Goal: Information Seeking & Learning: Learn about a topic

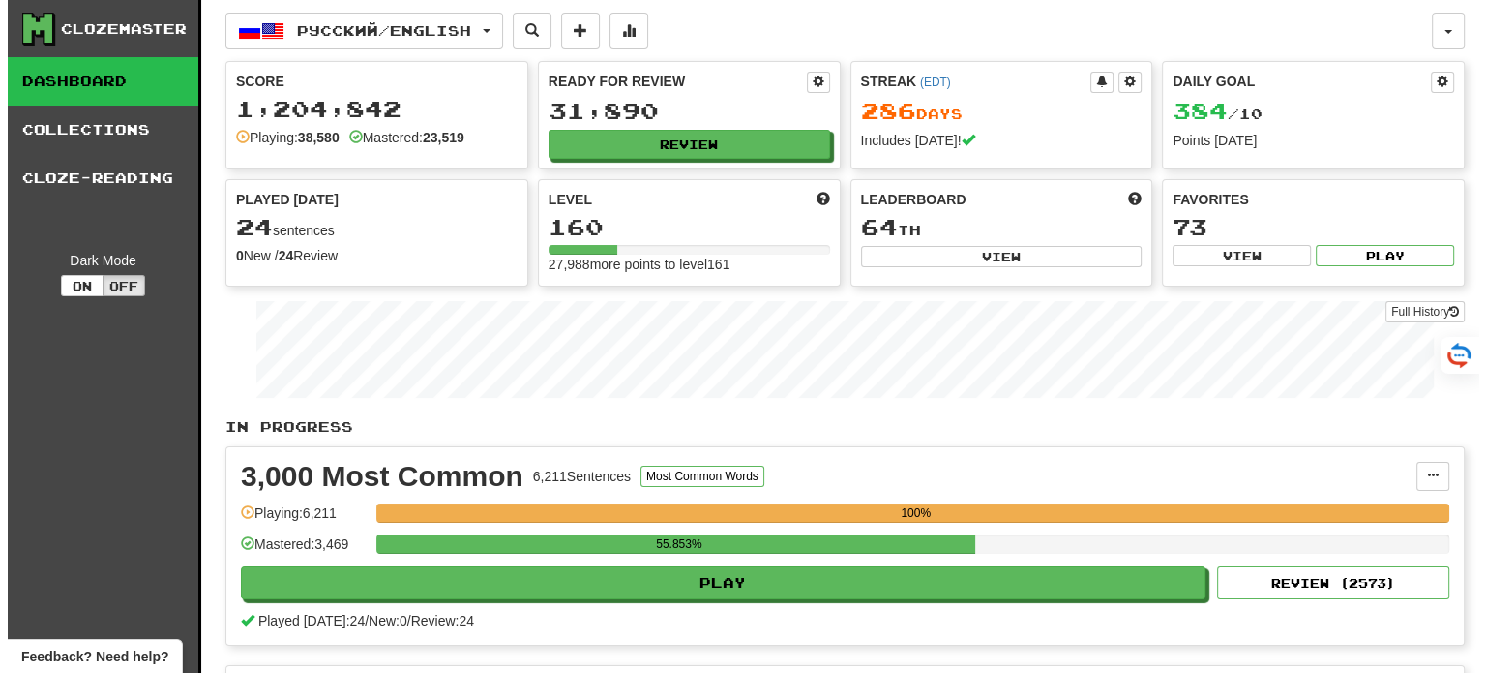
scroll to position [97, 0]
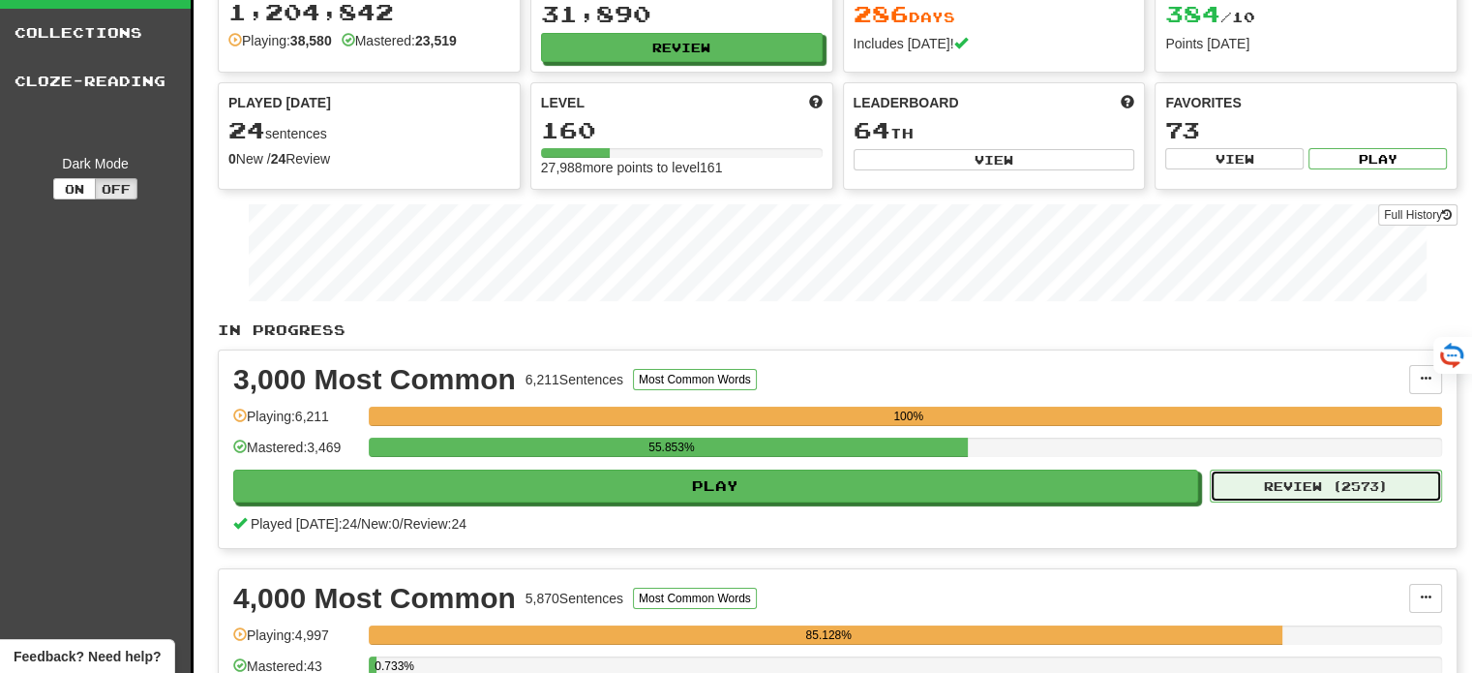
click at [1374, 487] on button "Review ( 2573 )" at bounding box center [1326, 485] width 232 height 33
select select "**"
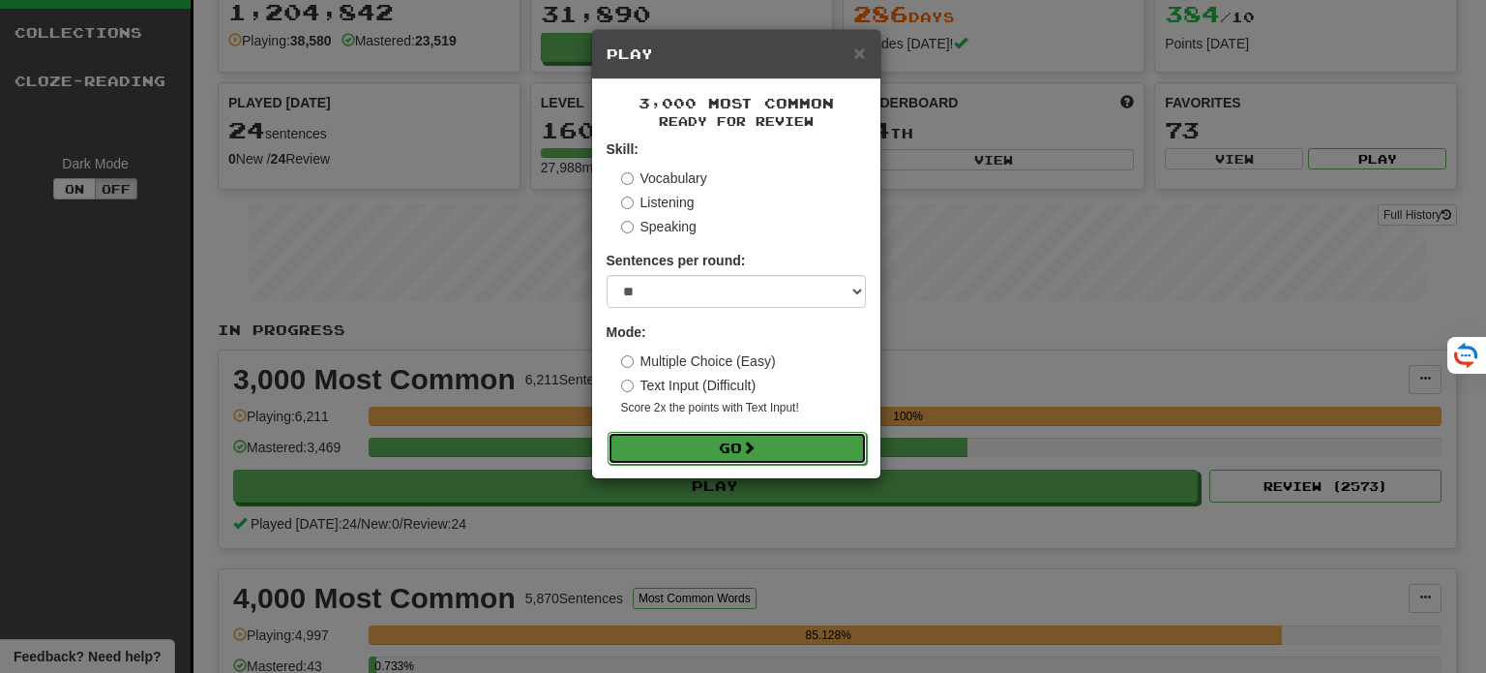
click at [751, 448] on span at bounding box center [749, 447] width 14 height 14
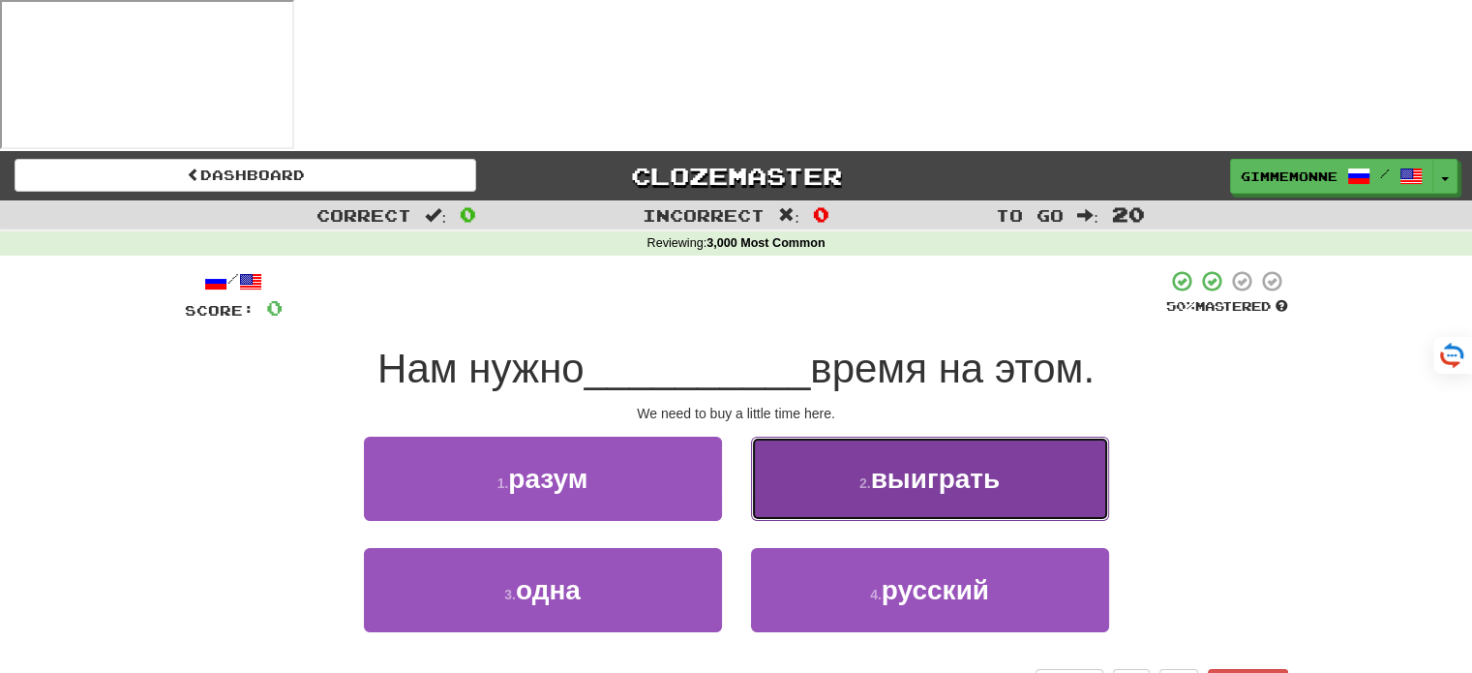
click at [790, 436] on button "2 . выиграть" at bounding box center [930, 478] width 358 height 84
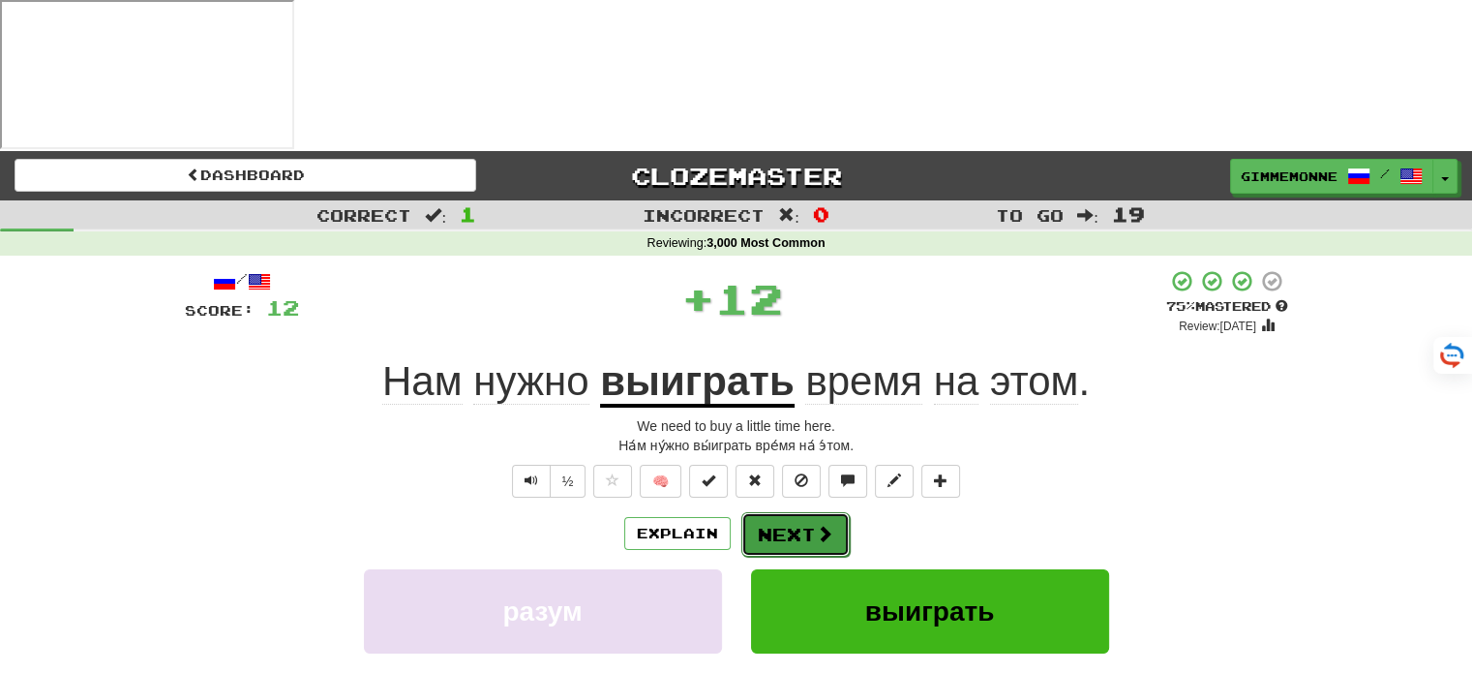
click at [790, 512] on button "Next" at bounding box center [795, 534] width 108 height 45
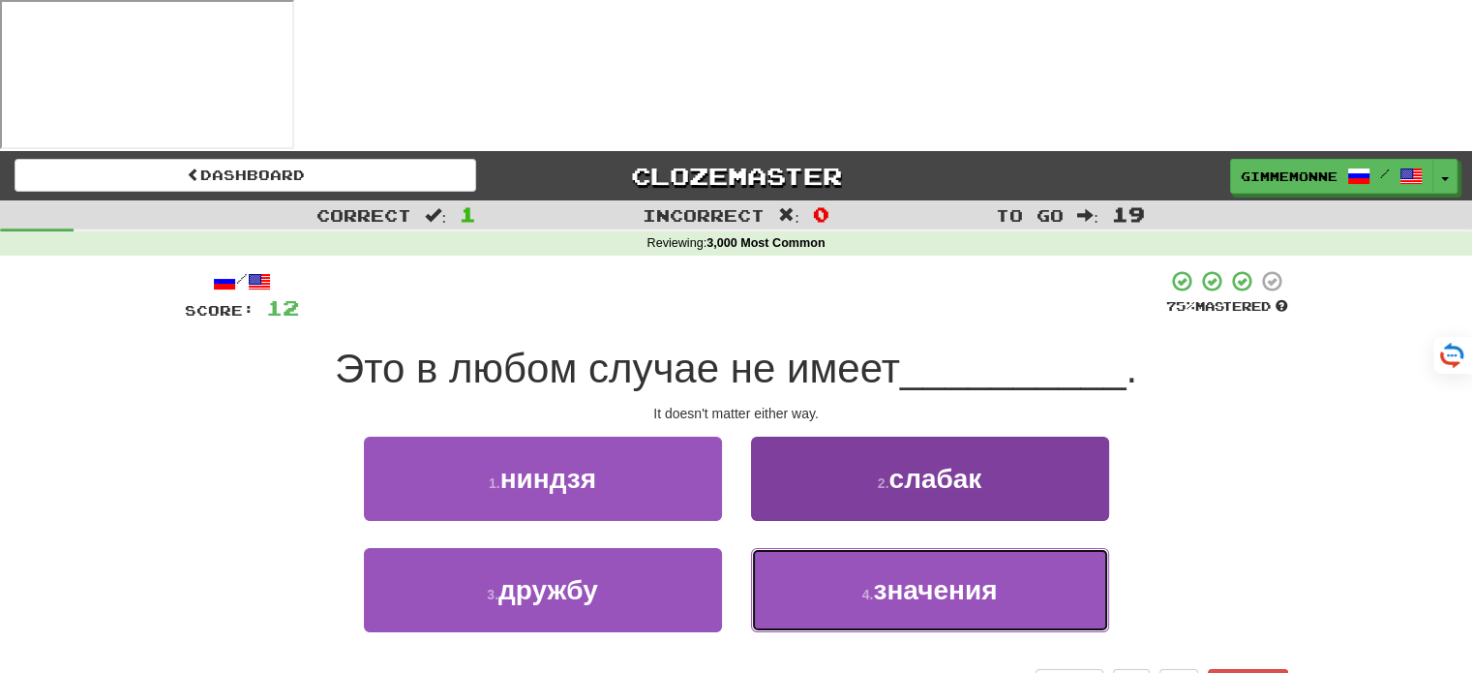
click at [854, 548] on button "4 . значения" at bounding box center [930, 590] width 358 height 84
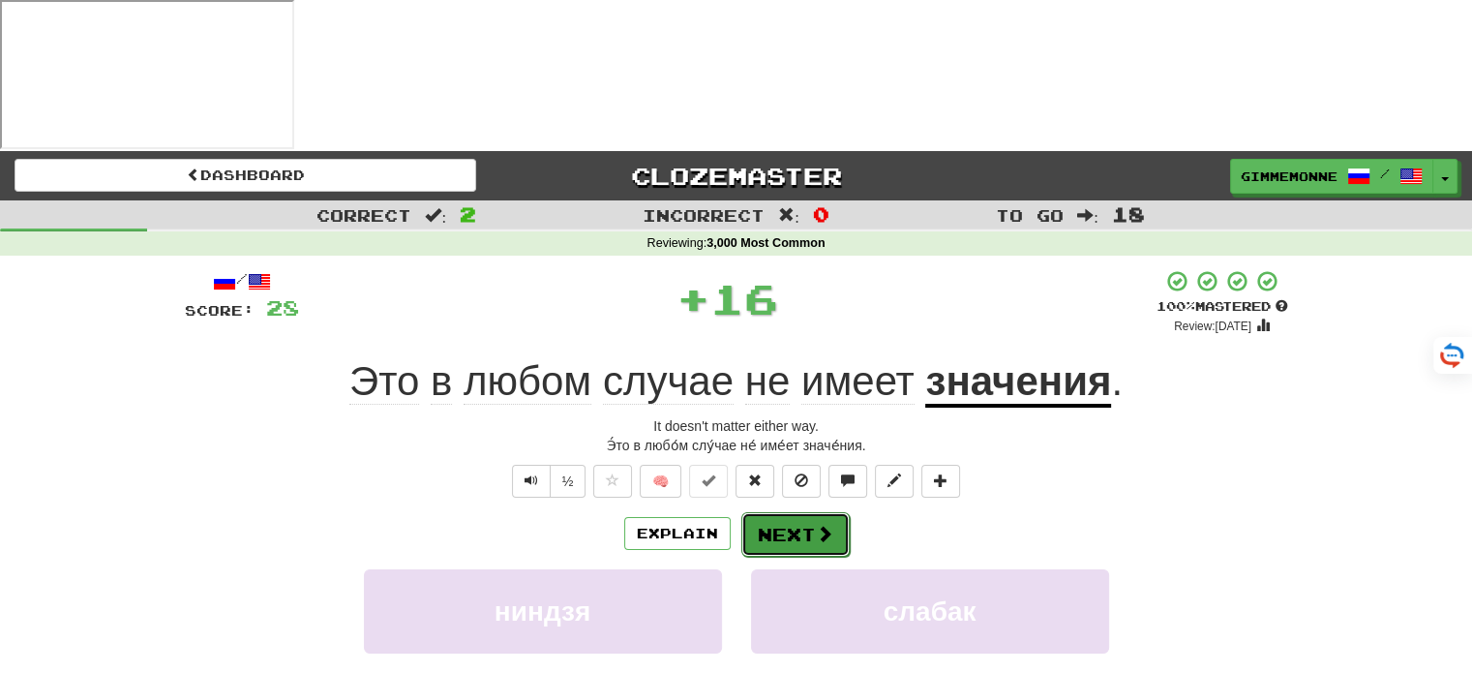
click at [823, 512] on button "Next" at bounding box center [795, 534] width 108 height 45
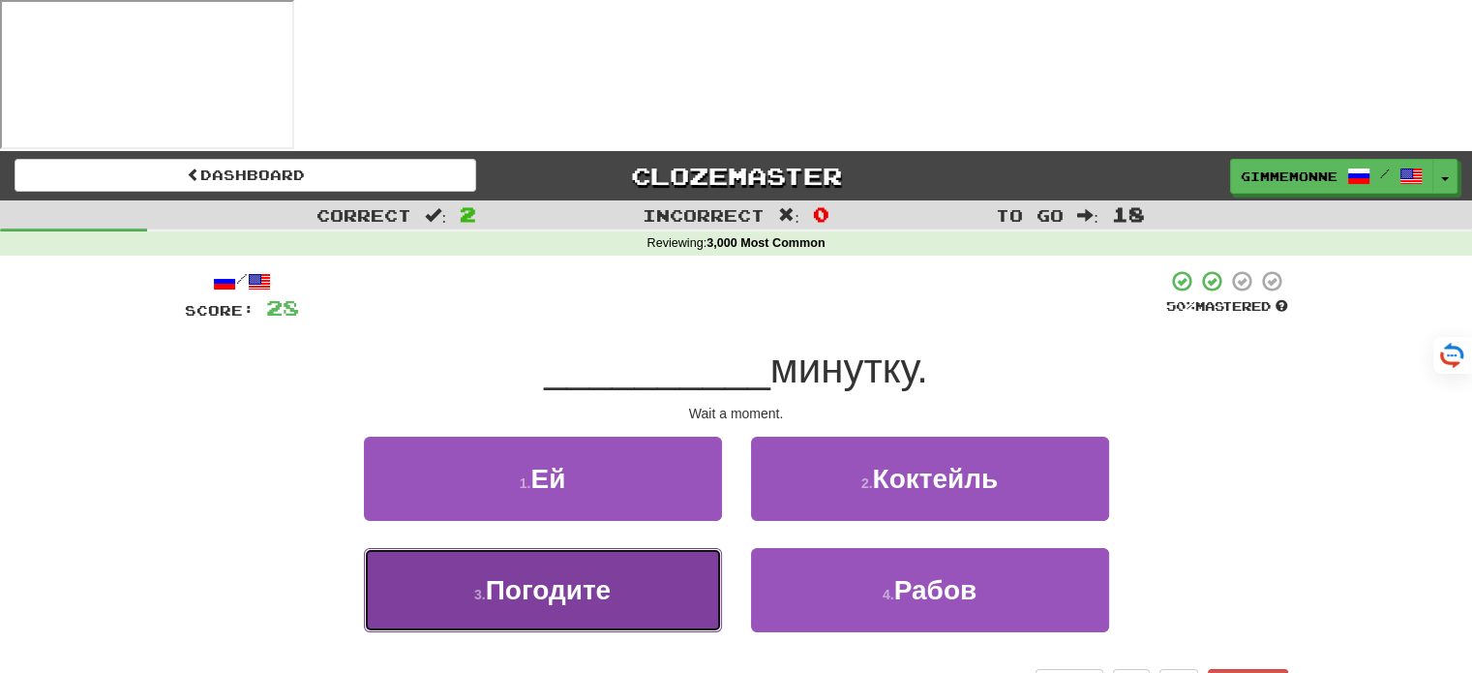
click at [646, 548] on button "3 . Погодите" at bounding box center [543, 590] width 358 height 84
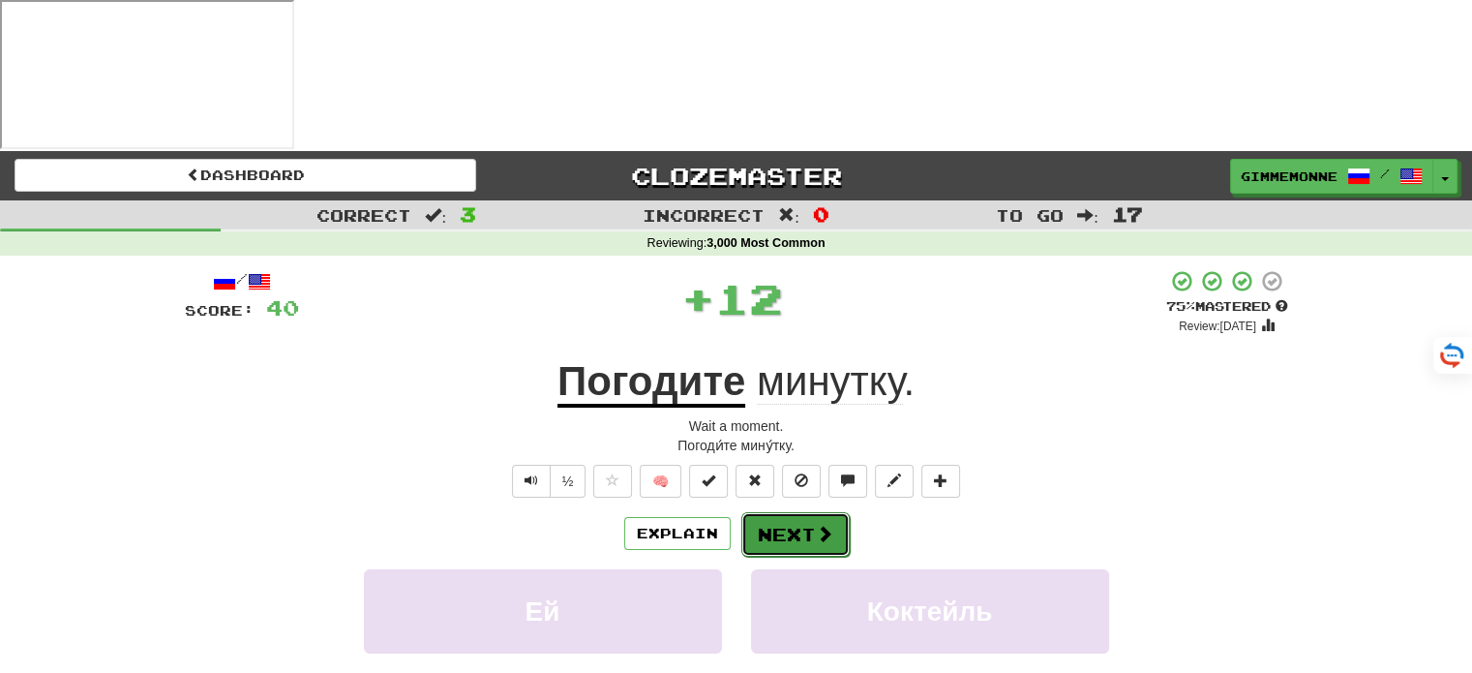
click at [755, 512] on button "Next" at bounding box center [795, 534] width 108 height 45
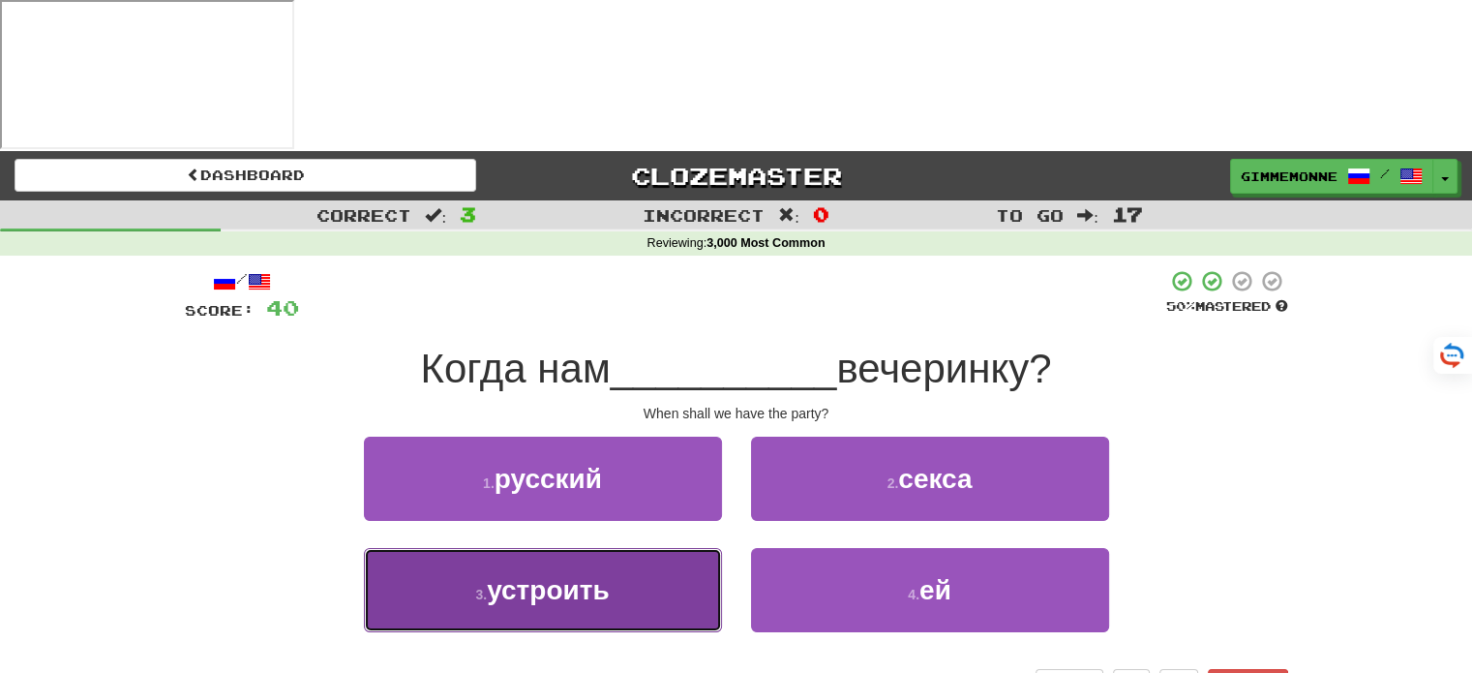
click at [671, 548] on button "3 . устроить" at bounding box center [543, 590] width 358 height 84
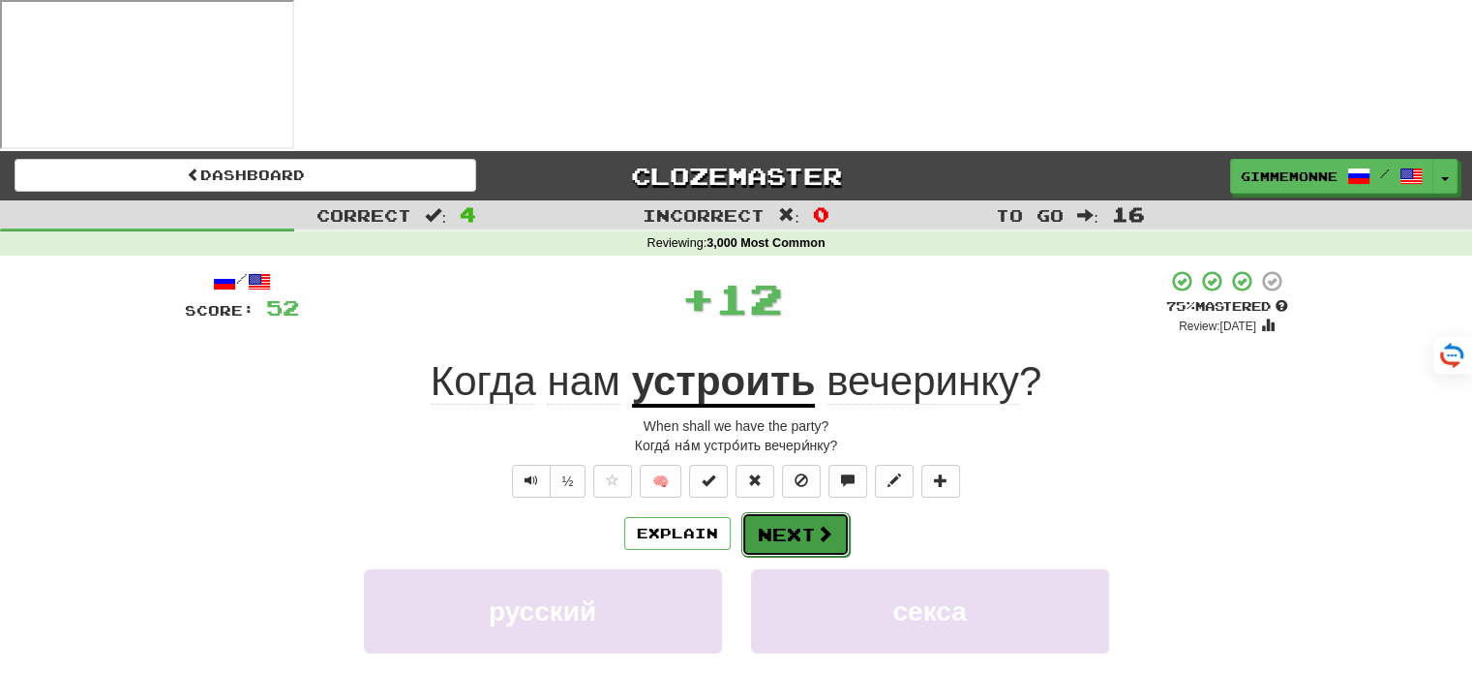
click at [795, 512] on button "Next" at bounding box center [795, 534] width 108 height 45
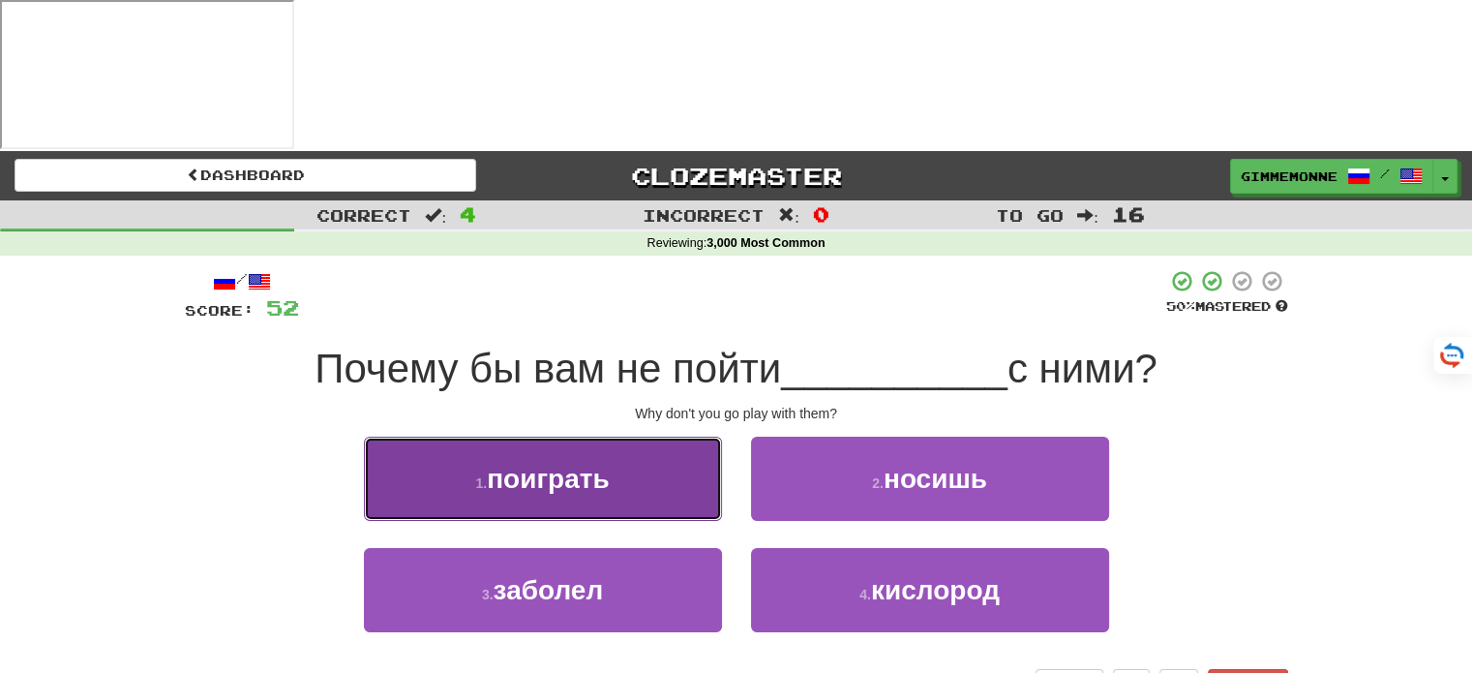
click at [720, 436] on button "1 . поиграть" at bounding box center [543, 478] width 358 height 84
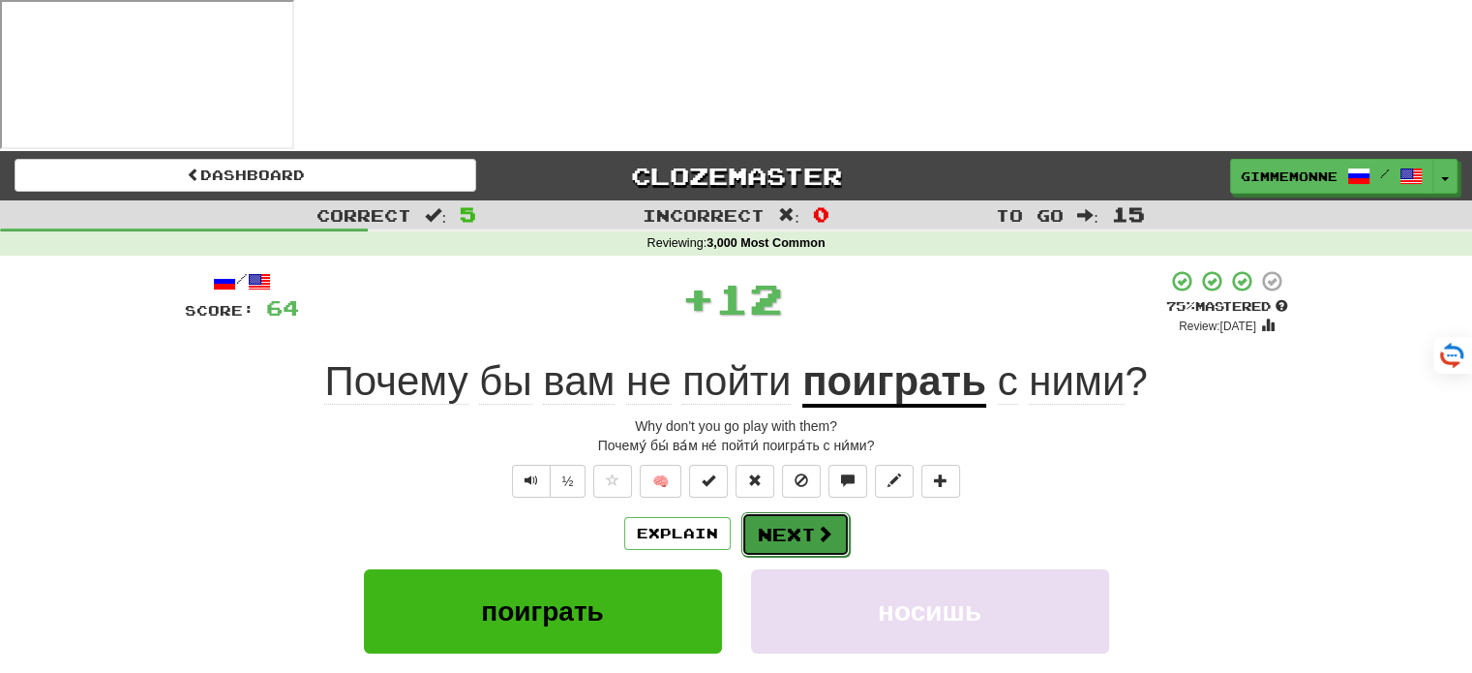
click at [763, 512] on button "Next" at bounding box center [795, 534] width 108 height 45
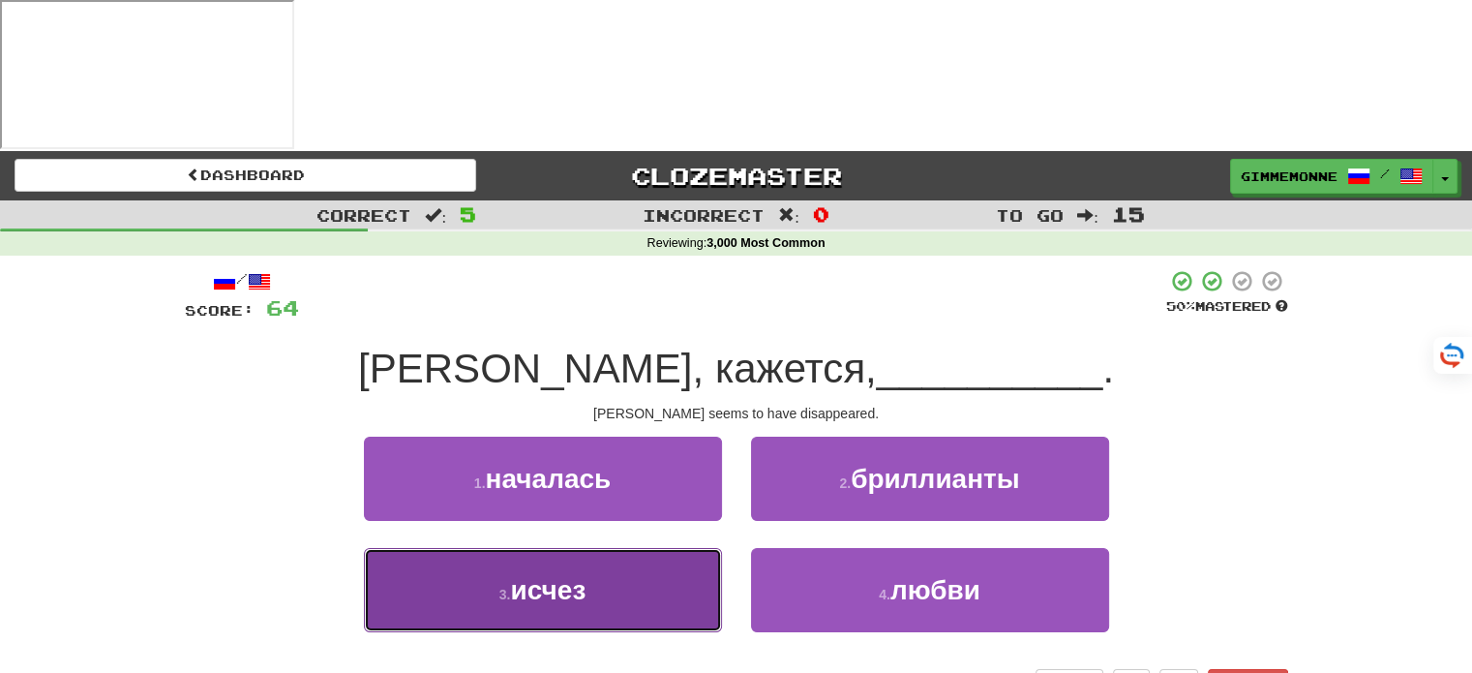
drag, startPoint x: 642, startPoint y: 429, endPoint x: 669, endPoint y: 423, distance: 27.7
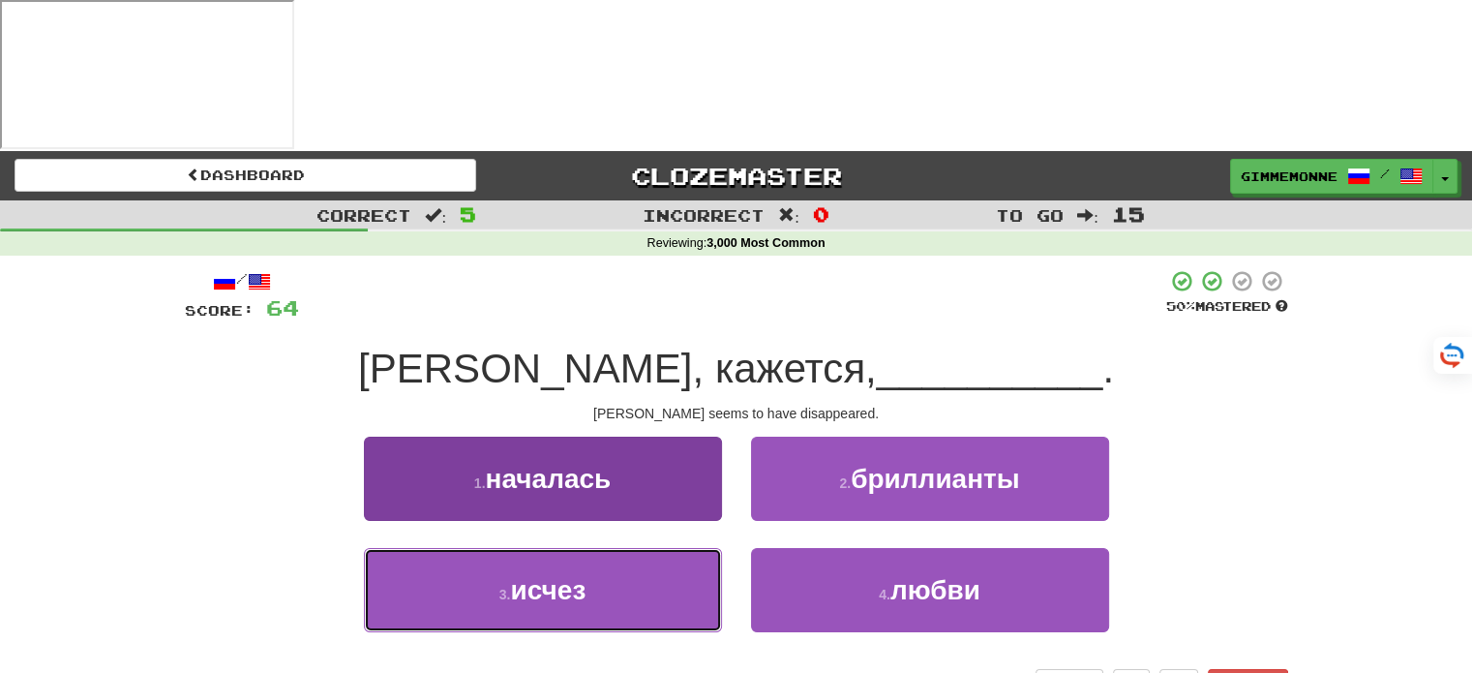
click at [646, 548] on button "3 . исчез" at bounding box center [543, 590] width 358 height 84
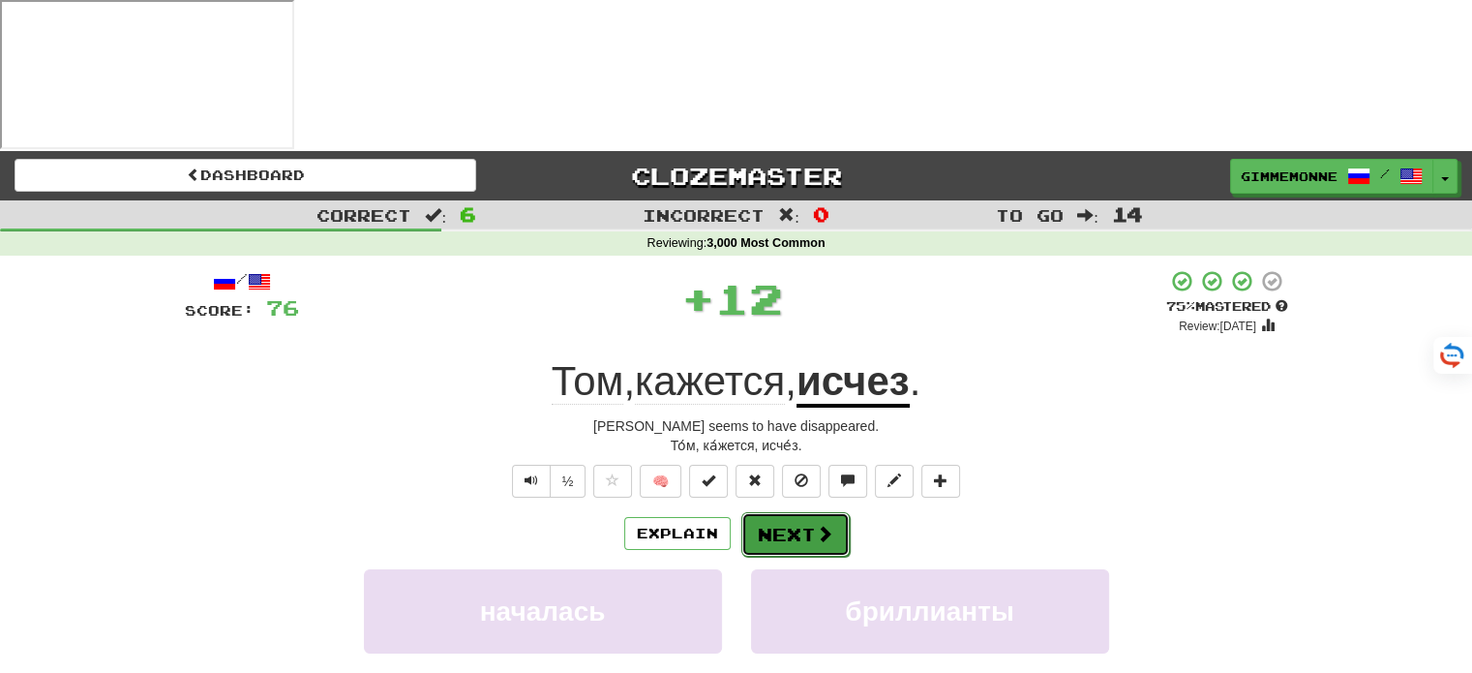
click at [801, 512] on button "Next" at bounding box center [795, 534] width 108 height 45
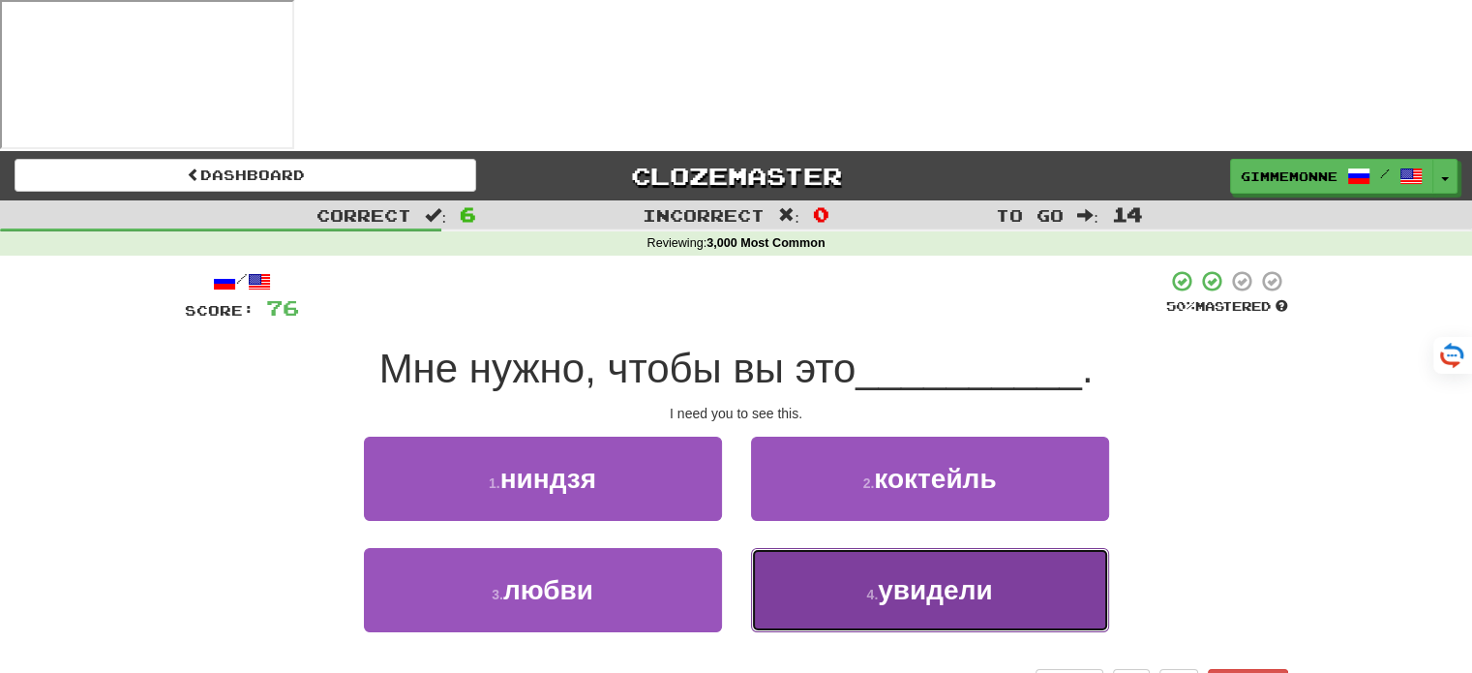
click at [797, 548] on button "4 . увидели" at bounding box center [930, 590] width 358 height 84
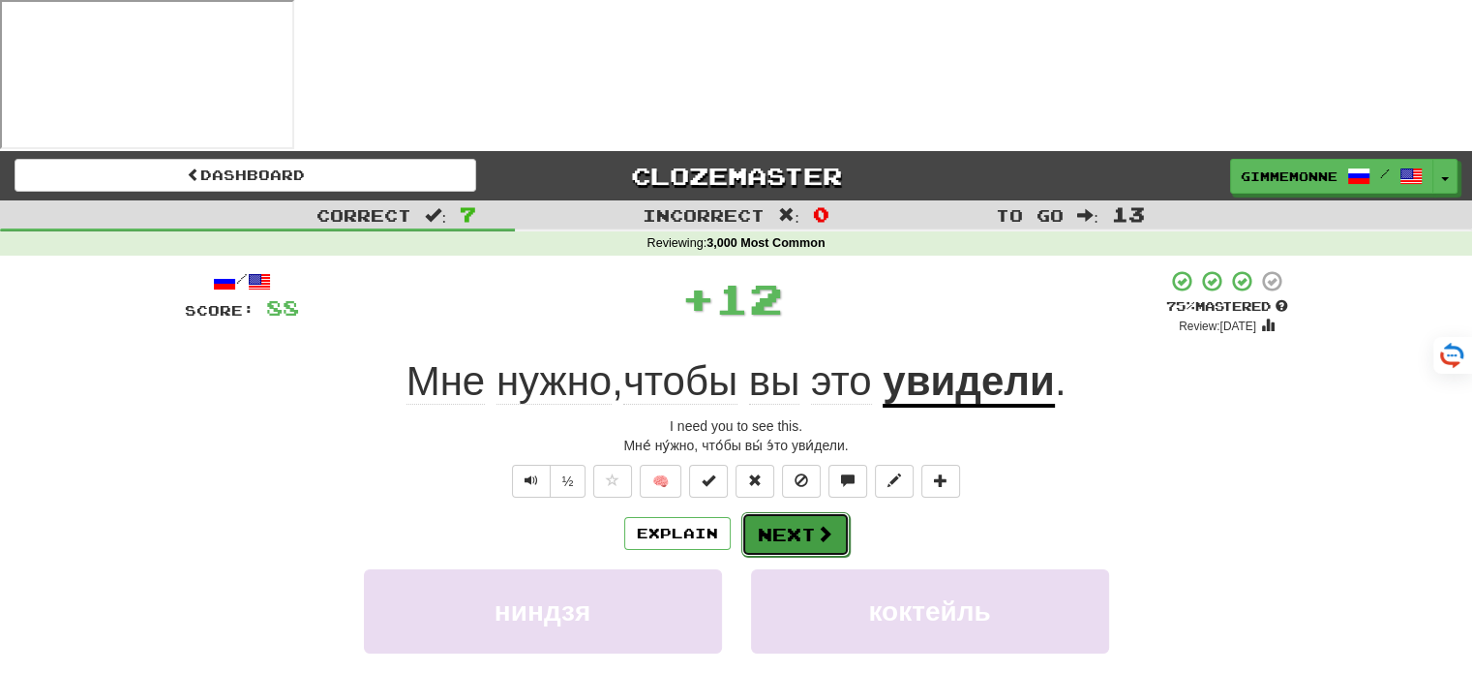
click at [796, 512] on button "Next" at bounding box center [795, 534] width 108 height 45
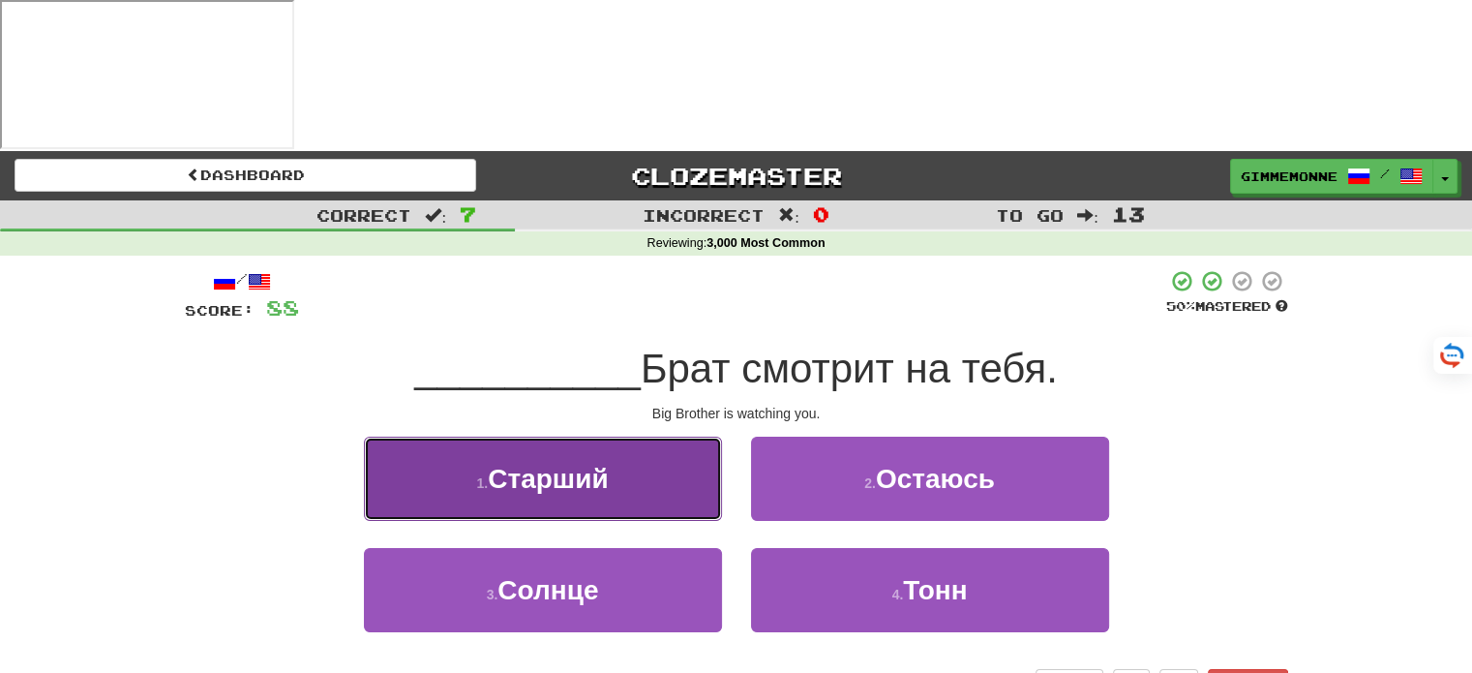
click at [674, 436] on button "1 . Старший" at bounding box center [543, 478] width 358 height 84
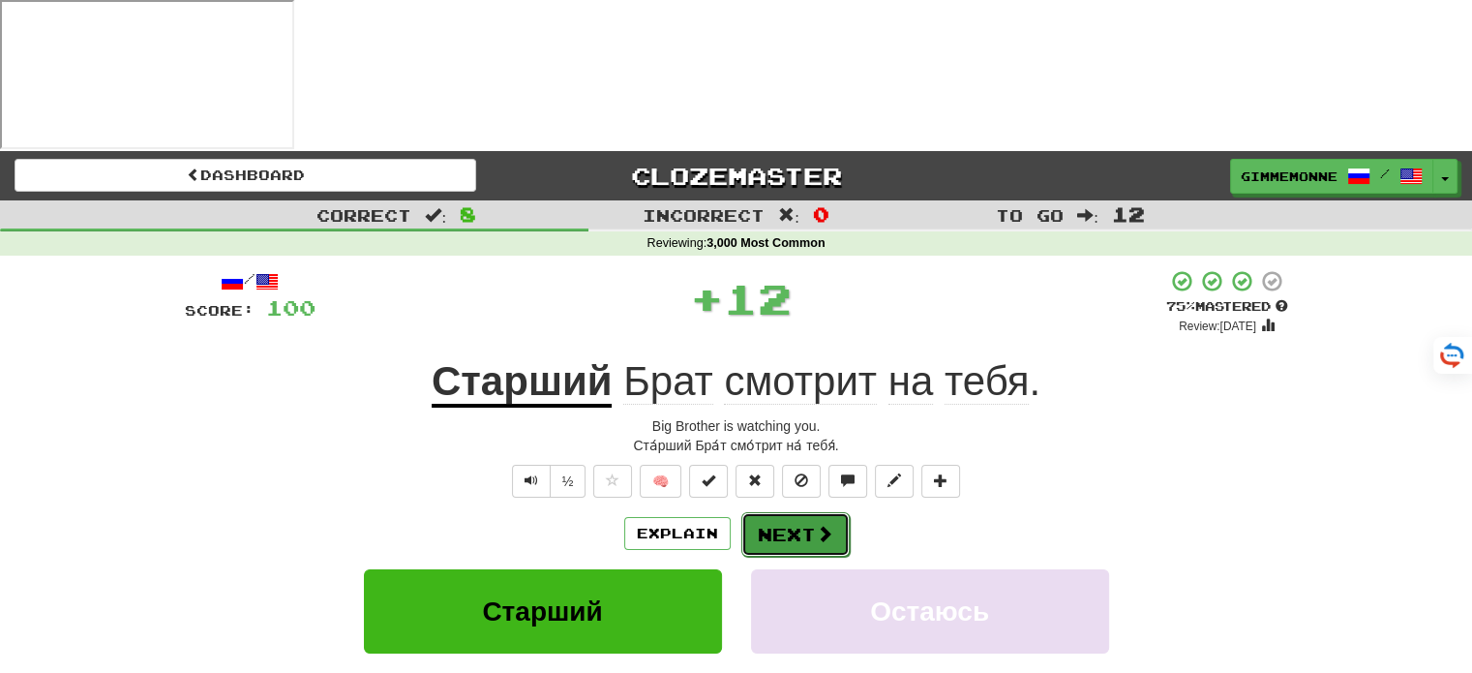
click at [795, 512] on button "Next" at bounding box center [795, 534] width 108 height 45
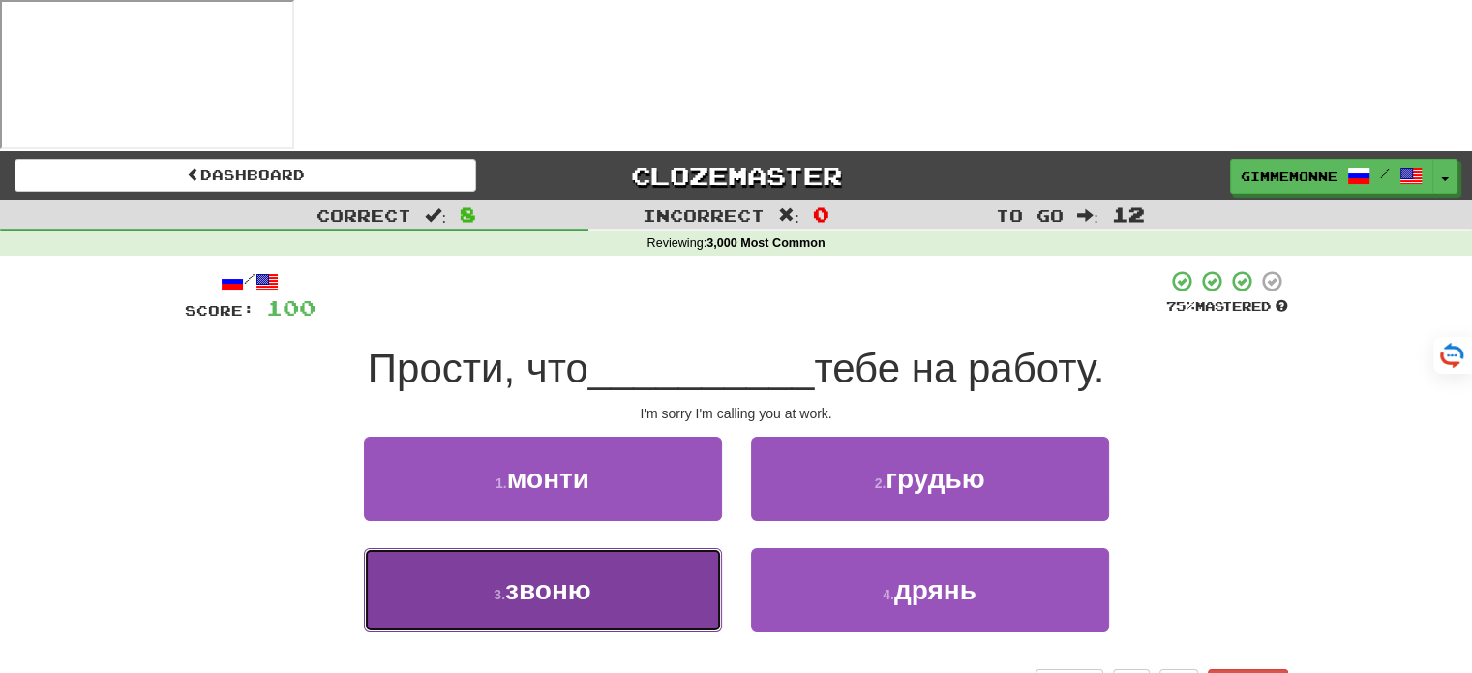
click at [674, 548] on button "3 . звоню" at bounding box center [543, 590] width 358 height 84
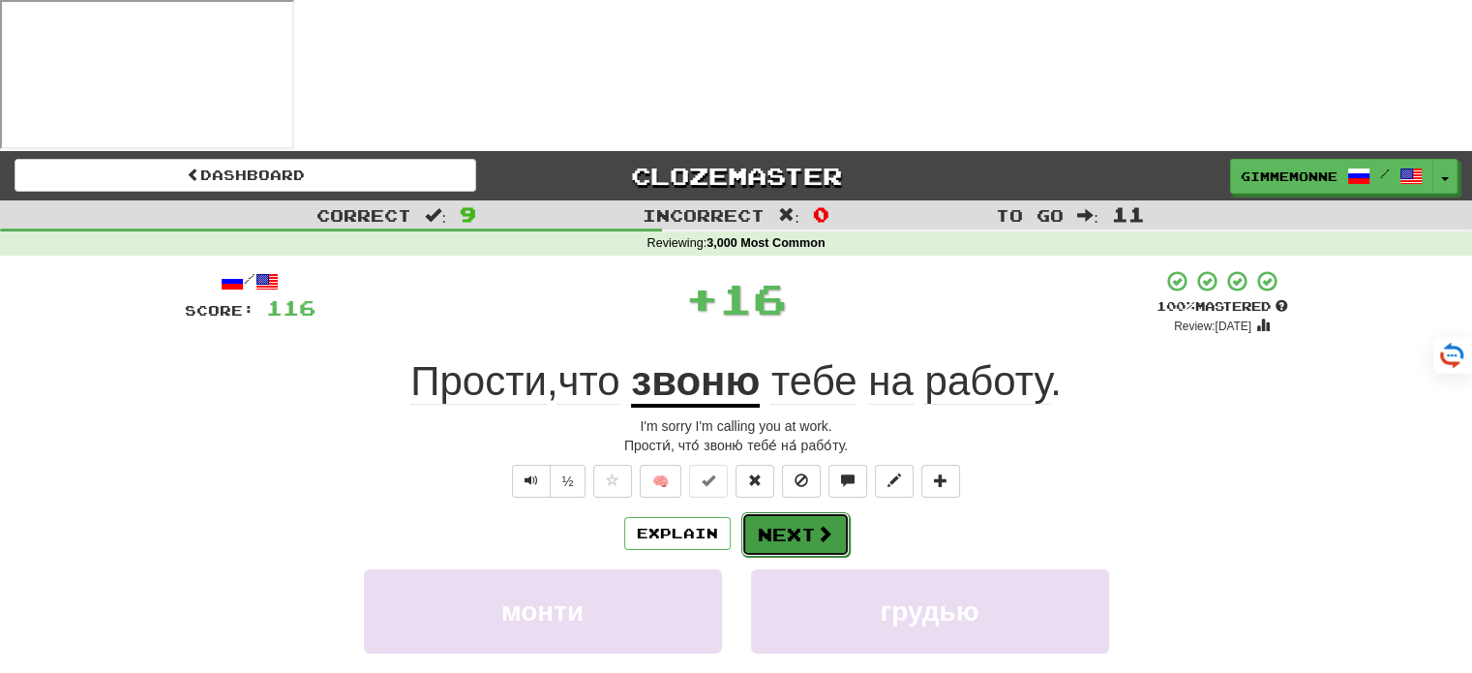
click at [791, 512] on button "Next" at bounding box center [795, 534] width 108 height 45
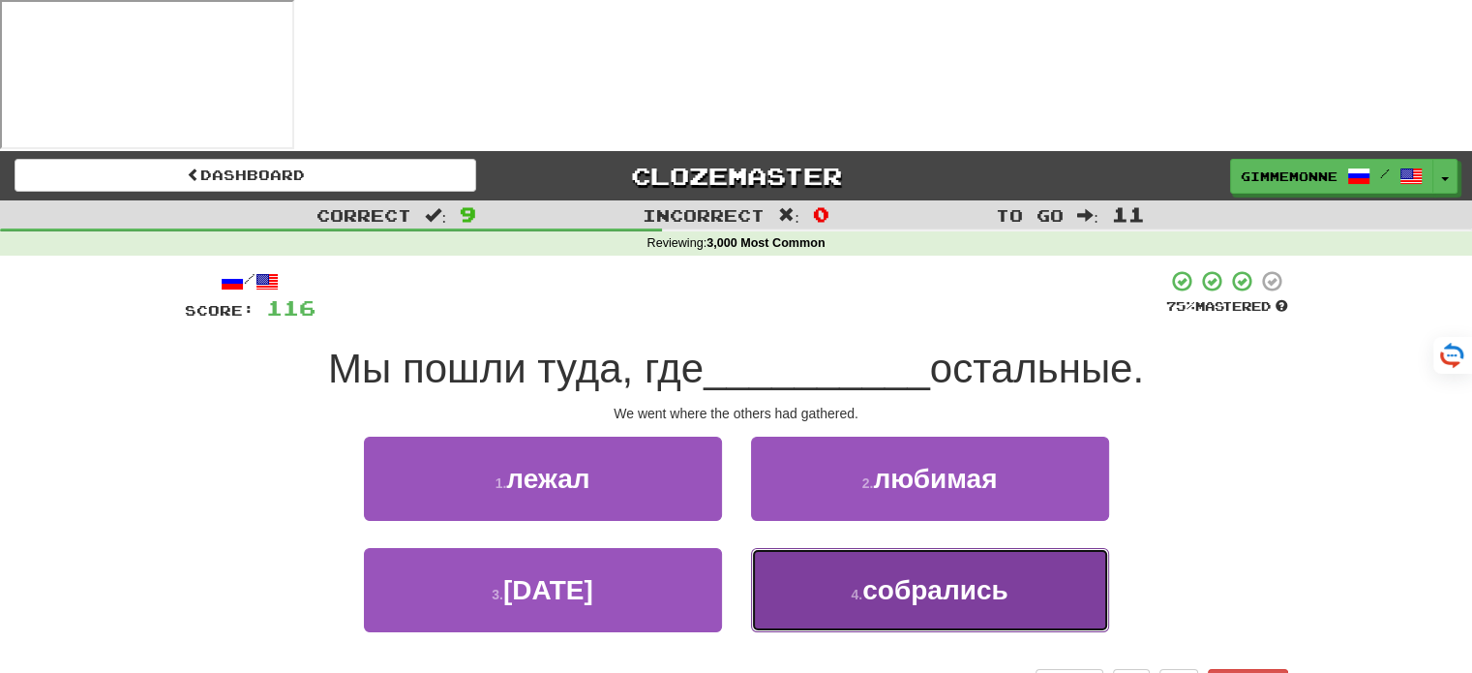
click at [805, 548] on button "4 . собрались" at bounding box center [930, 590] width 358 height 84
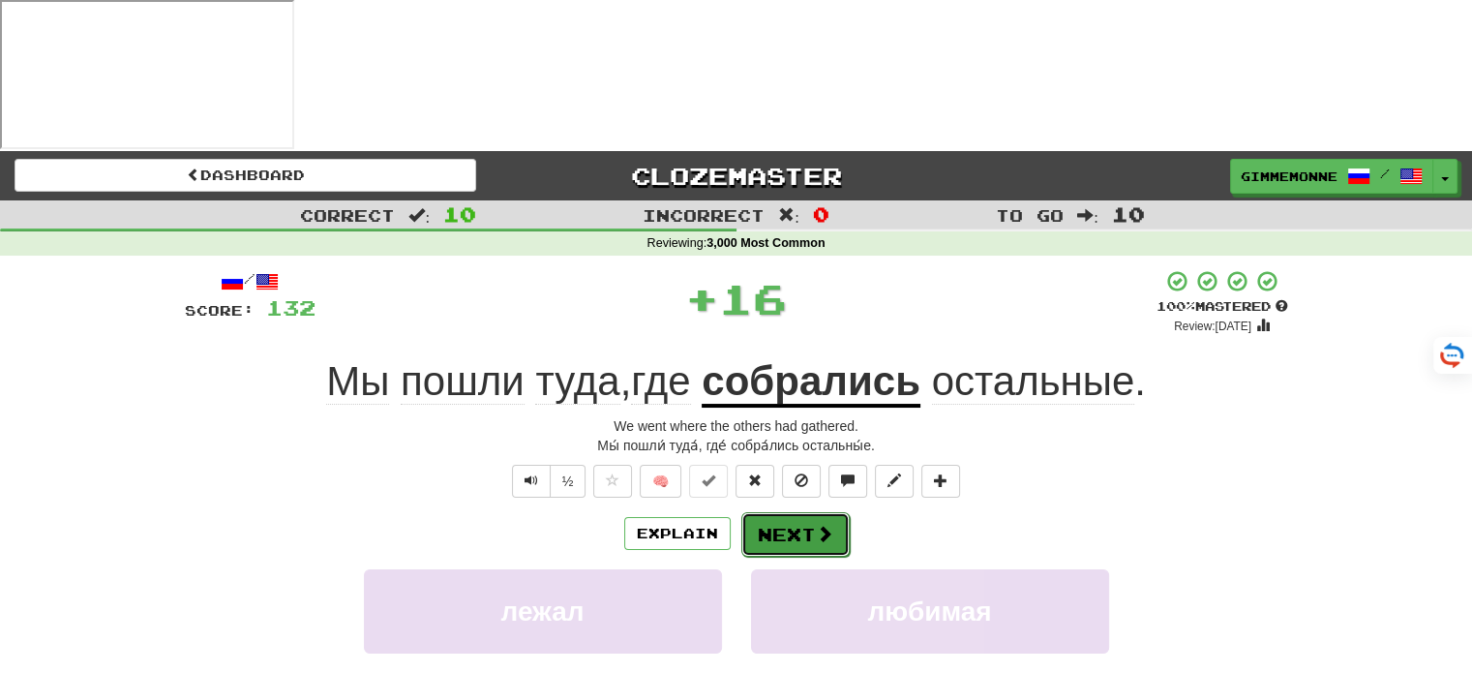
click at [793, 512] on button "Next" at bounding box center [795, 534] width 108 height 45
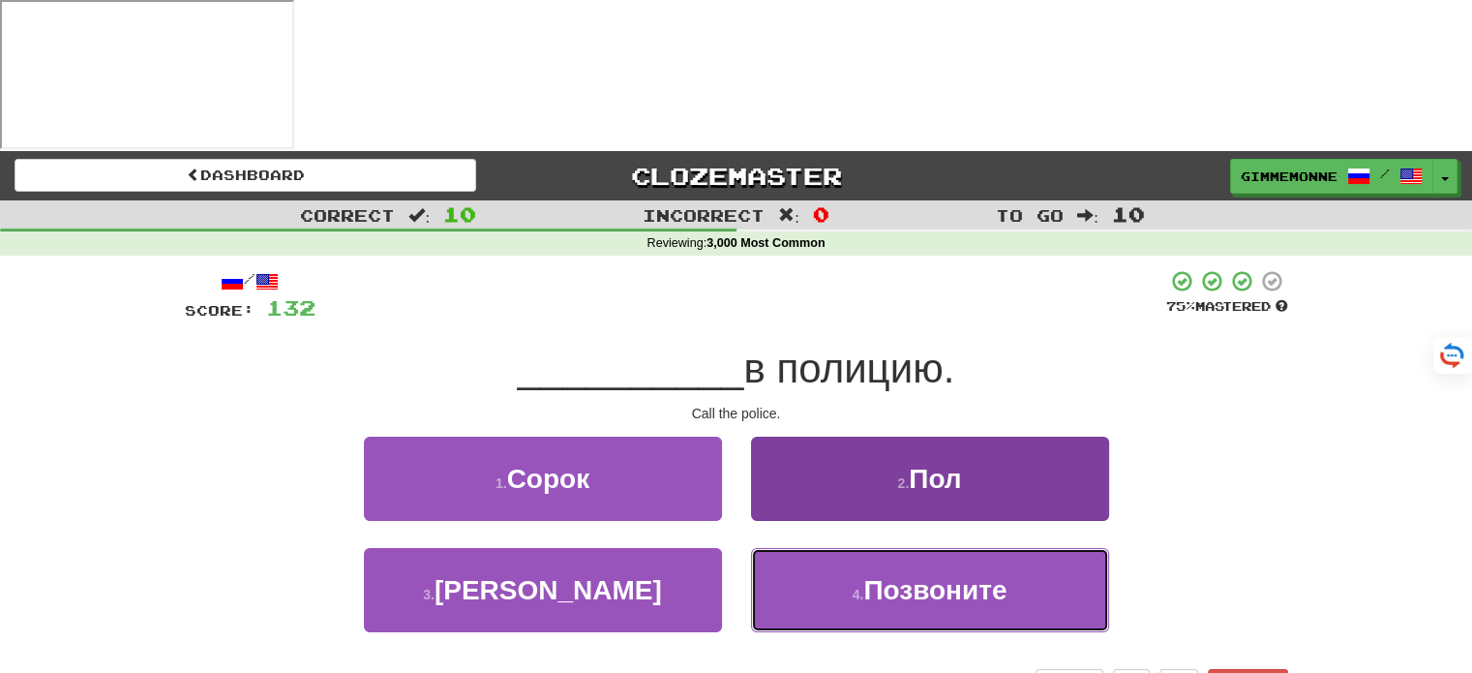
drag, startPoint x: 813, startPoint y: 447, endPoint x: 805, endPoint y: 440, distance: 10.3
click at [810, 548] on button "4 . Позвоните" at bounding box center [930, 590] width 358 height 84
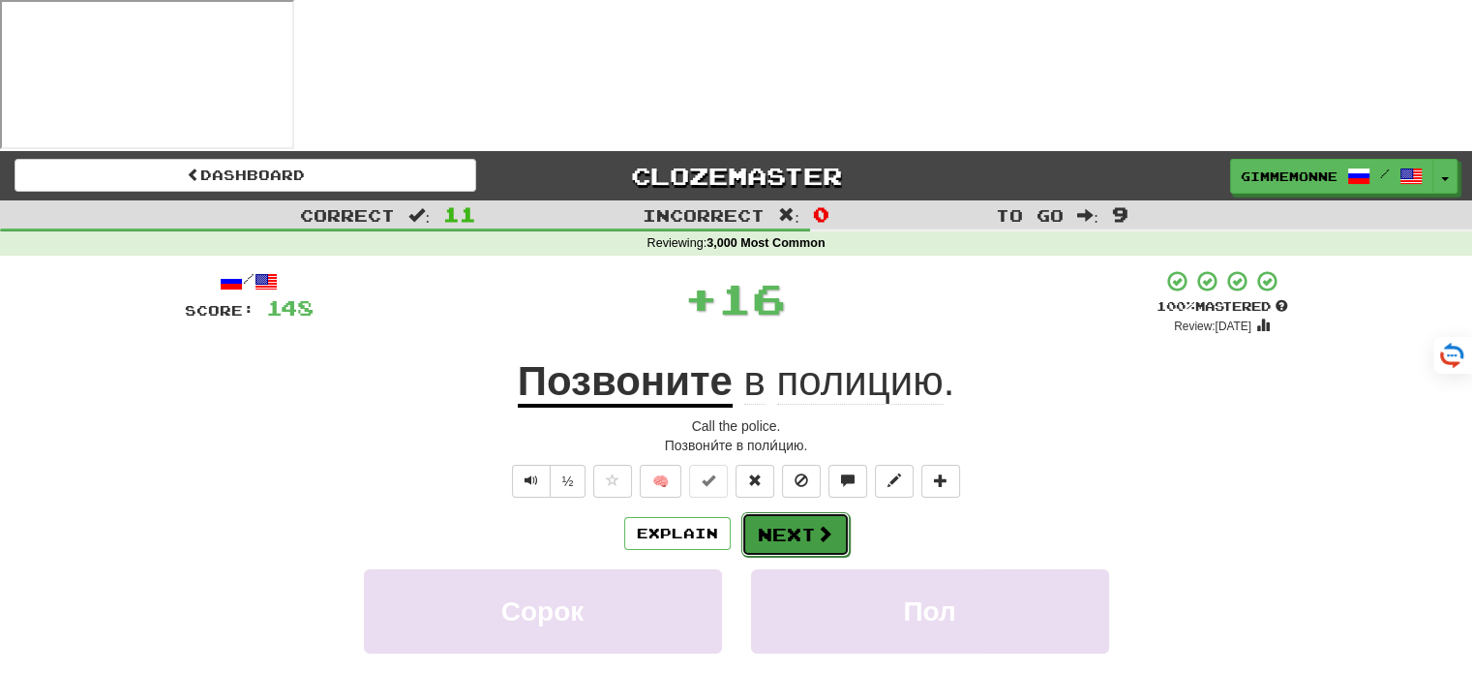
click at [785, 512] on button "Next" at bounding box center [795, 534] width 108 height 45
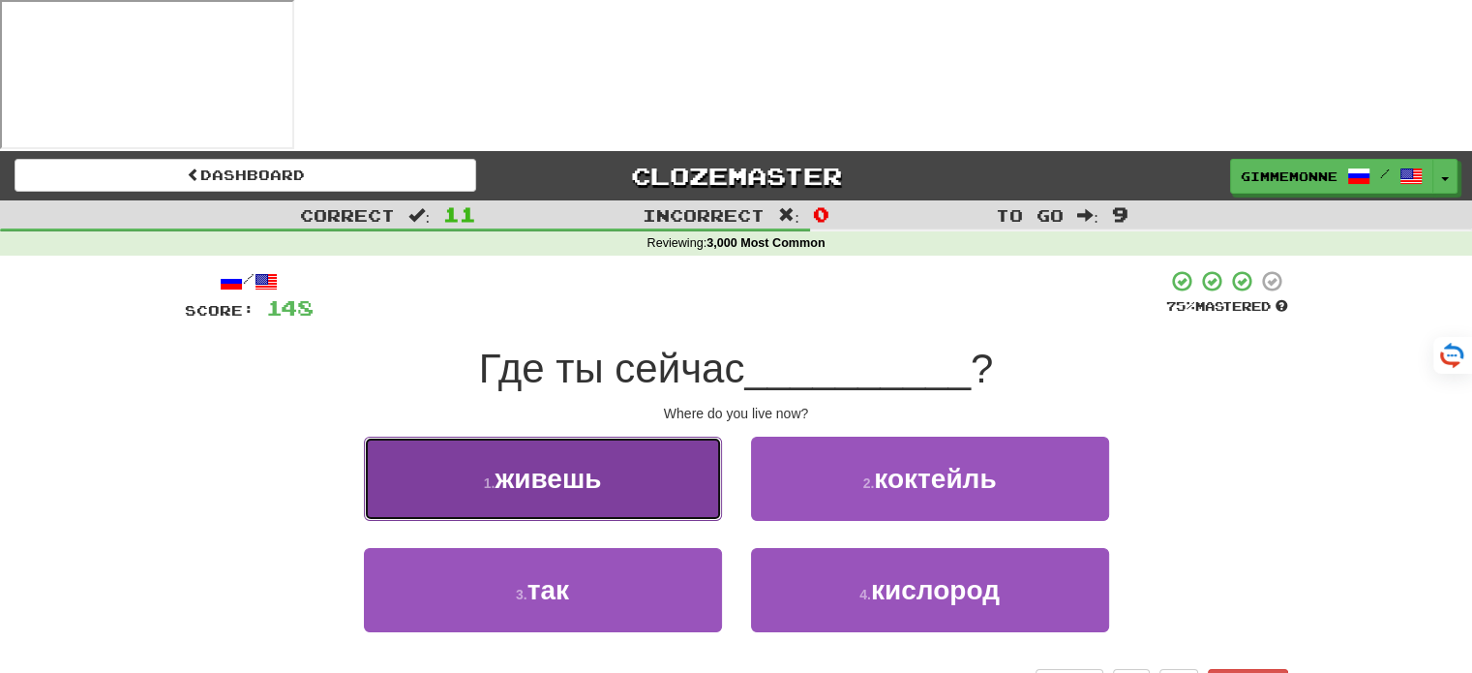
click at [697, 436] on button "1 . живешь" at bounding box center [543, 478] width 358 height 84
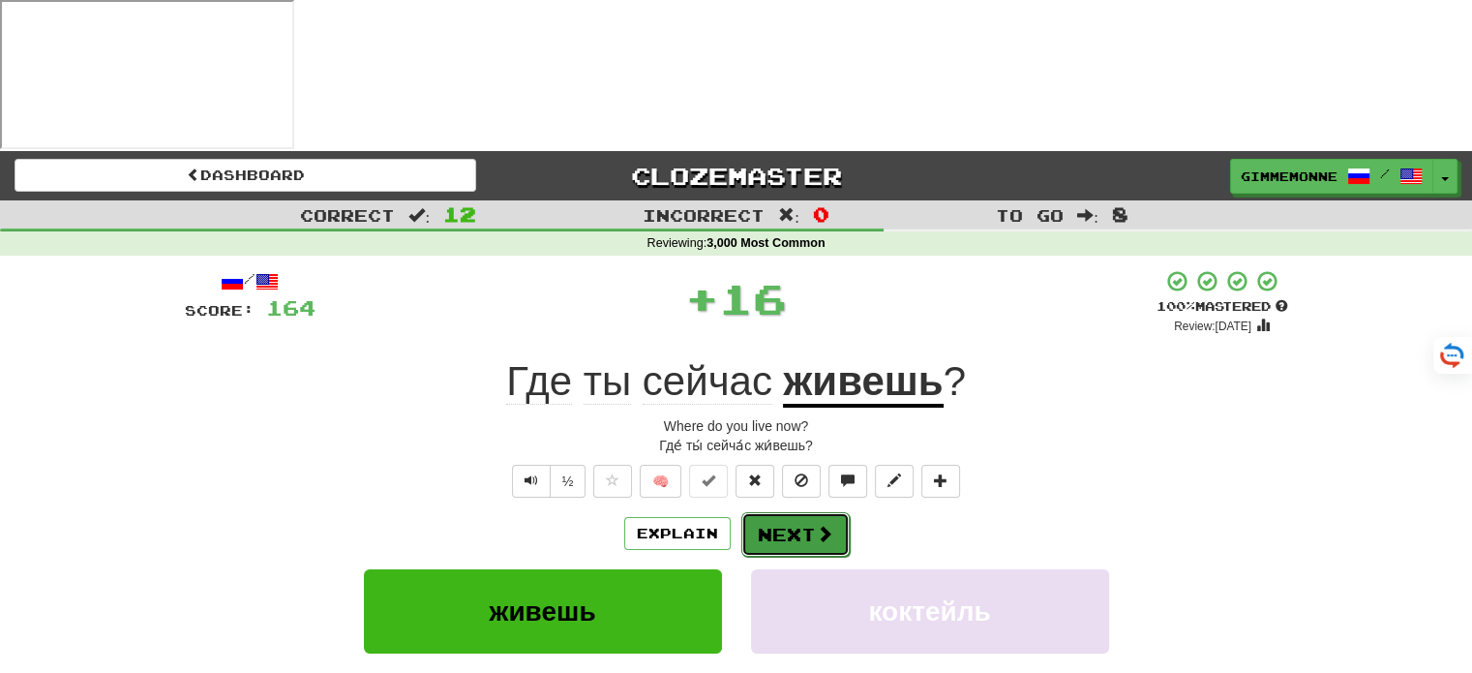
click at [786, 512] on button "Next" at bounding box center [795, 534] width 108 height 45
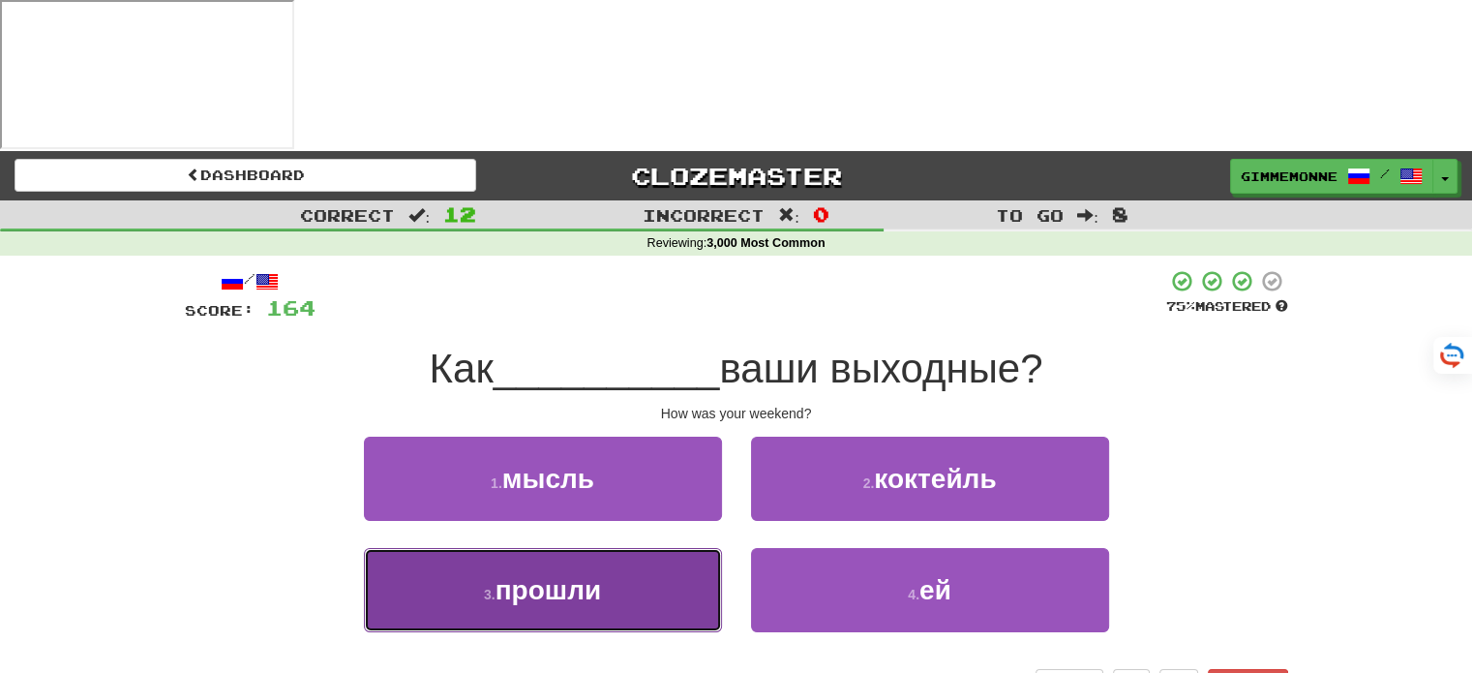
click at [656, 548] on button "3 . прошли" at bounding box center [543, 590] width 358 height 84
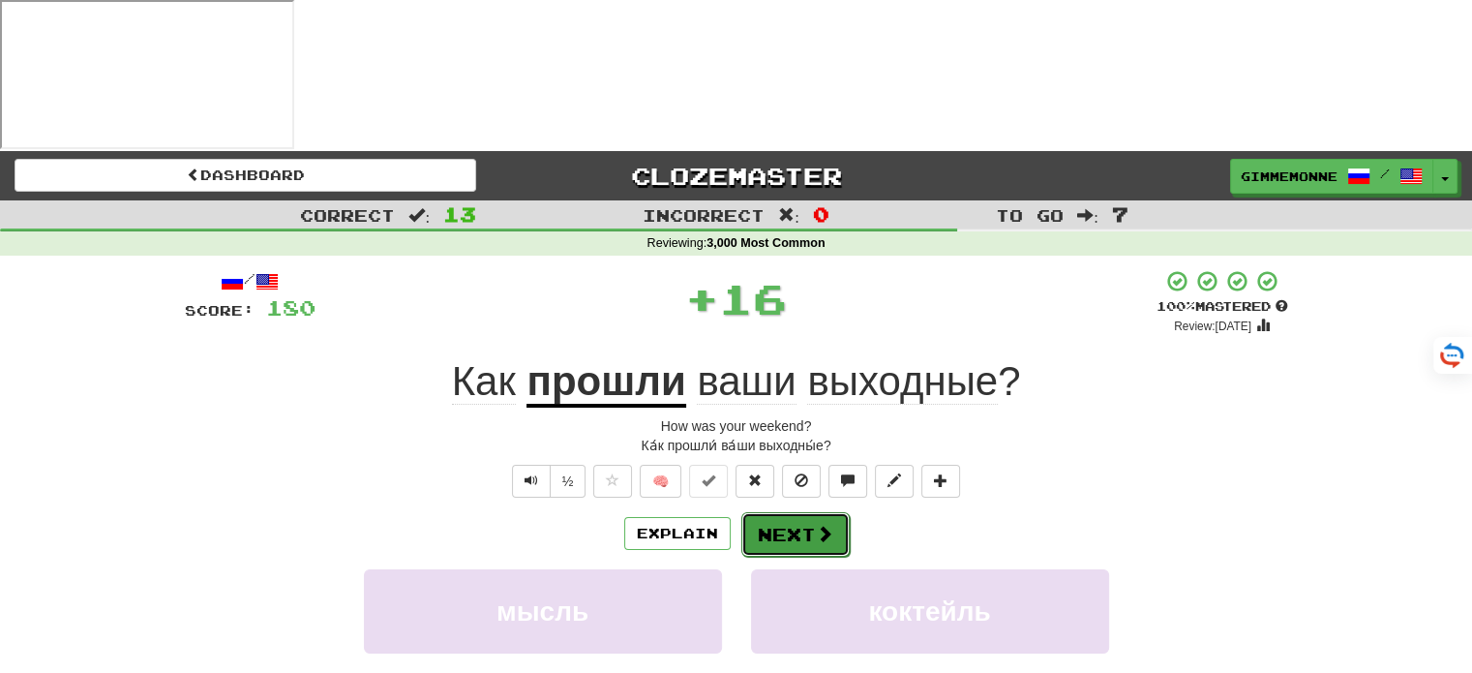
click at [778, 512] on button "Next" at bounding box center [795, 534] width 108 height 45
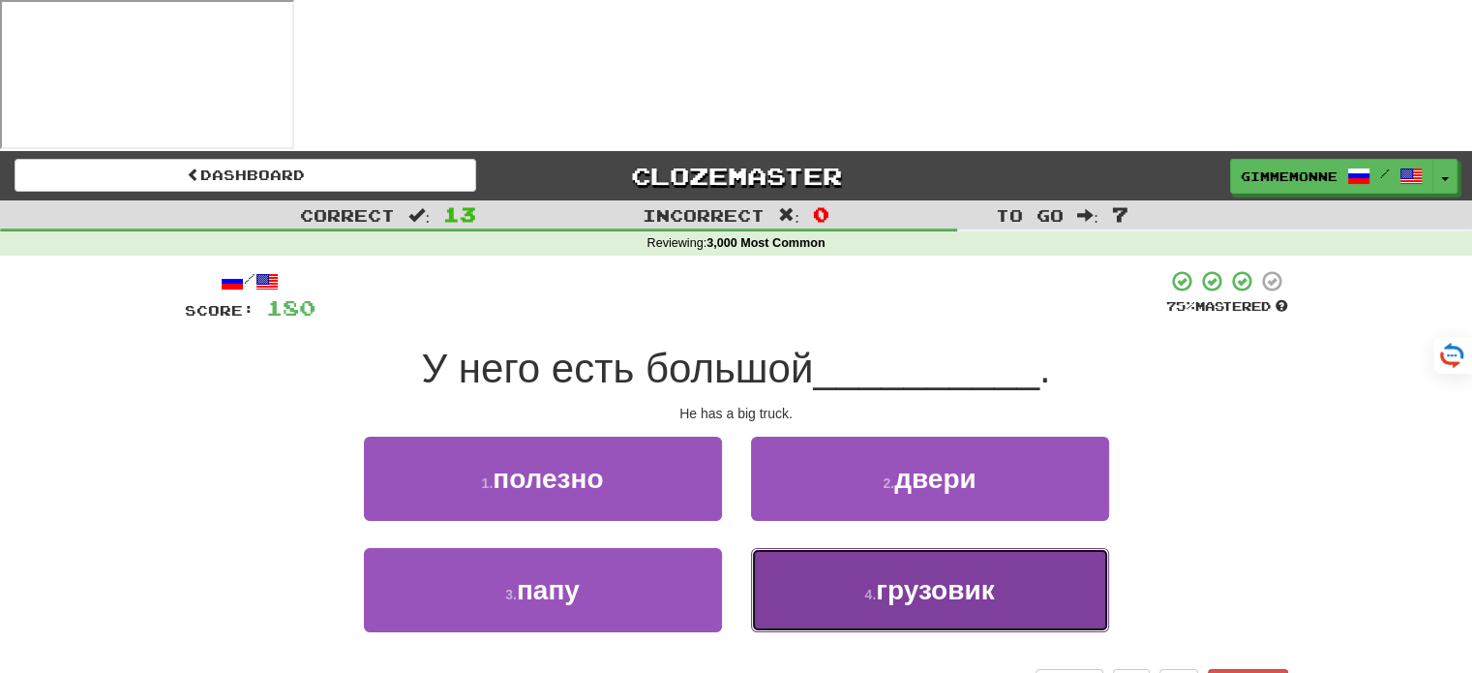
click at [809, 548] on button "4 . грузовик" at bounding box center [930, 590] width 358 height 84
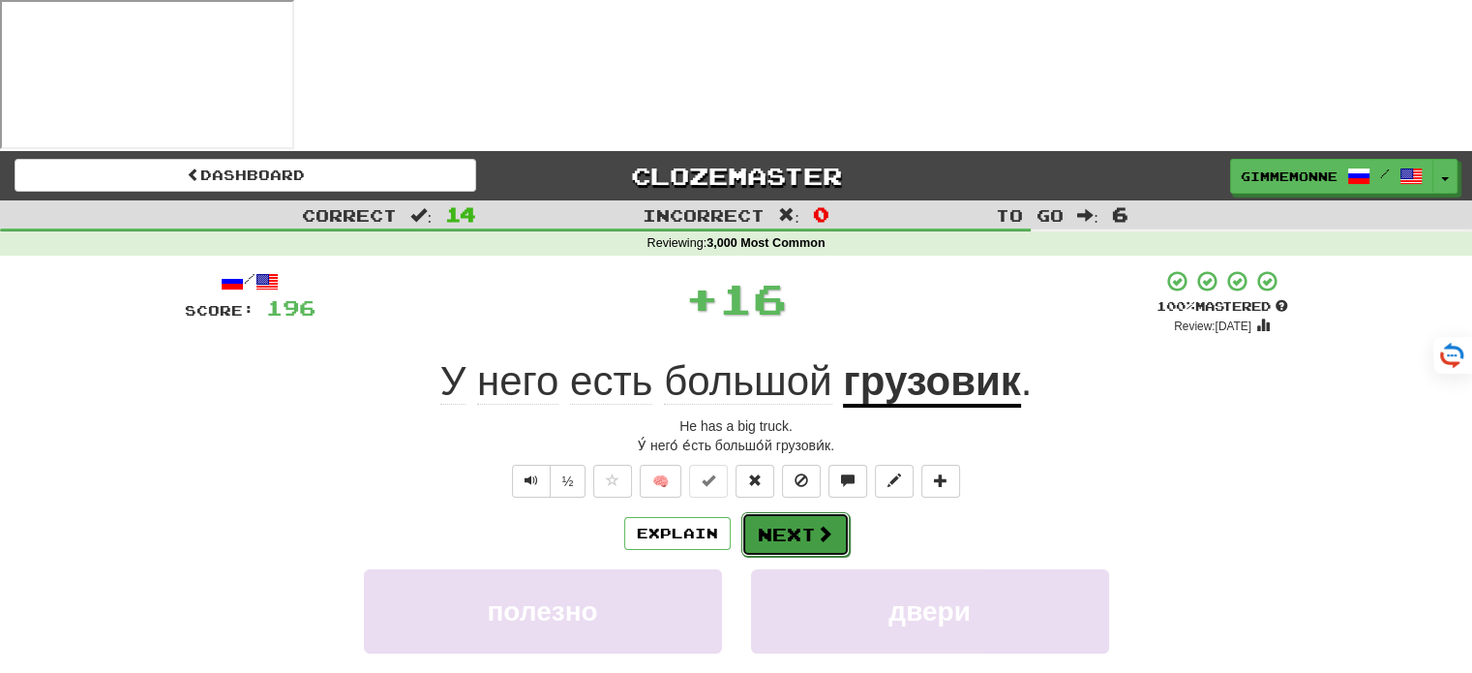
click at [801, 512] on button "Next" at bounding box center [795, 534] width 108 height 45
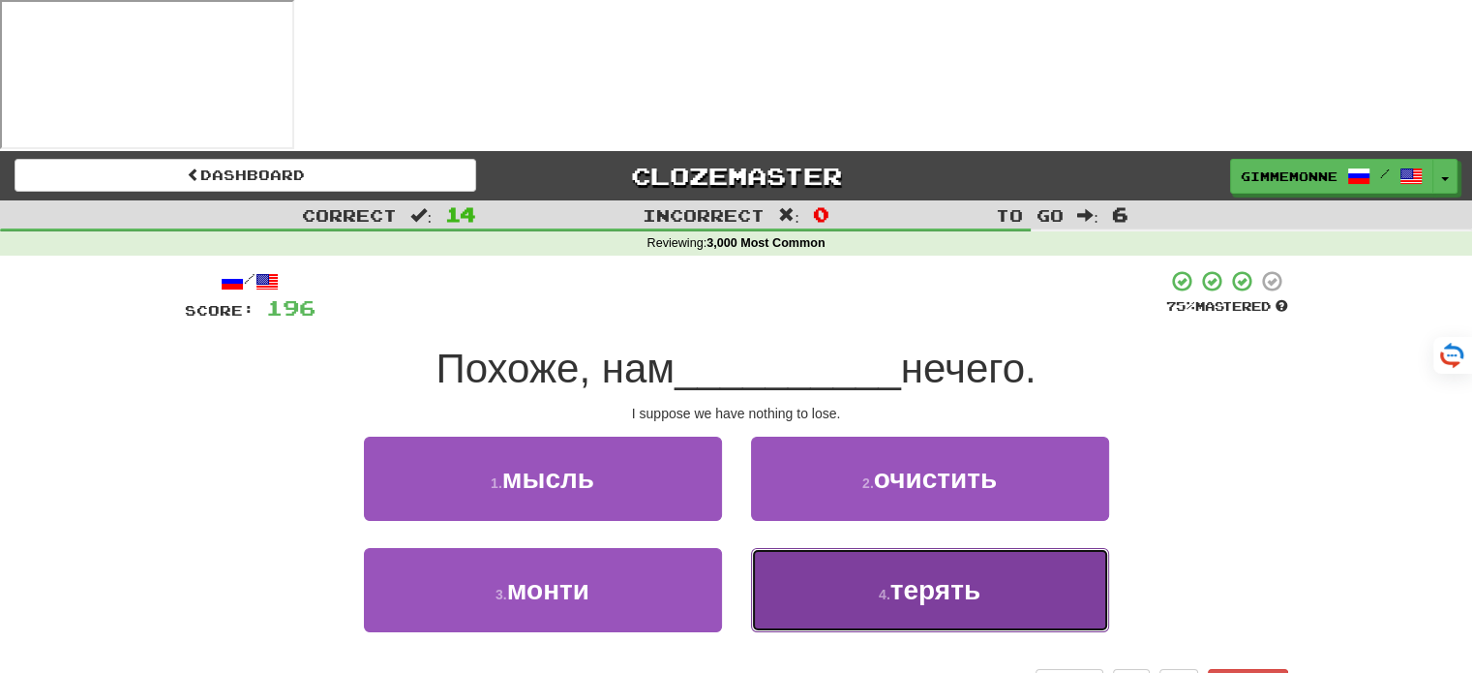
click at [818, 548] on button "4 . терять" at bounding box center [930, 590] width 358 height 84
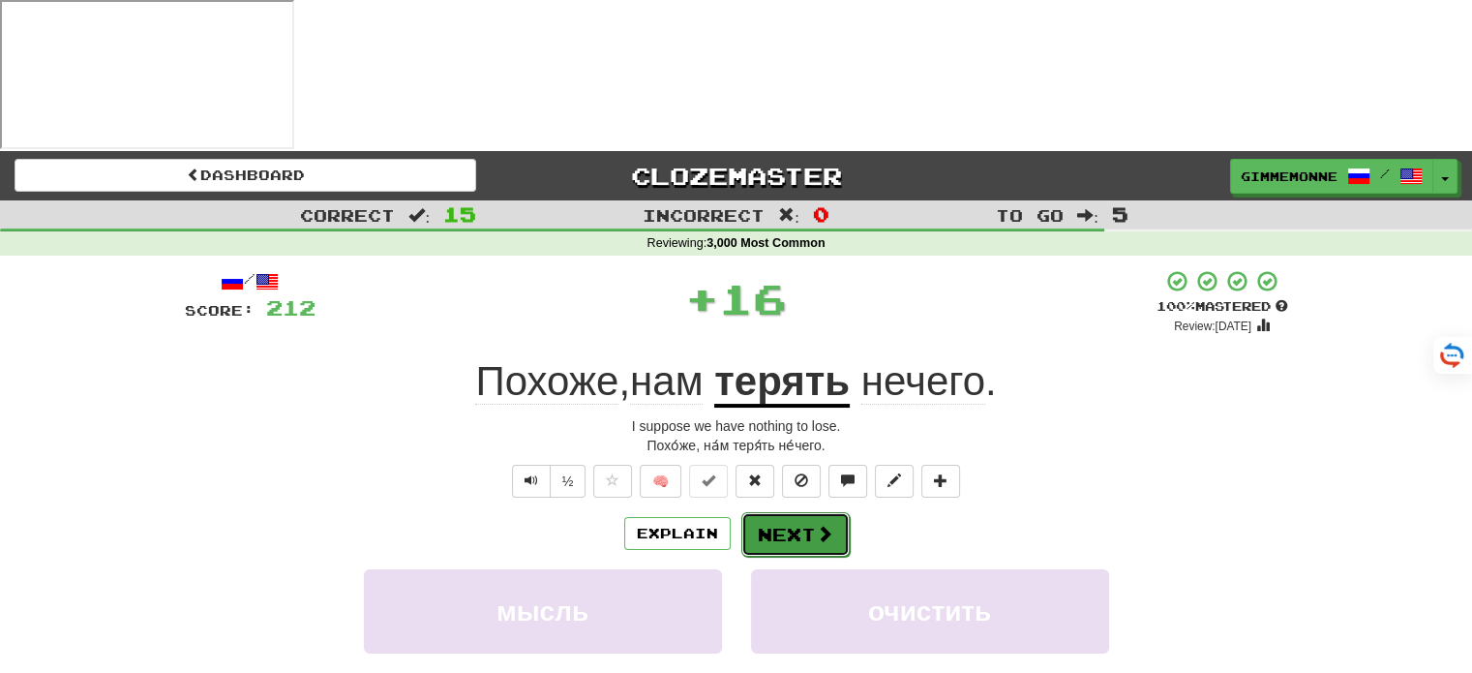
click at [805, 512] on button "Next" at bounding box center [795, 534] width 108 height 45
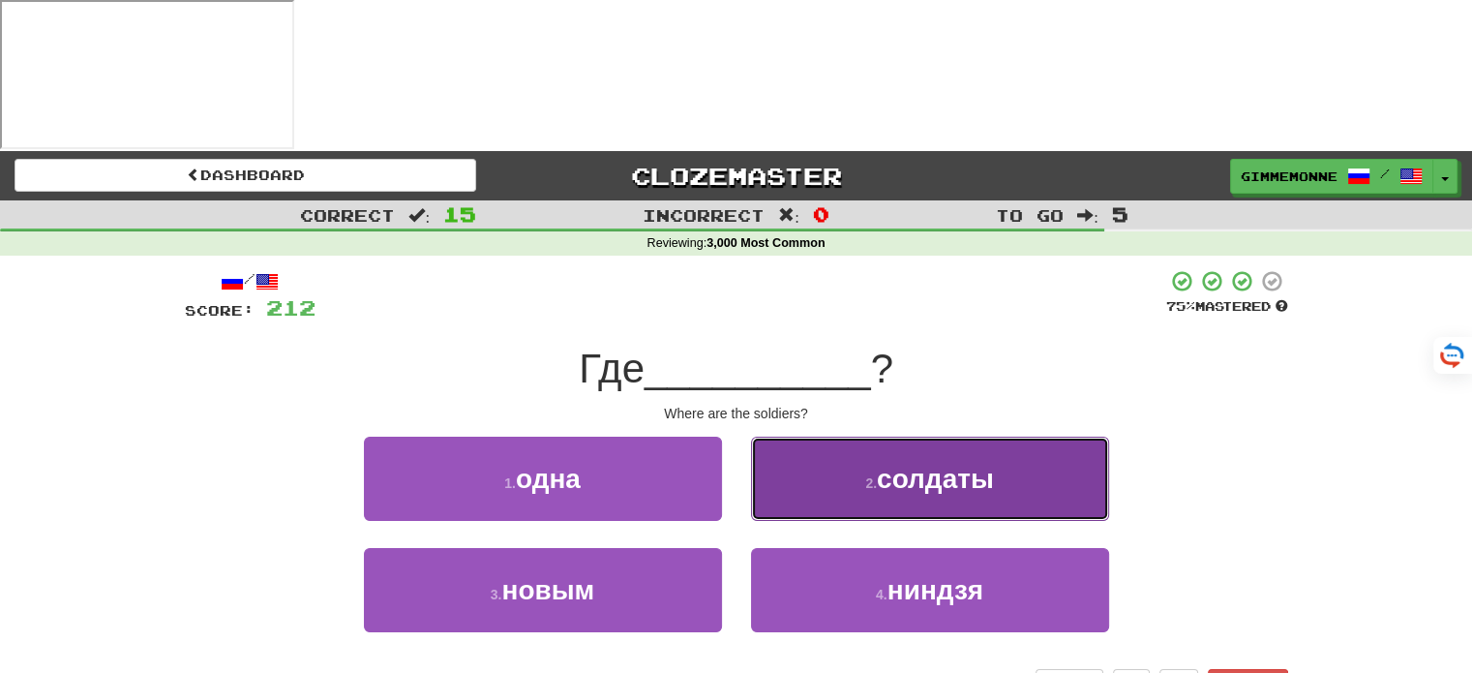
click at [832, 436] on button "2 . солдаты" at bounding box center [930, 478] width 358 height 84
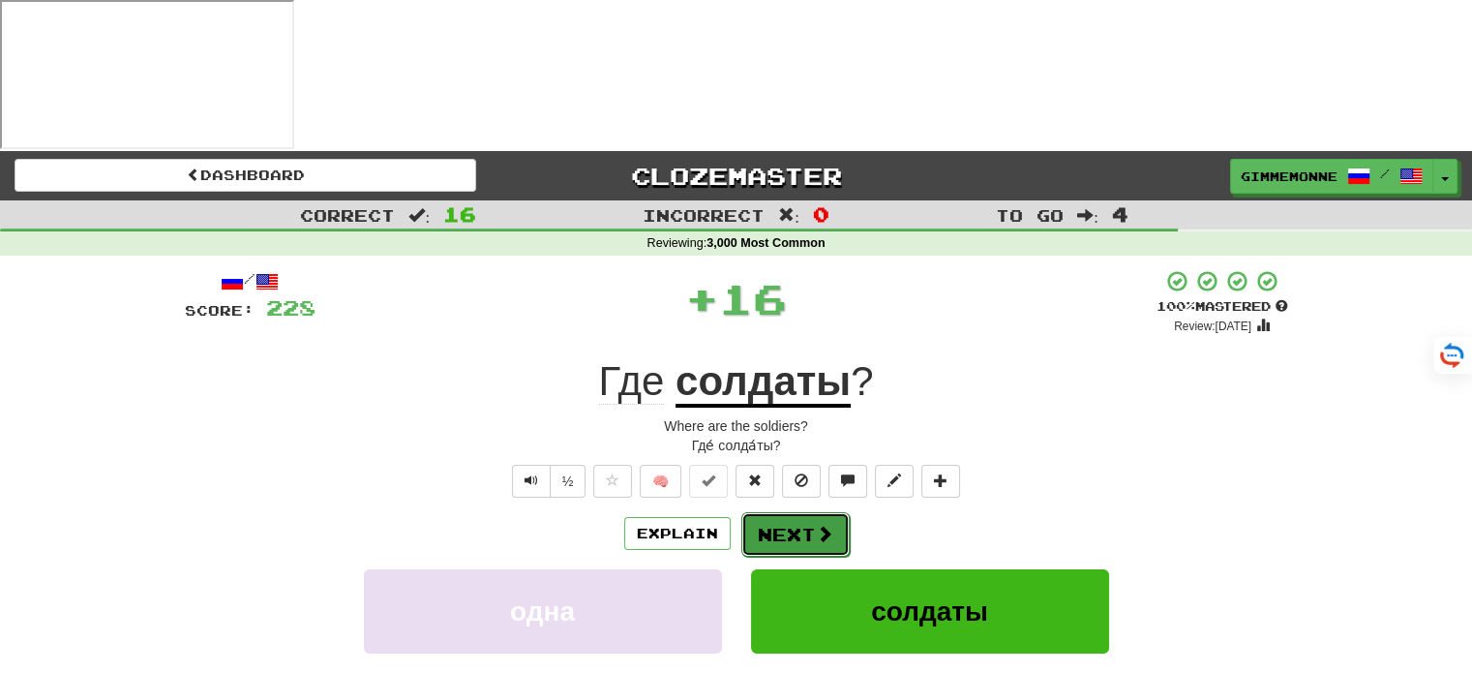
click at [788, 512] on button "Next" at bounding box center [795, 534] width 108 height 45
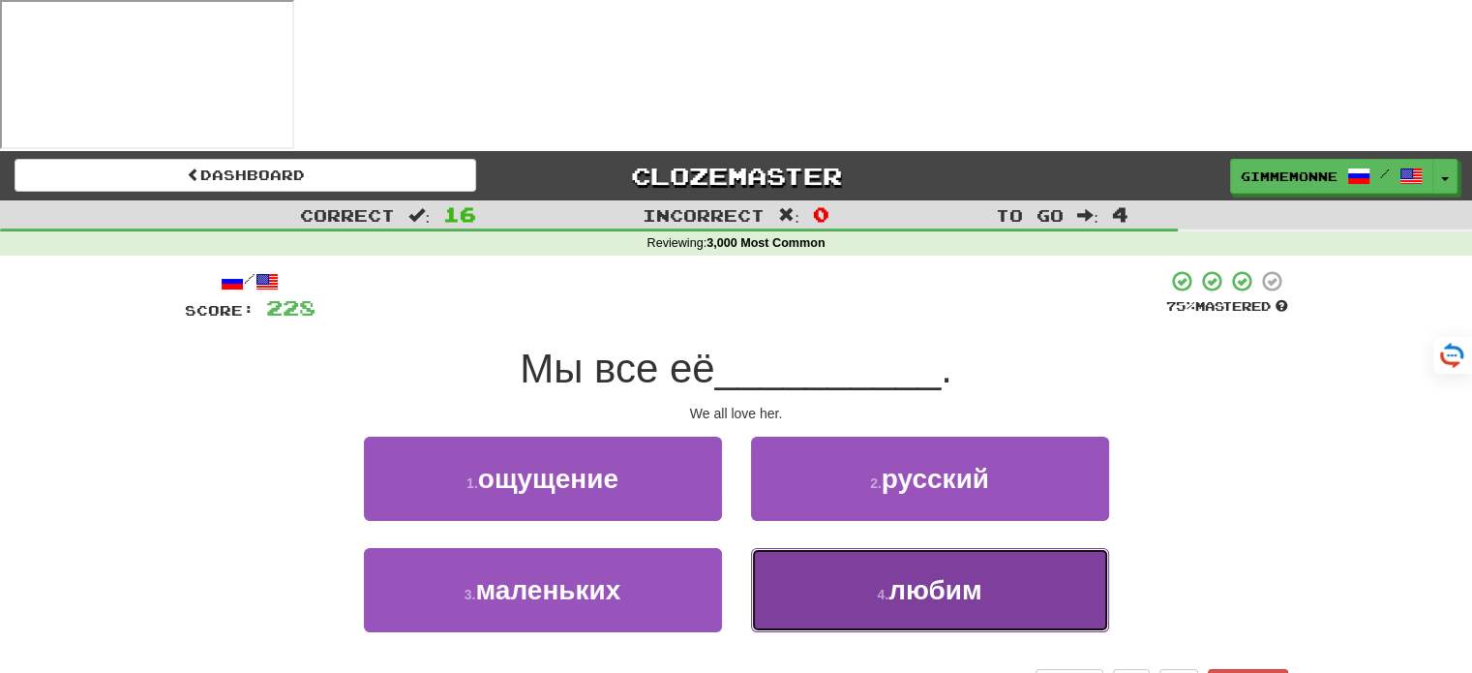
click at [821, 548] on button "4 . любим" at bounding box center [930, 590] width 358 height 84
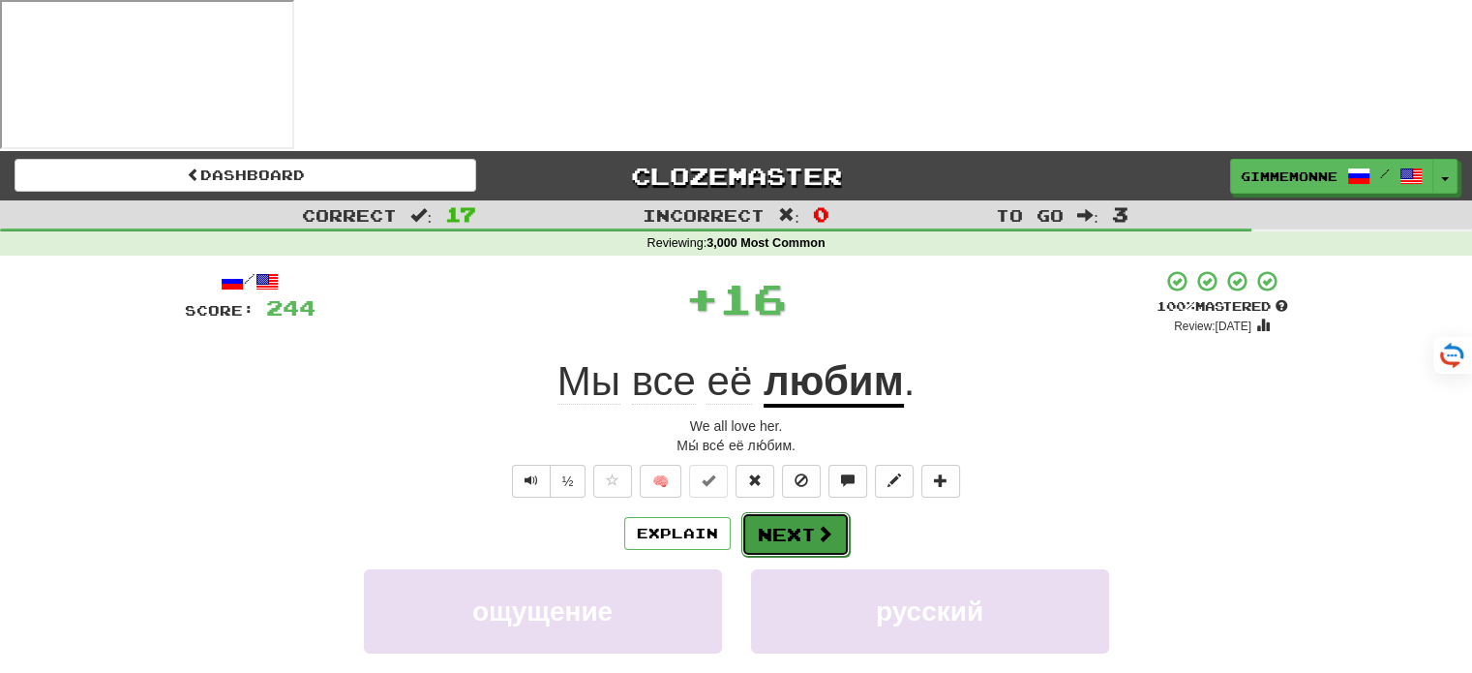
click at [801, 512] on button "Next" at bounding box center [795, 534] width 108 height 45
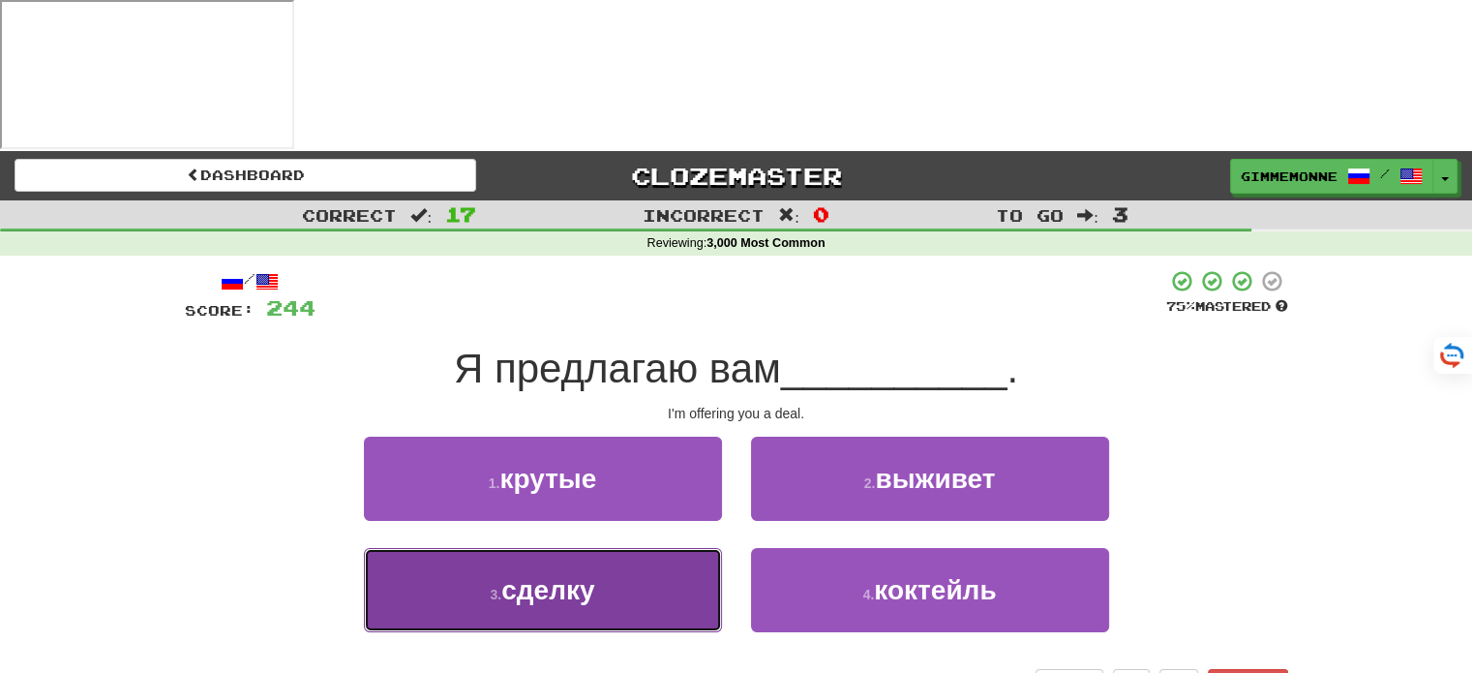
click at [693, 548] on button "3 . сделку" at bounding box center [543, 590] width 358 height 84
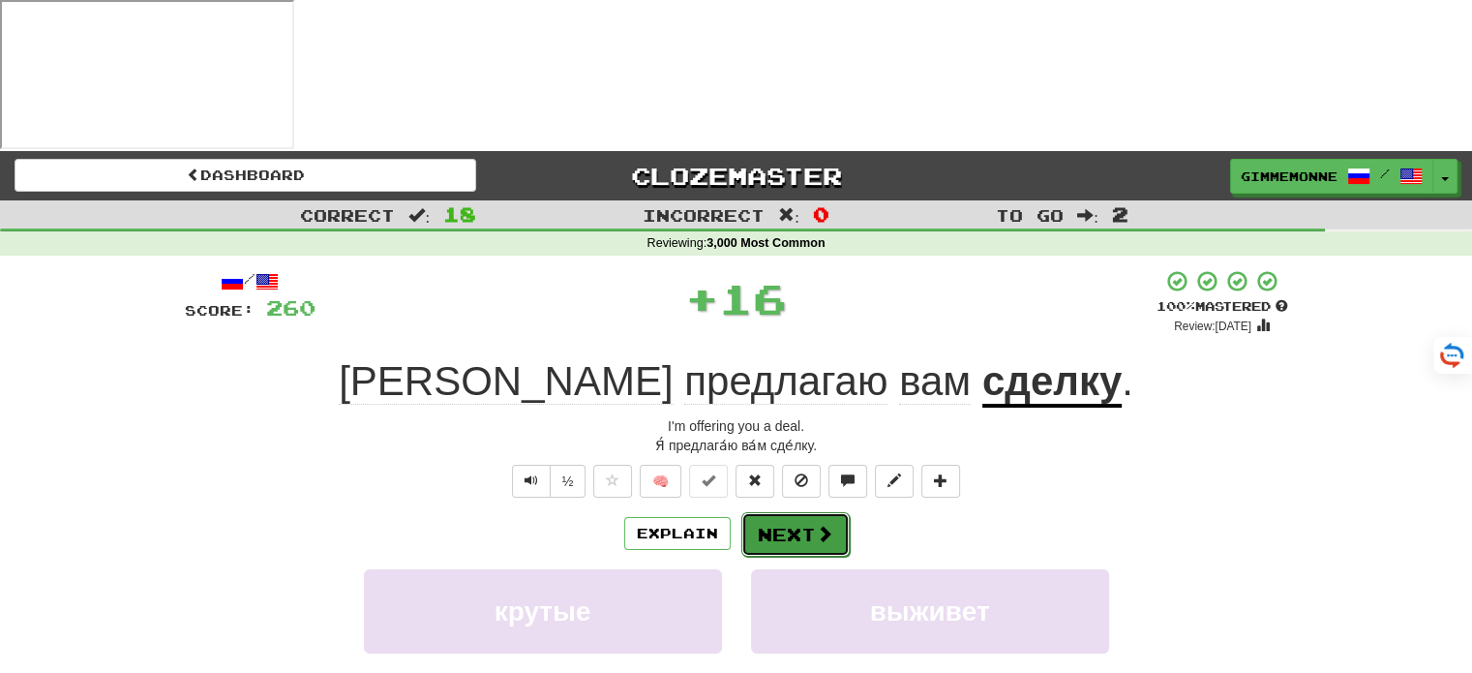
click at [808, 512] on button "Next" at bounding box center [795, 534] width 108 height 45
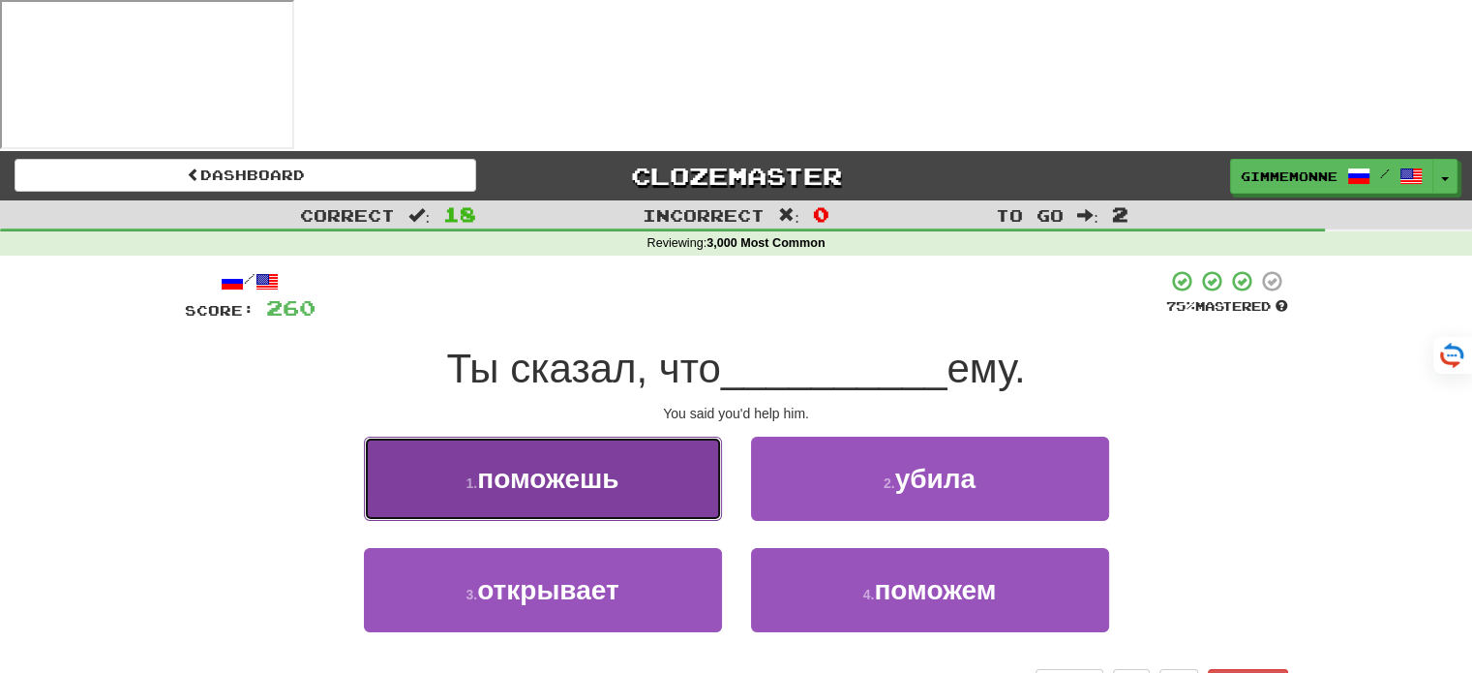
click at [695, 436] on button "1 . поможешь" at bounding box center [543, 478] width 358 height 84
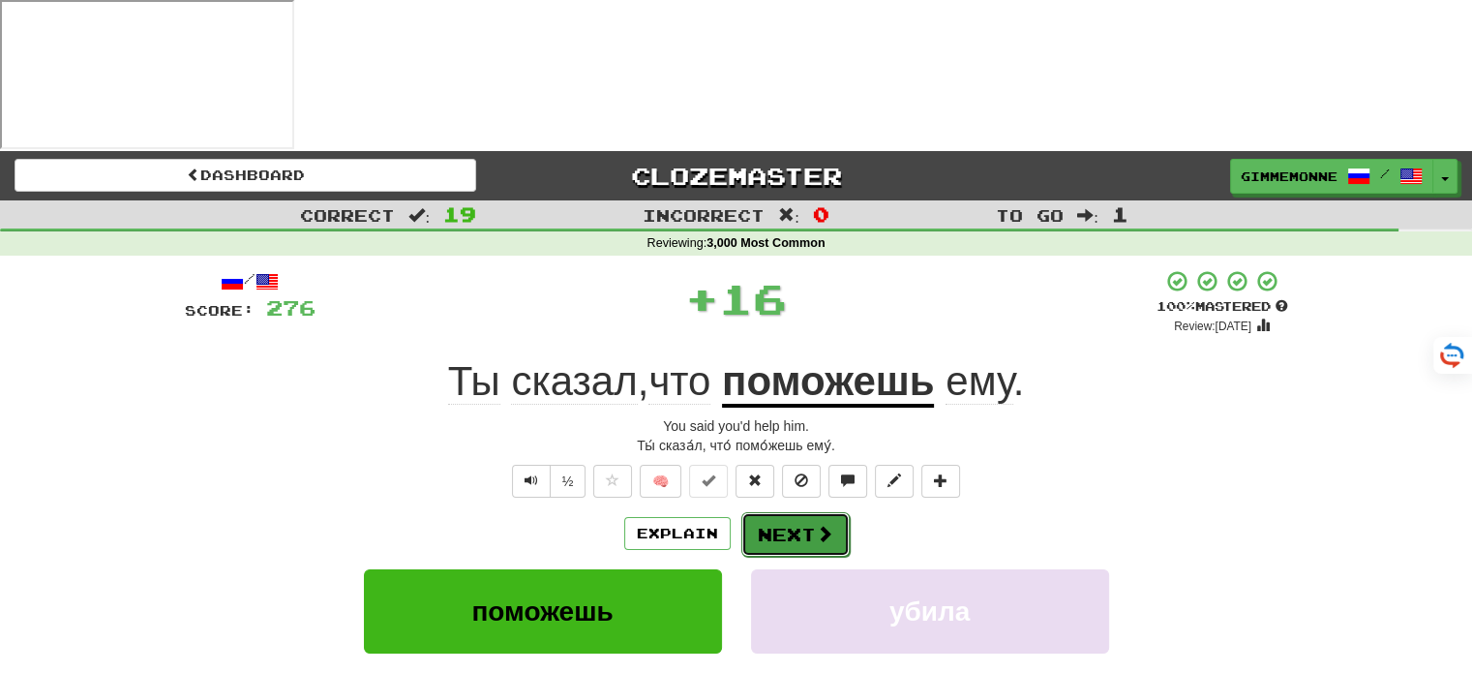
click at [787, 512] on button "Next" at bounding box center [795, 534] width 108 height 45
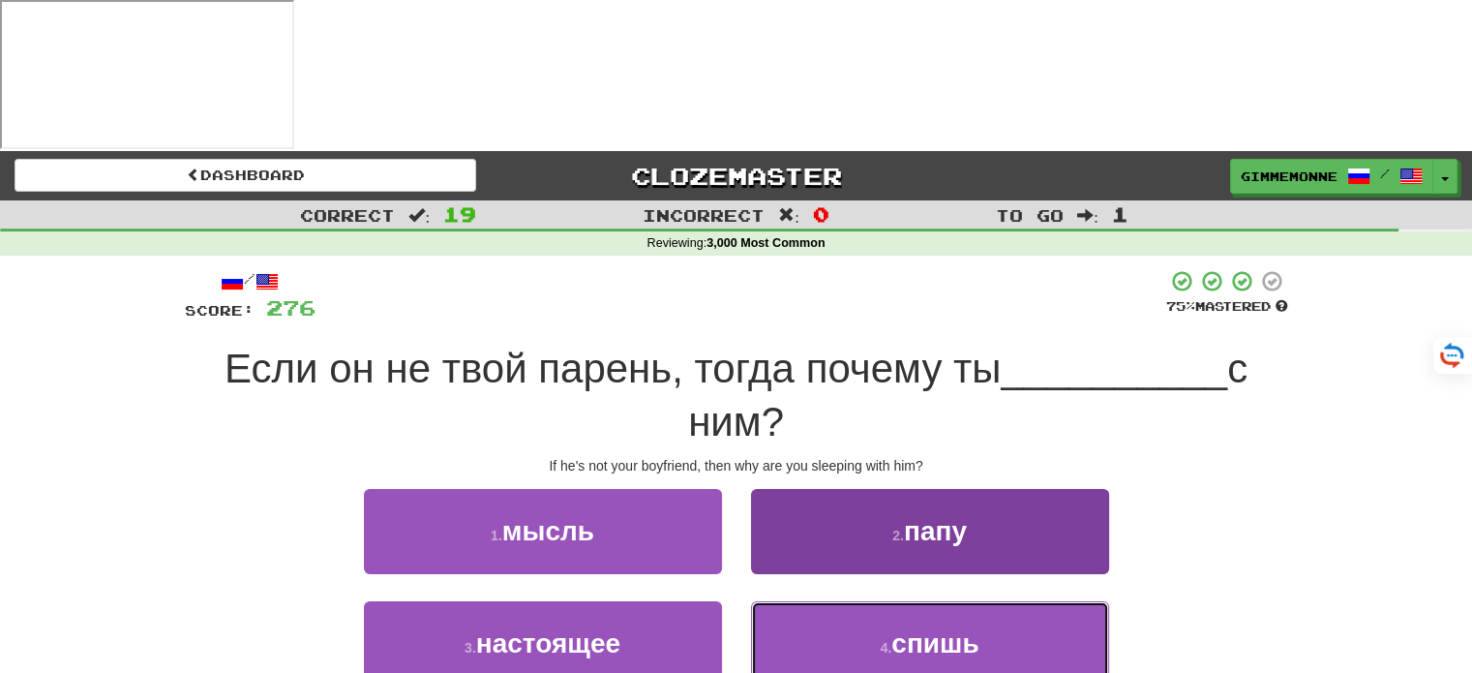
drag, startPoint x: 794, startPoint y: 470, endPoint x: 801, endPoint y: 458, distance: 14.8
click at [795, 601] on button "4 . спишь" at bounding box center [930, 643] width 358 height 84
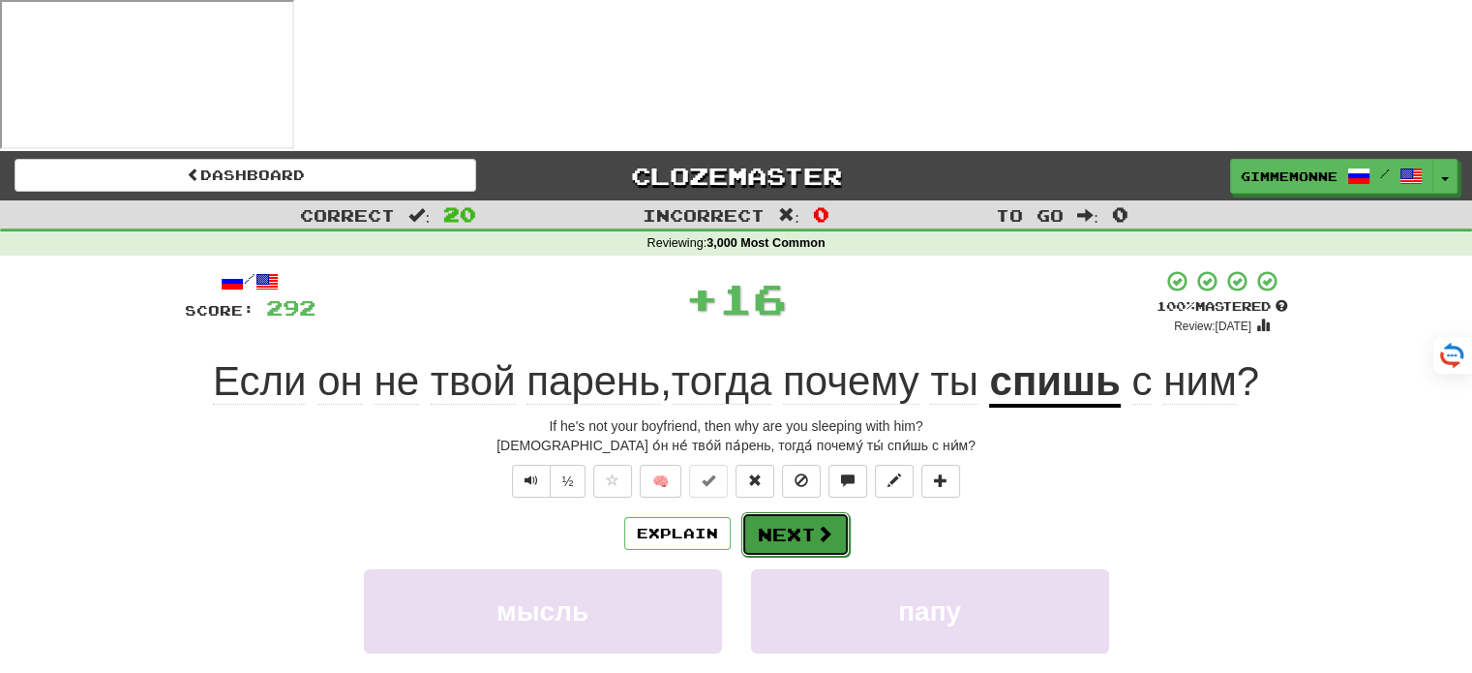
click at [800, 512] on button "Next" at bounding box center [795, 534] width 108 height 45
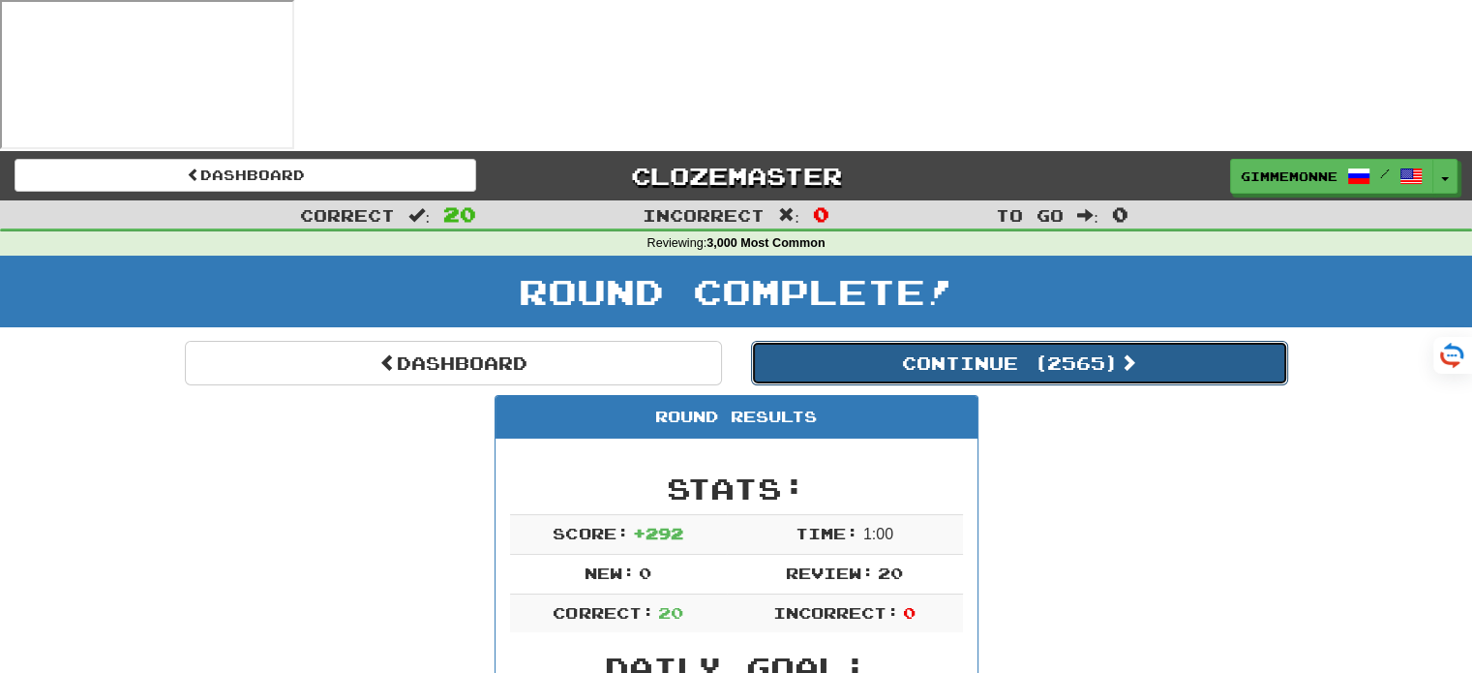
click at [901, 341] on button "Continue ( 2565 )" at bounding box center [1019, 363] width 537 height 45
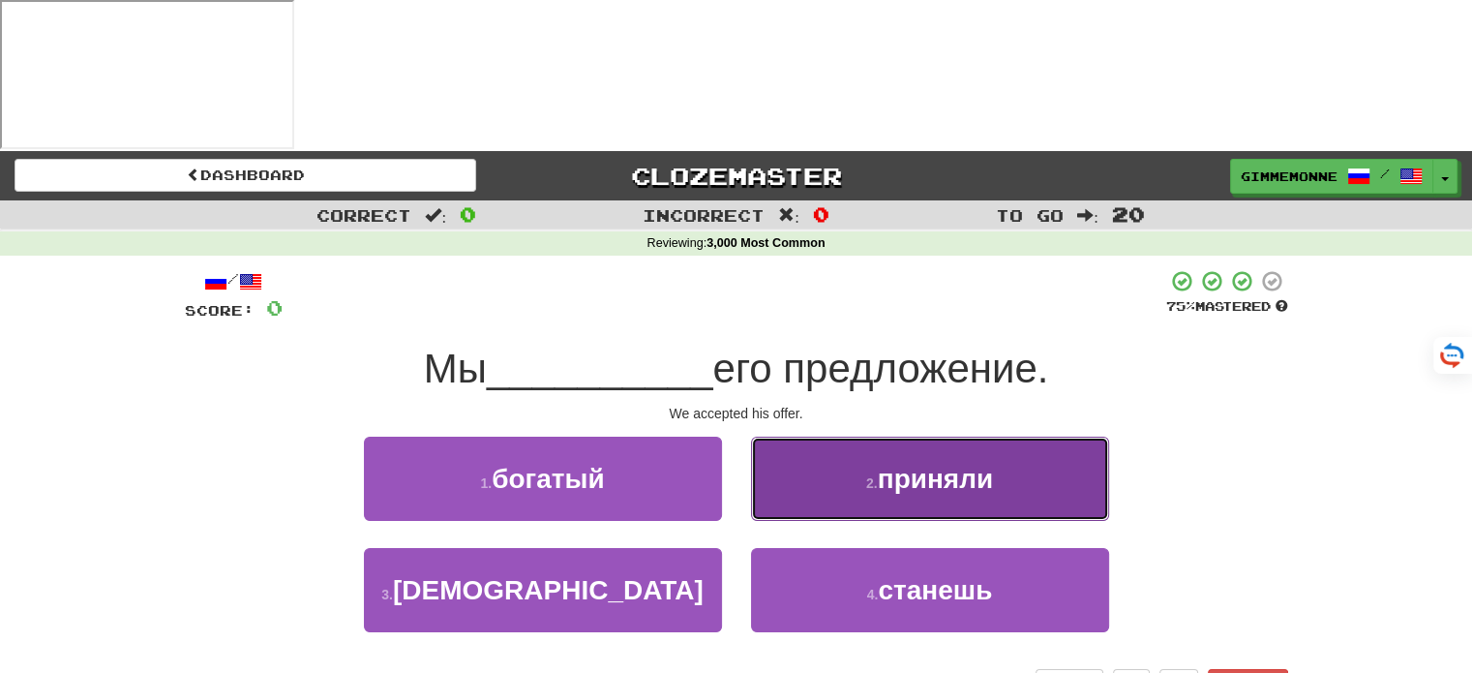
click at [921, 436] on button "2 . приняли" at bounding box center [930, 478] width 358 height 84
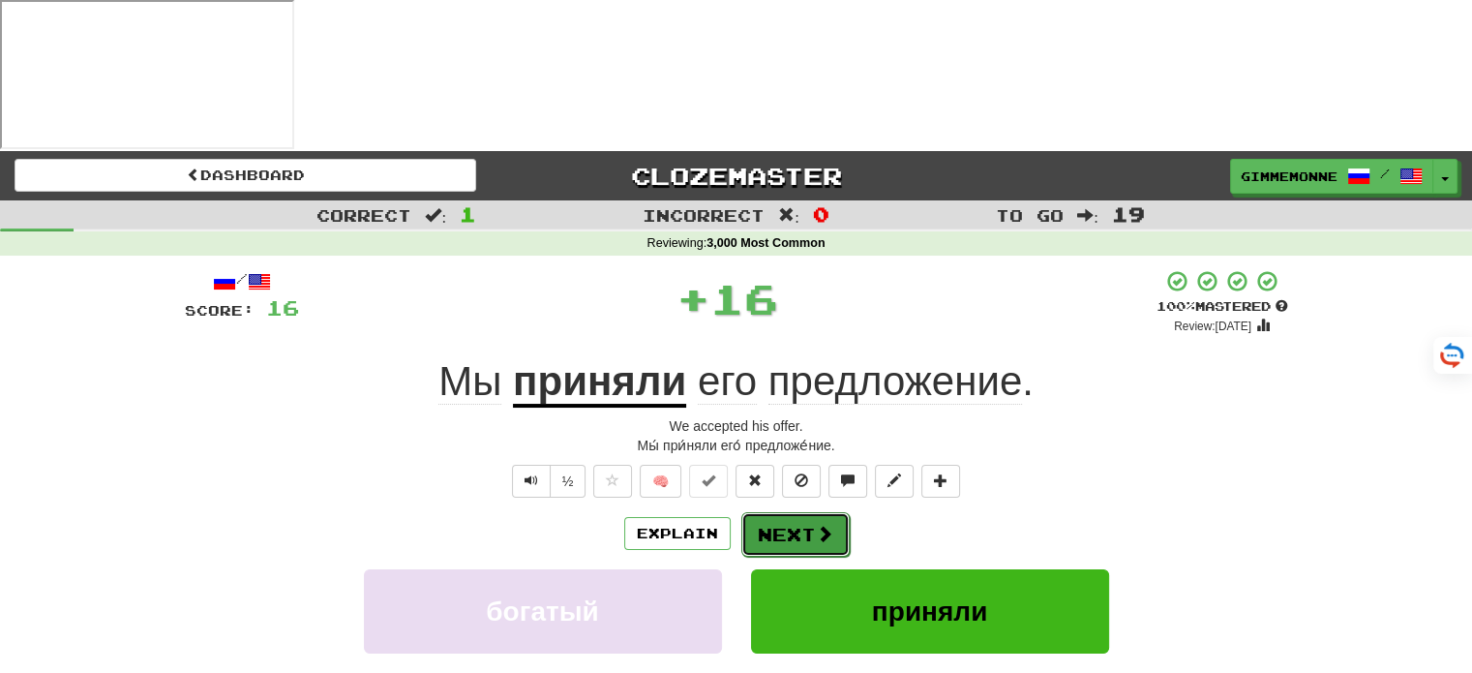
click at [793, 512] on button "Next" at bounding box center [795, 534] width 108 height 45
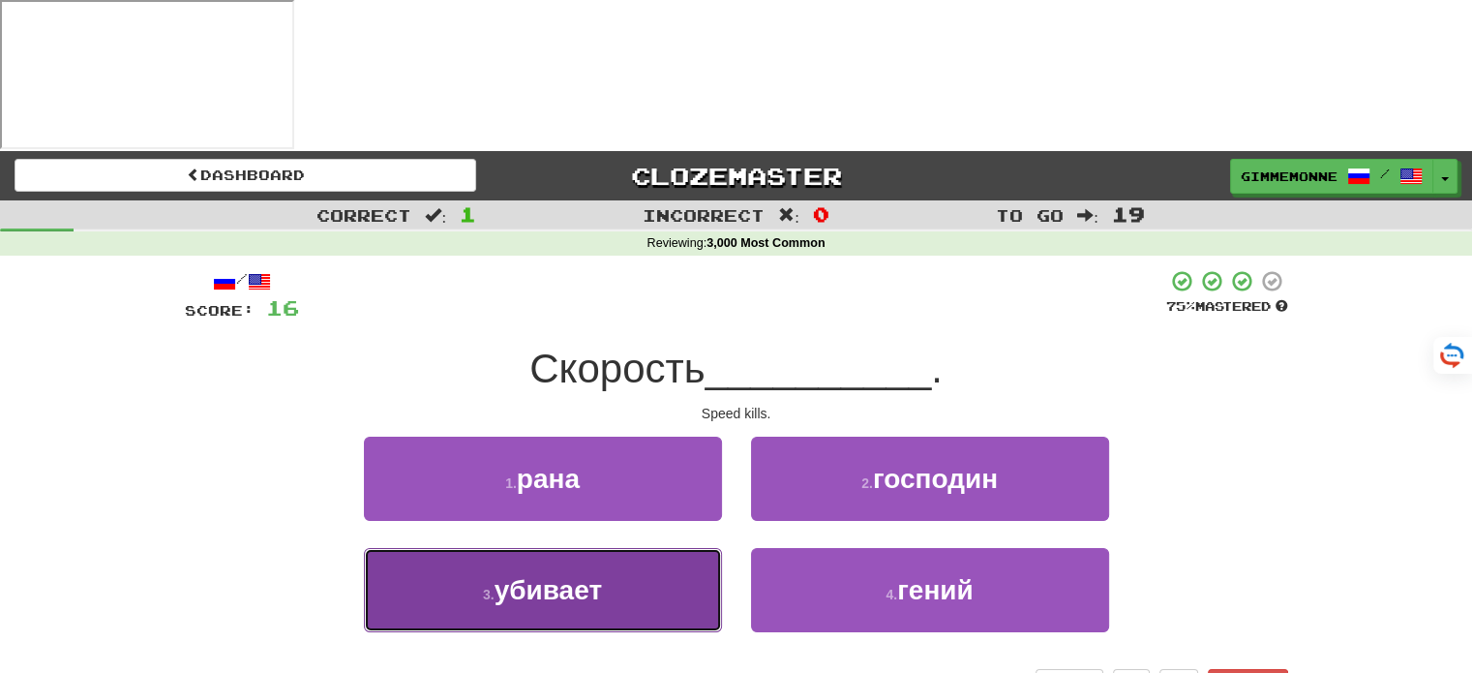
click at [658, 548] on button "3 . убивает" at bounding box center [543, 590] width 358 height 84
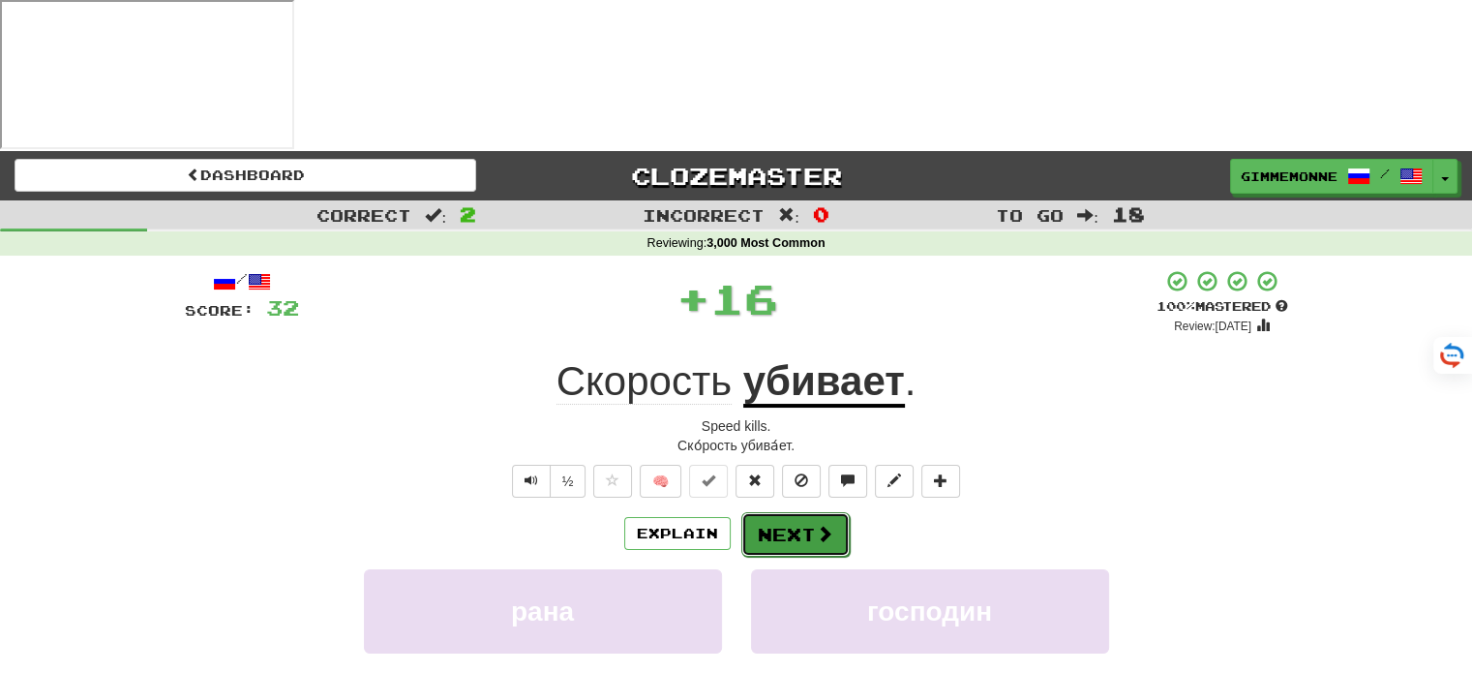
click at [821, 525] on span at bounding box center [824, 533] width 17 height 17
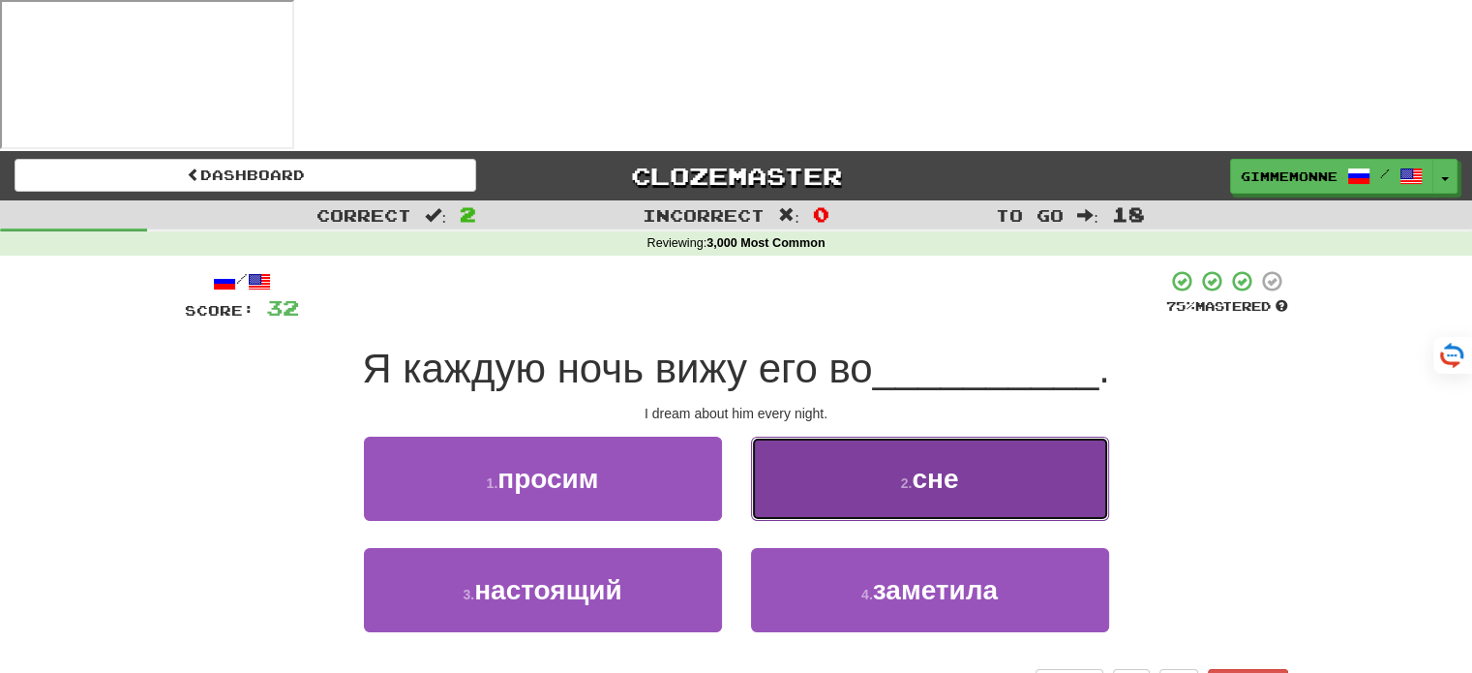
click at [765, 436] on button "2 . сне" at bounding box center [930, 478] width 358 height 84
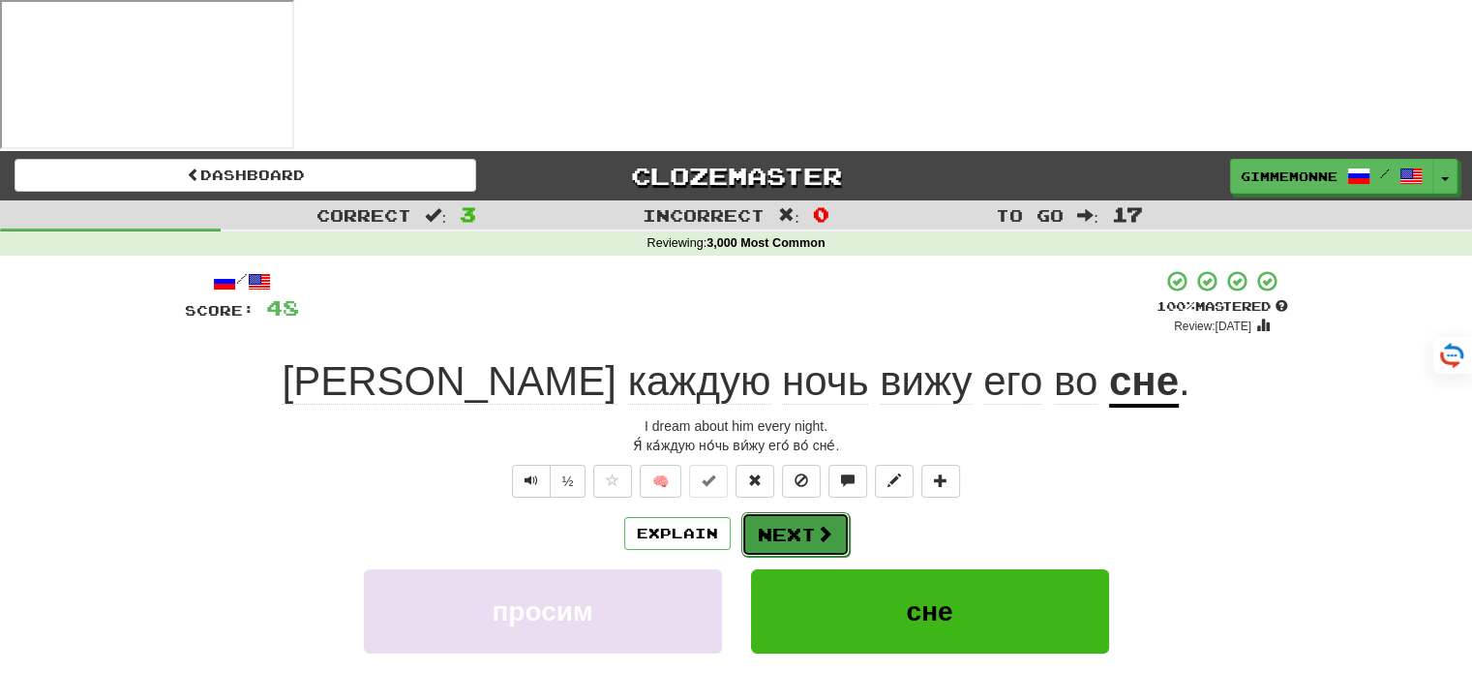
click at [771, 512] on button "Next" at bounding box center [795, 534] width 108 height 45
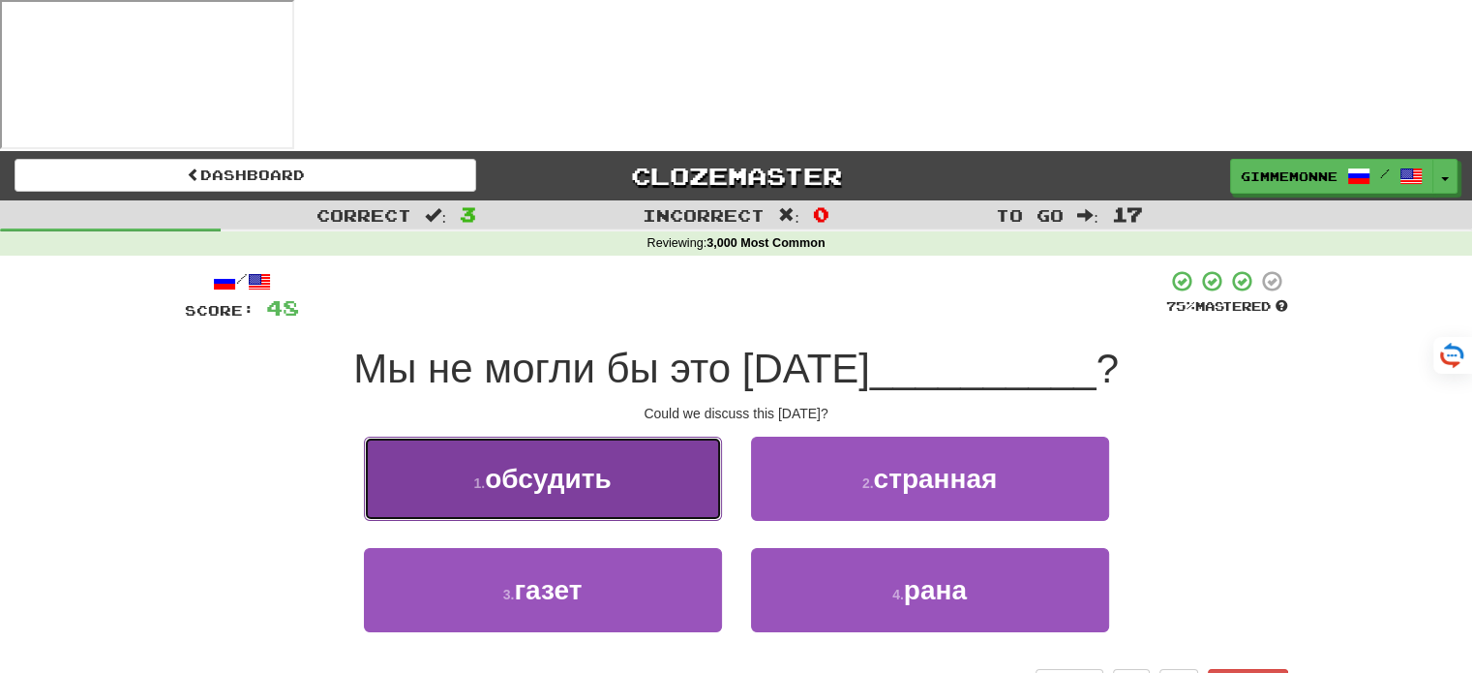
click at [692, 436] on button "1 . обсудить" at bounding box center [543, 478] width 358 height 84
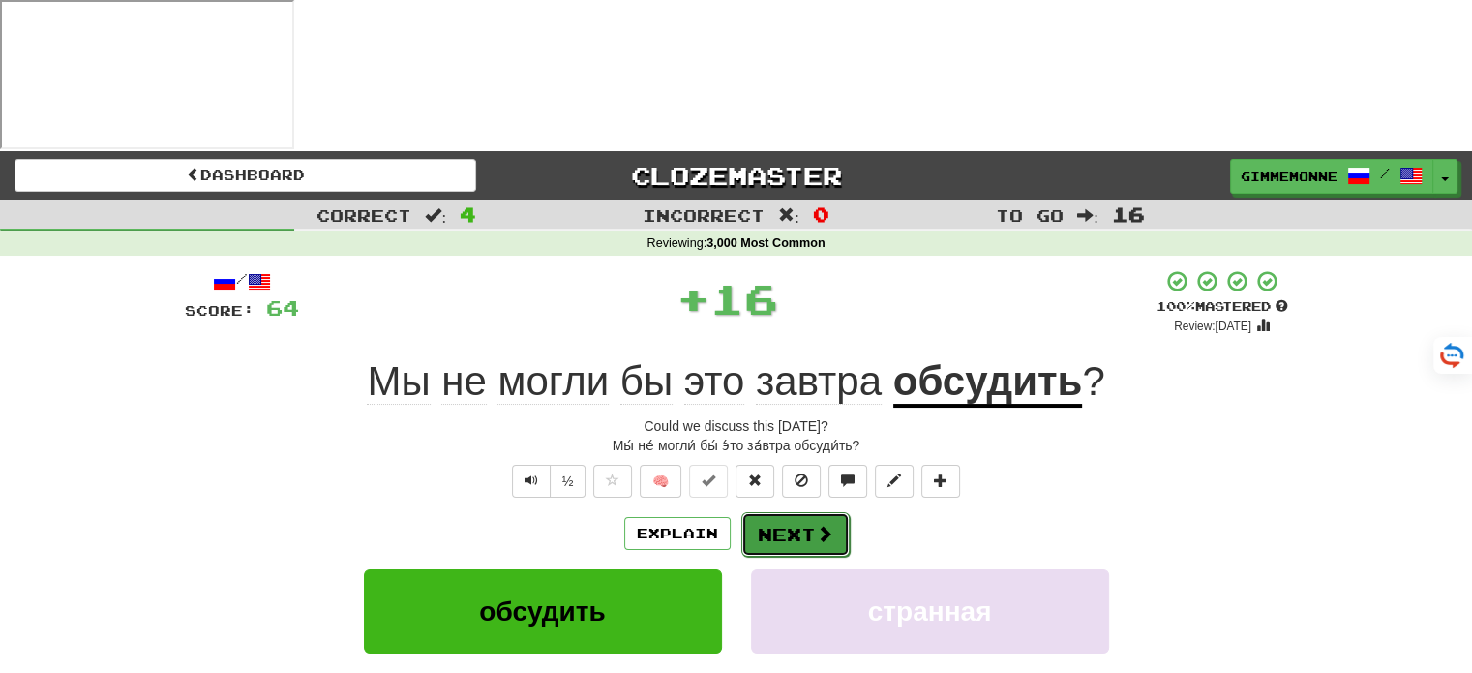
click at [816, 525] on span at bounding box center [824, 533] width 17 height 17
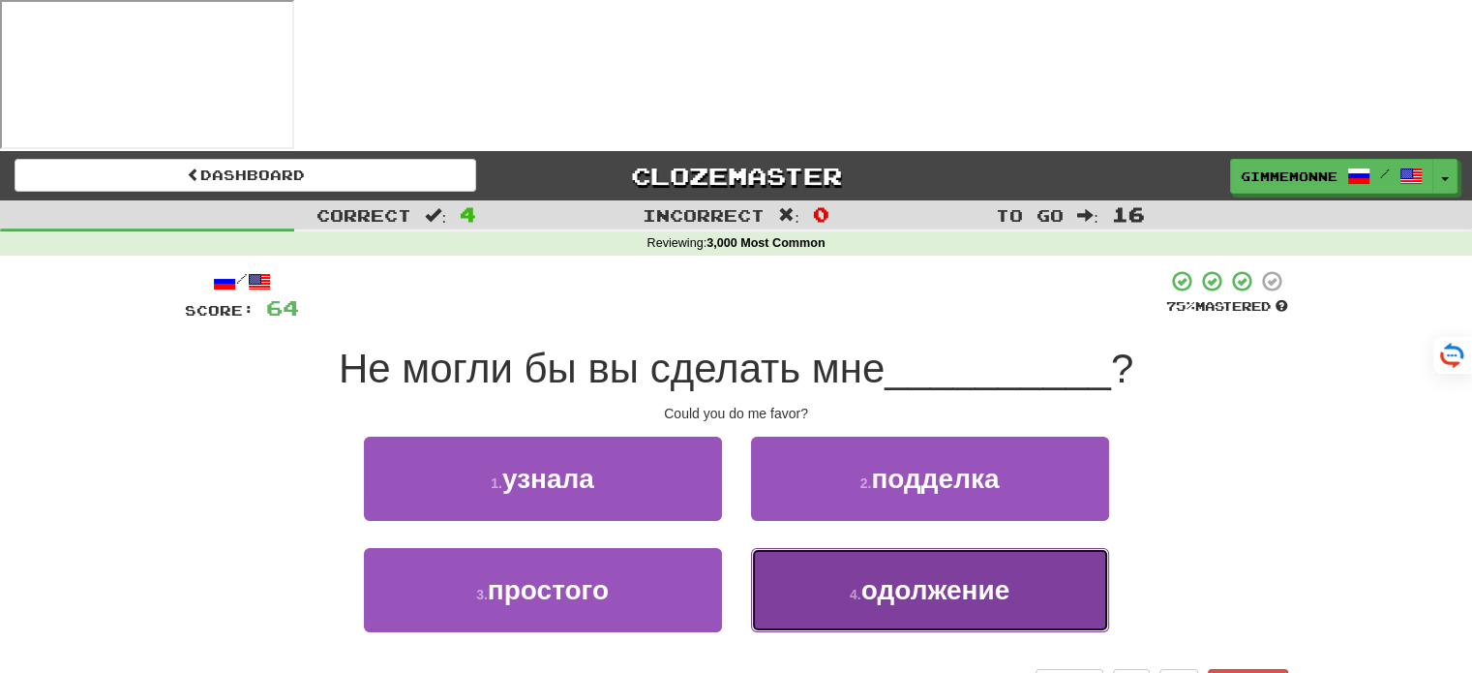
click at [813, 548] on button "4 . одолжение" at bounding box center [930, 590] width 358 height 84
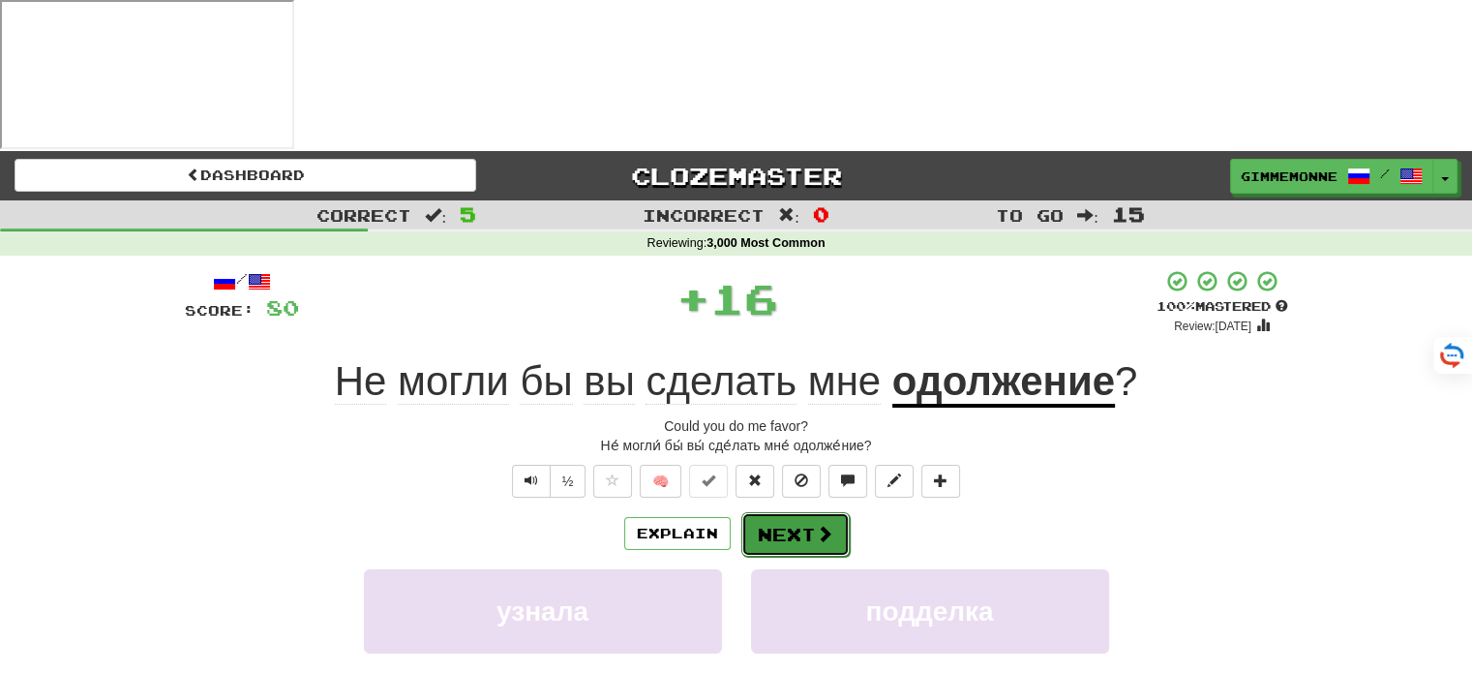
click at [816, 525] on span at bounding box center [824, 533] width 17 height 17
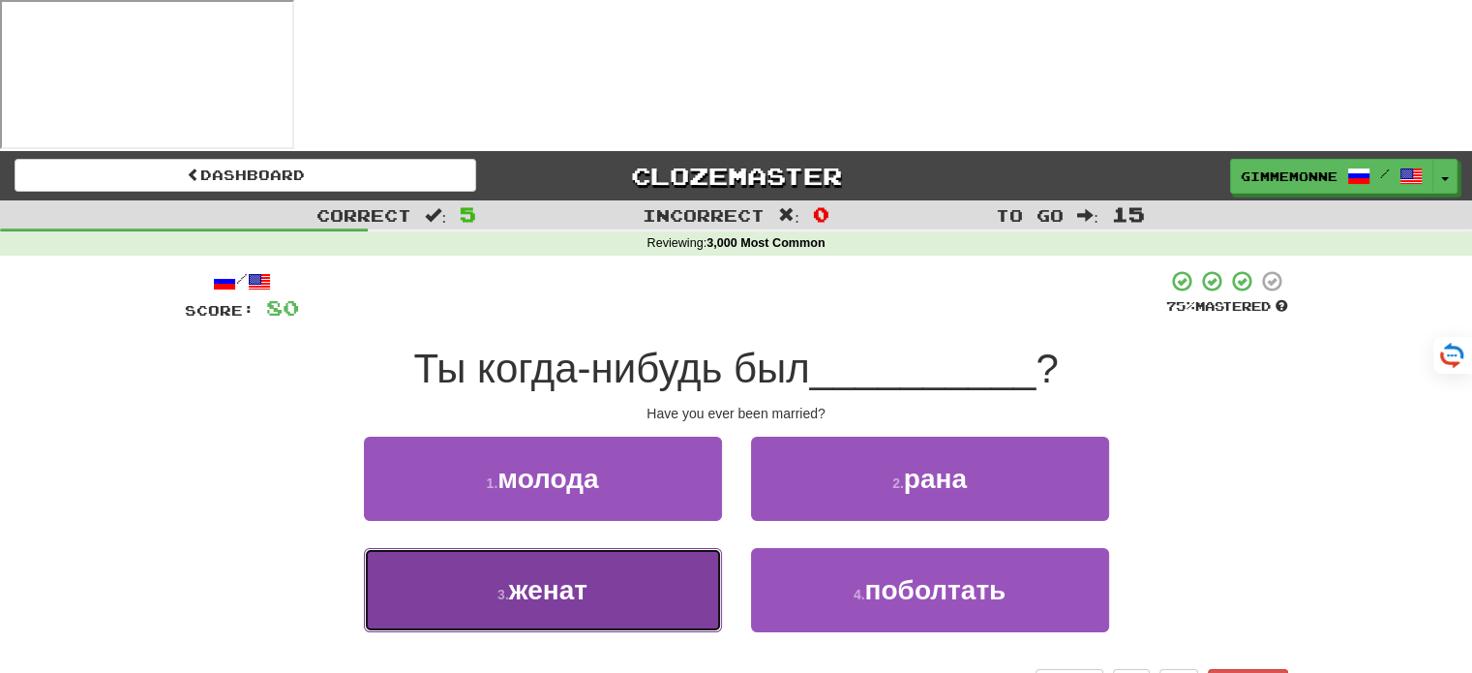
click at [661, 548] on button "3 . женат" at bounding box center [543, 590] width 358 height 84
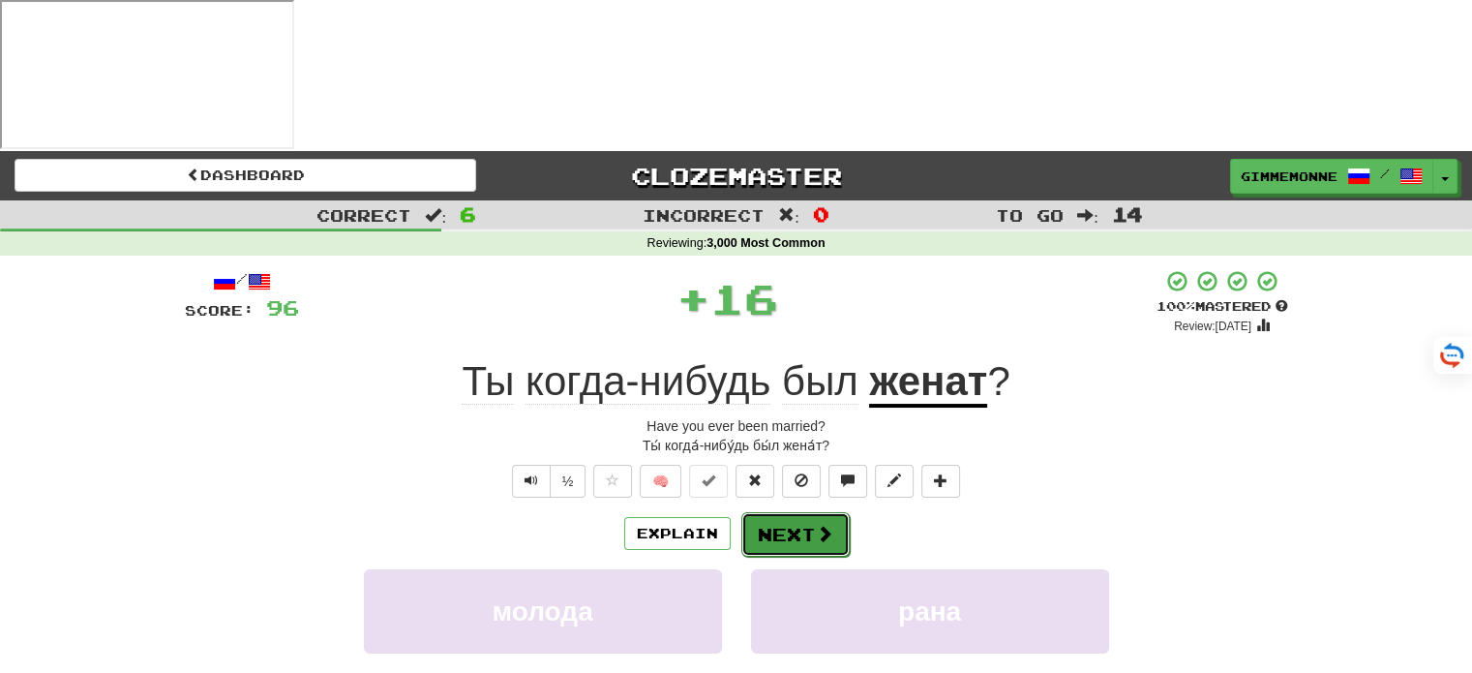
click at [813, 512] on button "Next" at bounding box center [795, 534] width 108 height 45
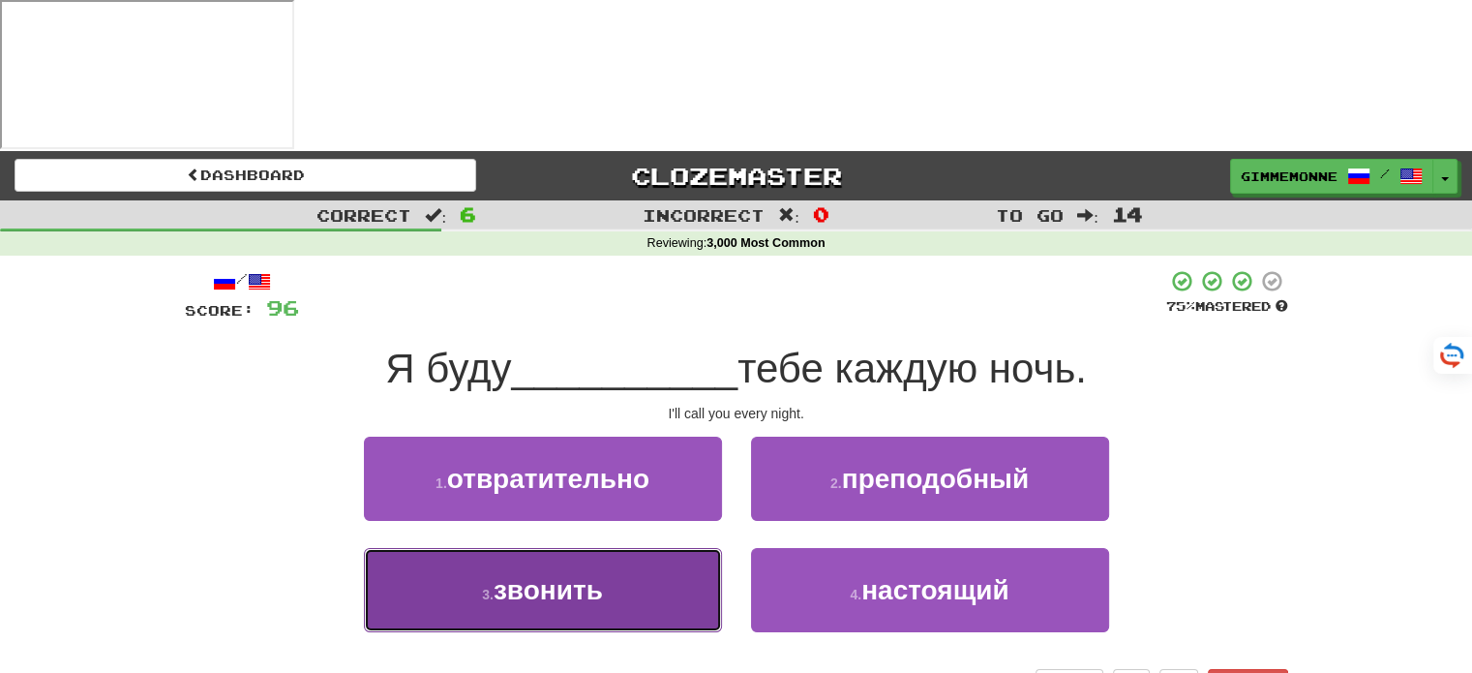
click at [659, 548] on button "3 . звонить" at bounding box center [543, 590] width 358 height 84
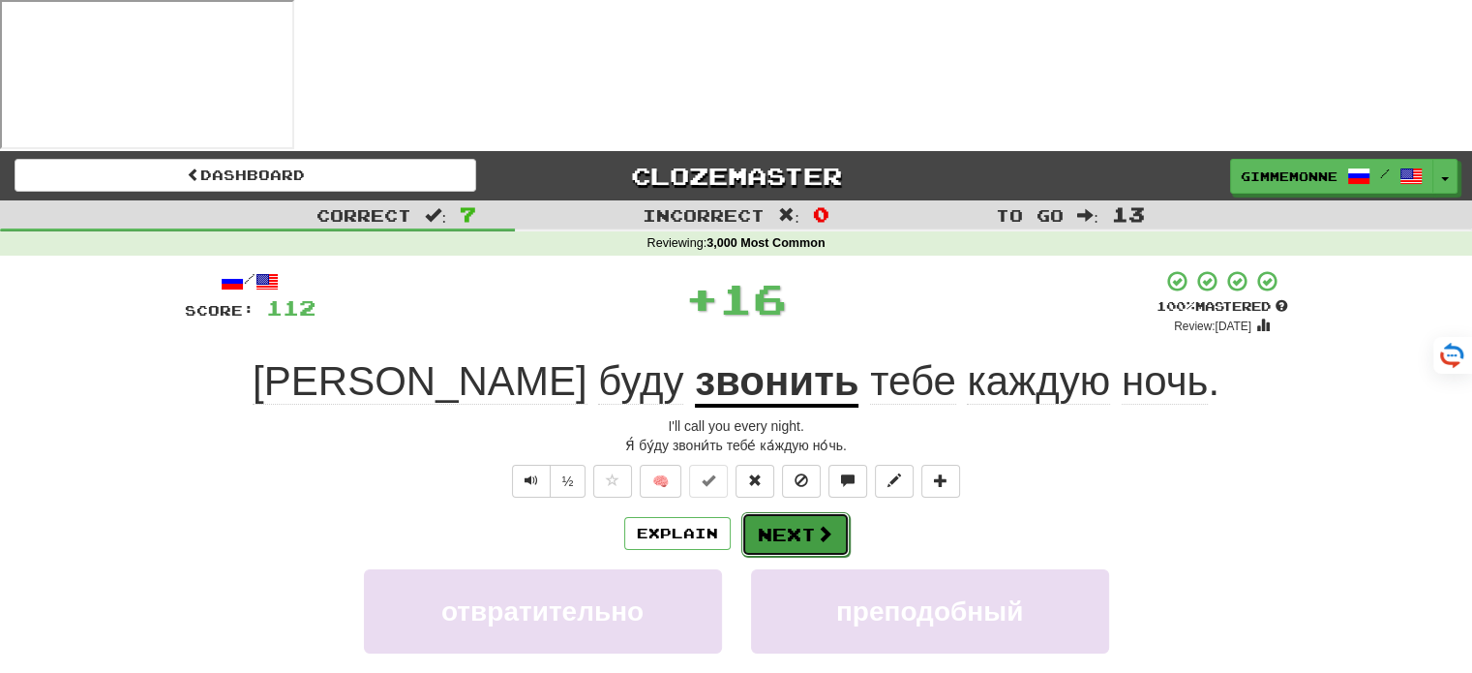
click at [796, 512] on button "Next" at bounding box center [795, 534] width 108 height 45
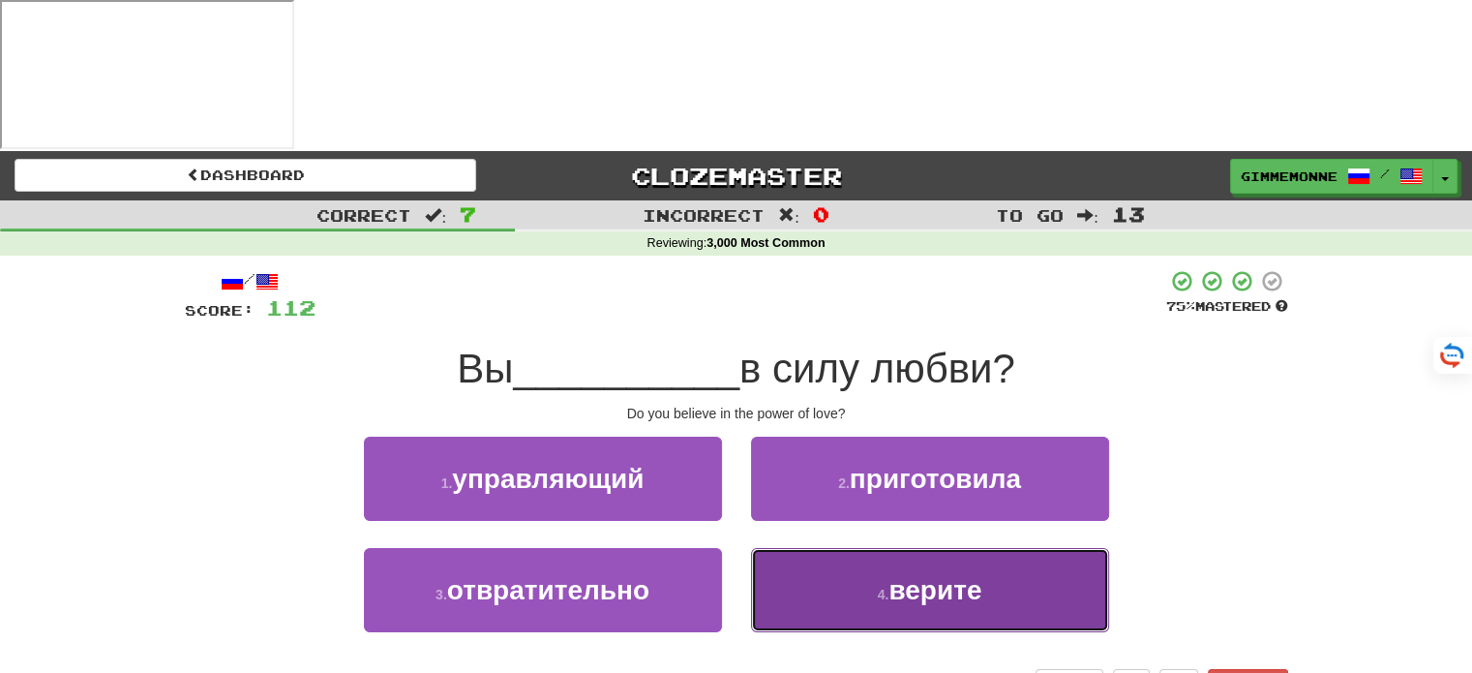
click at [863, 548] on button "4 . верите" at bounding box center [930, 590] width 358 height 84
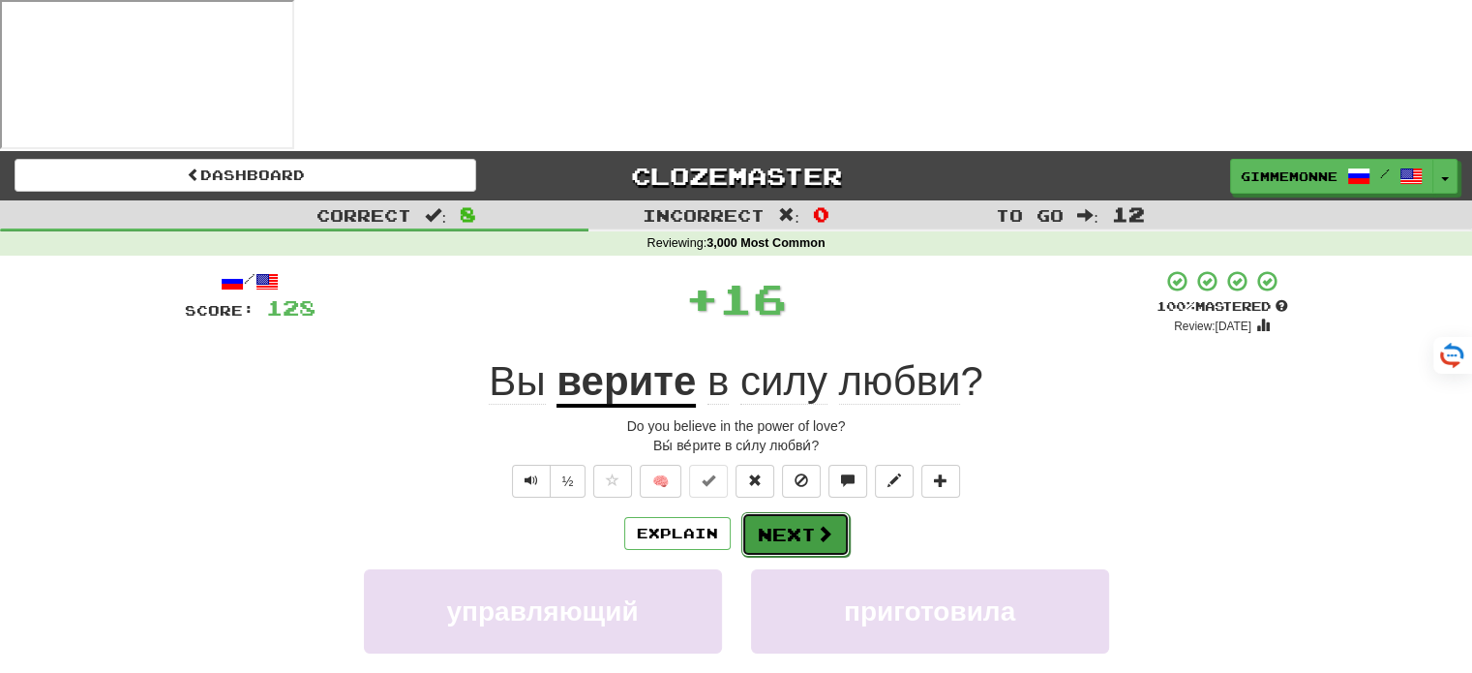
click at [825, 525] on span at bounding box center [824, 533] width 17 height 17
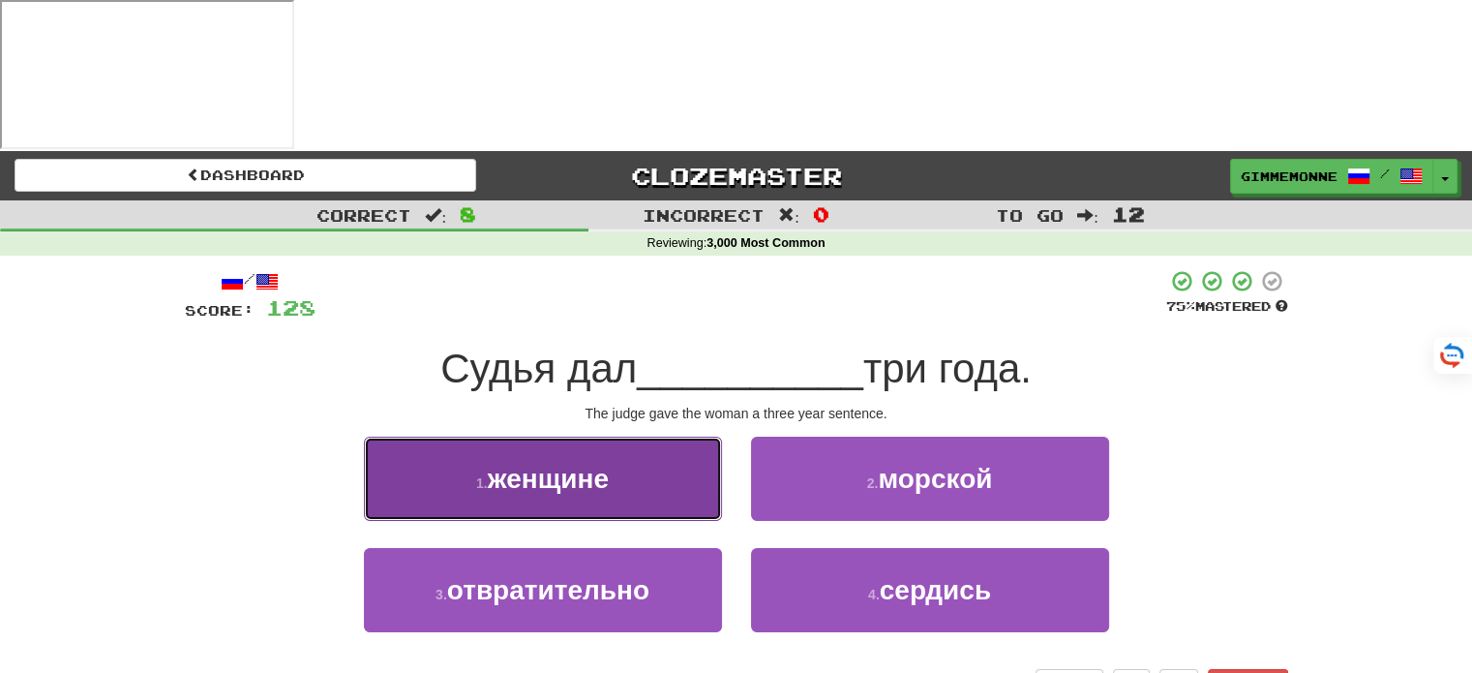
click at [670, 436] on button "1 . женщине" at bounding box center [543, 478] width 358 height 84
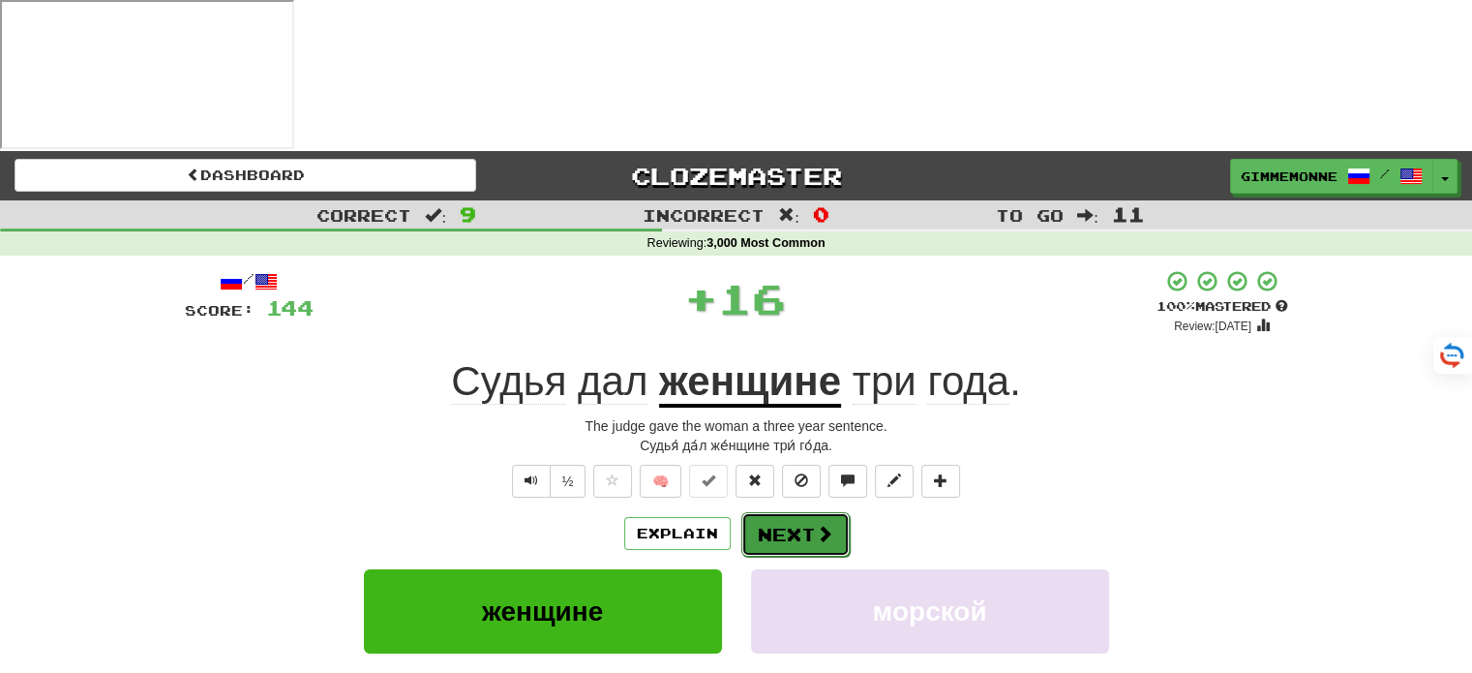
click at [790, 512] on button "Next" at bounding box center [795, 534] width 108 height 45
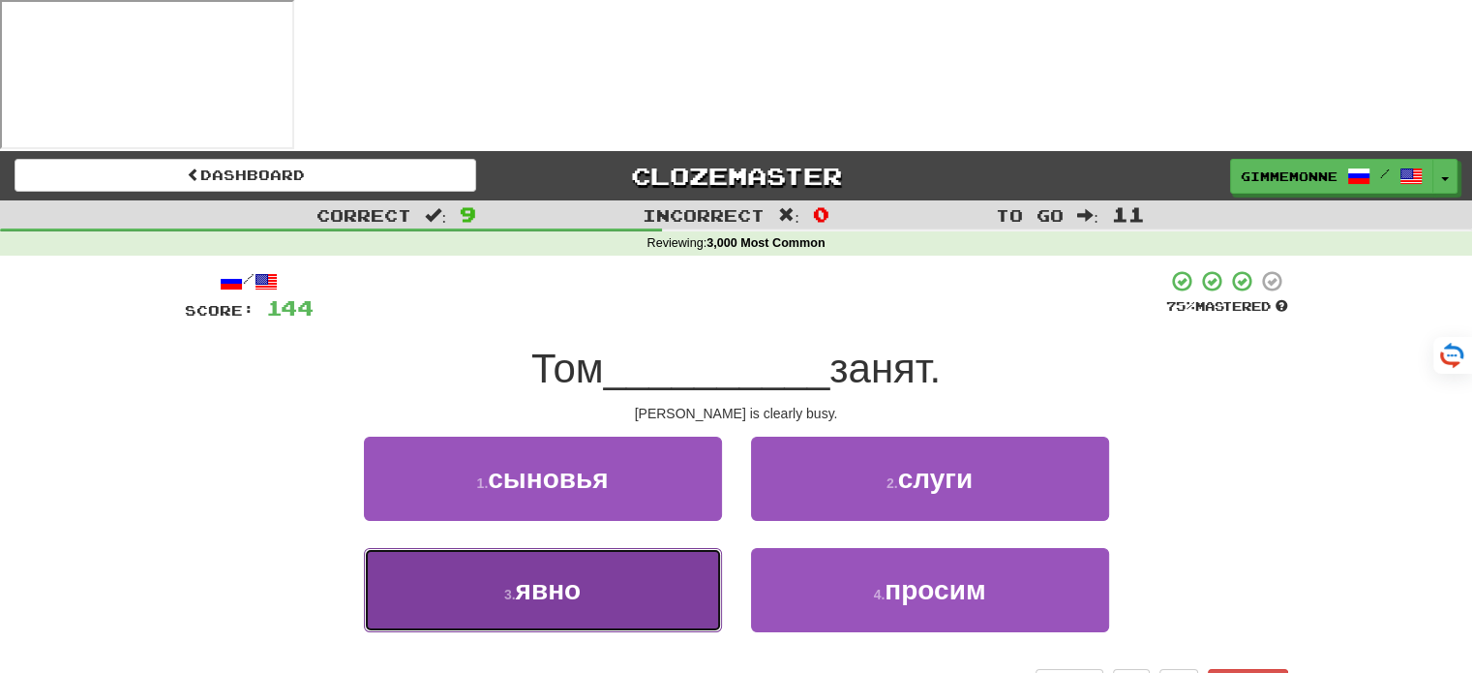
click at [686, 548] on button "3 . явно" at bounding box center [543, 590] width 358 height 84
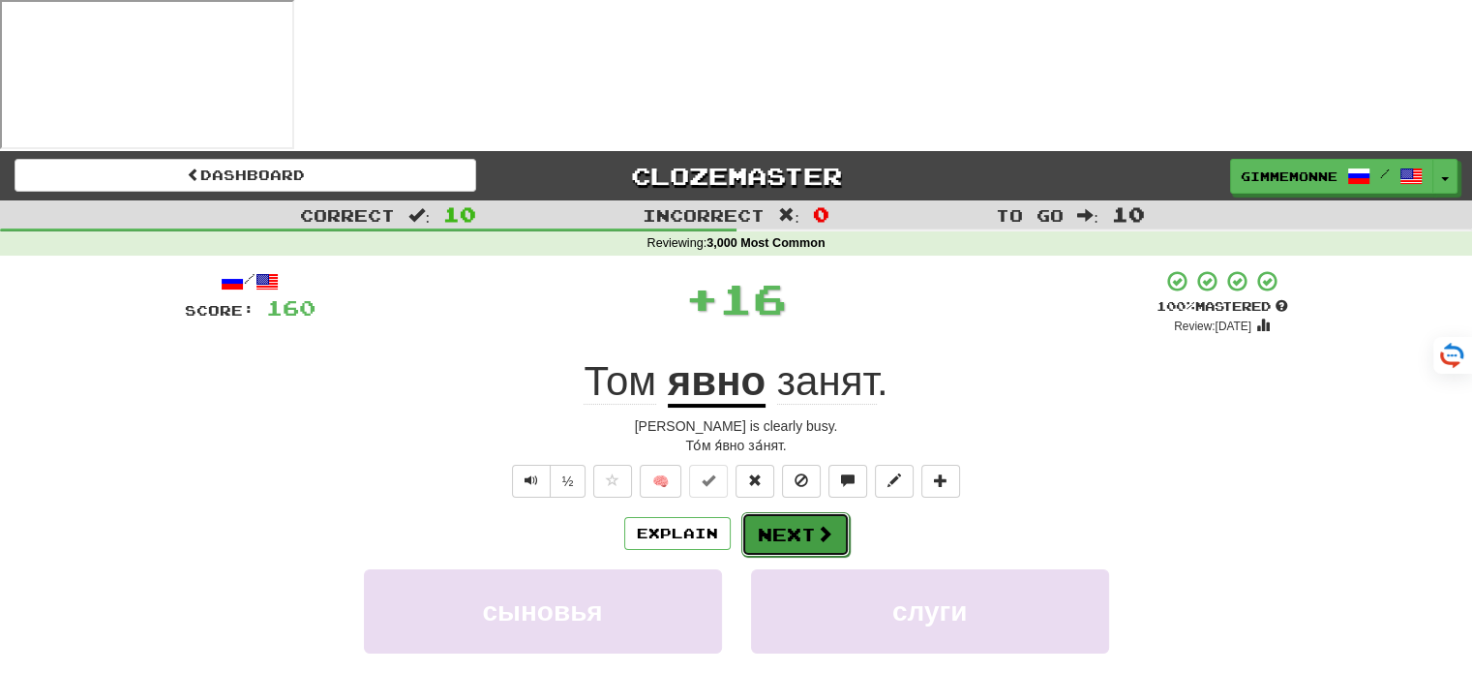
click at [772, 512] on button "Next" at bounding box center [795, 534] width 108 height 45
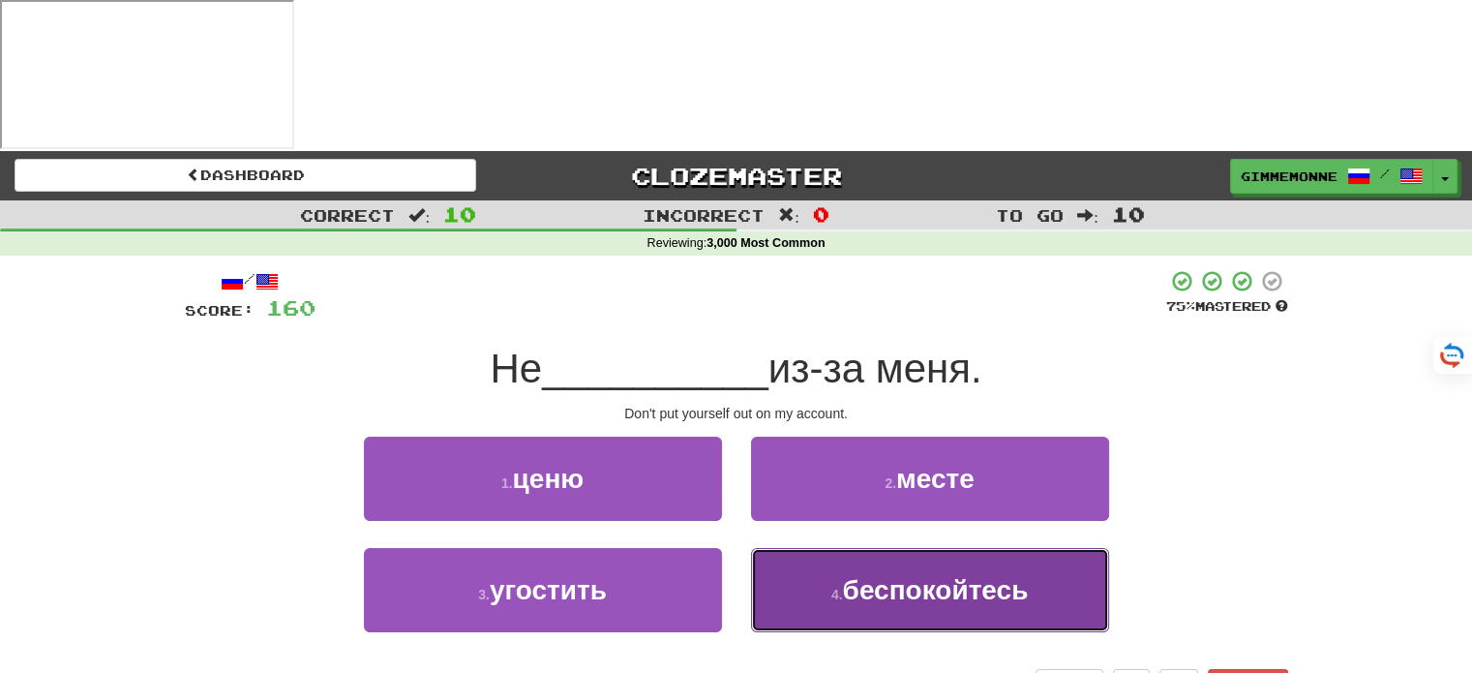
click at [842, 548] on button "4 . беспокойтесь" at bounding box center [930, 590] width 358 height 84
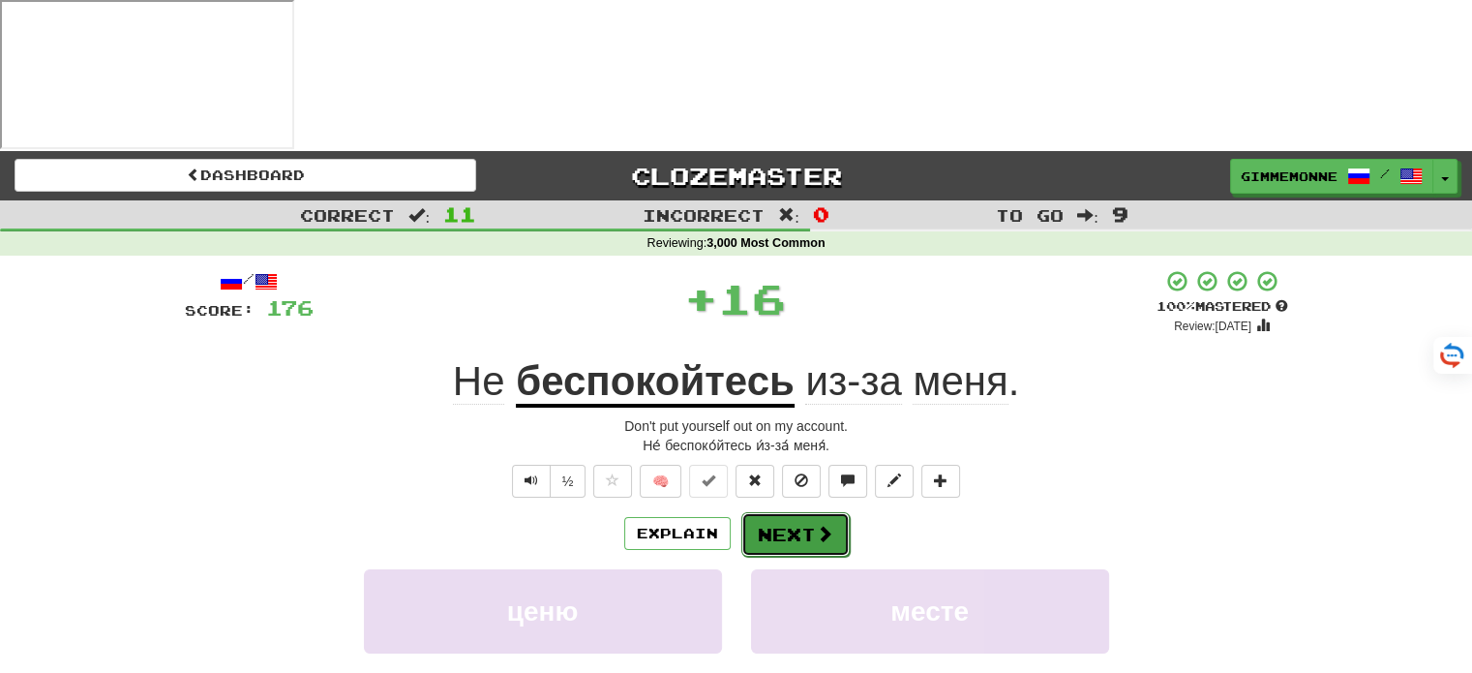
click at [828, 512] on button "Next" at bounding box center [795, 534] width 108 height 45
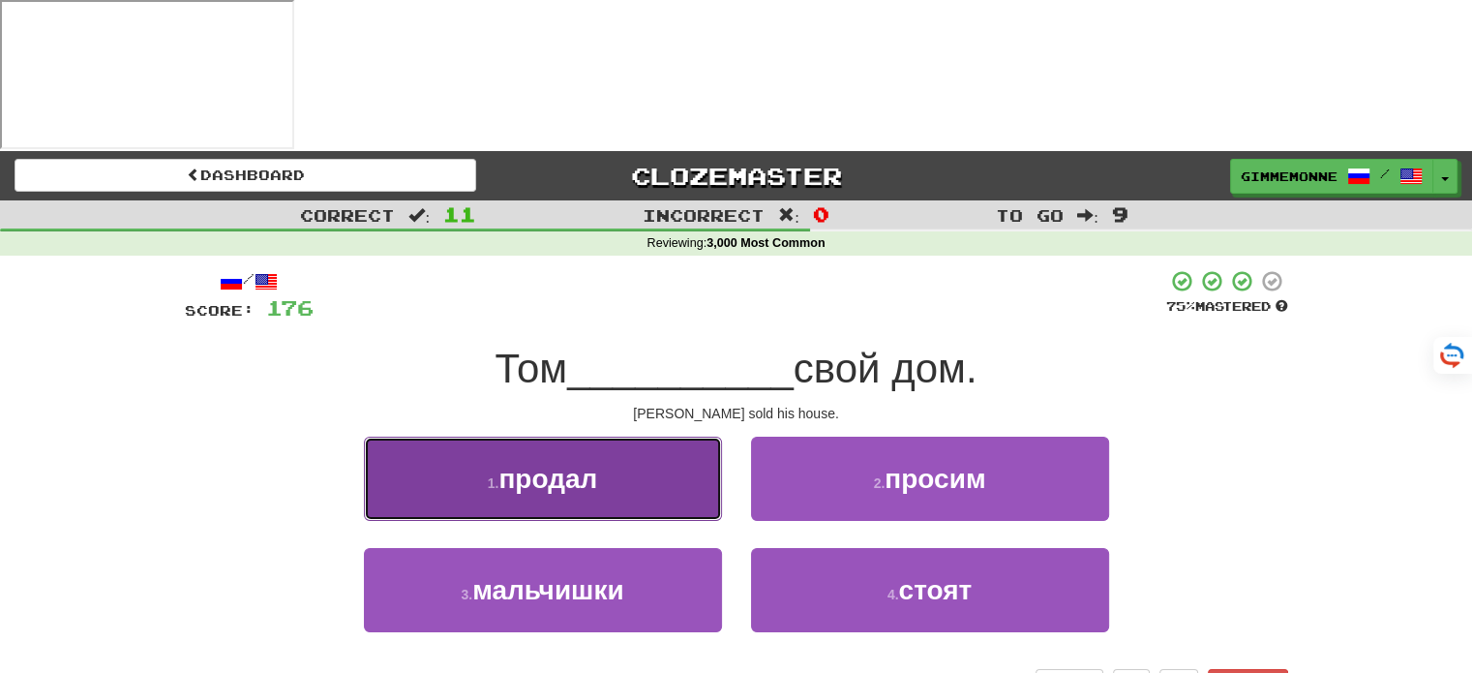
click at [674, 436] on button "1 . продал" at bounding box center [543, 478] width 358 height 84
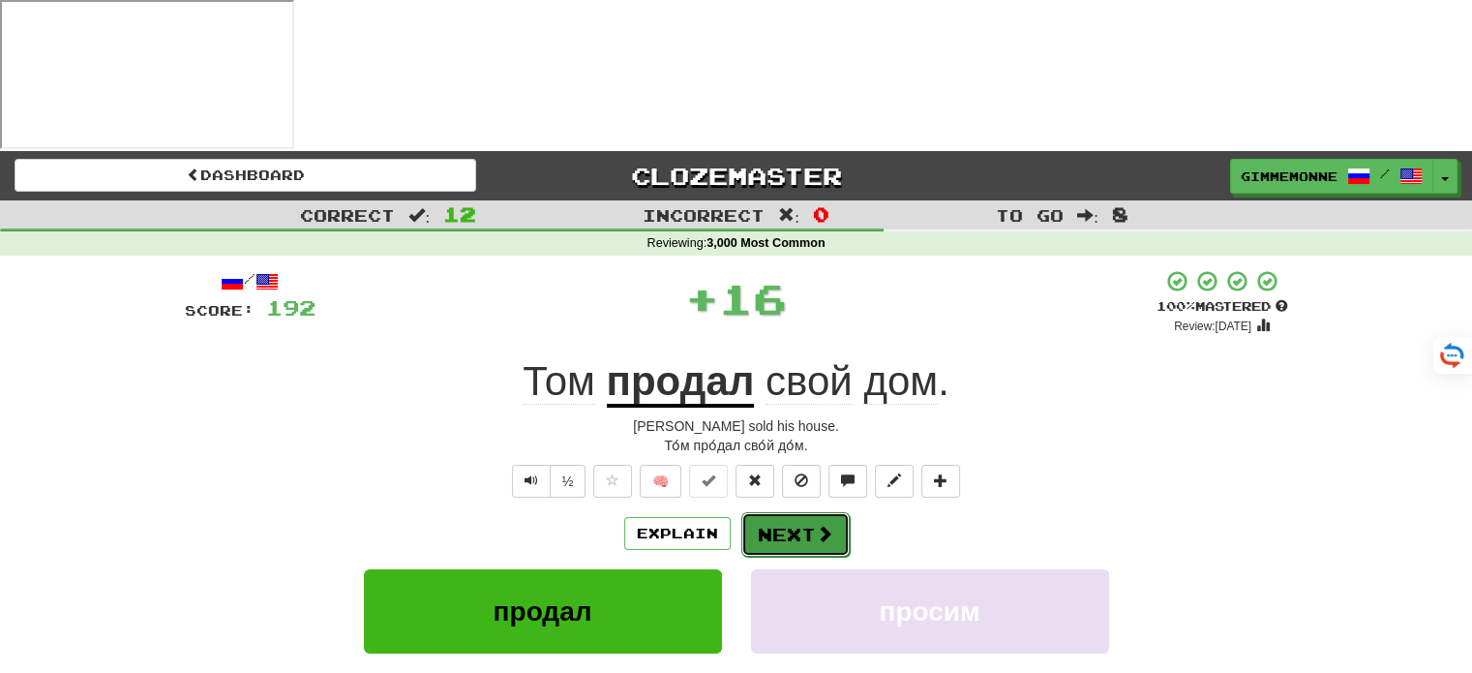
click at [796, 512] on button "Next" at bounding box center [795, 534] width 108 height 45
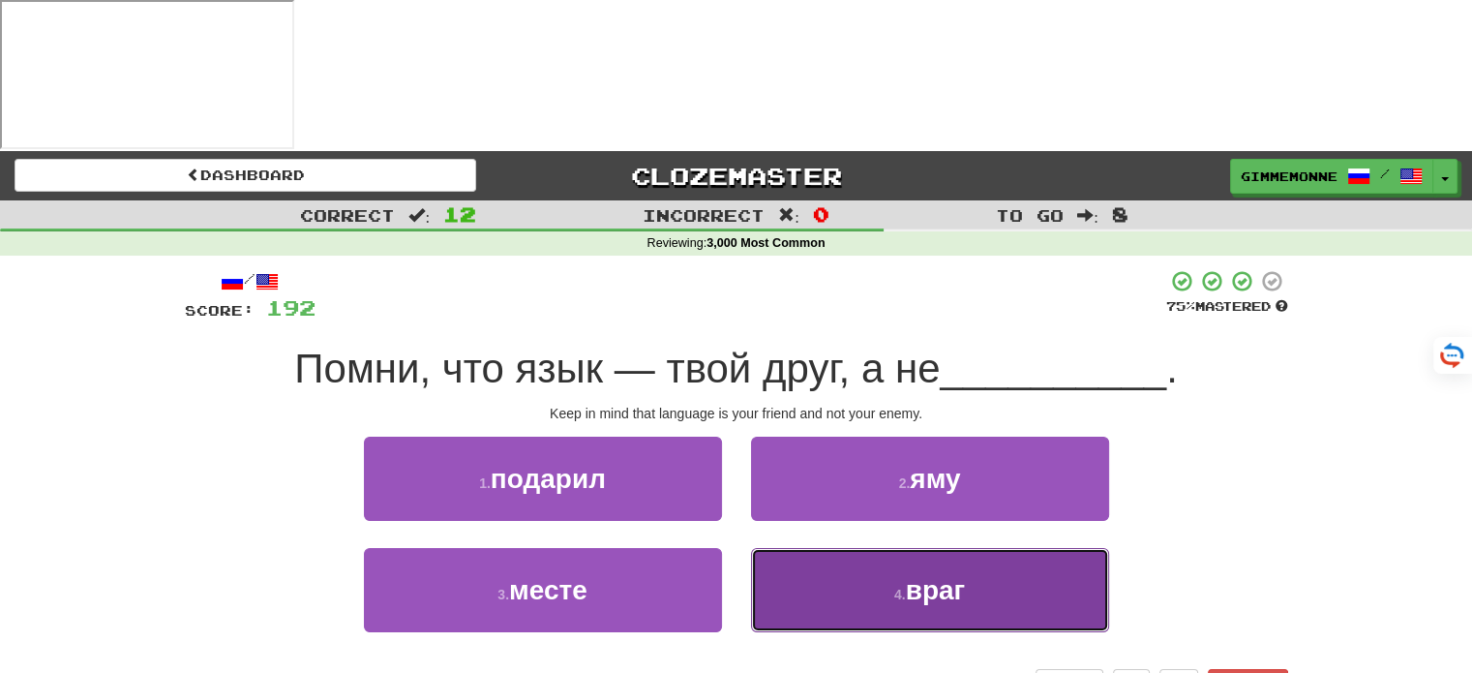
click at [829, 548] on button "4 . враг" at bounding box center [930, 590] width 358 height 84
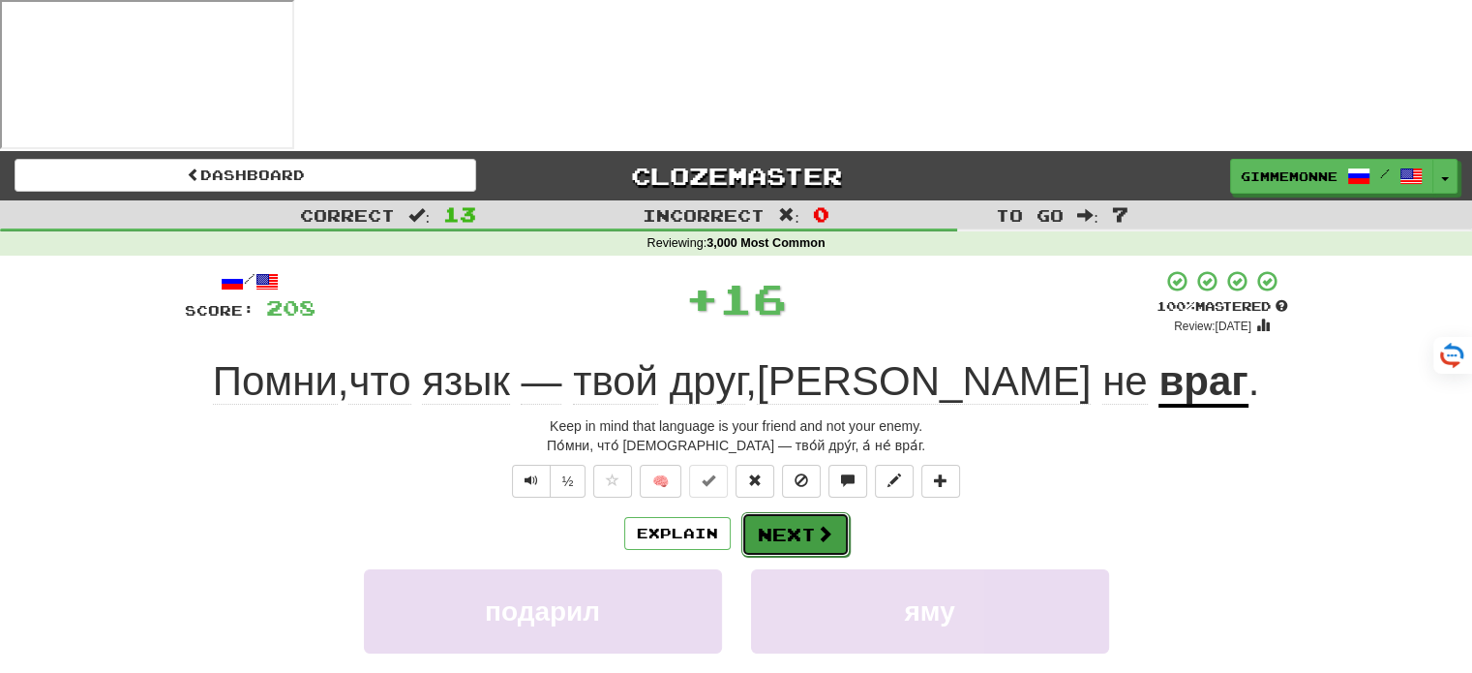
click at [796, 512] on button "Next" at bounding box center [795, 534] width 108 height 45
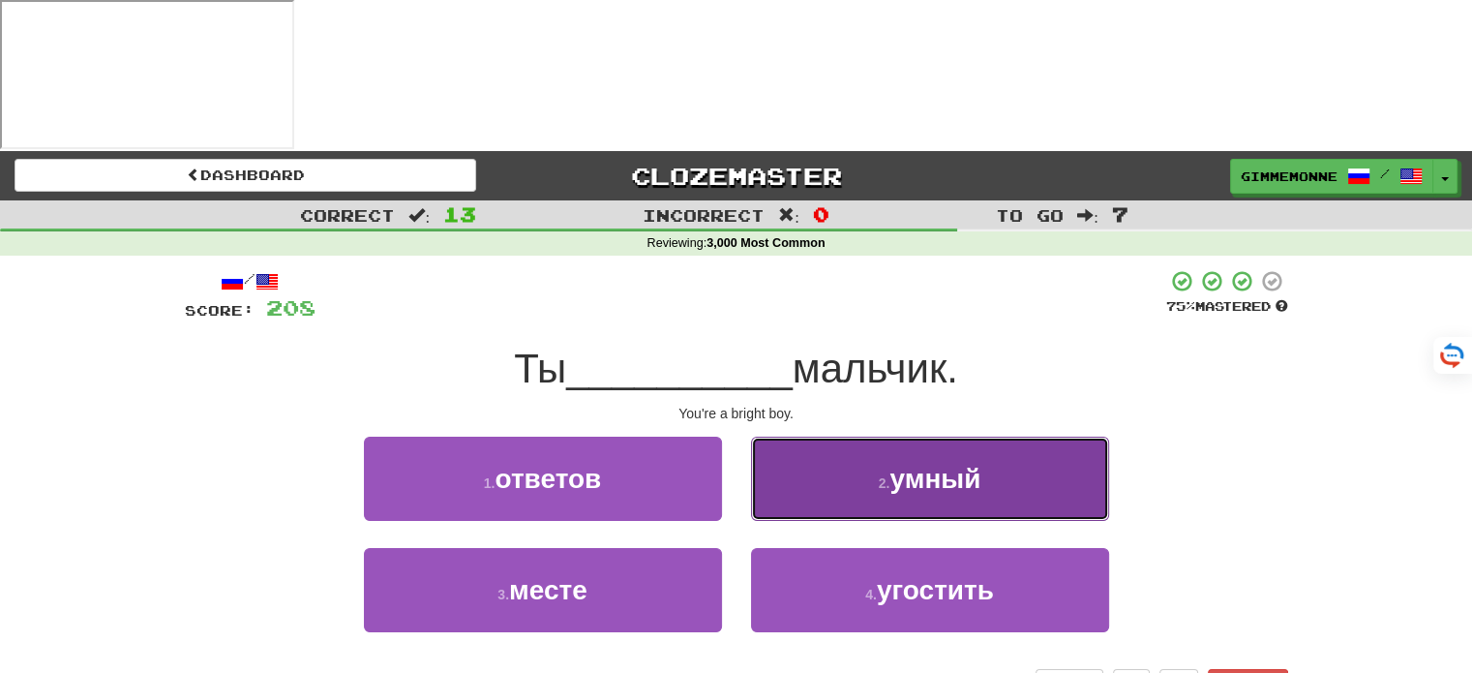
click at [822, 436] on button "2 . умный" at bounding box center [930, 478] width 358 height 84
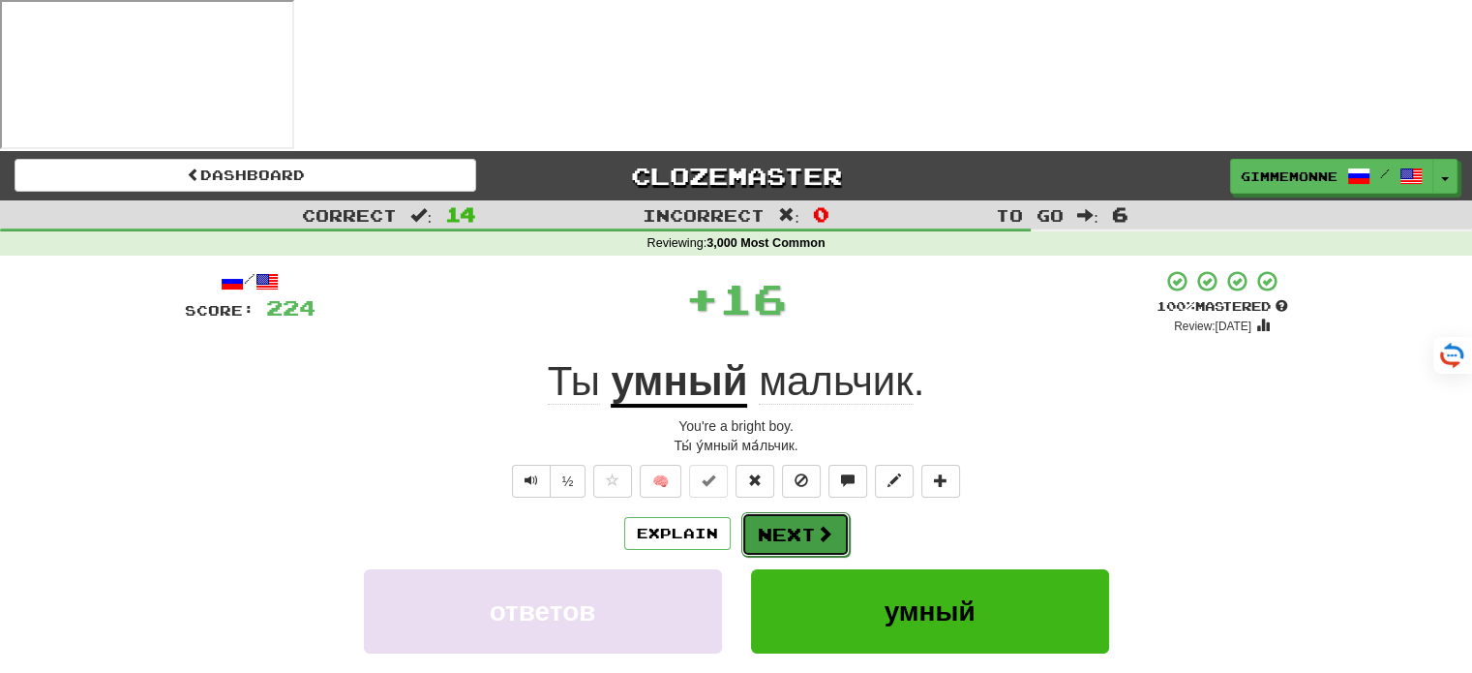
click at [801, 512] on button "Next" at bounding box center [795, 534] width 108 height 45
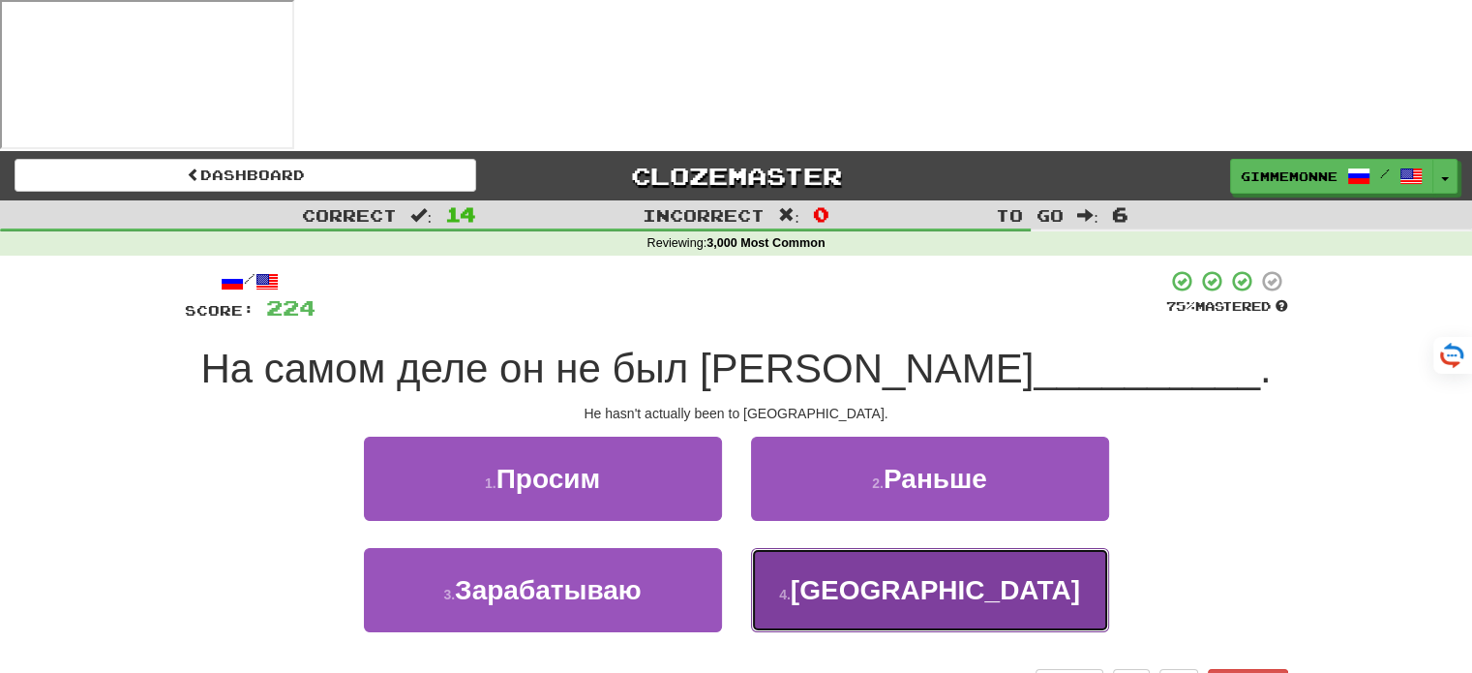
click at [850, 548] on button "4 . Америке" at bounding box center [930, 590] width 358 height 84
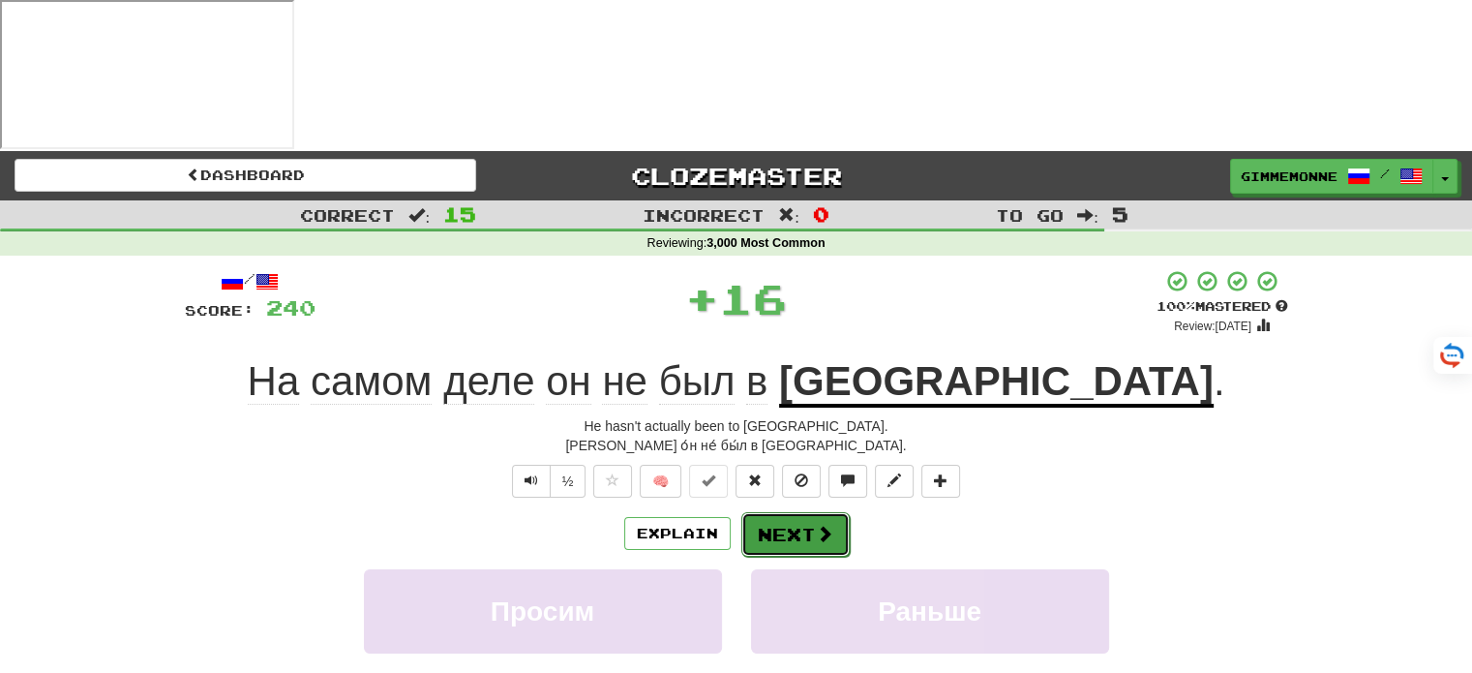
click at [821, 512] on button "Next" at bounding box center [795, 534] width 108 height 45
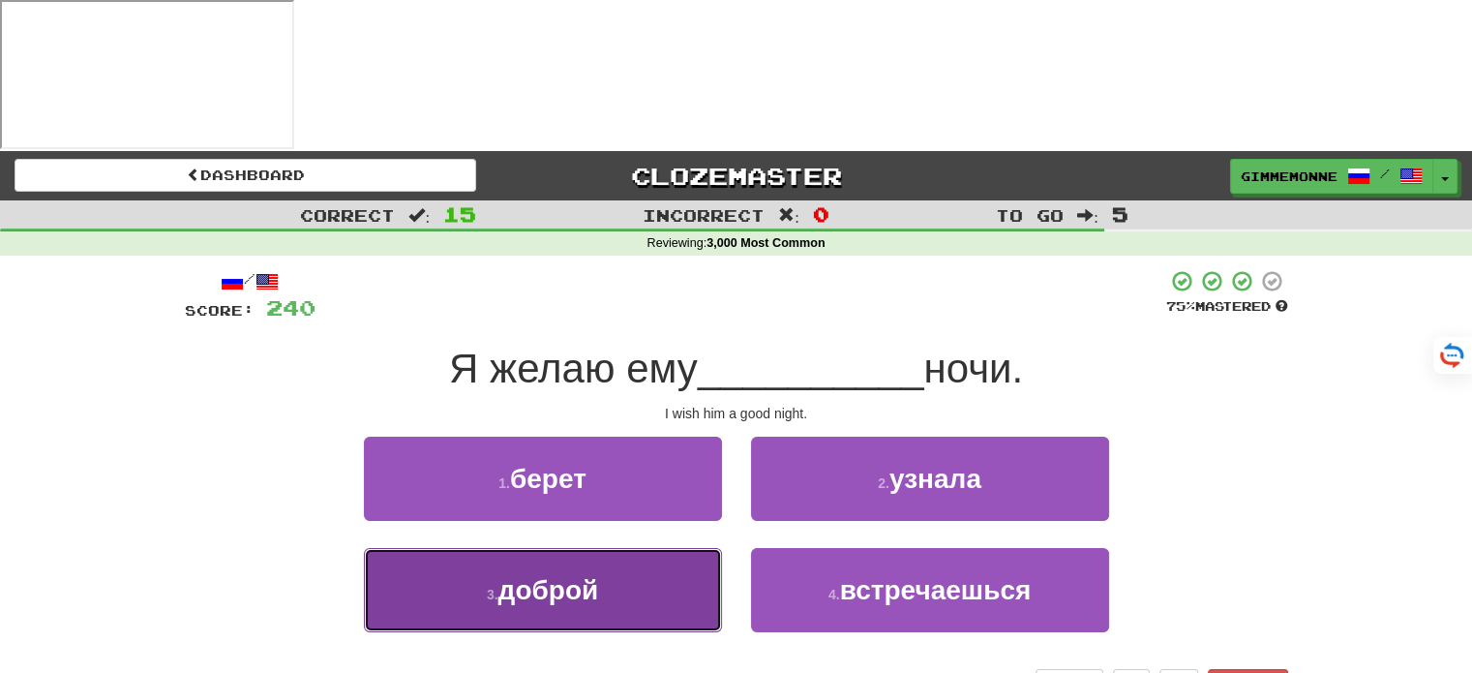
click at [696, 548] on button "3 . доброй" at bounding box center [543, 590] width 358 height 84
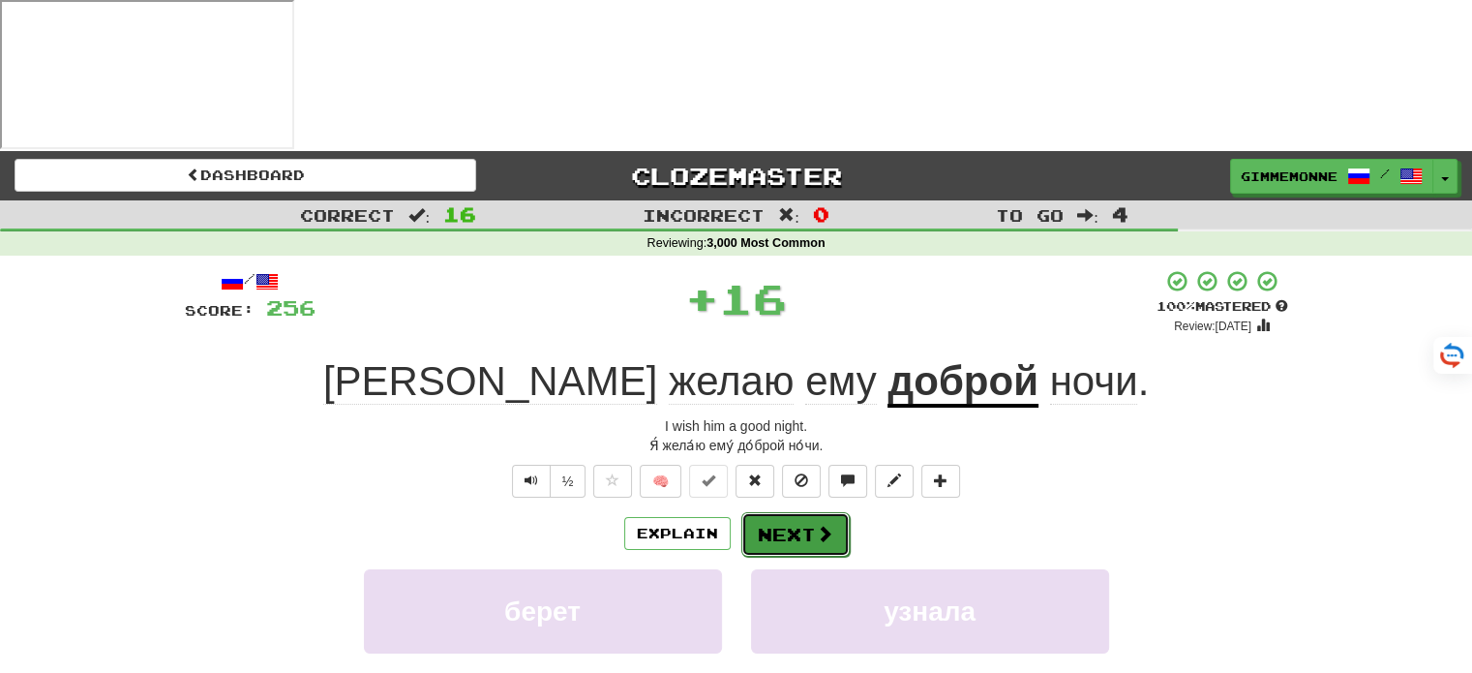
click at [795, 512] on button "Next" at bounding box center [795, 534] width 108 height 45
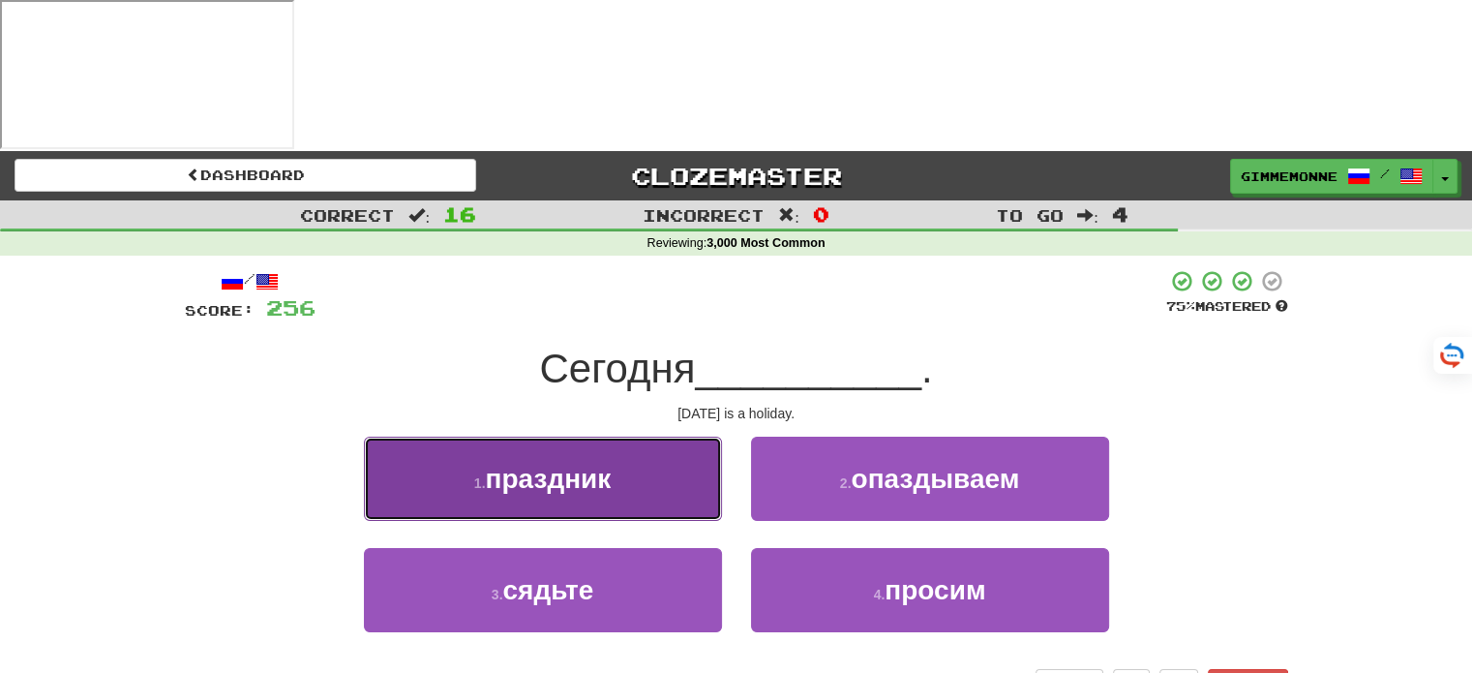
click at [689, 436] on button "1 . праздник" at bounding box center [543, 478] width 358 height 84
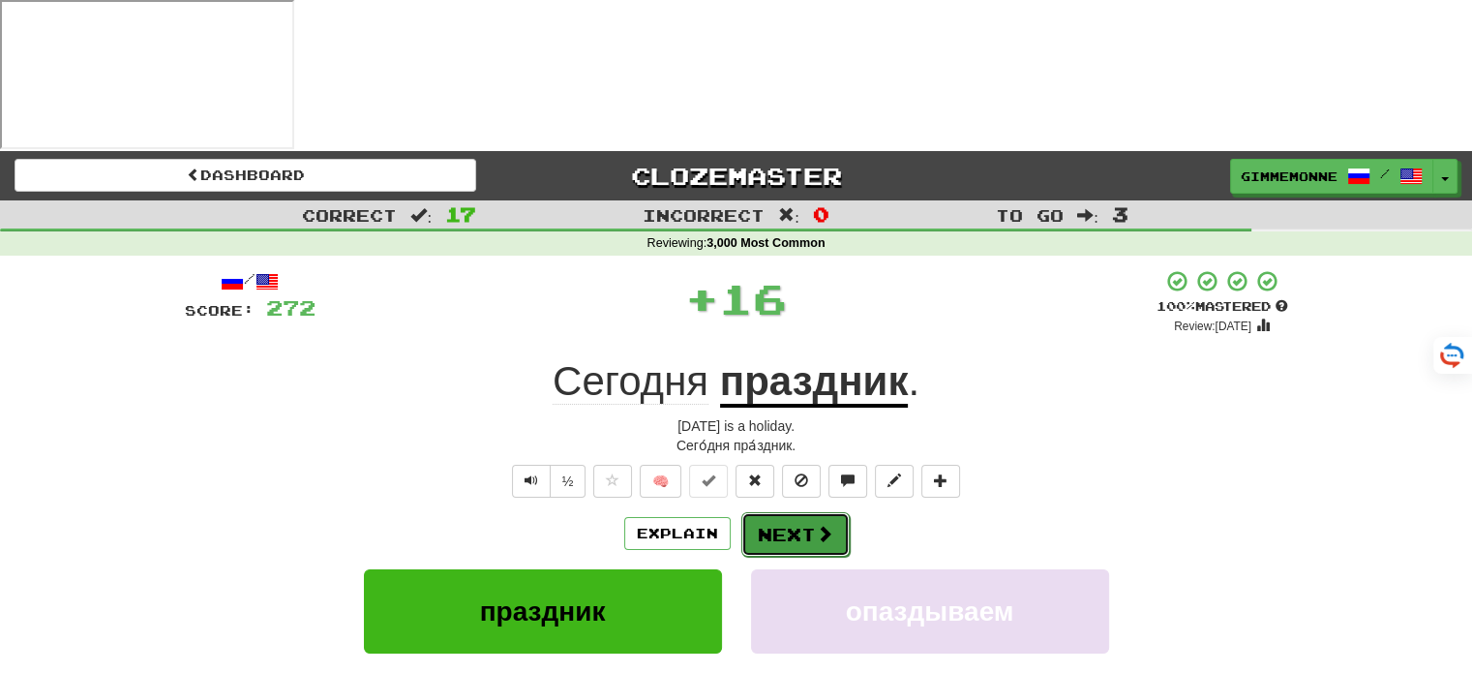
click at [801, 512] on button "Next" at bounding box center [795, 534] width 108 height 45
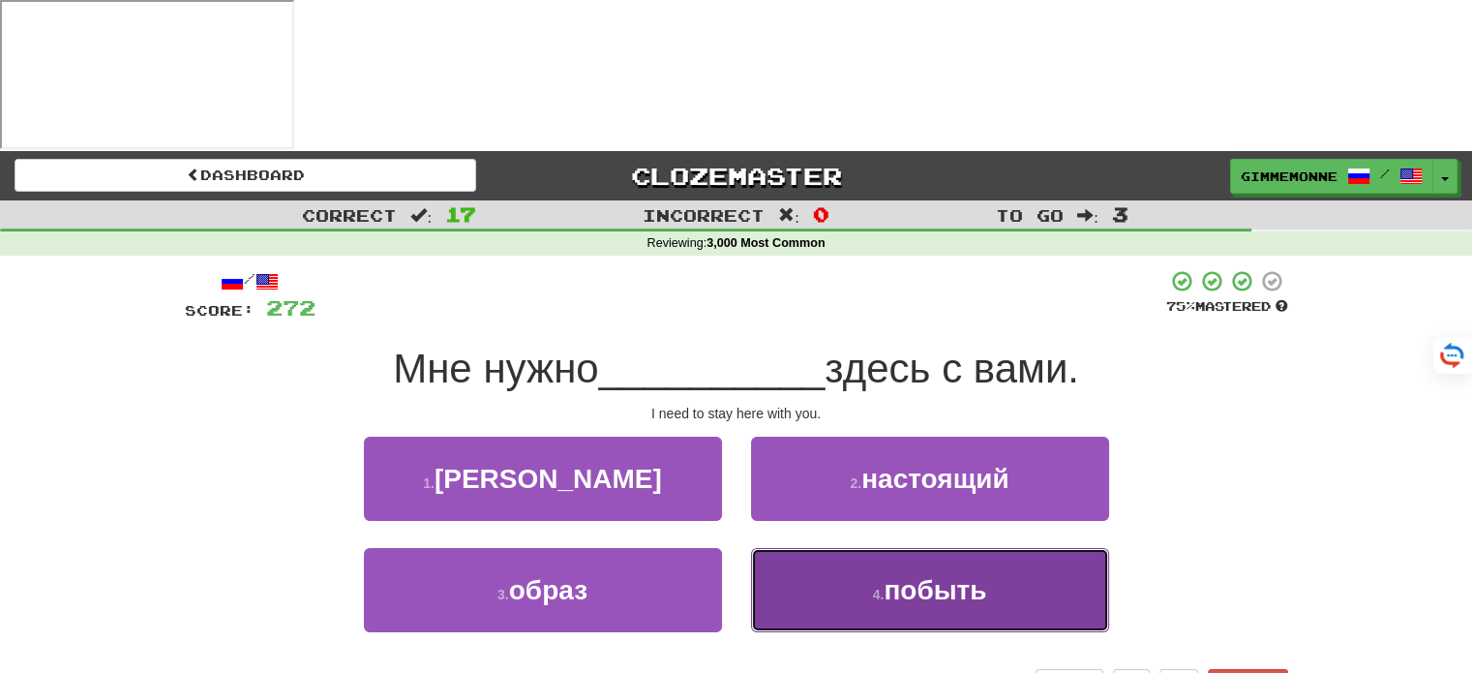
click at [897, 575] on span "побыть" at bounding box center [935, 590] width 103 height 30
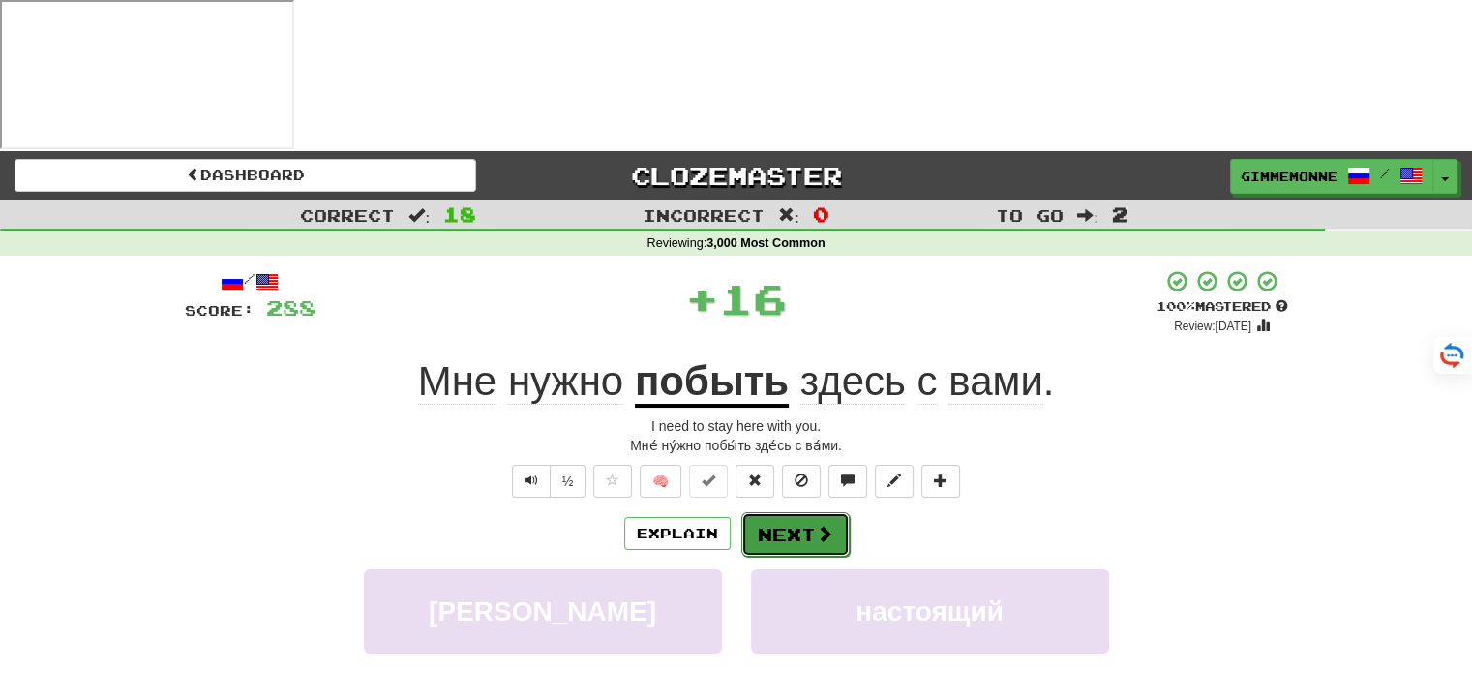
click at [819, 525] on span at bounding box center [824, 533] width 17 height 17
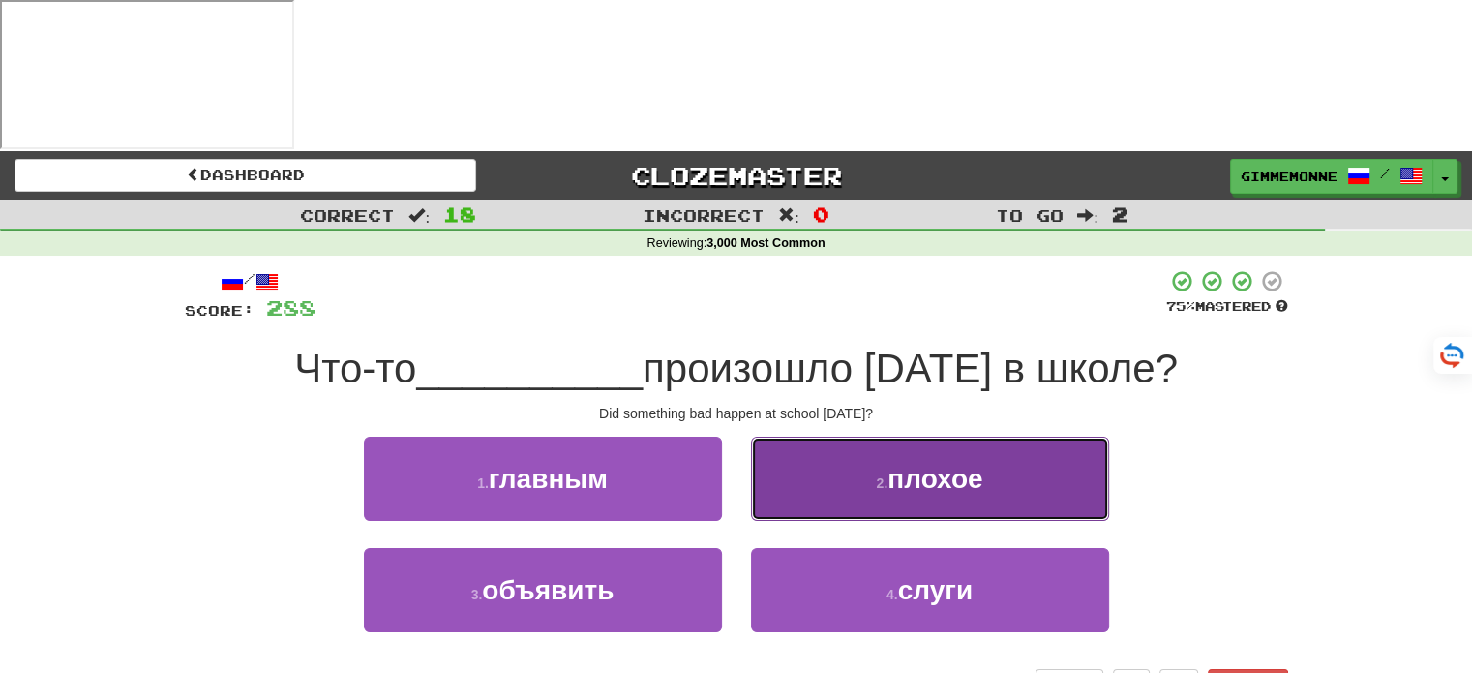
click at [767, 436] on button "2 . плохое" at bounding box center [930, 478] width 358 height 84
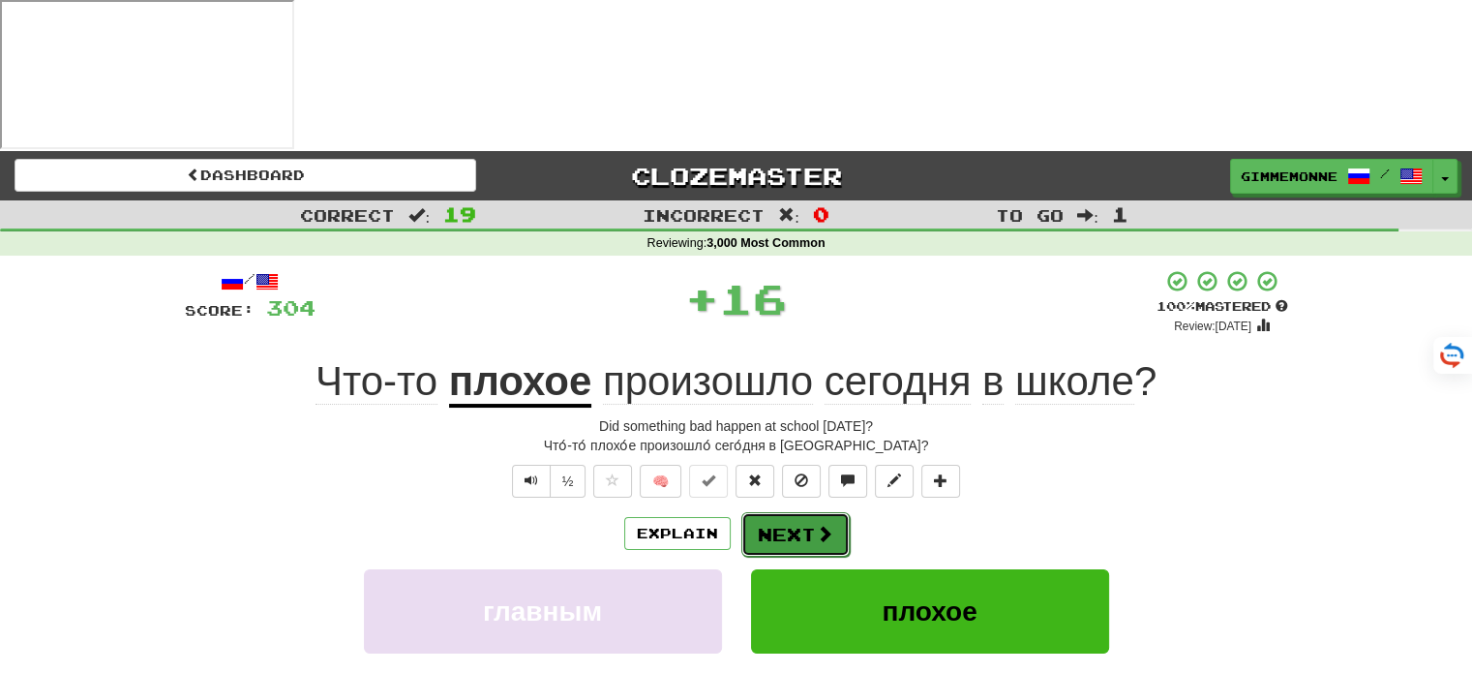
click at [782, 512] on button "Next" at bounding box center [795, 534] width 108 height 45
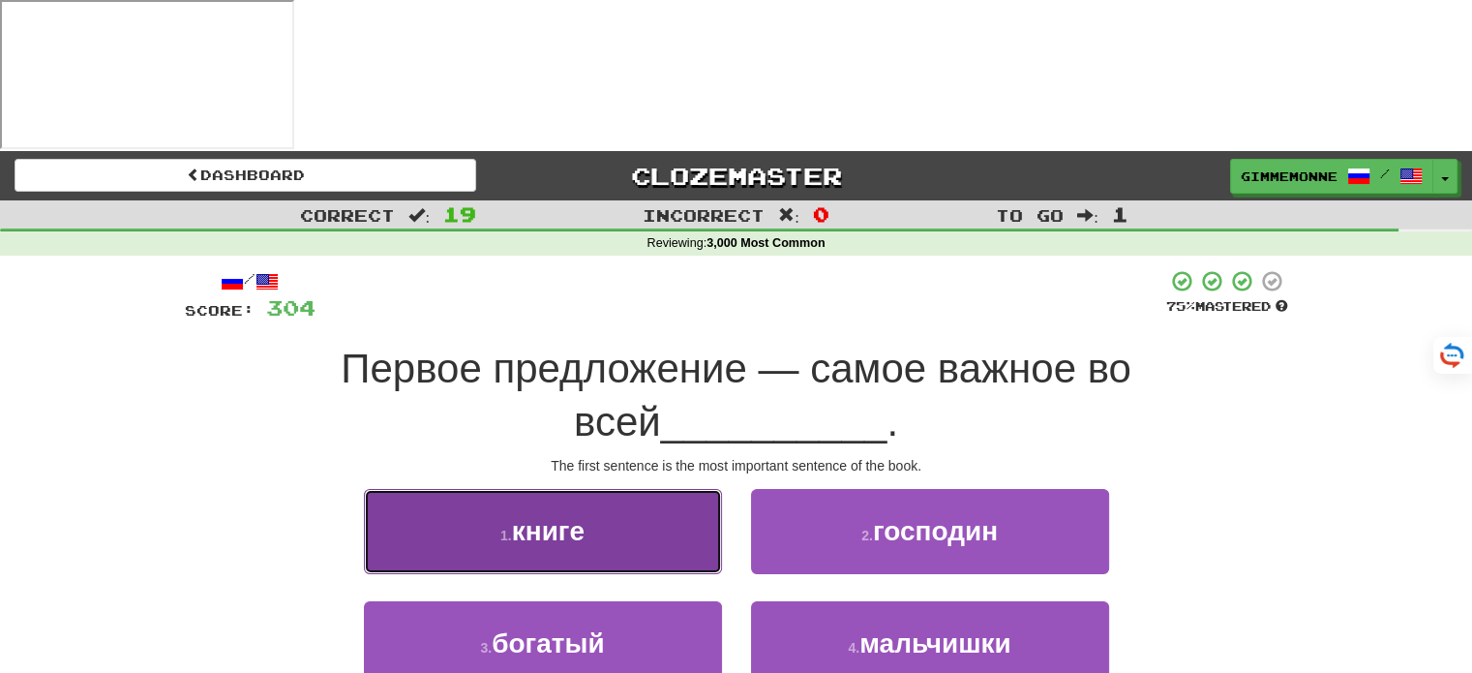
click at [667, 489] on button "1 . книге" at bounding box center [543, 531] width 358 height 84
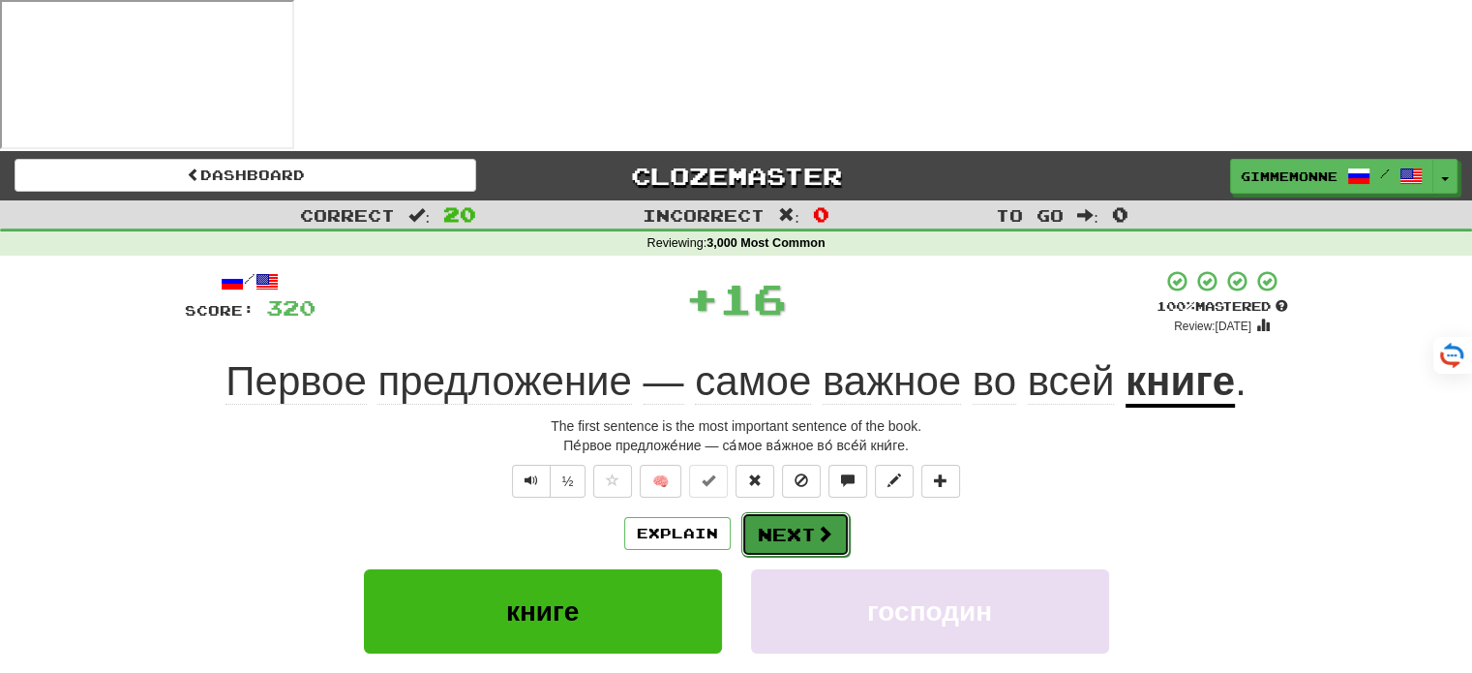
click at [777, 512] on button "Next" at bounding box center [795, 534] width 108 height 45
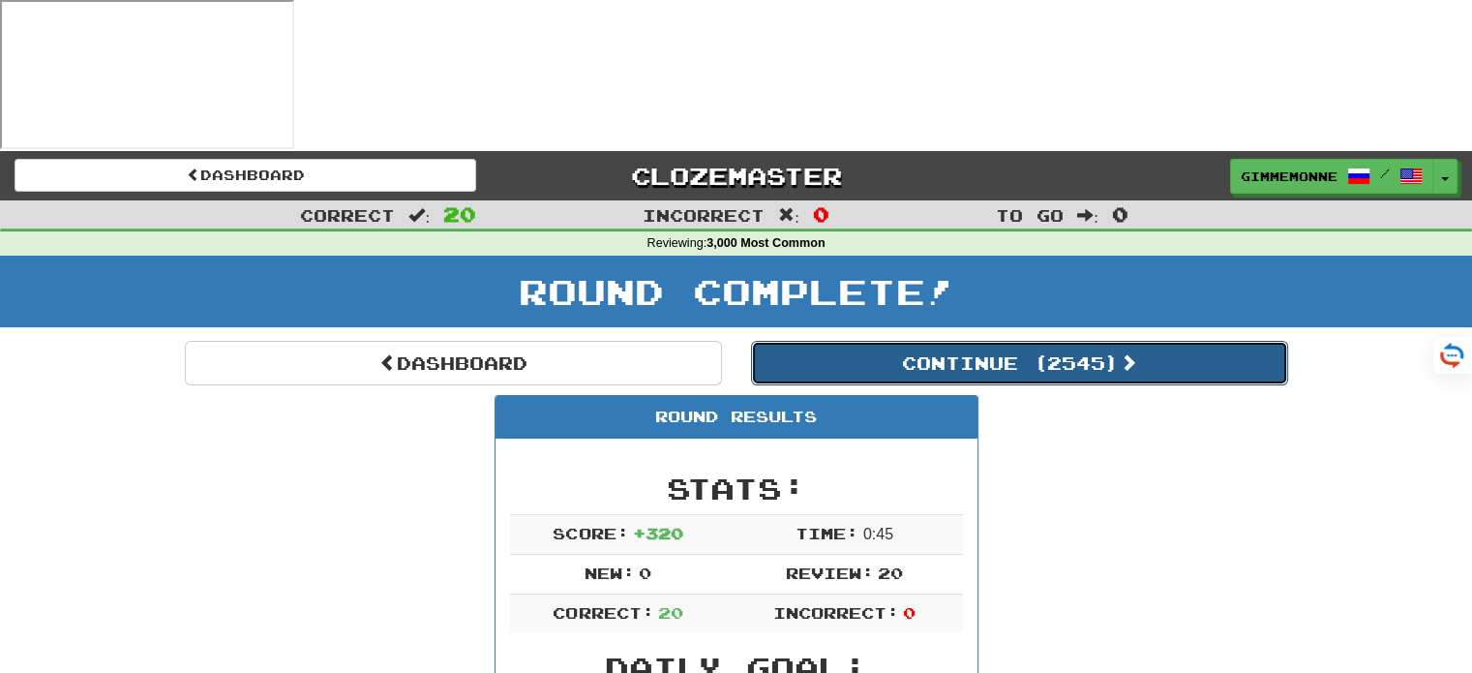
click at [985, 341] on button "Continue ( 2545 )" at bounding box center [1019, 363] width 537 height 45
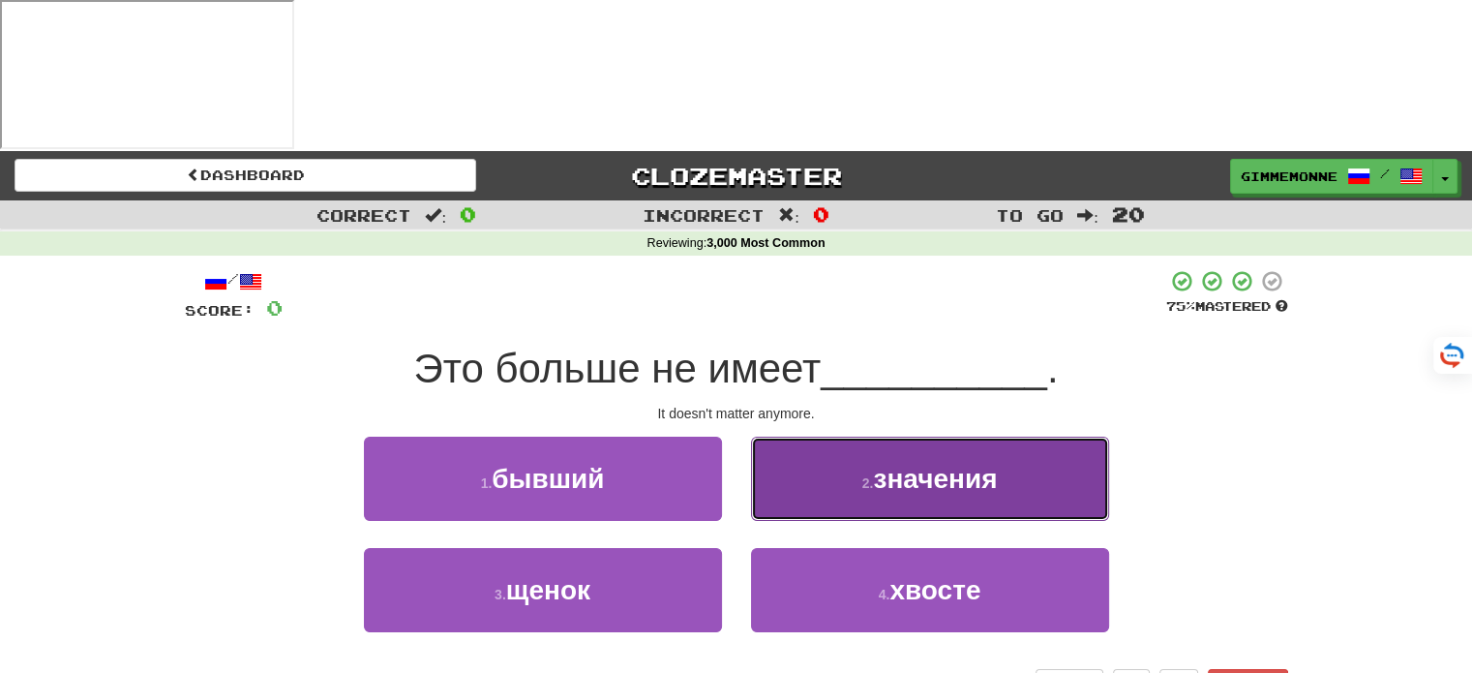
click at [821, 436] on button "2 . значения" at bounding box center [930, 478] width 358 height 84
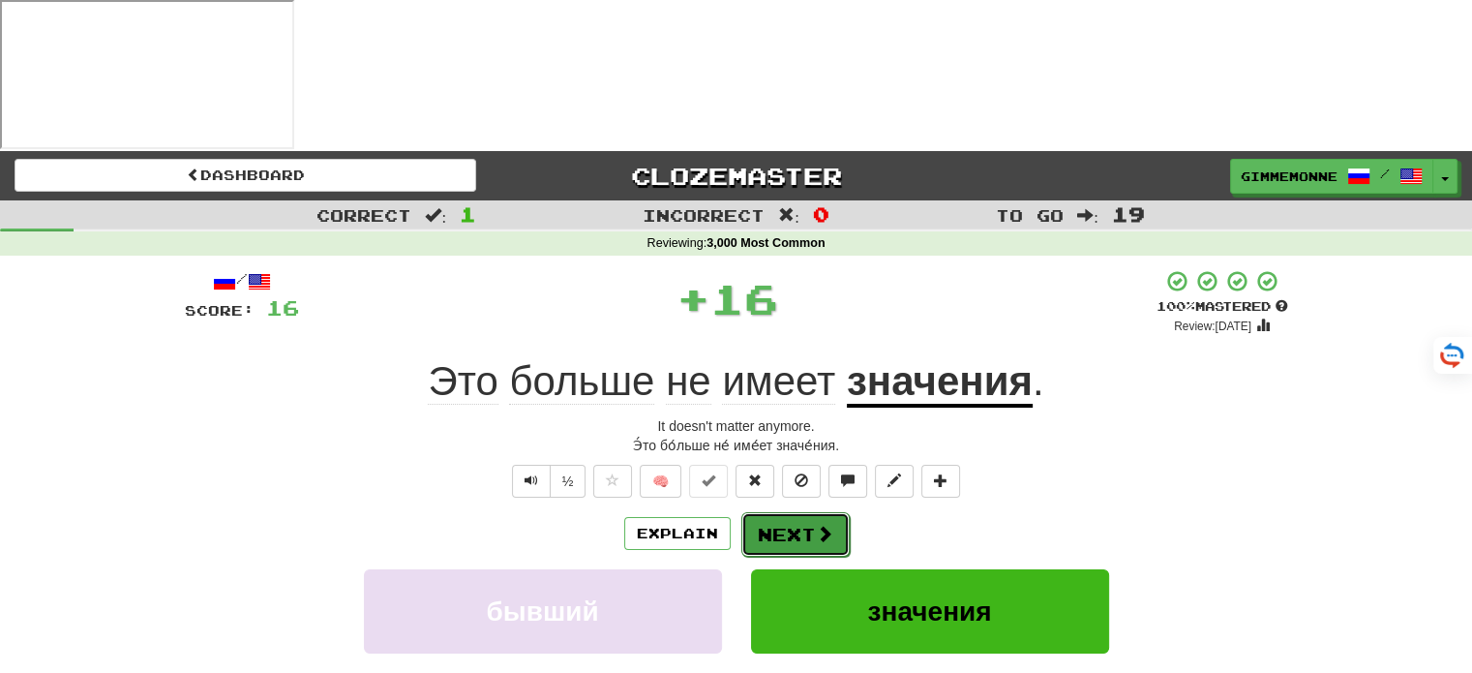
click at [777, 512] on button "Next" at bounding box center [795, 534] width 108 height 45
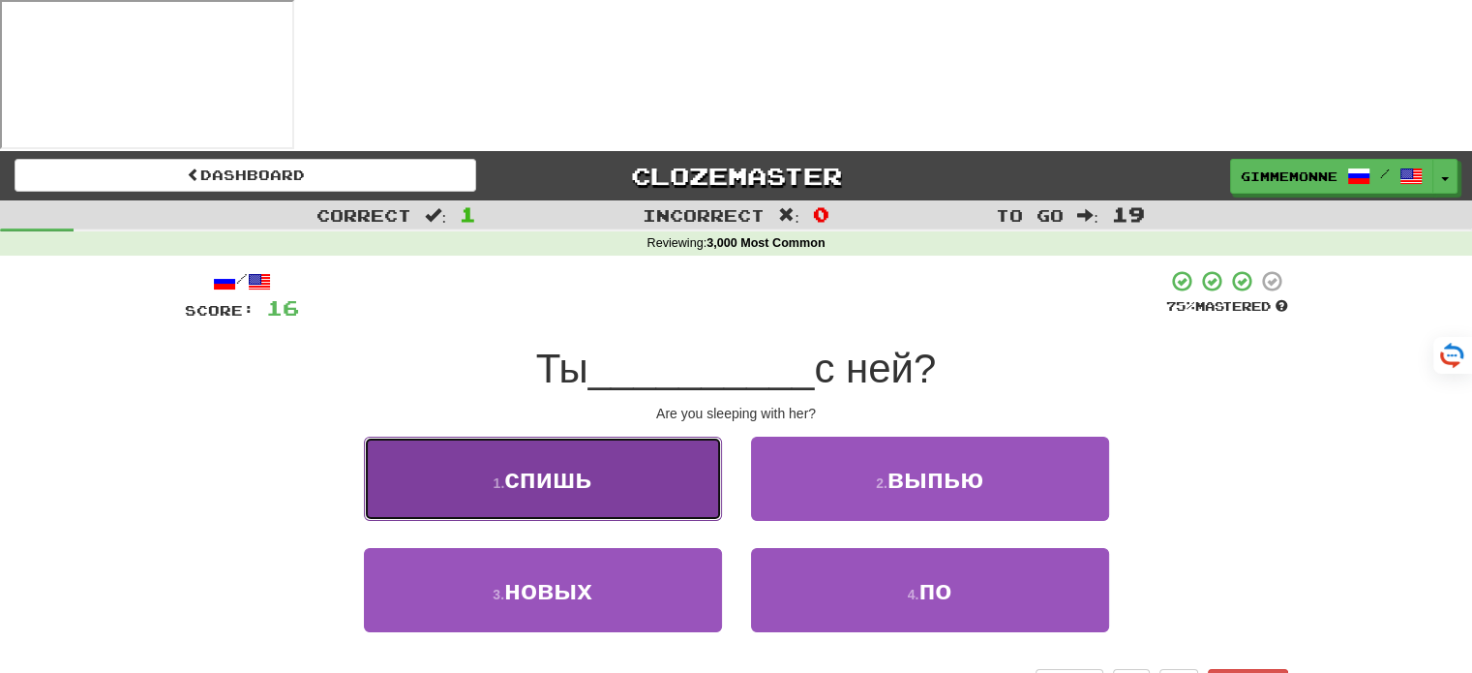
click at [690, 436] on button "1 . спишь" at bounding box center [543, 478] width 358 height 84
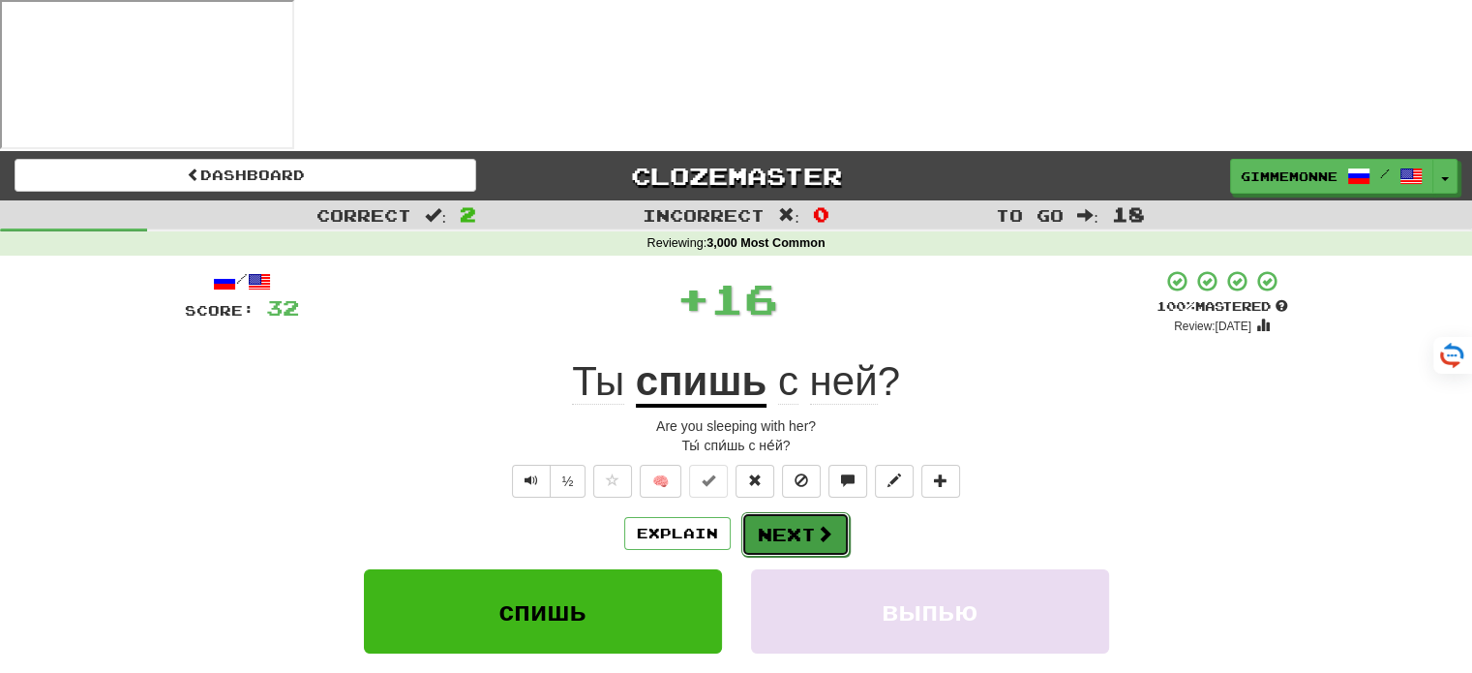
click at [785, 512] on button "Next" at bounding box center [795, 534] width 108 height 45
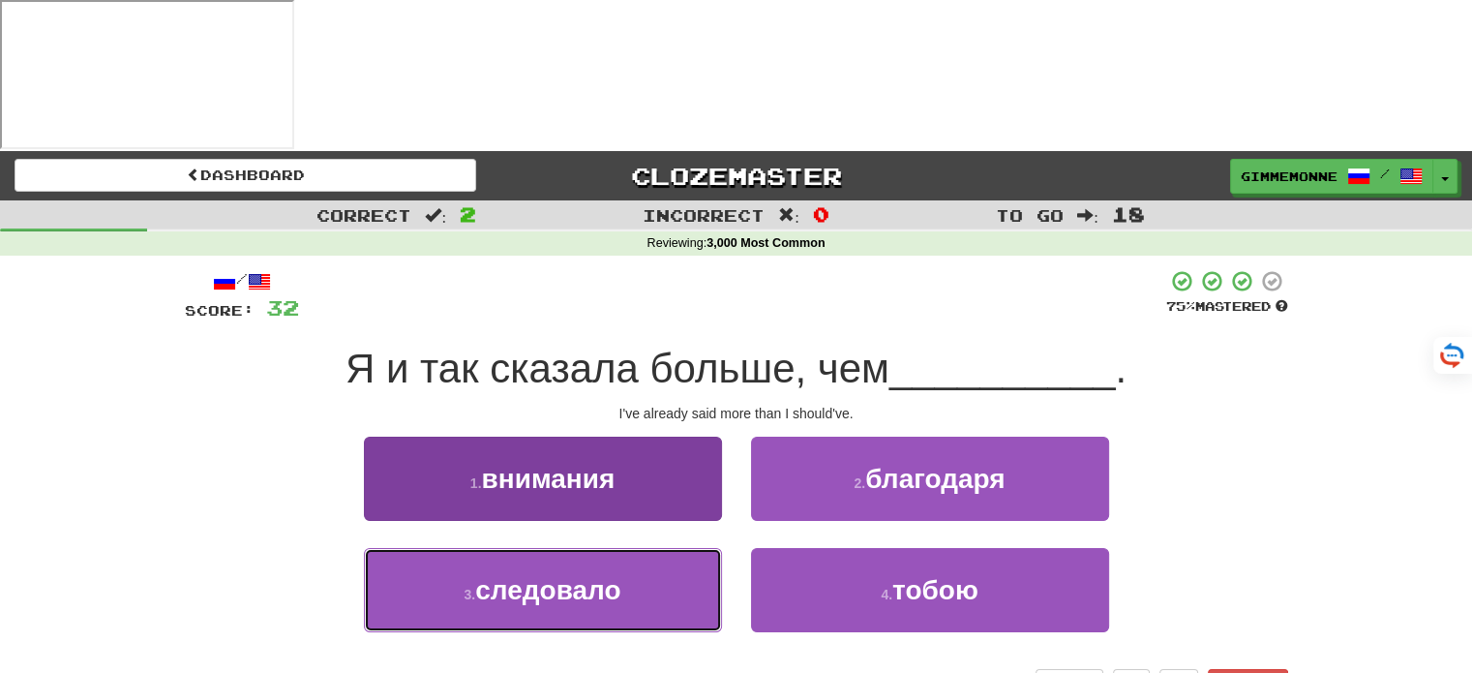
drag, startPoint x: 690, startPoint y: 420, endPoint x: 708, endPoint y: 420, distance: 18.4
click at [689, 548] on button "3 . следовало" at bounding box center [543, 590] width 358 height 84
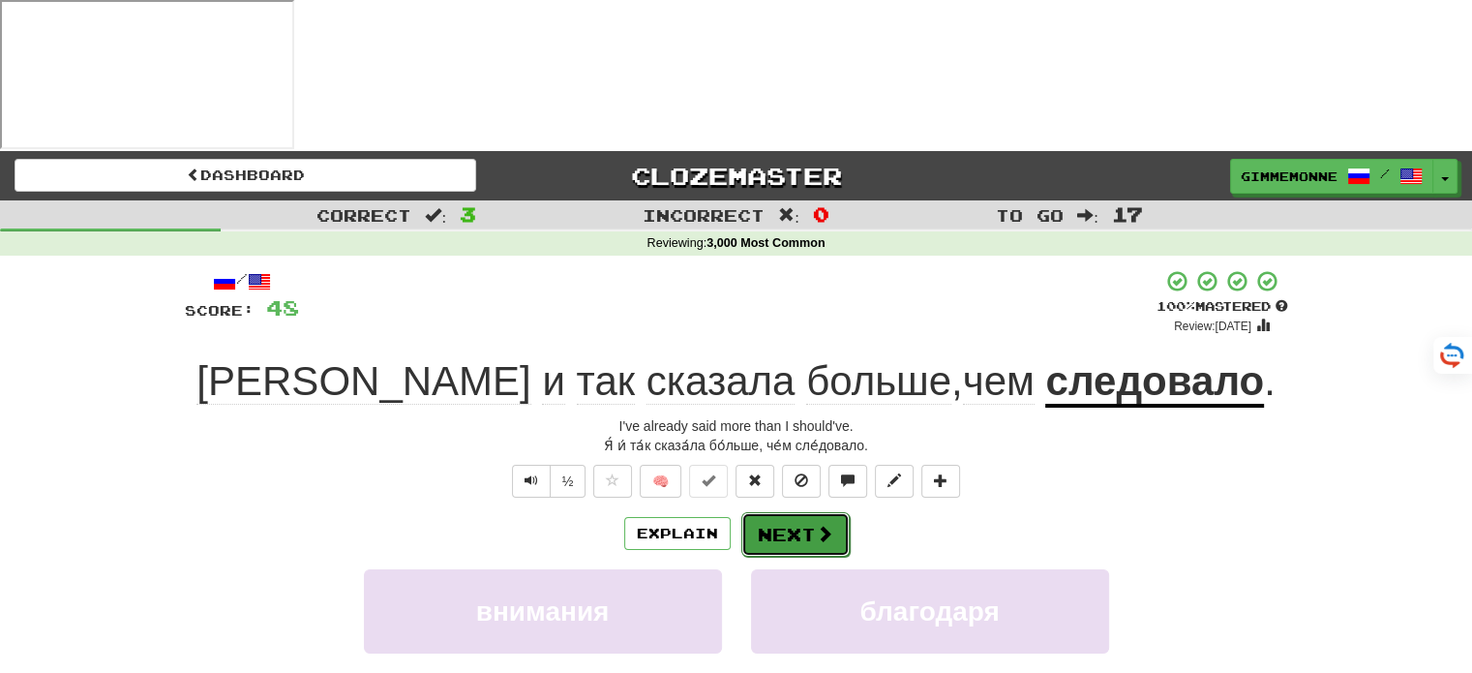
click at [804, 512] on button "Next" at bounding box center [795, 534] width 108 height 45
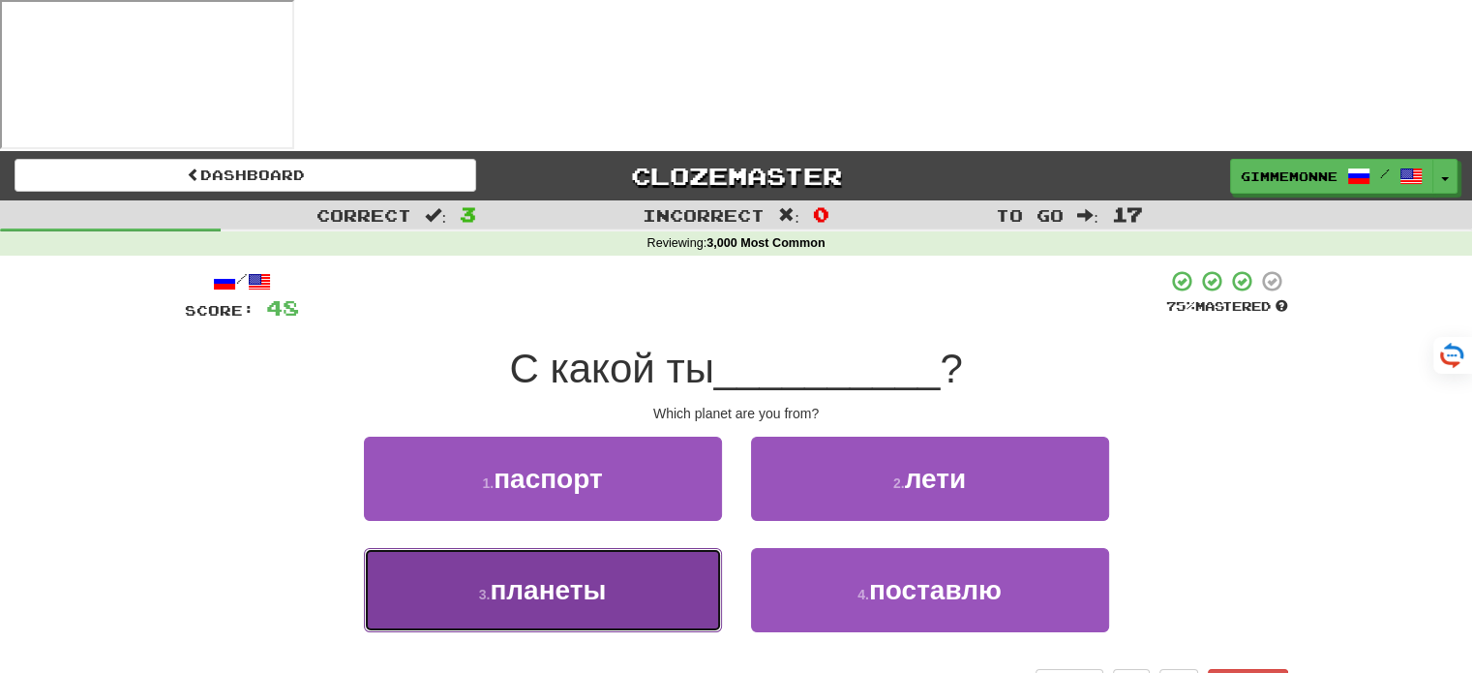
drag, startPoint x: 631, startPoint y: 444, endPoint x: 794, endPoint y: 405, distance: 167.4
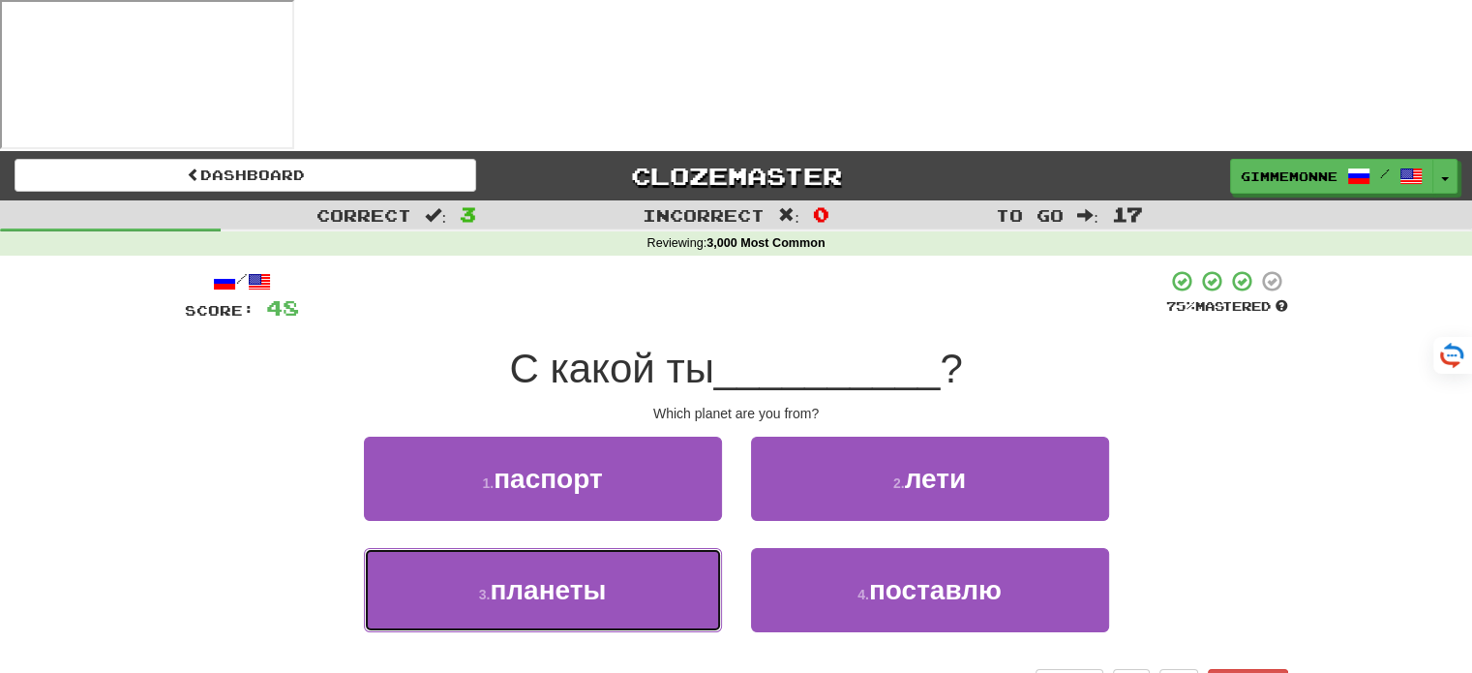
click at [632, 548] on button "3 . планеты" at bounding box center [543, 590] width 358 height 84
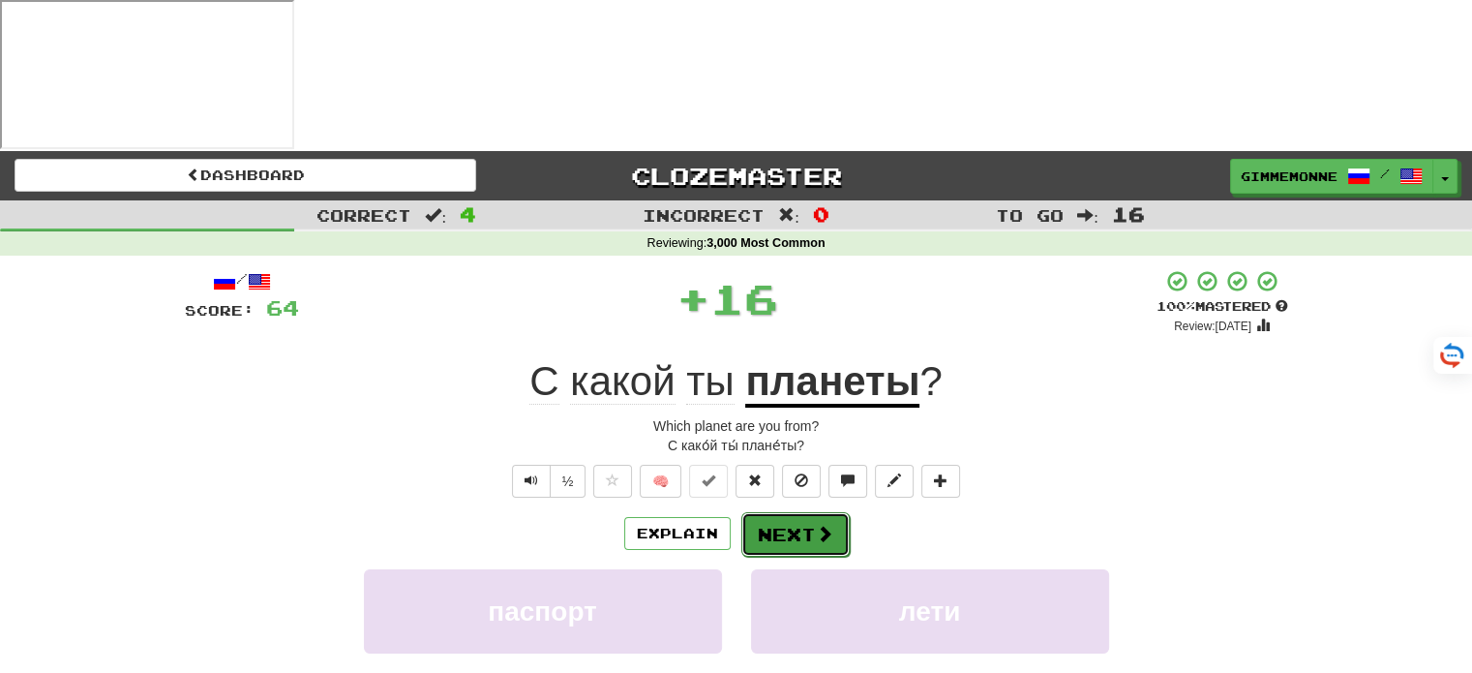
click at [768, 512] on button "Next" at bounding box center [795, 534] width 108 height 45
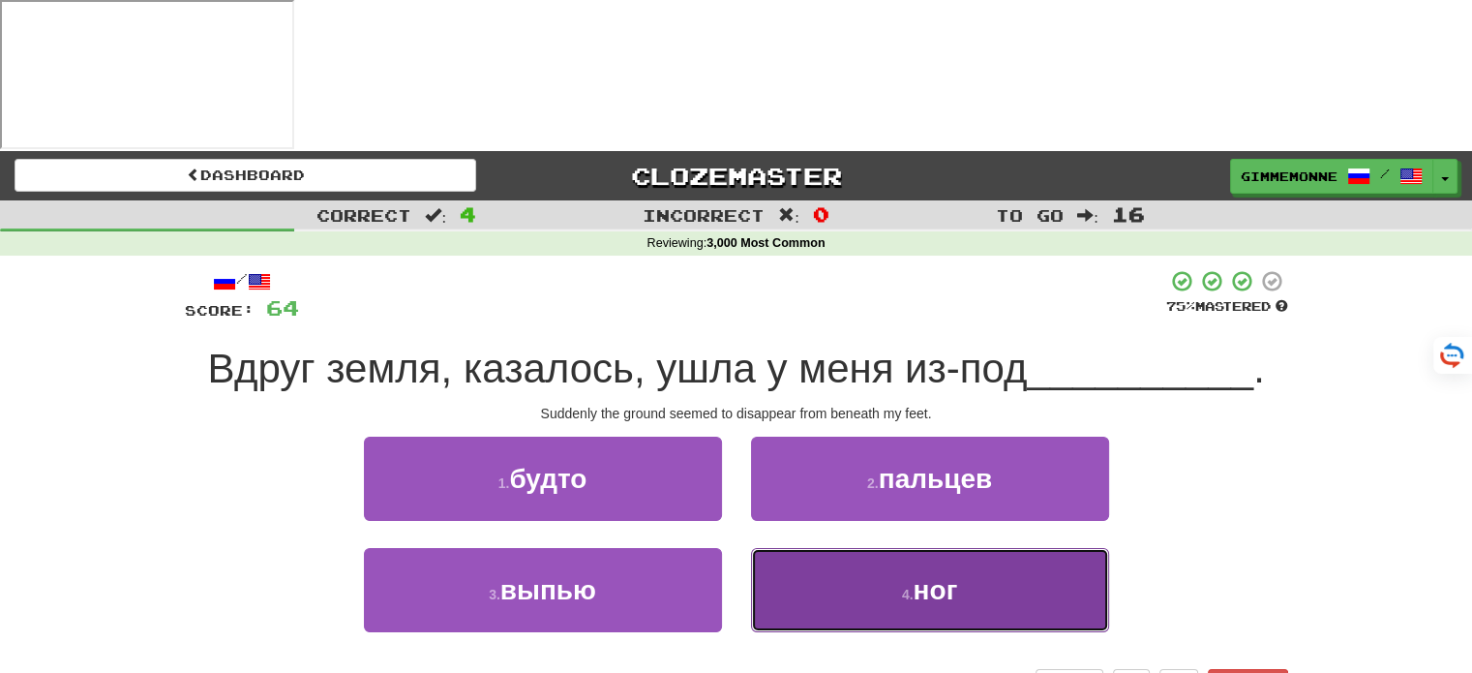
click at [769, 548] on button "4 . ног" at bounding box center [930, 590] width 358 height 84
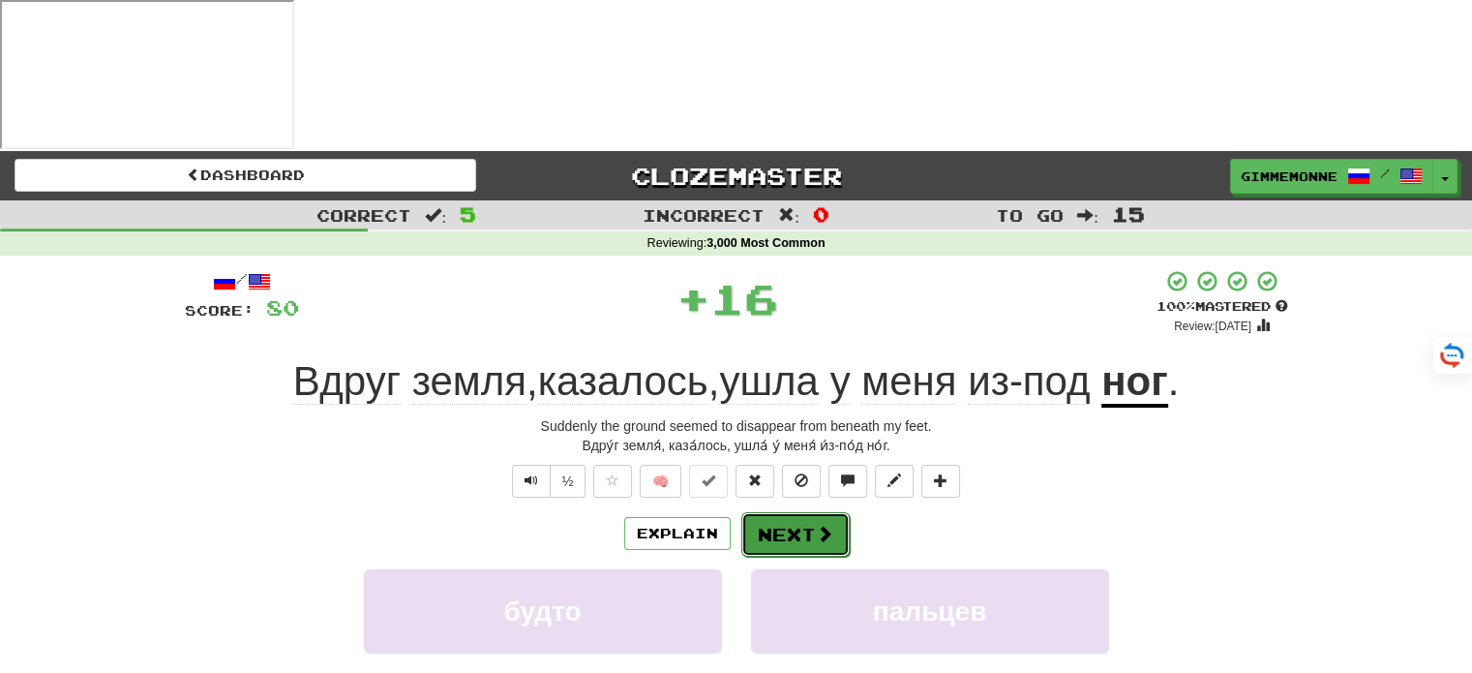
click at [755, 512] on button "Next" at bounding box center [795, 534] width 108 height 45
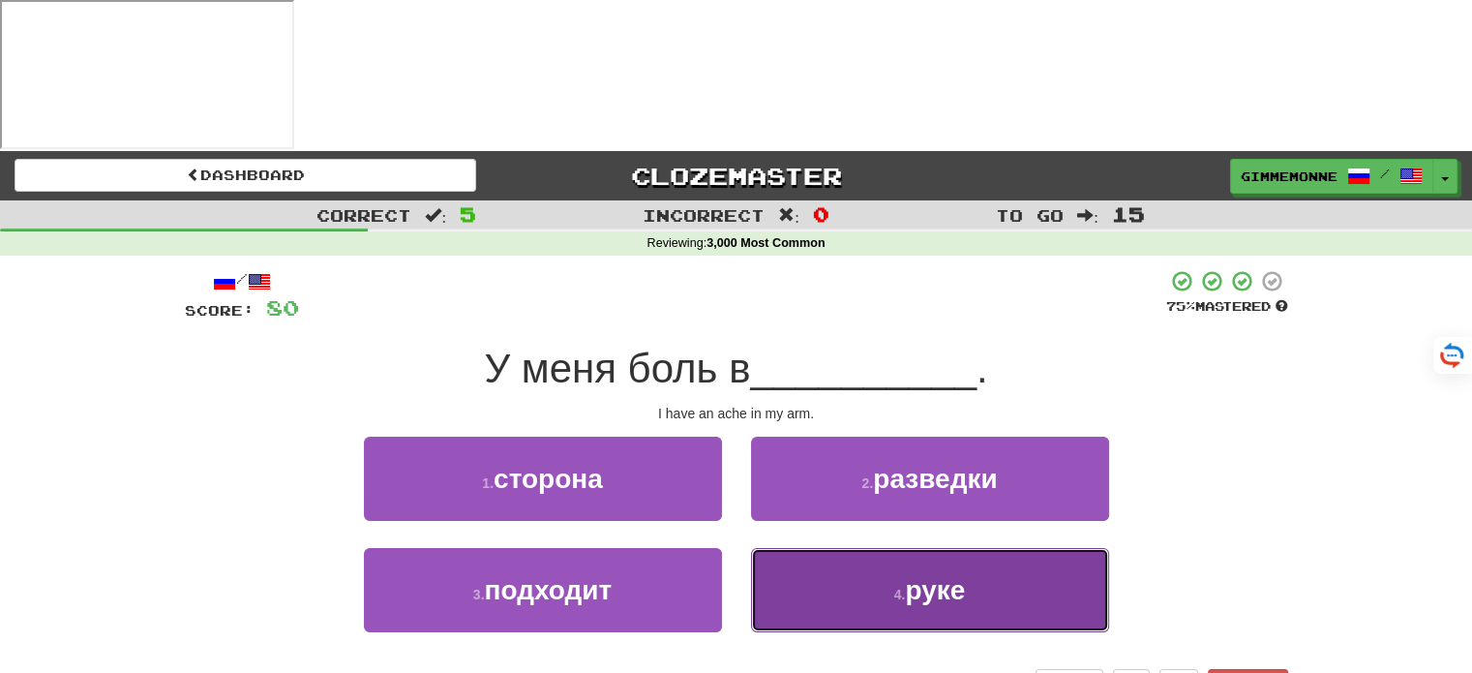
click at [784, 548] on button "4 . руке" at bounding box center [930, 590] width 358 height 84
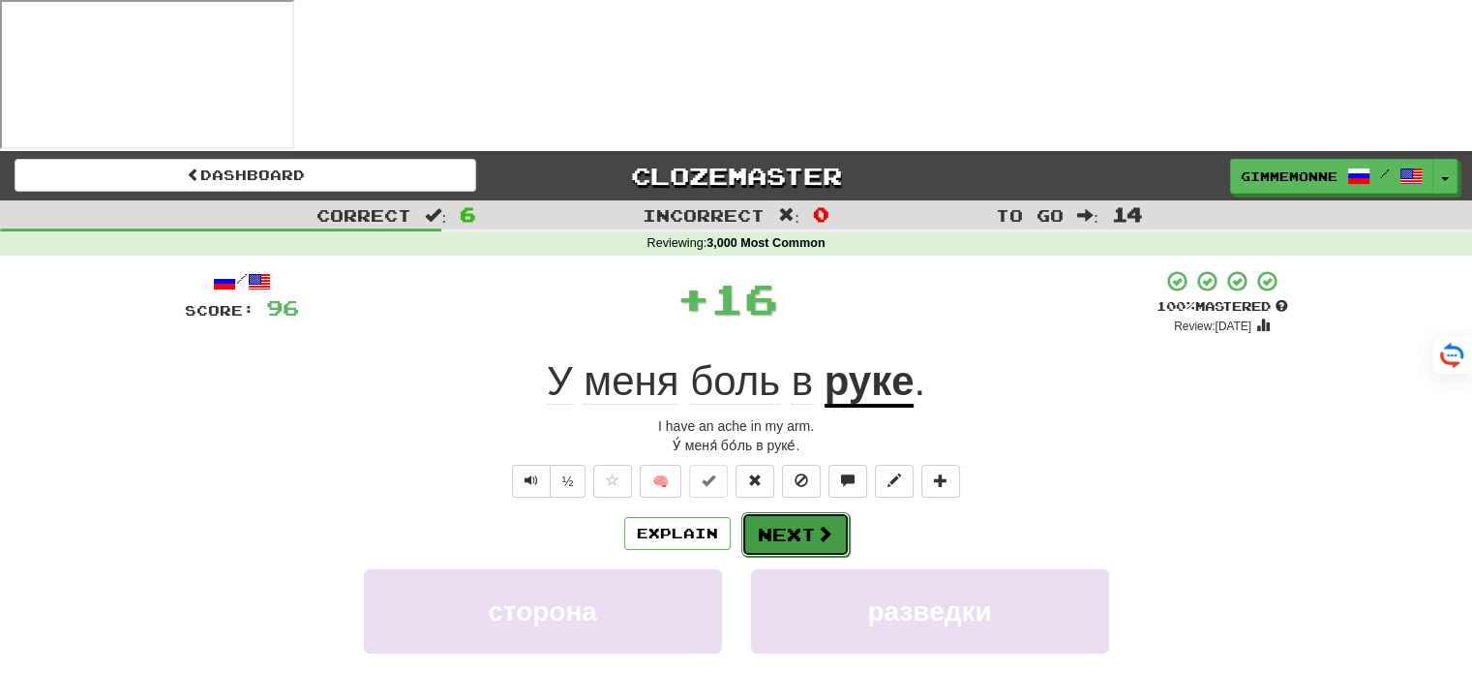
click at [773, 512] on button "Next" at bounding box center [795, 534] width 108 height 45
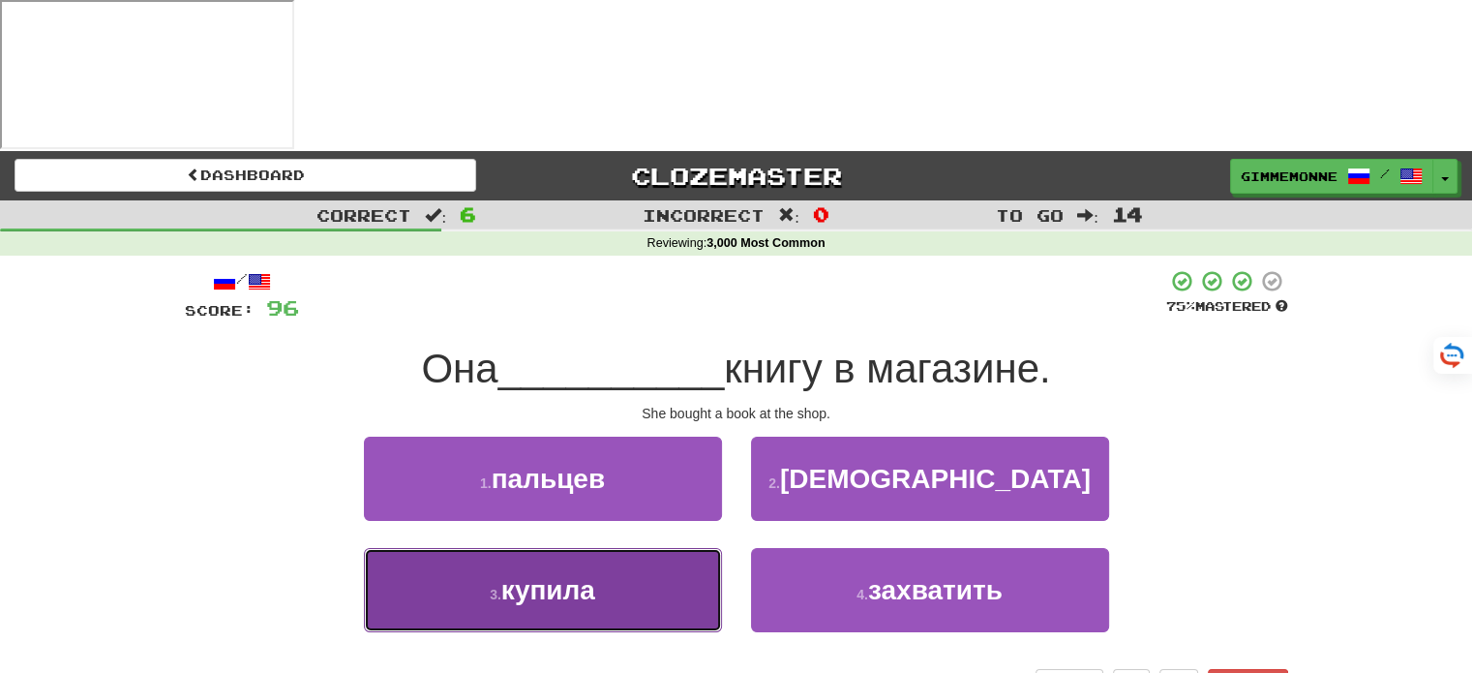
click at [651, 548] on button "3 . купила" at bounding box center [543, 590] width 358 height 84
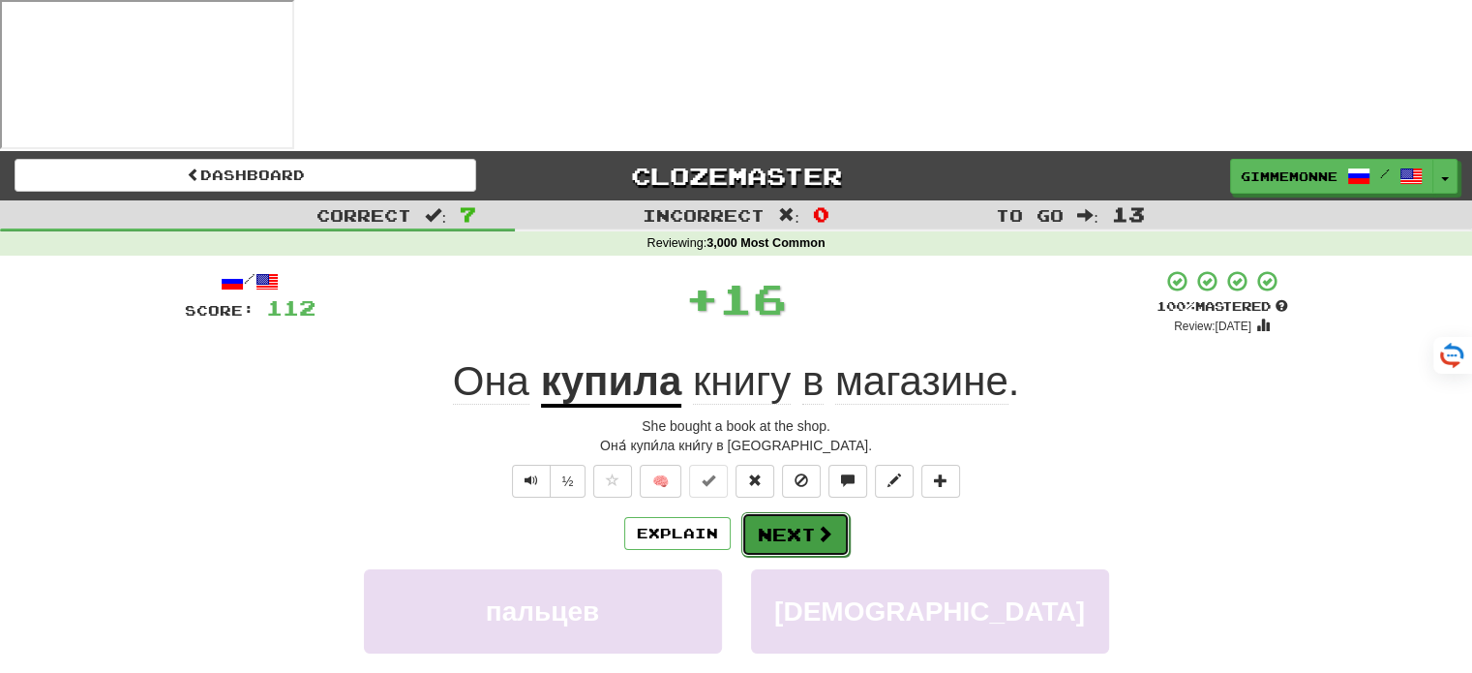
click at [786, 512] on button "Next" at bounding box center [795, 534] width 108 height 45
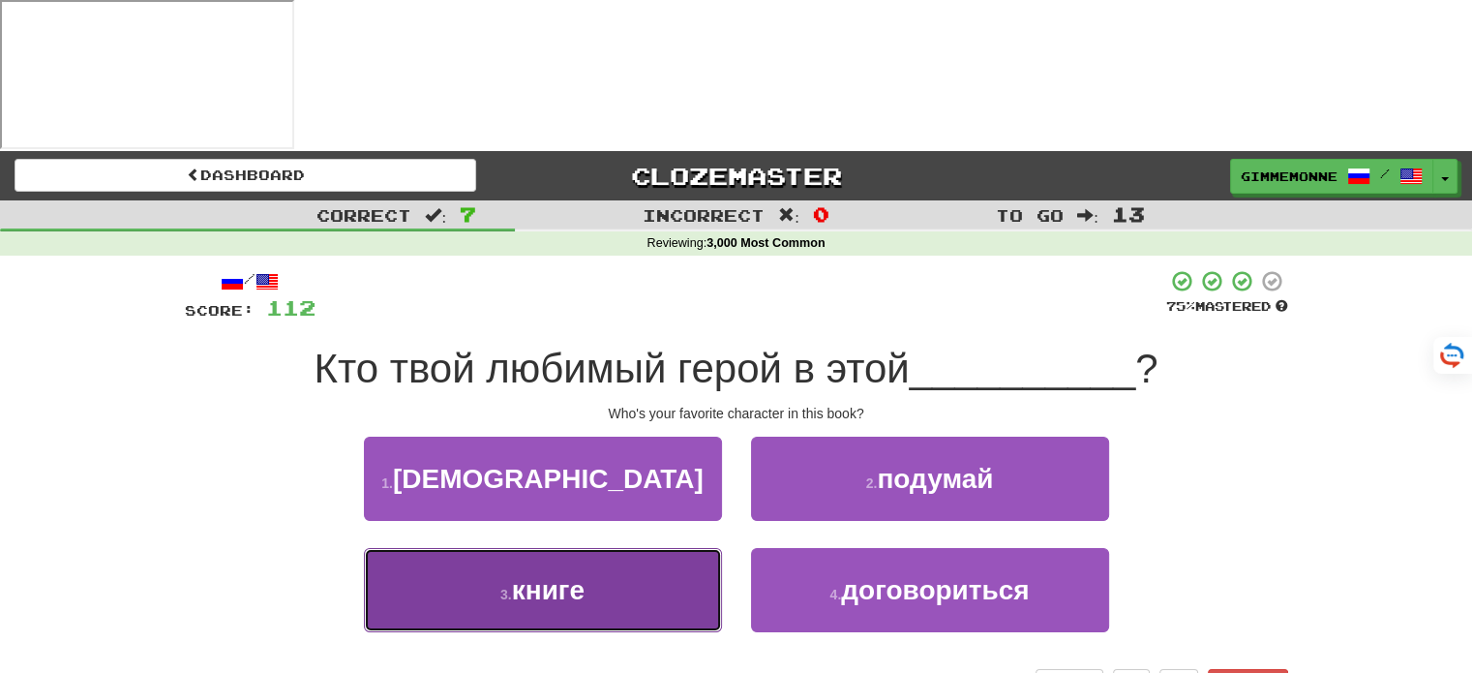
click at [670, 548] on button "3 . книге" at bounding box center [543, 590] width 358 height 84
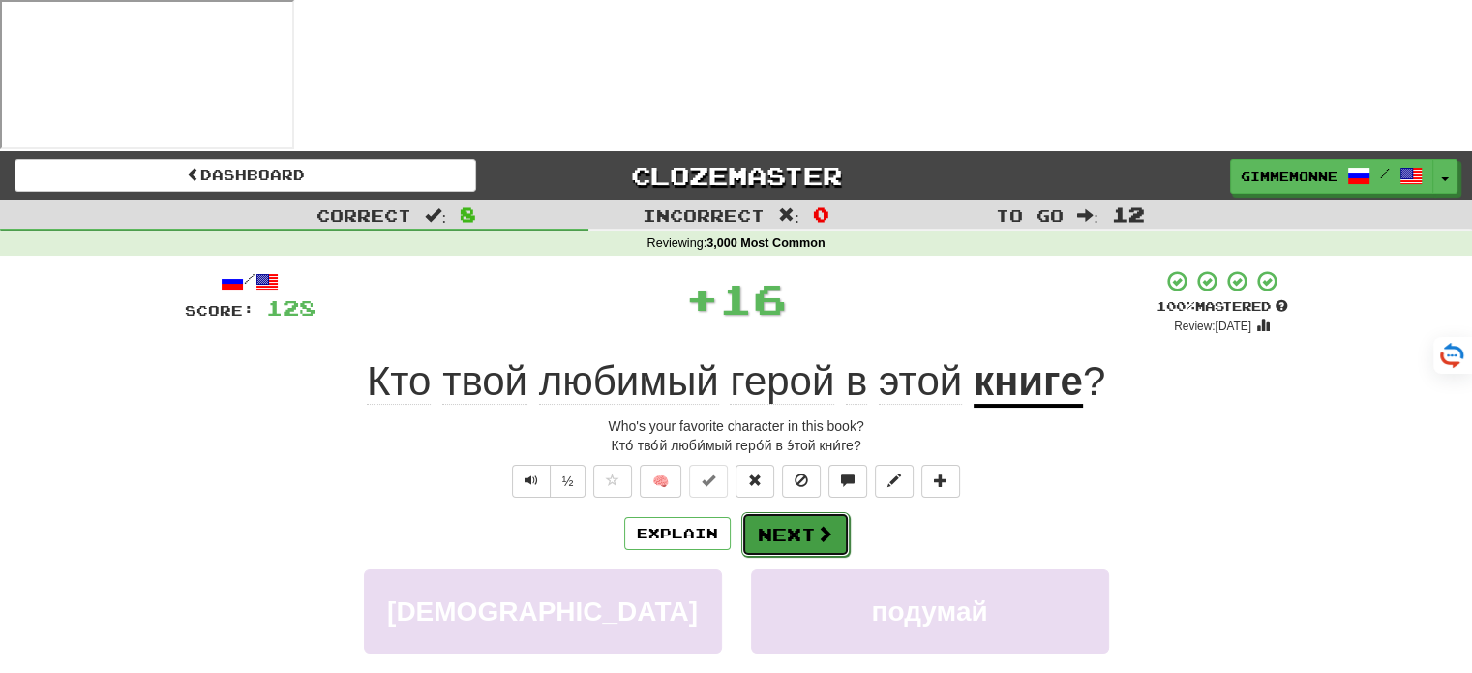
click at [809, 512] on button "Next" at bounding box center [795, 534] width 108 height 45
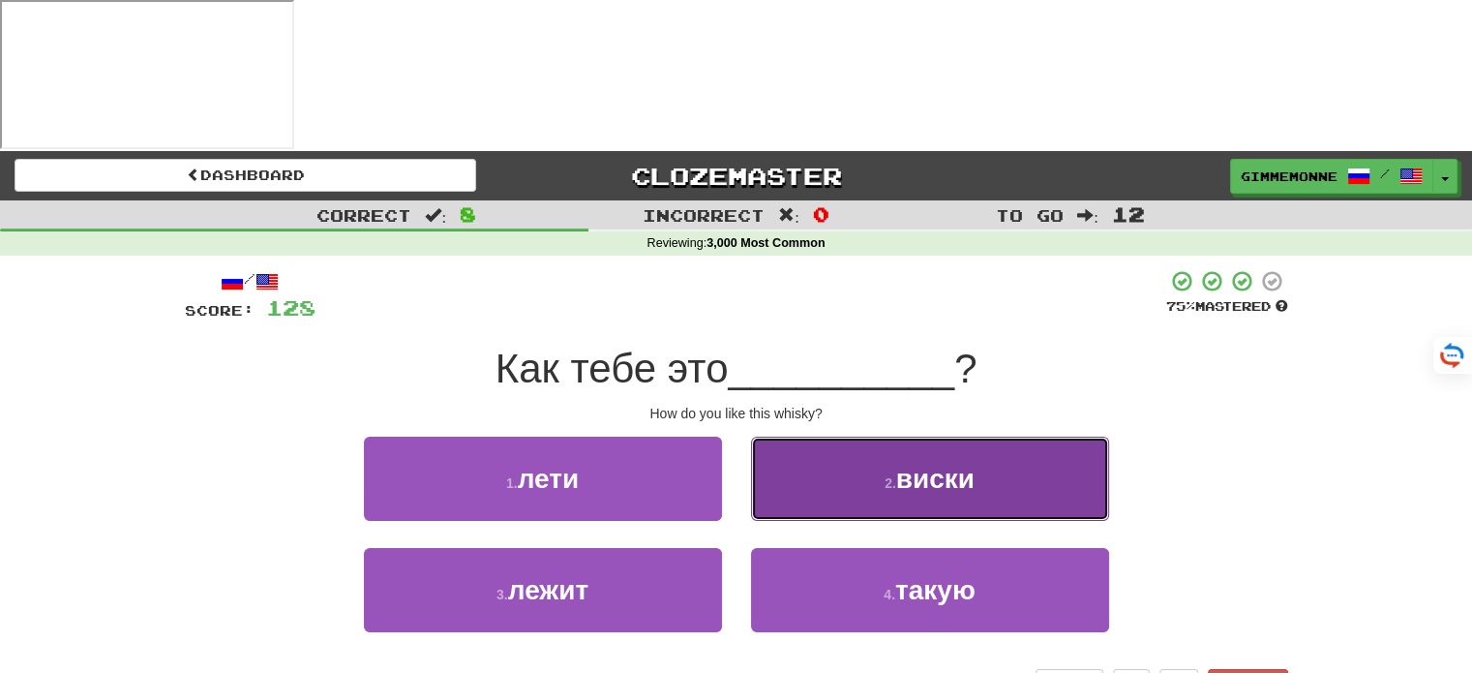
click at [813, 436] on button "2 . виски" at bounding box center [930, 478] width 358 height 84
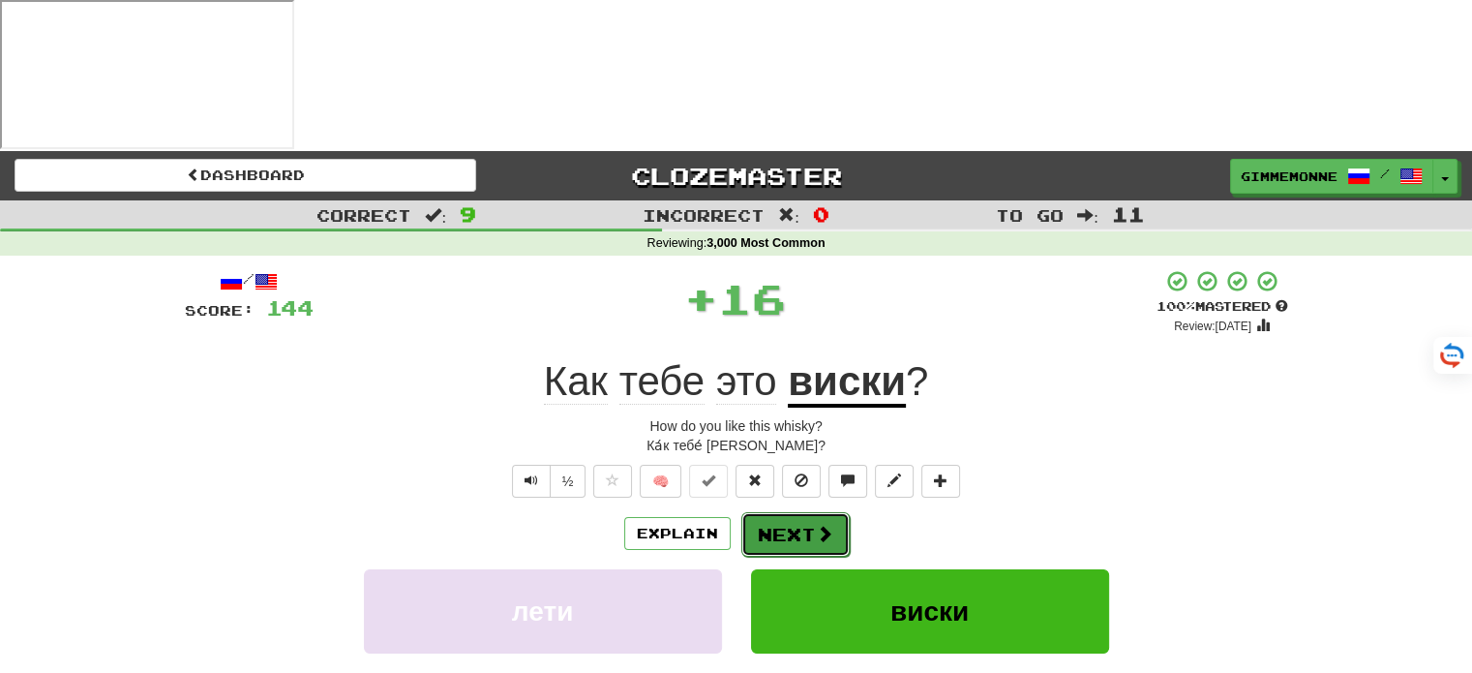
click at [795, 512] on button "Next" at bounding box center [795, 534] width 108 height 45
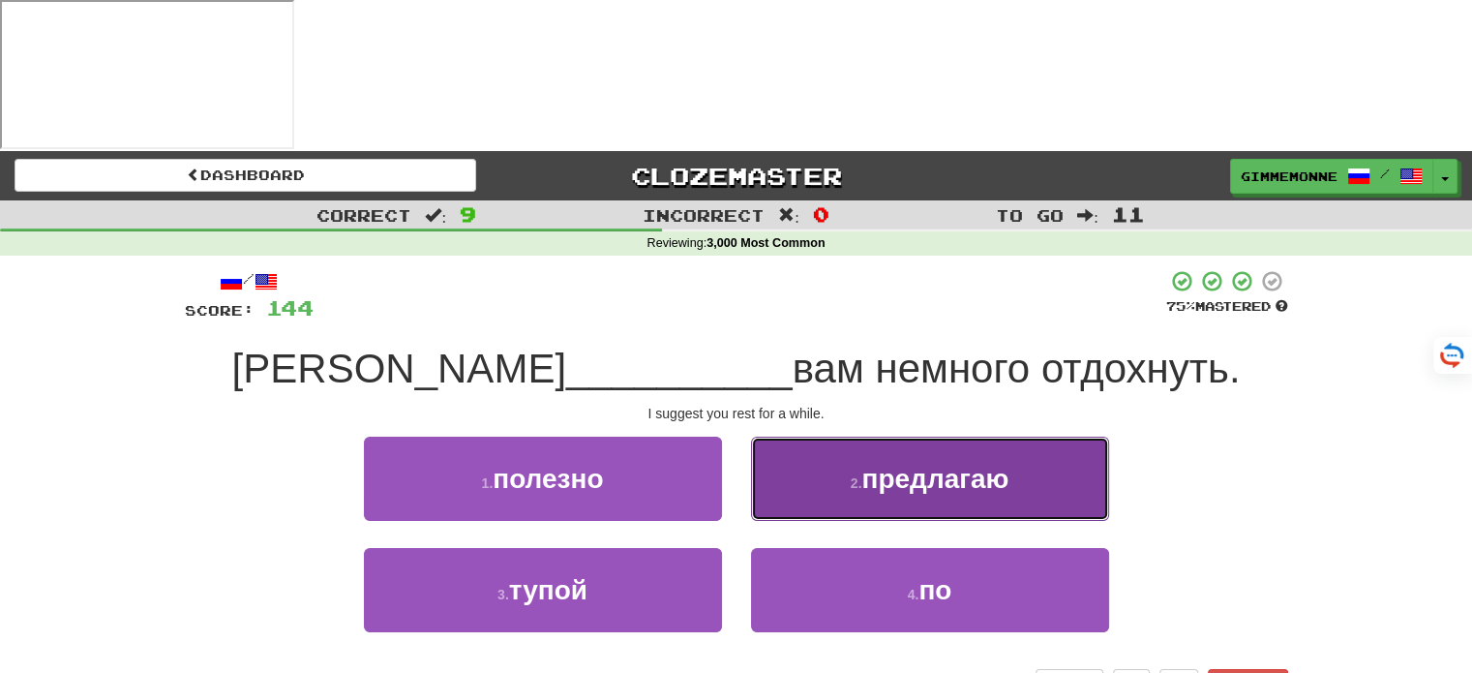
click at [819, 436] on button "2 . предлагаю" at bounding box center [930, 478] width 358 height 84
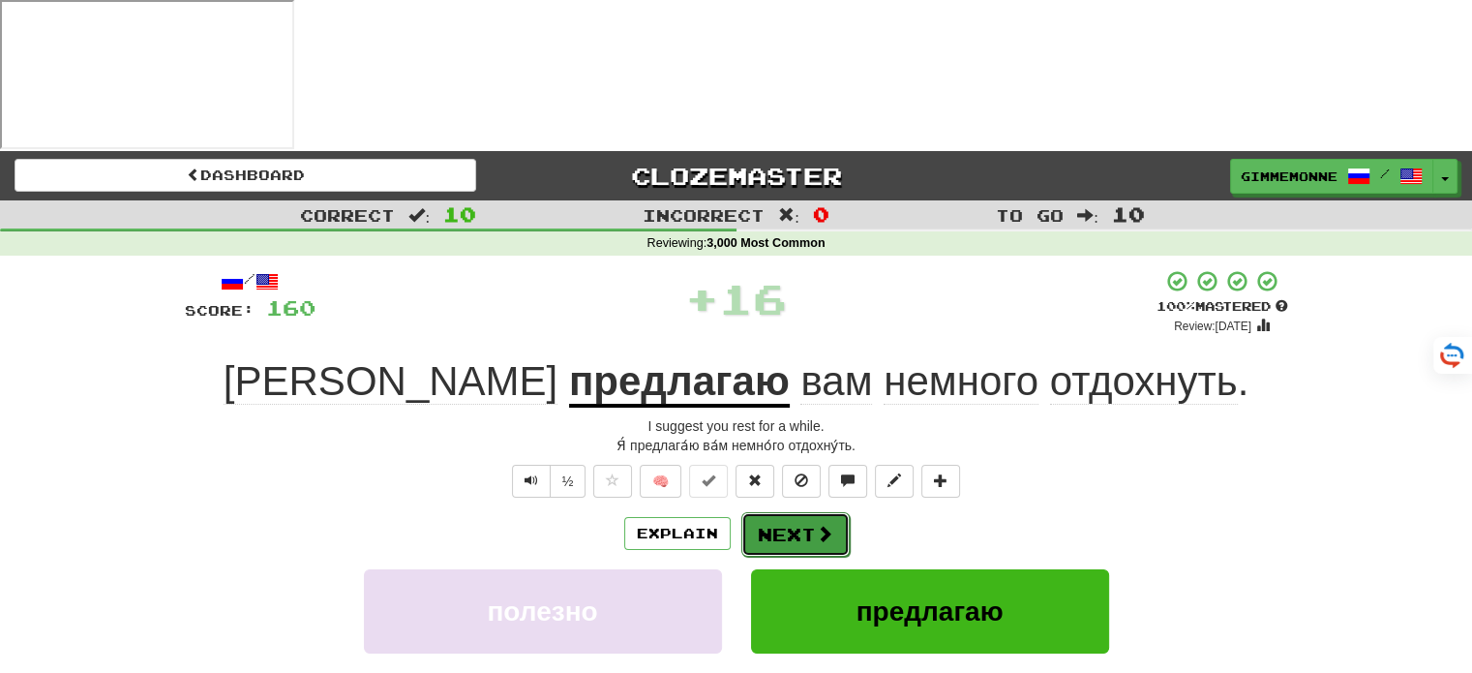
click at [788, 512] on button "Next" at bounding box center [795, 534] width 108 height 45
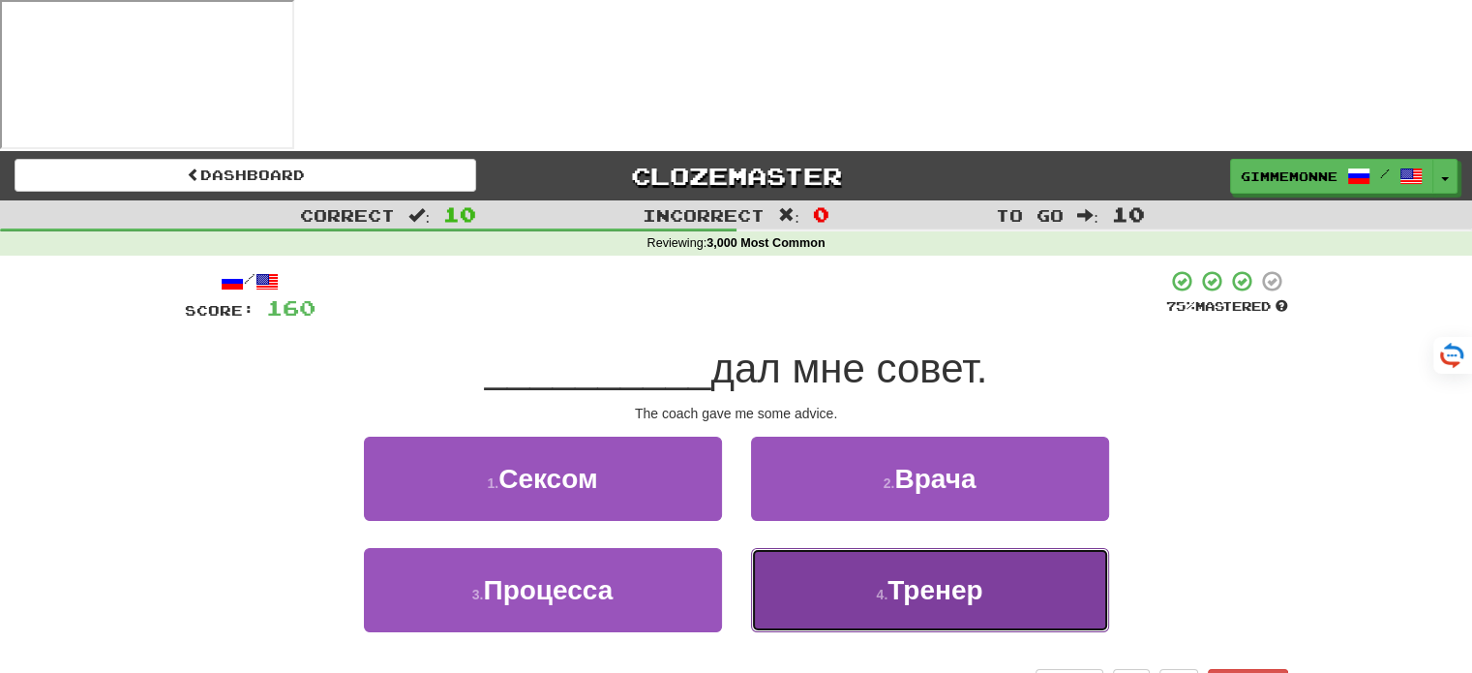
click at [866, 548] on button "4 . Тренер" at bounding box center [930, 590] width 358 height 84
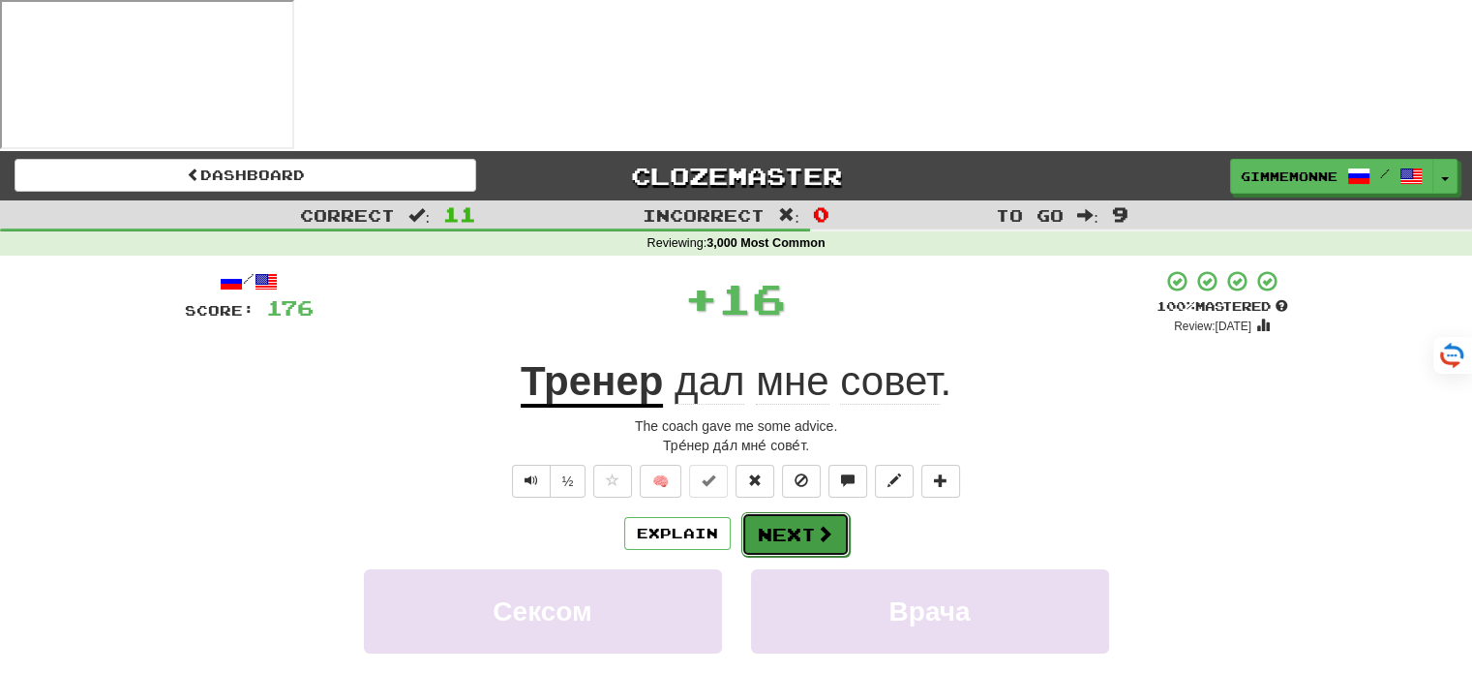
click at [806, 512] on button "Next" at bounding box center [795, 534] width 108 height 45
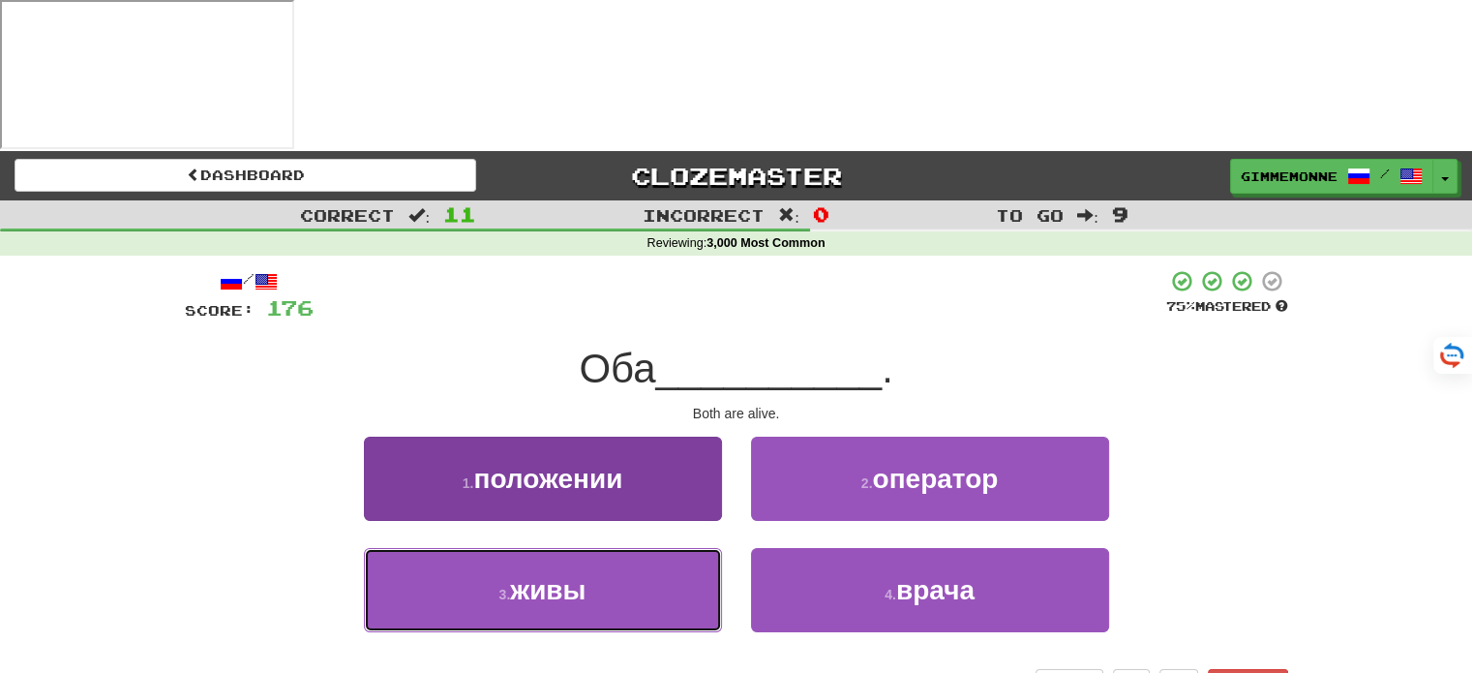
click at [708, 548] on button "3 . живы" at bounding box center [543, 590] width 358 height 84
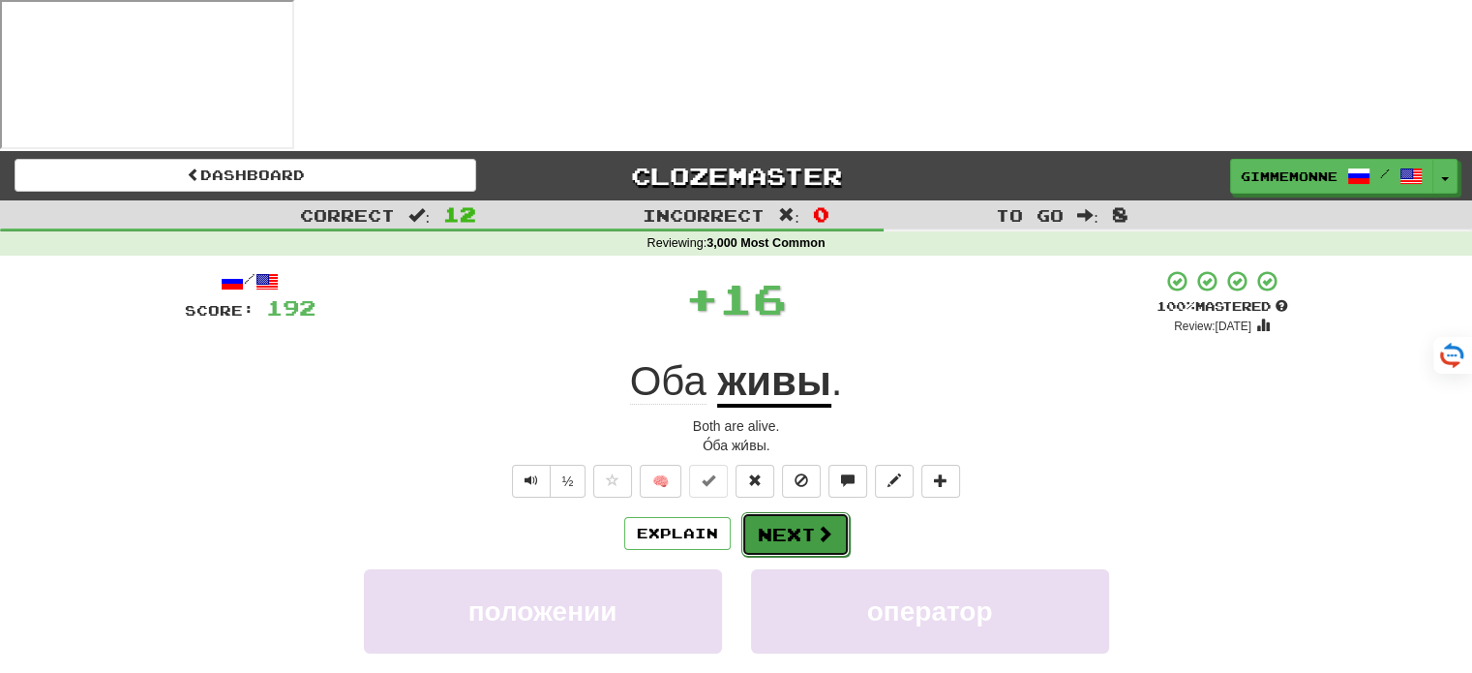
click at [770, 512] on button "Next" at bounding box center [795, 534] width 108 height 45
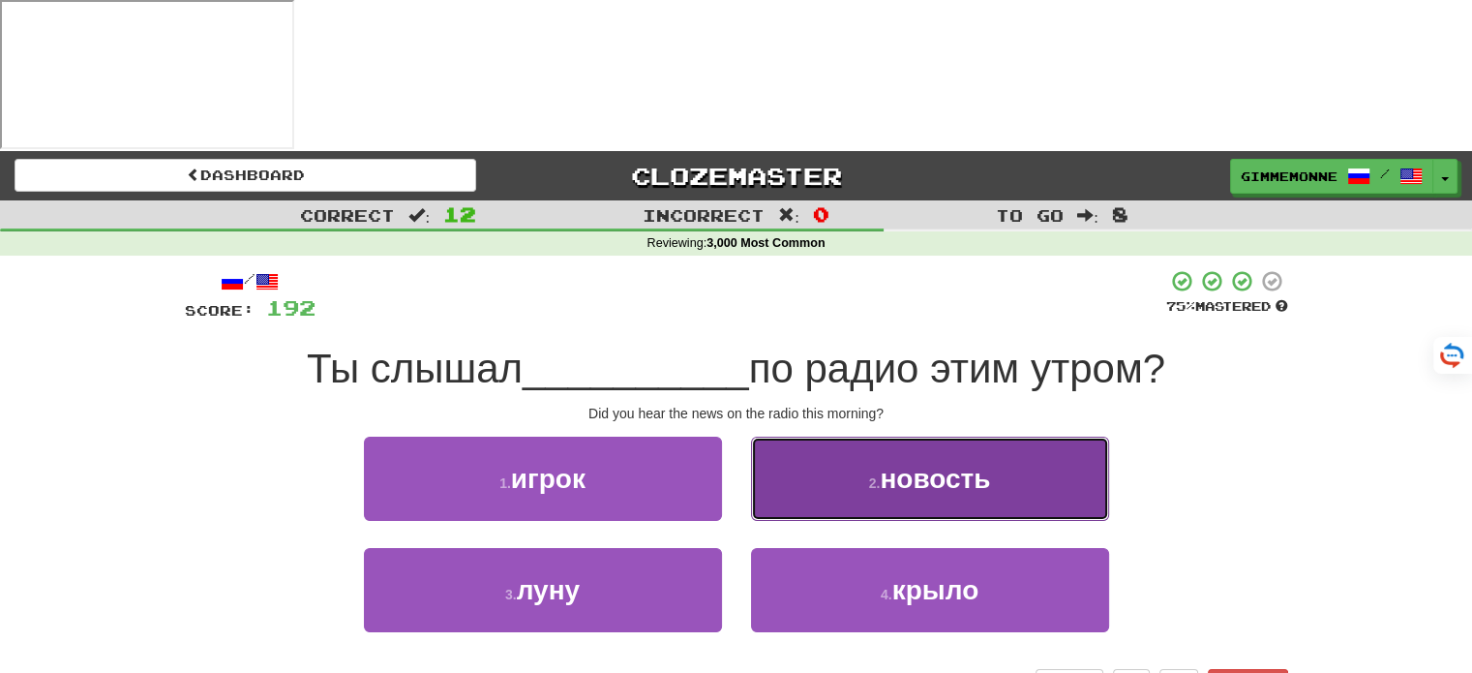
click at [874, 436] on button "2 . новость" at bounding box center [930, 478] width 358 height 84
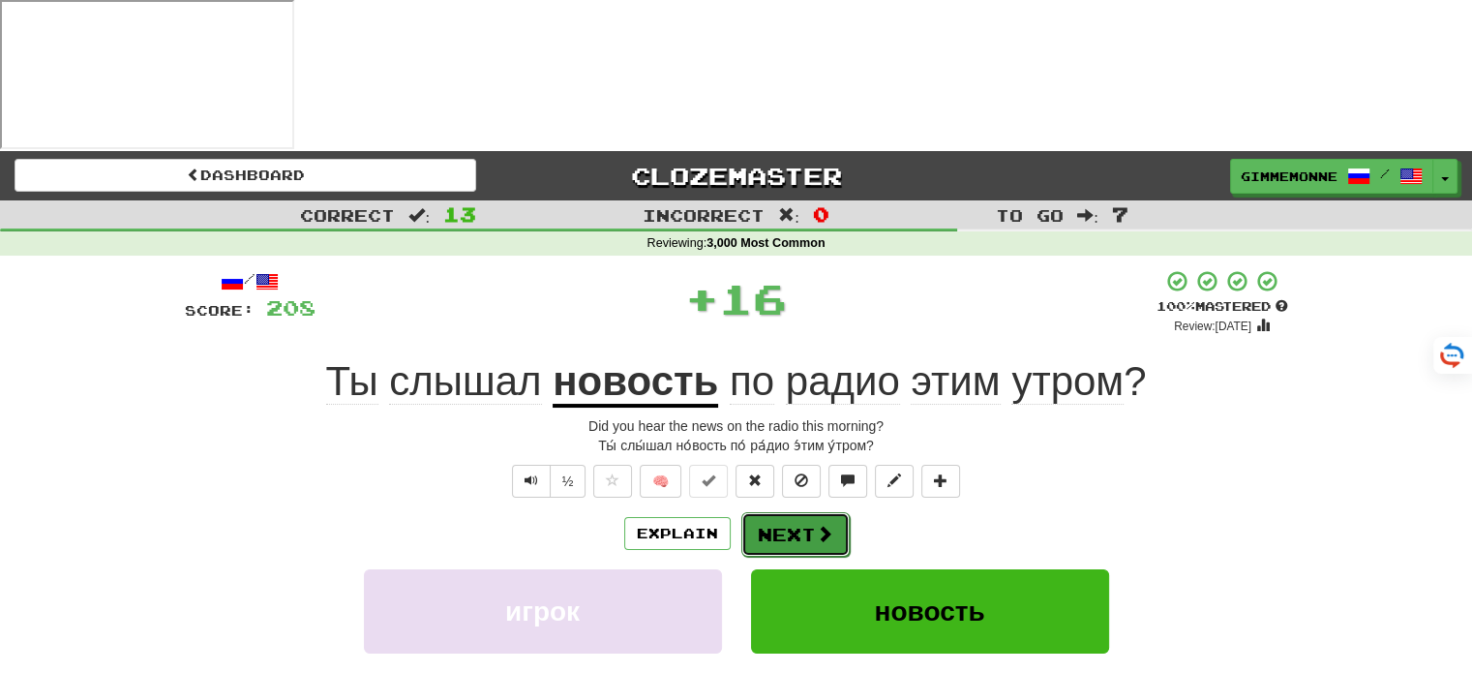
click at [788, 512] on button "Next" at bounding box center [795, 534] width 108 height 45
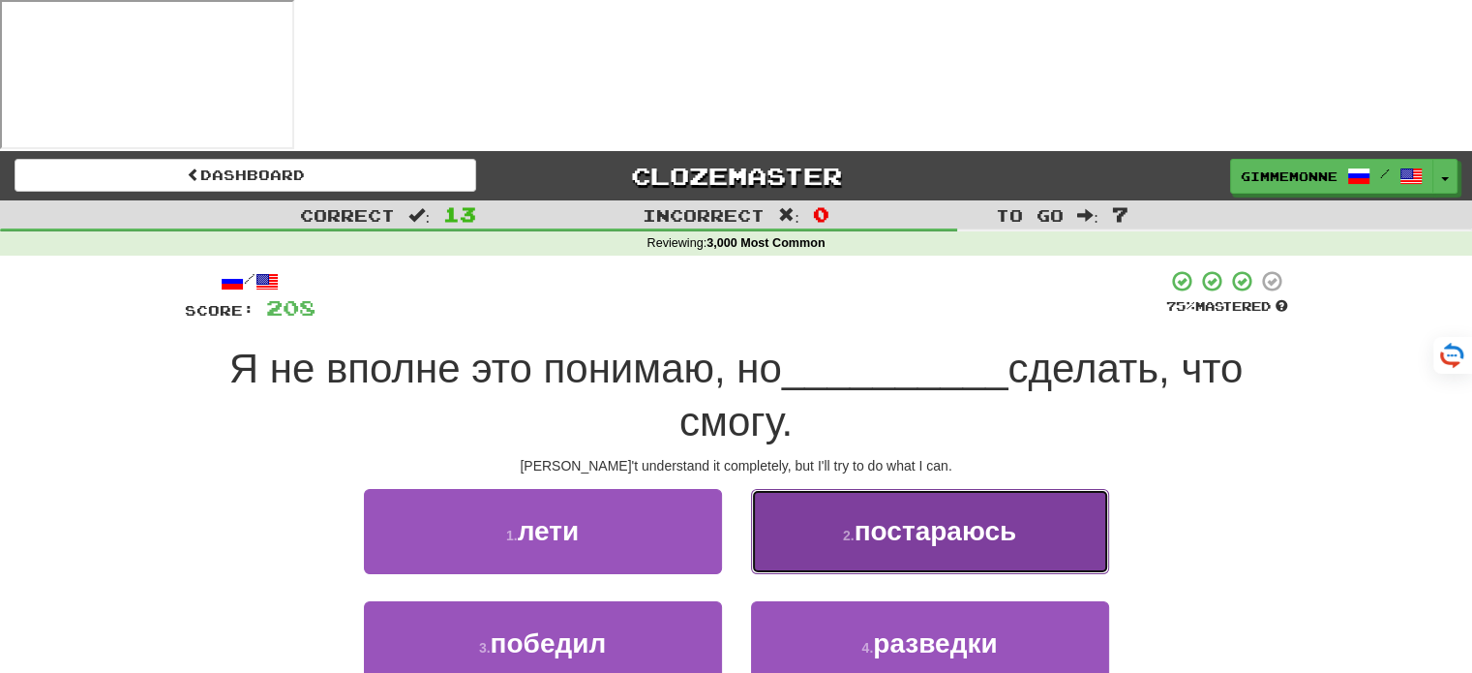
click at [806, 489] on button "2 . постараюсь" at bounding box center [930, 531] width 358 height 84
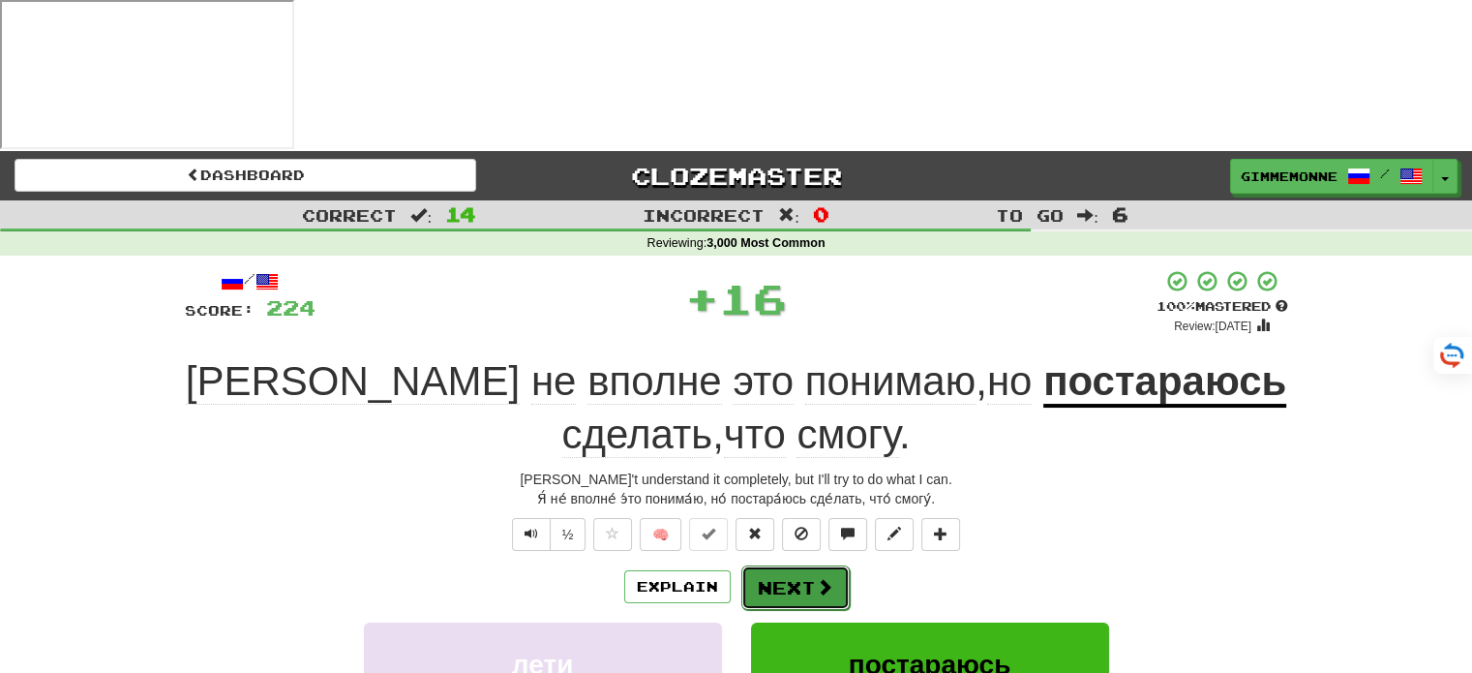
click at [782, 565] on button "Next" at bounding box center [795, 587] width 108 height 45
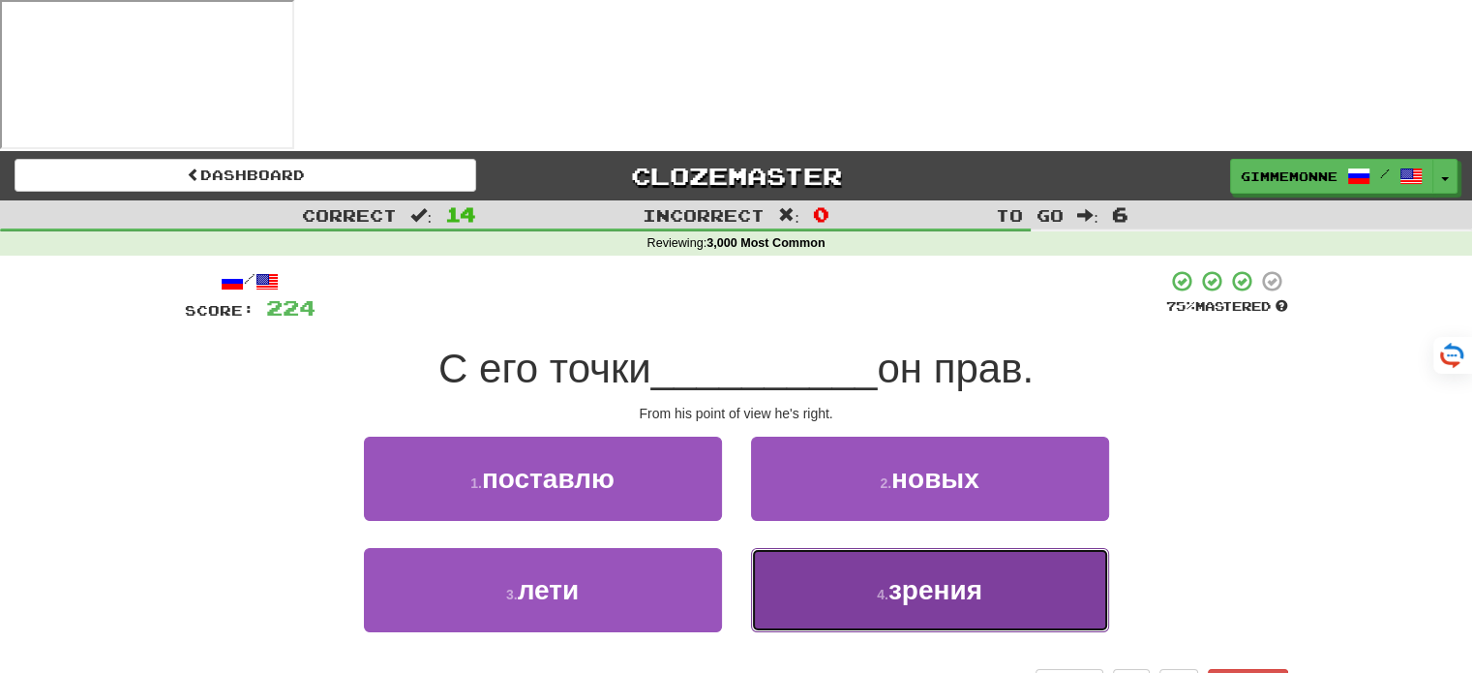
click at [777, 548] on button "4 . зрения" at bounding box center [930, 590] width 358 height 84
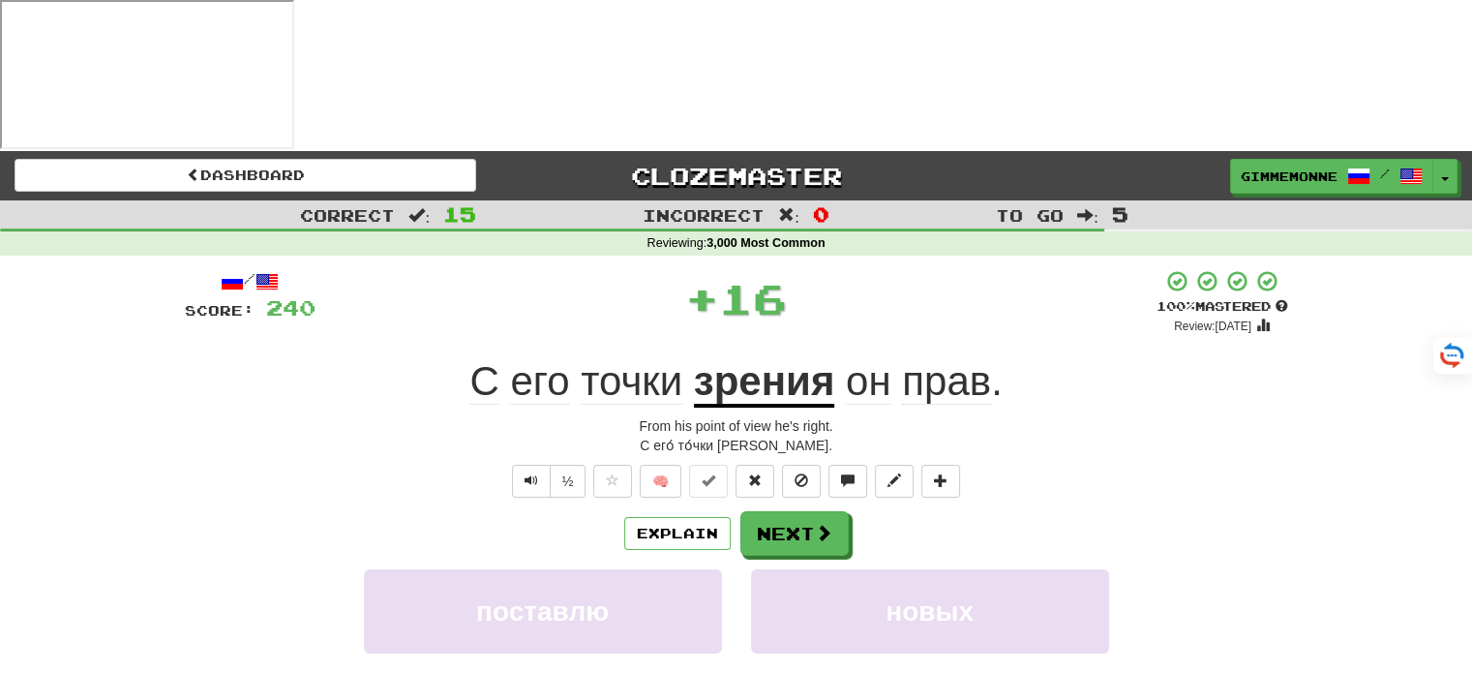
click at [770, 358] on u "зрения" at bounding box center [764, 382] width 141 height 49
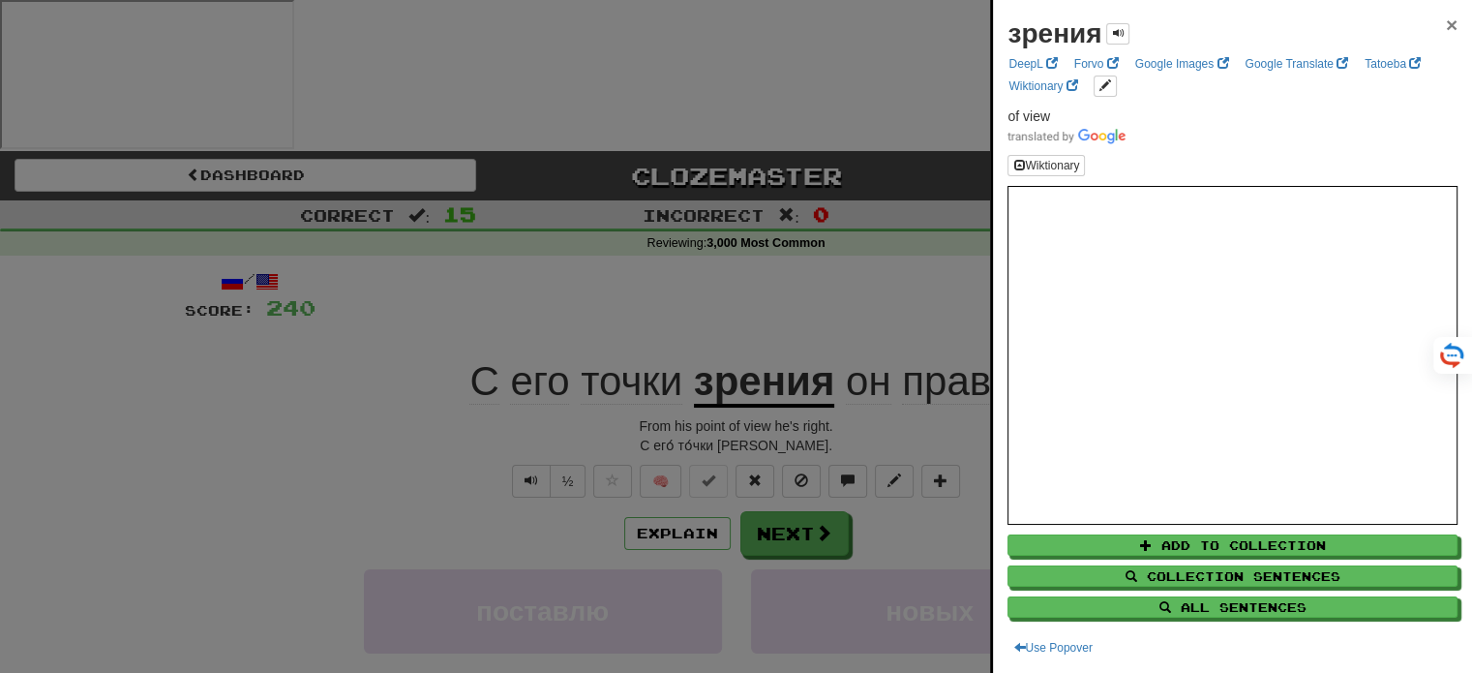
click at [1446, 26] on span "×" at bounding box center [1452, 25] width 12 height 22
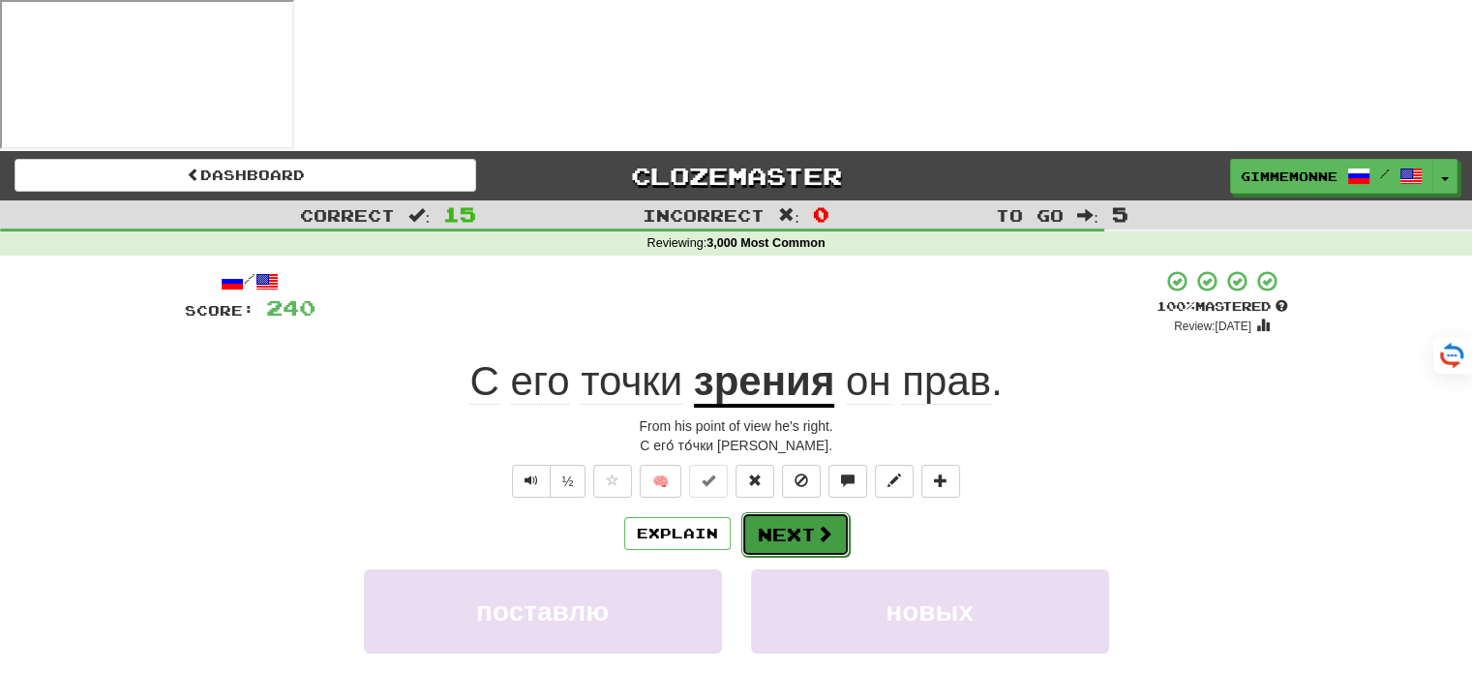
click at [794, 512] on button "Next" at bounding box center [795, 534] width 108 height 45
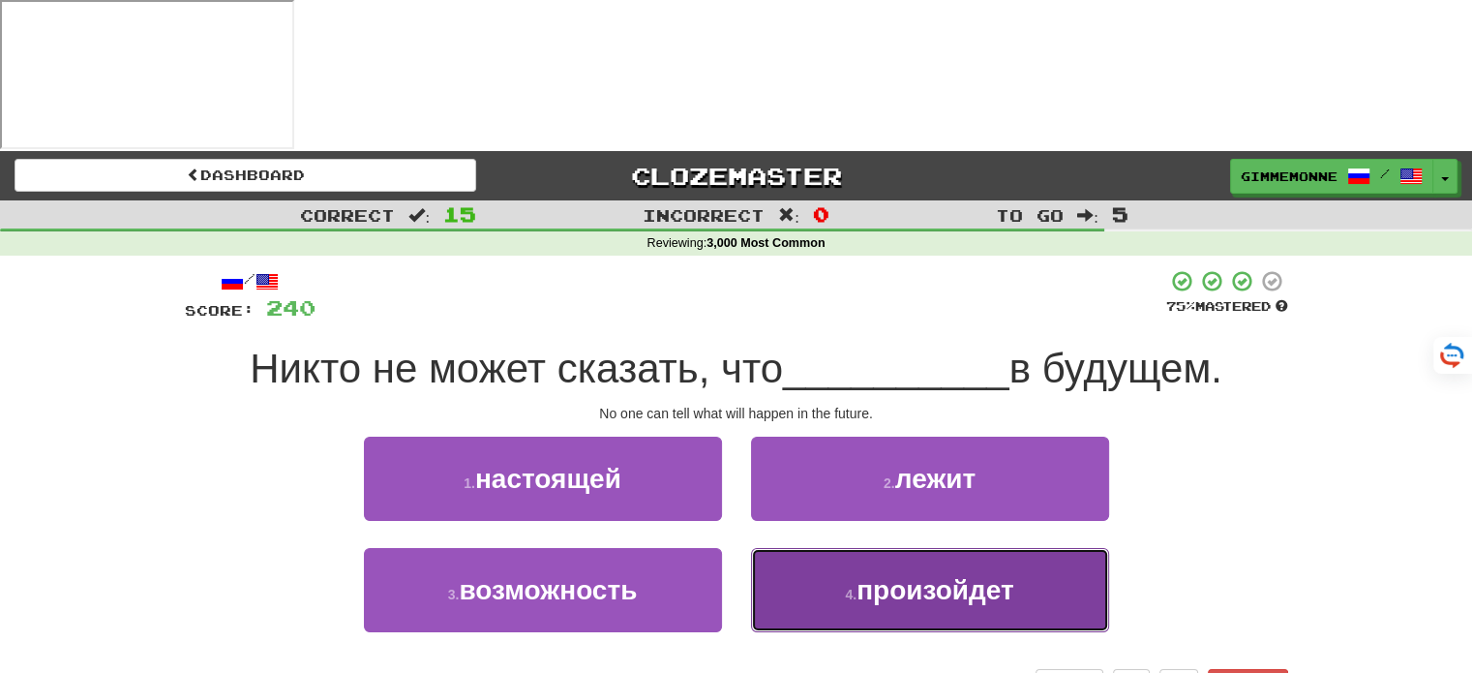
click at [856, 586] on small "4 ." at bounding box center [851, 593] width 12 height 15
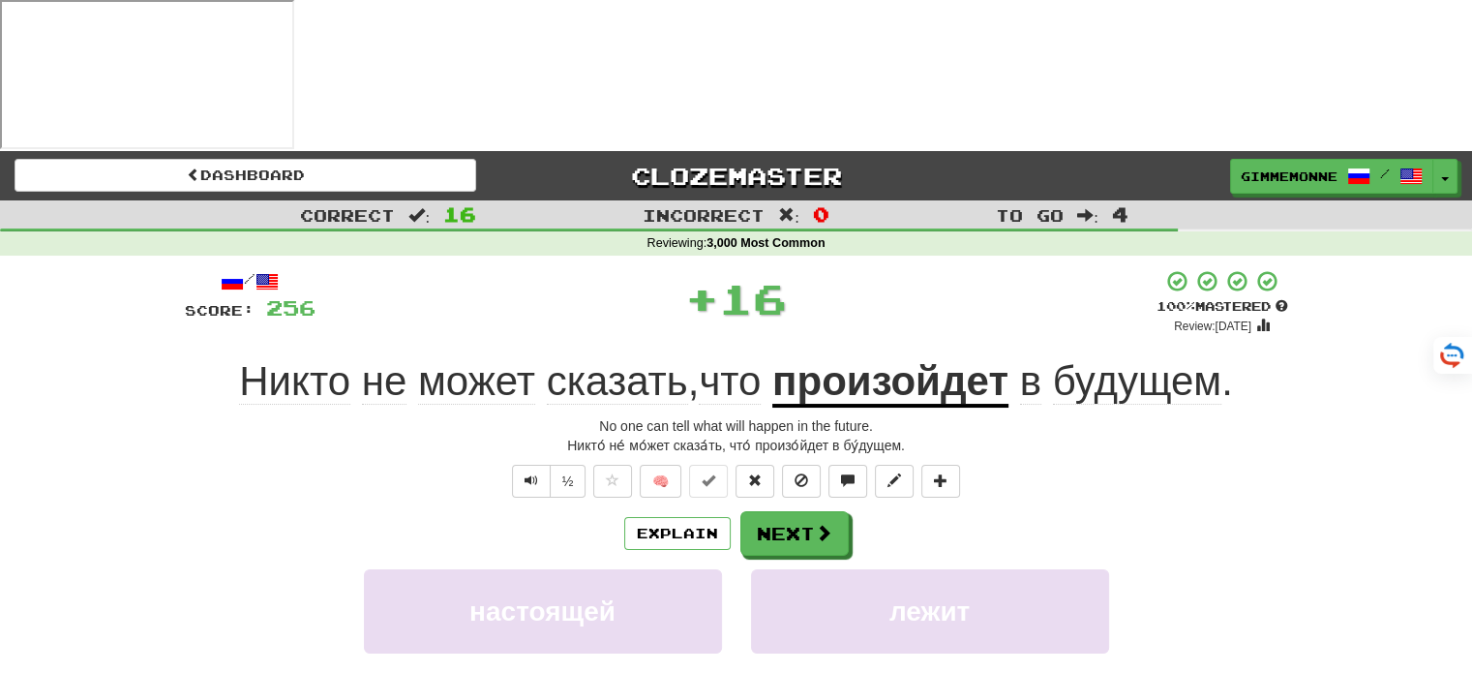
click at [909, 358] on u "произойдет" at bounding box center [890, 382] width 236 height 49
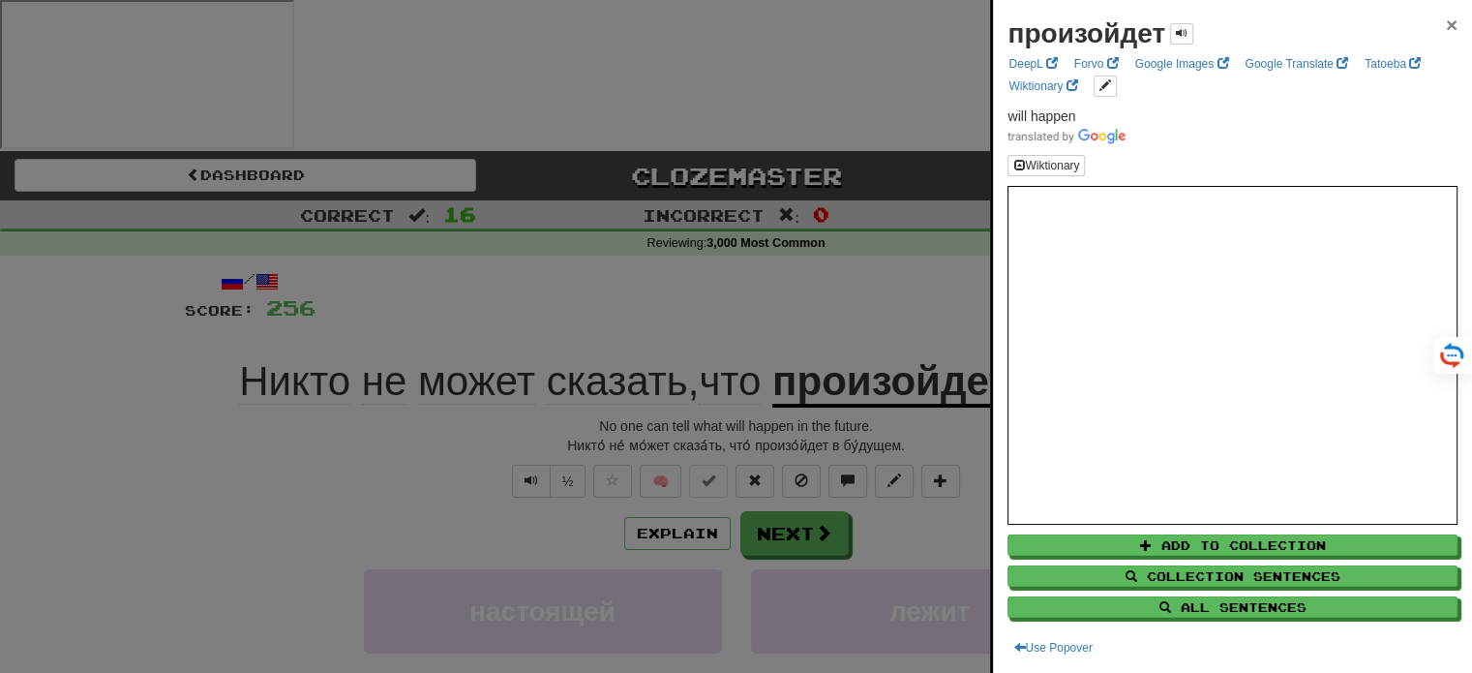
drag, startPoint x: 1438, startPoint y: 25, endPoint x: 1088, endPoint y: 102, distance: 358.6
click at [1088, 102] on div "произойдет × DeepL Forvo Google Images Google Translate Tatoeba Wiktionary will…" at bounding box center [1232, 336] width 479 height 673
click at [1182, 36] on span at bounding box center [1182, 33] width 12 height 12
click at [1446, 26] on span "×" at bounding box center [1452, 25] width 12 height 22
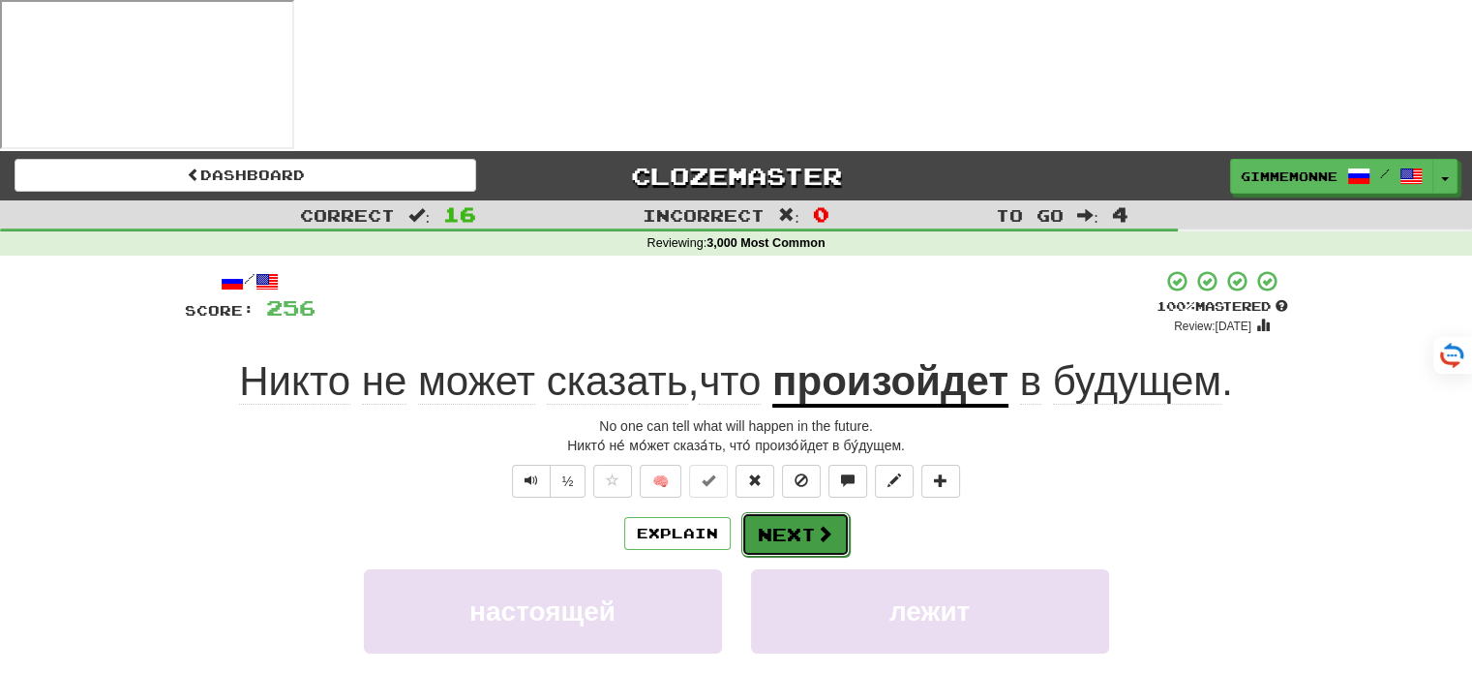
click at [816, 525] on span at bounding box center [824, 533] width 17 height 17
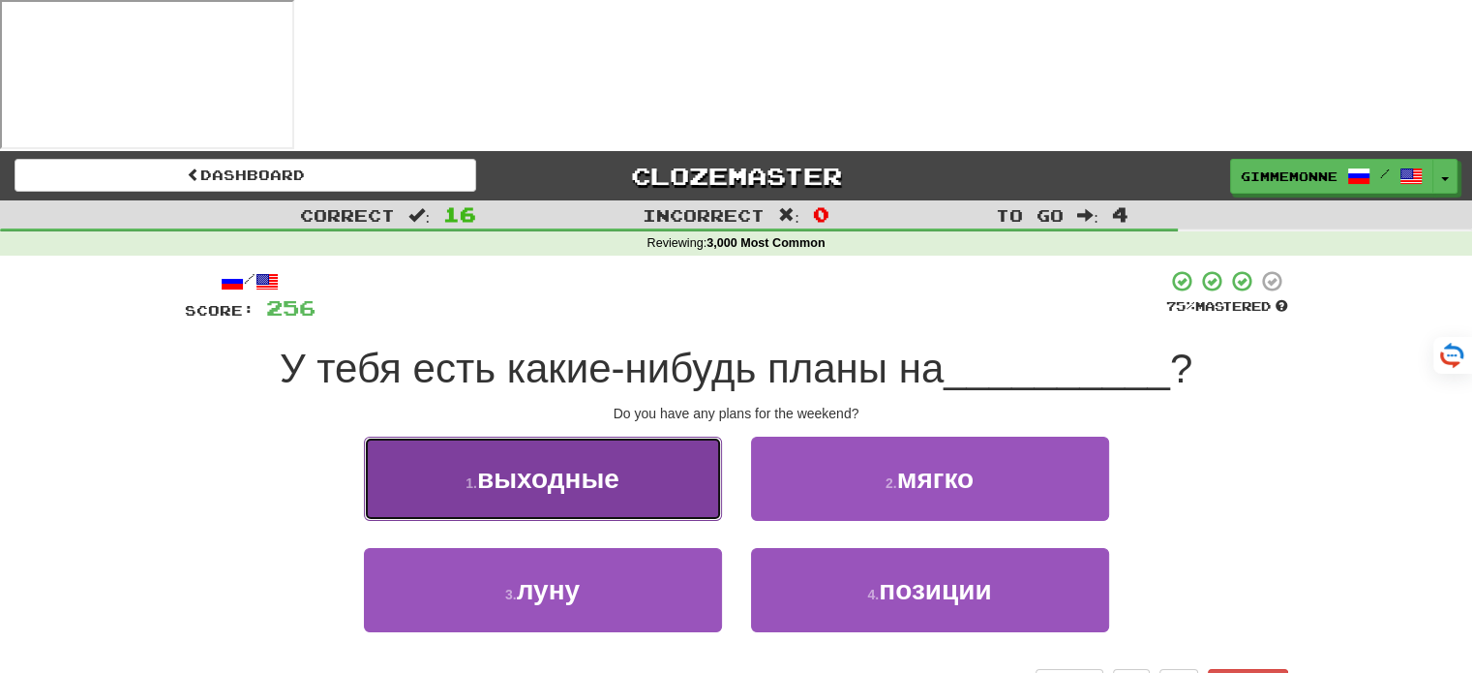
click at [612, 436] on button "1 . выходные" at bounding box center [543, 478] width 358 height 84
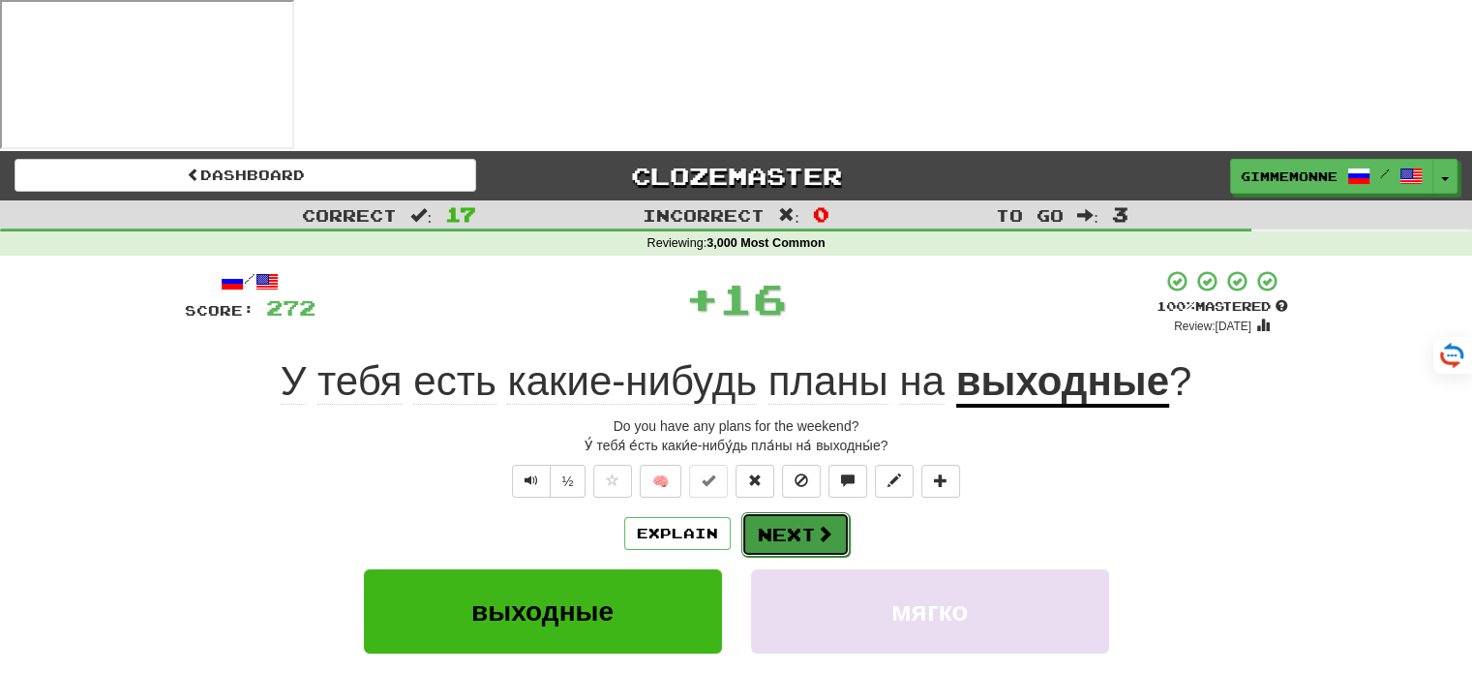
click at [818, 525] on span at bounding box center [824, 533] width 17 height 17
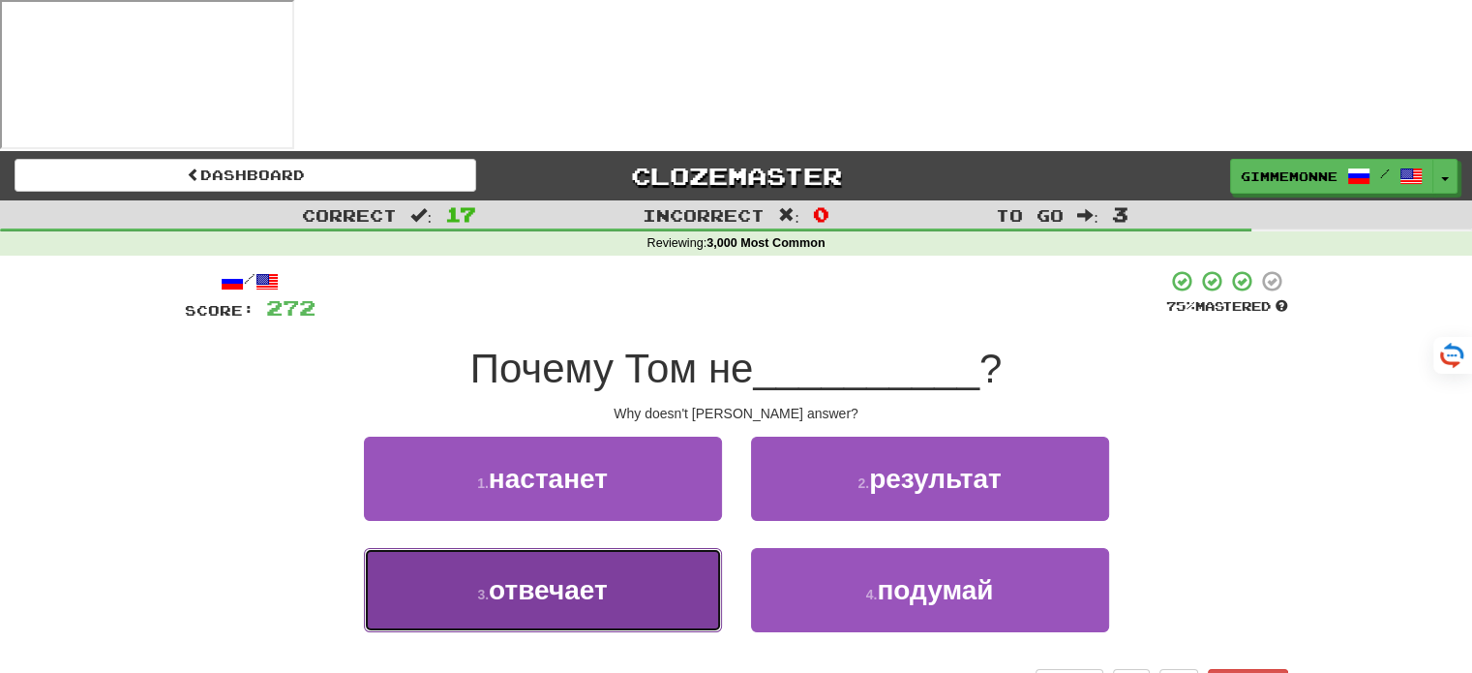
click at [669, 548] on button "3 . отвечает" at bounding box center [543, 590] width 358 height 84
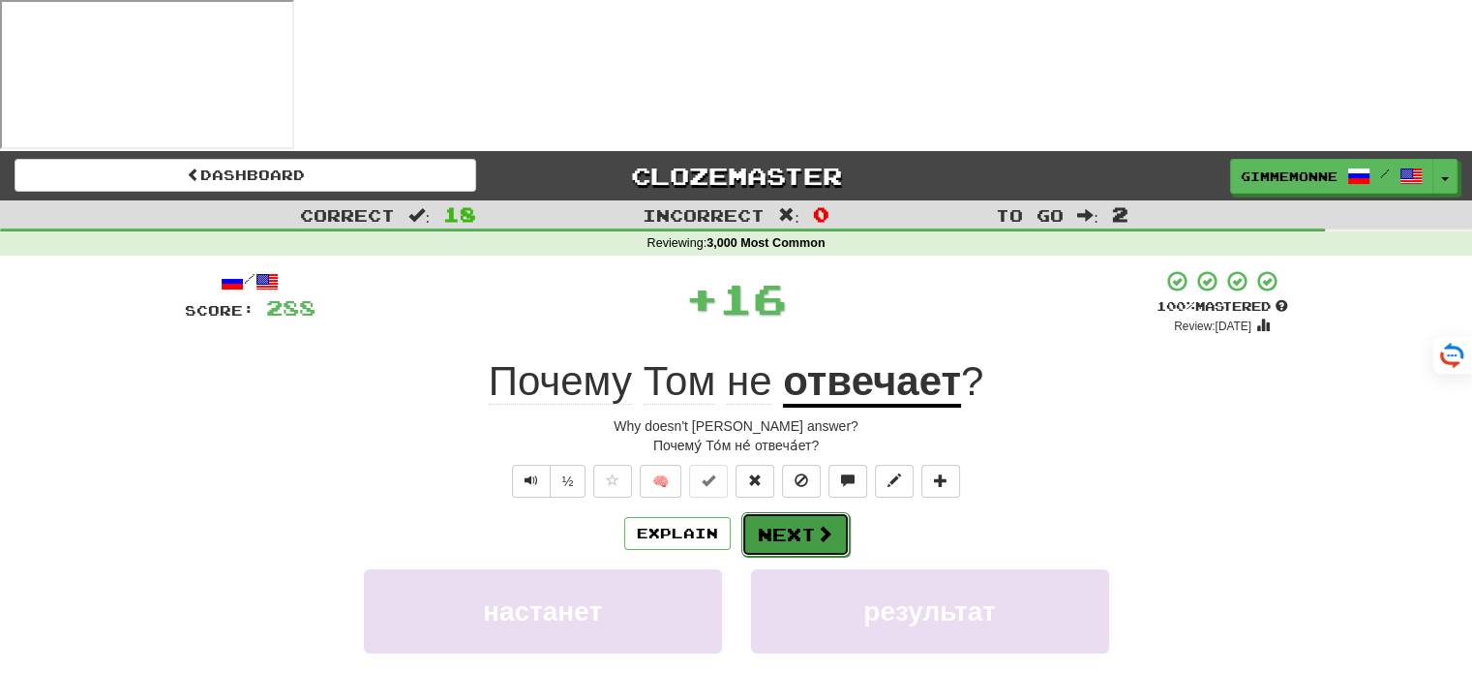
click at [769, 512] on button "Next" at bounding box center [795, 534] width 108 height 45
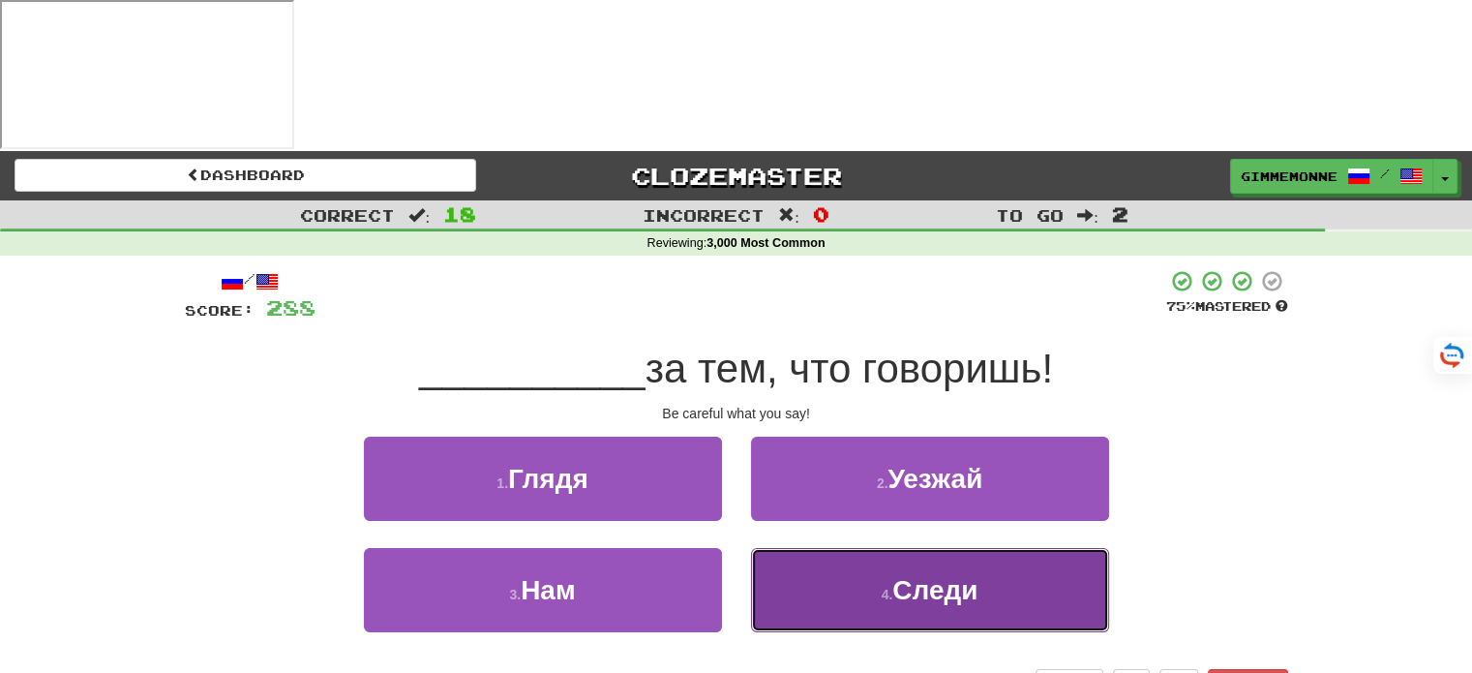
click at [890, 548] on button "4 . Следи" at bounding box center [930, 590] width 358 height 84
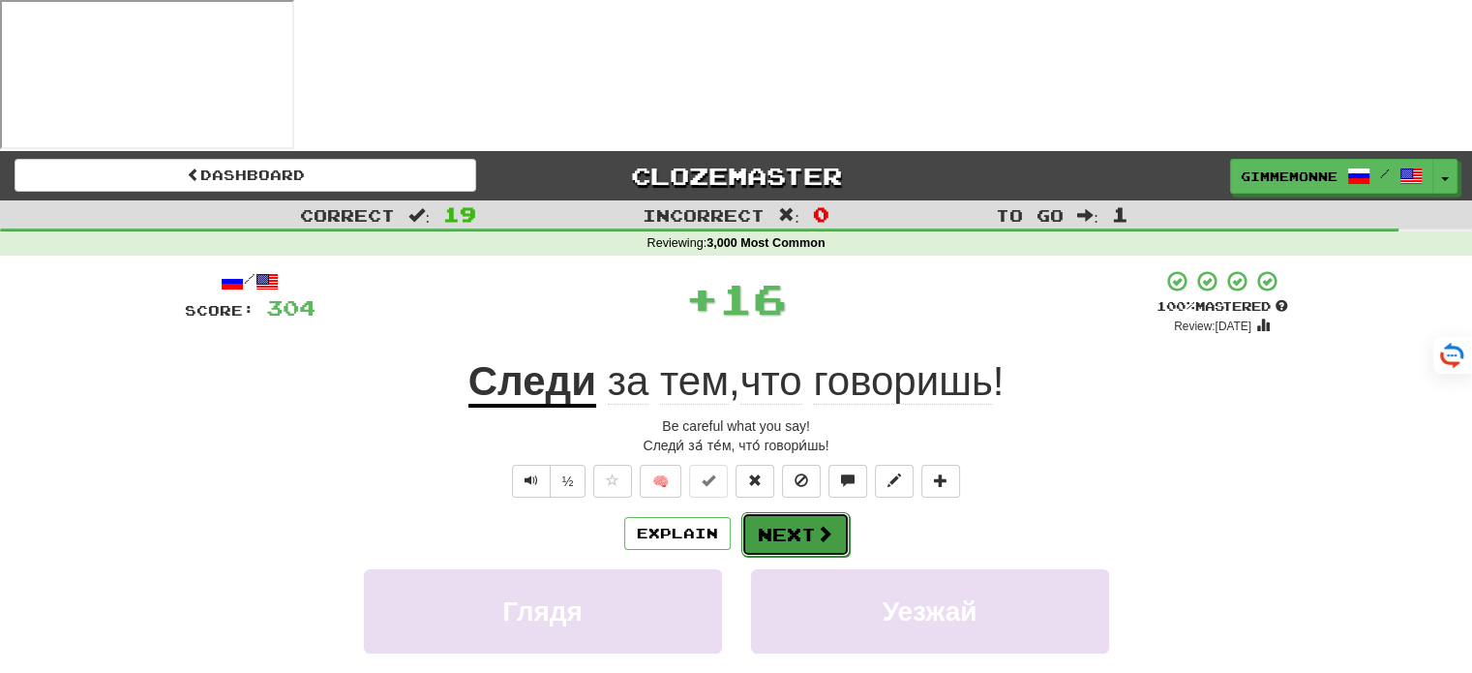
click at [800, 512] on button "Next" at bounding box center [795, 534] width 108 height 45
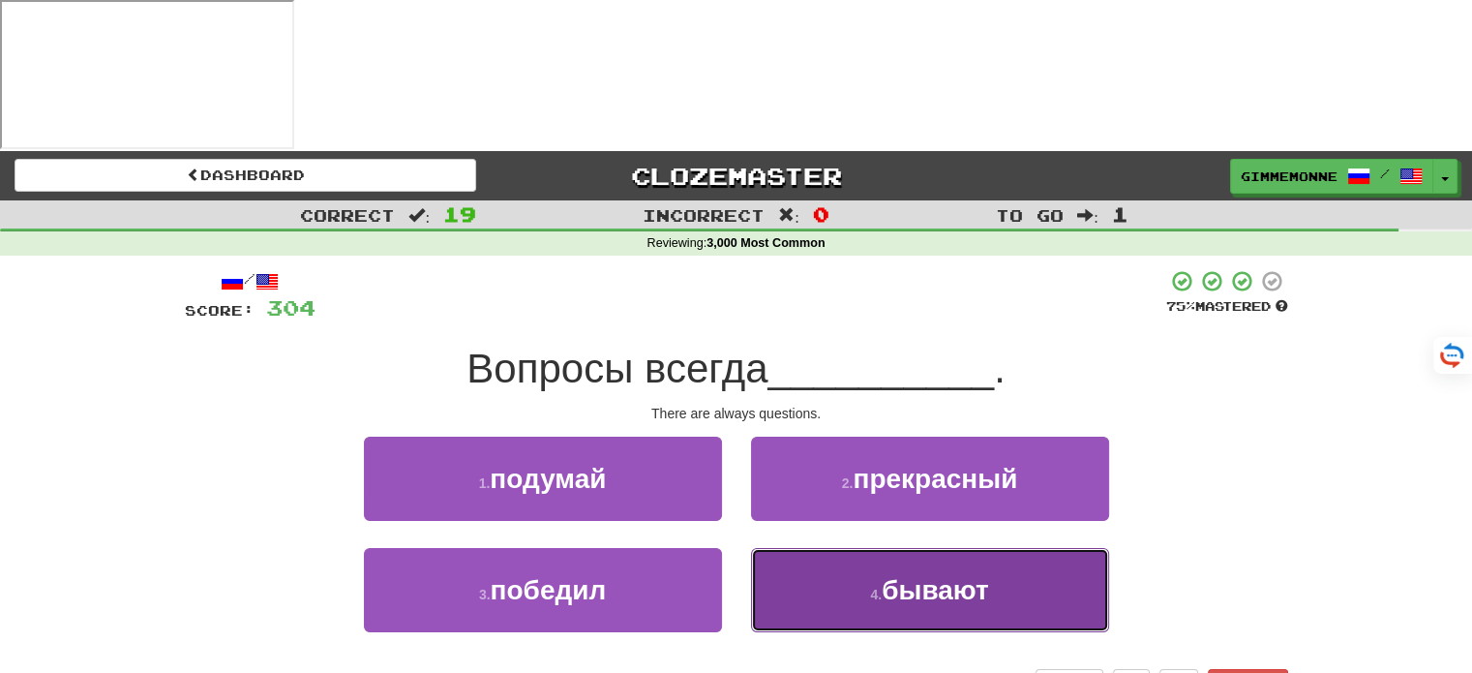
click at [887, 575] on span "бывают" at bounding box center [935, 590] width 107 height 30
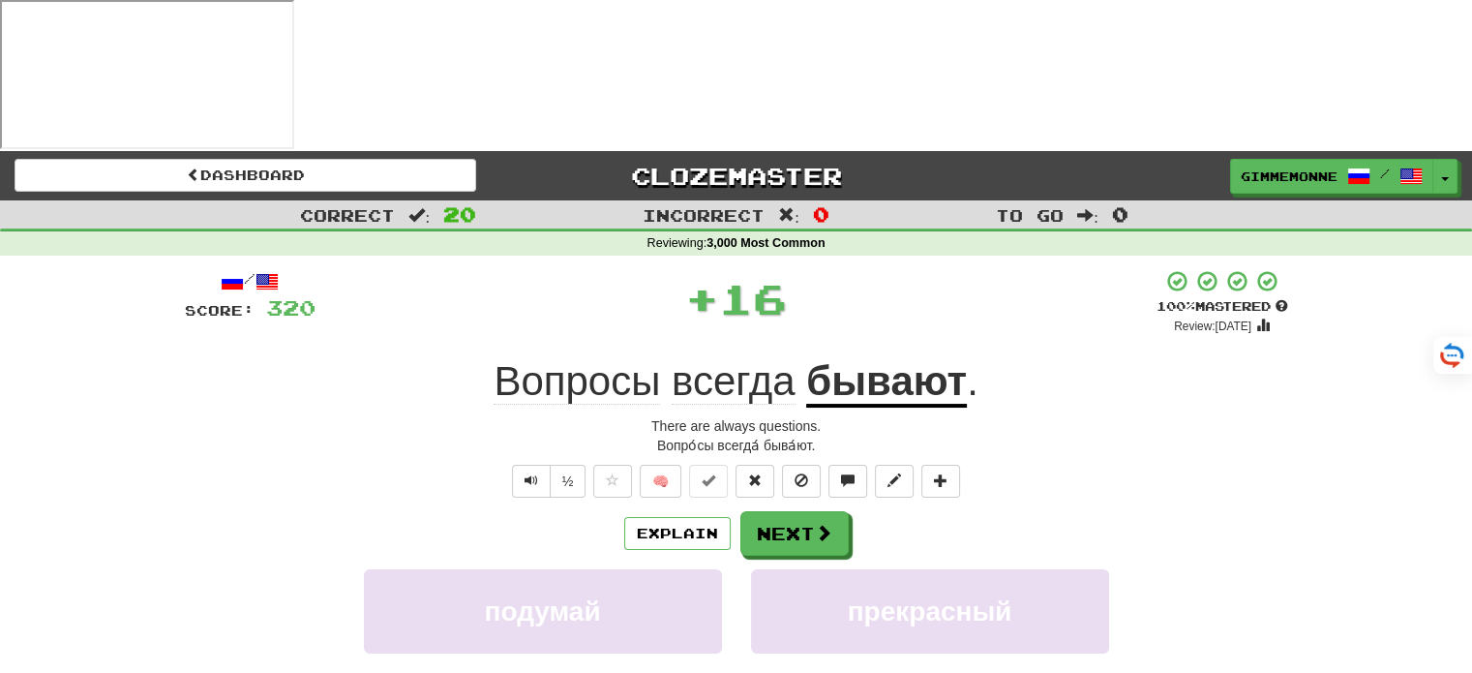
click at [905, 358] on u "бывают" at bounding box center [886, 382] width 161 height 49
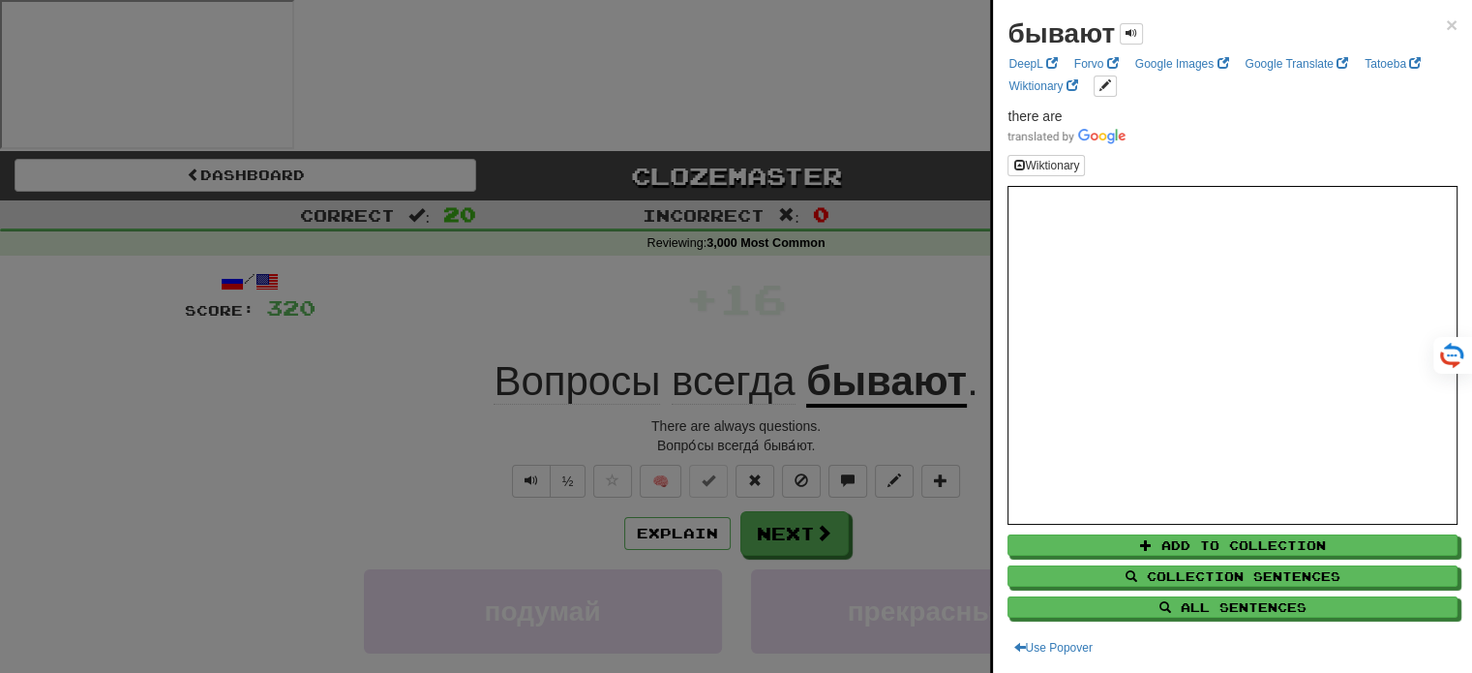
click at [1449, 30] on div "бывают × DeepL Forvo Google Images Google Translate Tatoeba Wiktionary there ar…" at bounding box center [1232, 336] width 479 height 673
click at [1446, 18] on span "×" at bounding box center [1452, 25] width 12 height 22
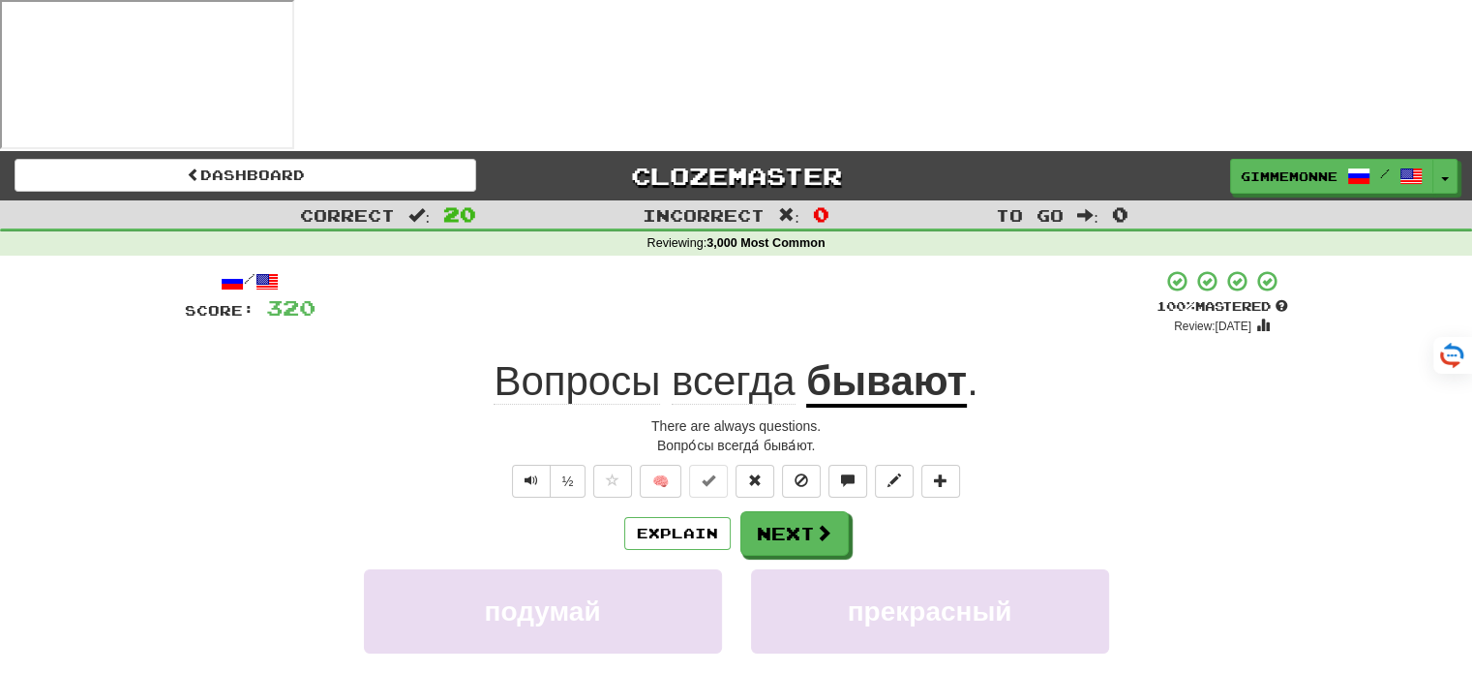
click at [910, 358] on u "бывают" at bounding box center [886, 382] width 161 height 49
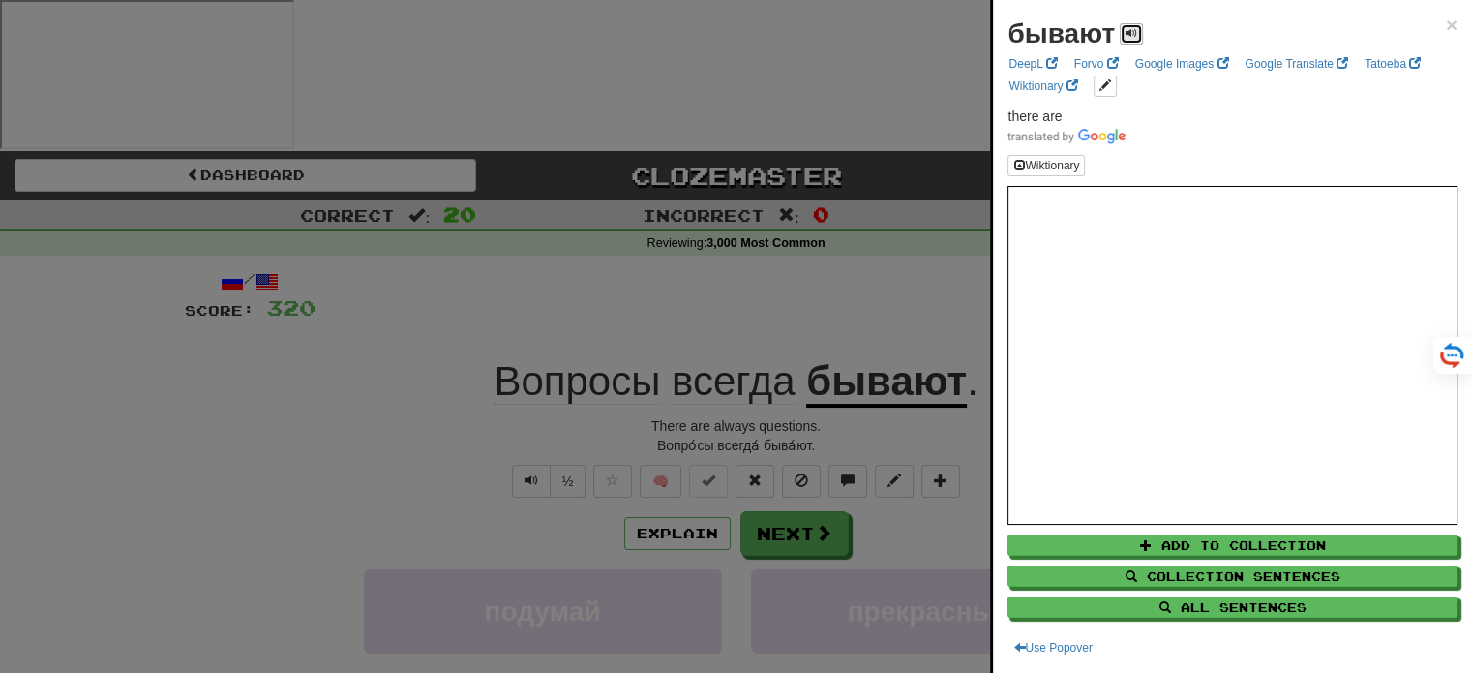
click at [1134, 34] on span at bounding box center [1131, 33] width 12 height 12
click at [1130, 34] on span at bounding box center [1131, 33] width 12 height 12
click at [1446, 20] on span "×" at bounding box center [1452, 25] width 12 height 22
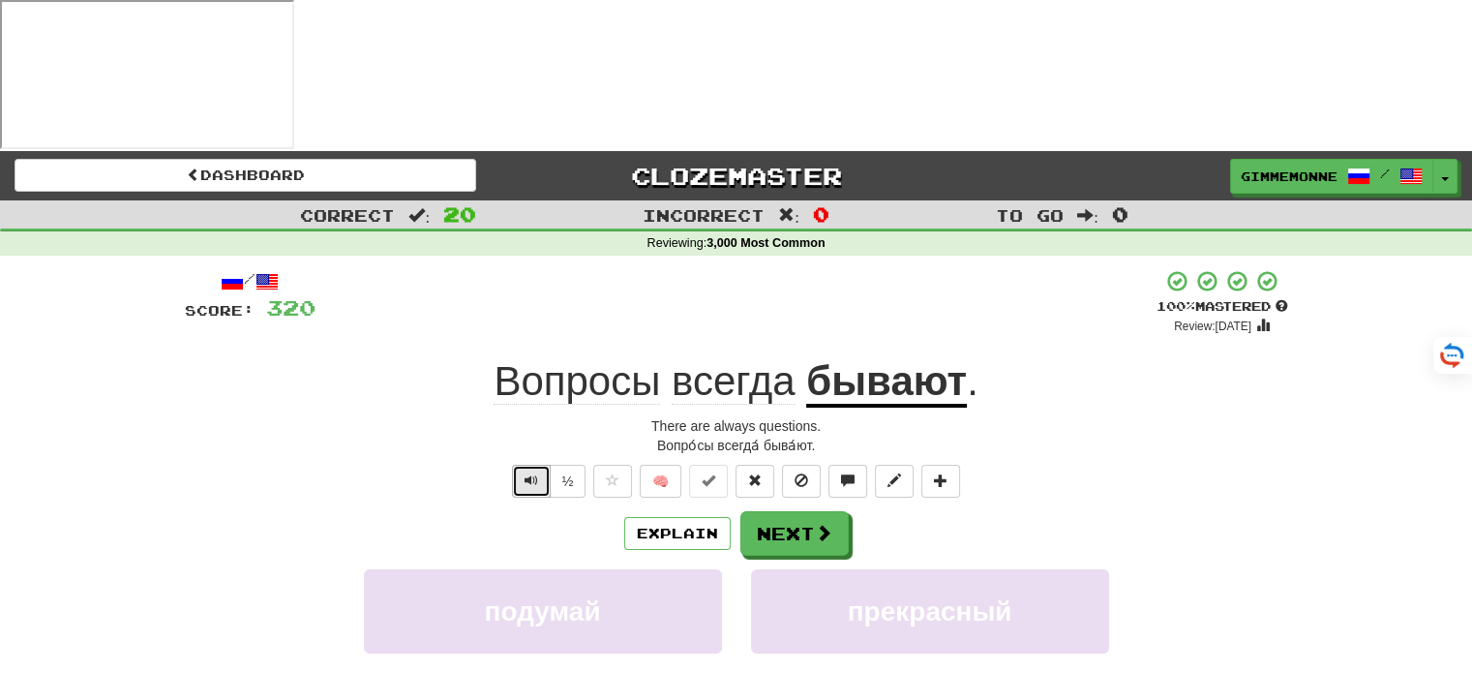
click at [523, 465] on button "Text-to-speech controls" at bounding box center [531, 481] width 39 height 33
click at [823, 525] on span at bounding box center [824, 533] width 17 height 17
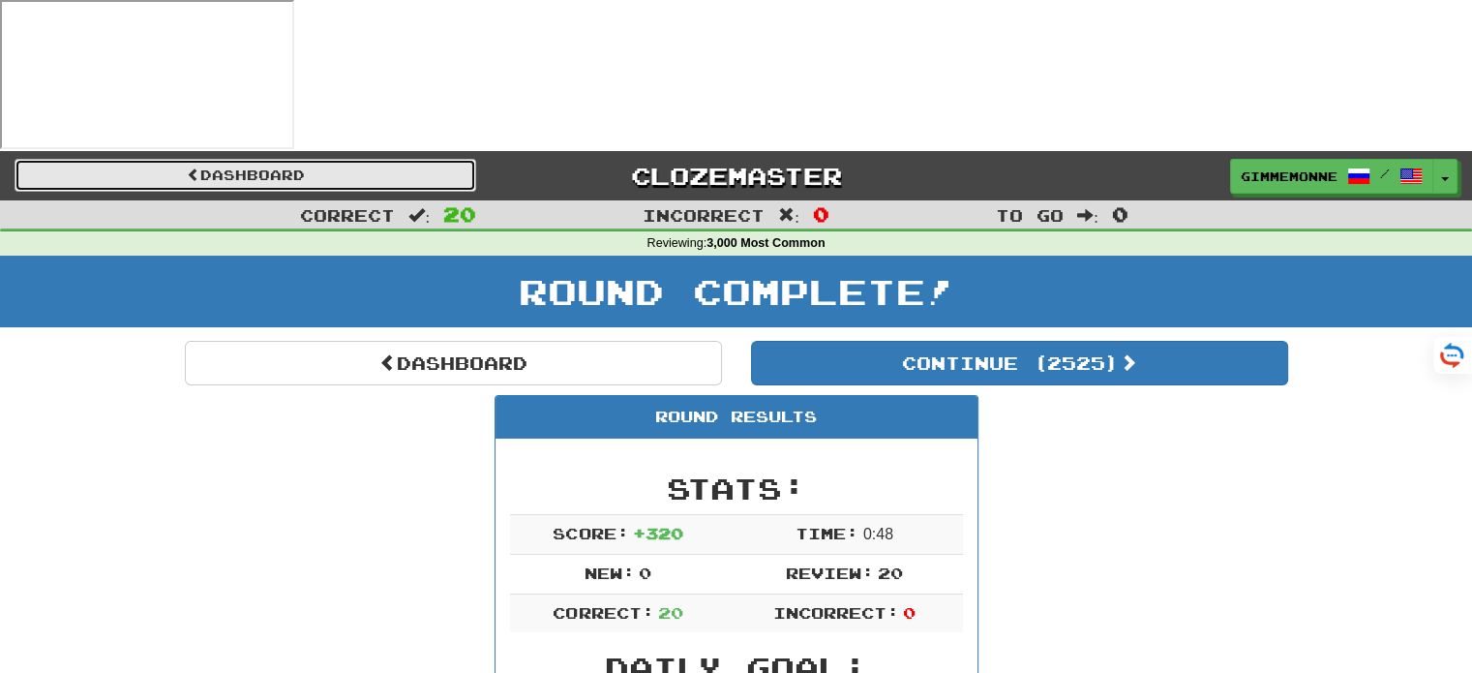
click at [453, 159] on link "Dashboard" at bounding box center [246, 175] width 462 height 33
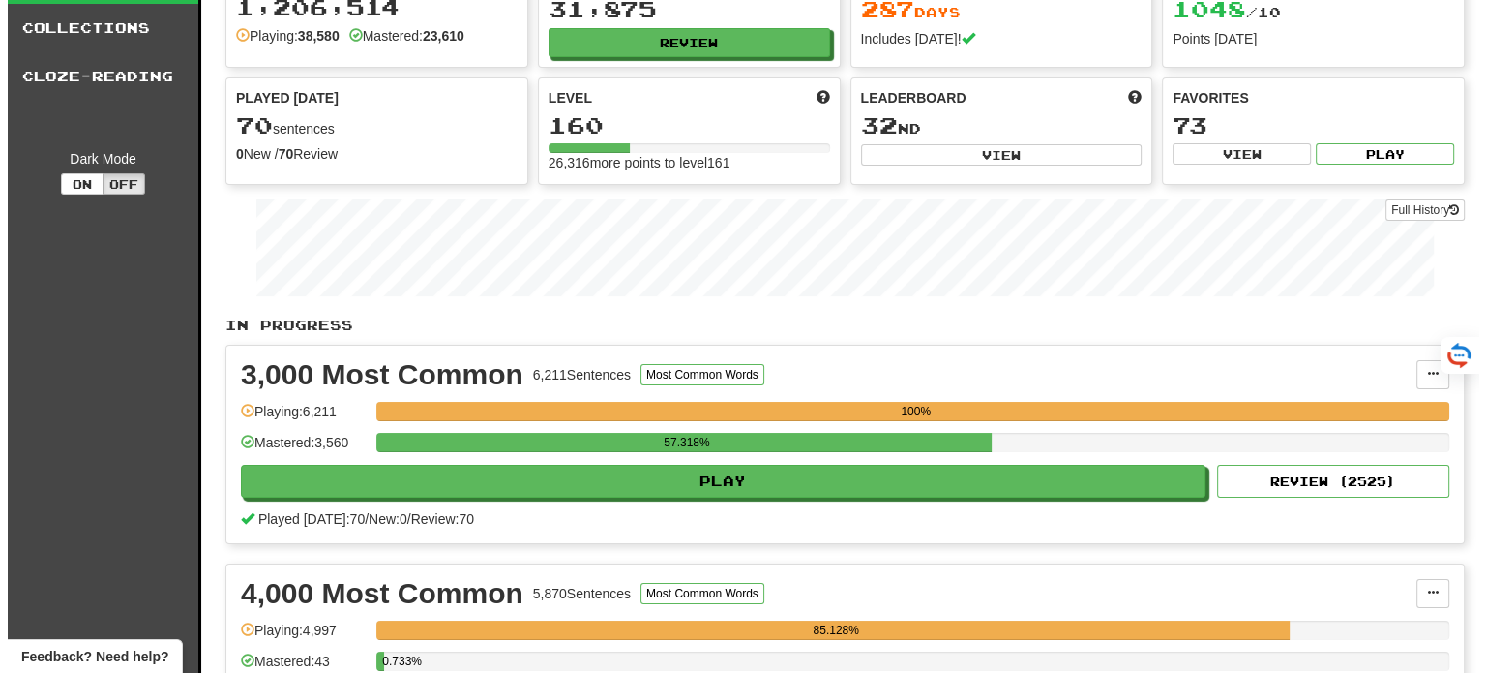
scroll to position [290, 0]
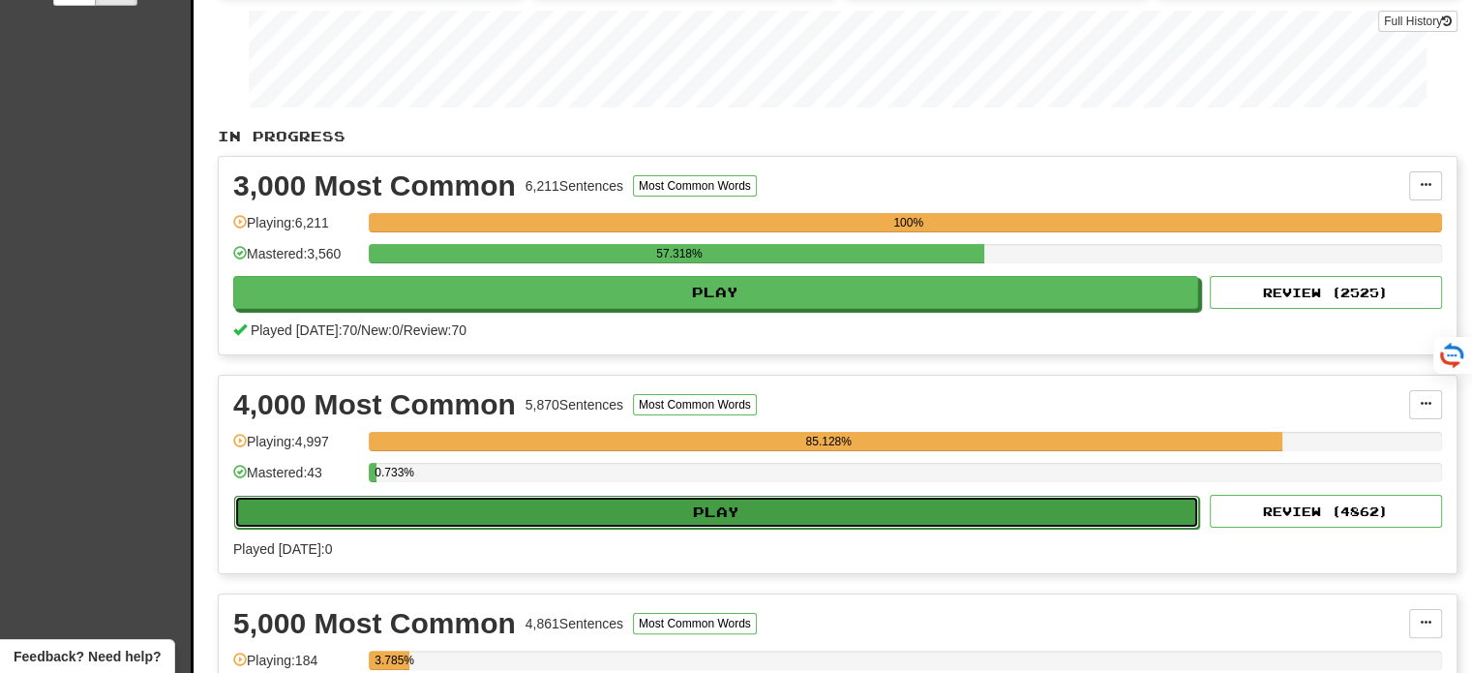
click at [992, 506] on button "Play" at bounding box center [716, 511] width 965 height 33
select select "**"
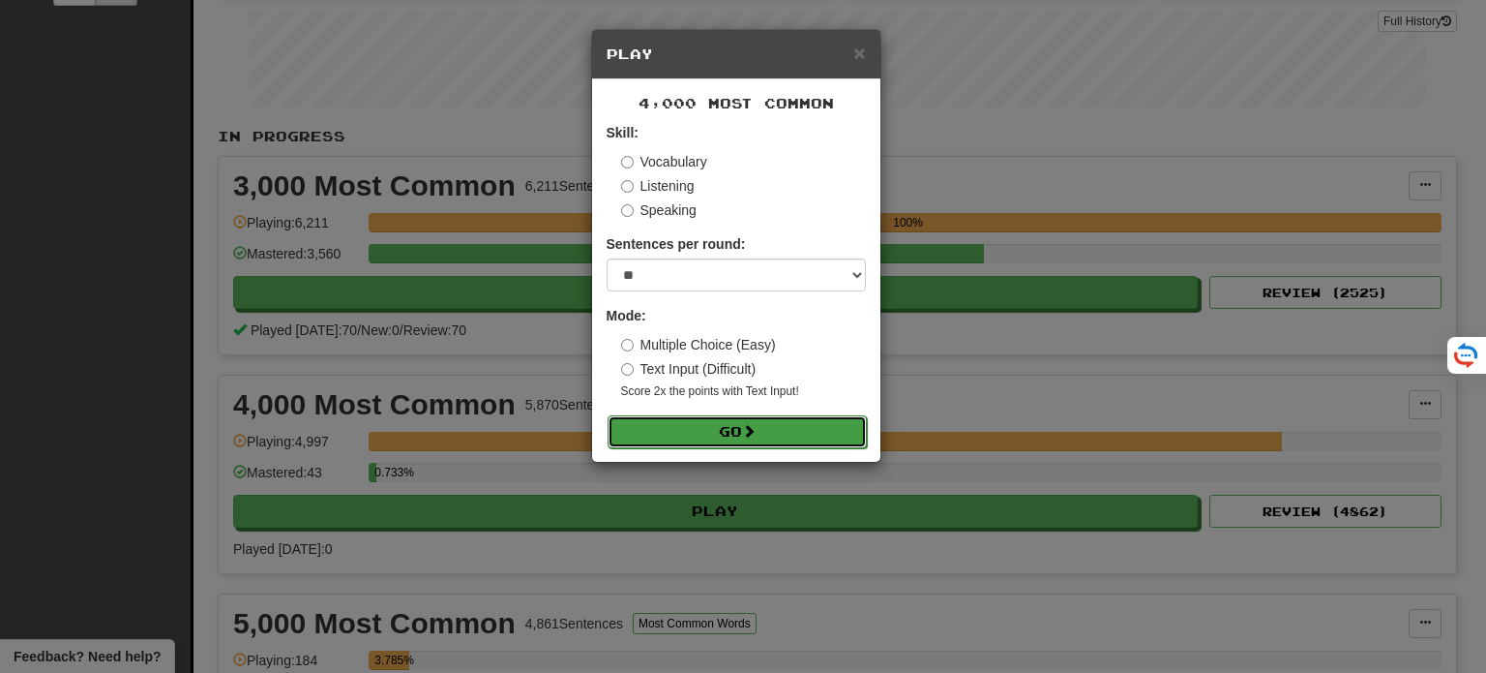
click at [809, 433] on button "Go" at bounding box center [737, 431] width 259 height 33
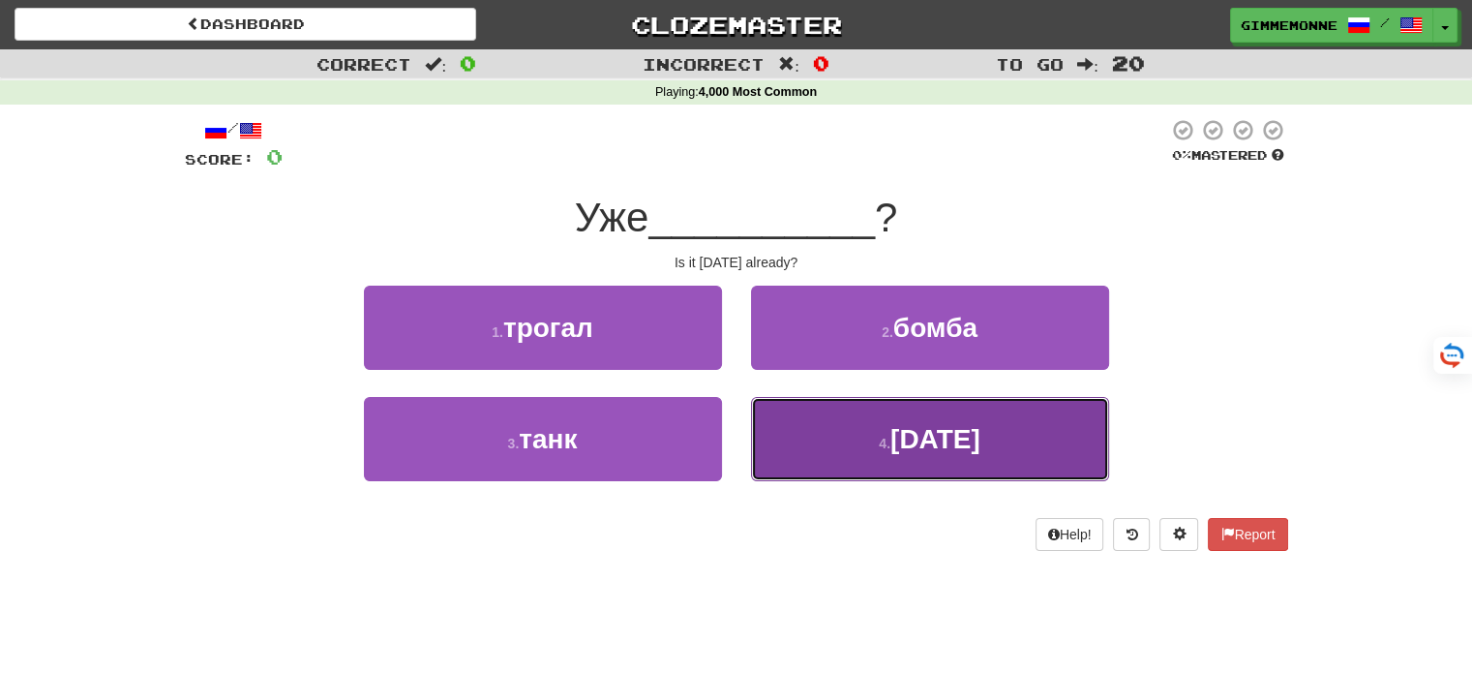
click at [916, 421] on button "4 . [DATE]" at bounding box center [930, 439] width 358 height 84
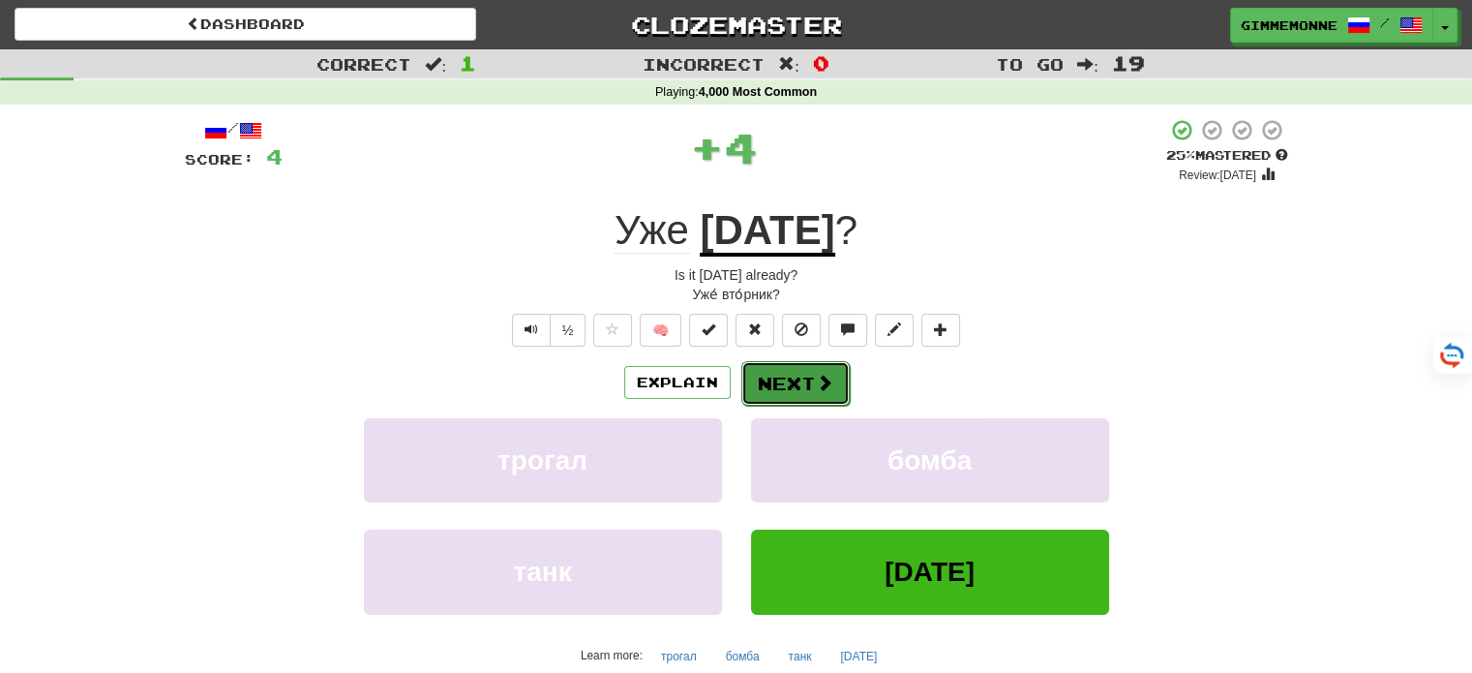
click at [778, 371] on button "Next" at bounding box center [795, 383] width 108 height 45
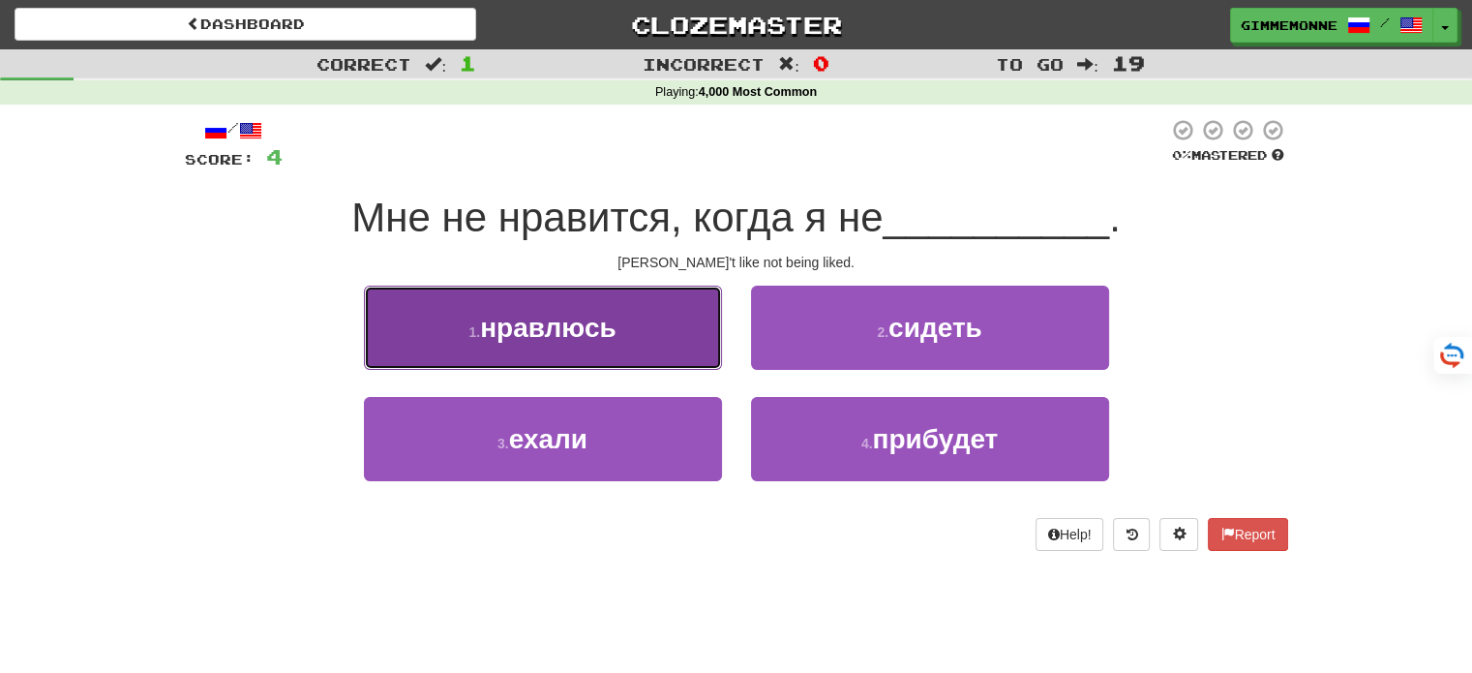
click at [685, 325] on button "1 . нравлюсь" at bounding box center [543, 327] width 358 height 84
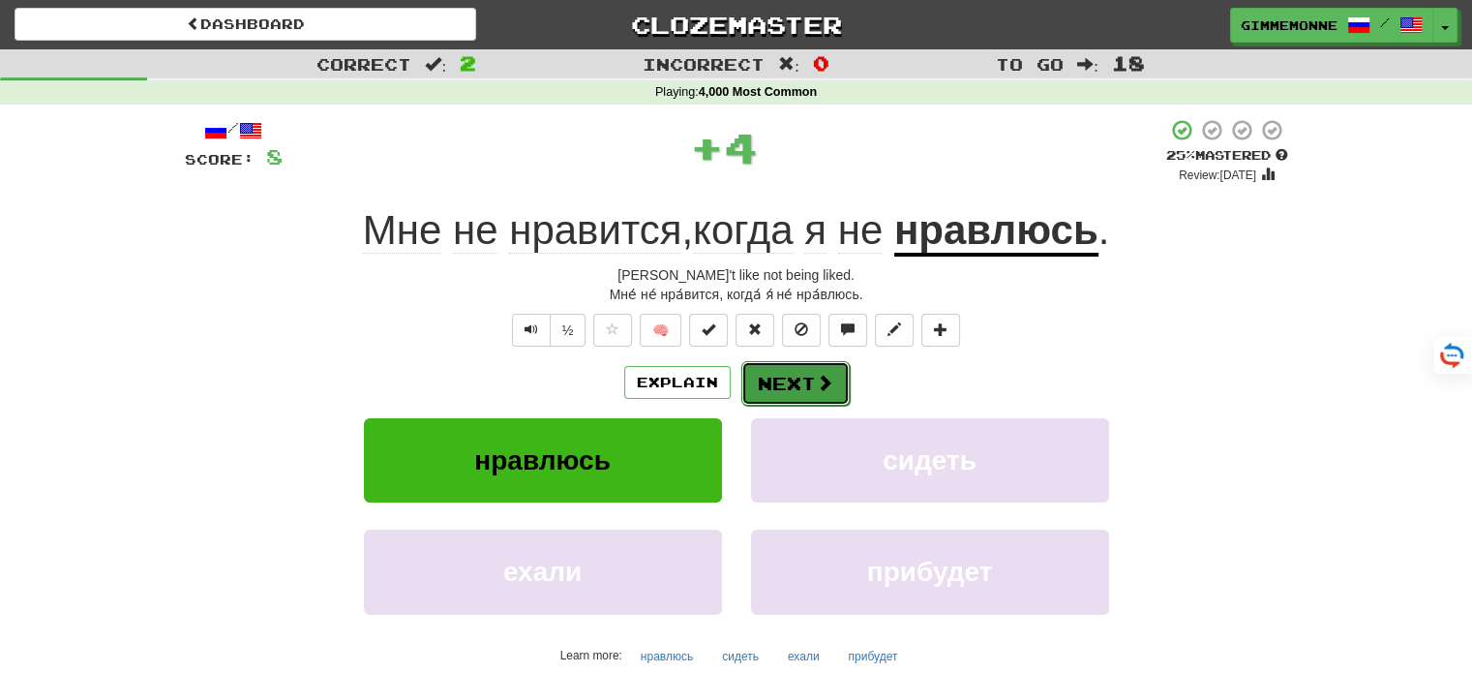
click at [781, 372] on button "Next" at bounding box center [795, 383] width 108 height 45
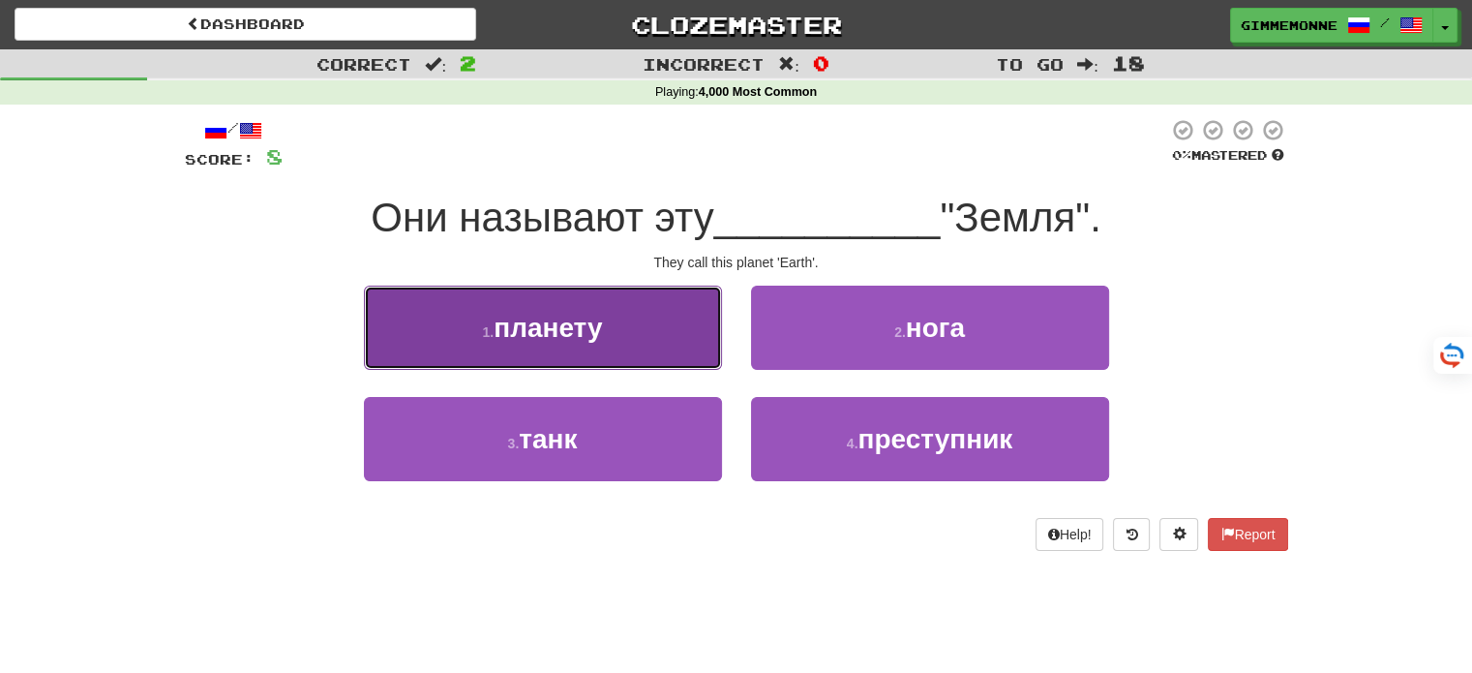
click at [662, 335] on button "1 . планету" at bounding box center [543, 327] width 358 height 84
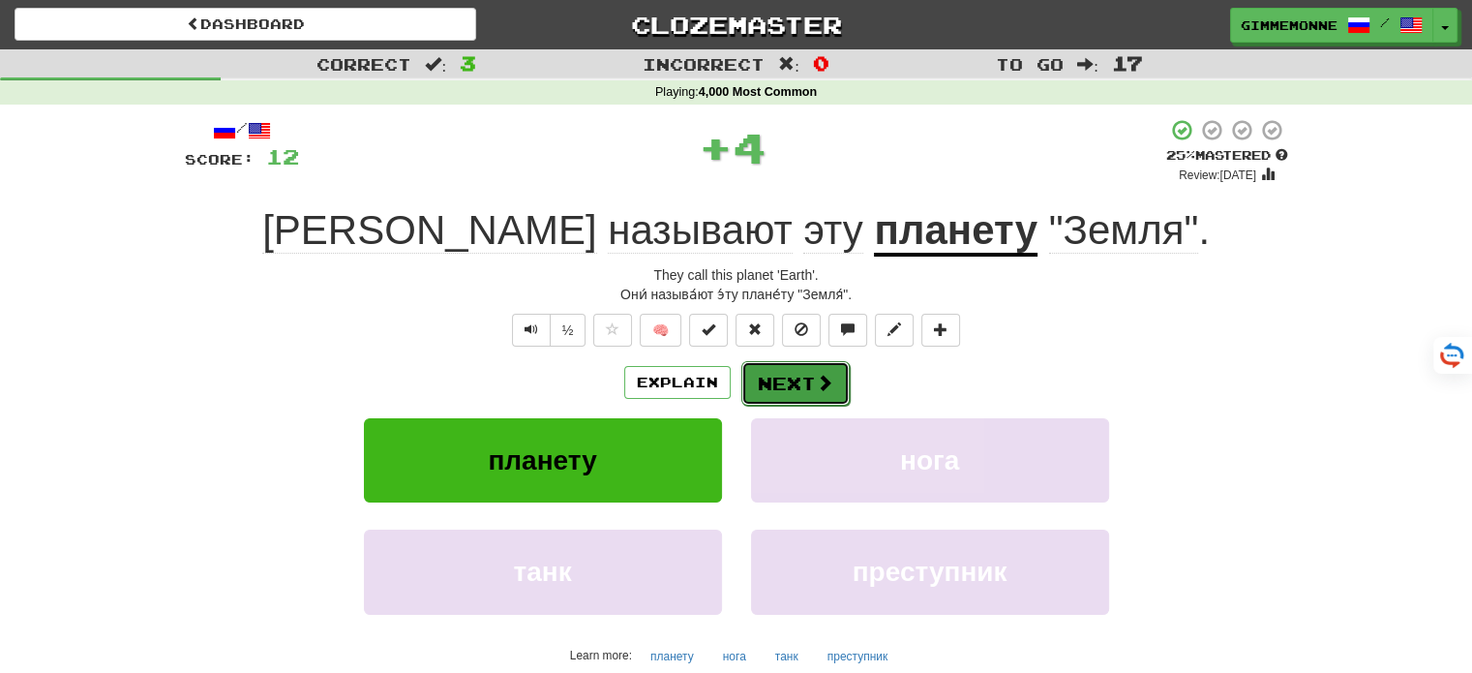
click at [822, 390] on span at bounding box center [824, 382] width 17 height 17
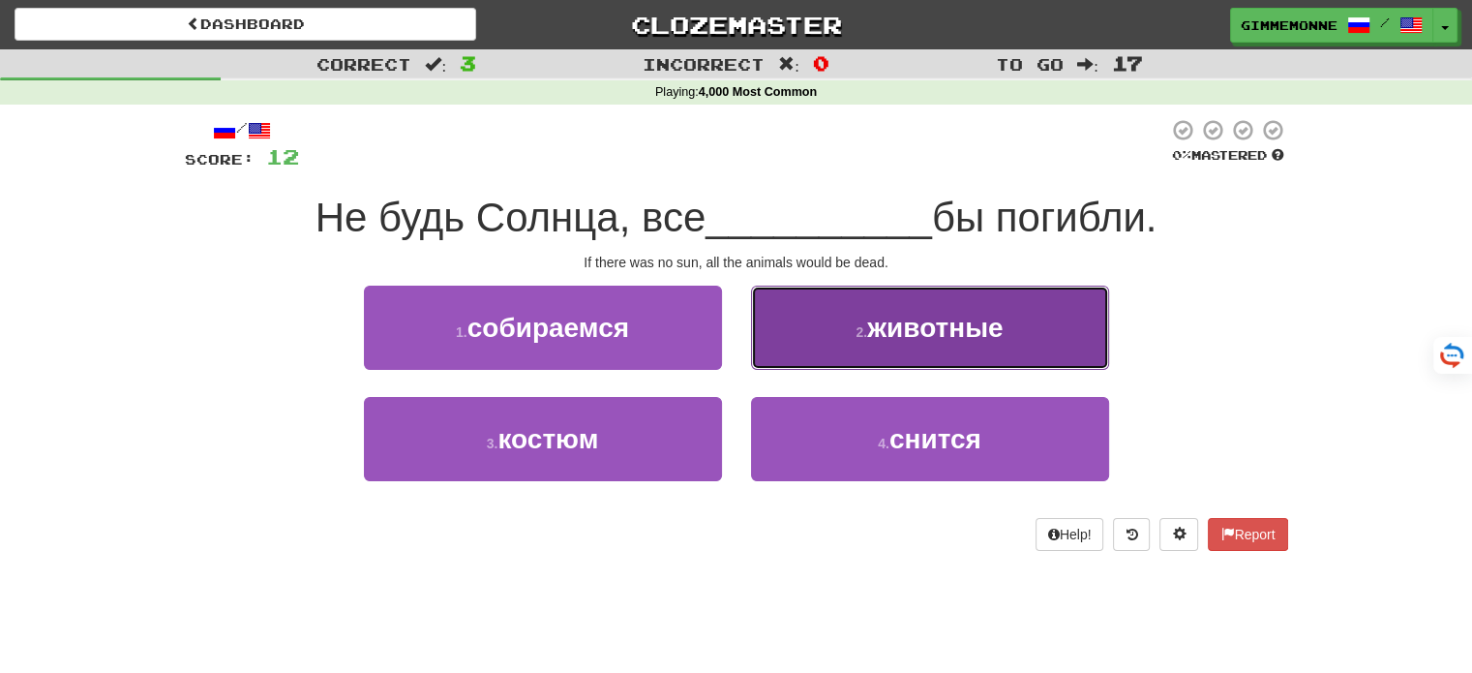
click at [778, 323] on button "2 . животные" at bounding box center [930, 327] width 358 height 84
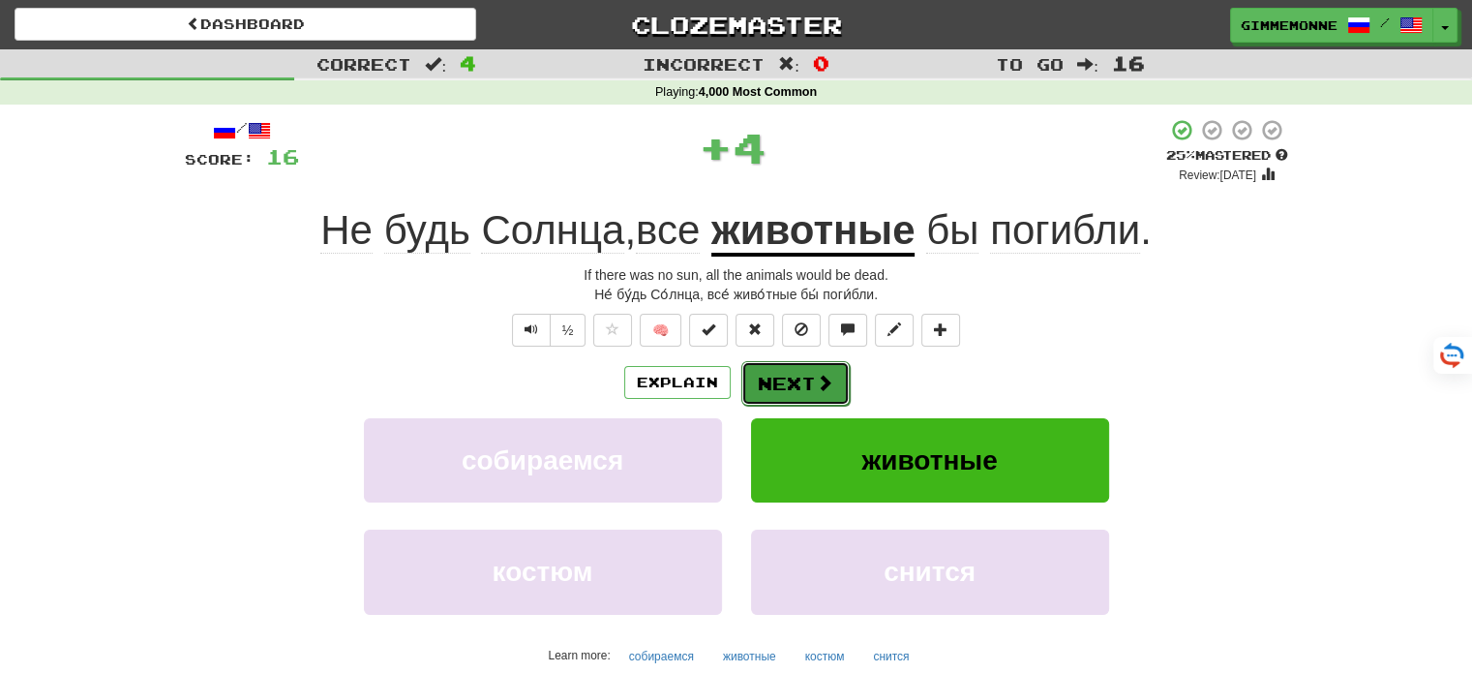
click at [766, 377] on button "Next" at bounding box center [795, 383] width 108 height 45
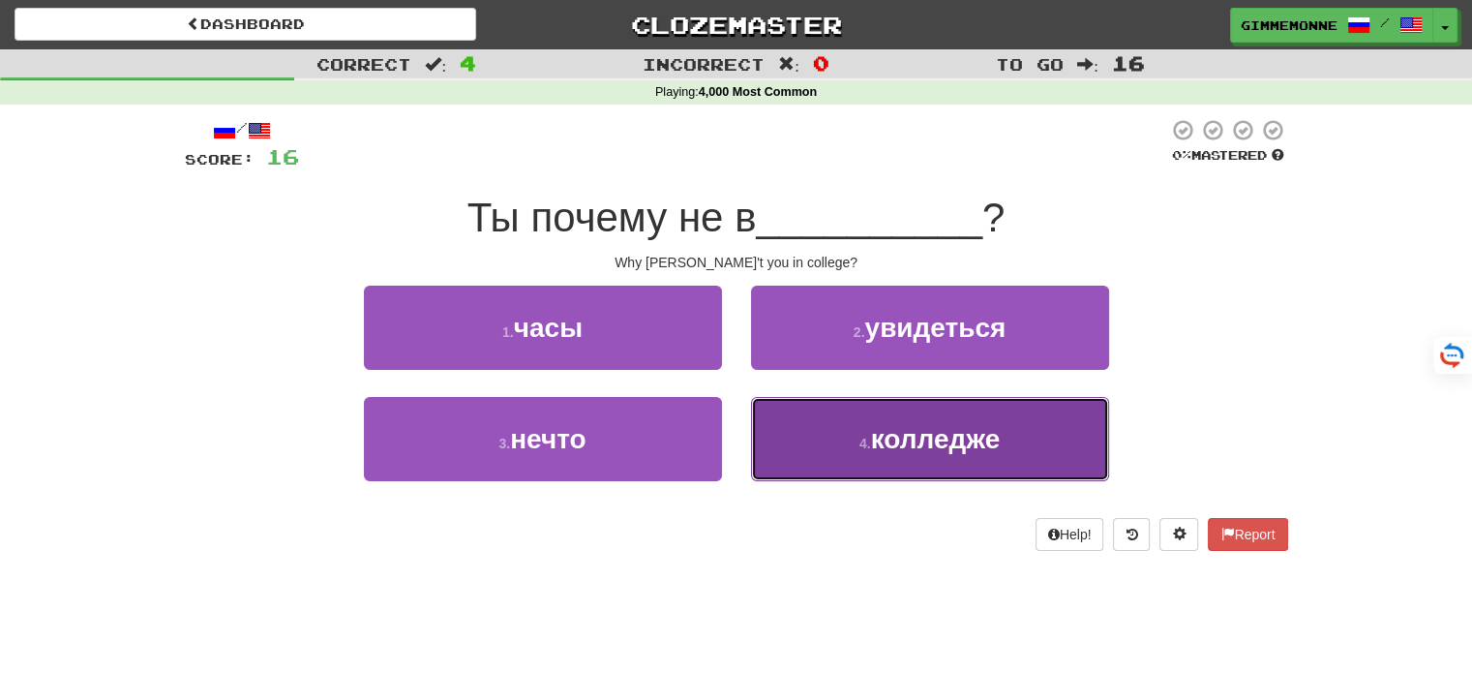
click at [801, 421] on button "4 . колледже" at bounding box center [930, 439] width 358 height 84
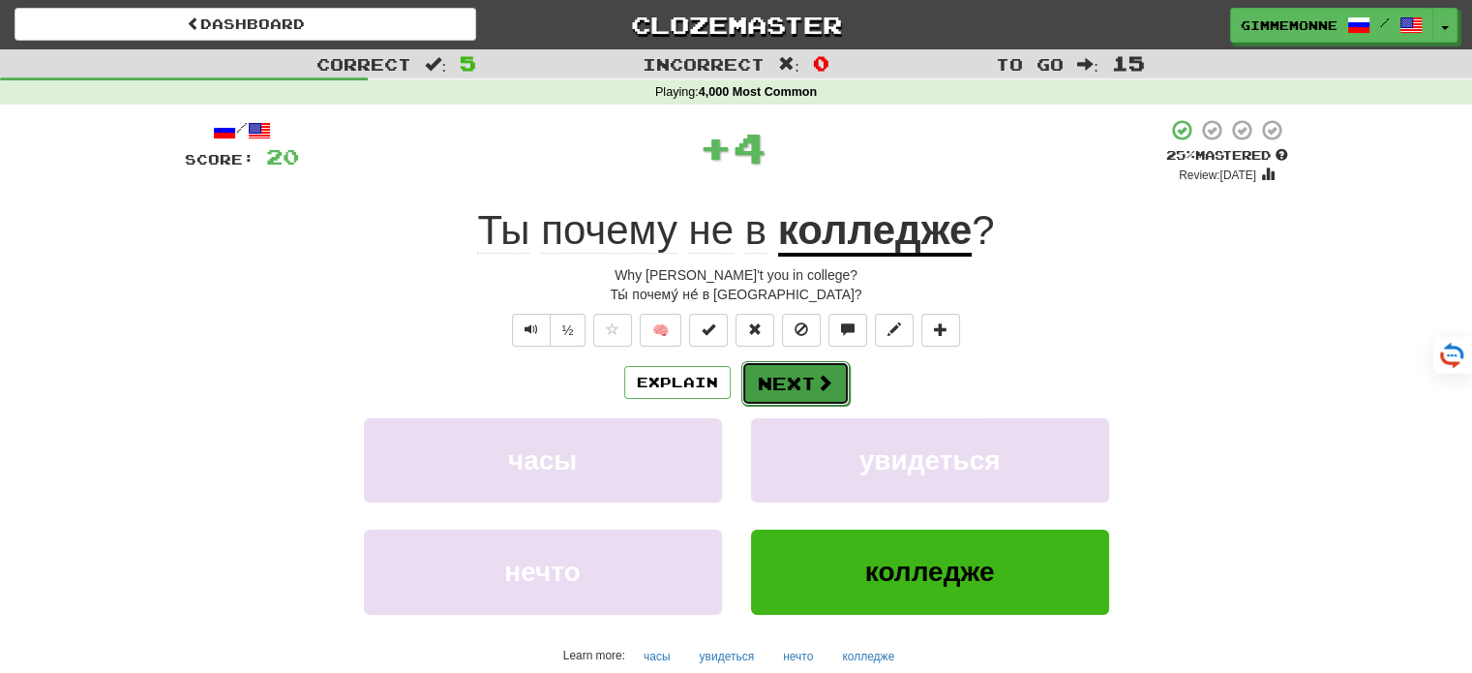
click at [786, 391] on button "Next" at bounding box center [795, 383] width 108 height 45
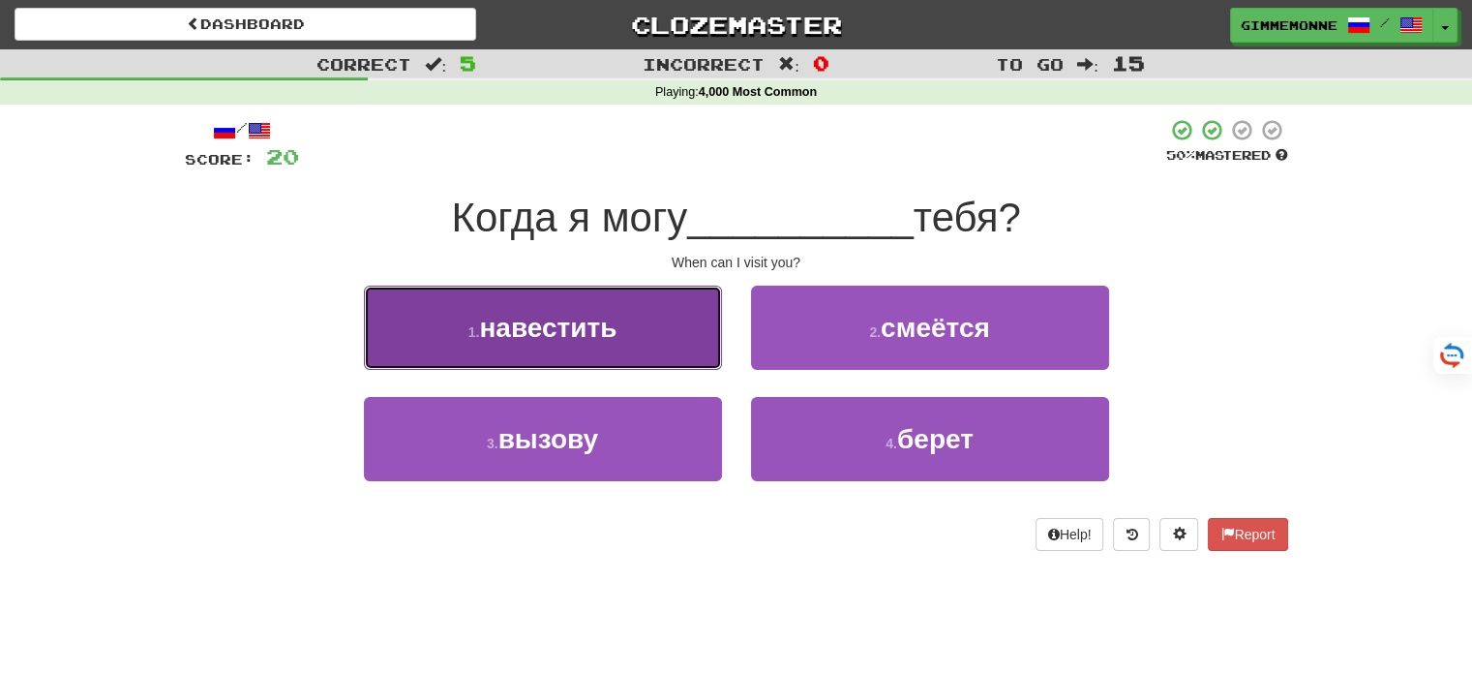
click at [707, 344] on button "1 . навестить" at bounding box center [543, 327] width 358 height 84
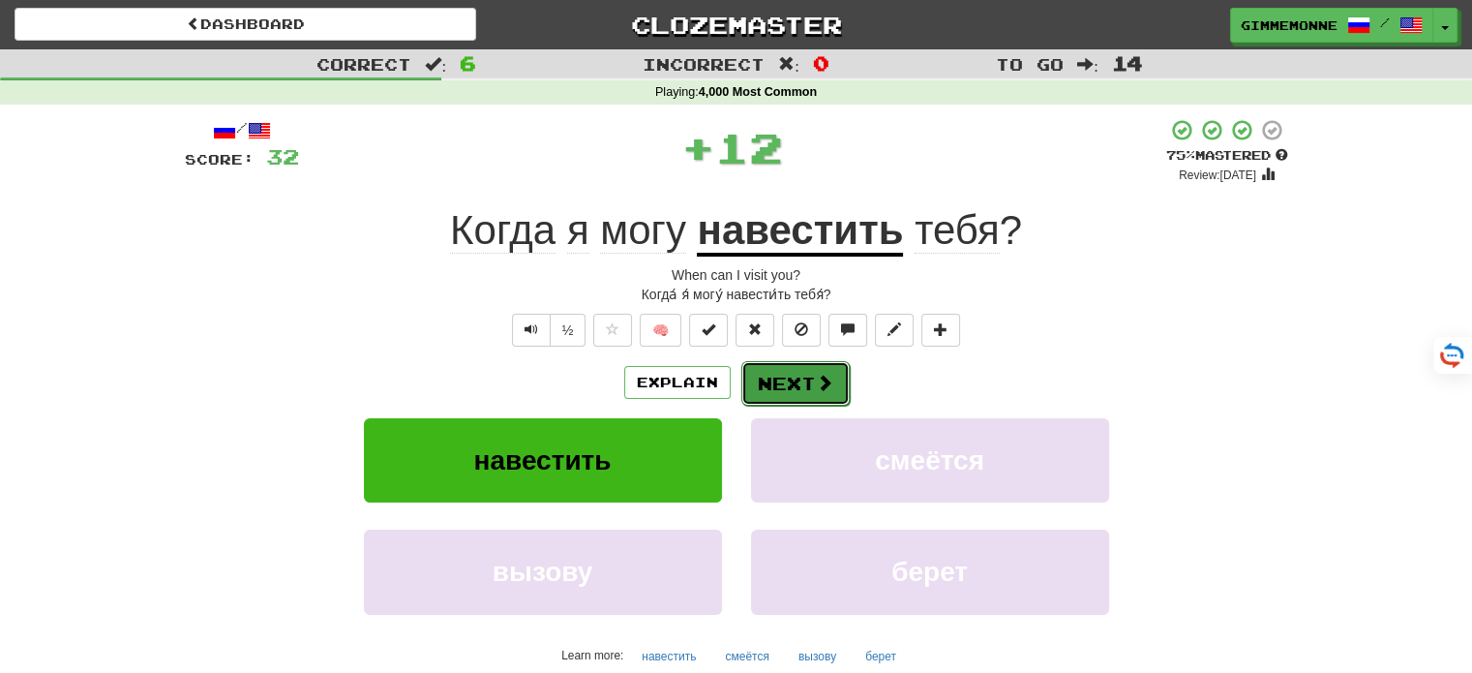
click at [814, 393] on button "Next" at bounding box center [795, 383] width 108 height 45
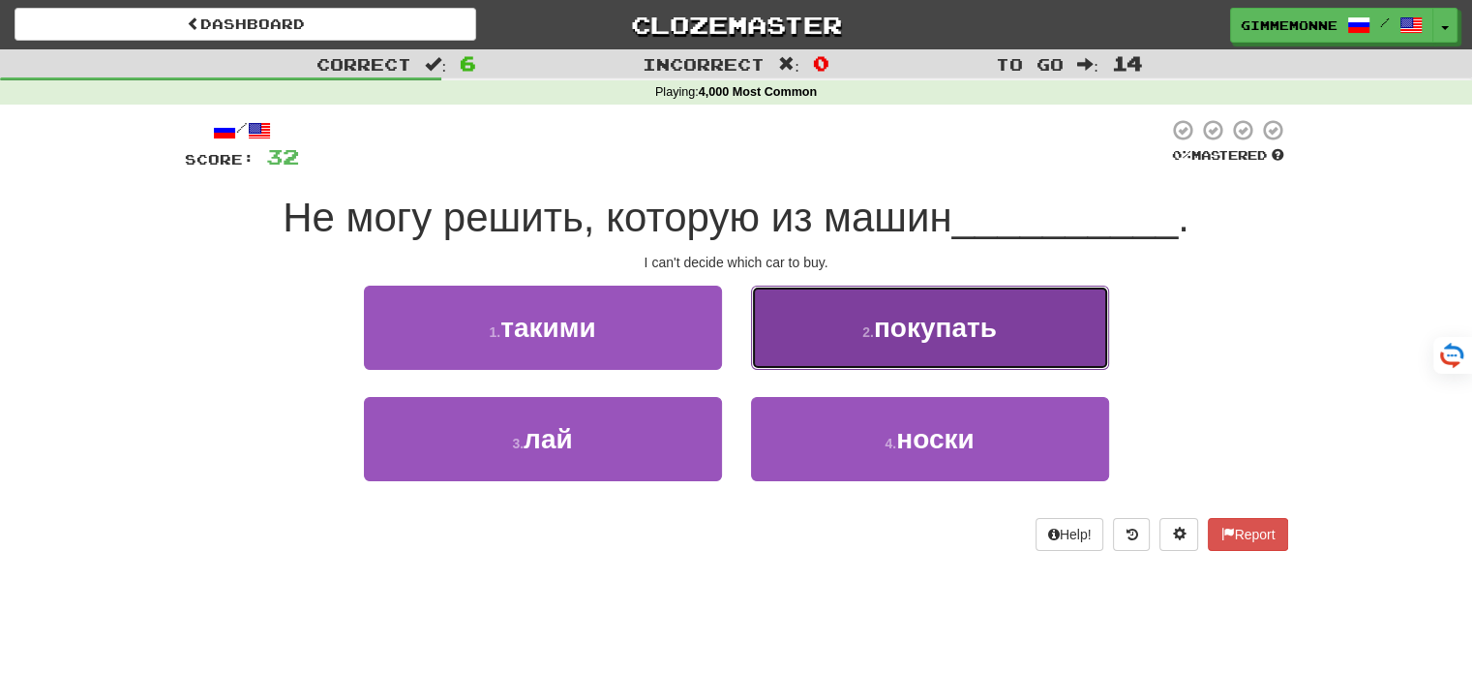
click at [824, 345] on button "2 . покупать" at bounding box center [930, 327] width 358 height 84
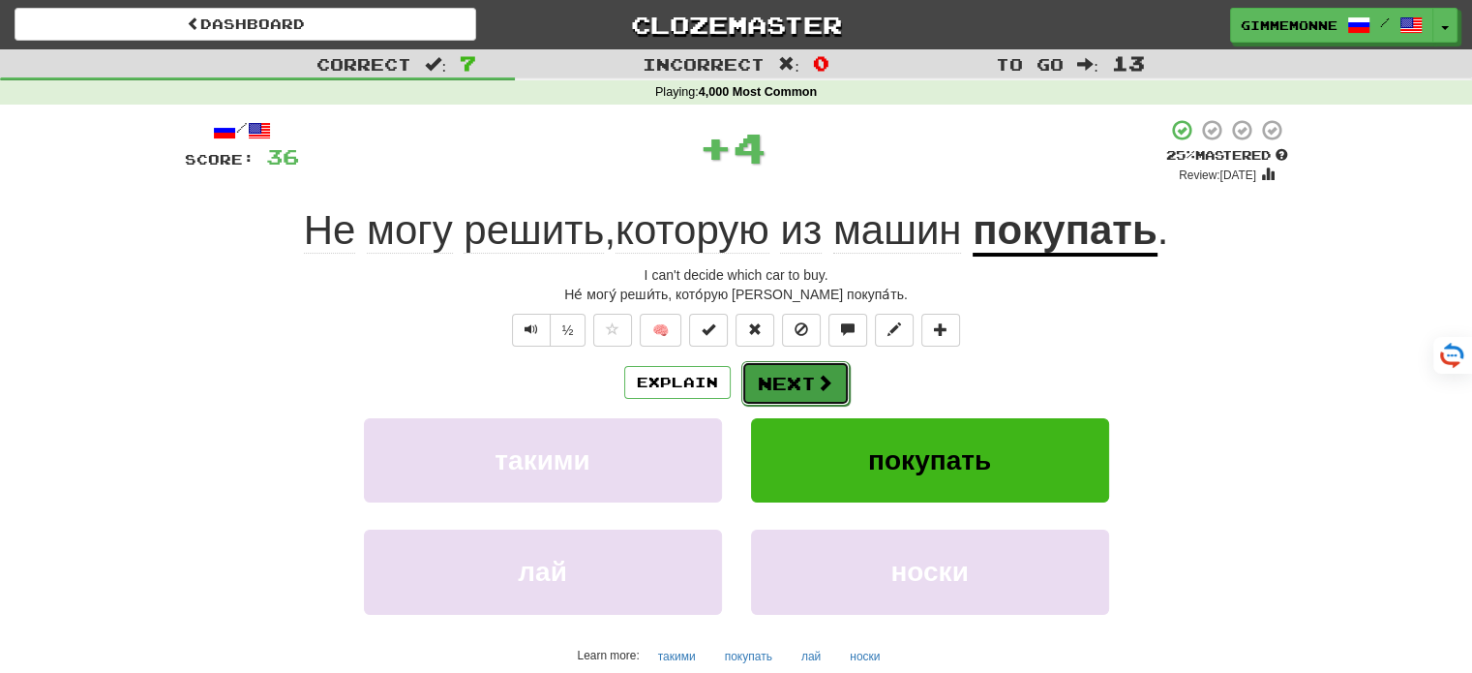
click at [795, 379] on button "Next" at bounding box center [795, 383] width 108 height 45
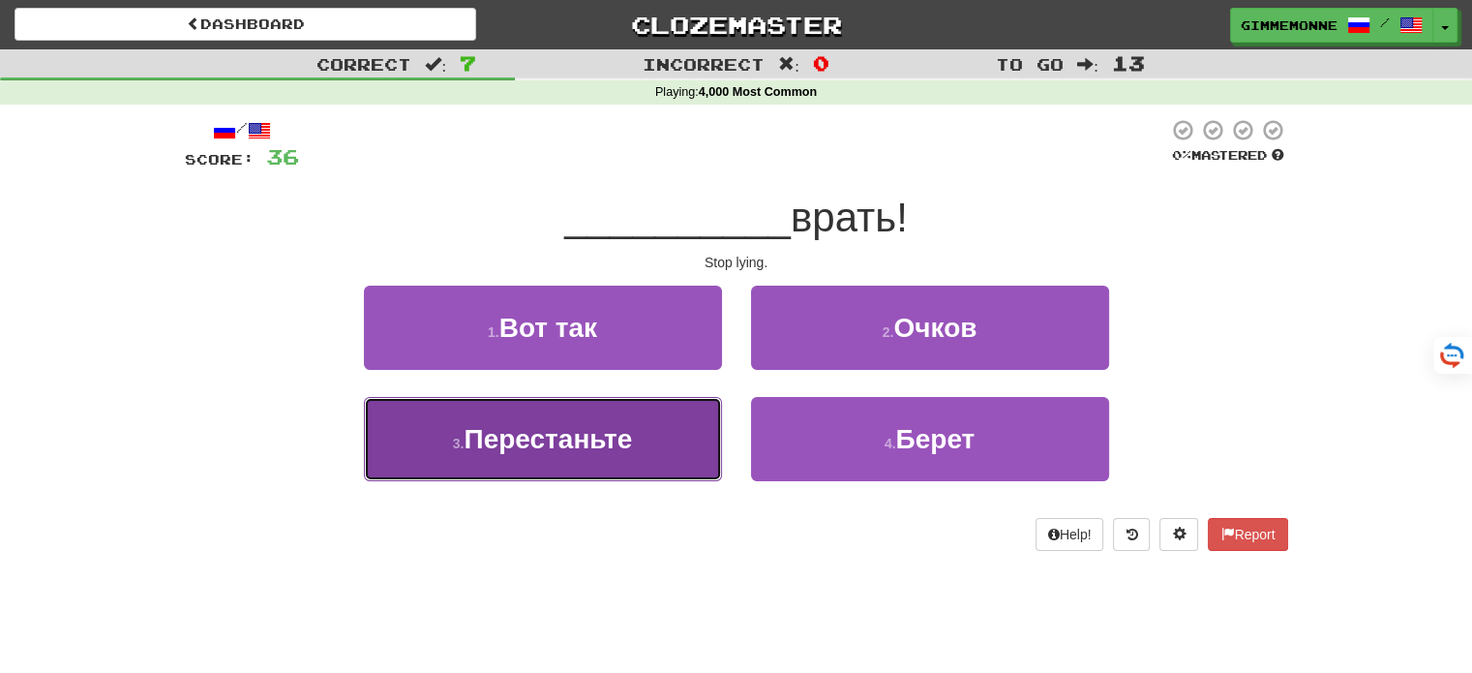
click at [674, 416] on button "3 . Перестаньте" at bounding box center [543, 439] width 358 height 84
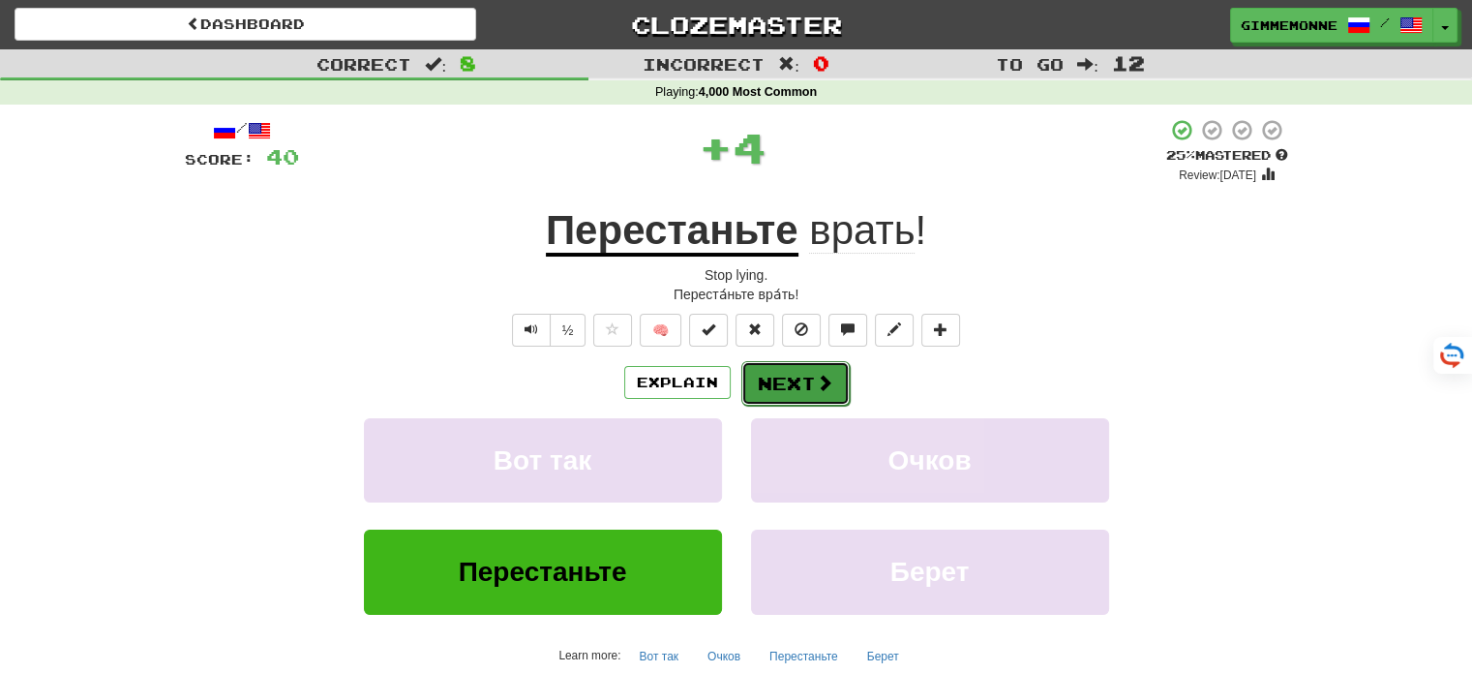
click at [789, 386] on button "Next" at bounding box center [795, 383] width 108 height 45
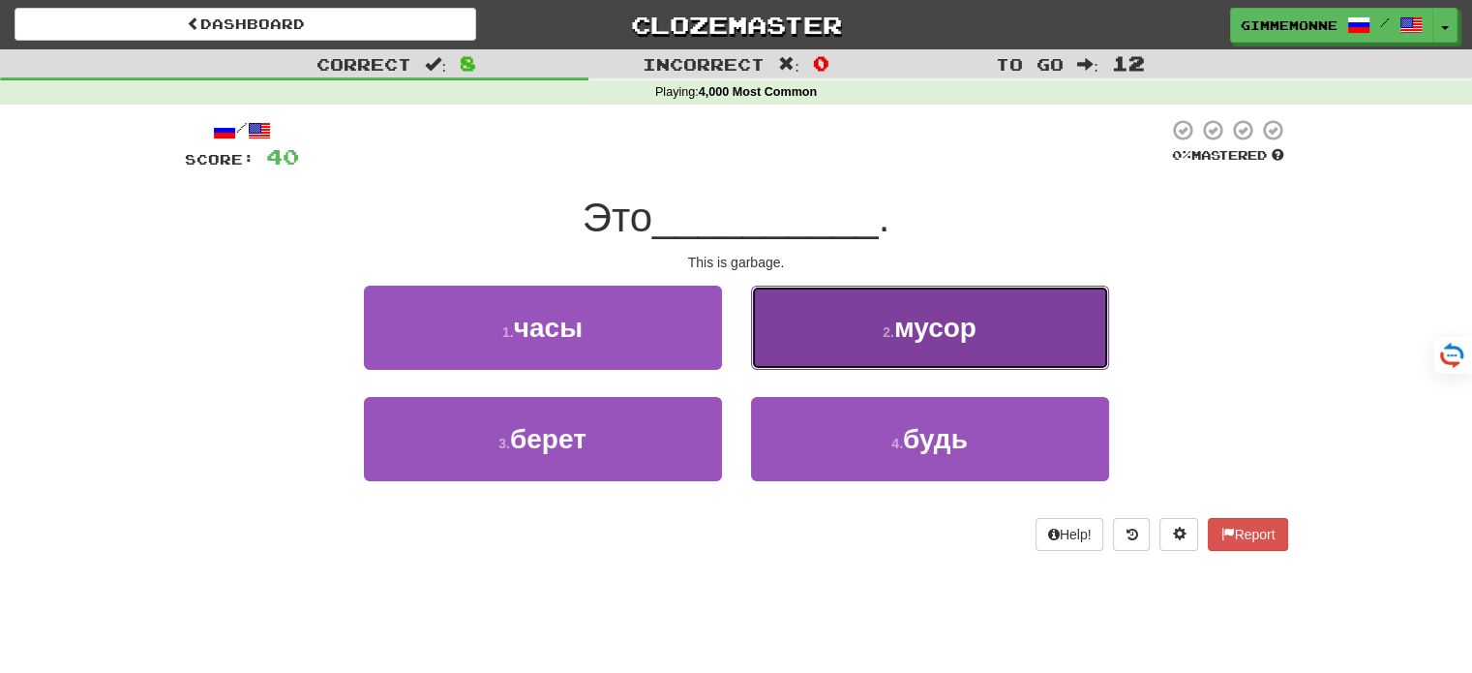
click at [783, 357] on button "2 . мусор" at bounding box center [930, 327] width 358 height 84
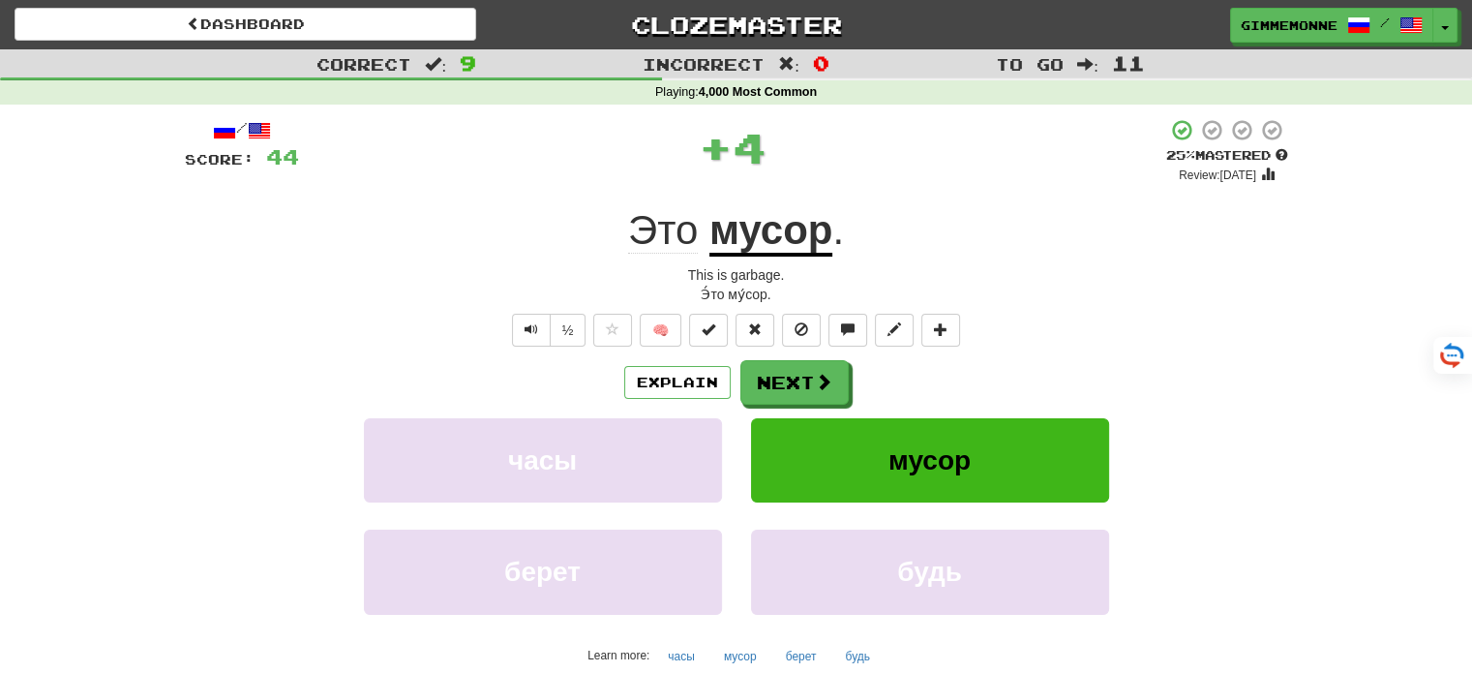
click at [813, 240] on u "мусор" at bounding box center [771, 231] width 124 height 49
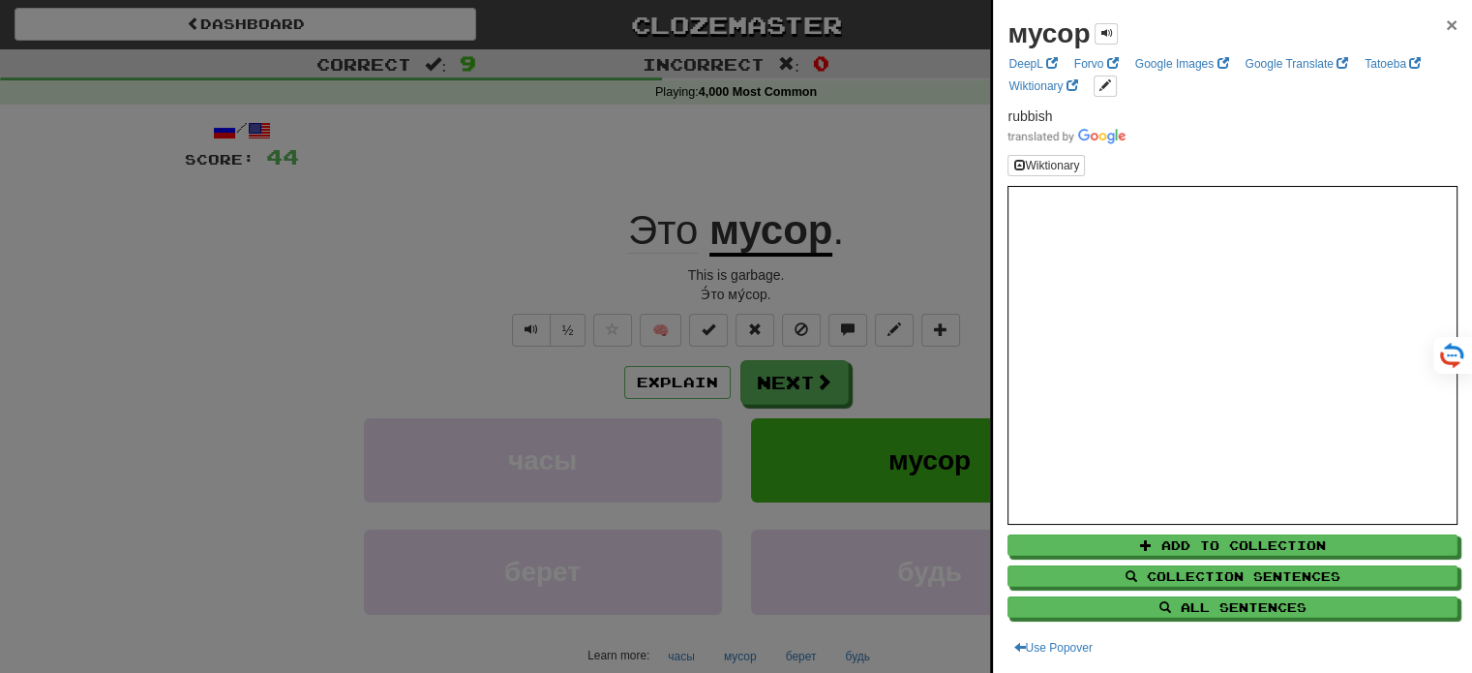
click at [1446, 25] on span "×" at bounding box center [1452, 25] width 12 height 22
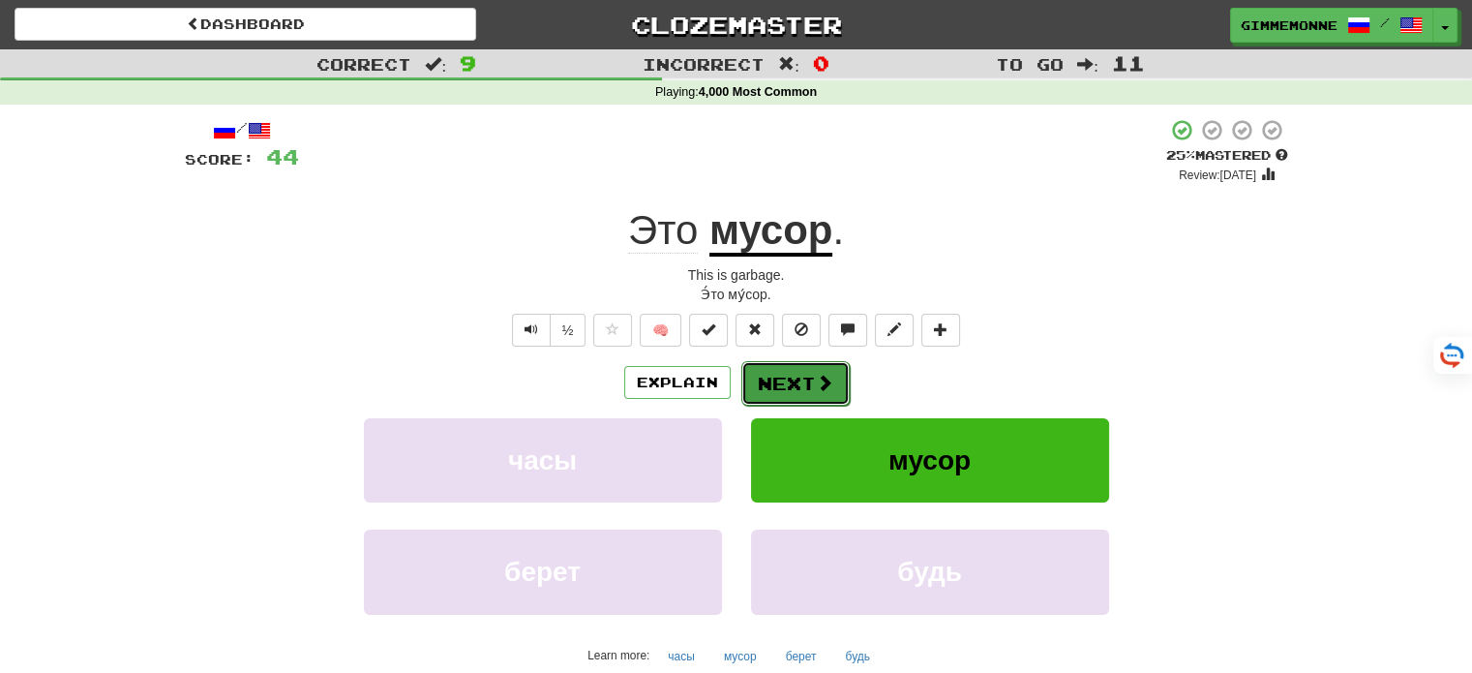
click at [802, 381] on button "Next" at bounding box center [795, 383] width 108 height 45
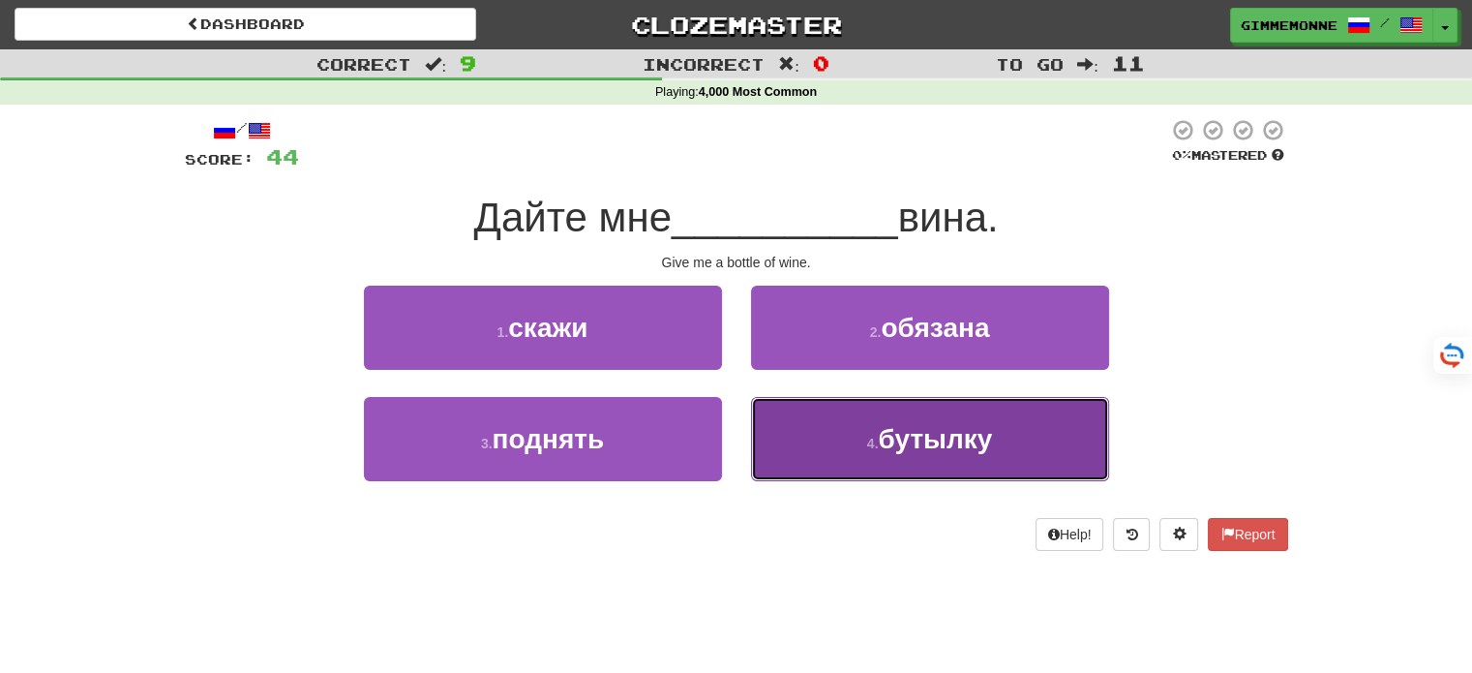
click at [857, 441] on button "4 . бутылку" at bounding box center [930, 439] width 358 height 84
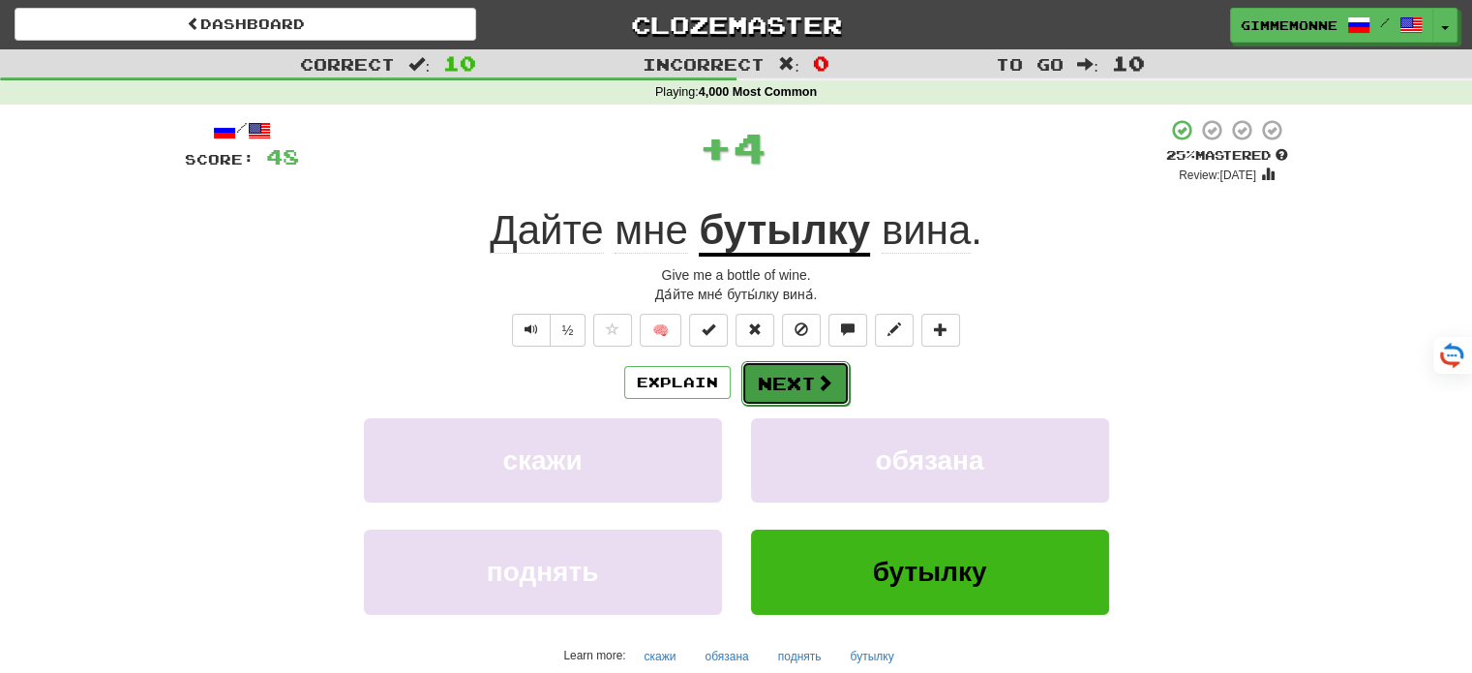
click at [836, 382] on button "Next" at bounding box center [795, 383] width 108 height 45
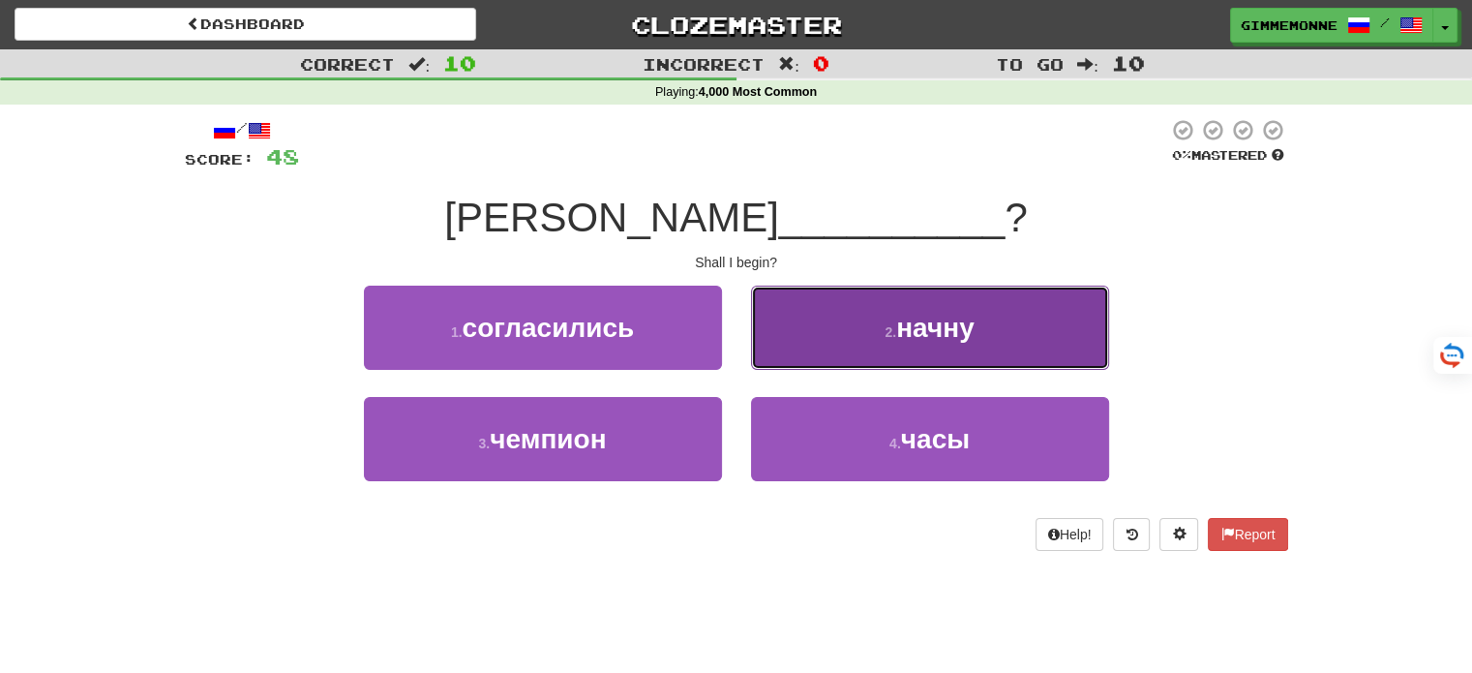
click at [887, 344] on button "2 . начну" at bounding box center [930, 327] width 358 height 84
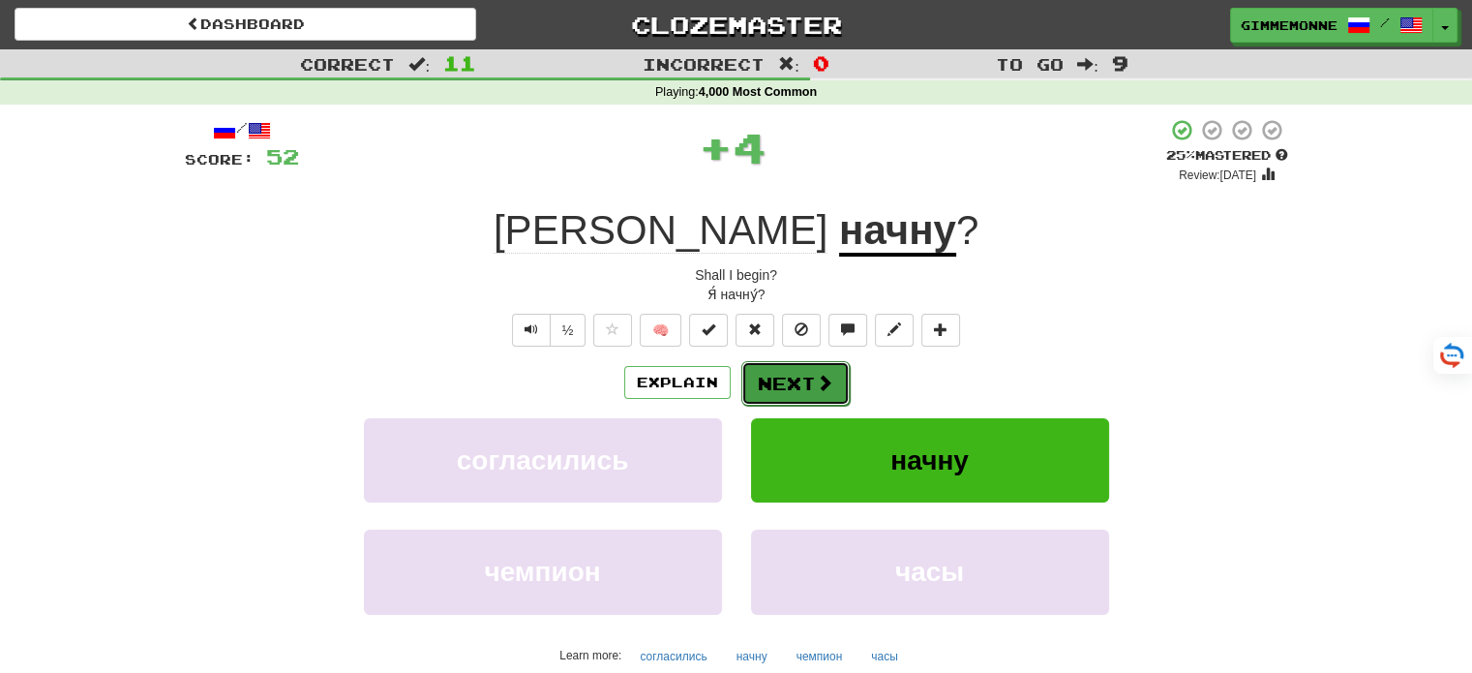
click at [814, 401] on button "Next" at bounding box center [795, 383] width 108 height 45
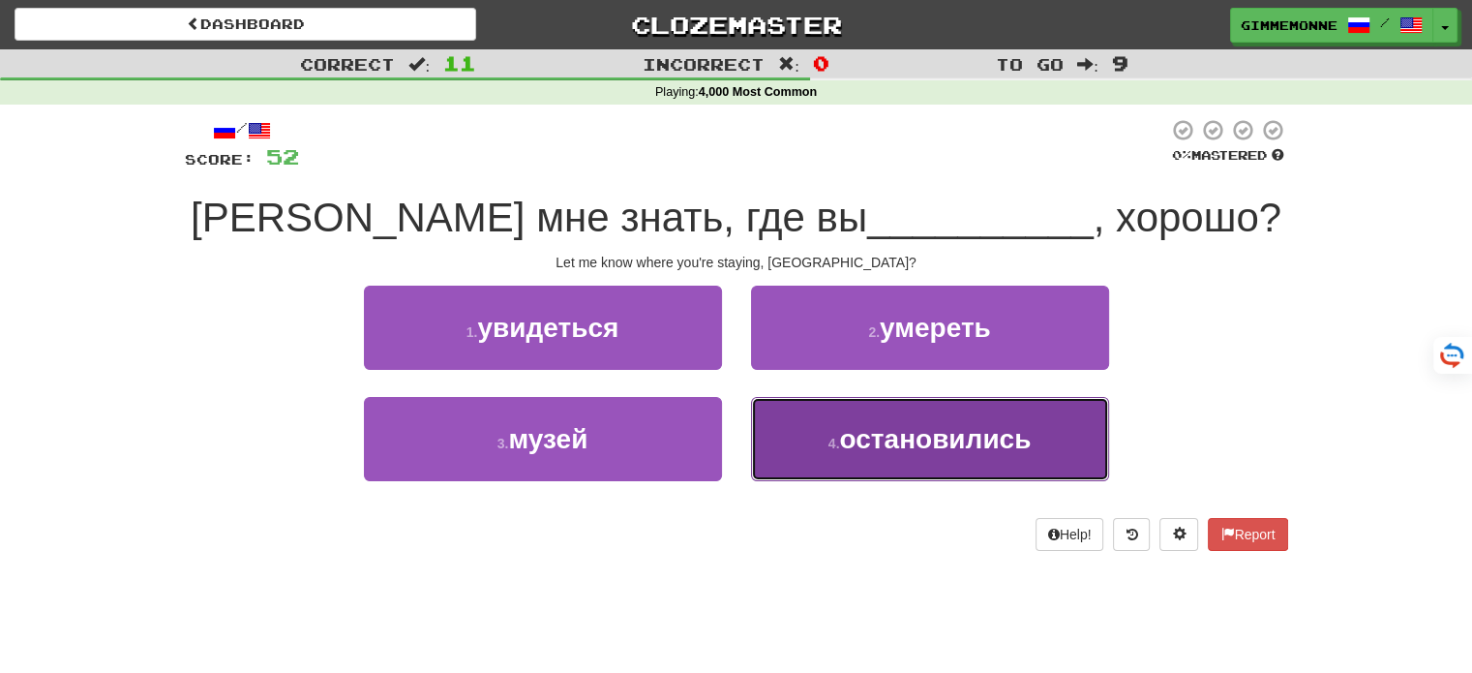
click at [804, 448] on button "4 . остановились" at bounding box center [930, 439] width 358 height 84
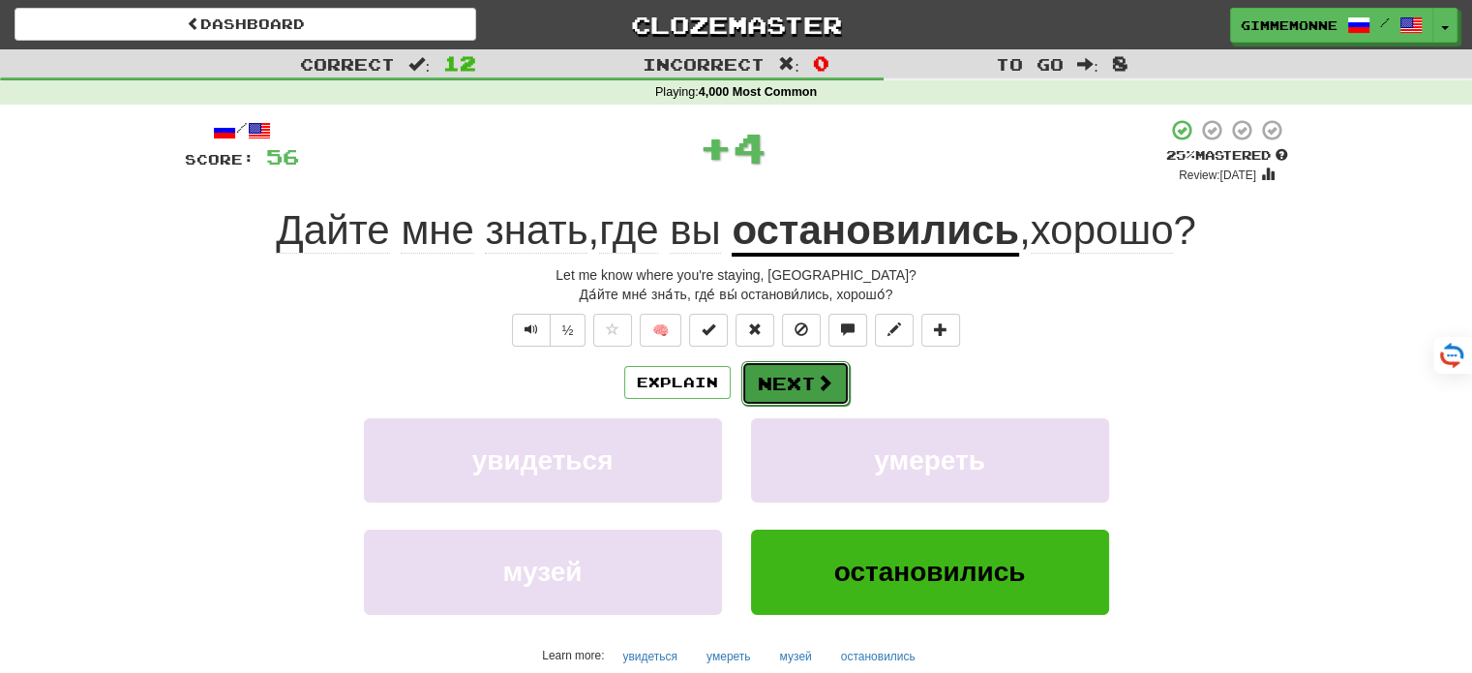
click at [801, 389] on button "Next" at bounding box center [795, 383] width 108 height 45
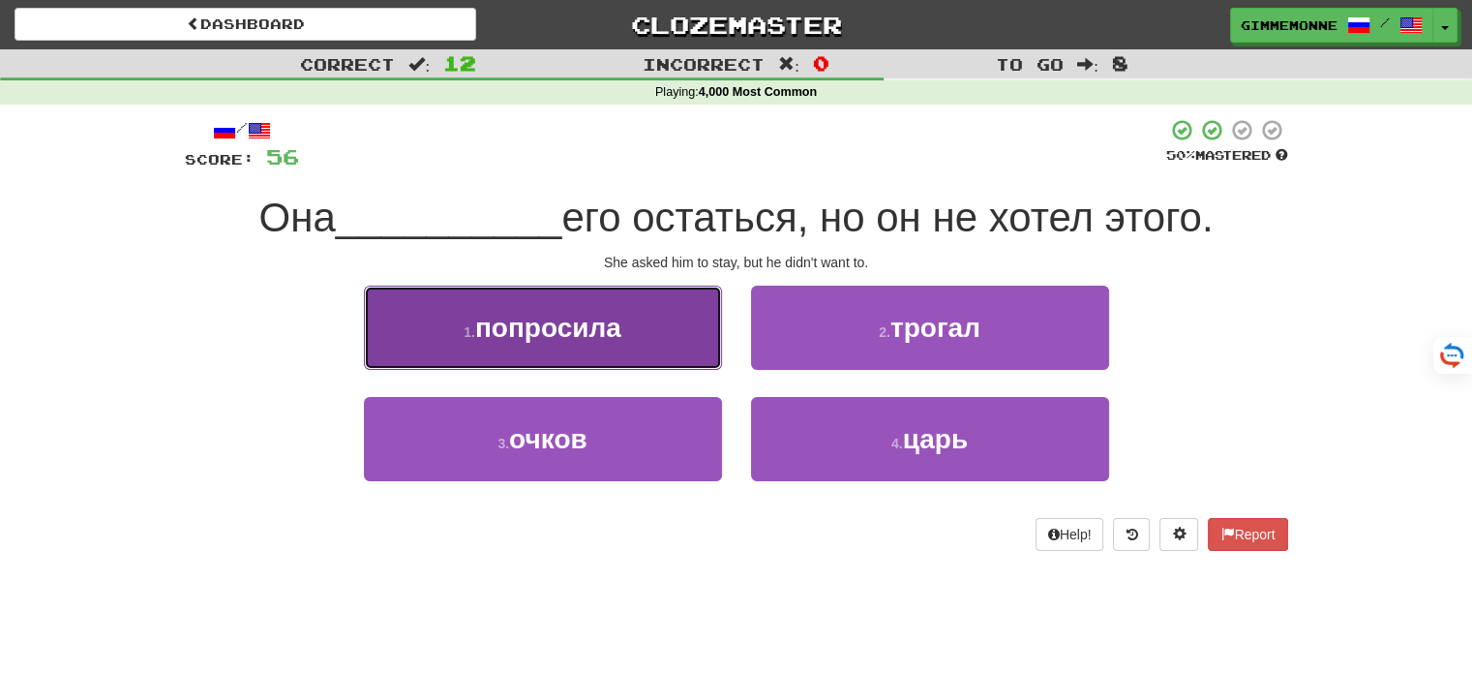
click at [619, 329] on span "попросила" at bounding box center [548, 328] width 146 height 30
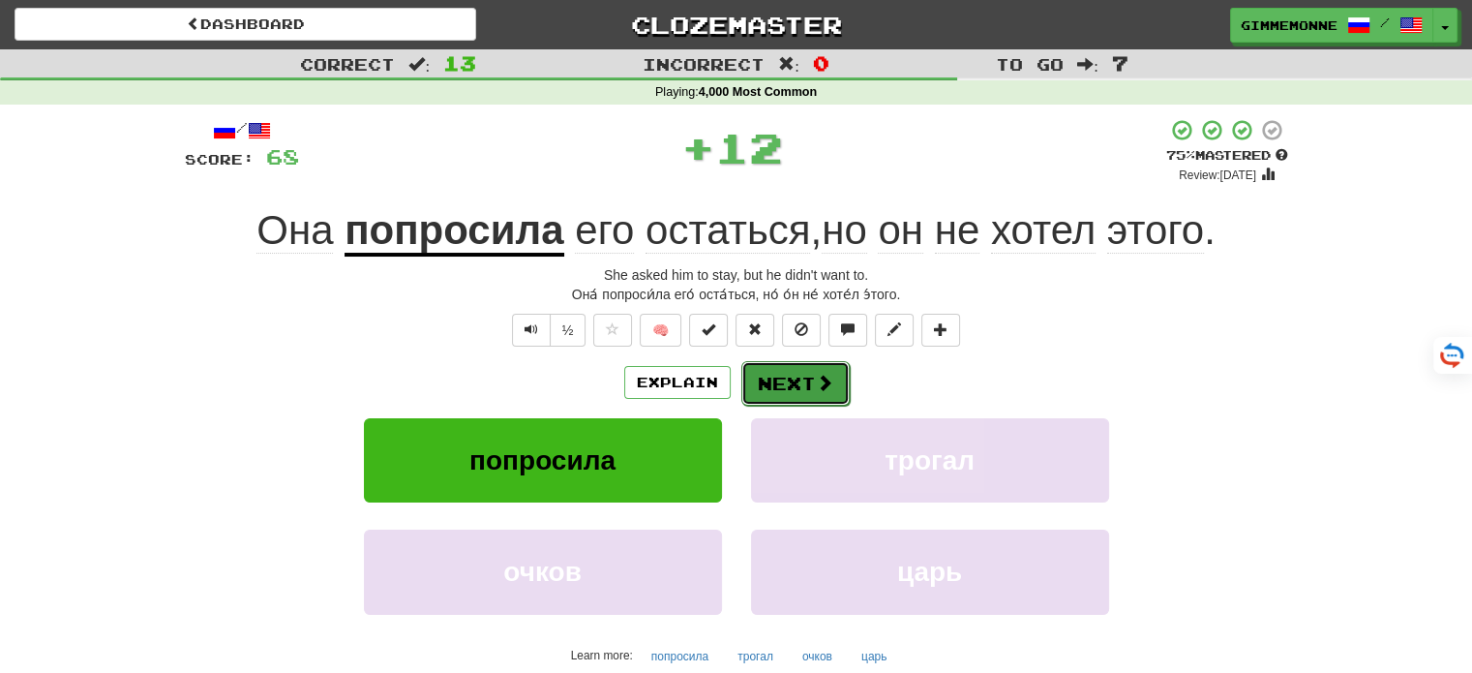
click at [786, 375] on button "Next" at bounding box center [795, 383] width 108 height 45
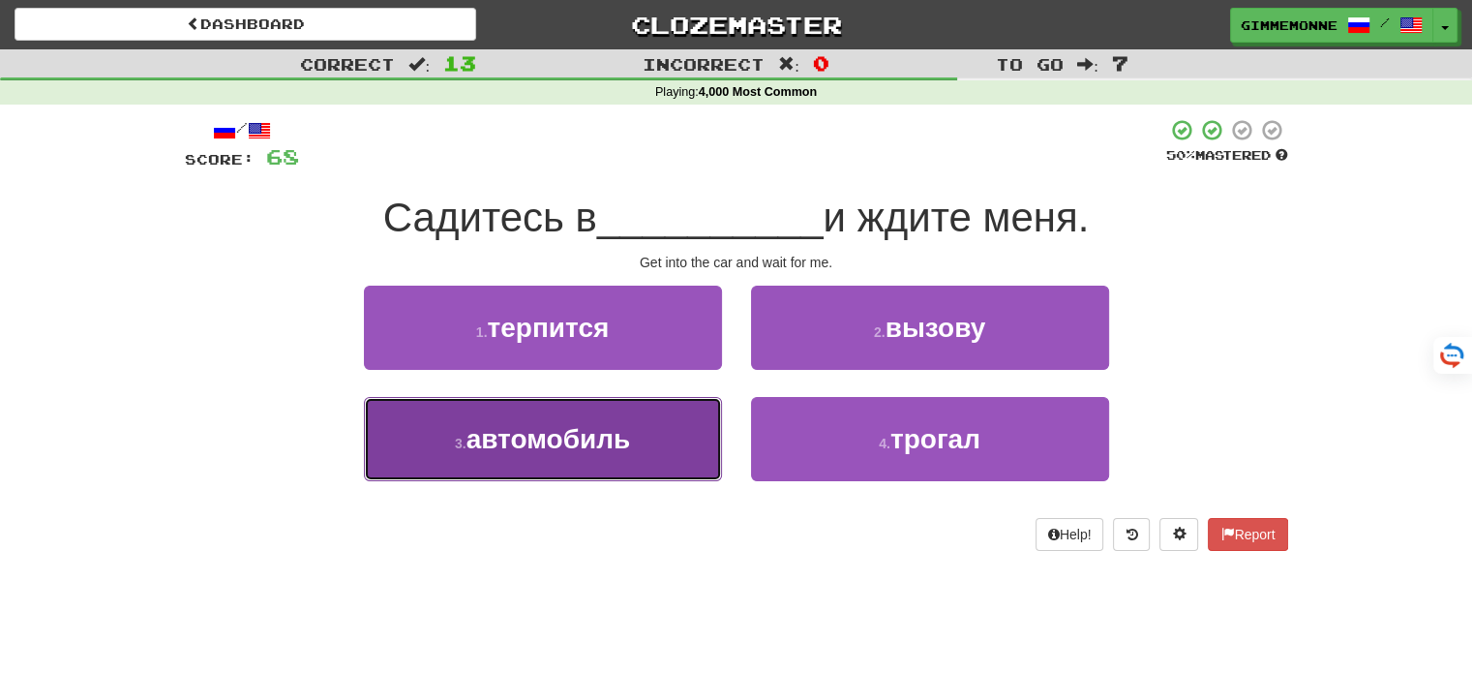
click at [692, 428] on button "3 . автомобиль" at bounding box center [543, 439] width 358 height 84
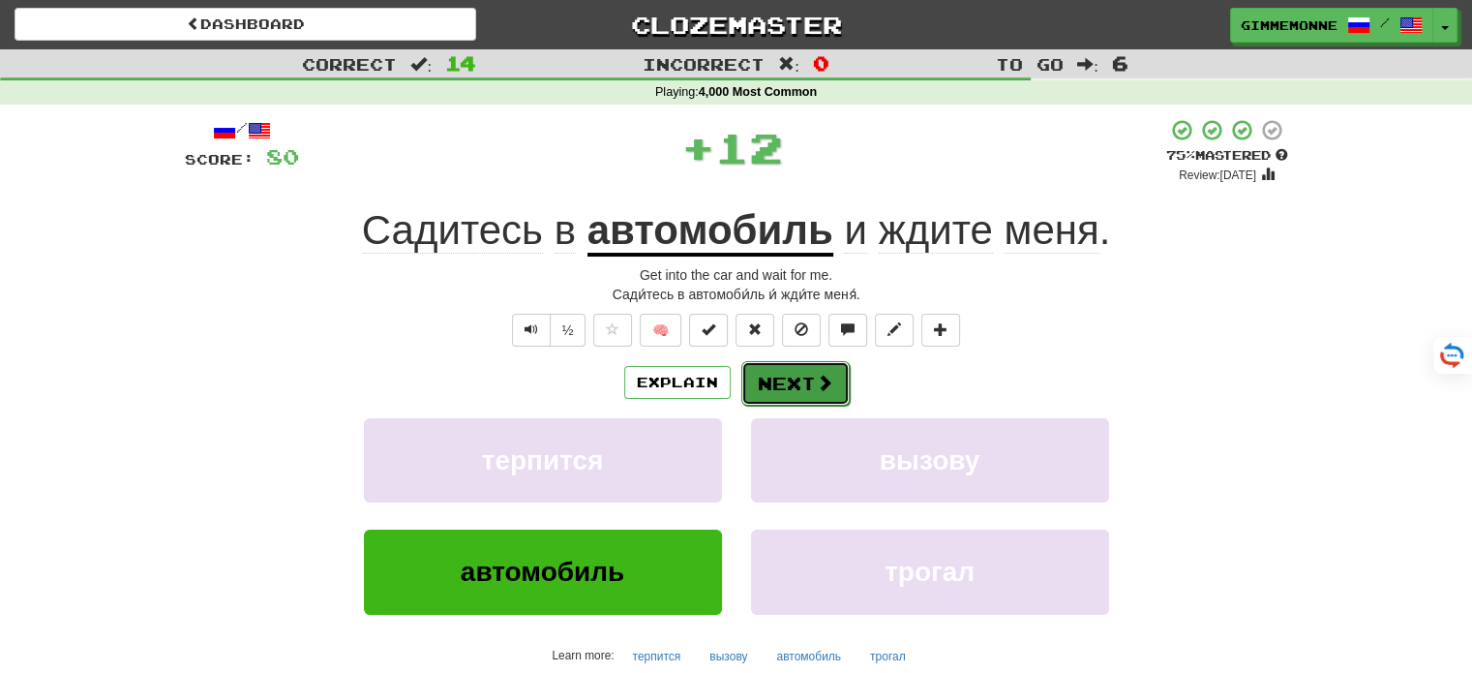
click at [801, 376] on button "Next" at bounding box center [795, 383] width 108 height 45
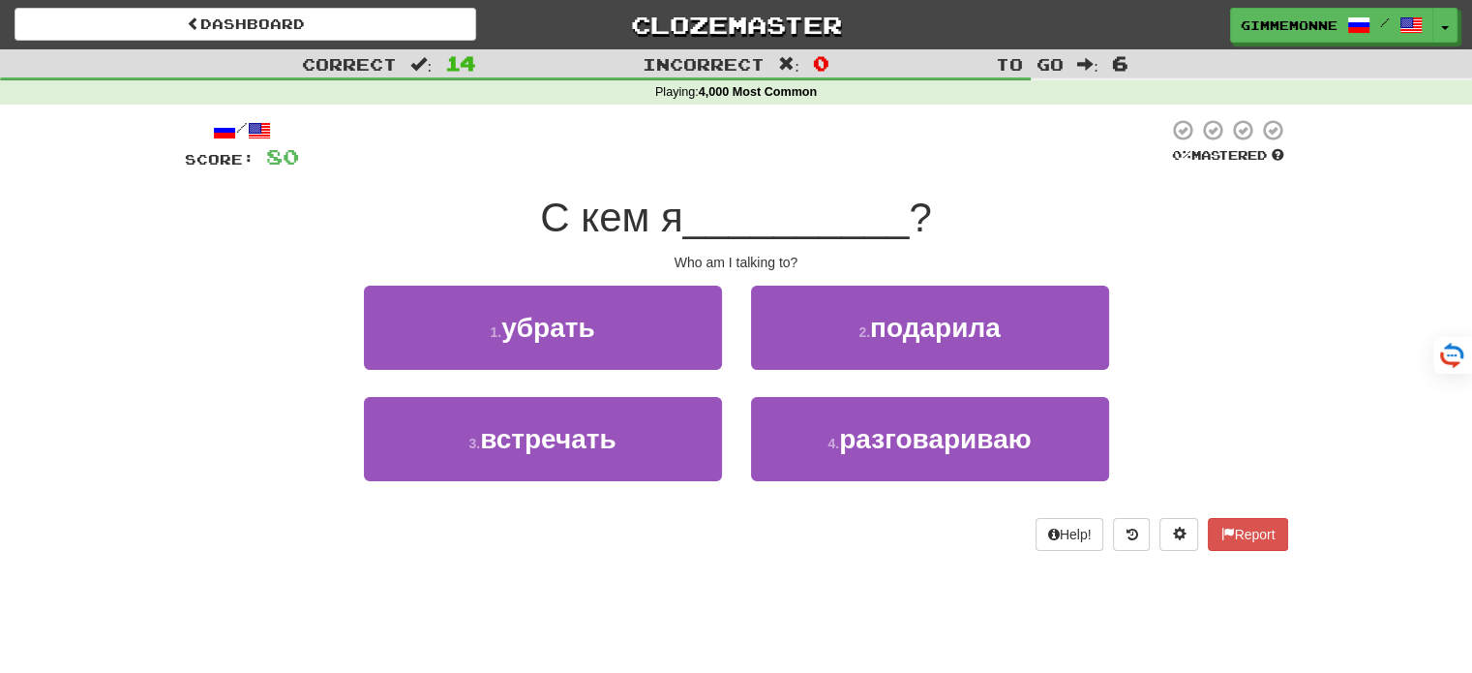
click at [743, 426] on div "4 . разговариваю" at bounding box center [929, 452] width 387 height 111
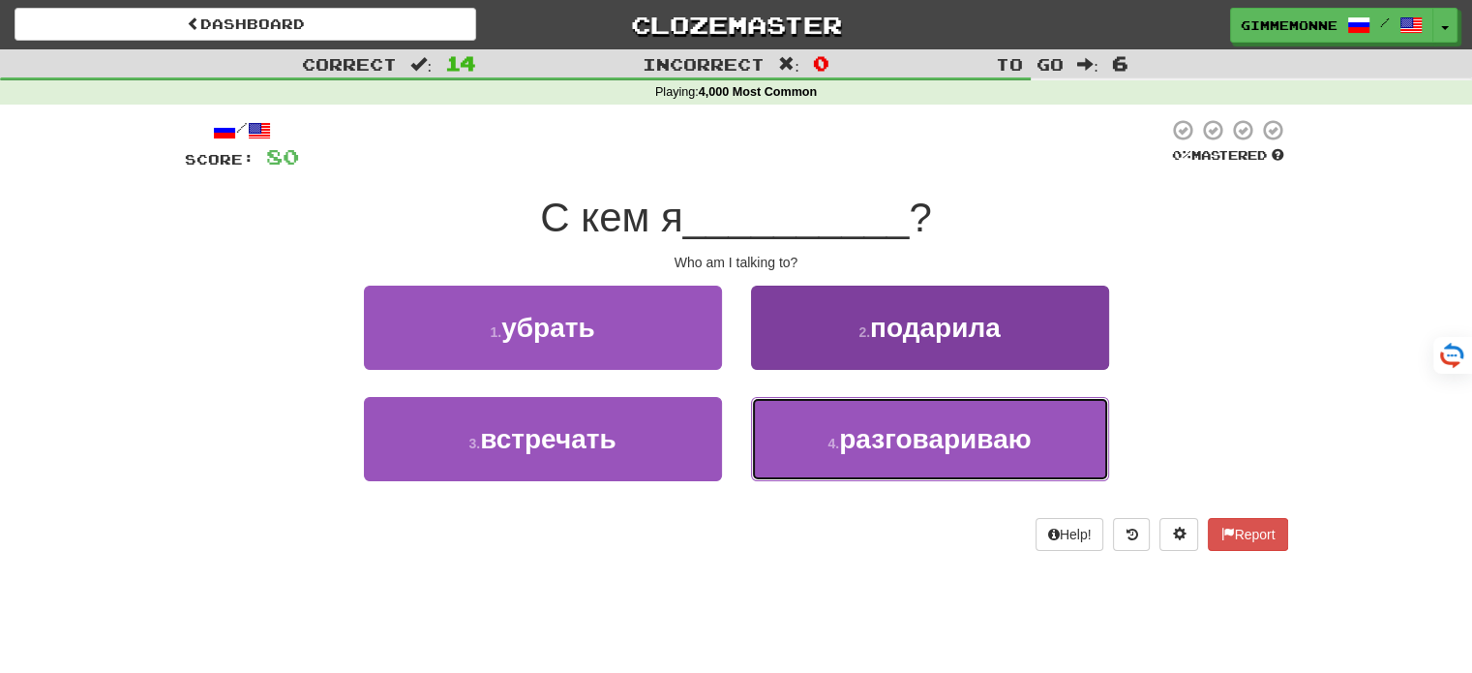
click at [777, 425] on button "4 . разговариваю" at bounding box center [930, 439] width 358 height 84
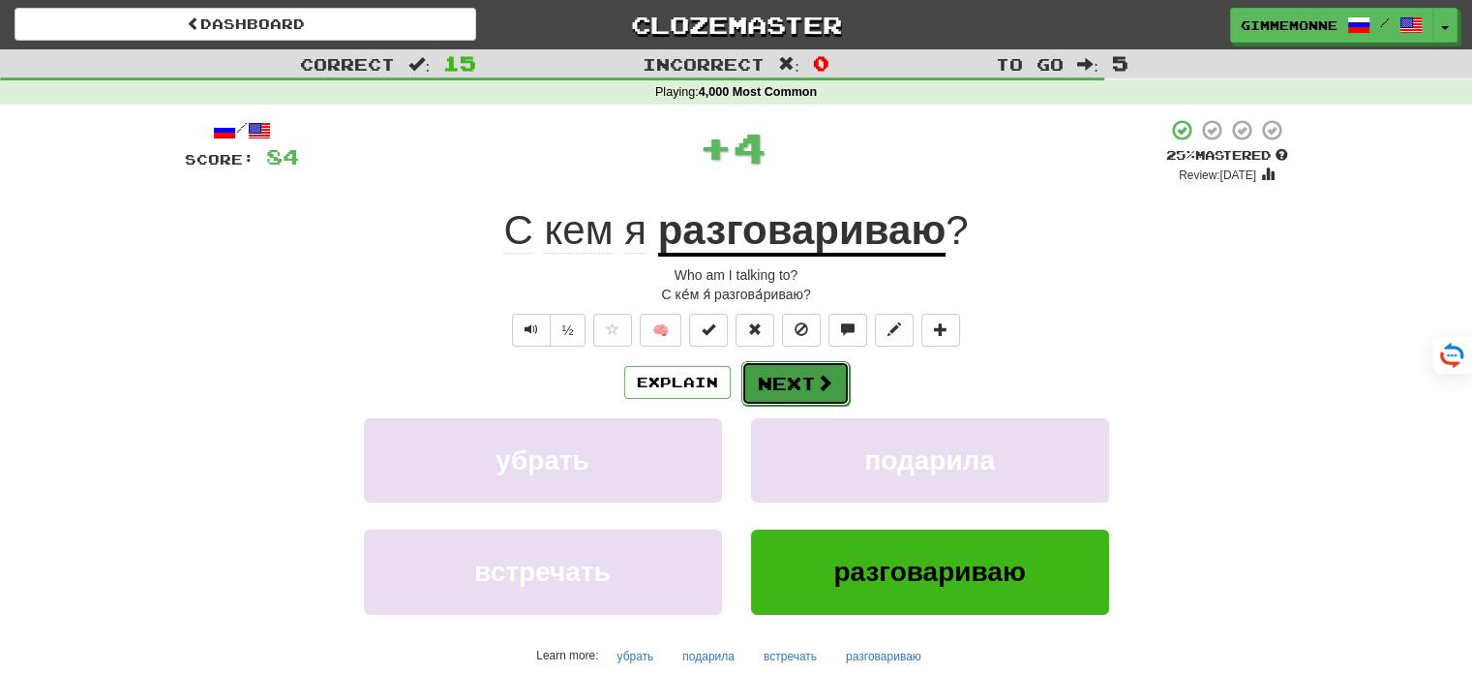
click at [792, 379] on button "Next" at bounding box center [795, 383] width 108 height 45
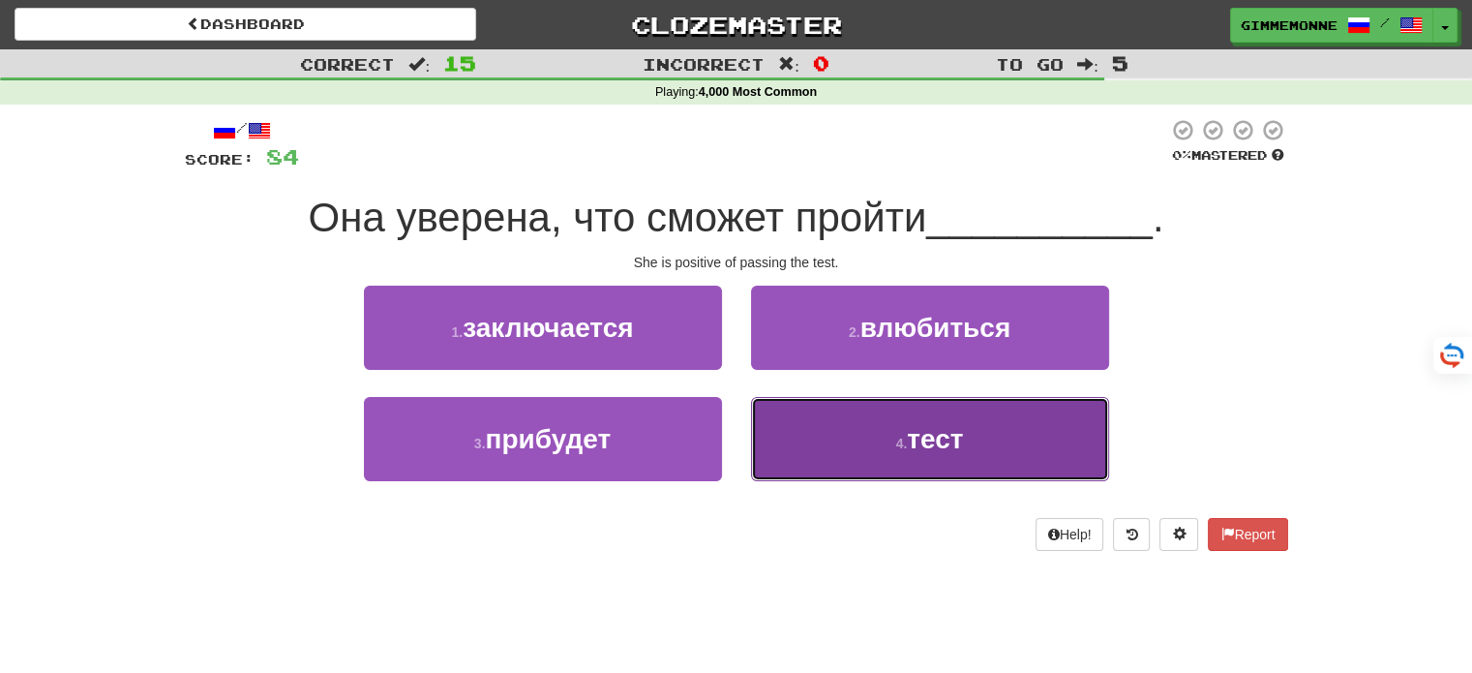
click at [815, 429] on button "4 . тест" at bounding box center [930, 439] width 358 height 84
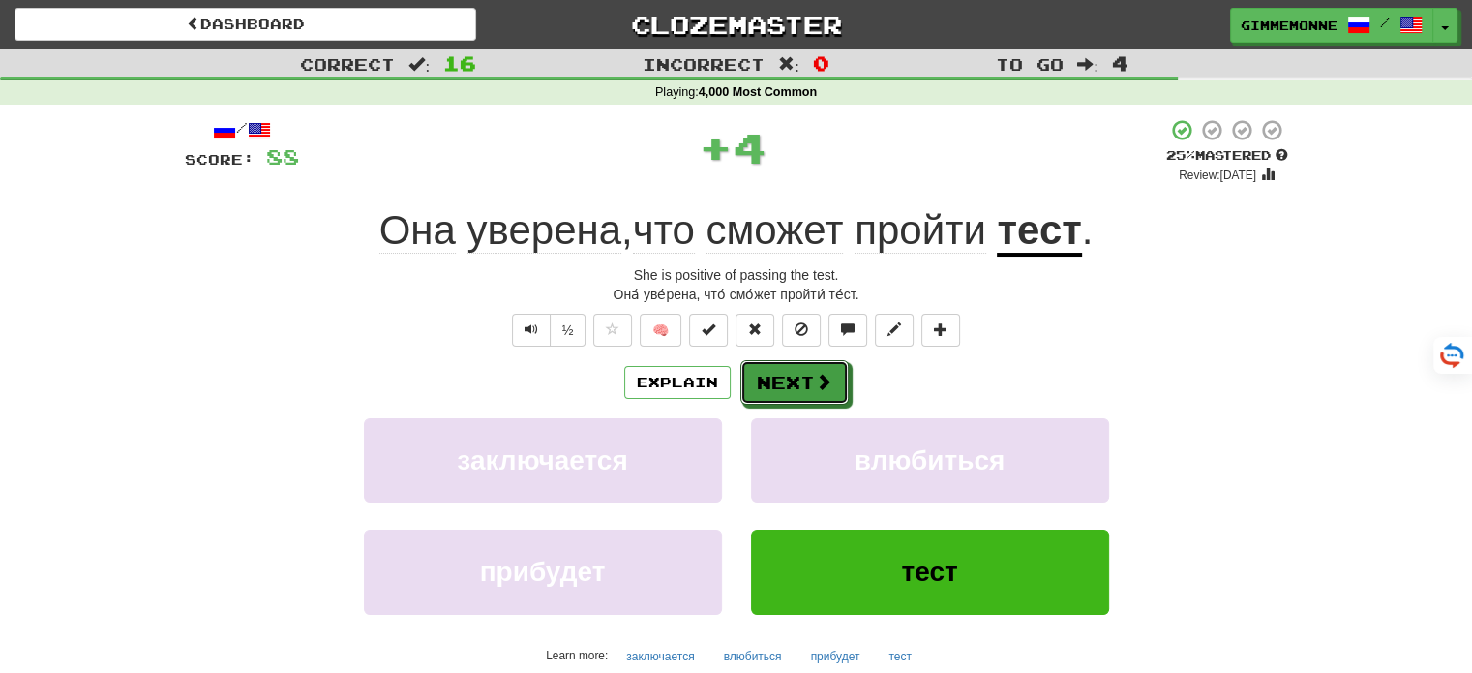
click at [800, 387] on button "Next" at bounding box center [794, 382] width 108 height 45
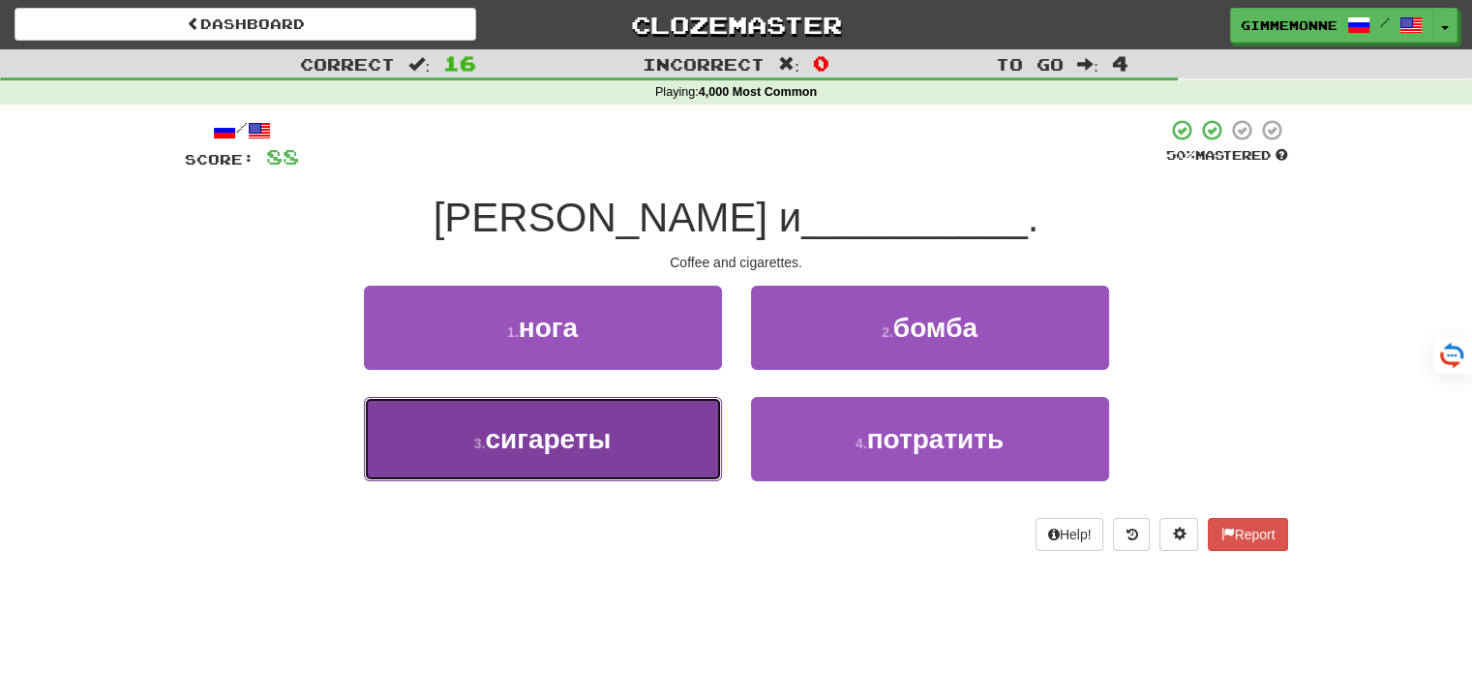
click at [656, 433] on button "3 . сигареты" at bounding box center [543, 439] width 358 height 84
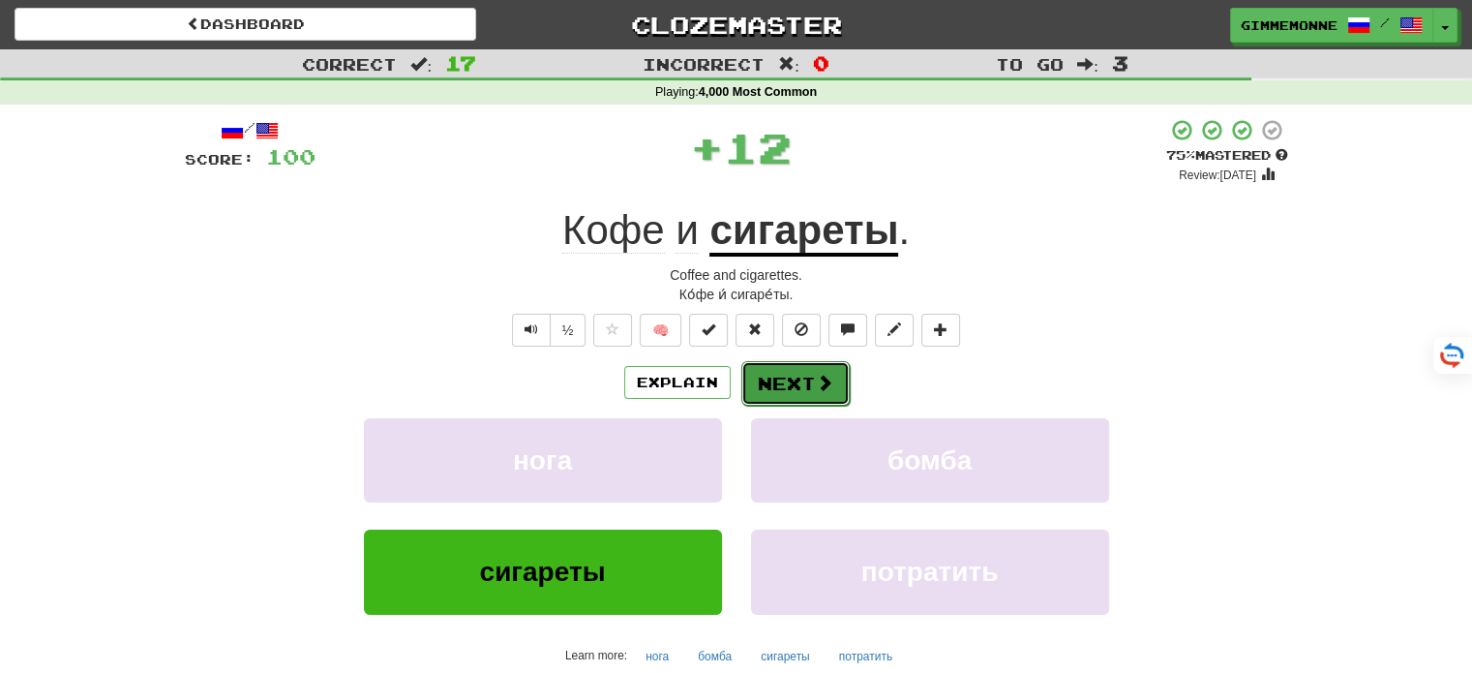
click at [817, 378] on span at bounding box center [824, 382] width 17 height 17
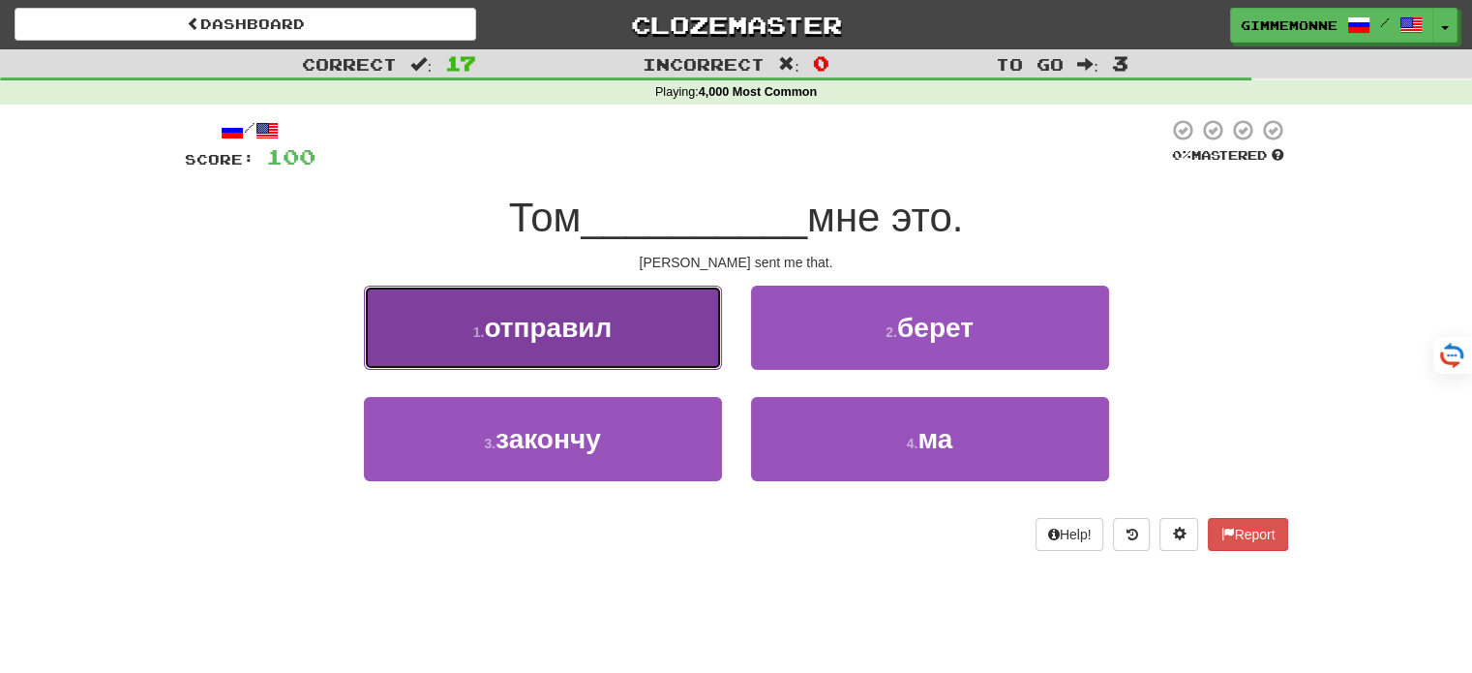
click at [674, 345] on button "1 . отправил" at bounding box center [543, 327] width 358 height 84
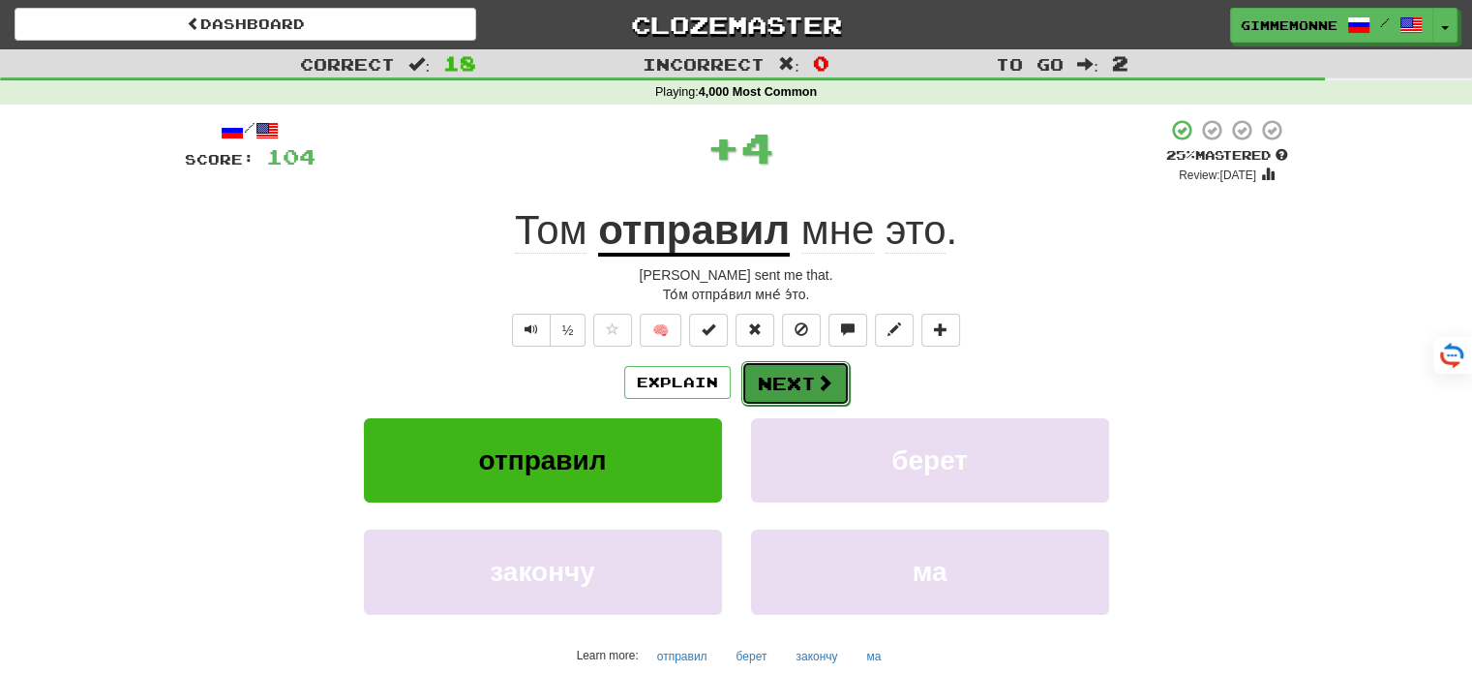
click at [792, 380] on button "Next" at bounding box center [795, 383] width 108 height 45
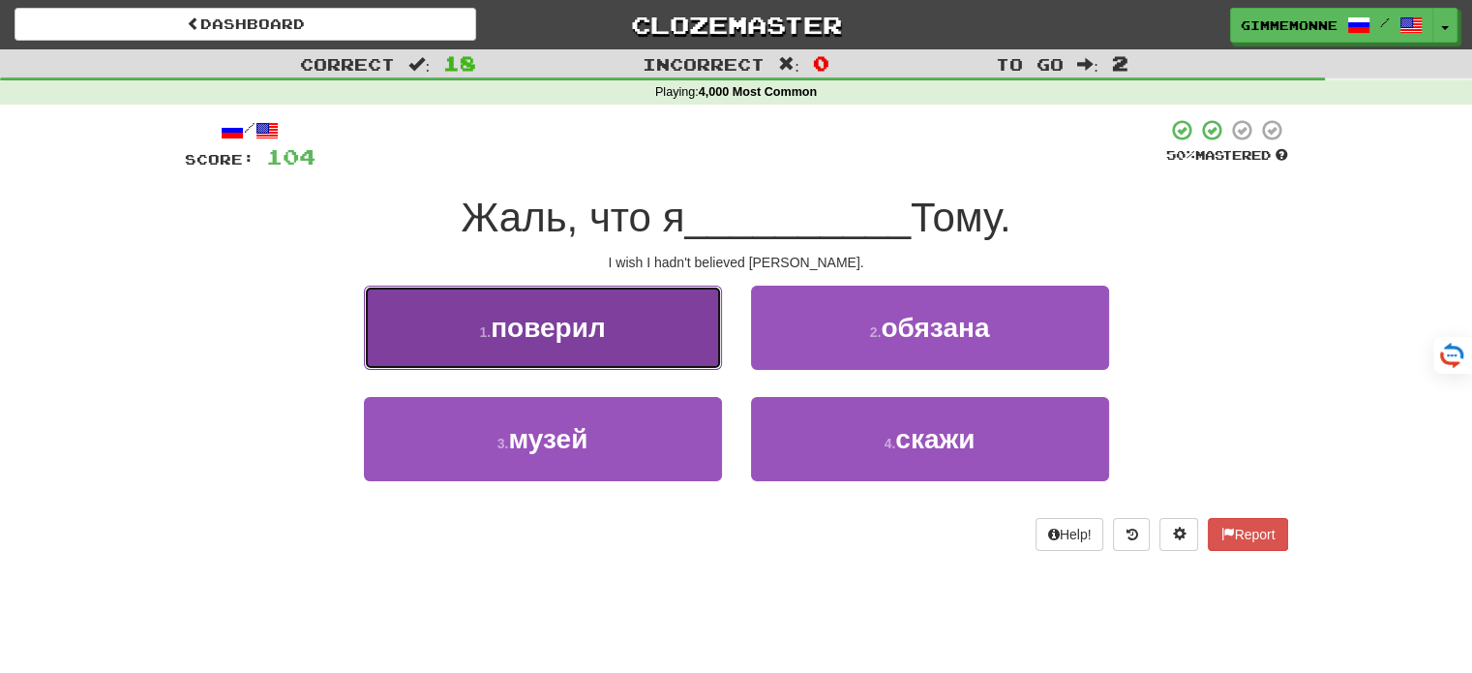
click at [668, 338] on button "1 . поверил" at bounding box center [543, 327] width 358 height 84
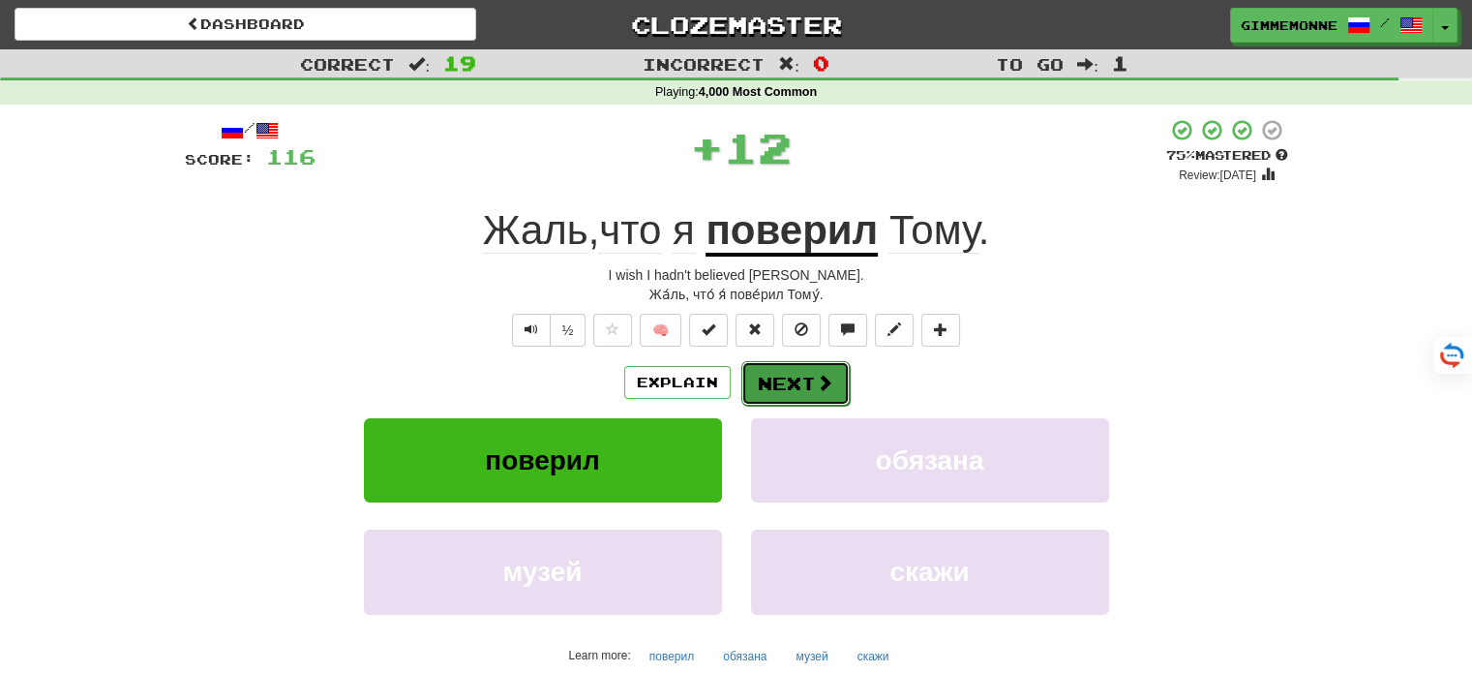
click at [764, 380] on button "Next" at bounding box center [795, 383] width 108 height 45
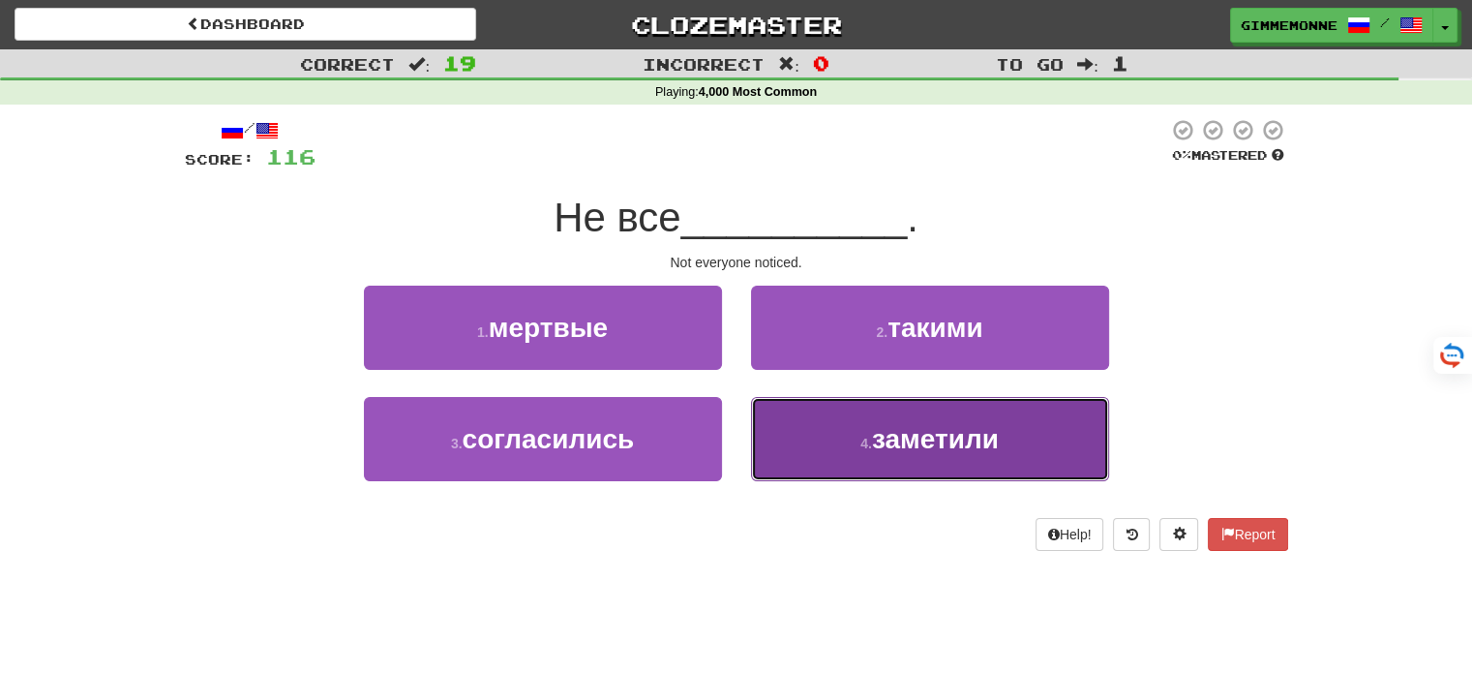
click at [841, 413] on button "4 . заметили" at bounding box center [930, 439] width 358 height 84
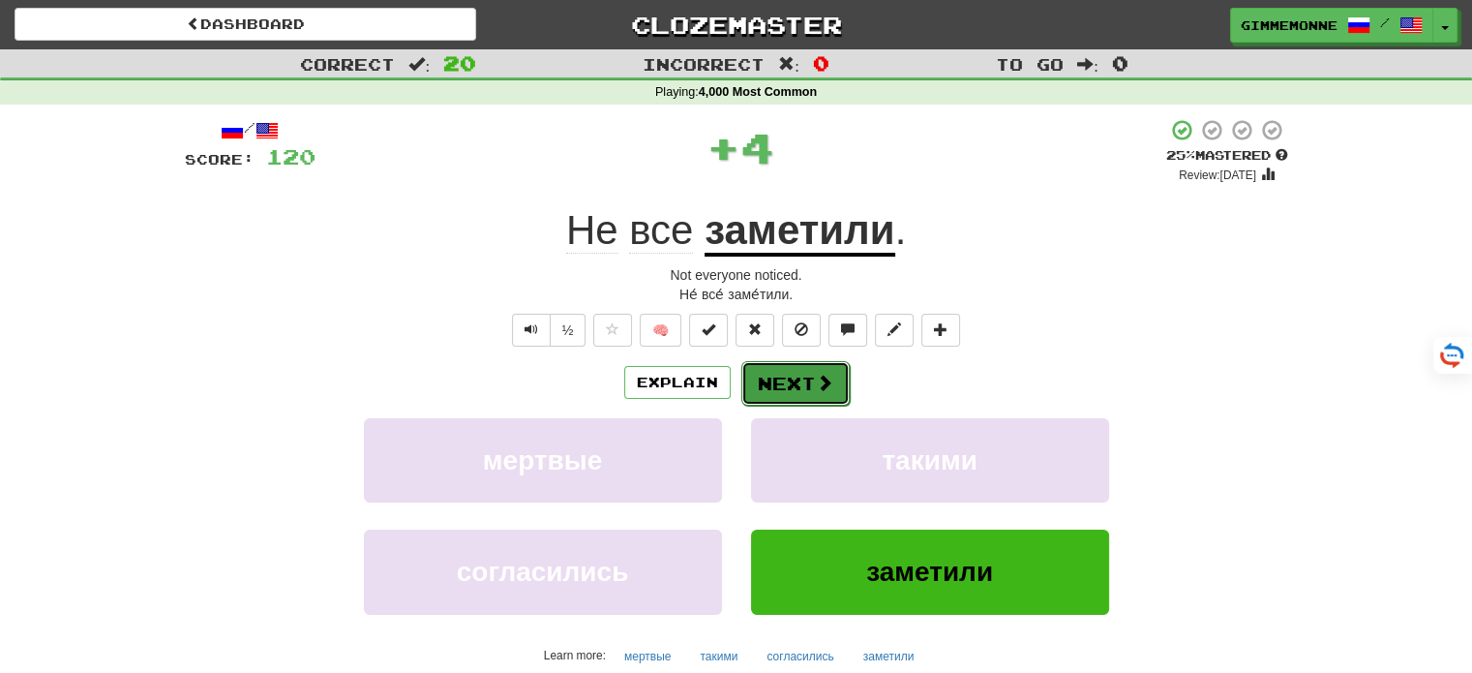
click at [800, 385] on button "Next" at bounding box center [795, 383] width 108 height 45
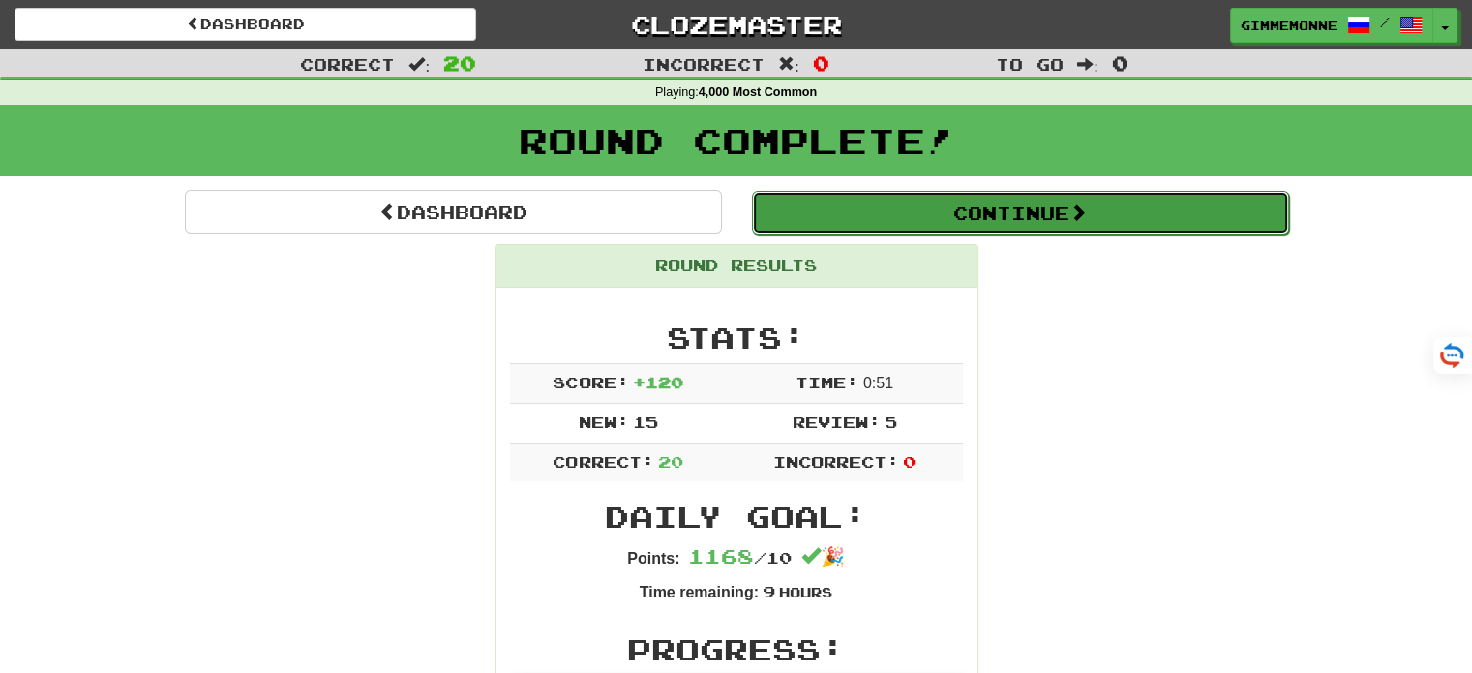
click at [875, 225] on button "Continue" at bounding box center [1020, 213] width 537 height 45
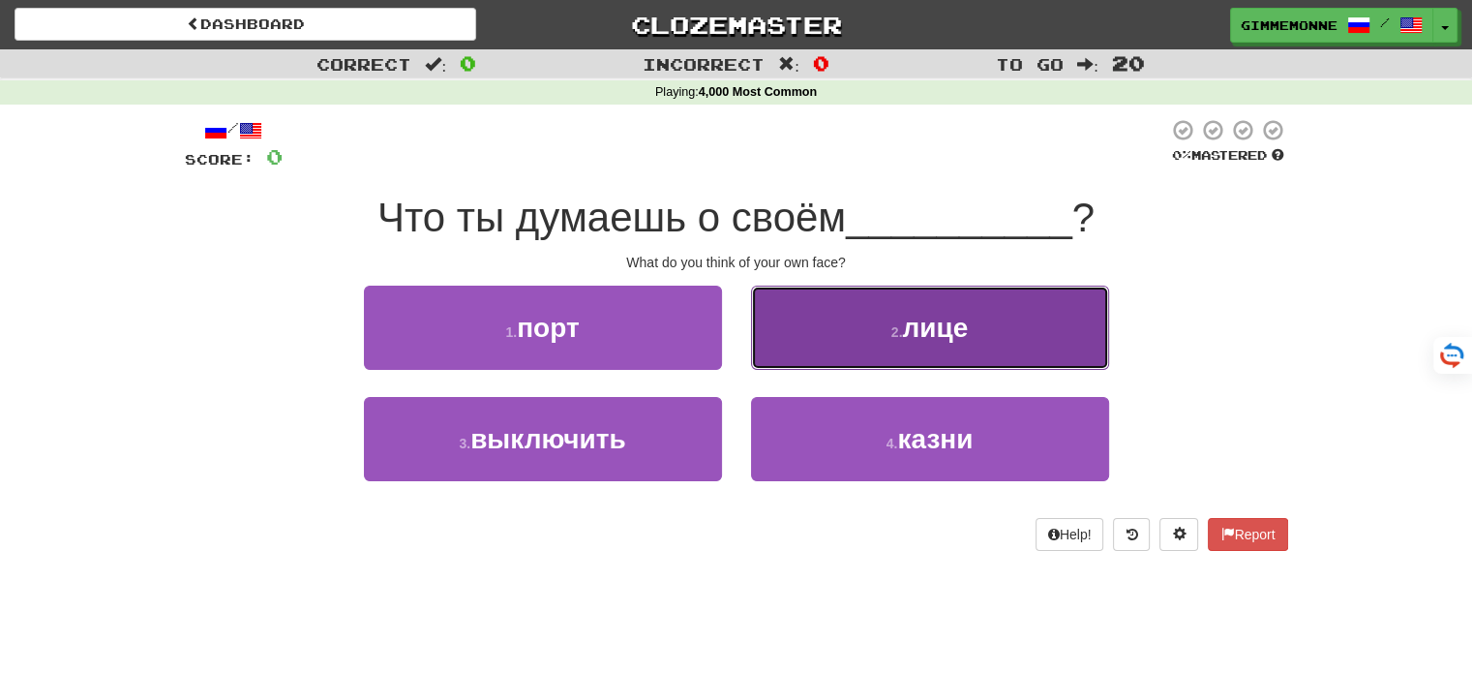
click at [774, 335] on button "2 . лице" at bounding box center [930, 327] width 358 height 84
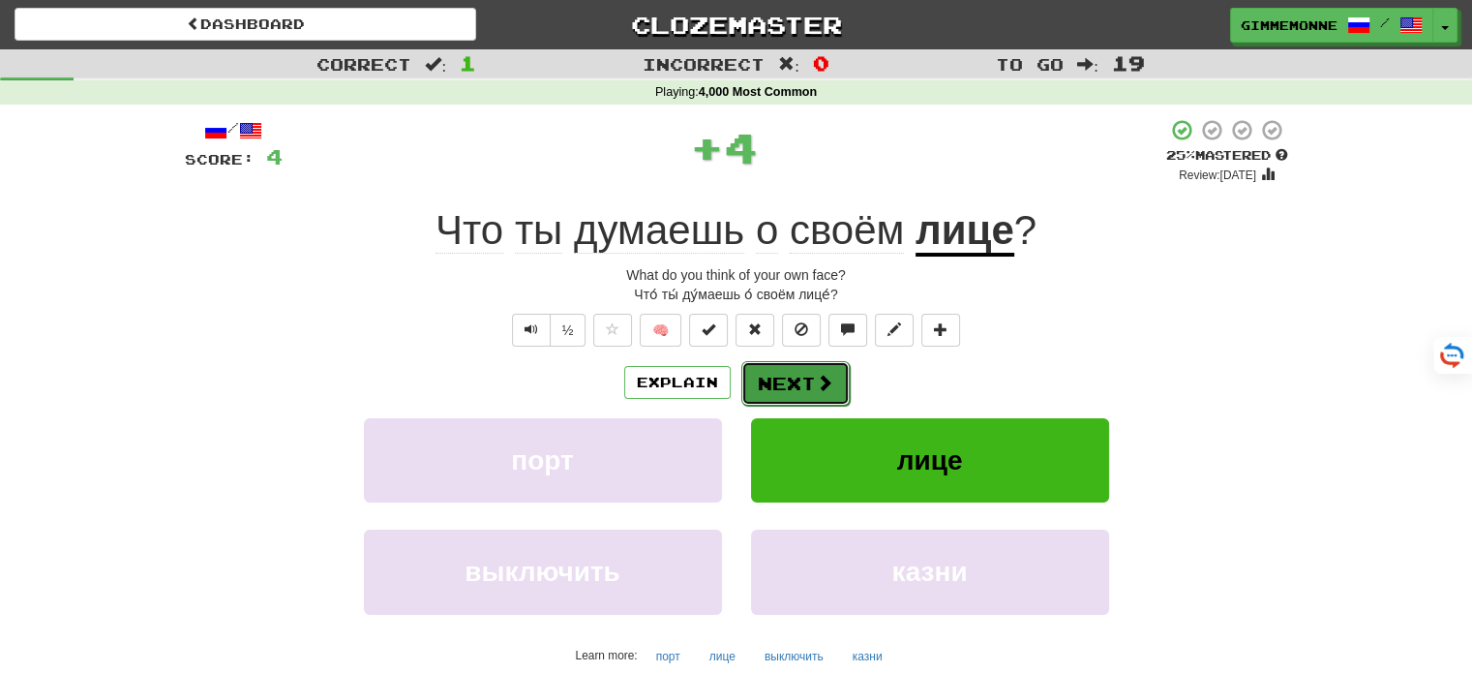
click at [771, 375] on button "Next" at bounding box center [795, 383] width 108 height 45
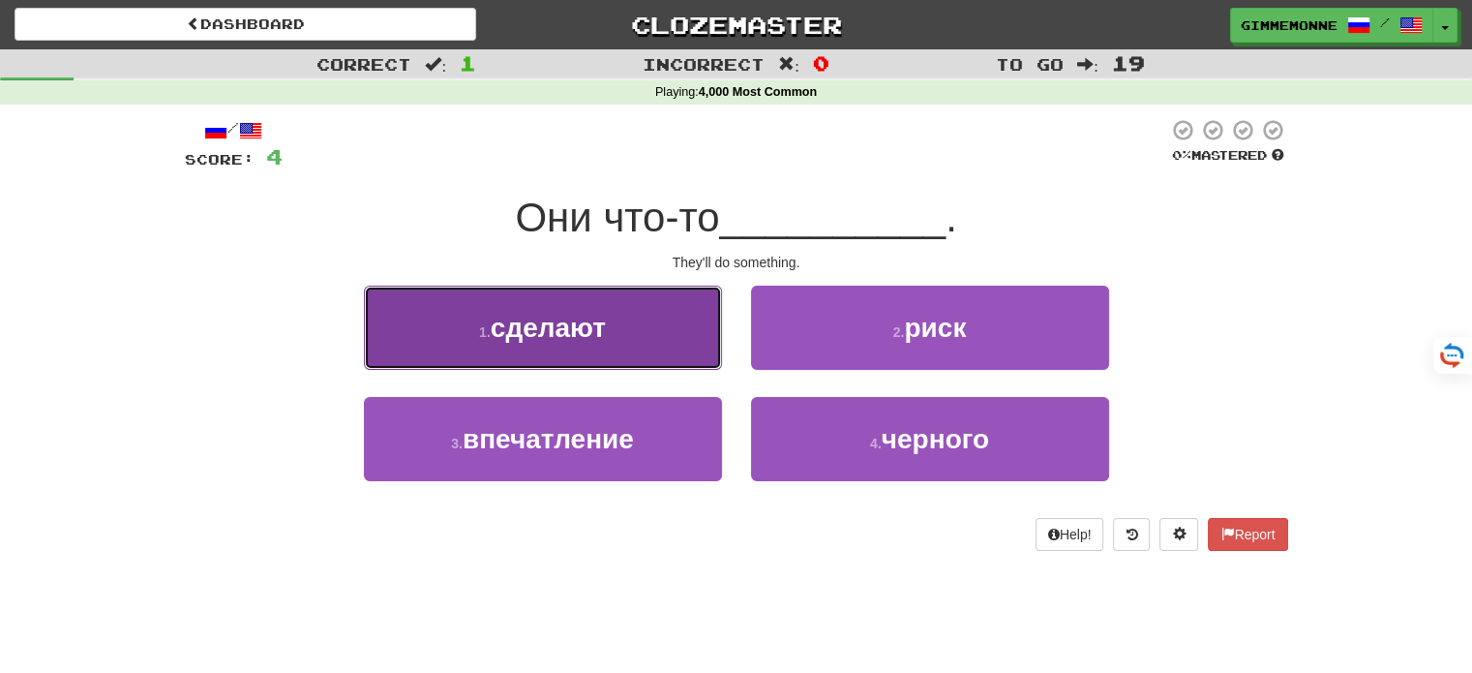
click at [660, 364] on button "1 . сделают" at bounding box center [543, 327] width 358 height 84
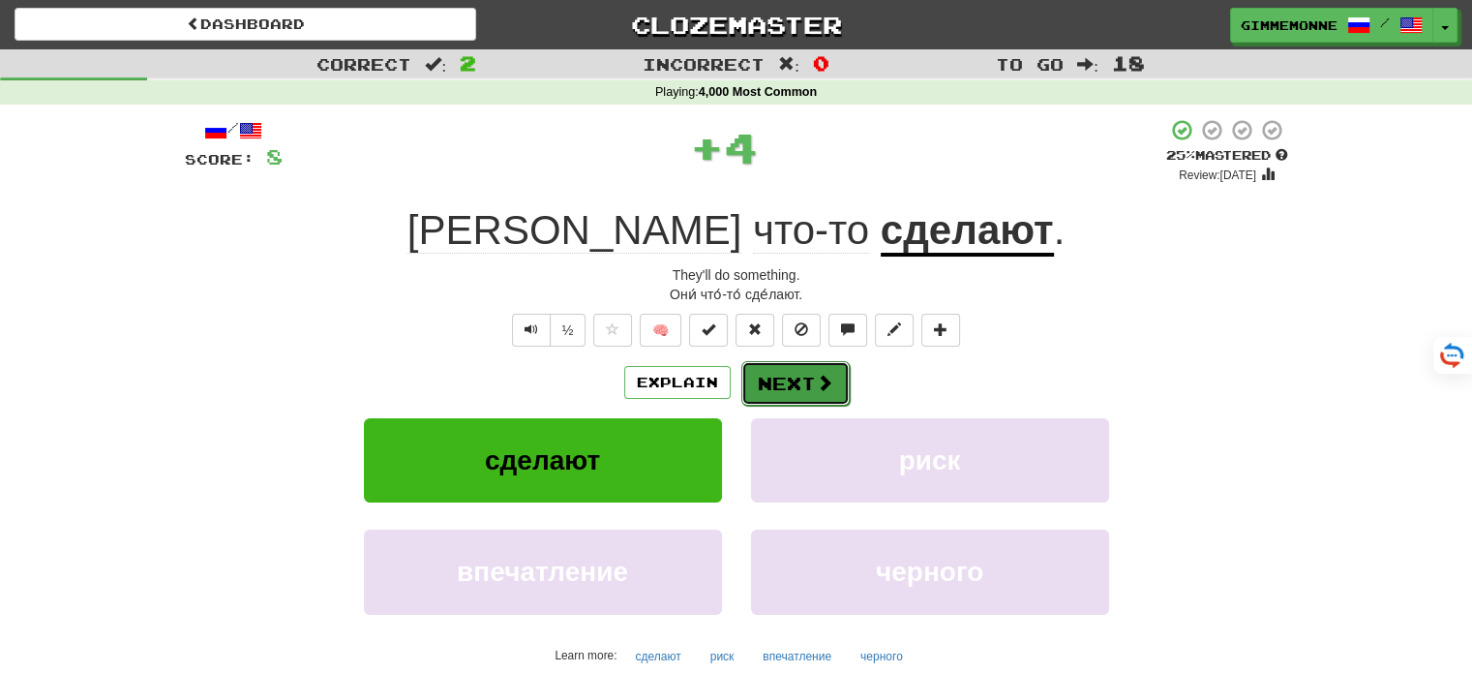
click at [816, 383] on span at bounding box center [824, 382] width 17 height 17
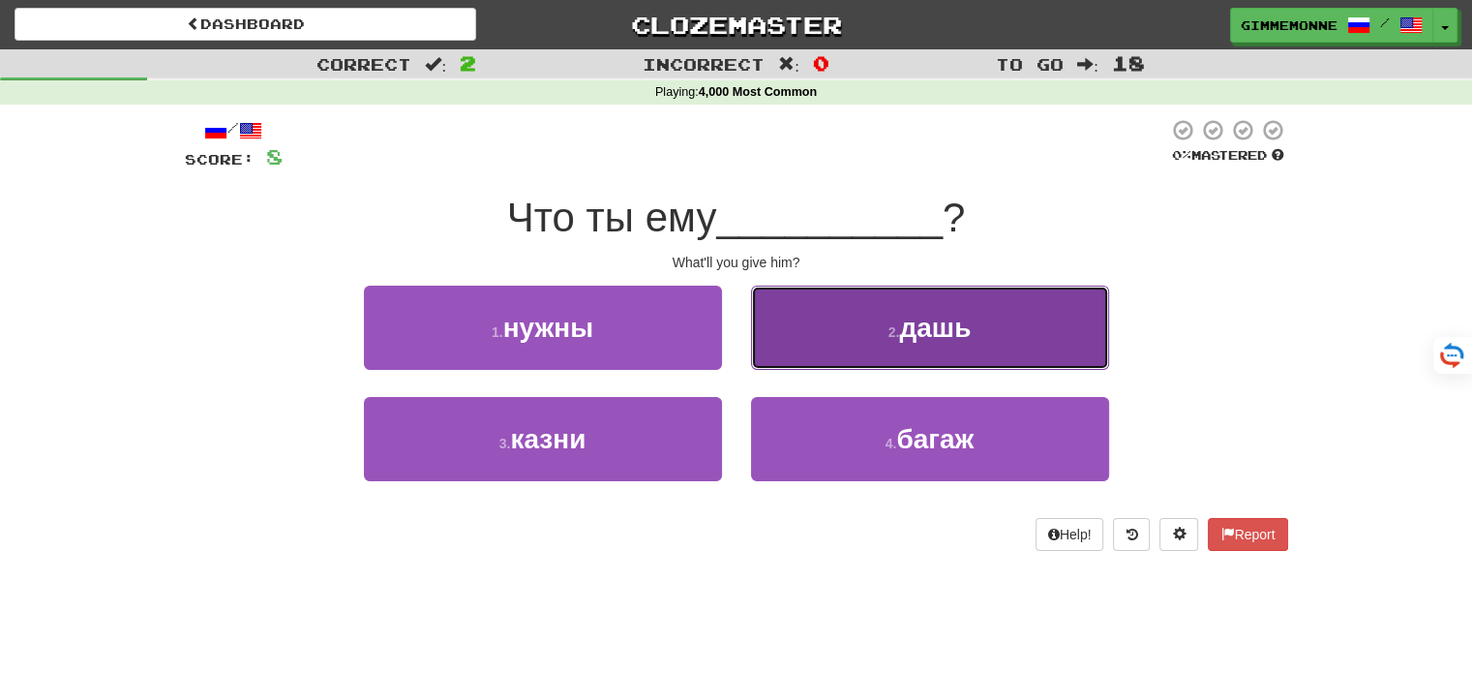
click at [786, 328] on button "2 . дашь" at bounding box center [930, 327] width 358 height 84
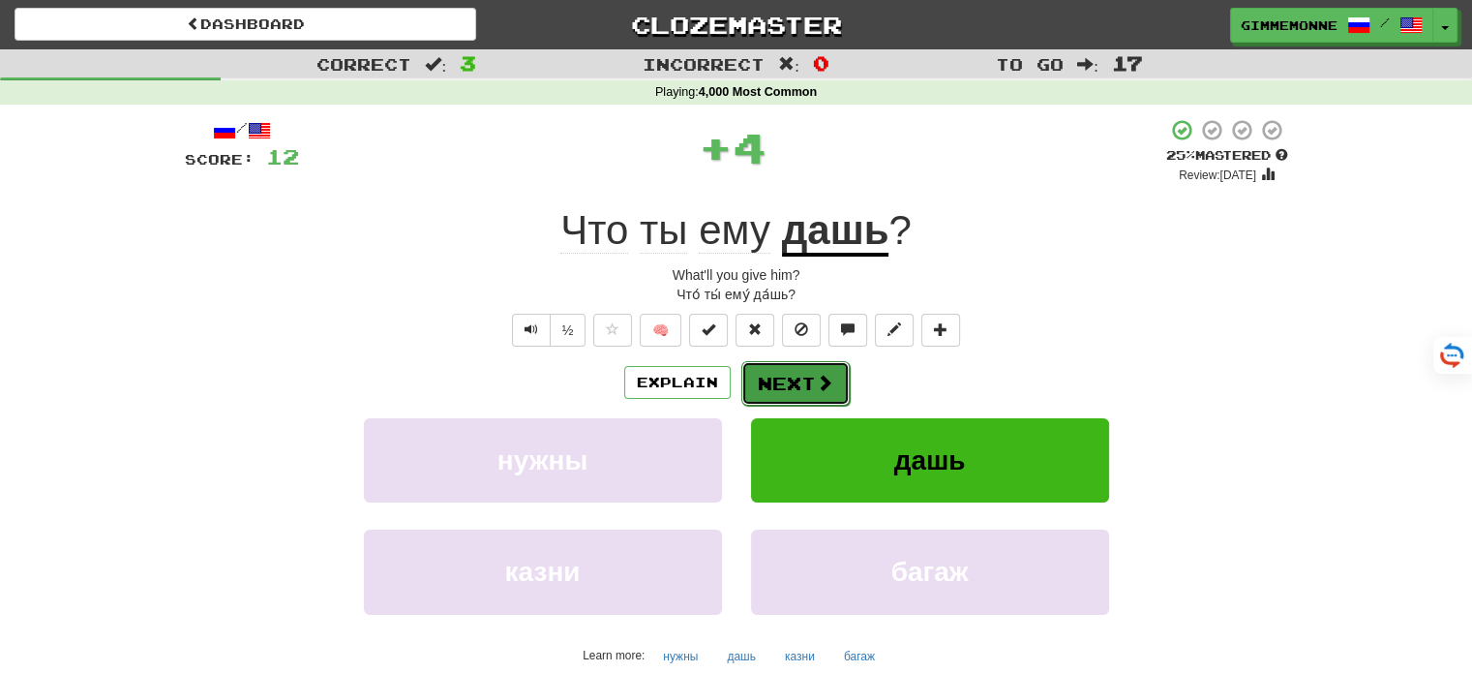
click at [791, 388] on button "Next" at bounding box center [795, 383] width 108 height 45
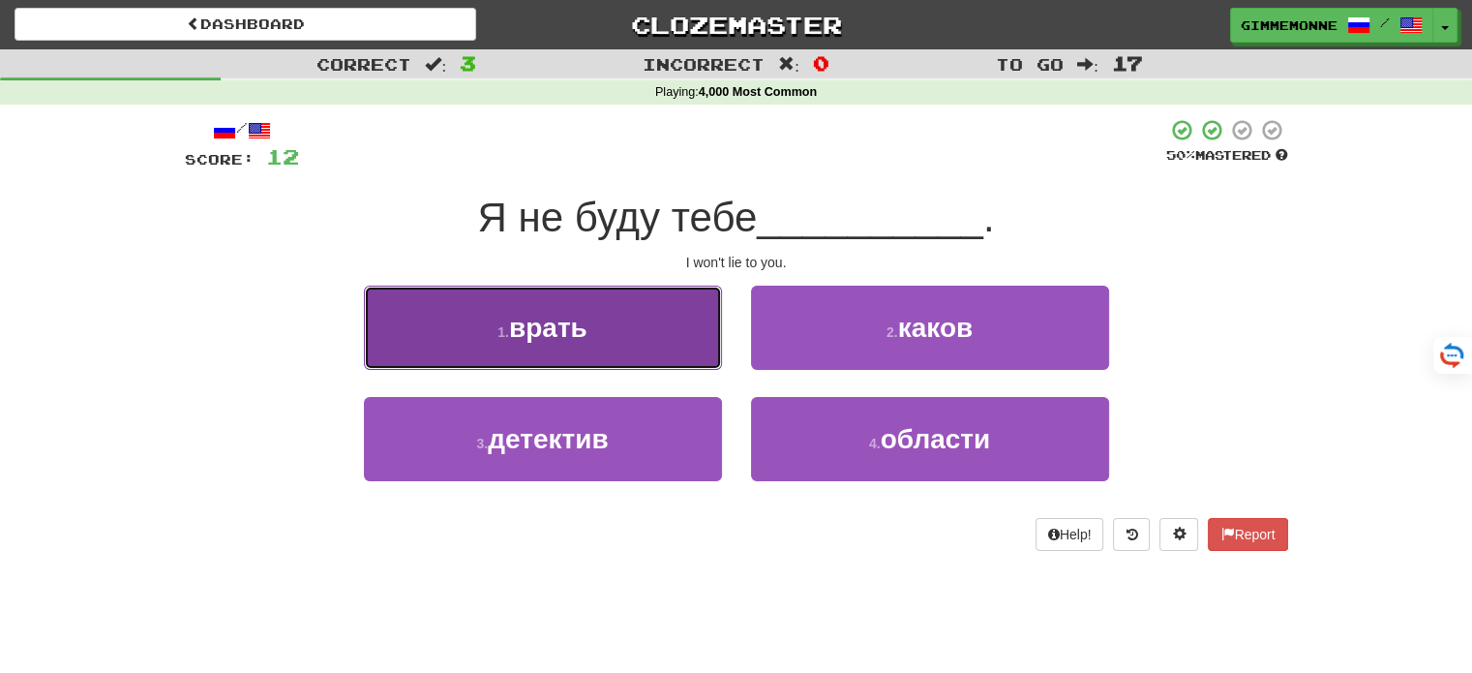
click at [701, 320] on button "1 . врать" at bounding box center [543, 327] width 358 height 84
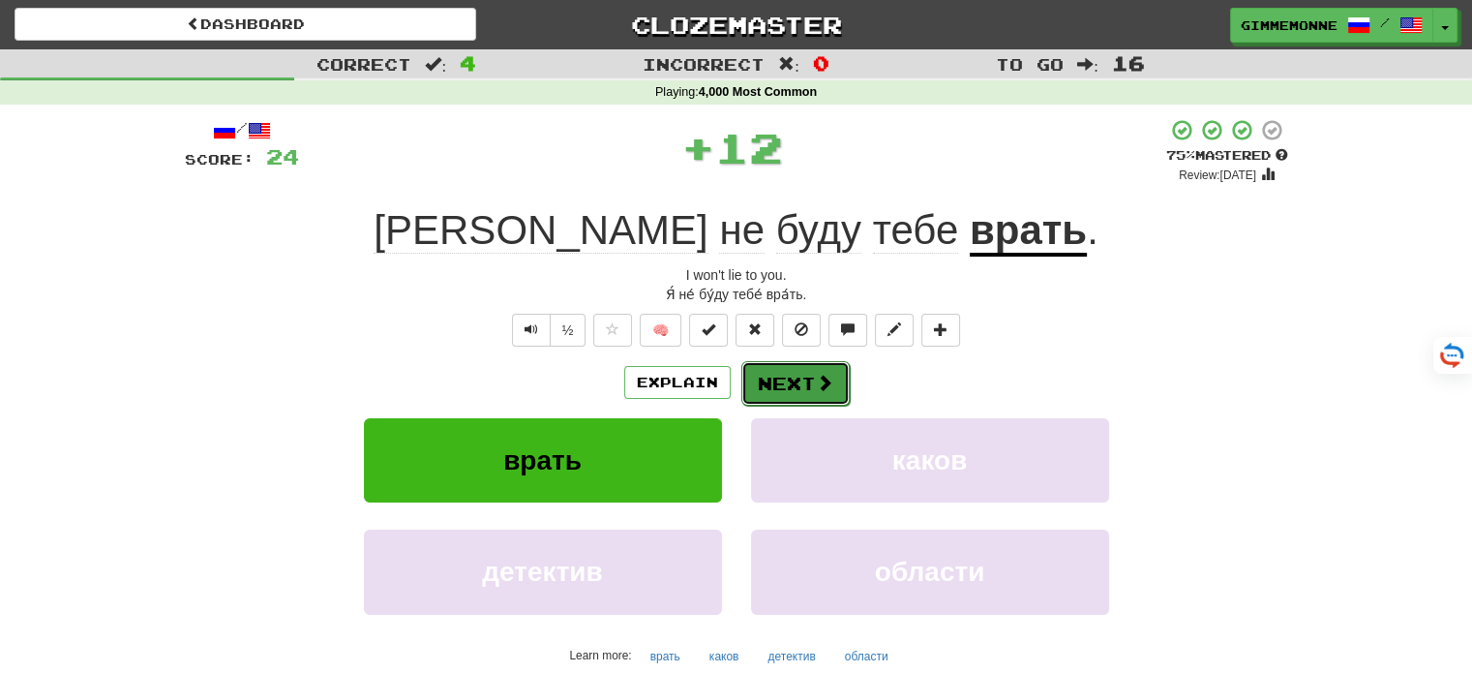
click at [795, 372] on button "Next" at bounding box center [795, 383] width 108 height 45
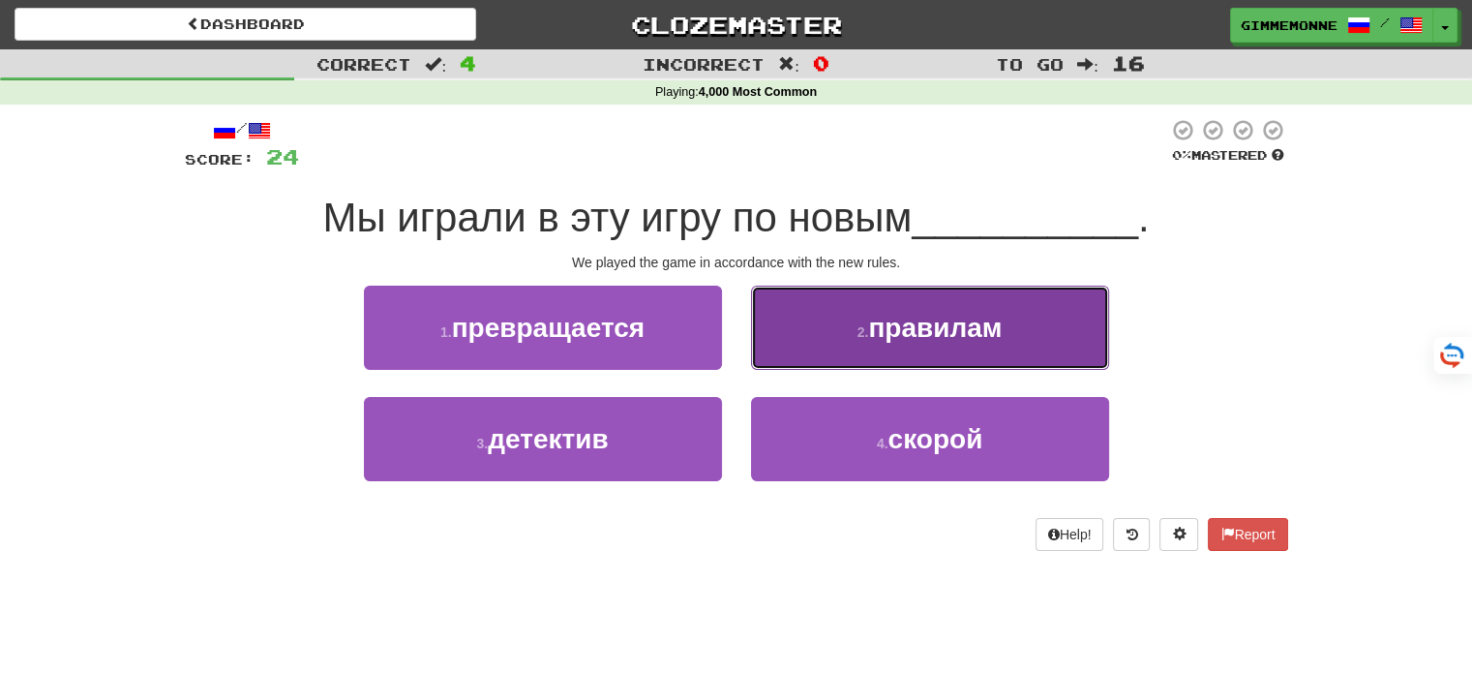
click at [865, 350] on button "2 . правилам" at bounding box center [930, 327] width 358 height 84
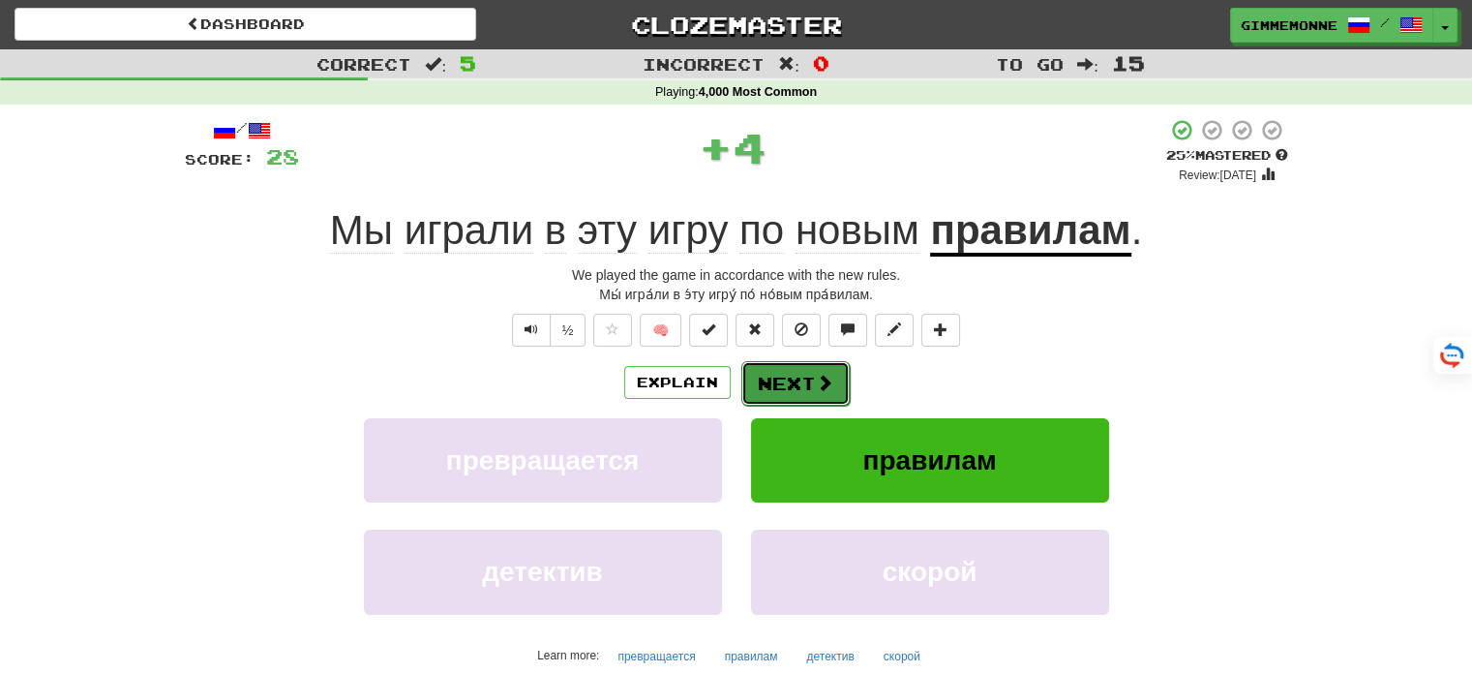
click at [797, 393] on button "Next" at bounding box center [795, 383] width 108 height 45
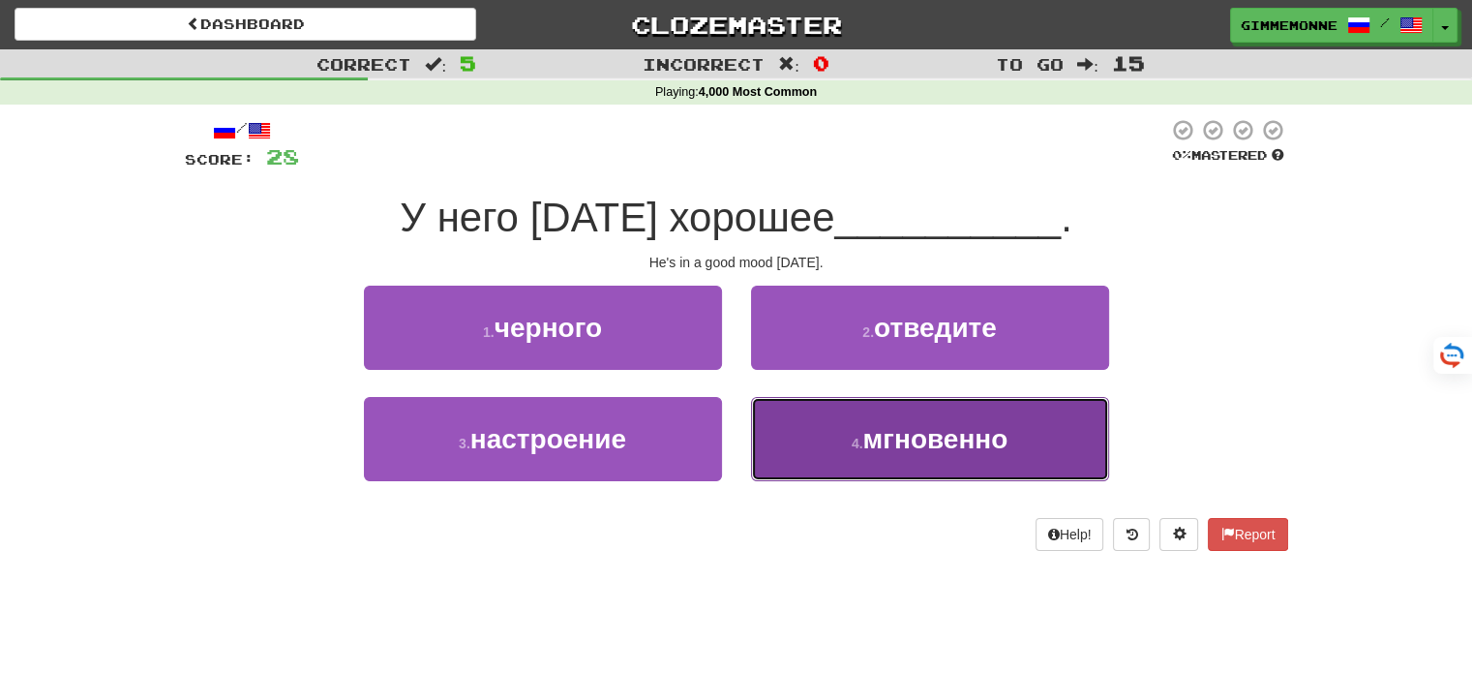
click at [832, 418] on button "4 . мгновенно" at bounding box center [930, 439] width 358 height 84
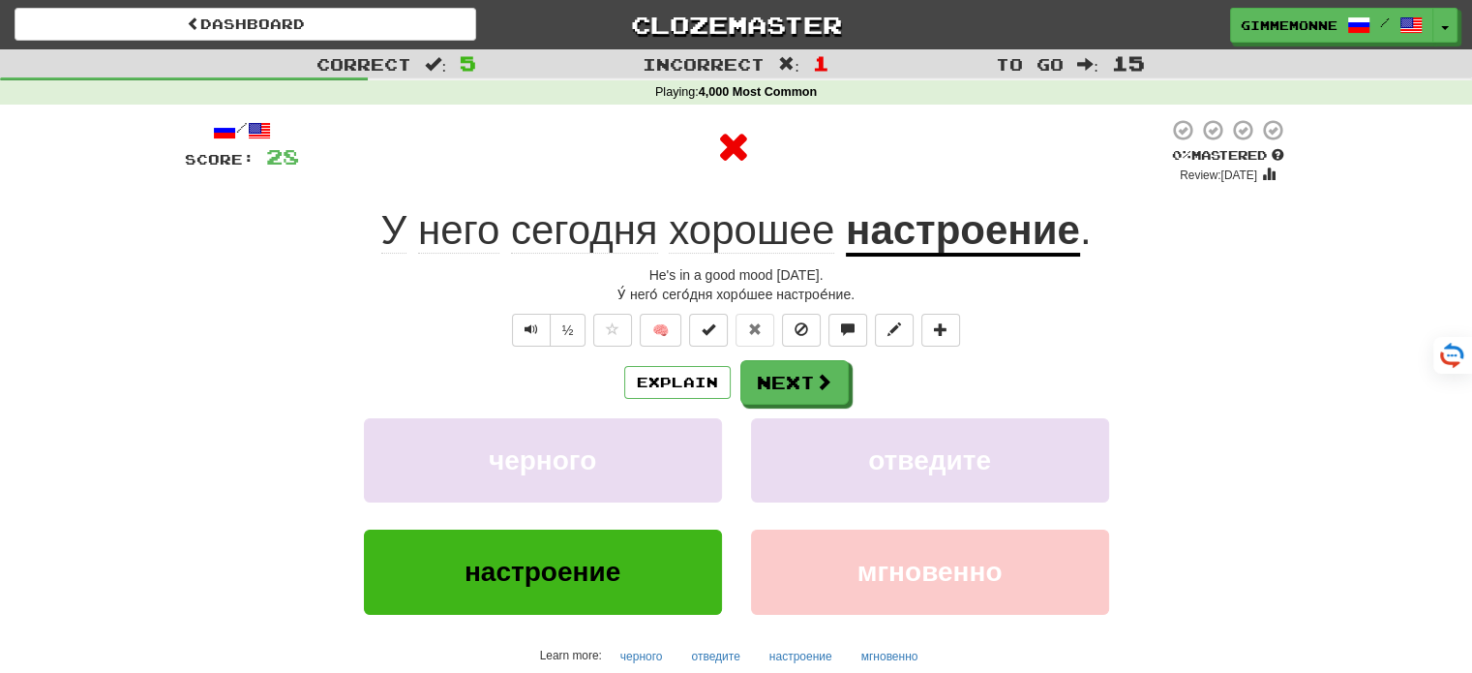
click at [985, 236] on u "настроение" at bounding box center [963, 231] width 234 height 49
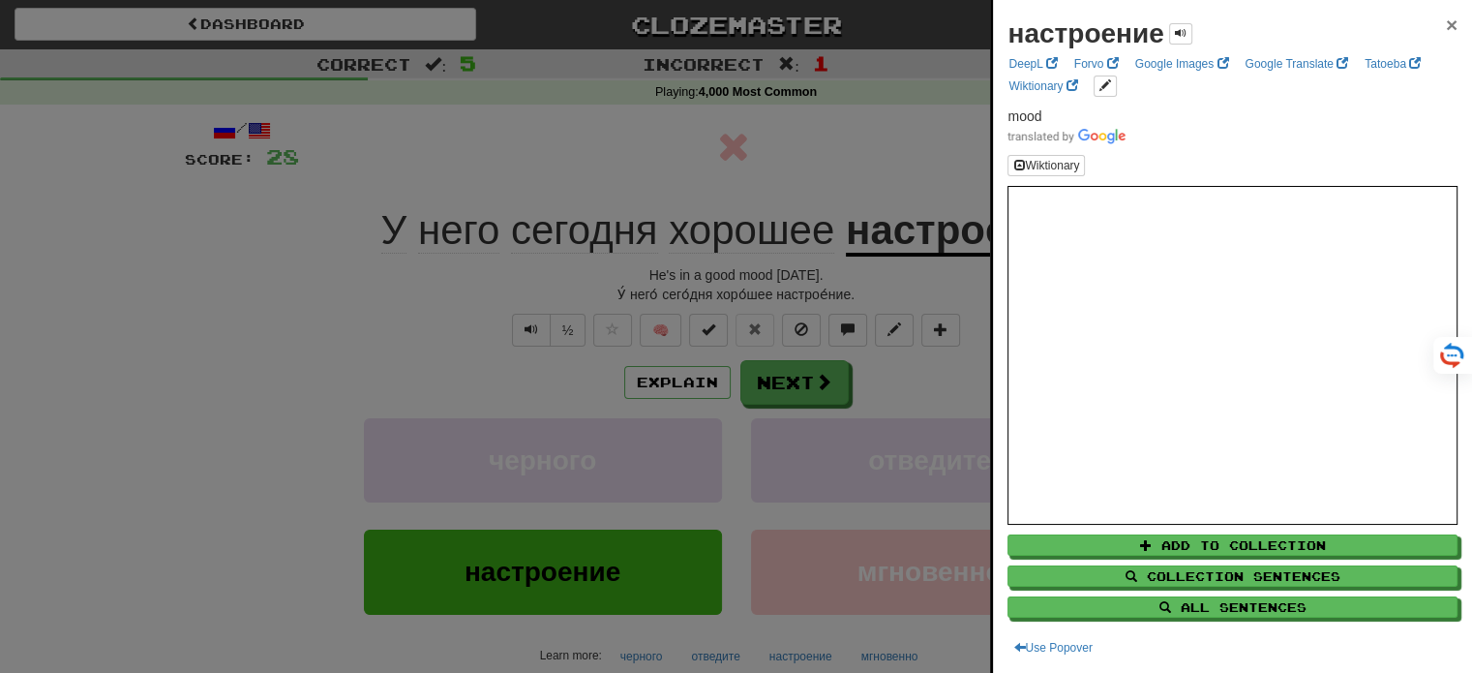
drag, startPoint x: 1432, startPoint y: 18, endPoint x: 1287, endPoint y: 90, distance: 161.9
click at [1427, 18] on div "настроение ×" at bounding box center [1232, 34] width 450 height 39
click at [1446, 21] on span "×" at bounding box center [1452, 25] width 12 height 22
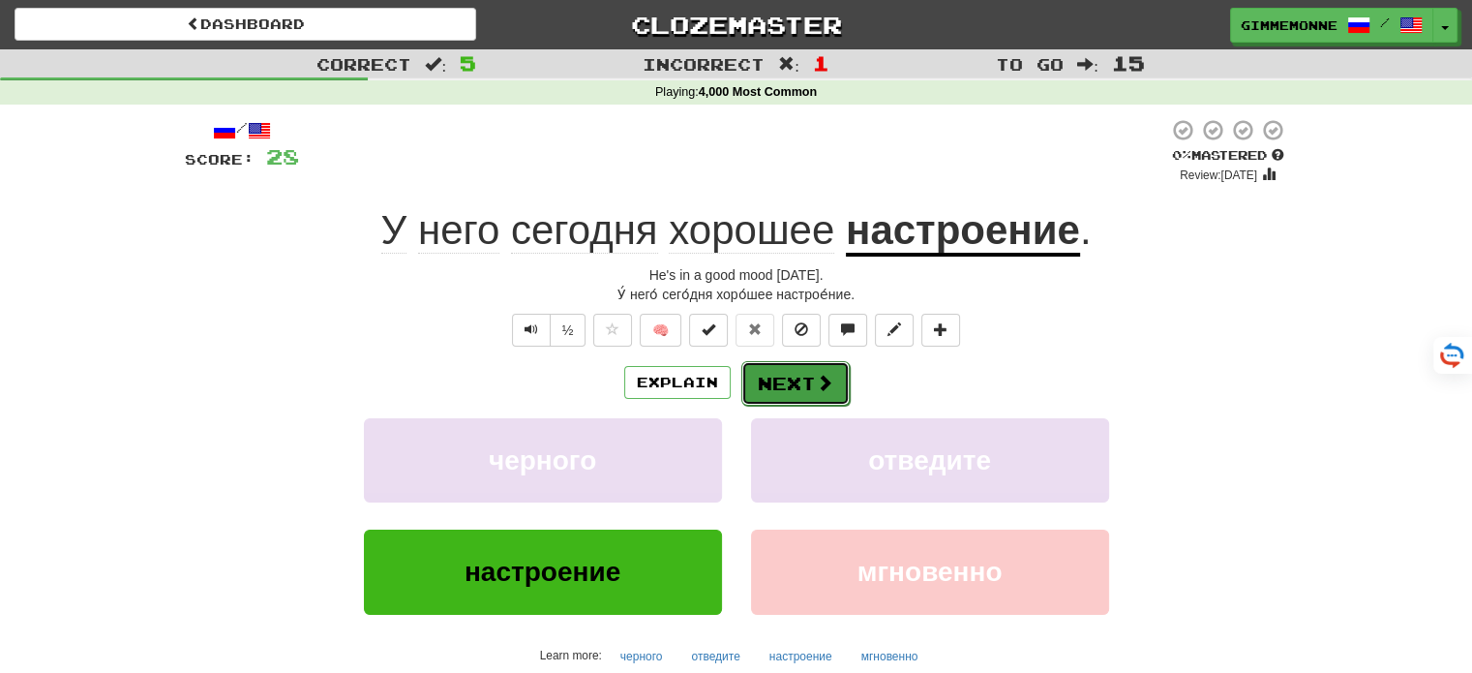
click at [781, 385] on button "Next" at bounding box center [795, 383] width 108 height 45
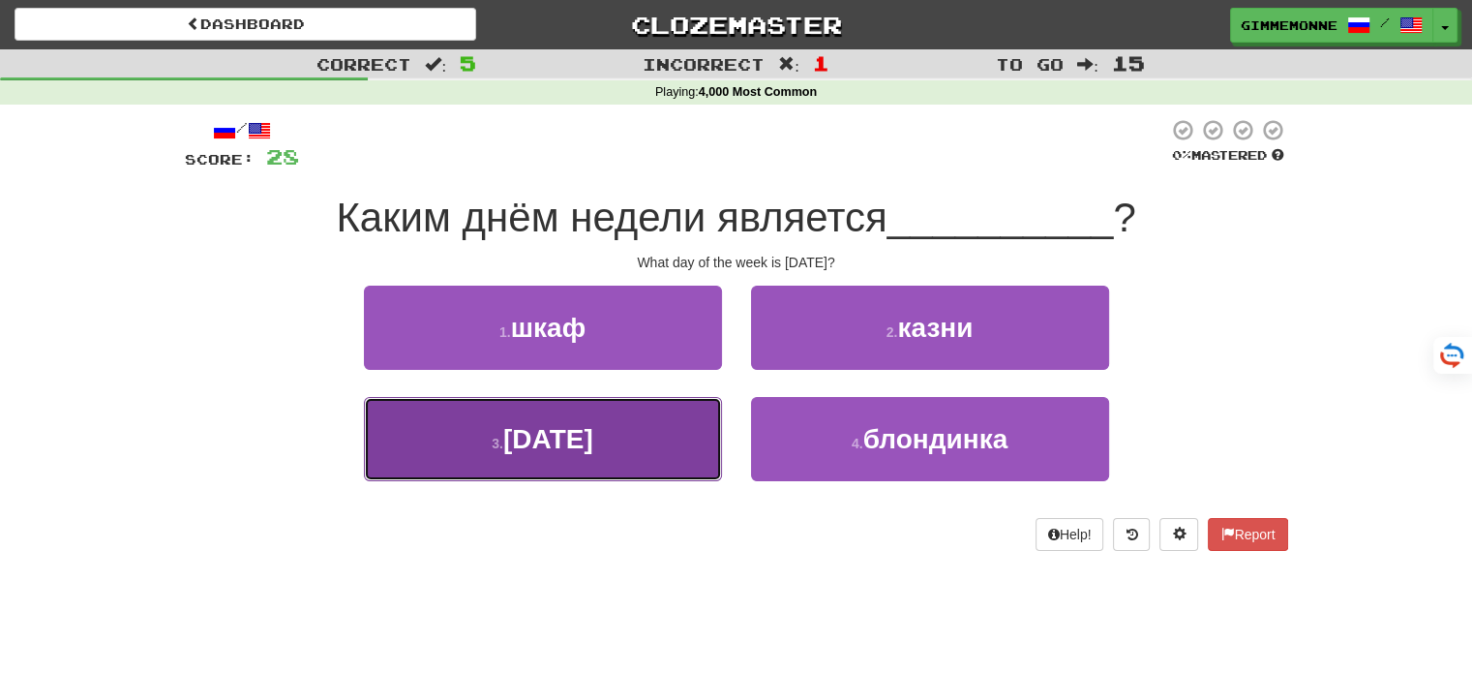
click at [655, 459] on button "3 . вторник" at bounding box center [543, 439] width 358 height 84
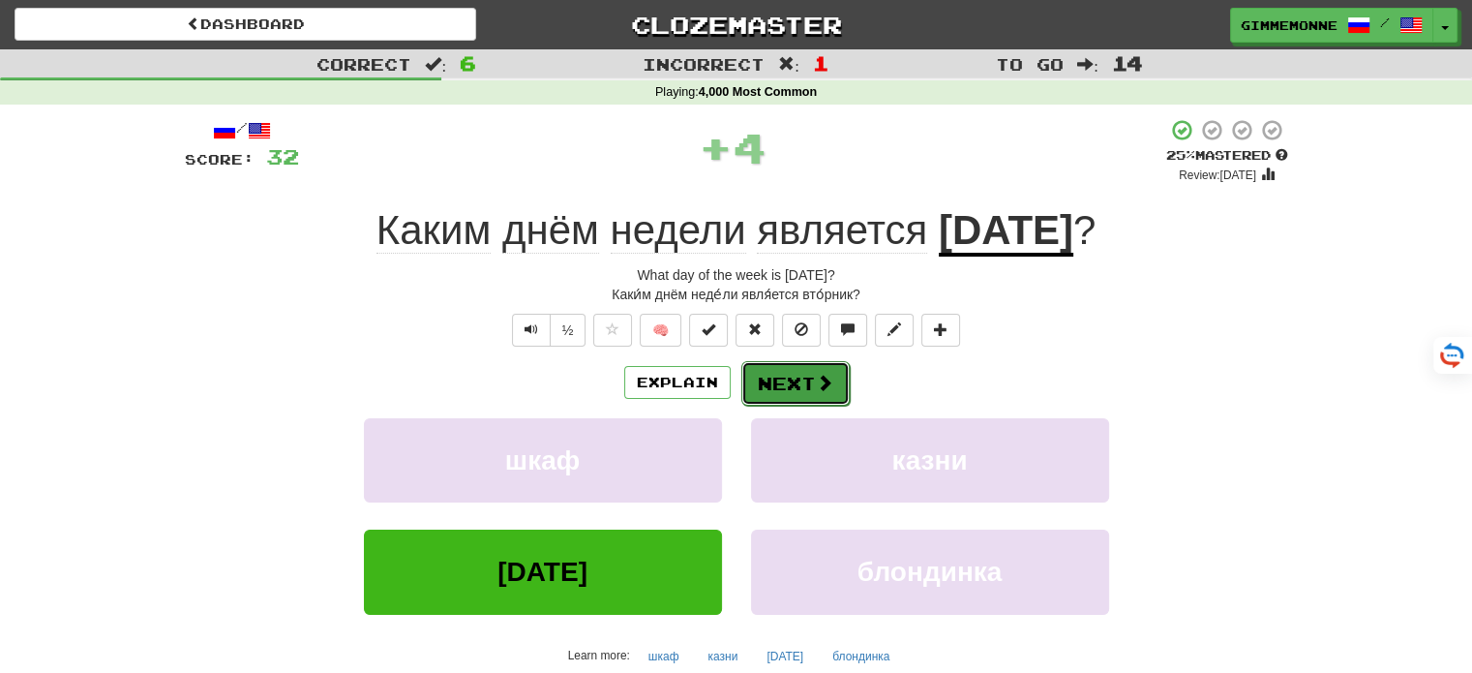
click at [817, 382] on span at bounding box center [824, 382] width 17 height 17
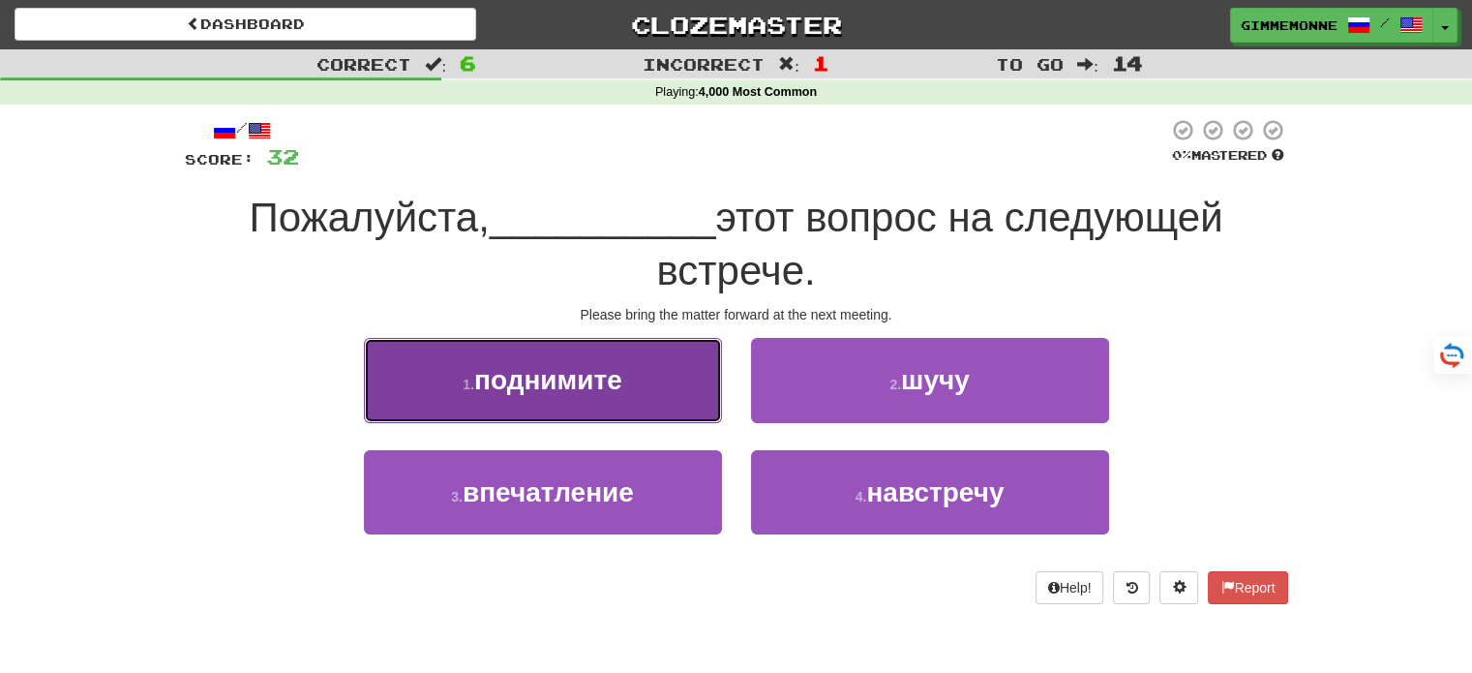
click at [693, 396] on button "1 . поднимите" at bounding box center [543, 380] width 358 height 84
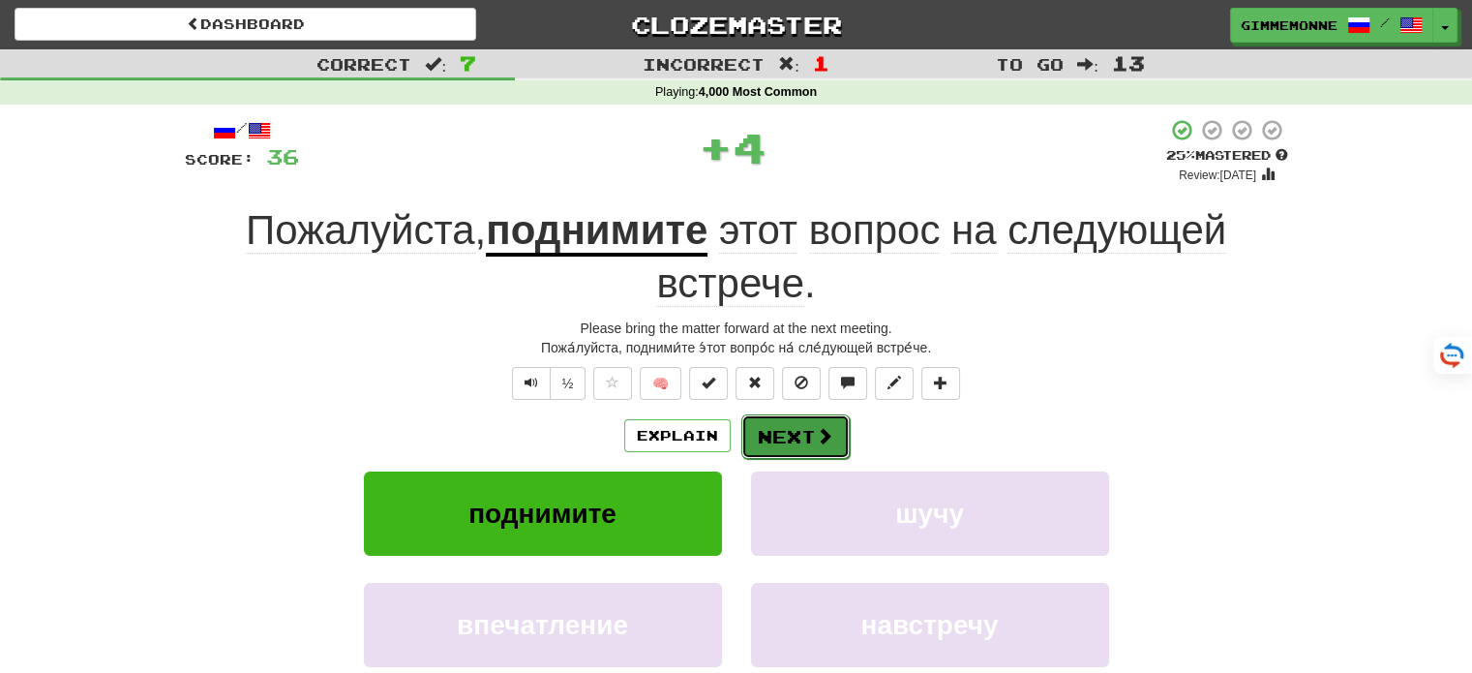
click at [789, 433] on button "Next" at bounding box center [795, 436] width 108 height 45
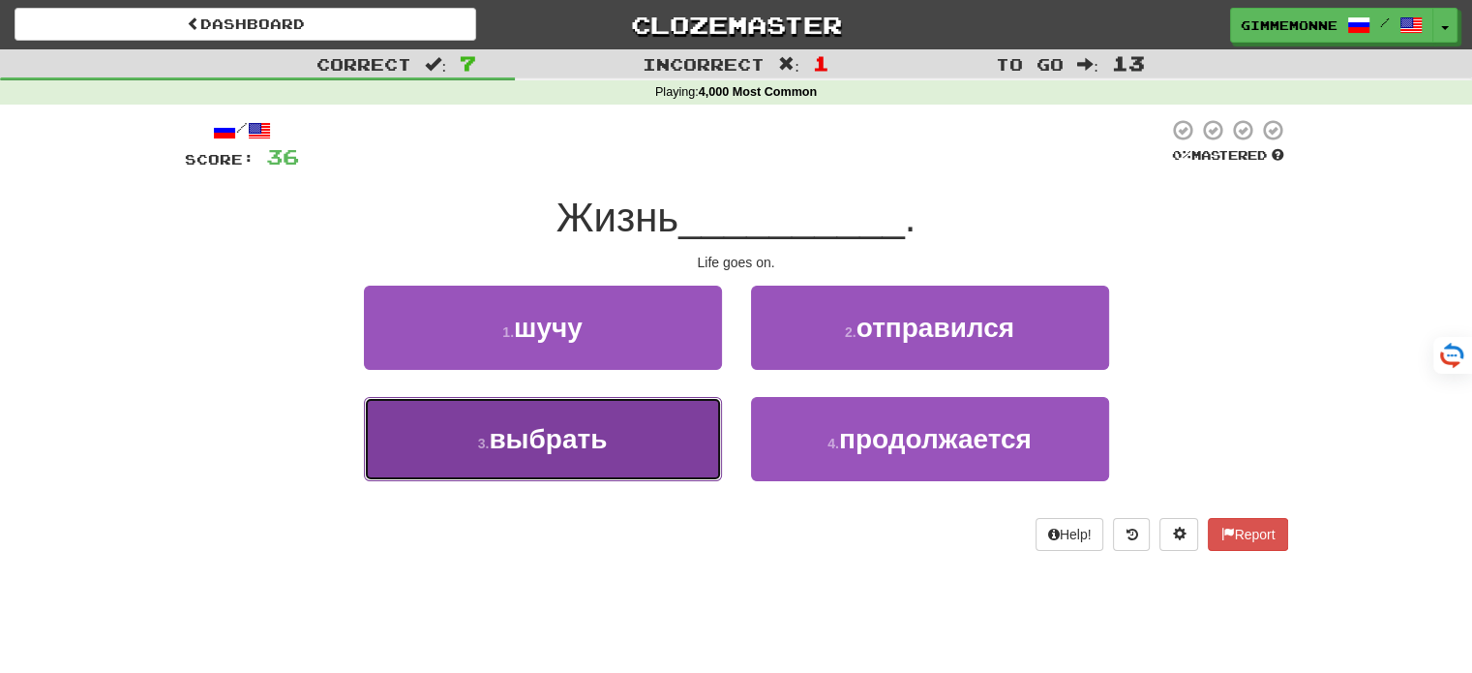
click at [696, 430] on button "3 . выбрать" at bounding box center [543, 439] width 358 height 84
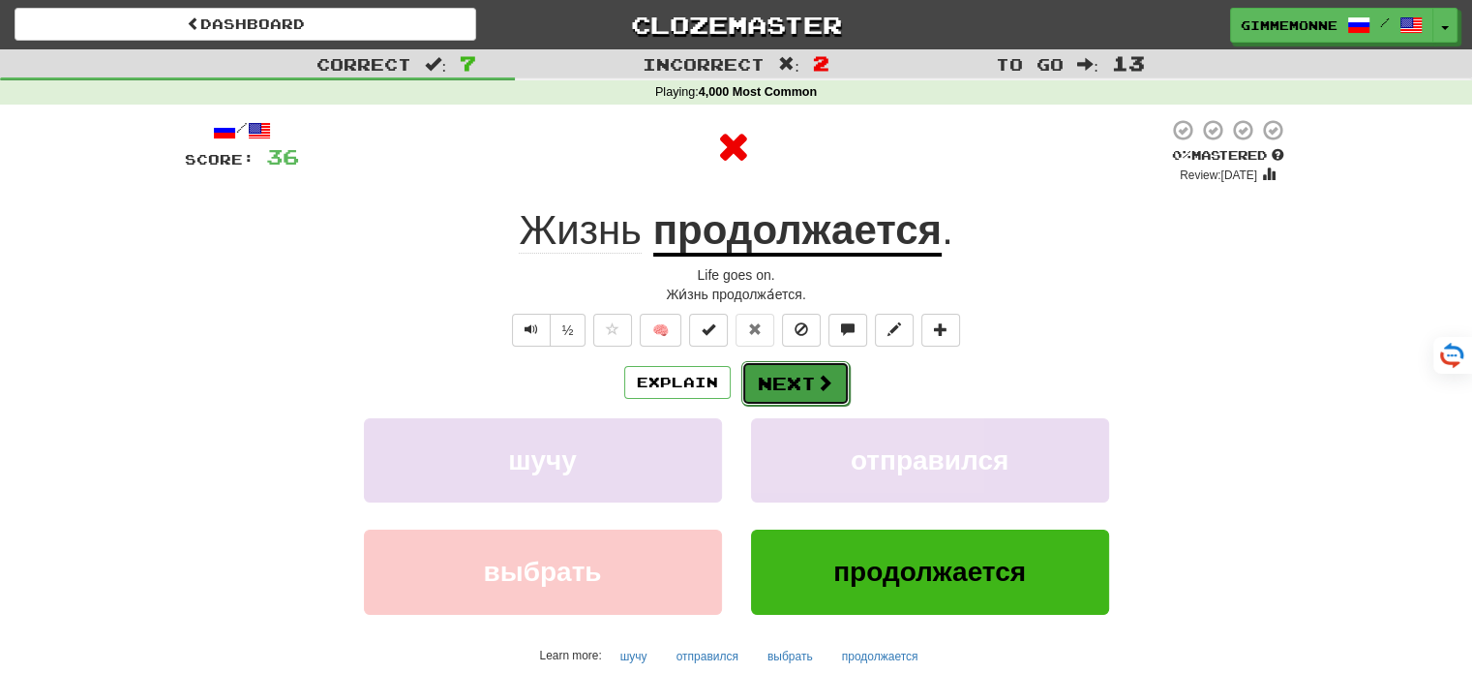
click at [800, 374] on button "Next" at bounding box center [795, 383] width 108 height 45
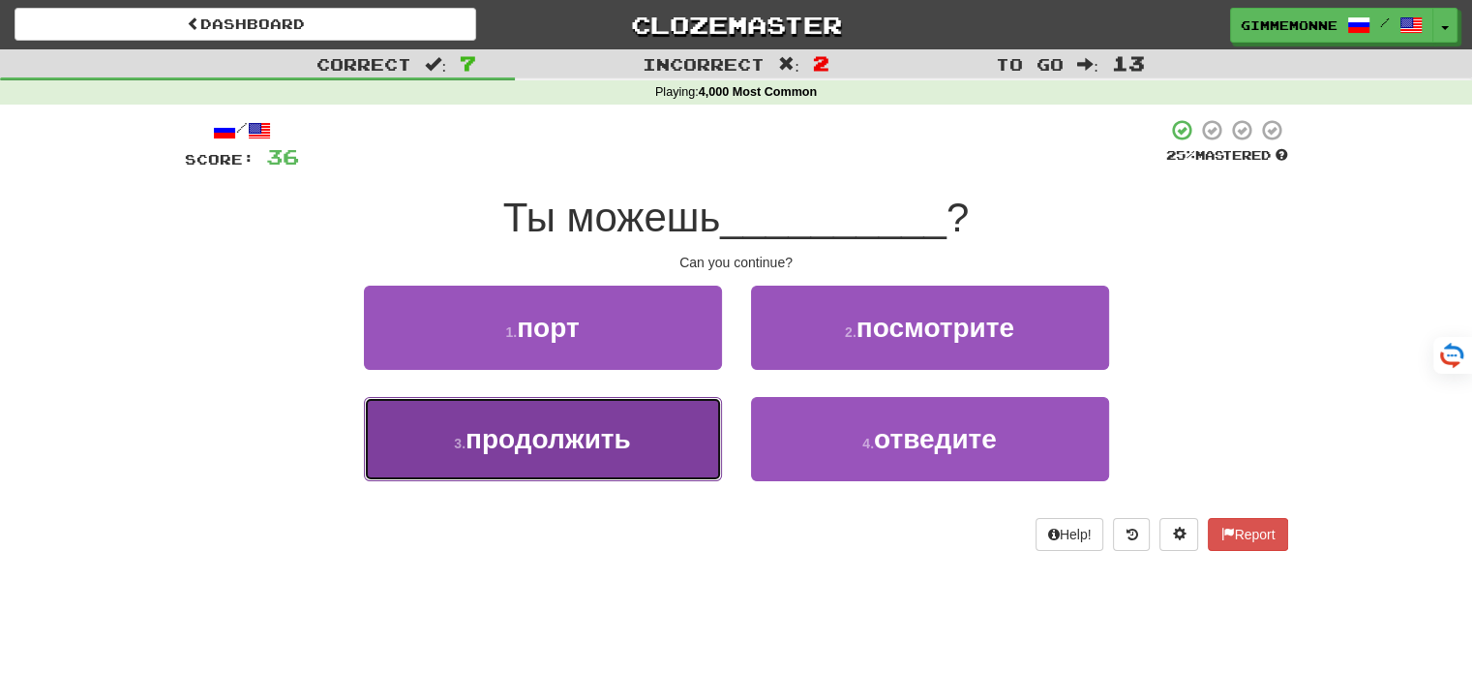
click at [684, 427] on button "3 . продолжить" at bounding box center [543, 439] width 358 height 84
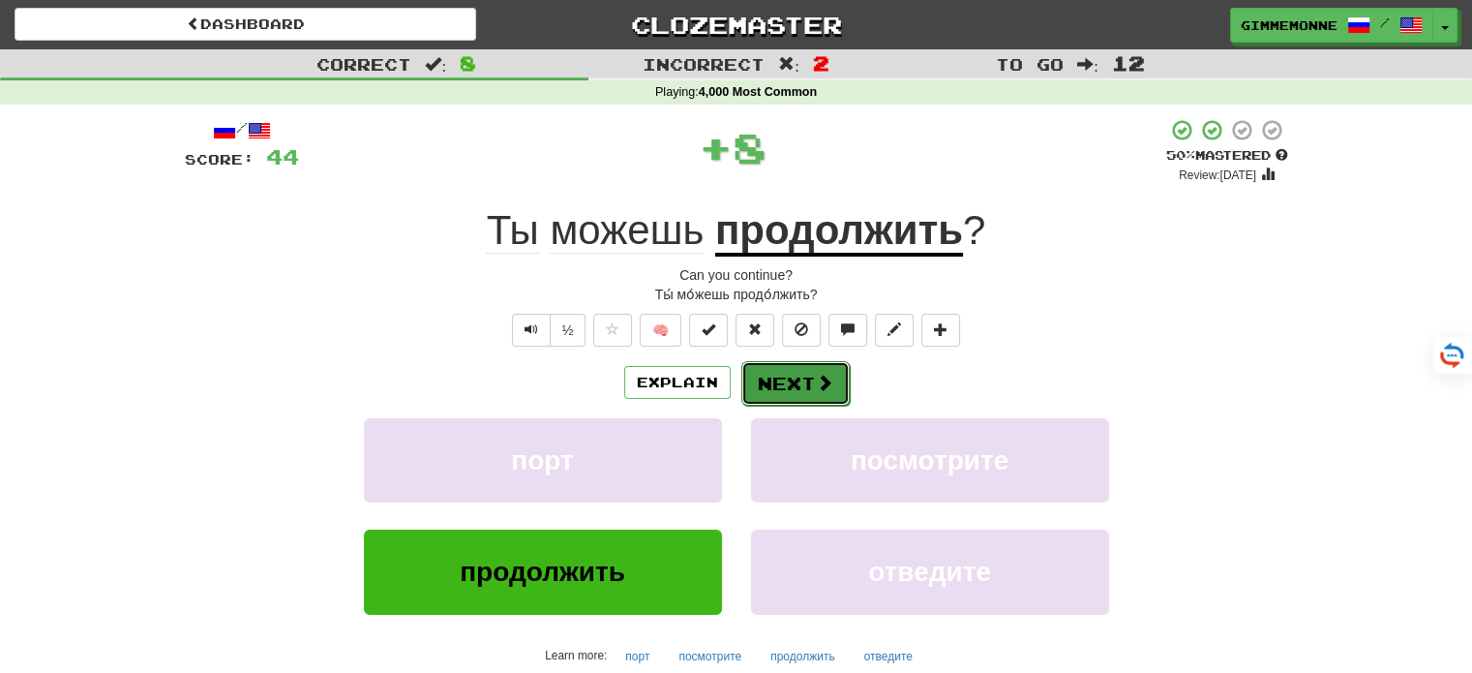
click at [789, 374] on button "Next" at bounding box center [795, 383] width 108 height 45
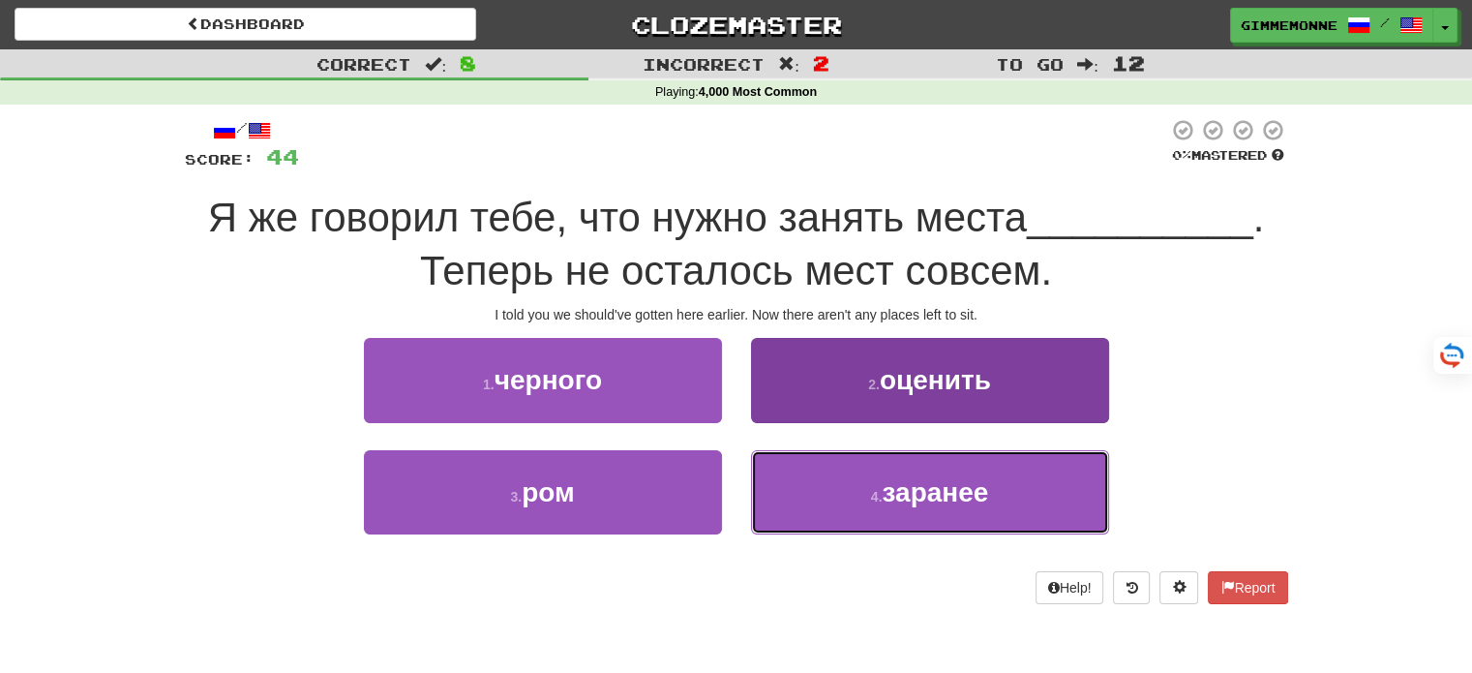
click at [852, 473] on button "4 . заранее" at bounding box center [930, 492] width 358 height 84
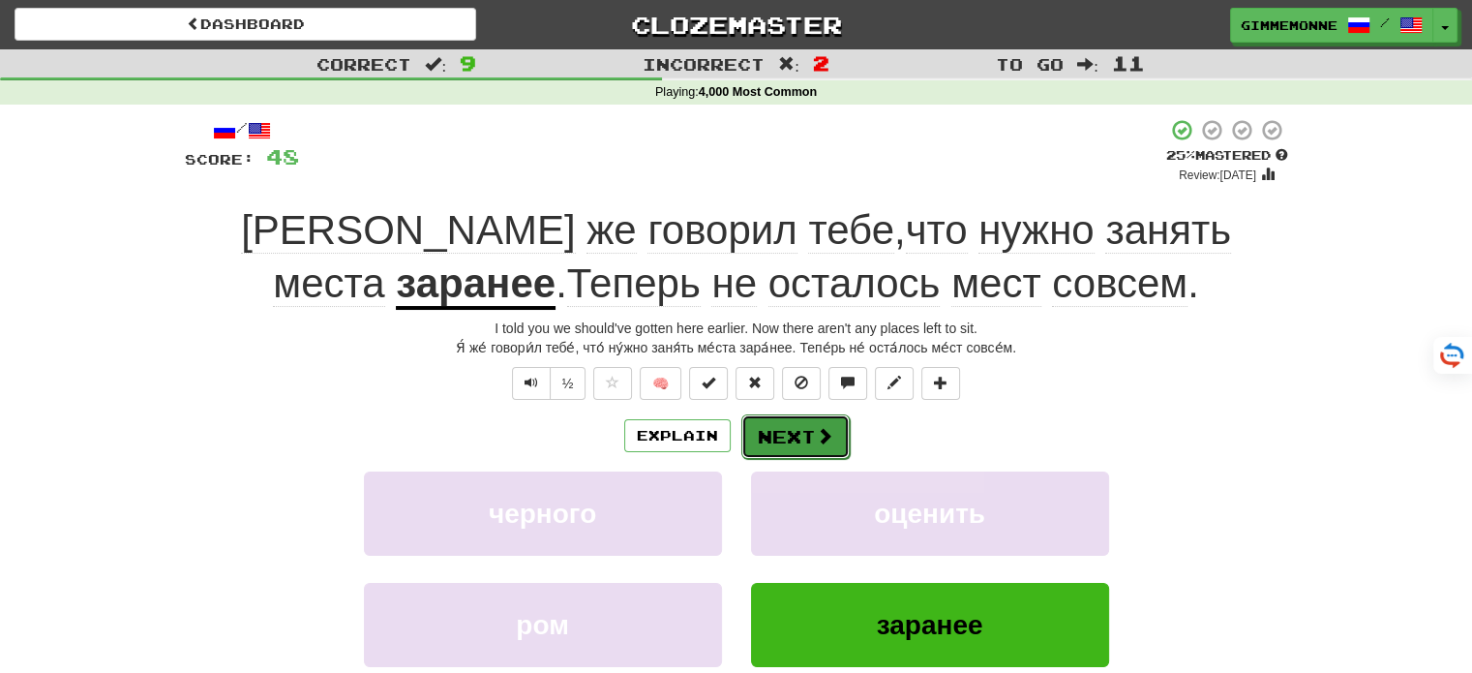
click at [787, 435] on button "Next" at bounding box center [795, 436] width 108 height 45
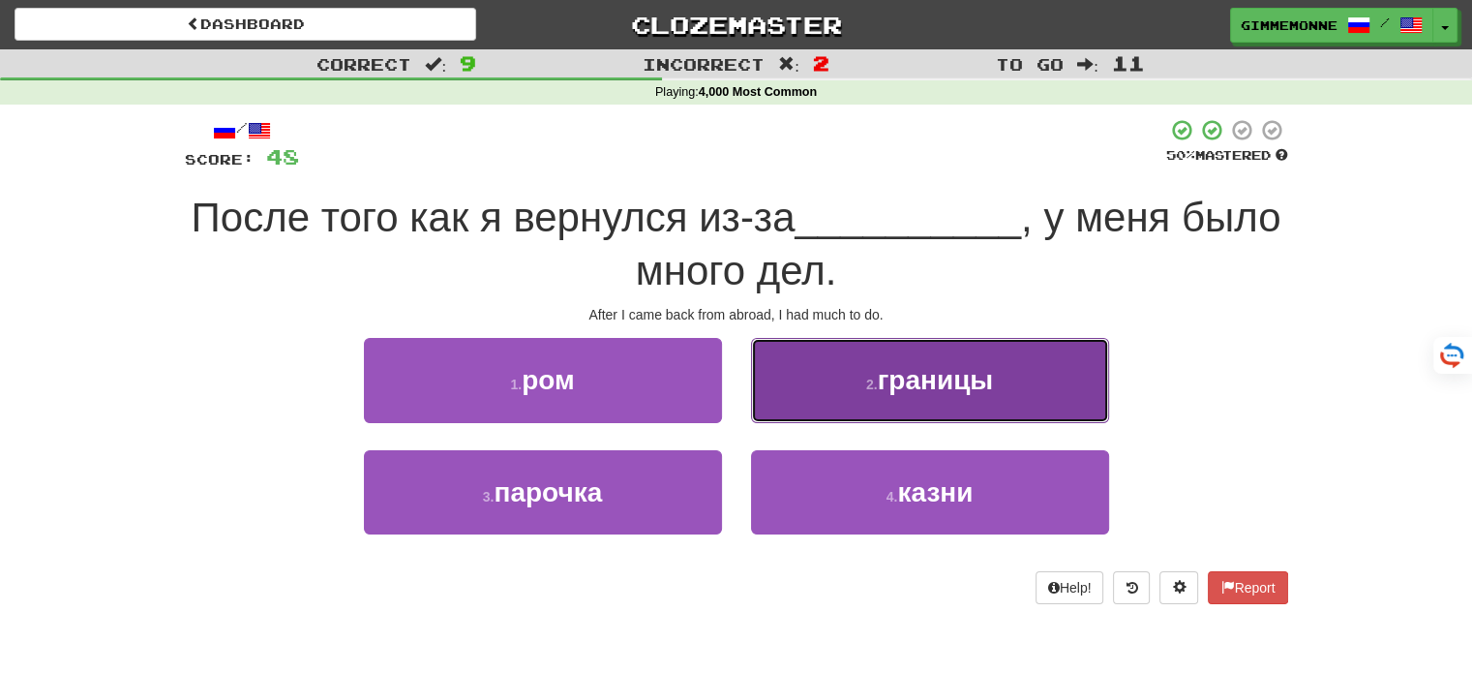
click at [830, 381] on button "2 . границы" at bounding box center [930, 380] width 358 height 84
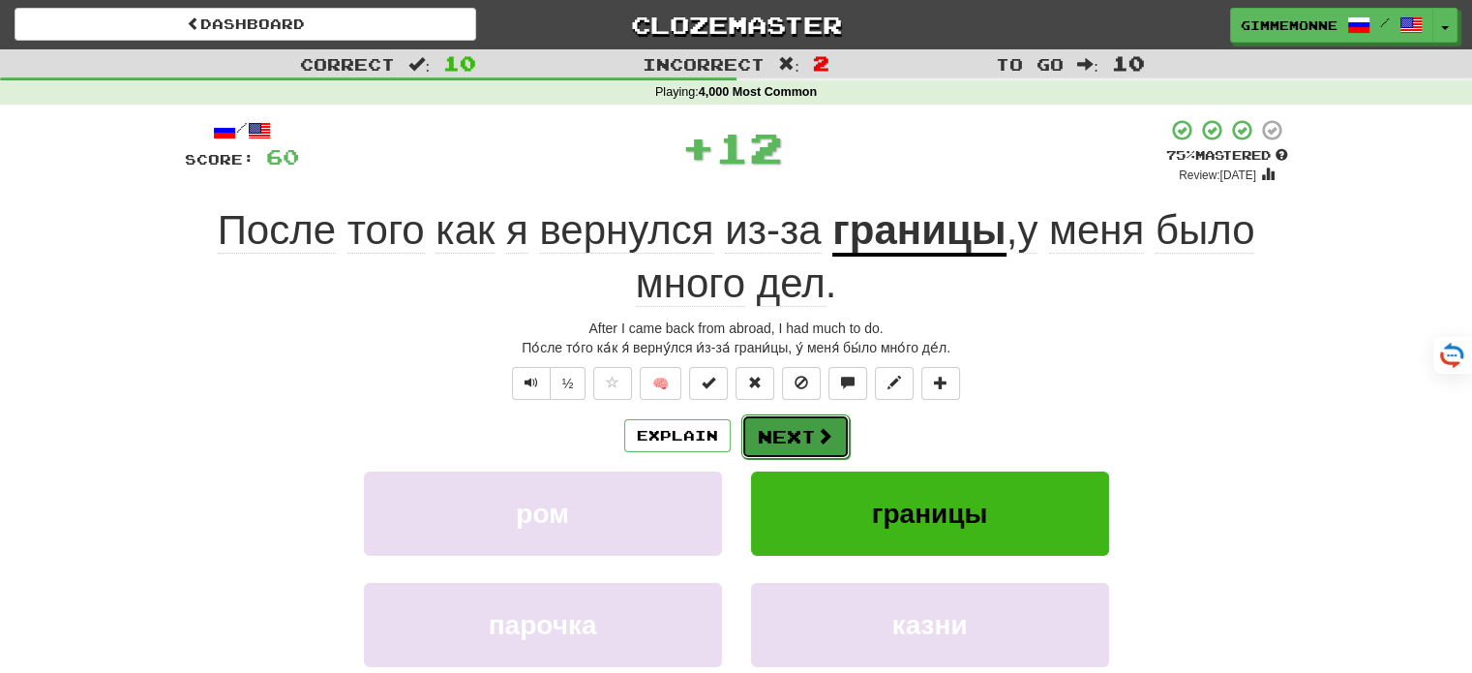
click at [803, 434] on button "Next" at bounding box center [795, 436] width 108 height 45
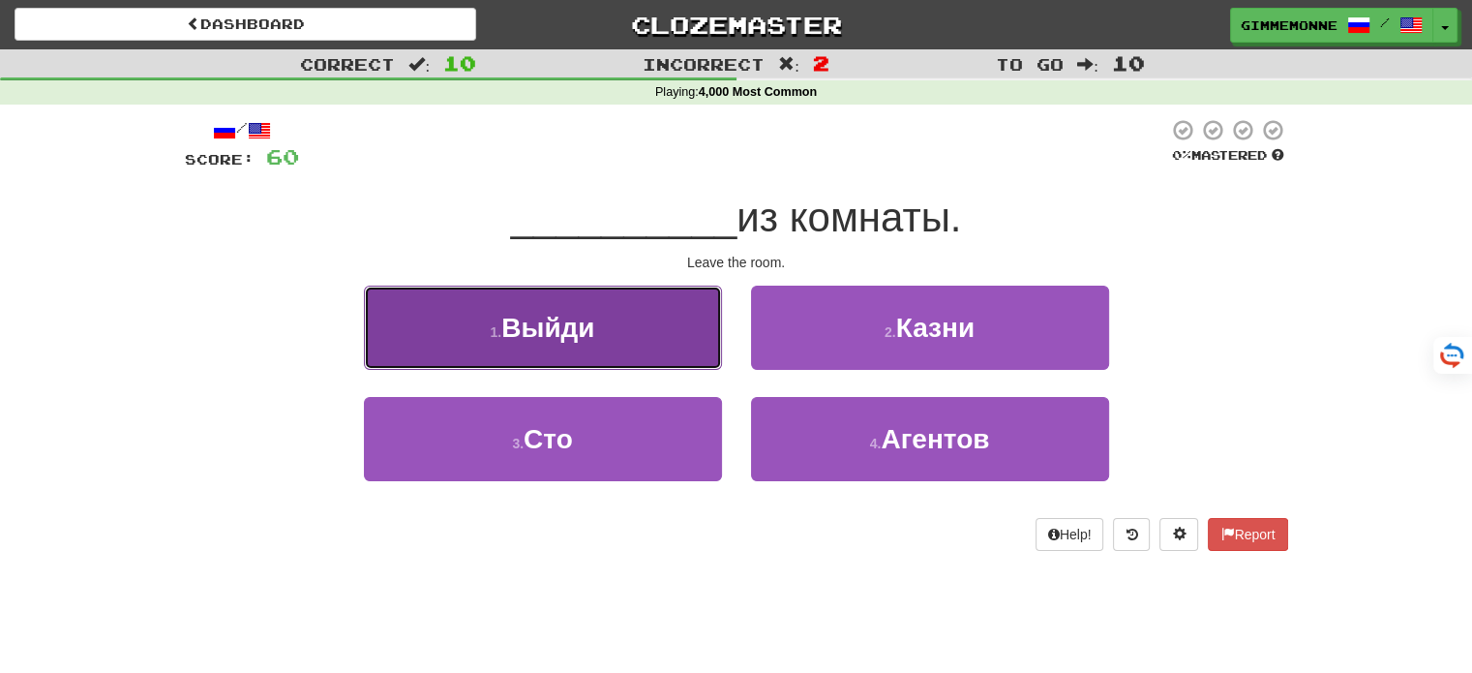
click at [705, 358] on button "1 . Выйди" at bounding box center [543, 327] width 358 height 84
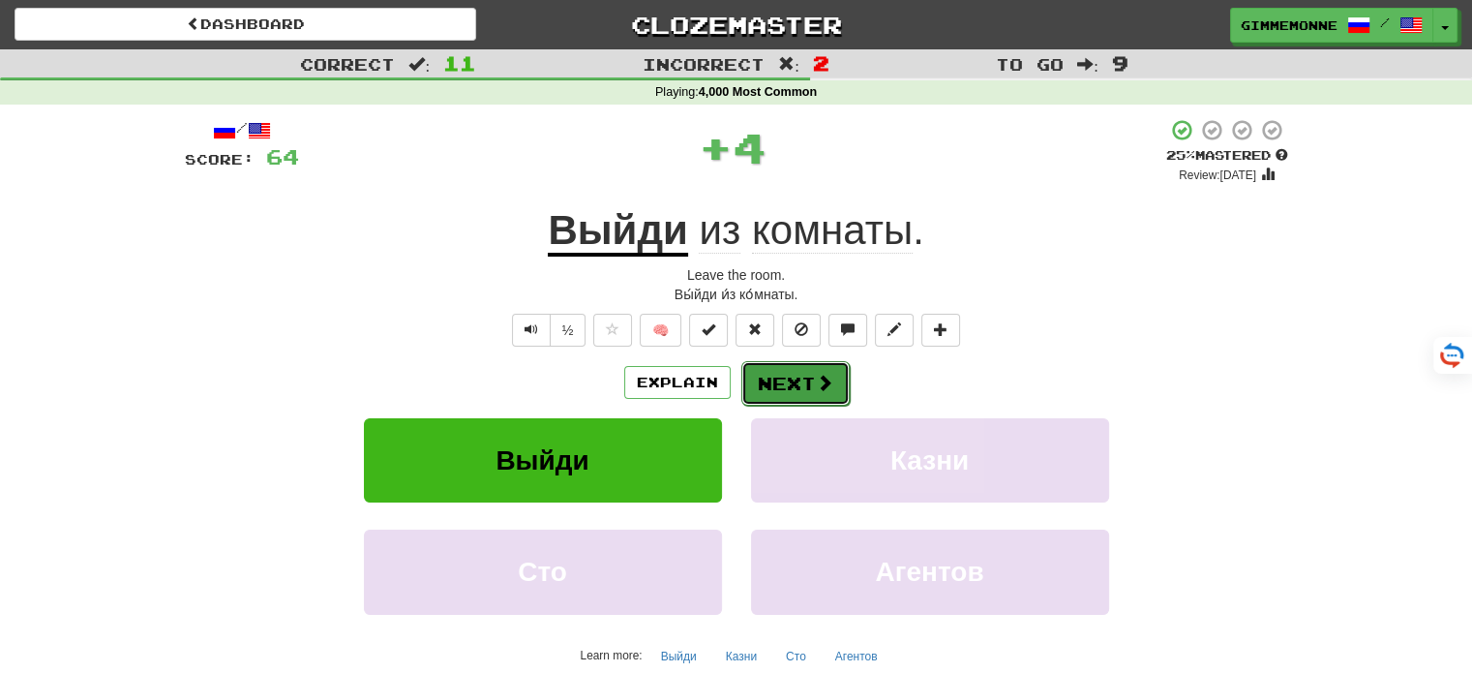
click at [776, 382] on button "Next" at bounding box center [795, 383] width 108 height 45
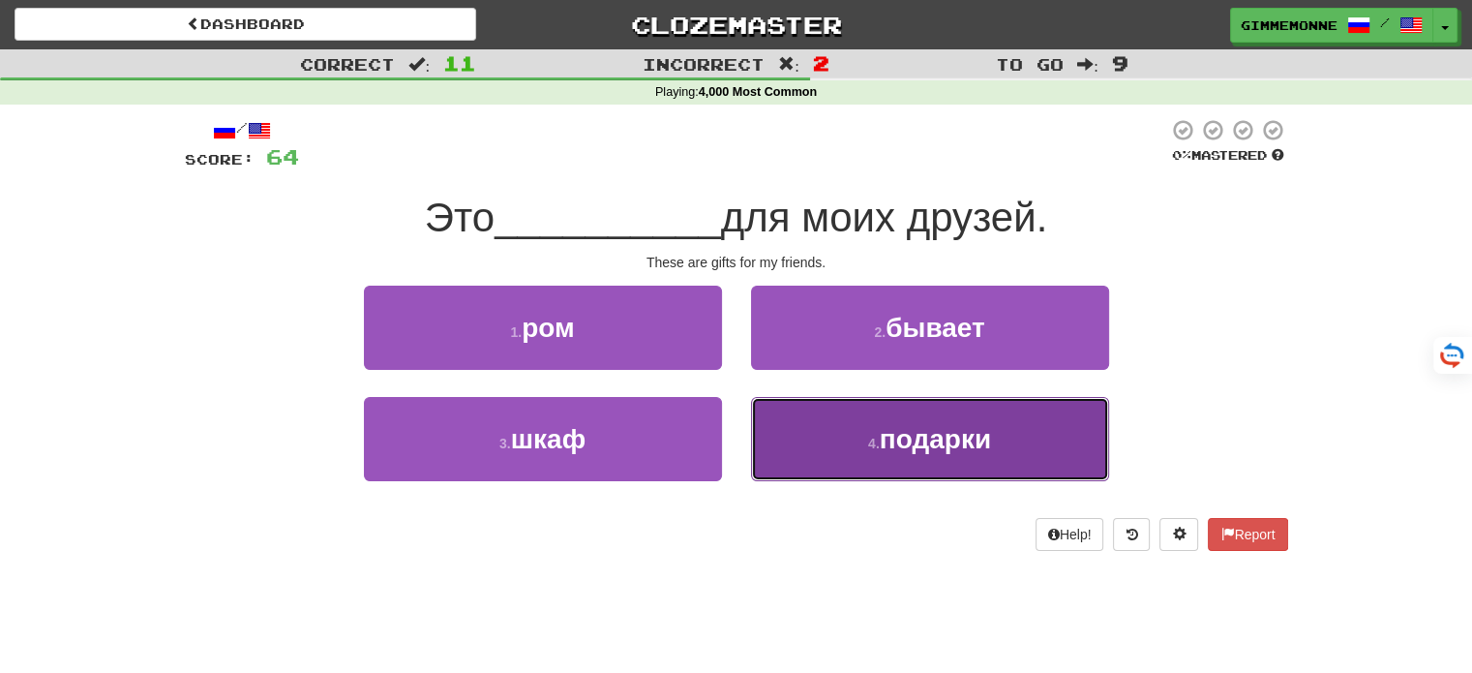
click at [819, 426] on button "4 . подарки" at bounding box center [930, 439] width 358 height 84
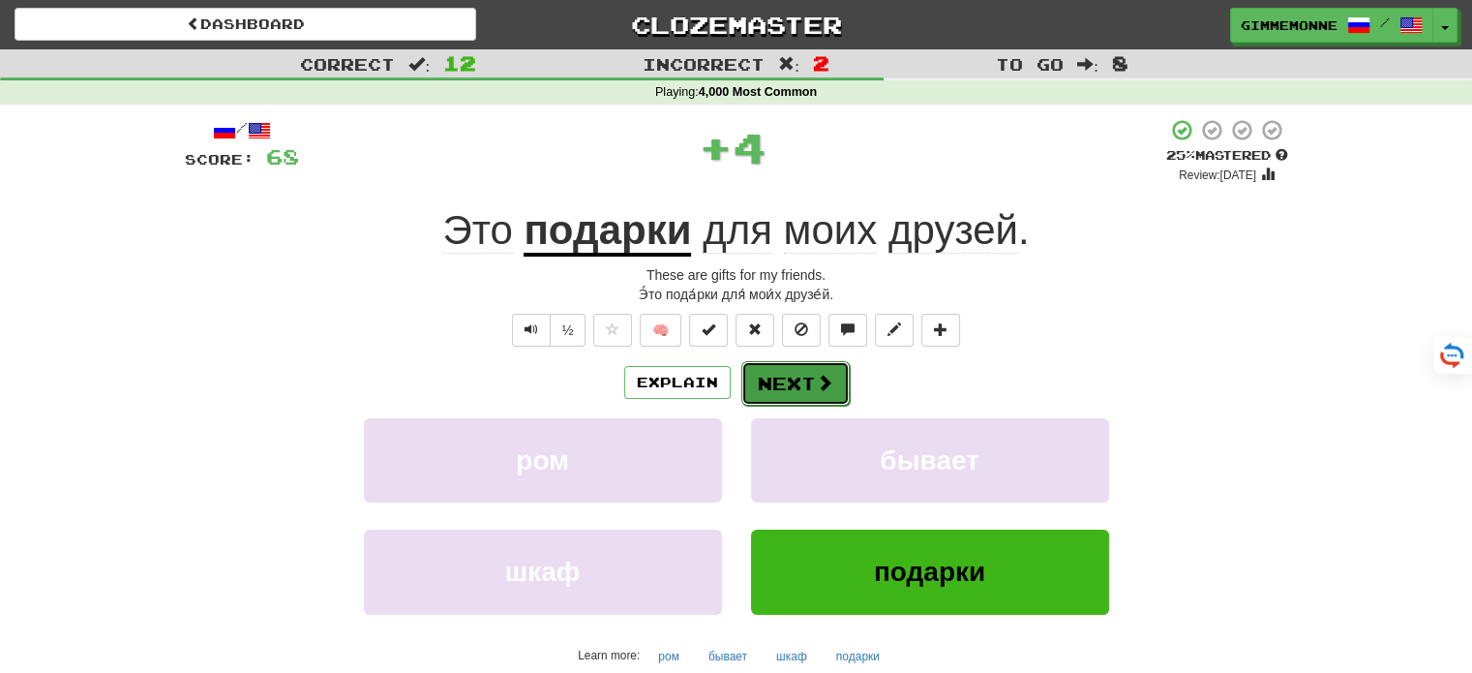
click at [799, 386] on button "Next" at bounding box center [795, 383] width 108 height 45
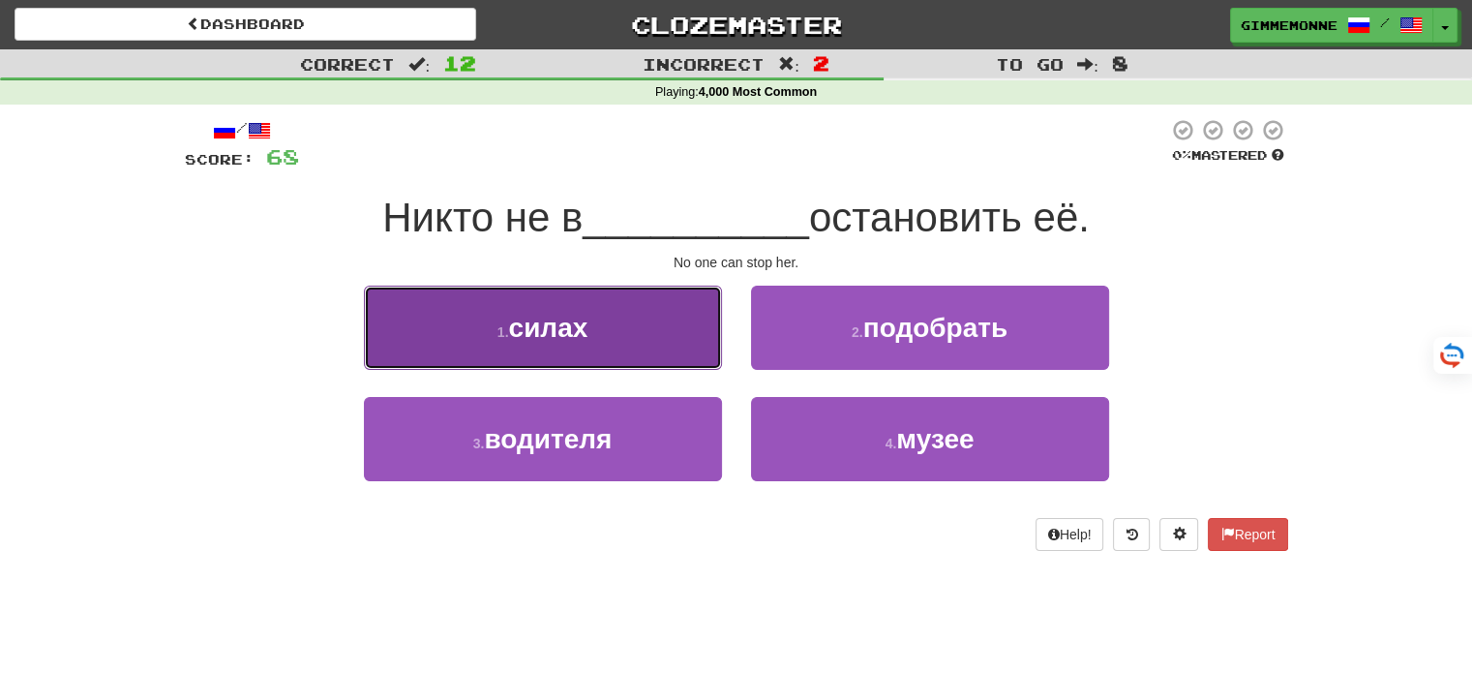
click at [681, 340] on button "1 . силах" at bounding box center [543, 327] width 358 height 84
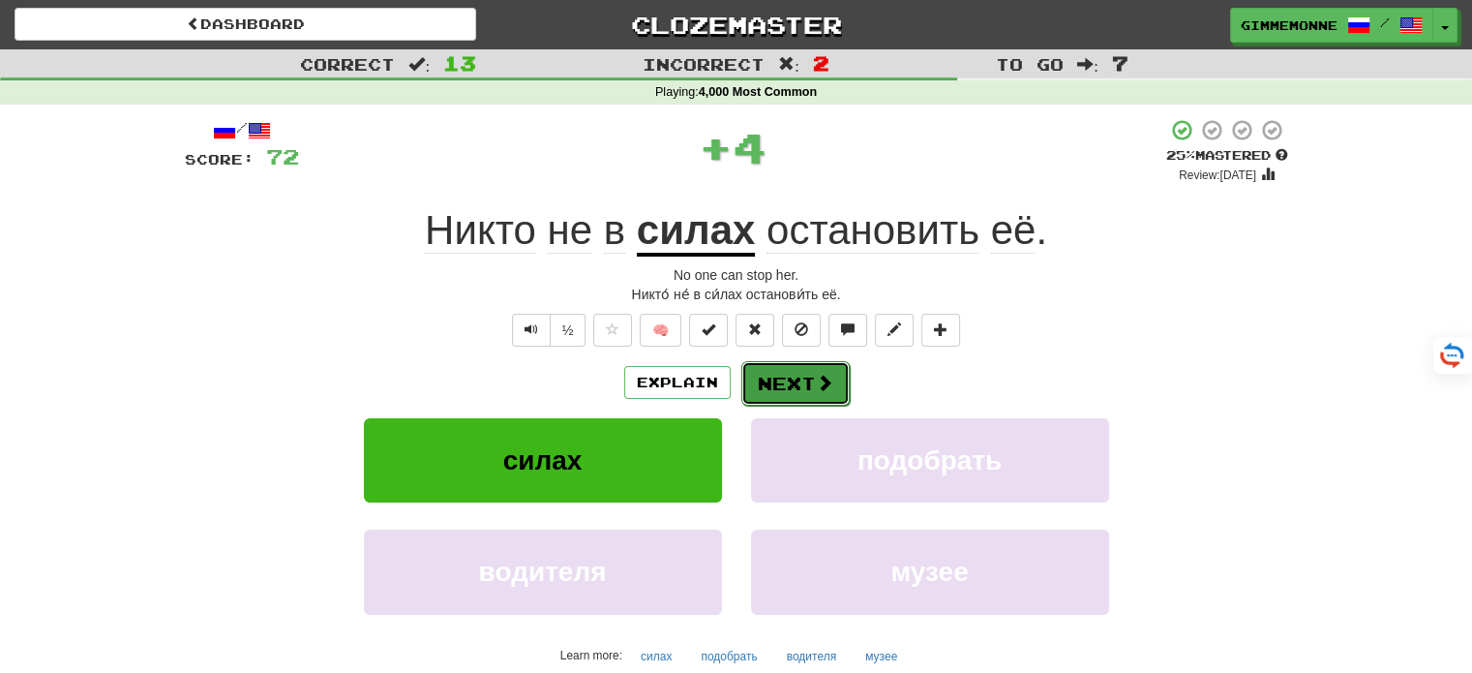
click at [780, 374] on button "Next" at bounding box center [795, 383] width 108 height 45
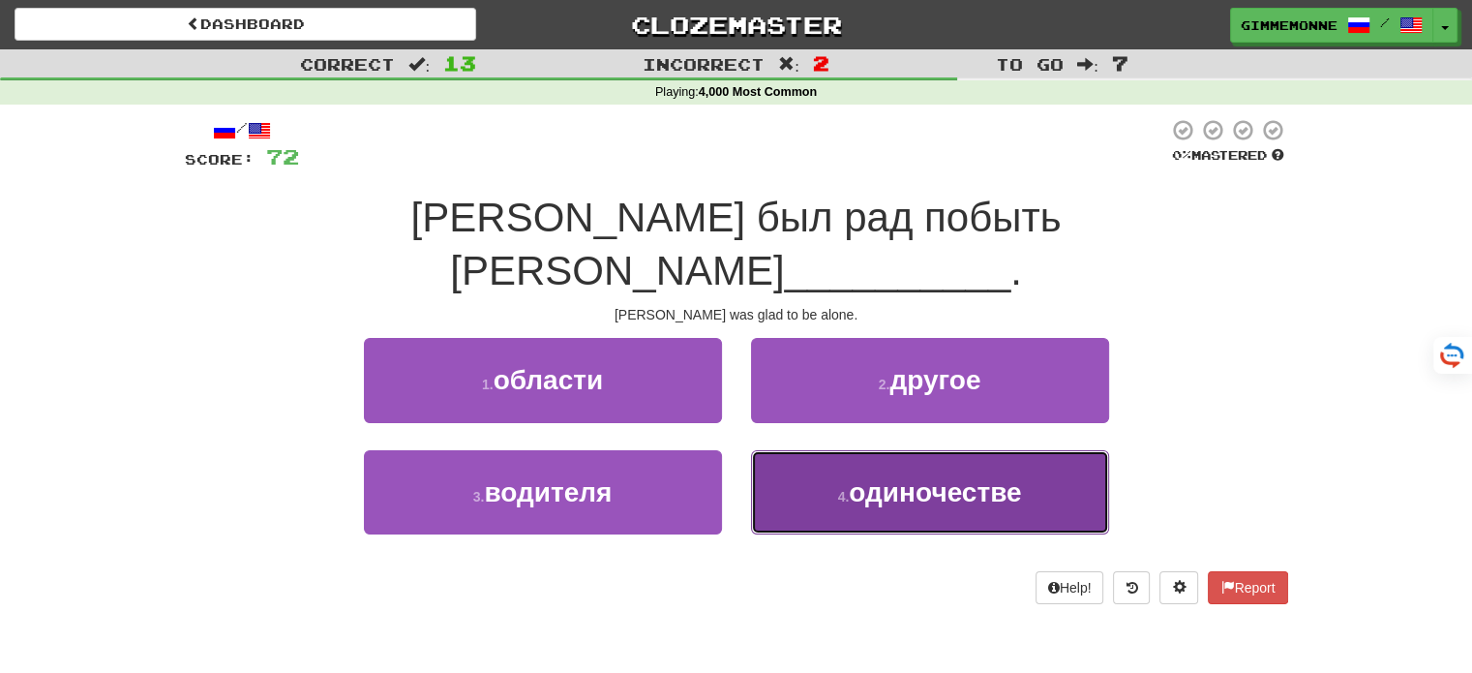
click at [817, 450] on button "4 . одиночестве" at bounding box center [930, 492] width 358 height 84
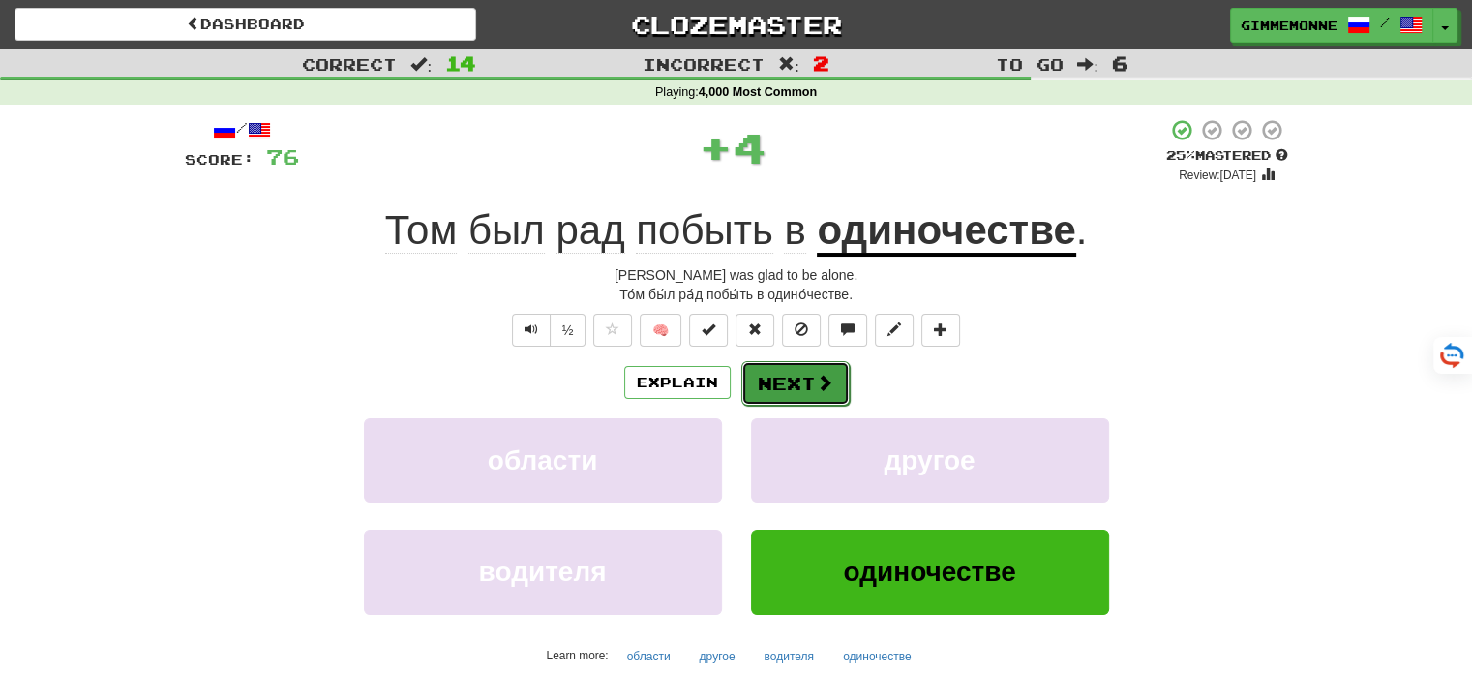
click at [784, 390] on button "Next" at bounding box center [795, 383] width 108 height 45
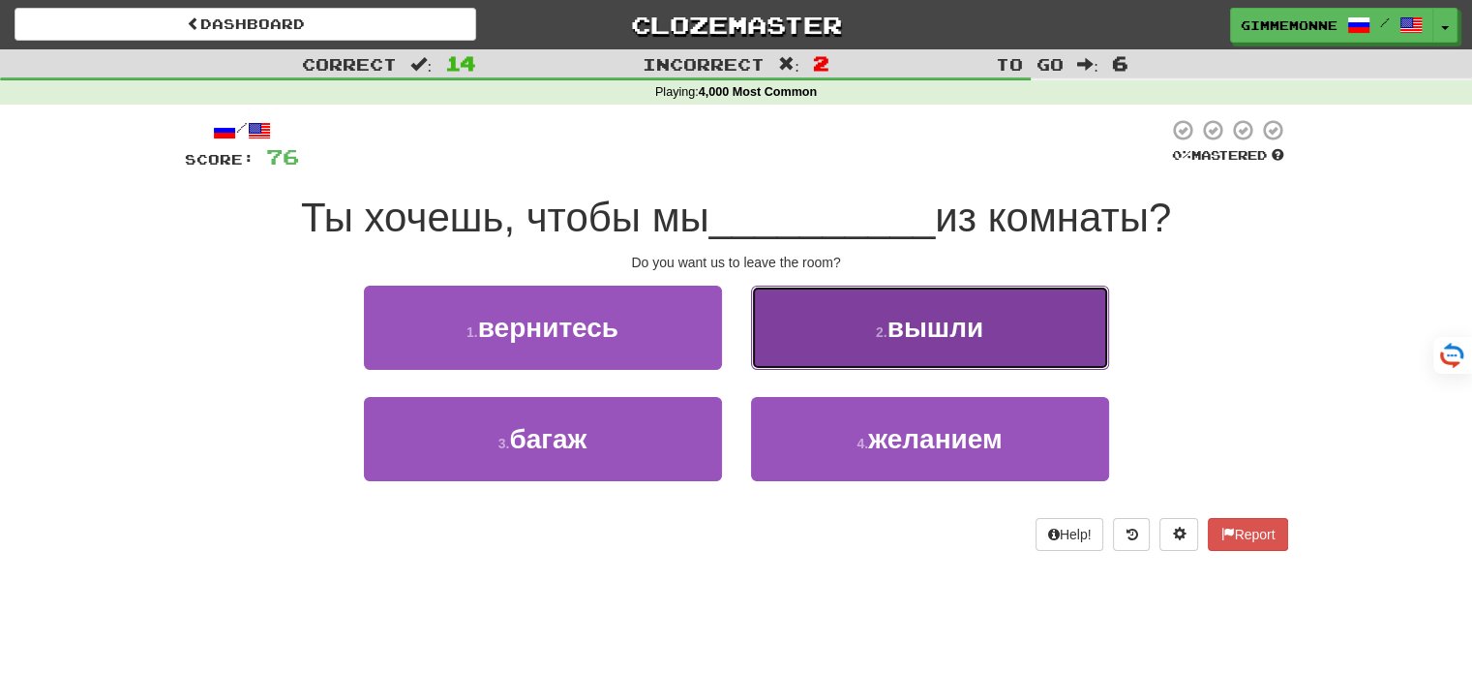
click at [859, 341] on button "2 . вышли" at bounding box center [930, 327] width 358 height 84
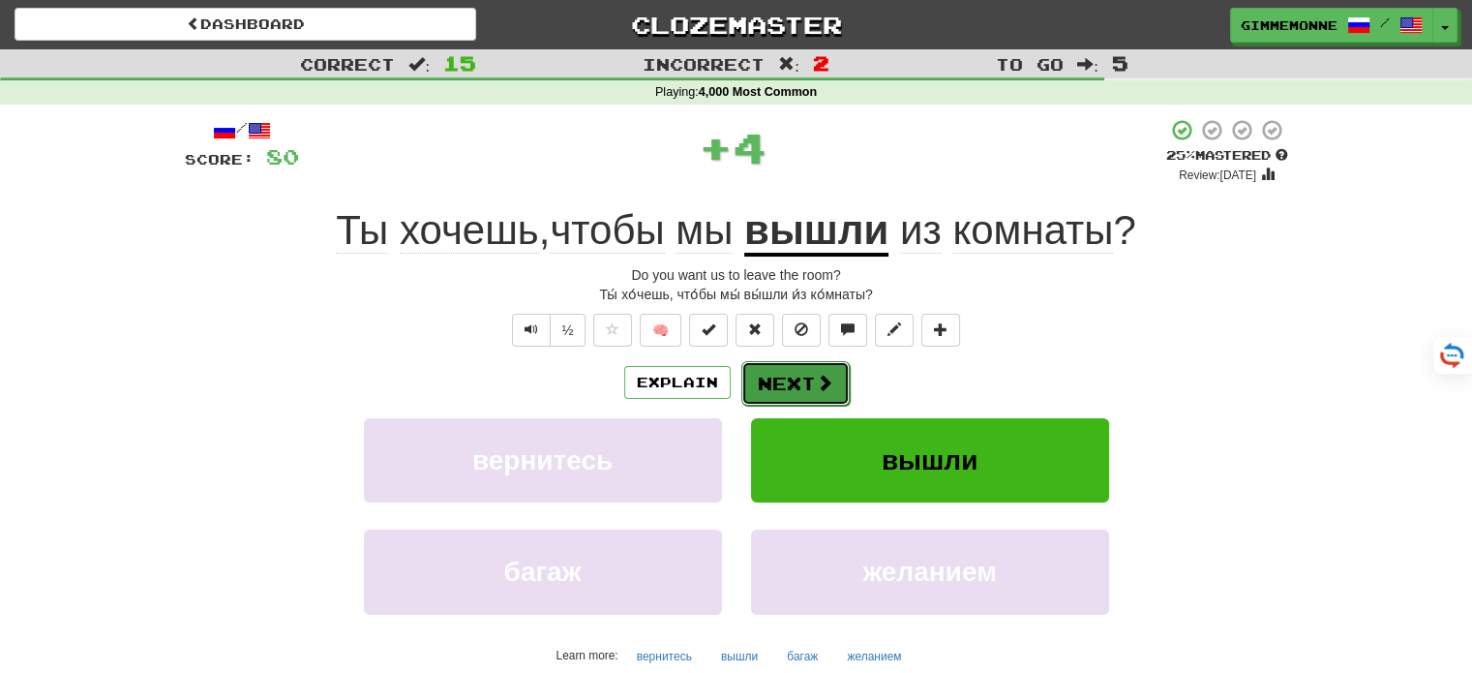
click at [828, 379] on span at bounding box center [824, 382] width 17 height 17
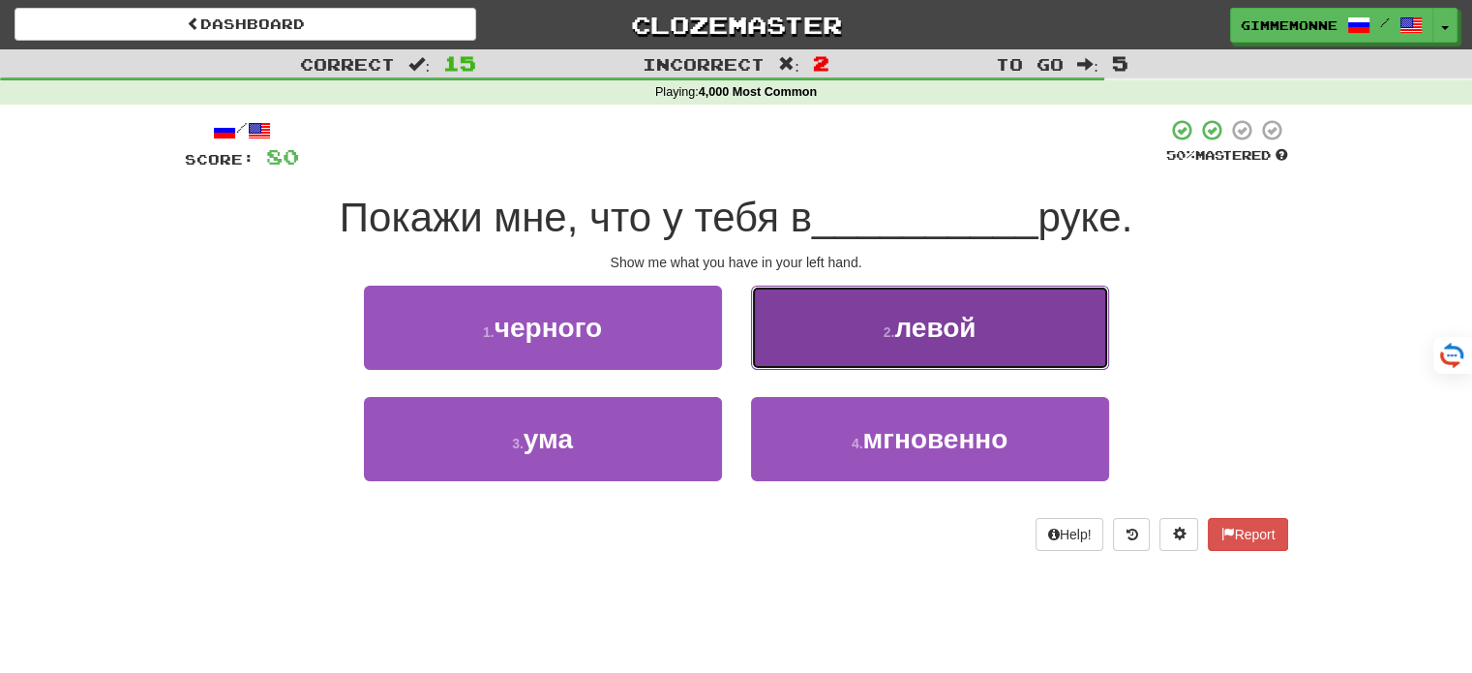
click at [830, 337] on button "2 . левой" at bounding box center [930, 327] width 358 height 84
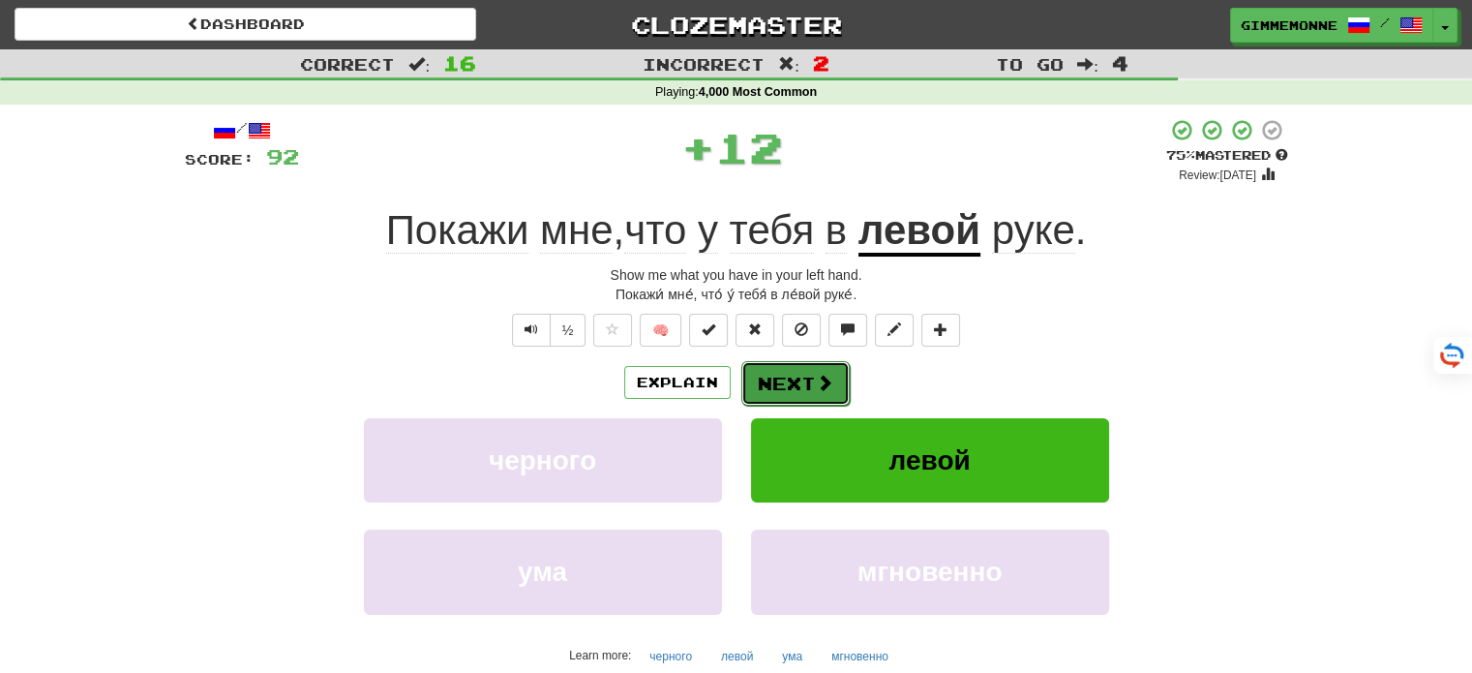
click at [784, 385] on button "Next" at bounding box center [795, 383] width 108 height 45
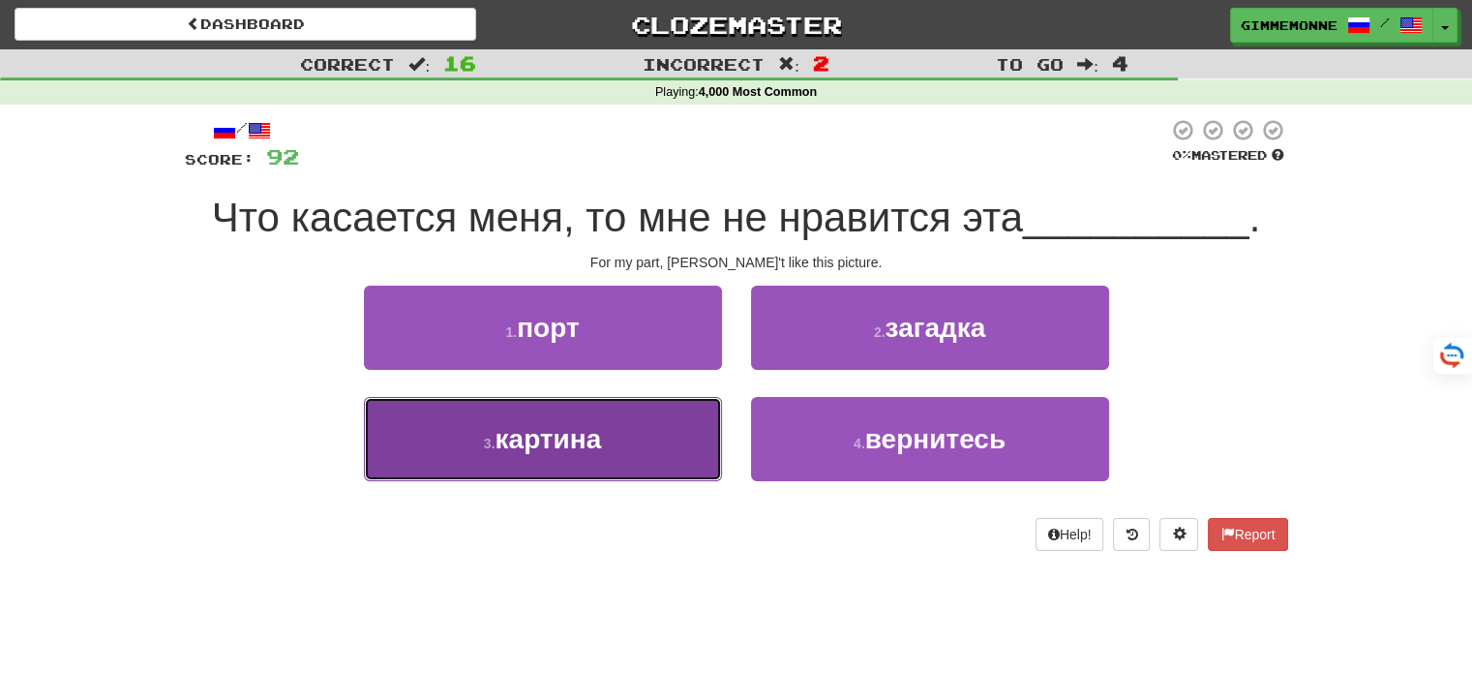
click at [635, 461] on button "3 . картина" at bounding box center [543, 439] width 358 height 84
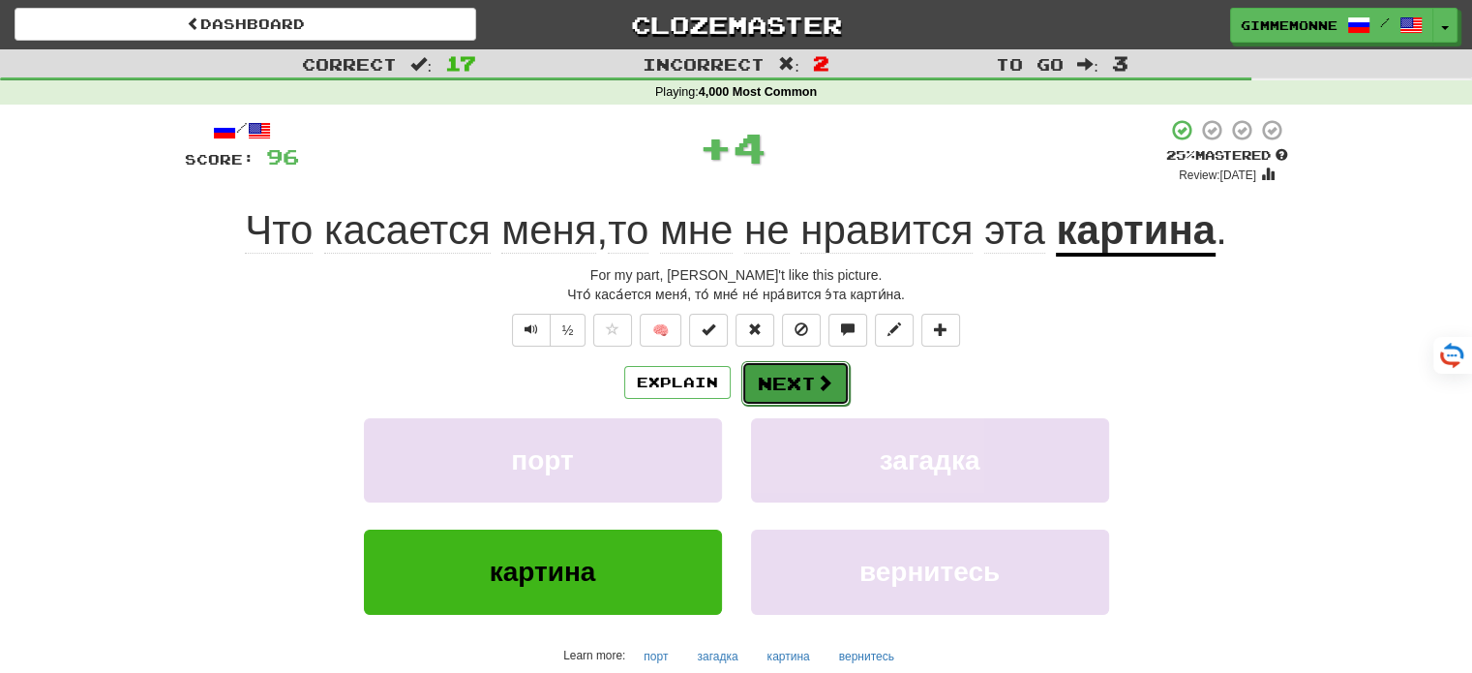
click at [778, 361] on button "Next" at bounding box center [795, 383] width 108 height 45
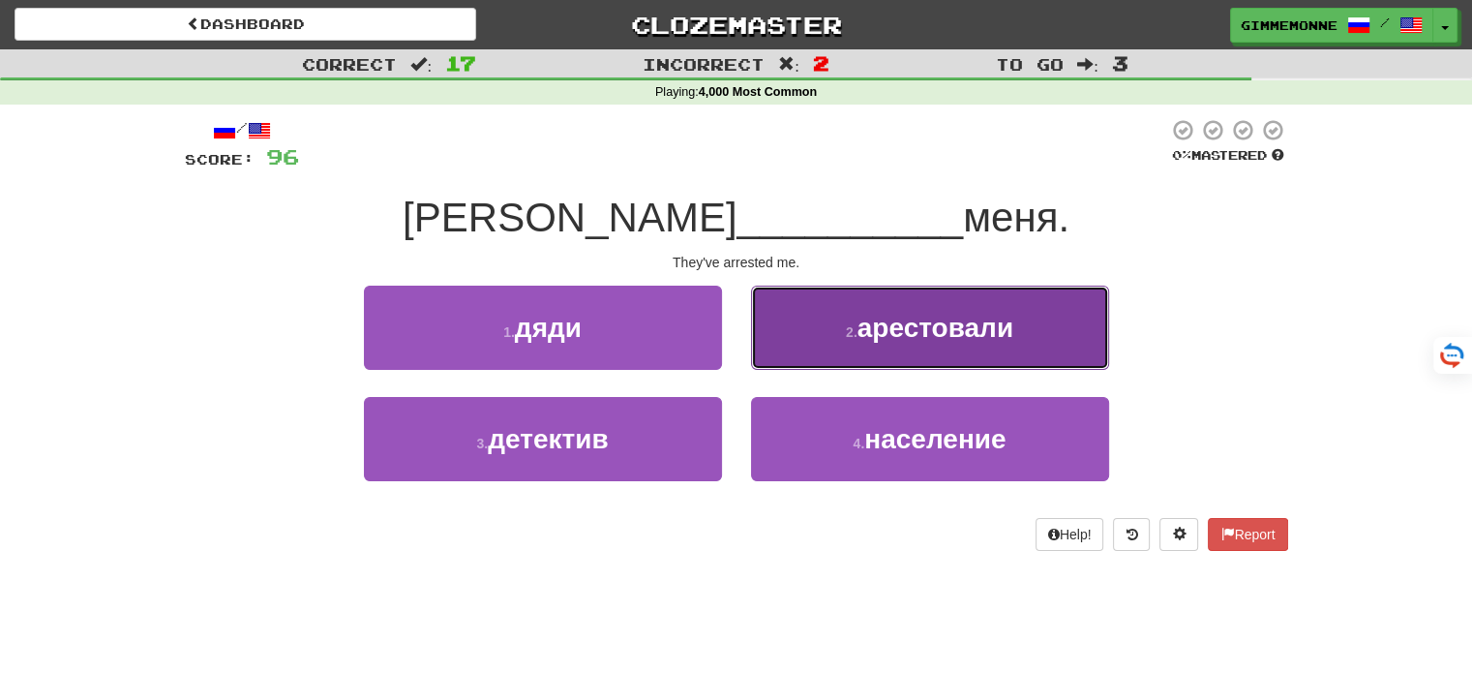
click at [885, 324] on span "арестовали" at bounding box center [935, 328] width 156 height 30
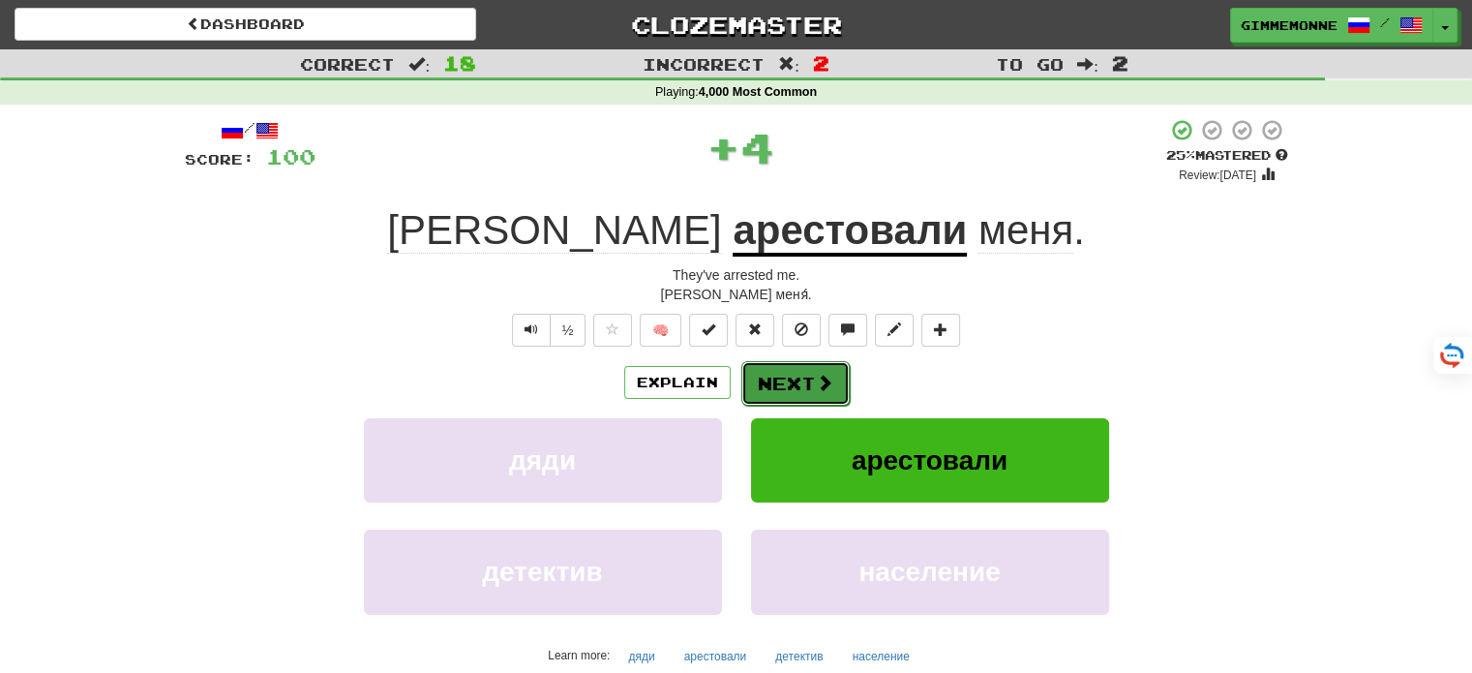
click at [802, 392] on button "Next" at bounding box center [795, 383] width 108 height 45
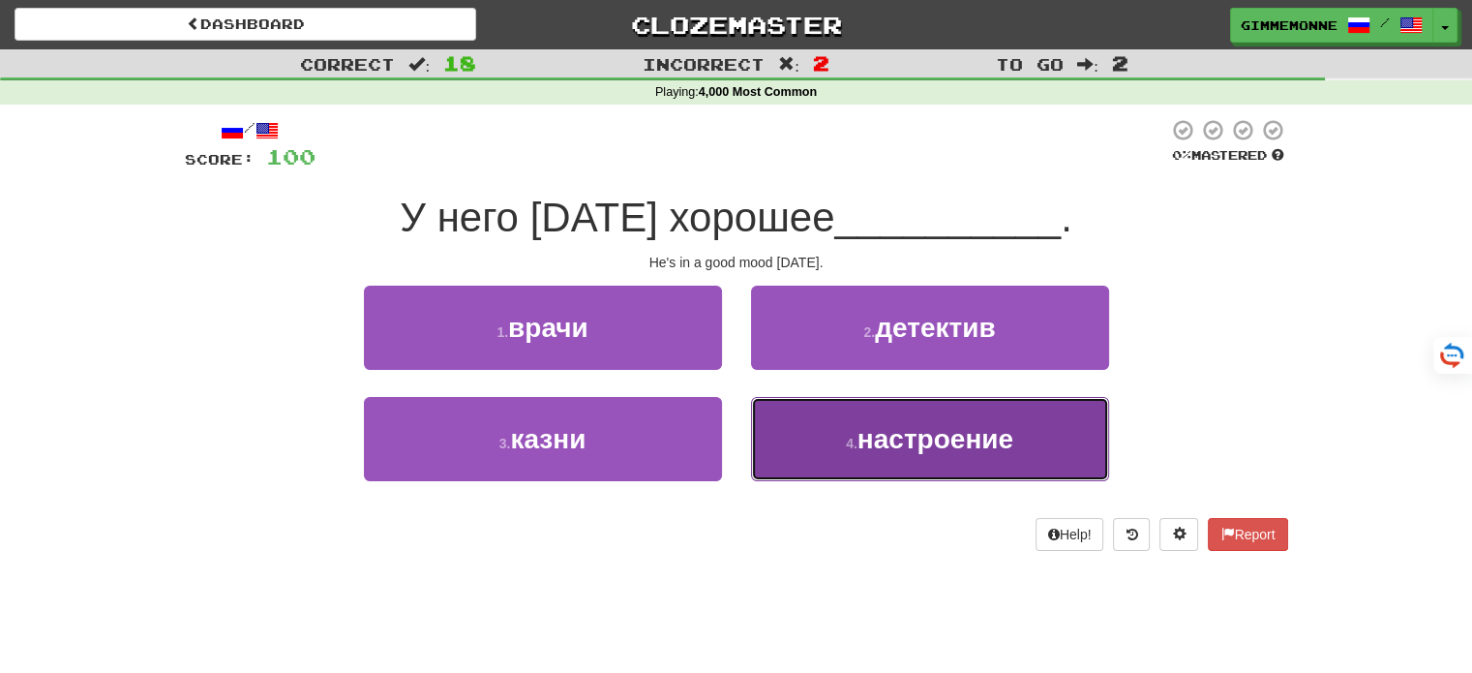
click at [842, 428] on button "4 . настроение" at bounding box center [930, 439] width 358 height 84
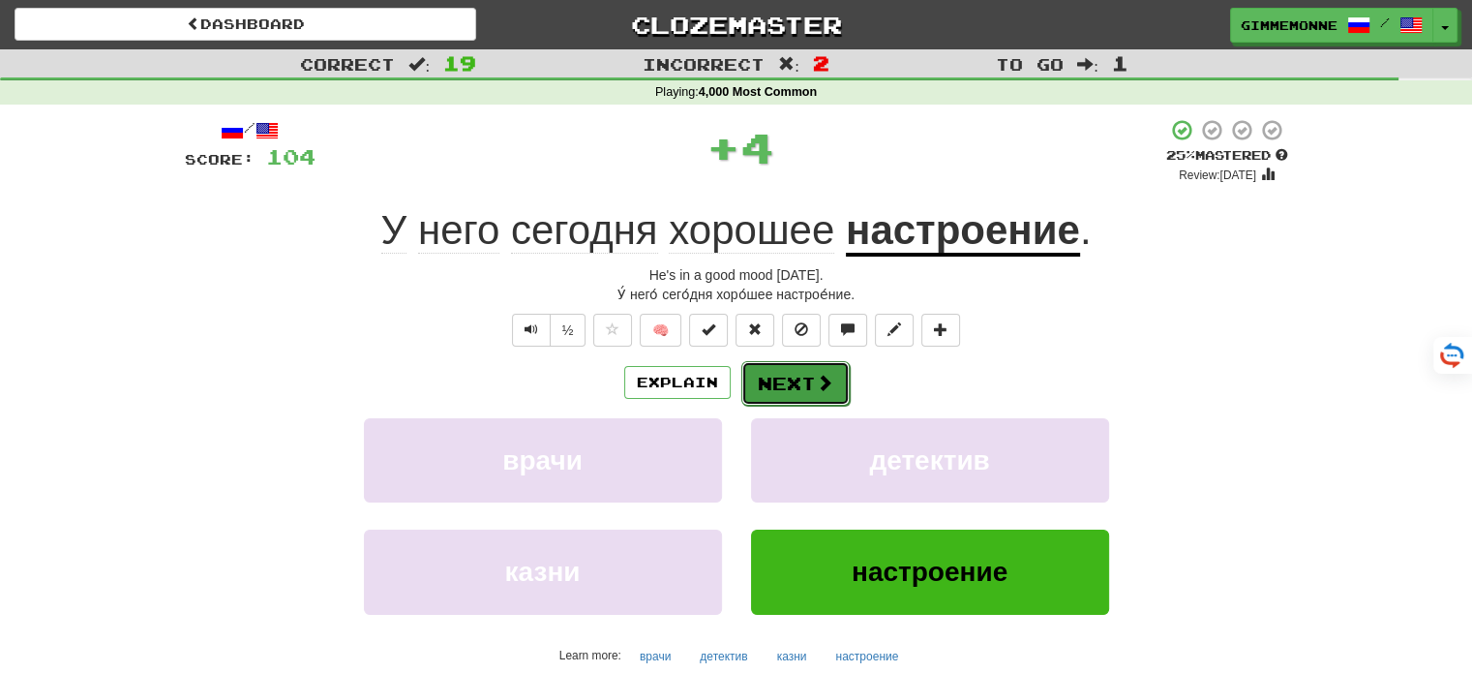
click at [807, 376] on button "Next" at bounding box center [795, 383] width 108 height 45
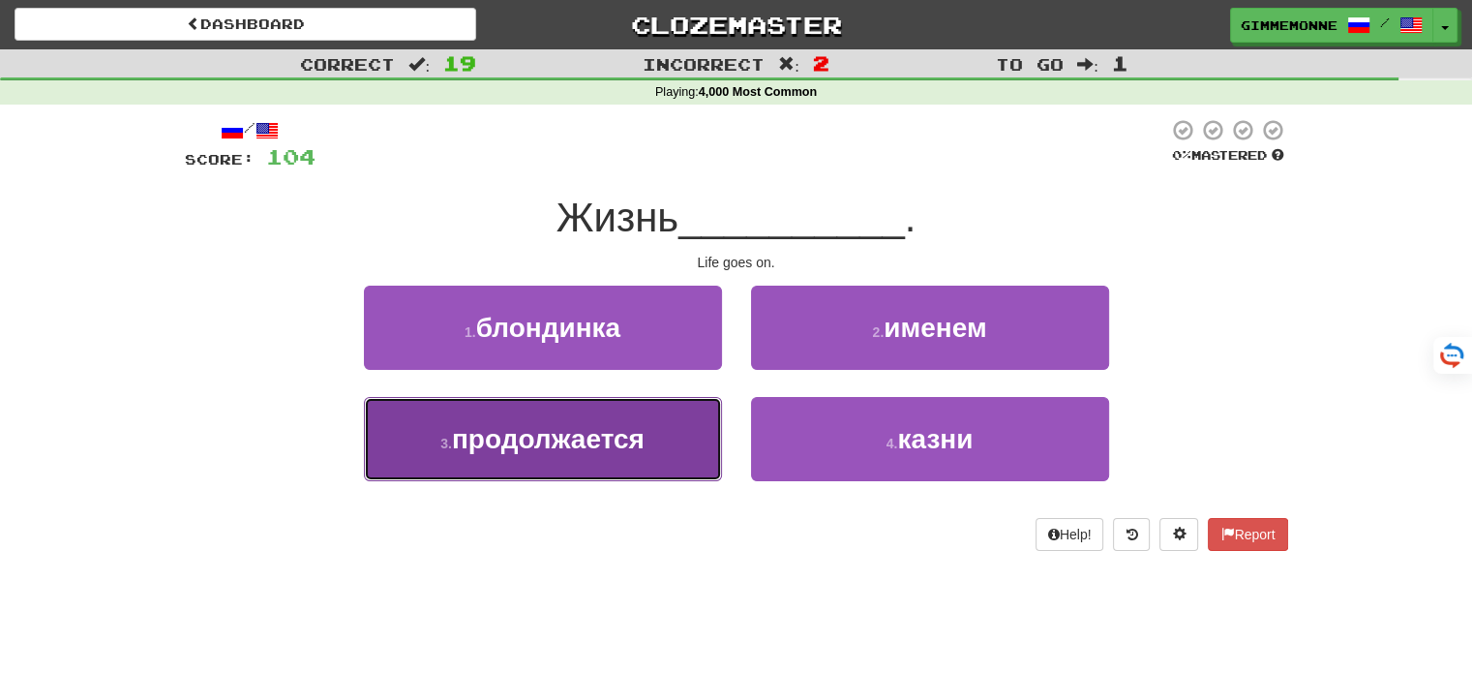
click at [620, 448] on span "продолжается" at bounding box center [548, 439] width 193 height 30
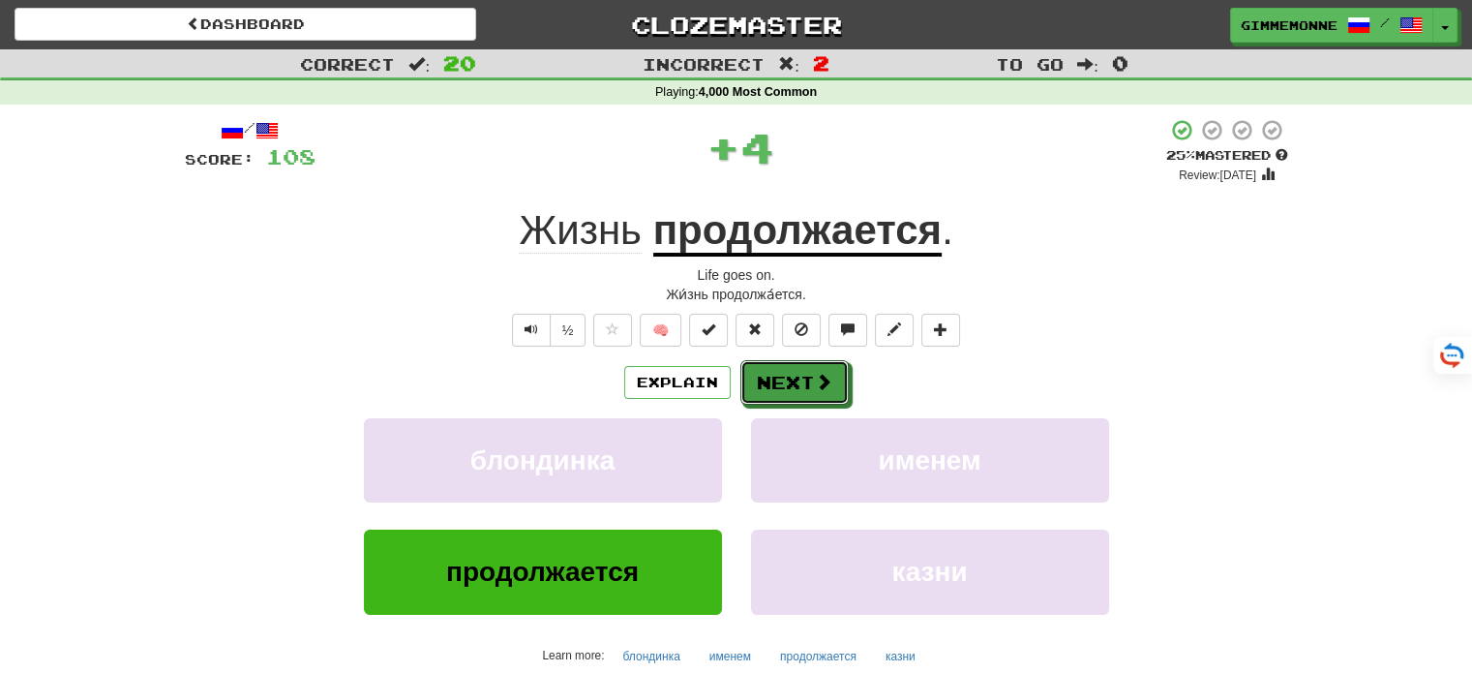
click at [800, 371] on button "Next" at bounding box center [794, 382] width 108 height 45
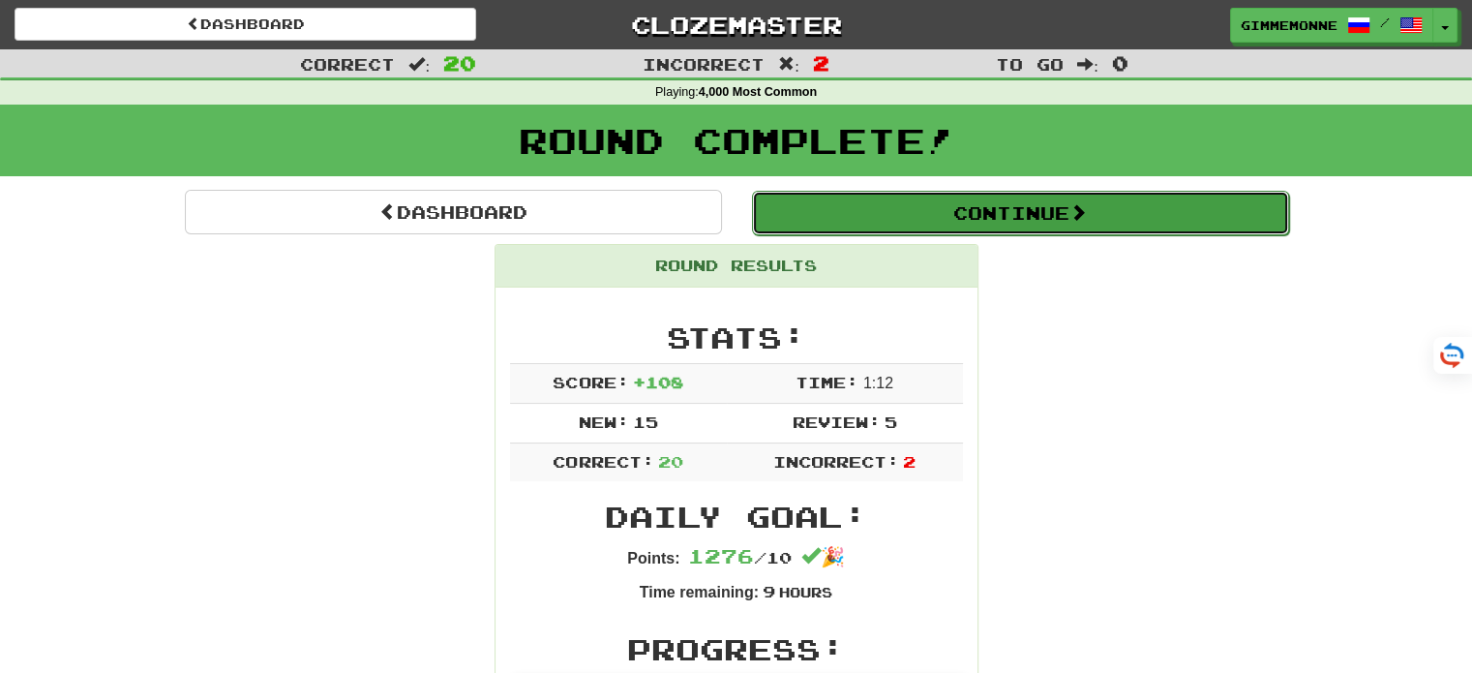
click at [969, 215] on button "Continue" at bounding box center [1020, 213] width 537 height 45
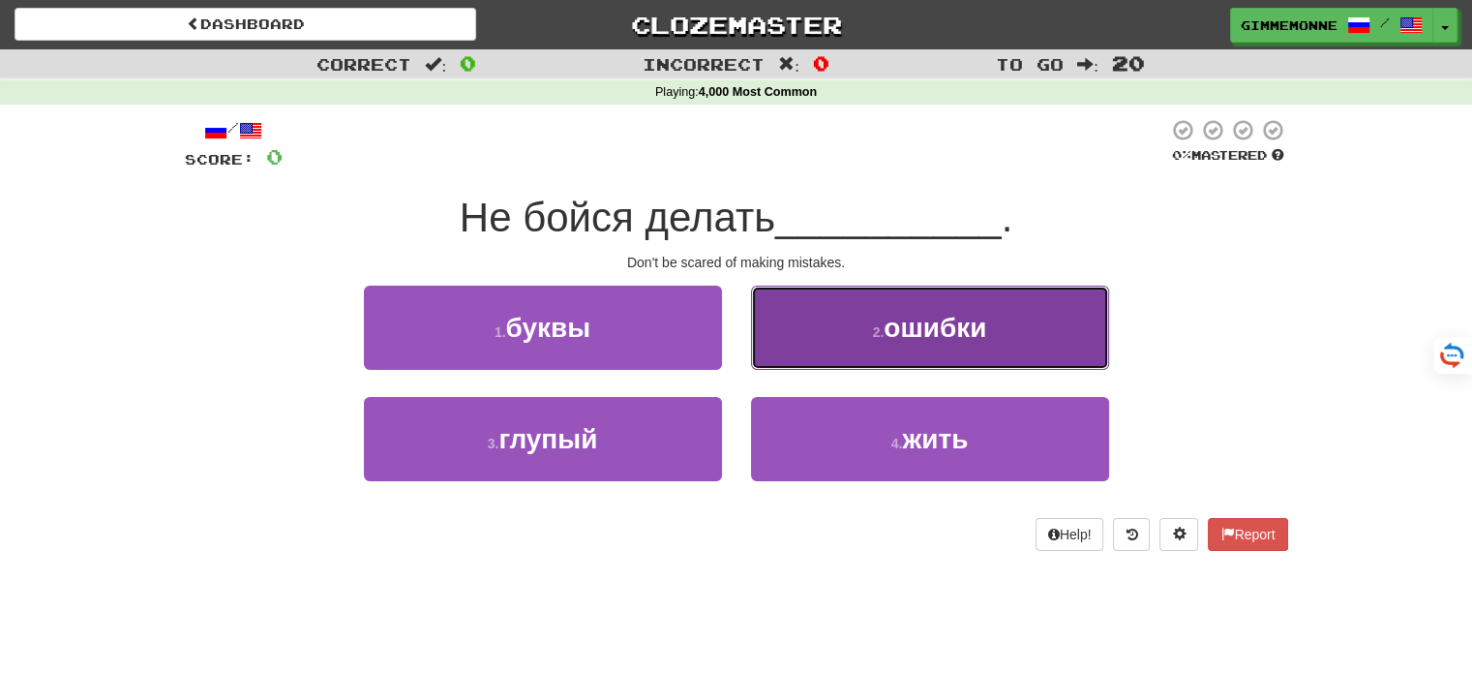
click at [794, 347] on button "2 . ошибки" at bounding box center [930, 327] width 358 height 84
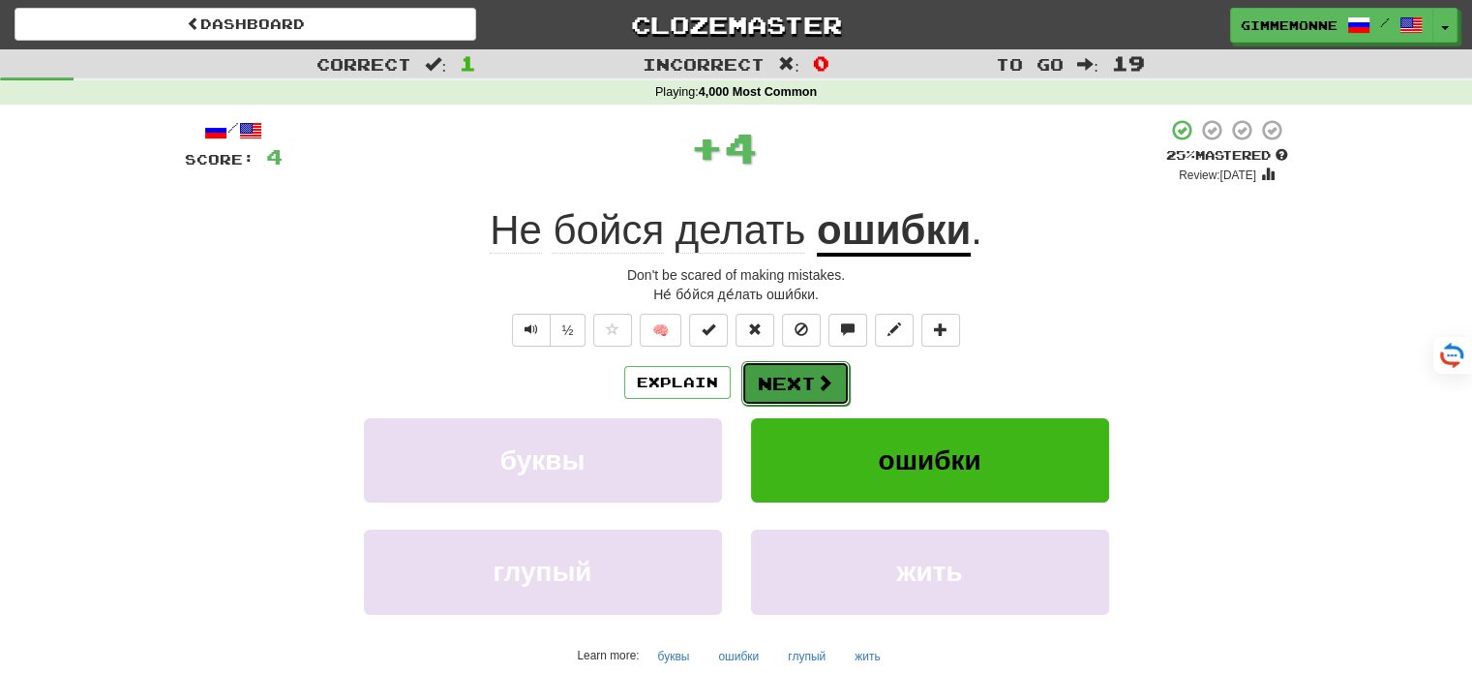
click at [776, 378] on button "Next" at bounding box center [795, 383] width 108 height 45
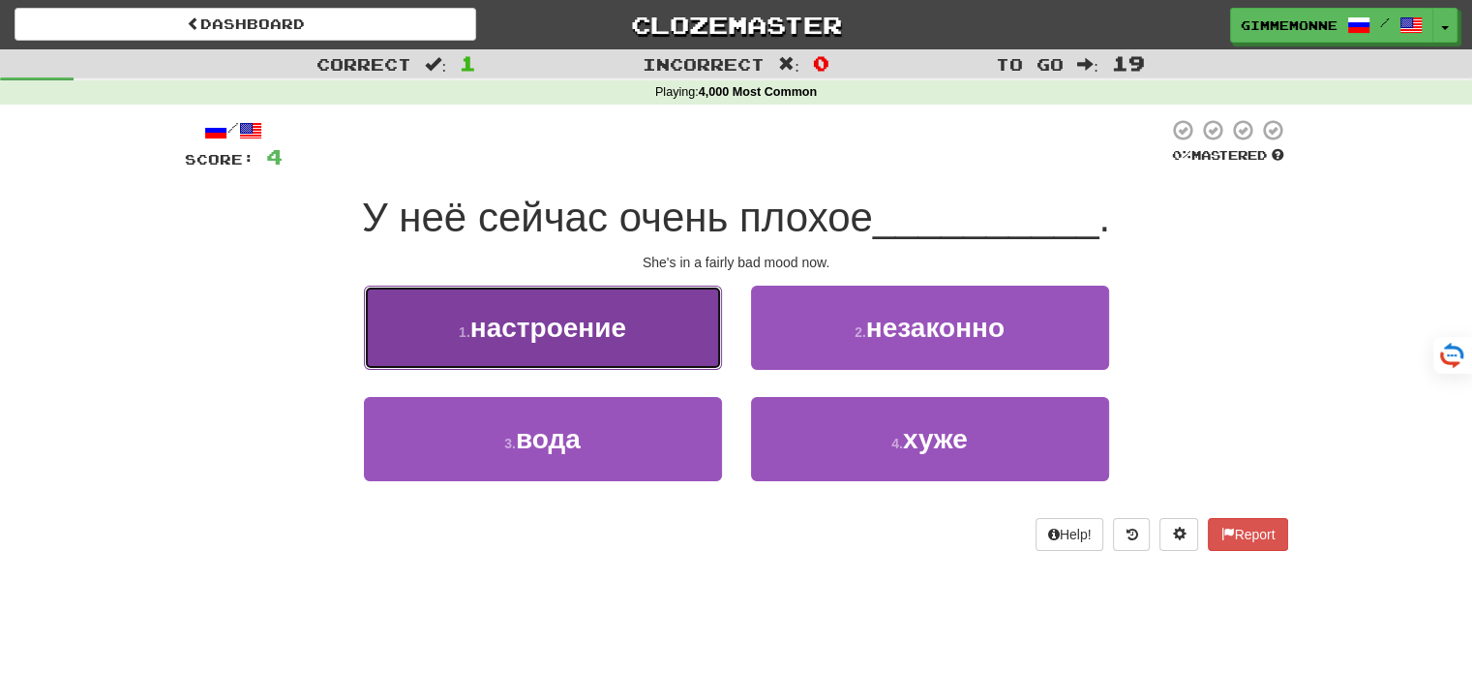
click at [679, 359] on button "1 . настроение" at bounding box center [543, 327] width 358 height 84
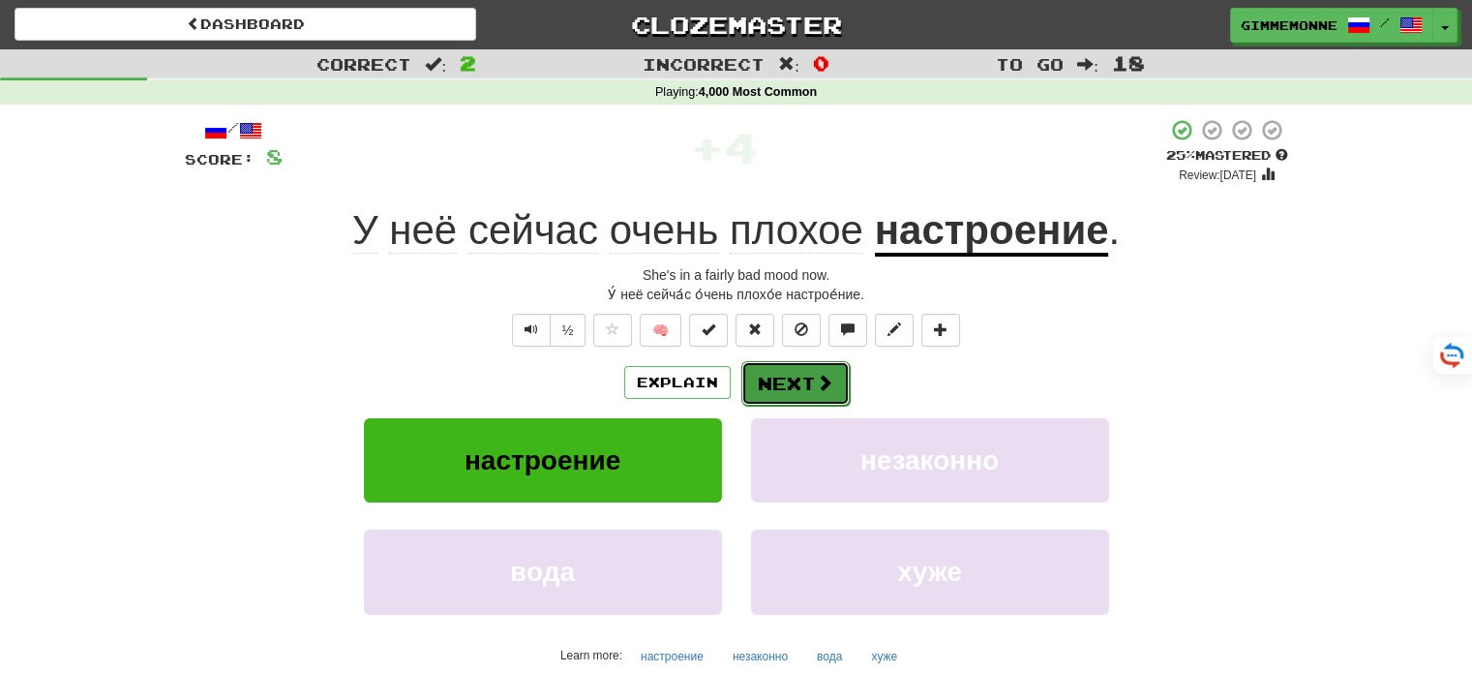
click at [786, 387] on button "Next" at bounding box center [795, 383] width 108 height 45
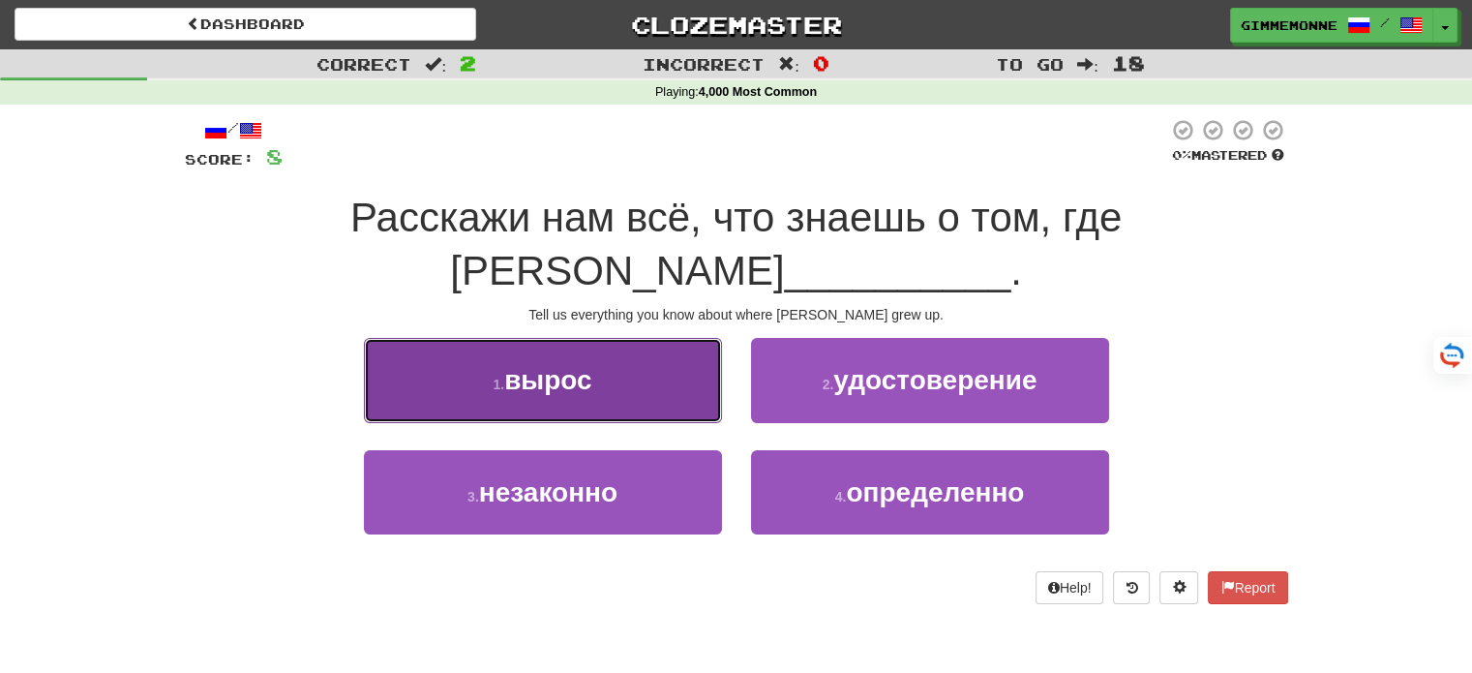
click at [661, 421] on button "1 . вырос" at bounding box center [543, 380] width 358 height 84
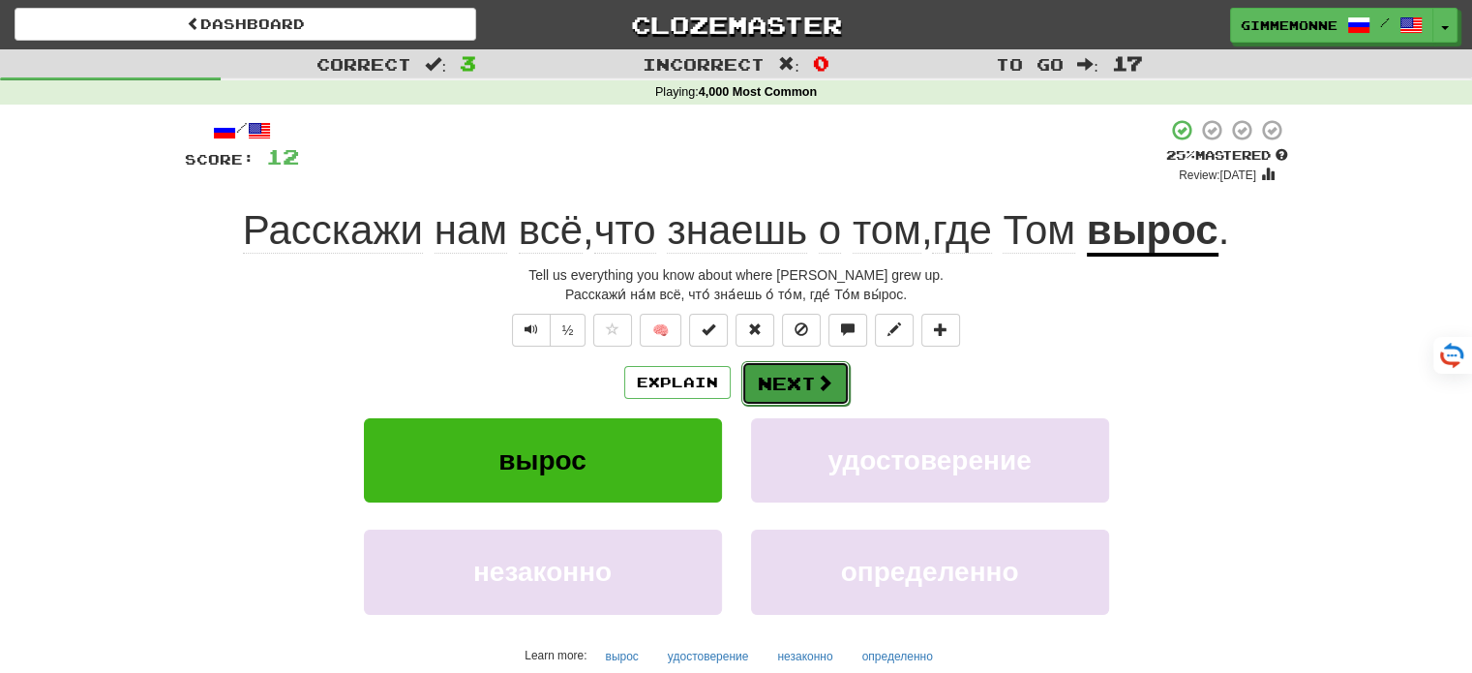
click at [816, 378] on span at bounding box center [824, 382] width 17 height 17
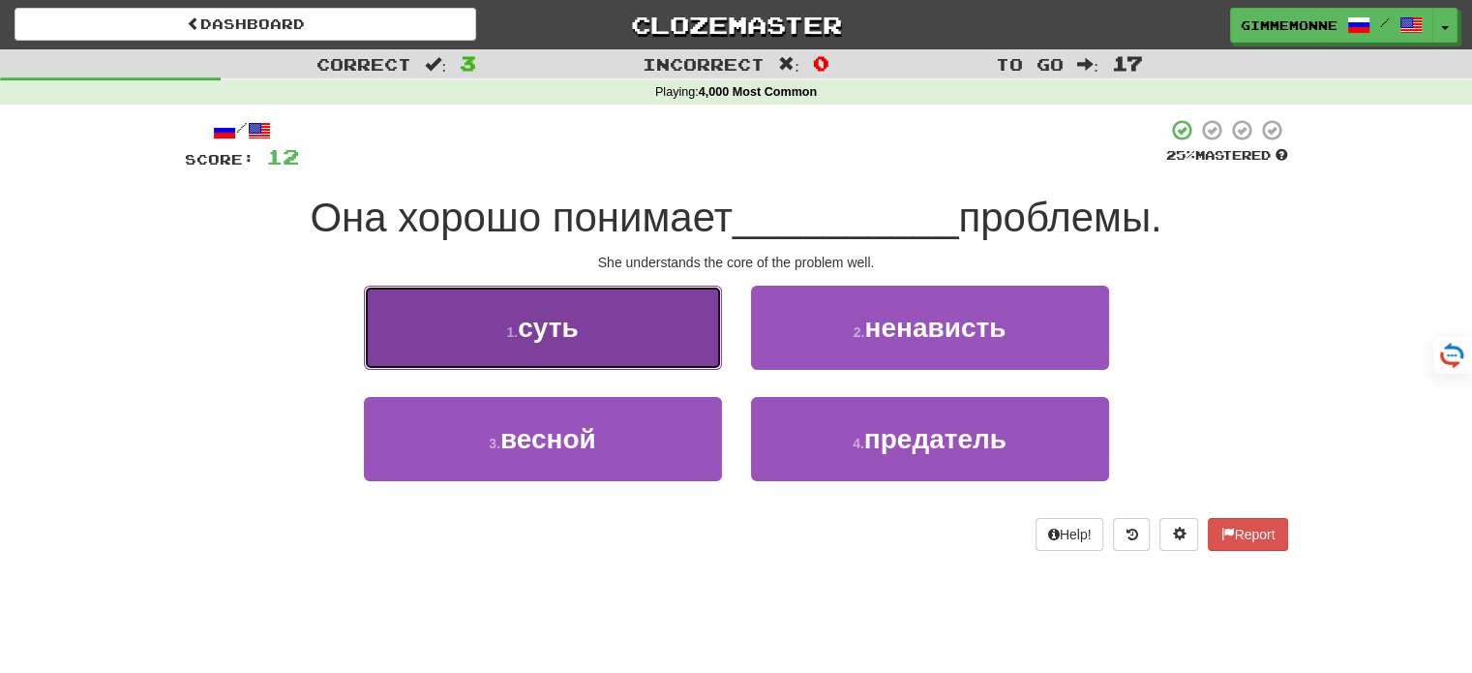
click at [647, 358] on button "1 . суть" at bounding box center [543, 327] width 358 height 84
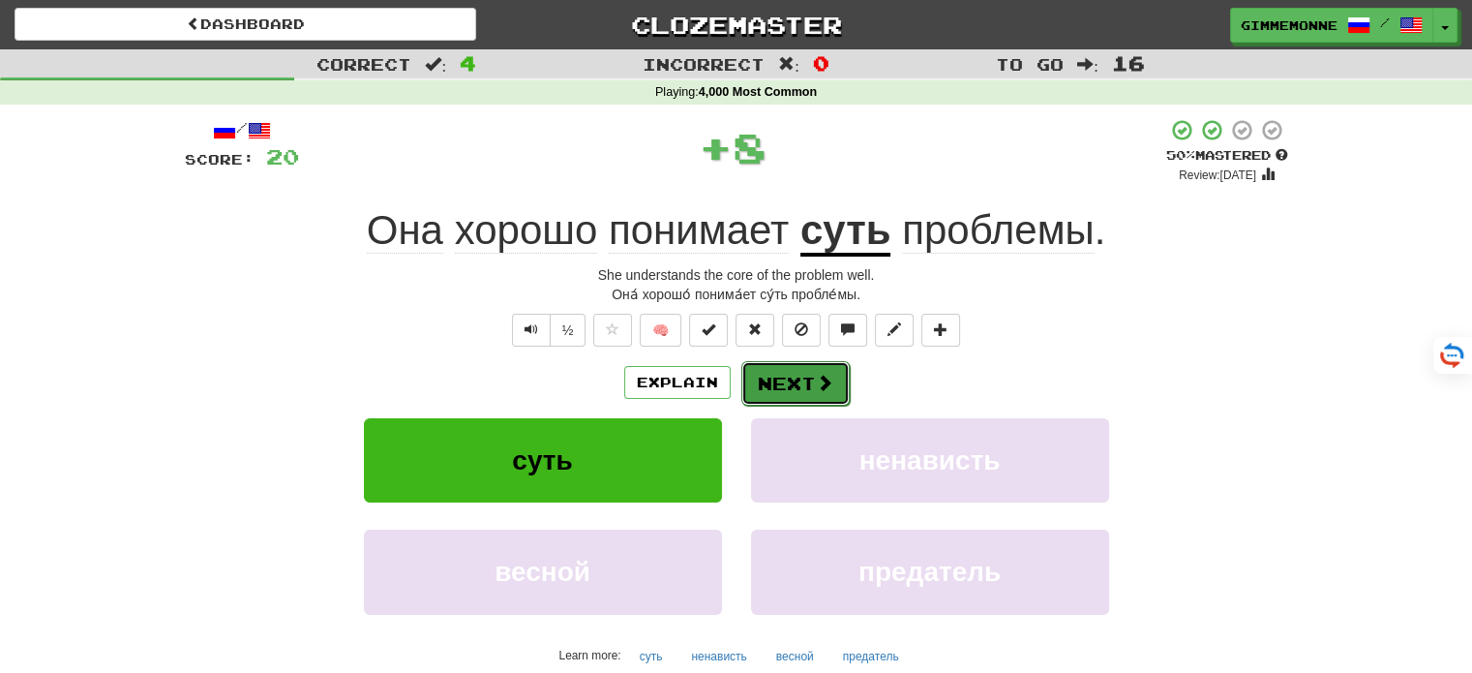
click at [771, 375] on button "Next" at bounding box center [795, 383] width 108 height 45
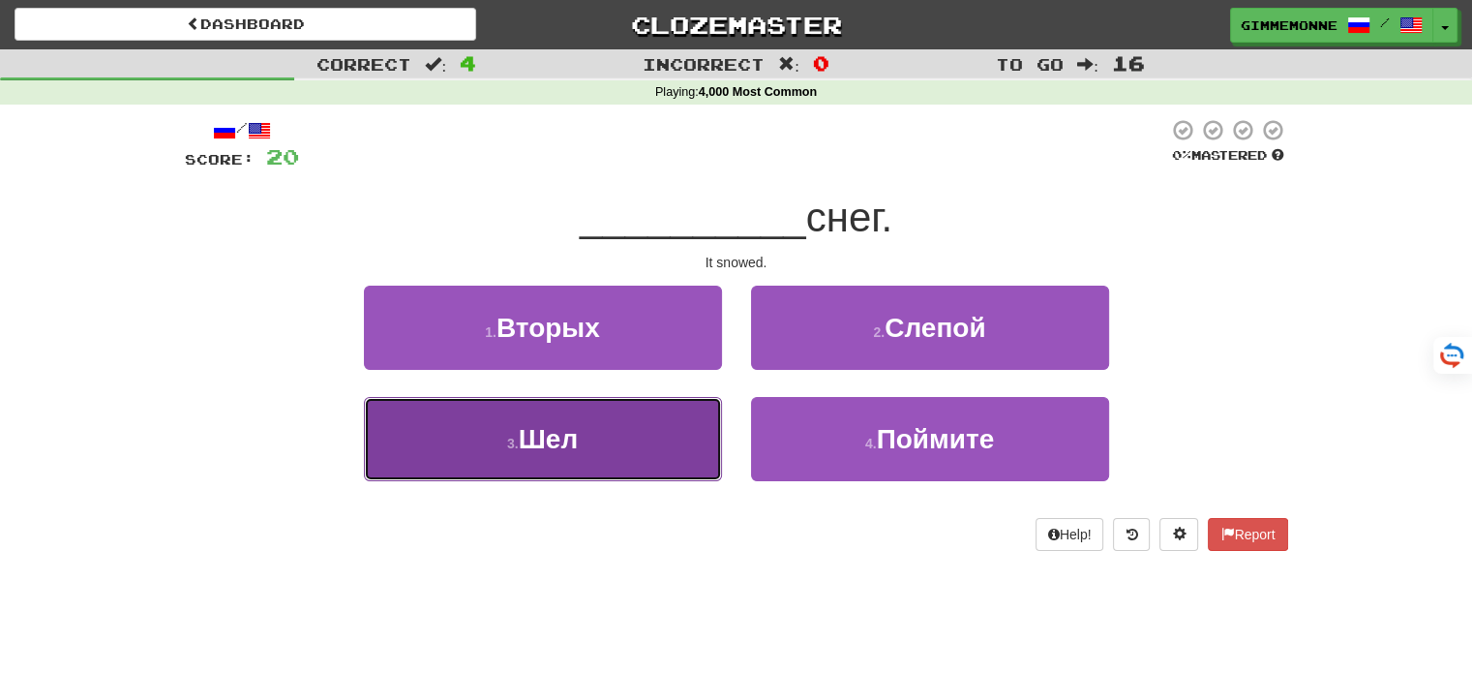
click at [662, 448] on button "3 . Шел" at bounding box center [543, 439] width 358 height 84
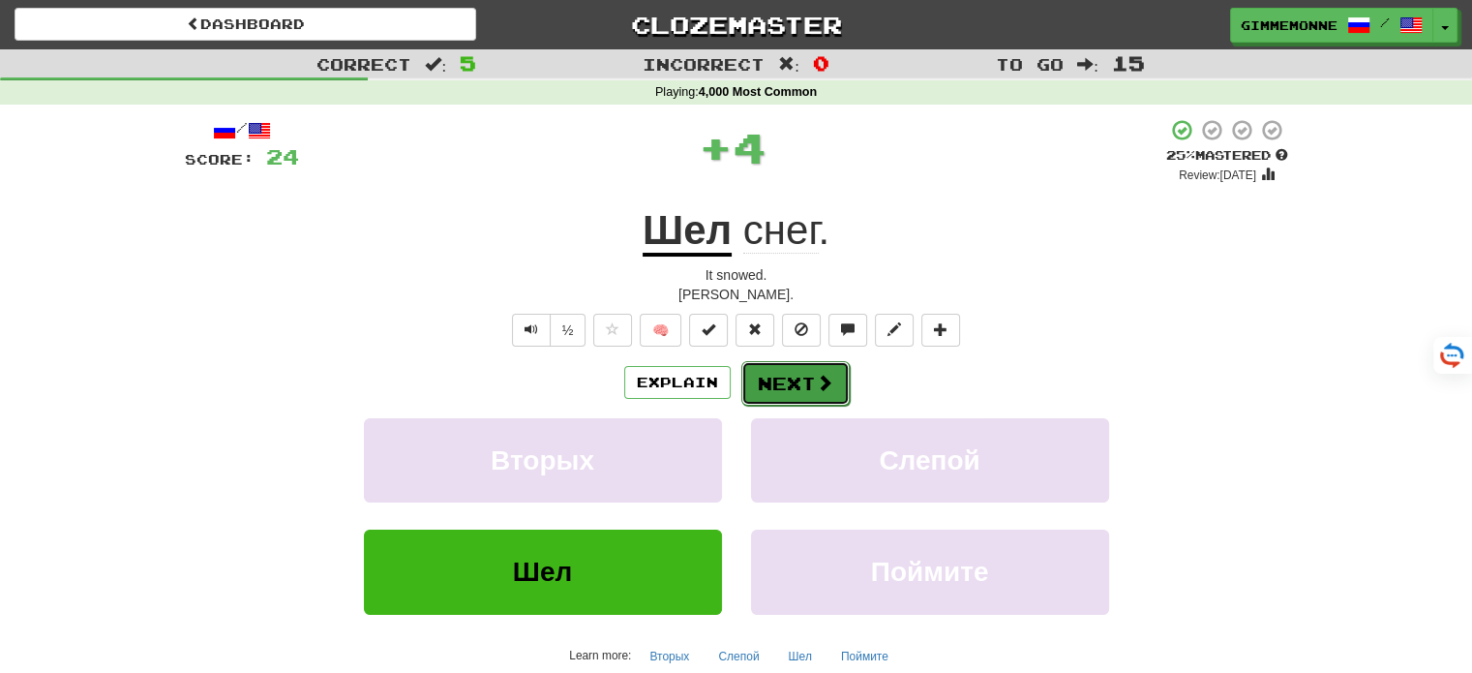
click at [792, 376] on button "Next" at bounding box center [795, 383] width 108 height 45
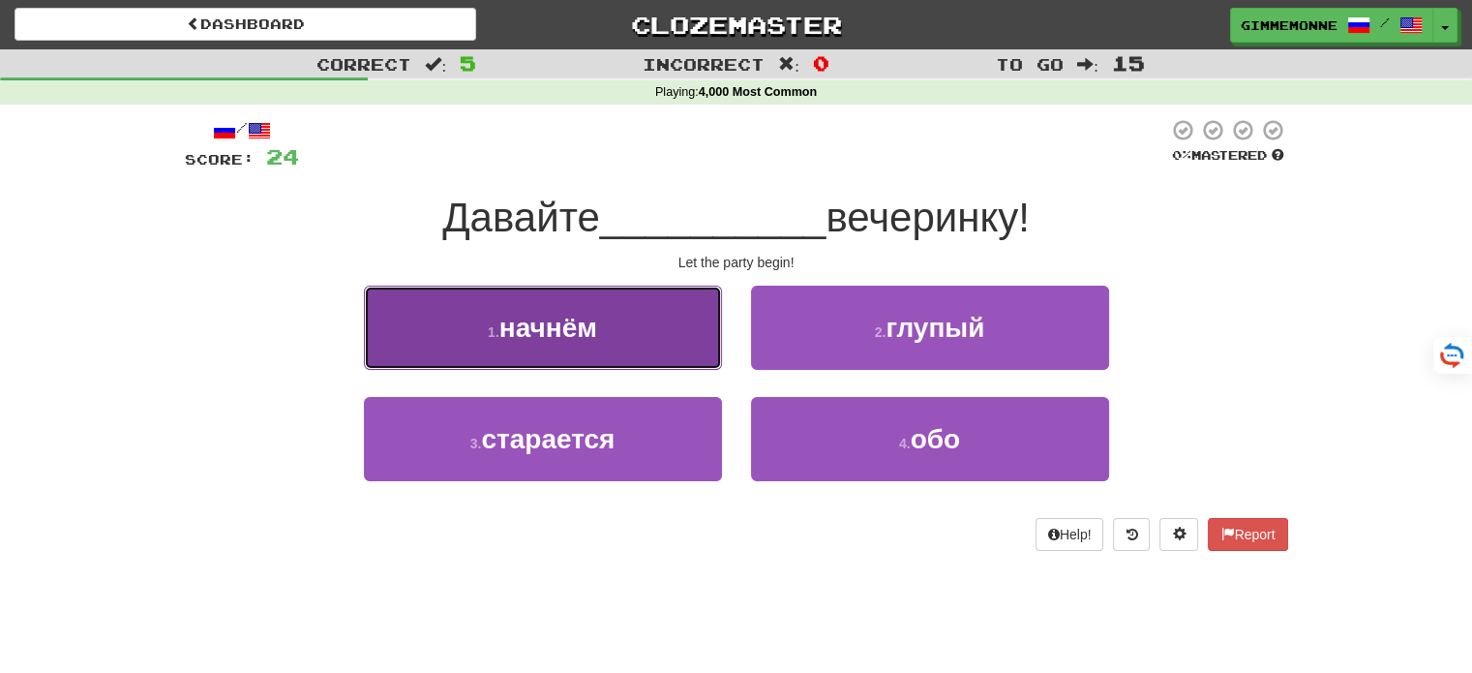
click at [670, 351] on button "1 . начнём" at bounding box center [543, 327] width 358 height 84
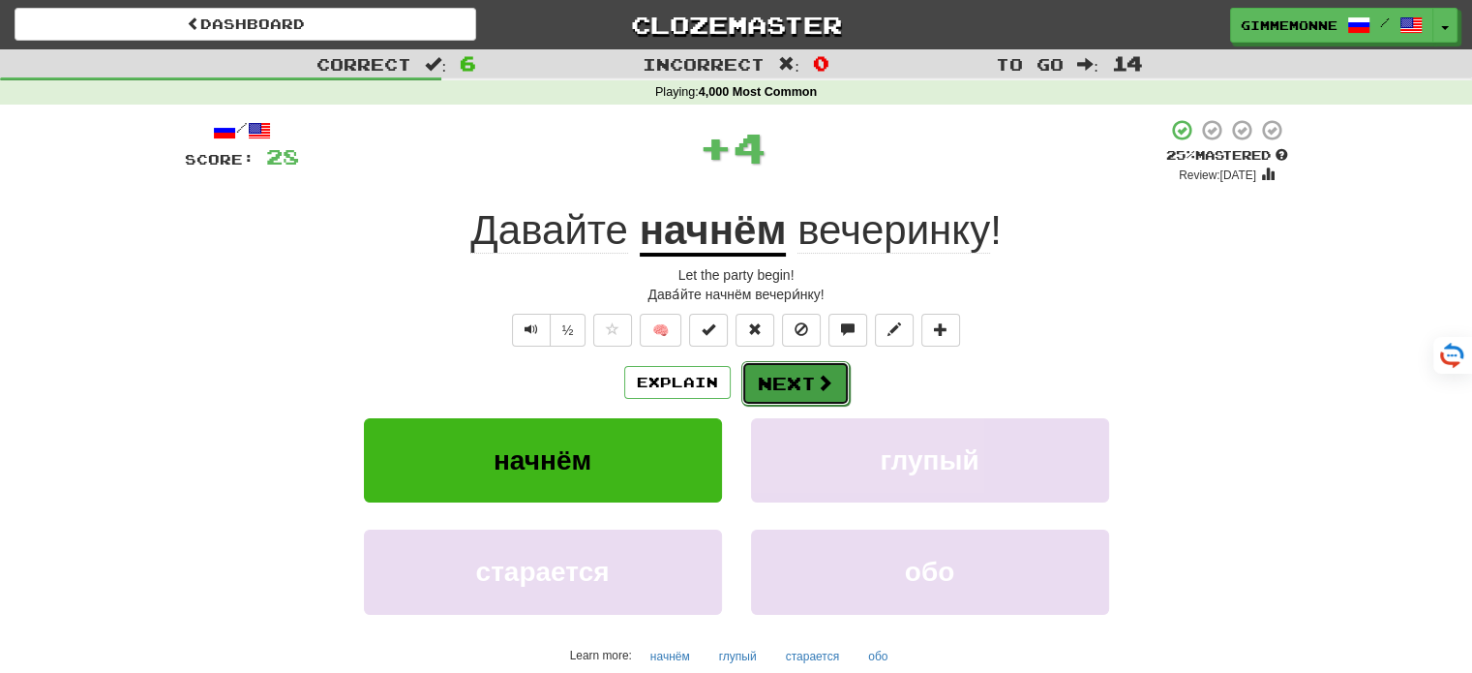
click at [781, 375] on button "Next" at bounding box center [795, 383] width 108 height 45
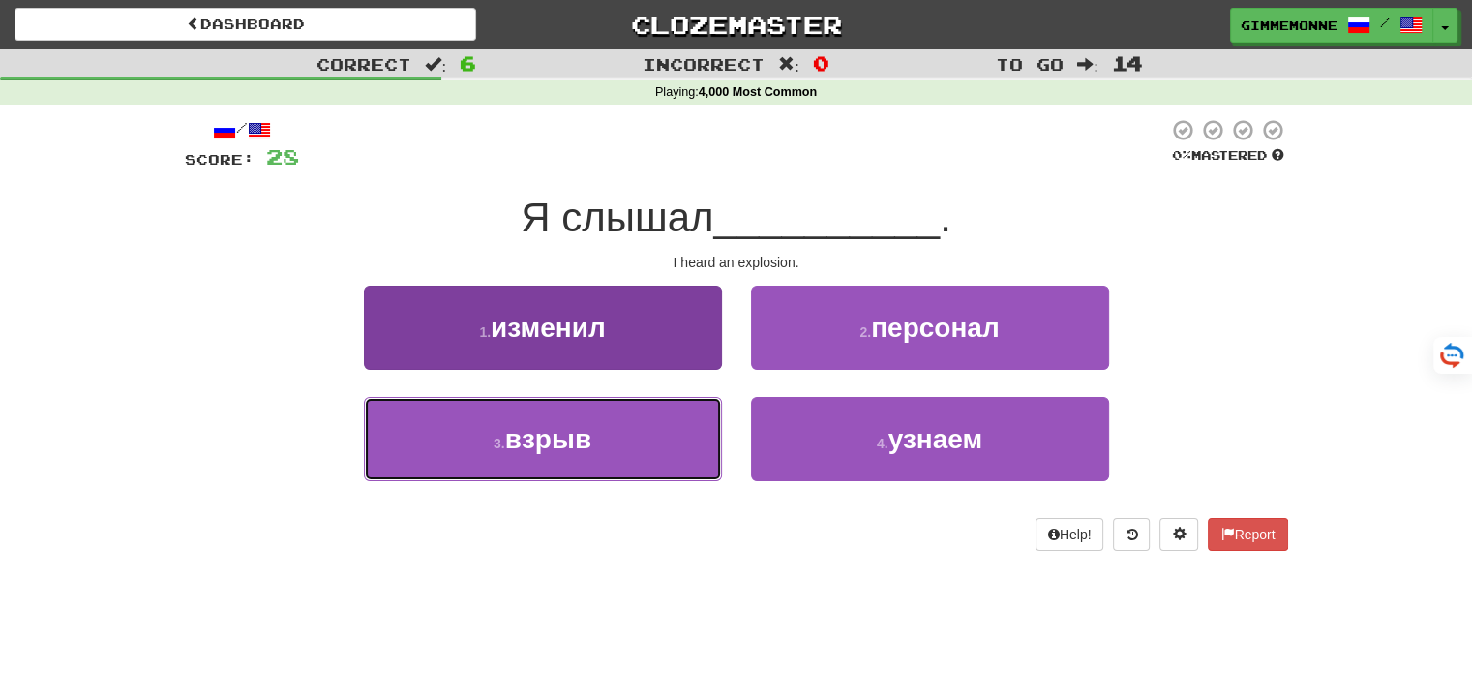
click at [685, 441] on button "3 . взрыв" at bounding box center [543, 439] width 358 height 84
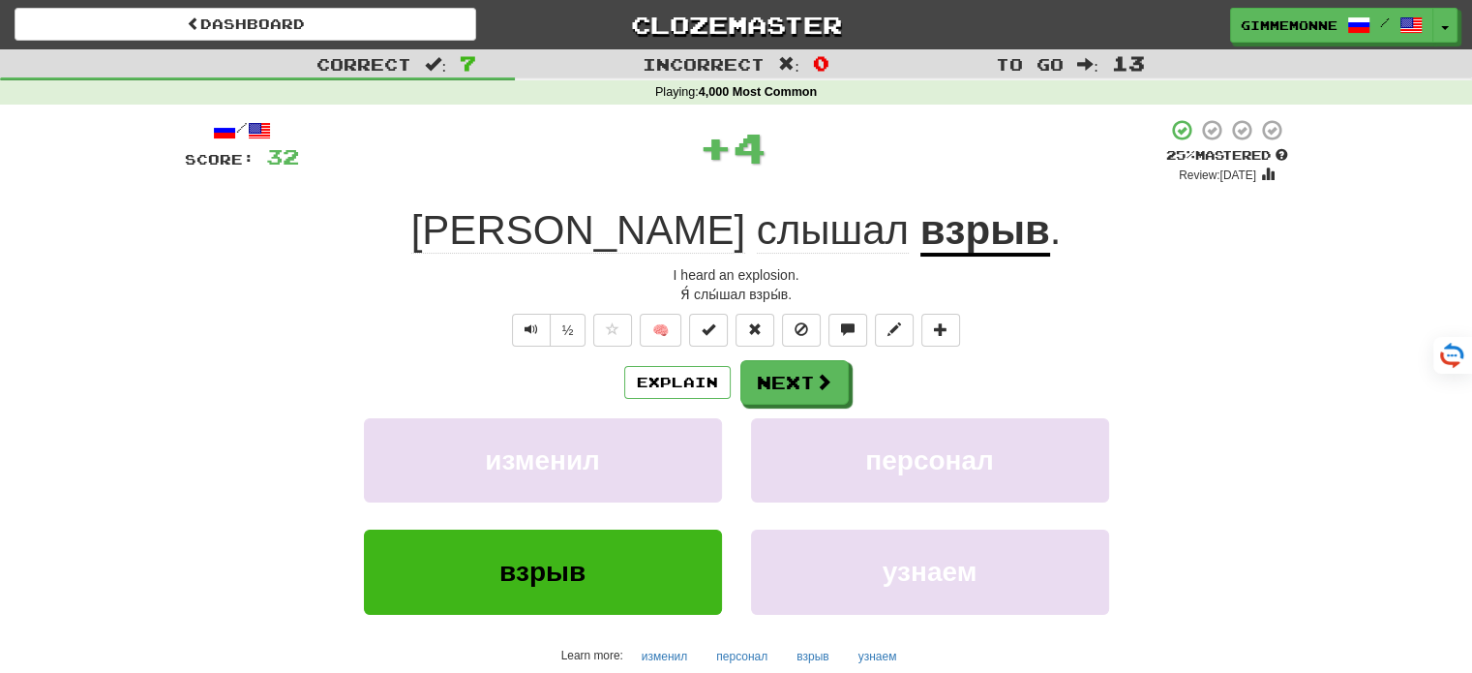
click at [920, 226] on u "взрыв" at bounding box center [985, 231] width 130 height 49
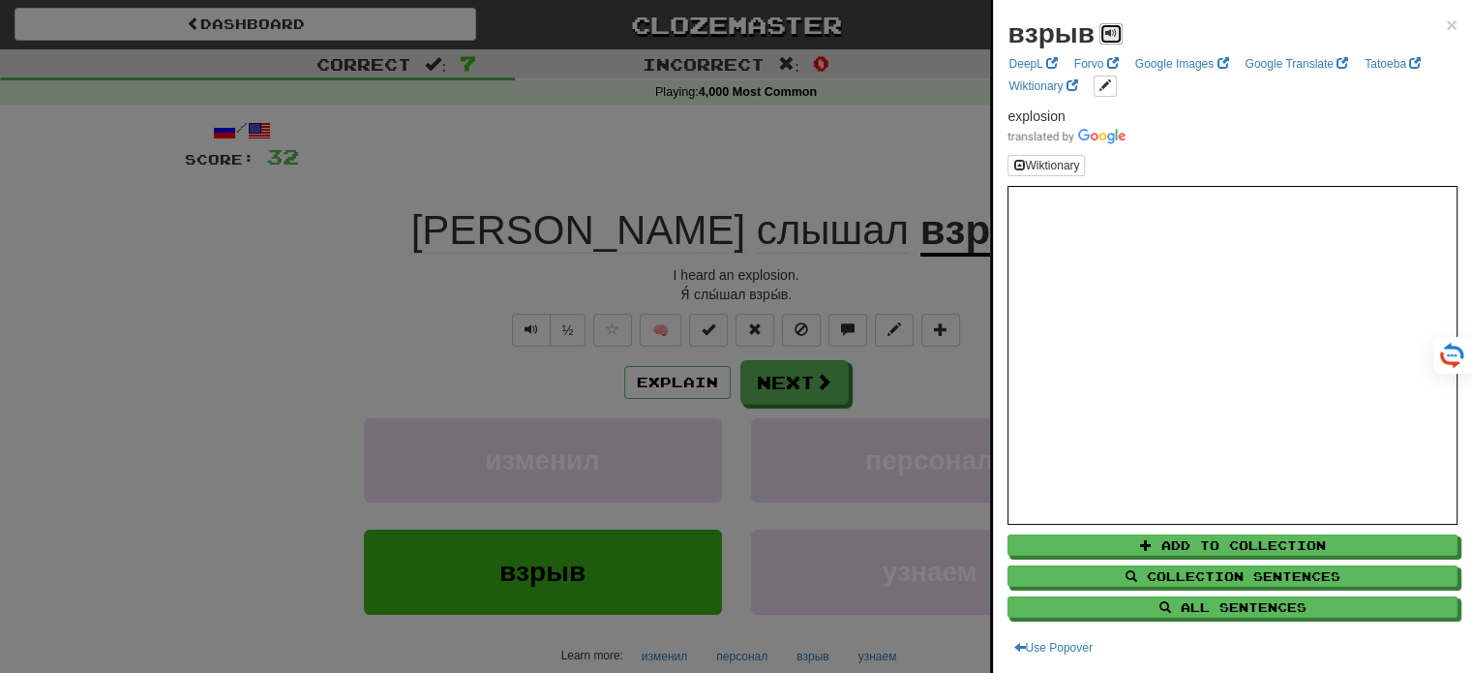
click at [1115, 27] on span at bounding box center [1111, 33] width 12 height 12
click at [1446, 30] on span "×" at bounding box center [1452, 25] width 12 height 22
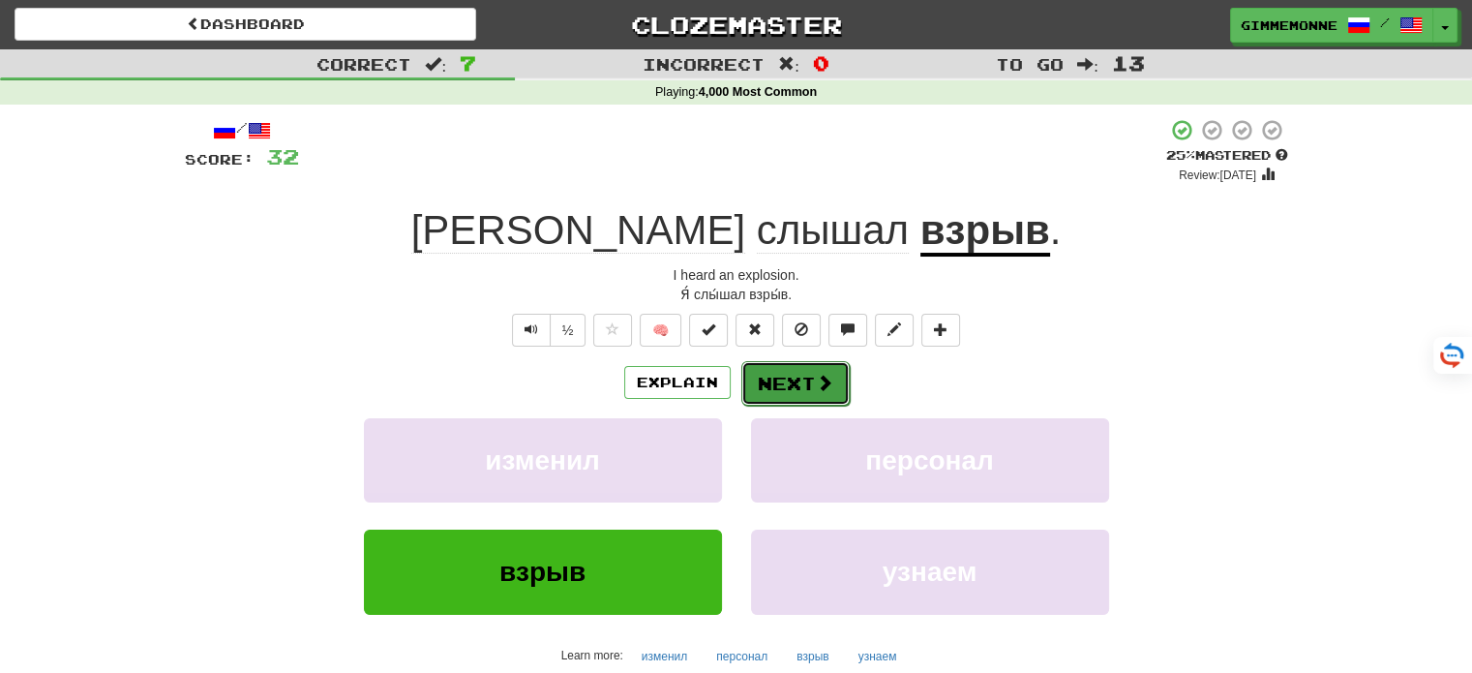
click at [830, 392] on button "Next" at bounding box center [795, 383] width 108 height 45
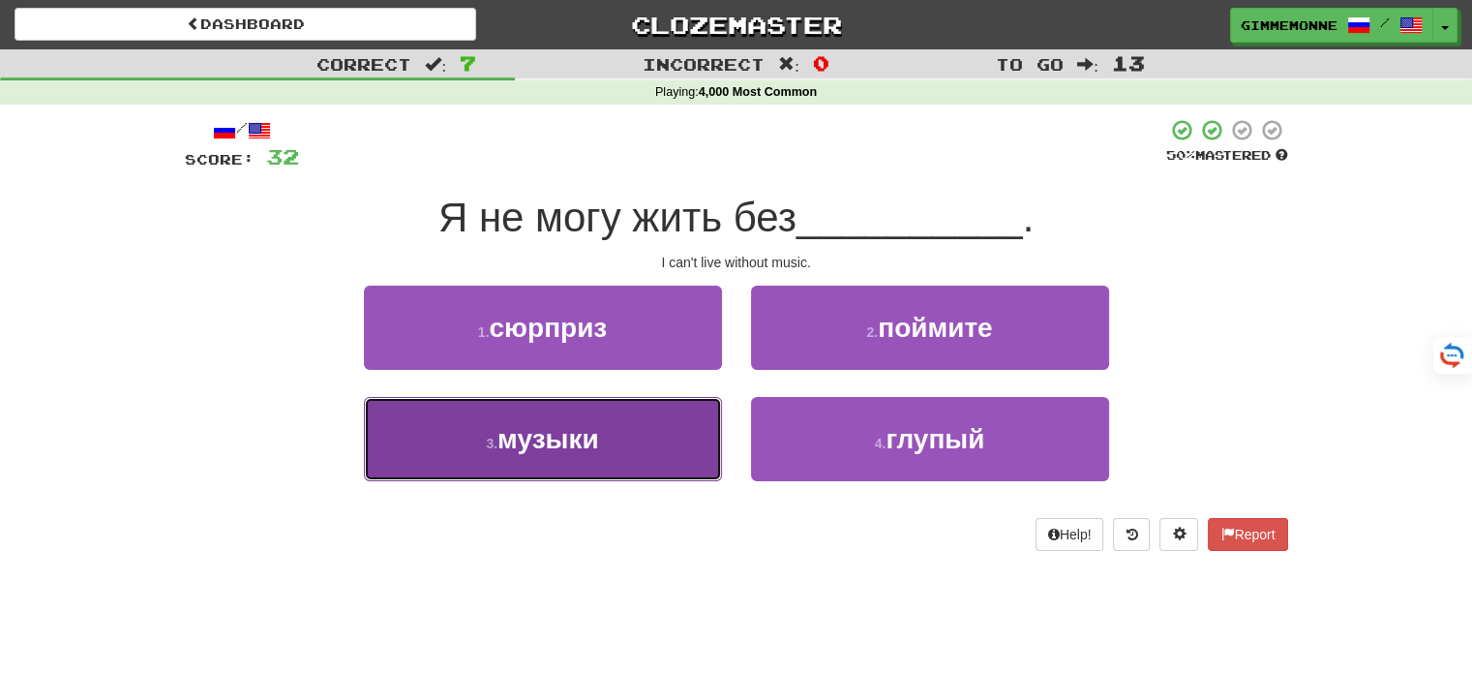
click at [670, 443] on button "3 . музыки" at bounding box center [543, 439] width 358 height 84
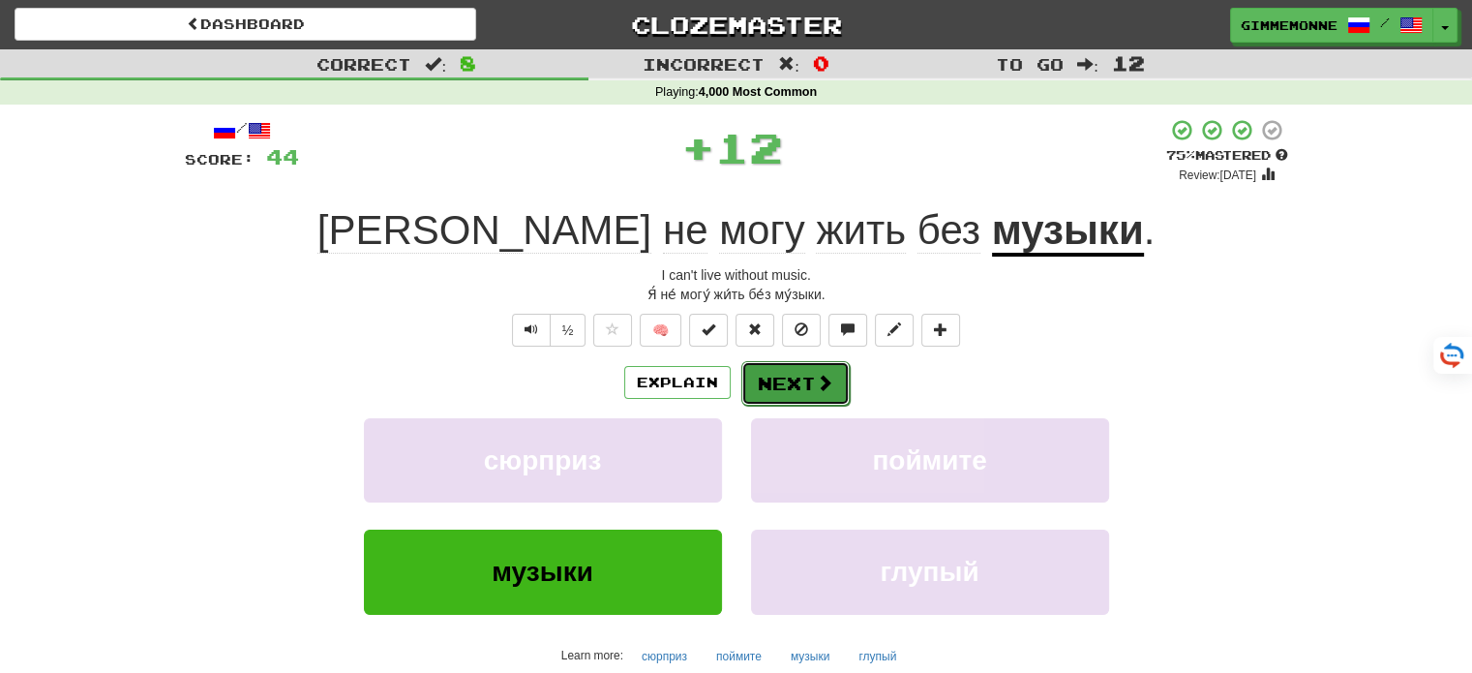
click at [795, 378] on button "Next" at bounding box center [795, 383] width 108 height 45
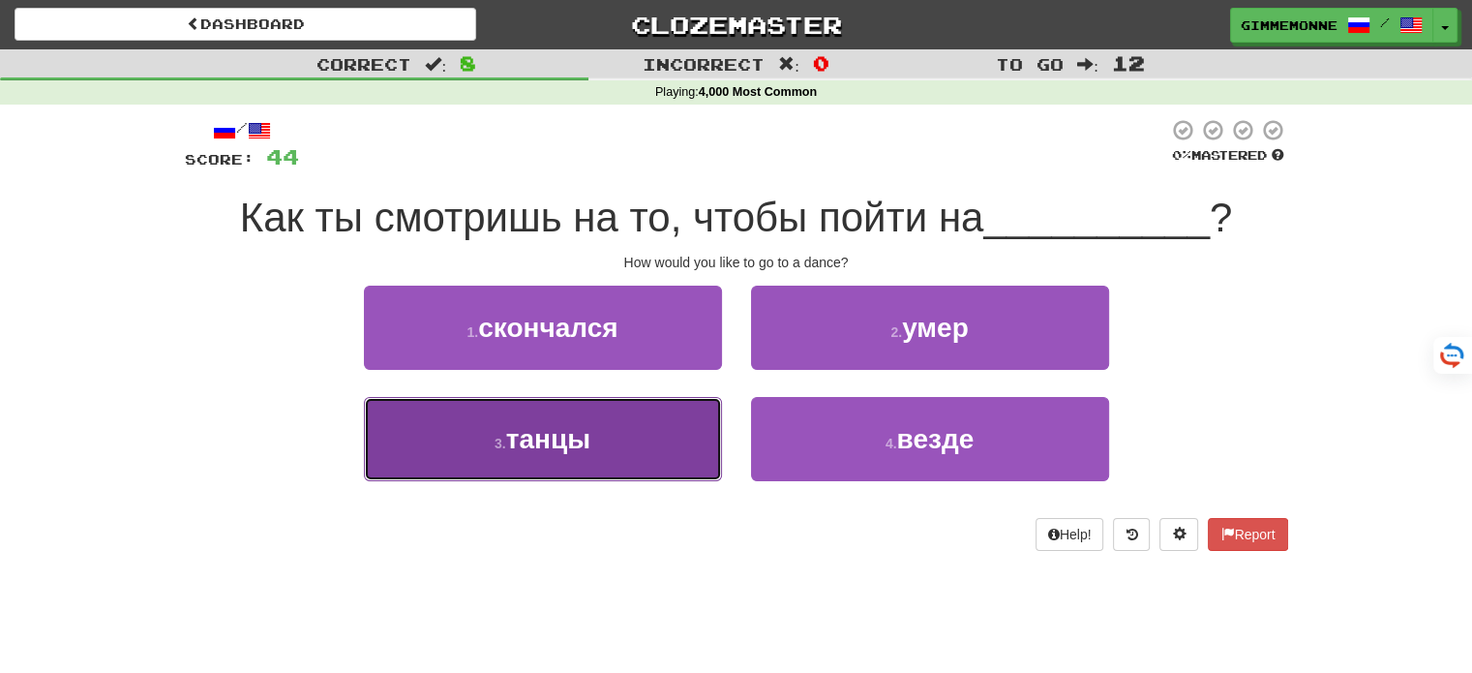
click at [645, 425] on button "3 . танцы" at bounding box center [543, 439] width 358 height 84
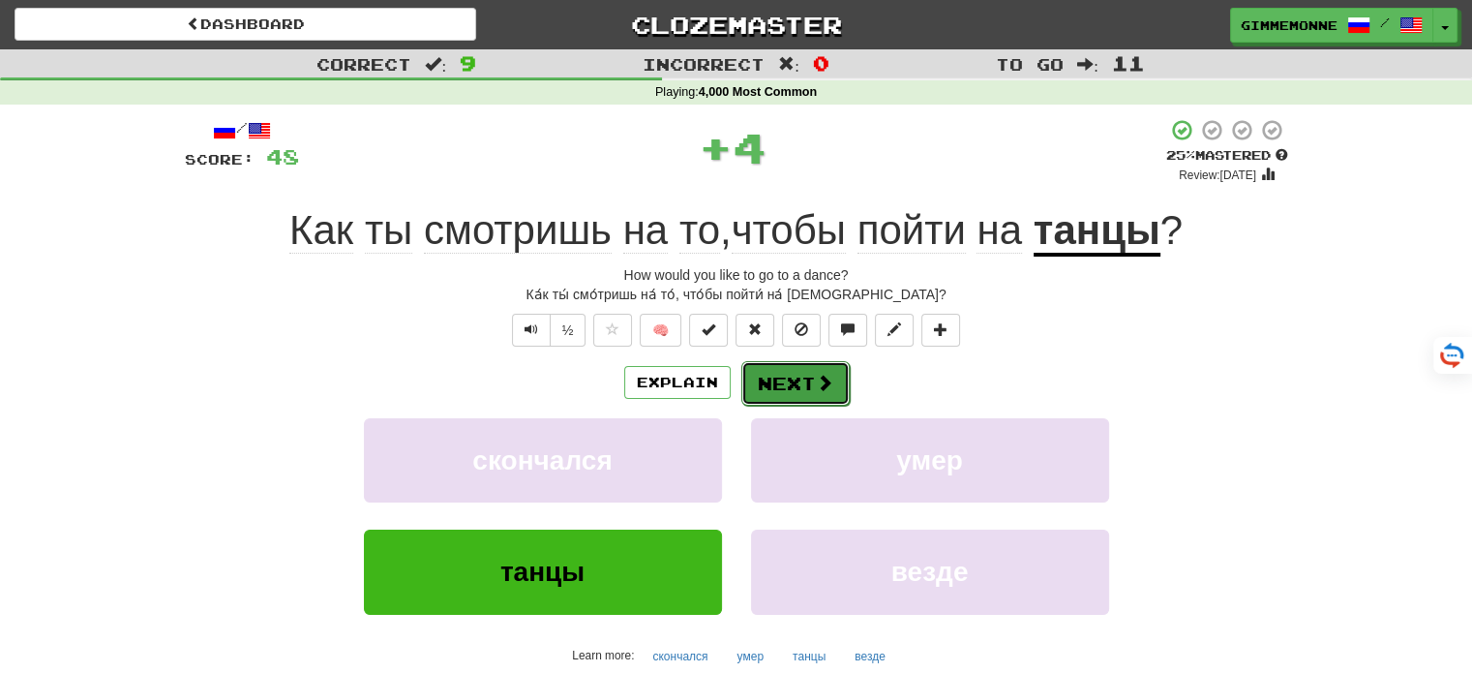
click at [786, 369] on button "Next" at bounding box center [795, 383] width 108 height 45
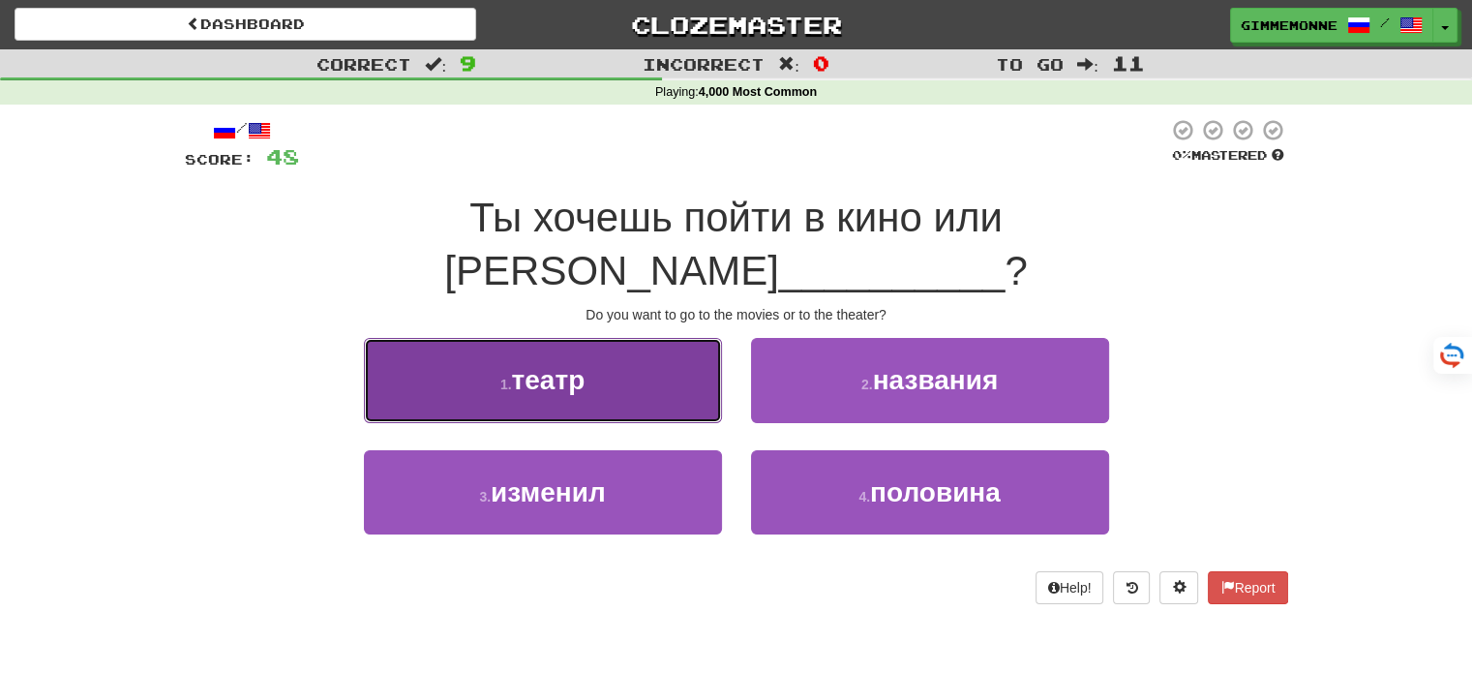
click at [658, 353] on button "1 . театр" at bounding box center [543, 380] width 358 height 84
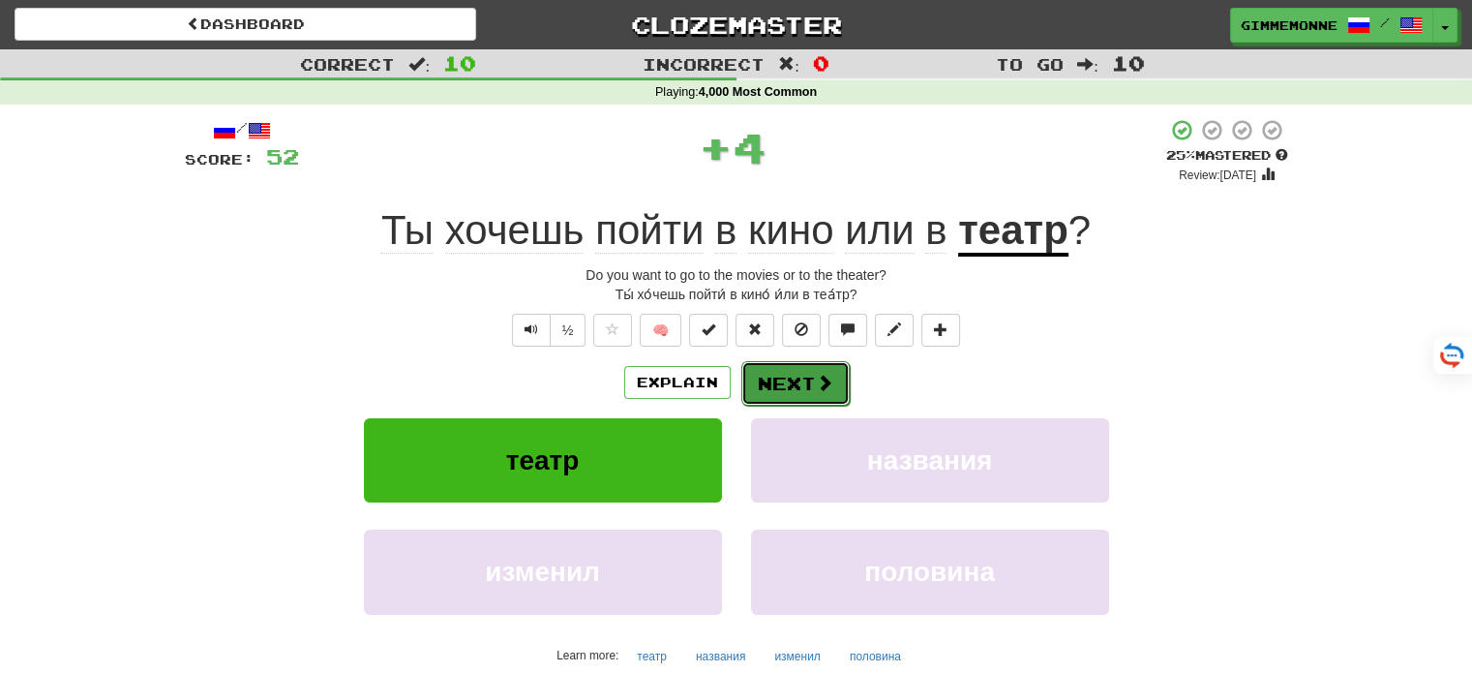
click at [783, 366] on button "Next" at bounding box center [795, 383] width 108 height 45
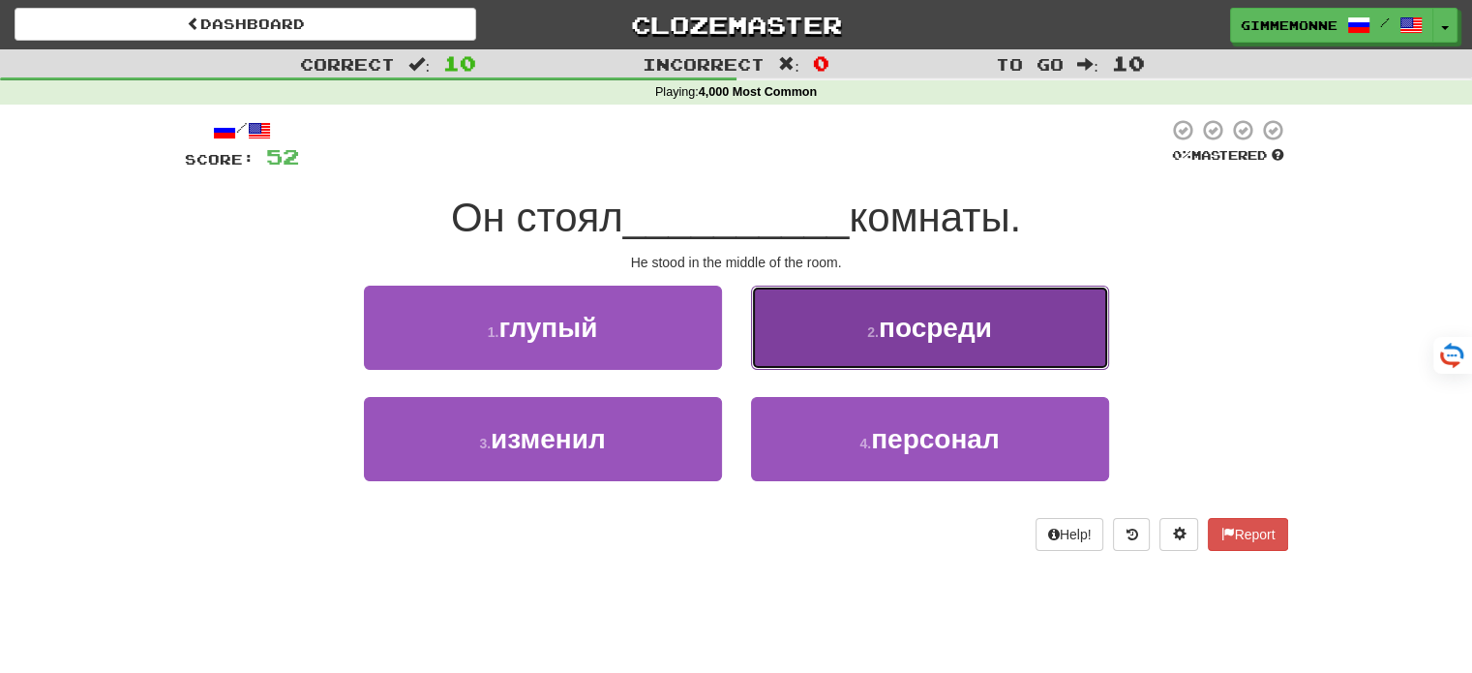
click at [898, 331] on span "посреди" at bounding box center [935, 328] width 113 height 30
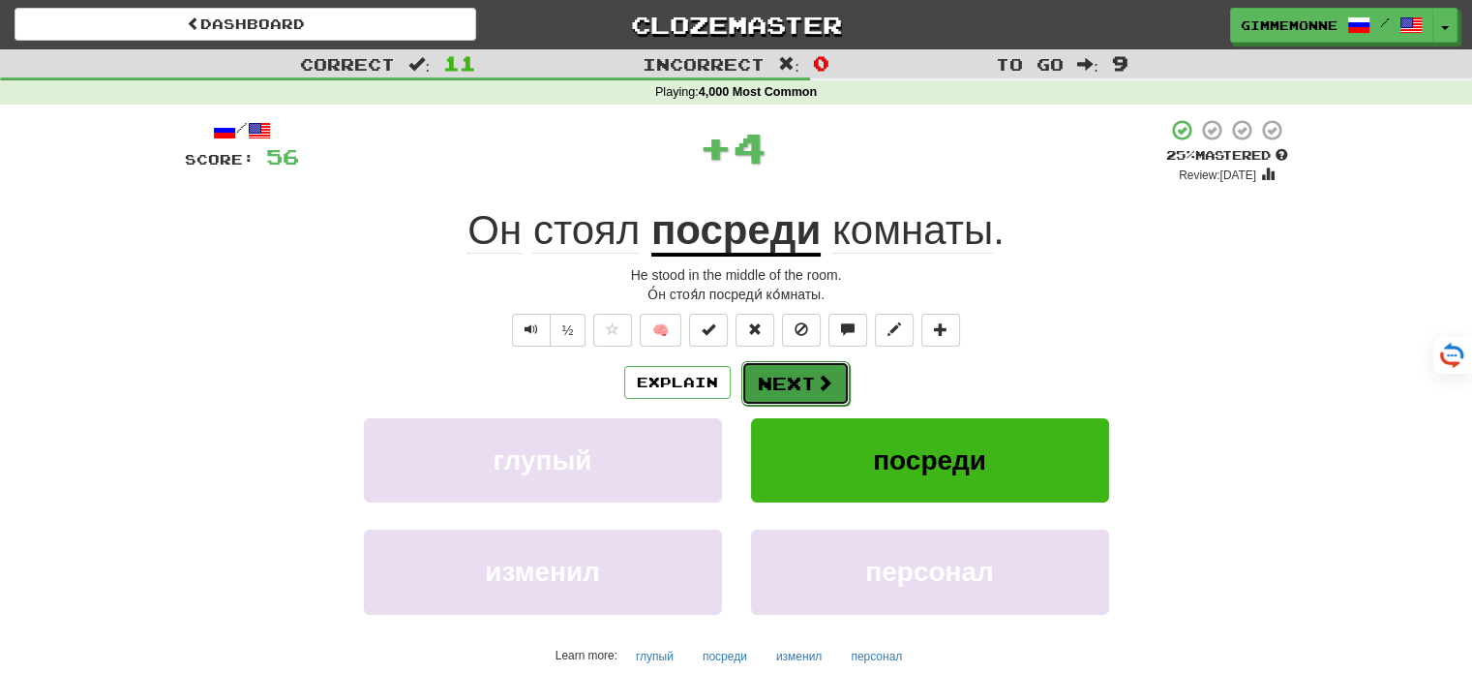
click at [817, 391] on button "Next" at bounding box center [795, 383] width 108 height 45
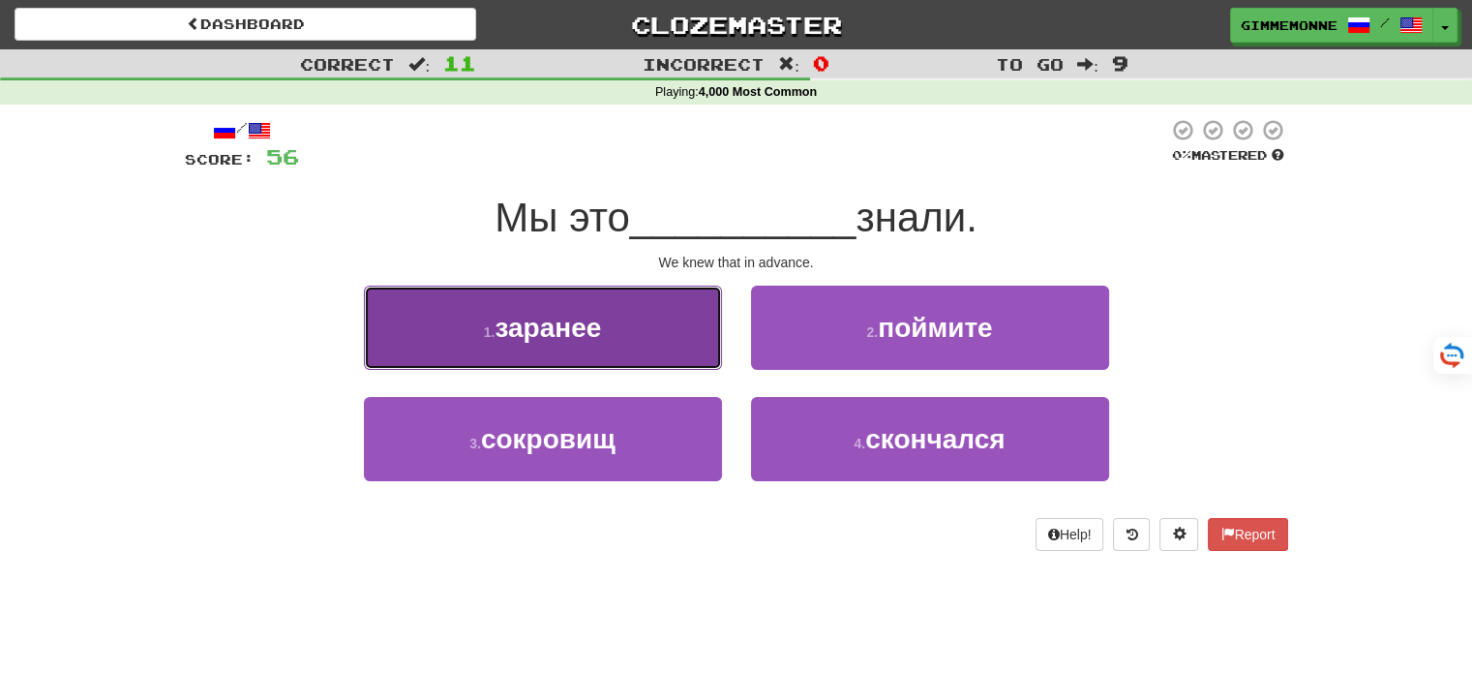
click at [681, 358] on button "1 . заранее" at bounding box center [543, 327] width 358 height 84
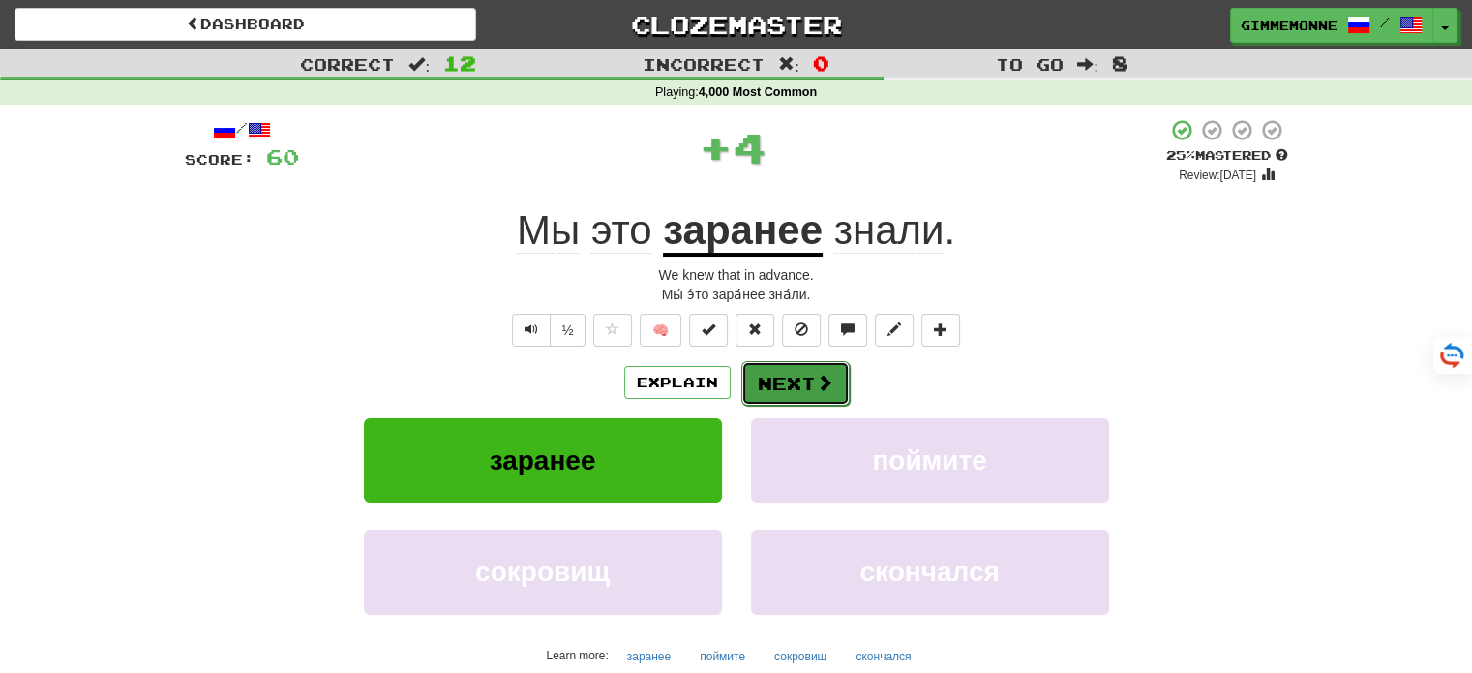
click at [764, 375] on button "Next" at bounding box center [795, 383] width 108 height 45
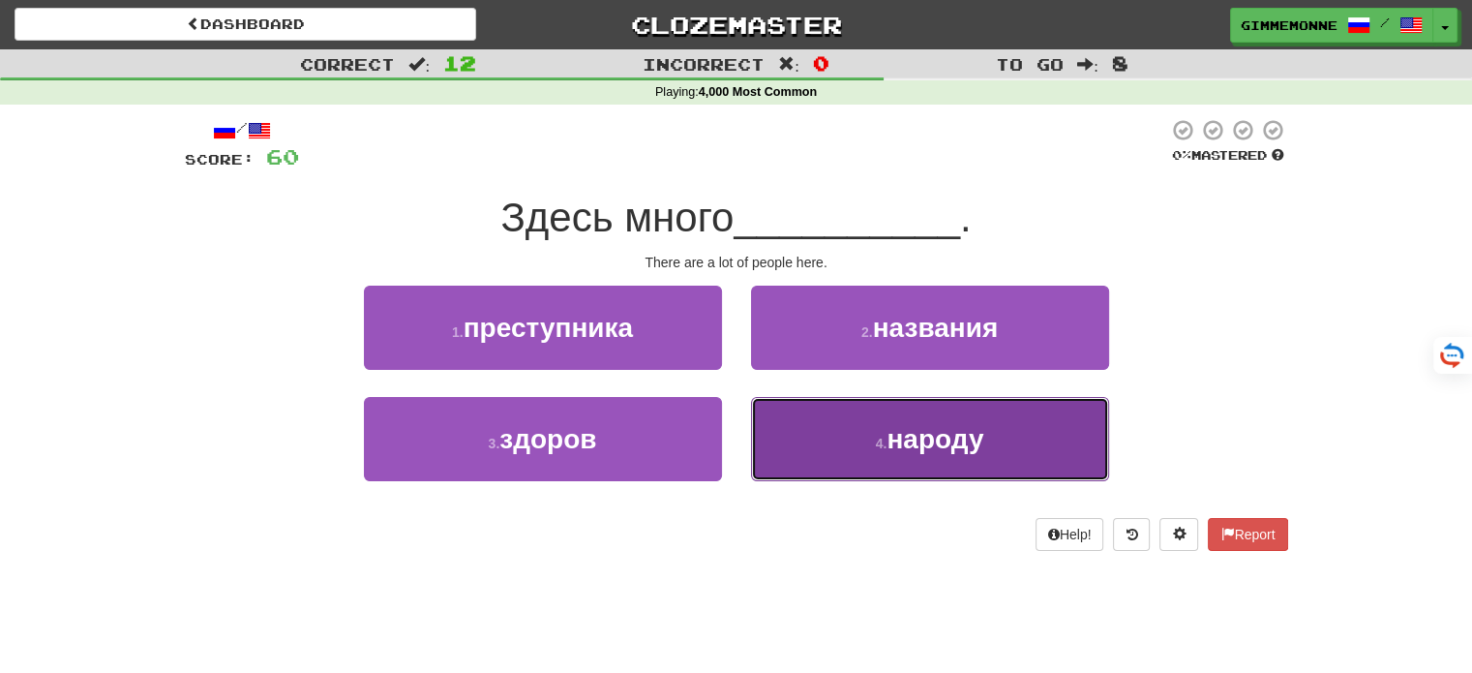
click at [784, 435] on button "4 . народу" at bounding box center [930, 439] width 358 height 84
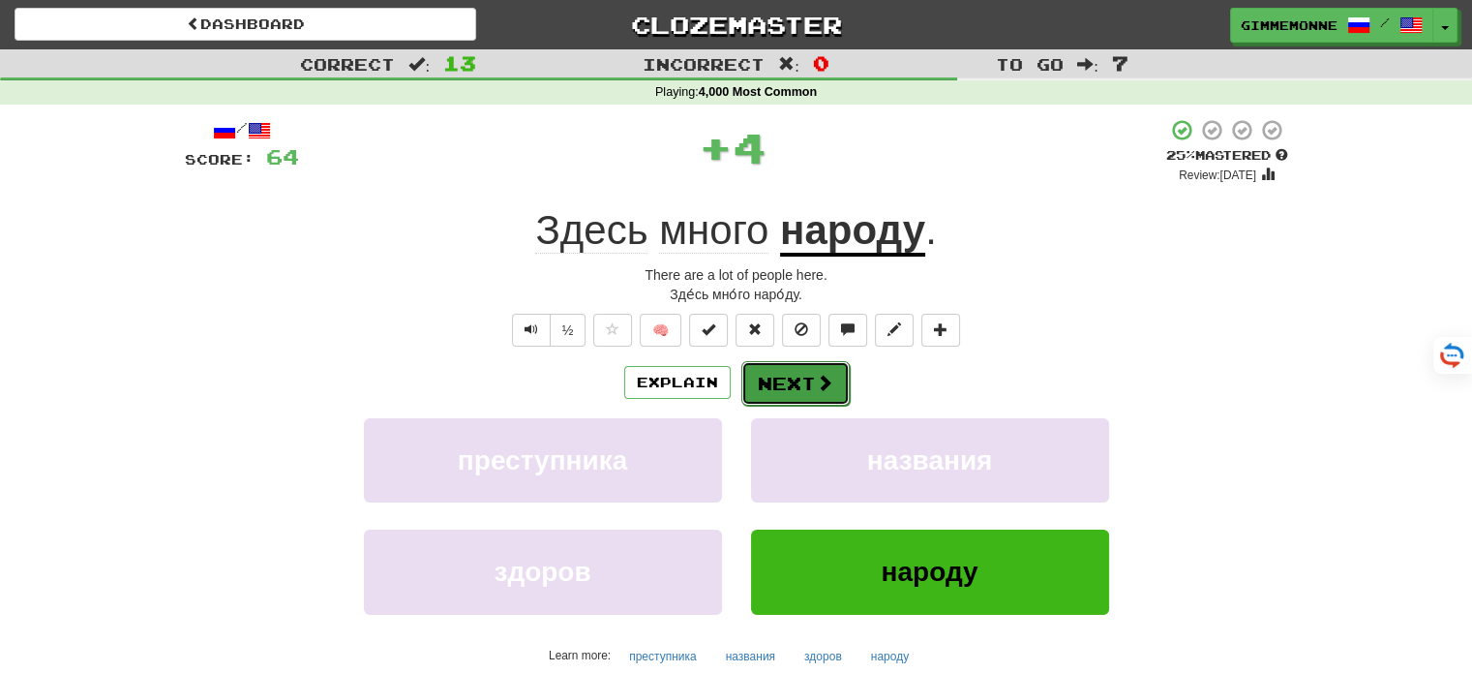
click at [790, 374] on button "Next" at bounding box center [795, 383] width 108 height 45
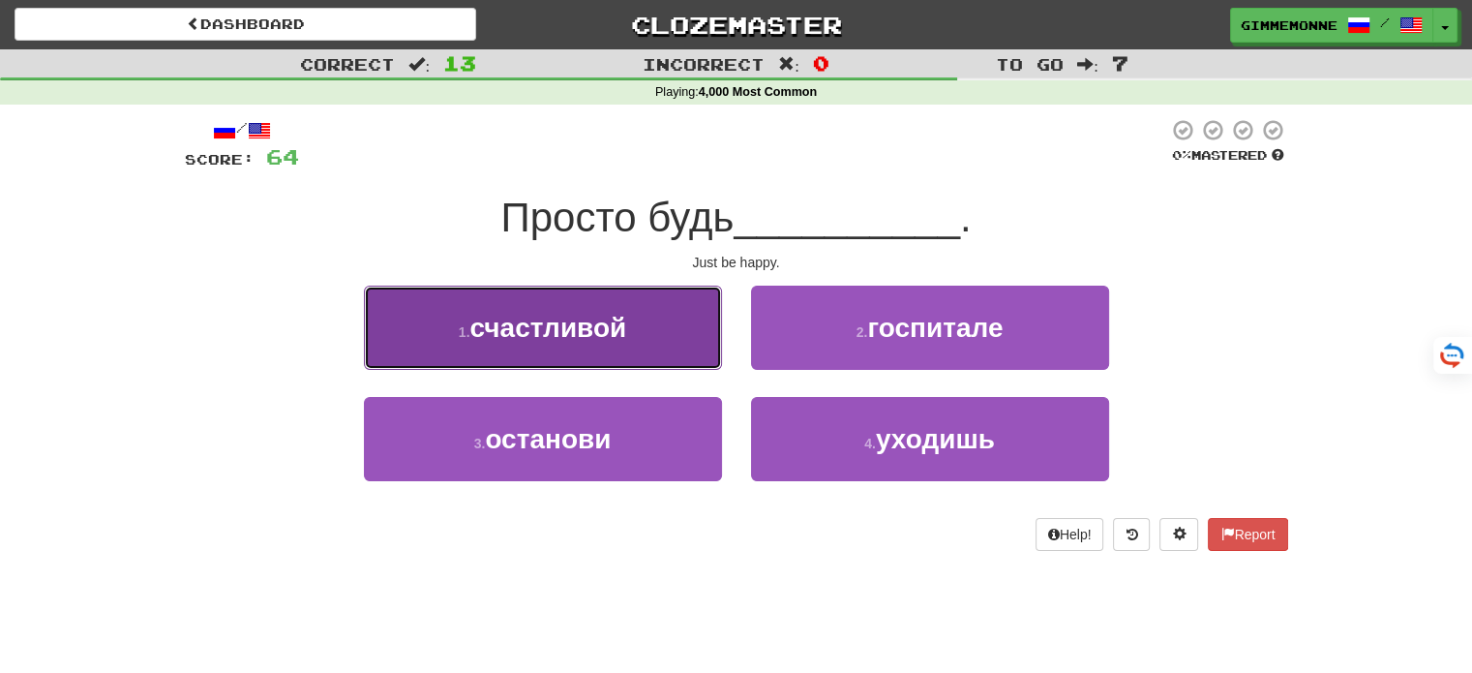
click at [689, 347] on button "1 . счастливой" at bounding box center [543, 327] width 358 height 84
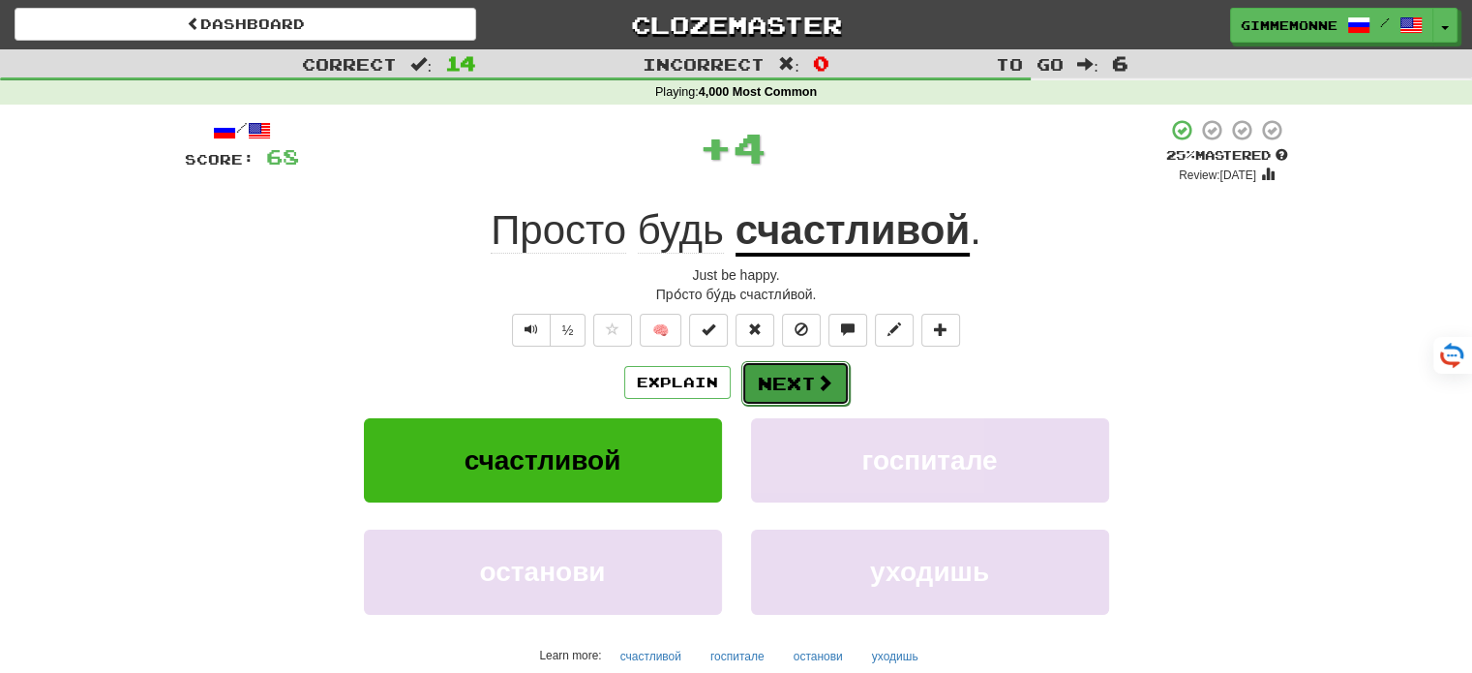
click at [765, 377] on button "Next" at bounding box center [795, 383] width 108 height 45
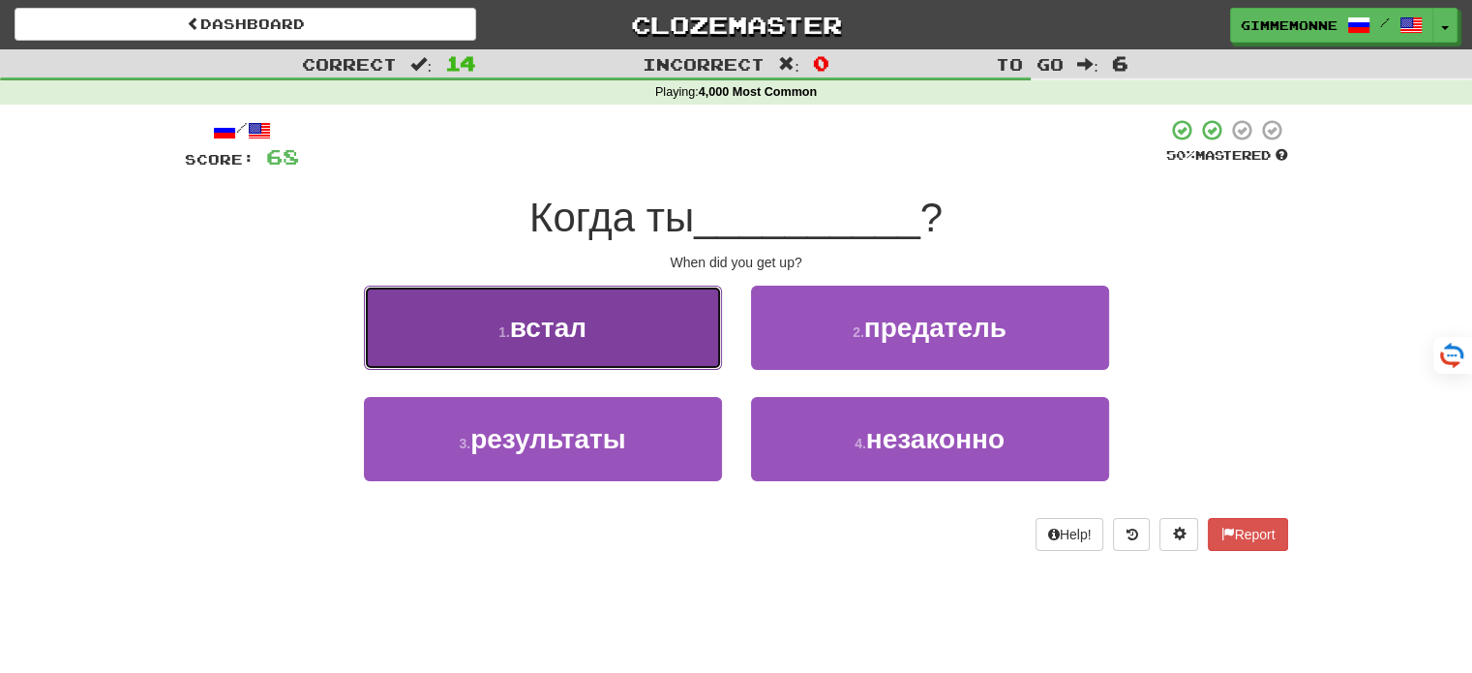
click at [681, 350] on button "1 . встал" at bounding box center [543, 327] width 358 height 84
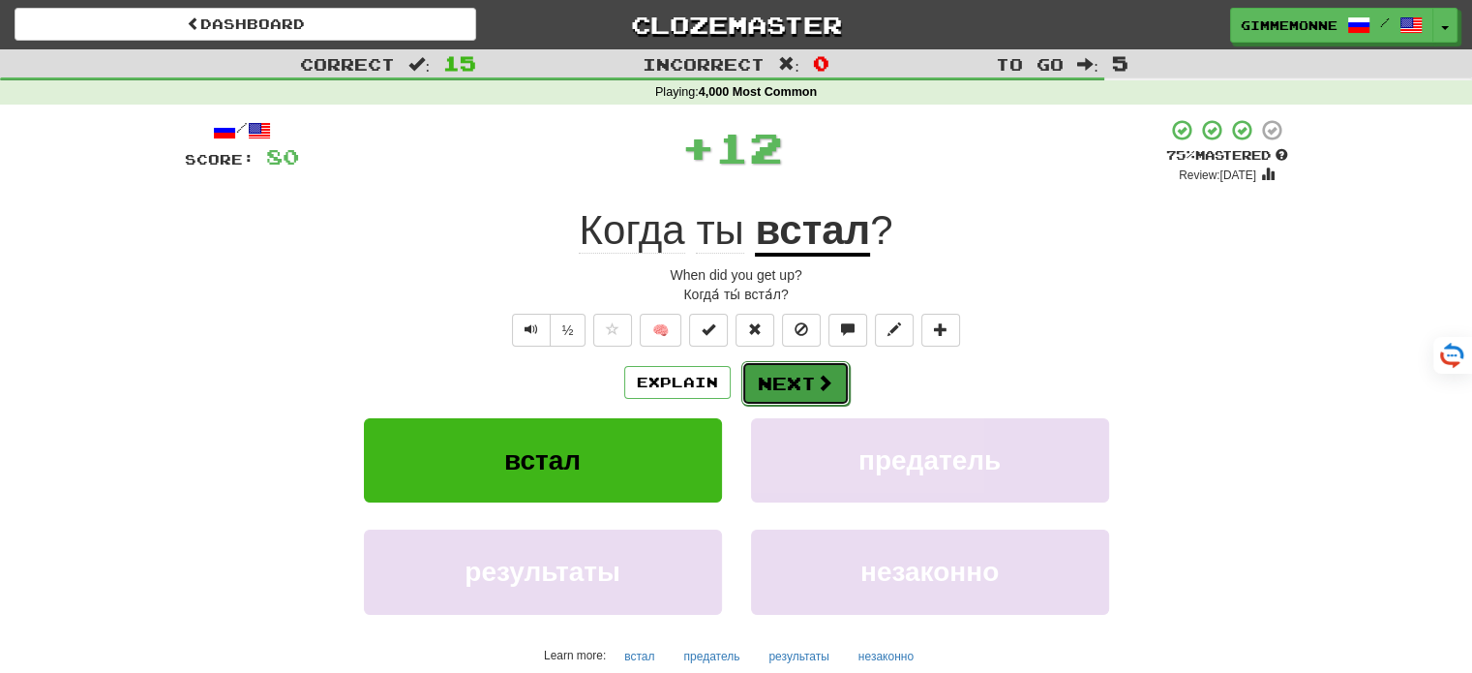
click at [793, 377] on button "Next" at bounding box center [795, 383] width 108 height 45
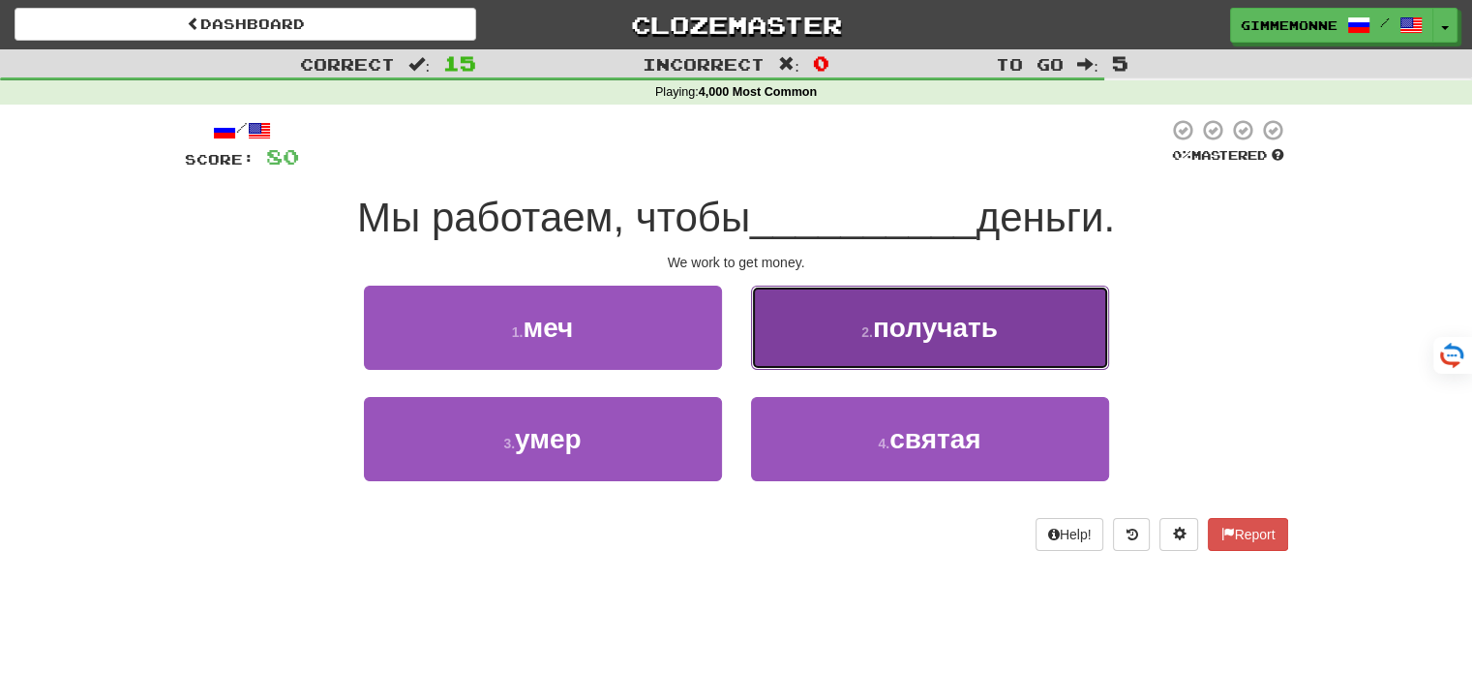
click at [805, 332] on button "2 . получать" at bounding box center [930, 327] width 358 height 84
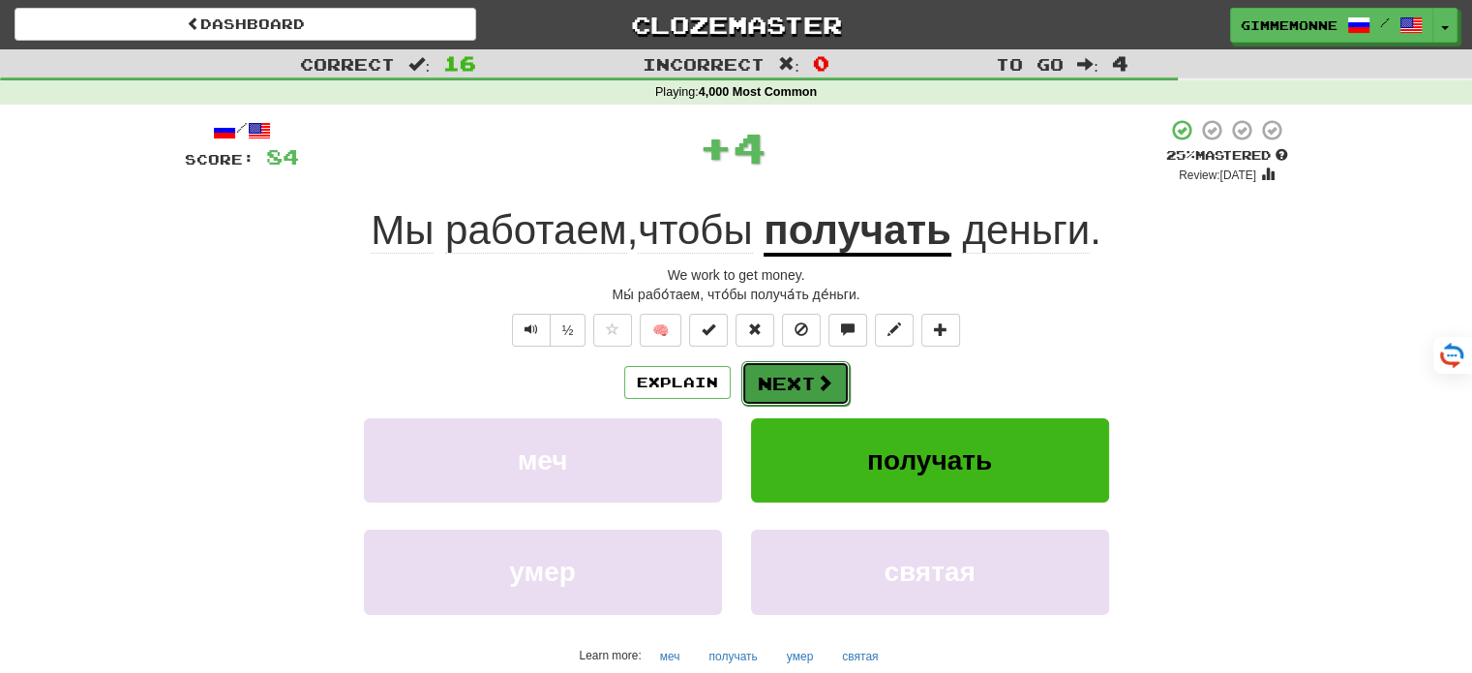
click at [795, 379] on button "Next" at bounding box center [795, 383] width 108 height 45
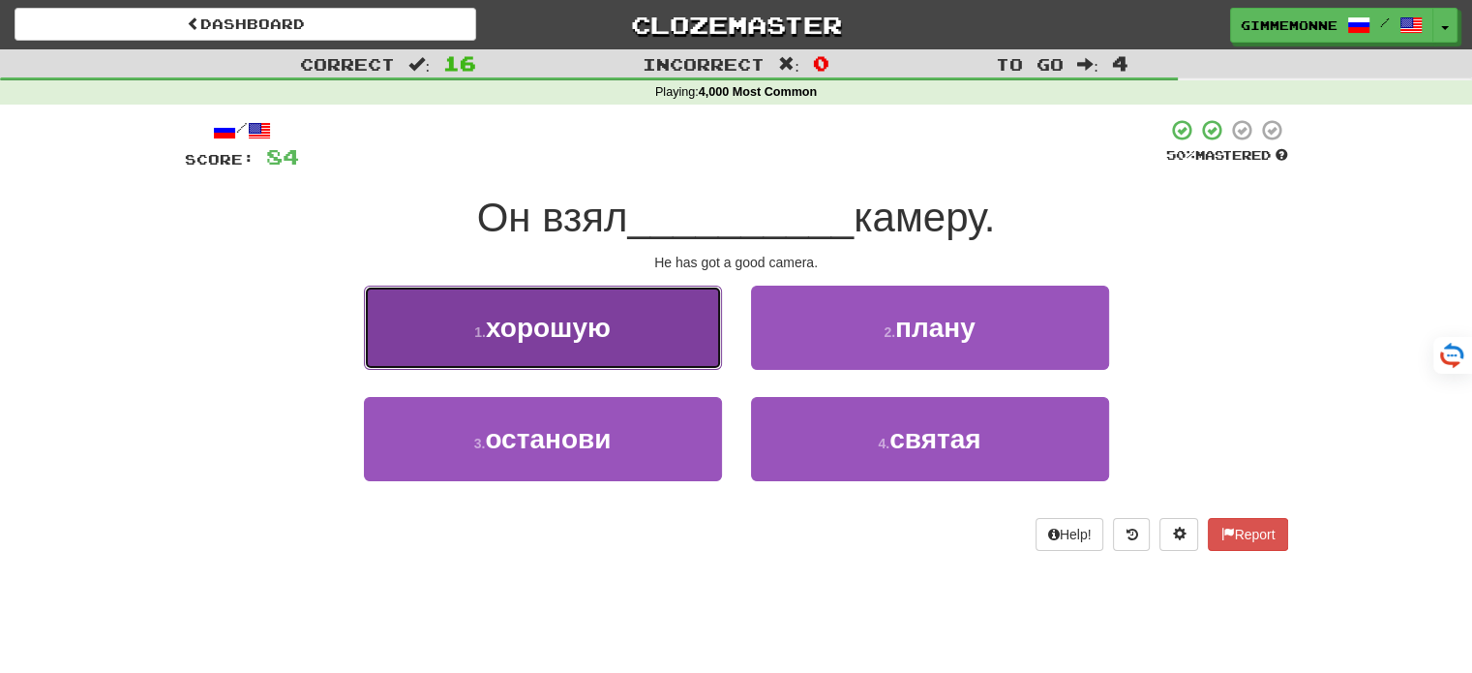
click at [686, 344] on button "1 . хорошую" at bounding box center [543, 327] width 358 height 84
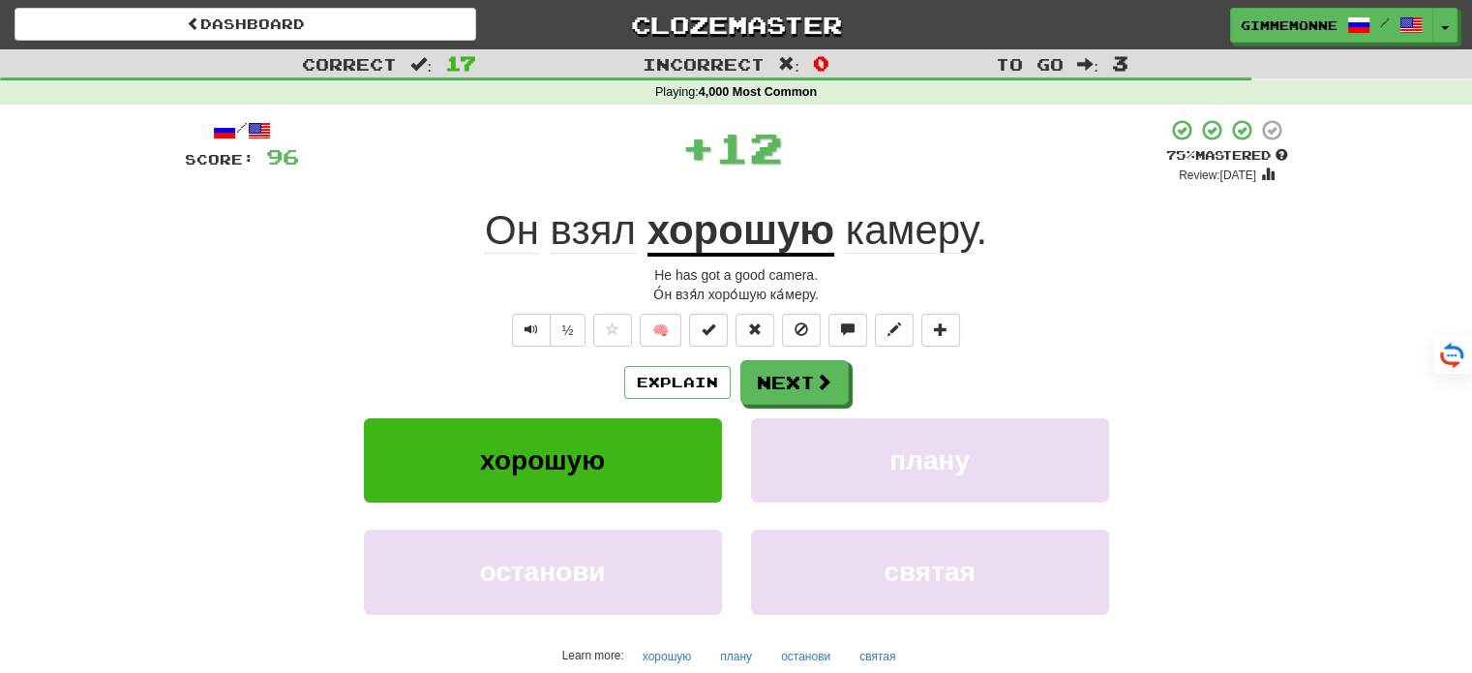
click at [786, 360] on div "Explain Next" at bounding box center [736, 382] width 1103 height 45
click at [786, 368] on button "Next" at bounding box center [795, 383] width 108 height 45
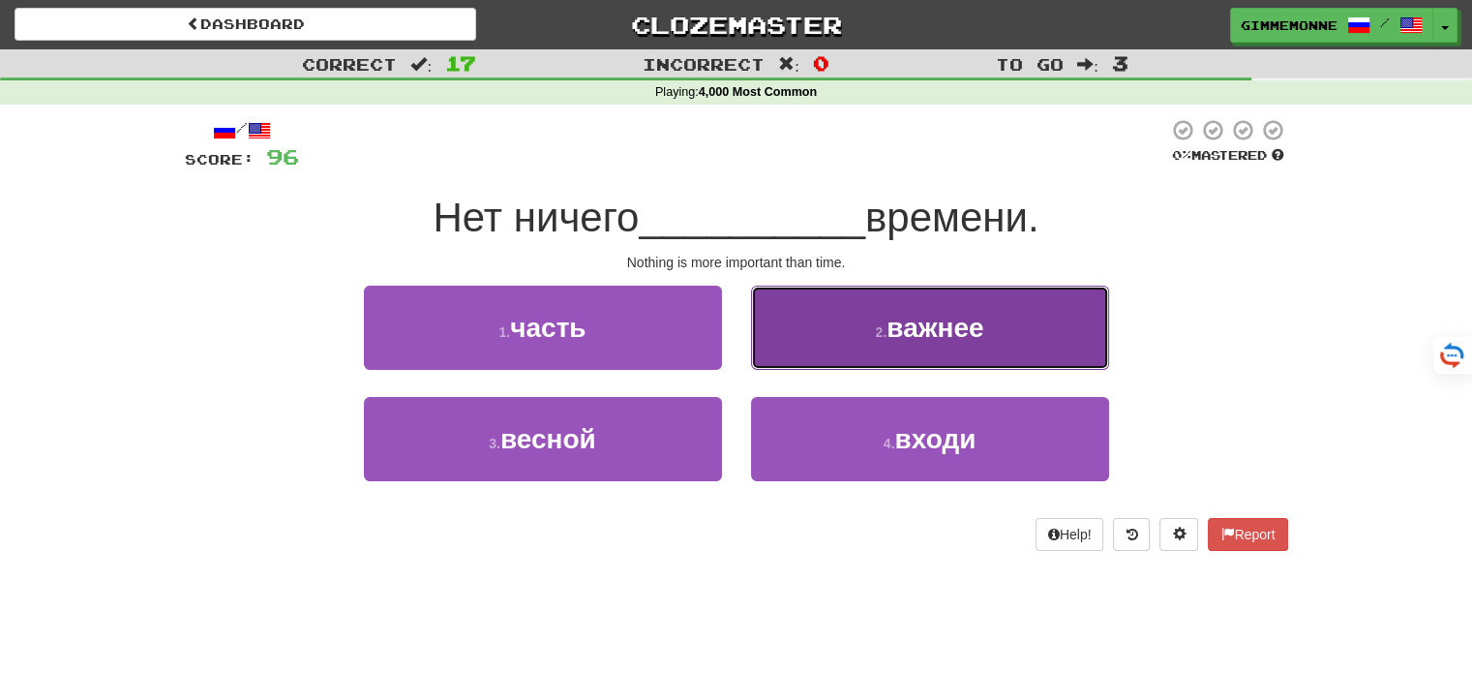
click at [832, 327] on button "2 . важнее" at bounding box center [930, 327] width 358 height 84
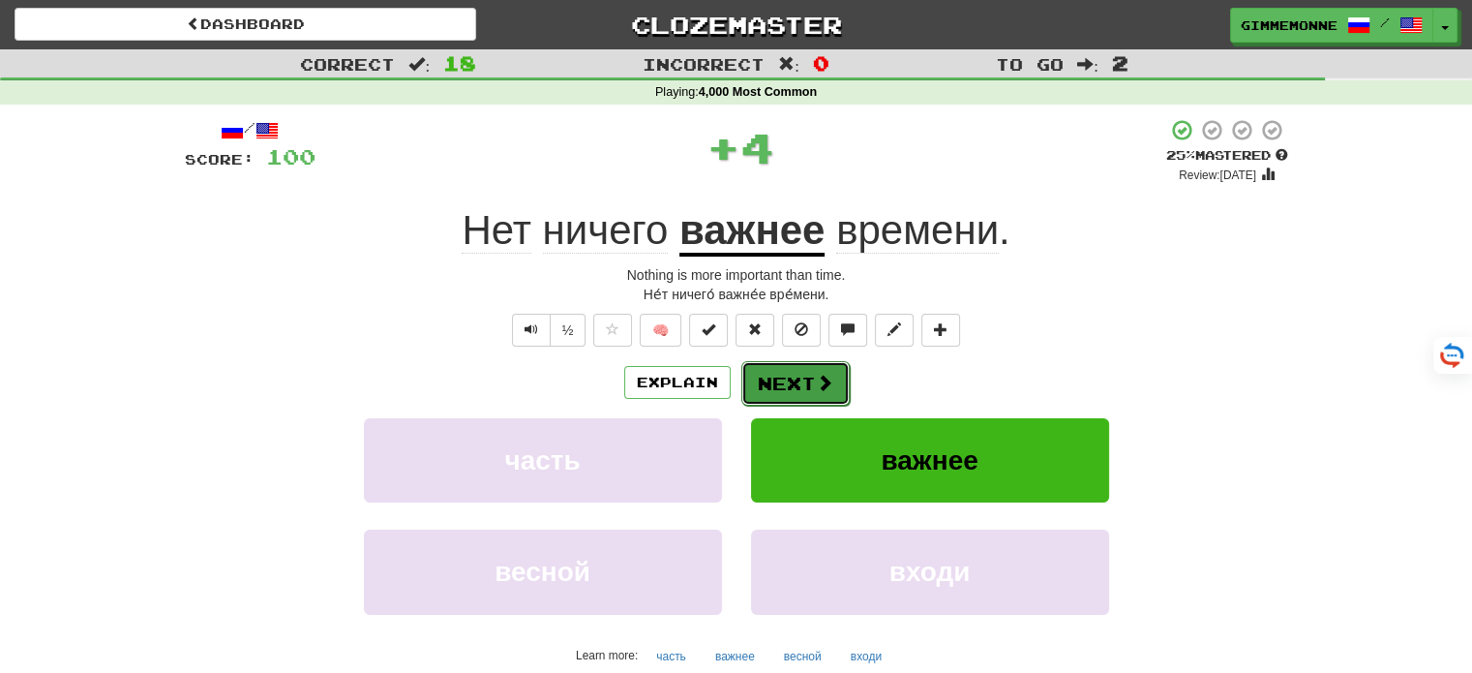
click at [812, 380] on button "Next" at bounding box center [795, 383] width 108 height 45
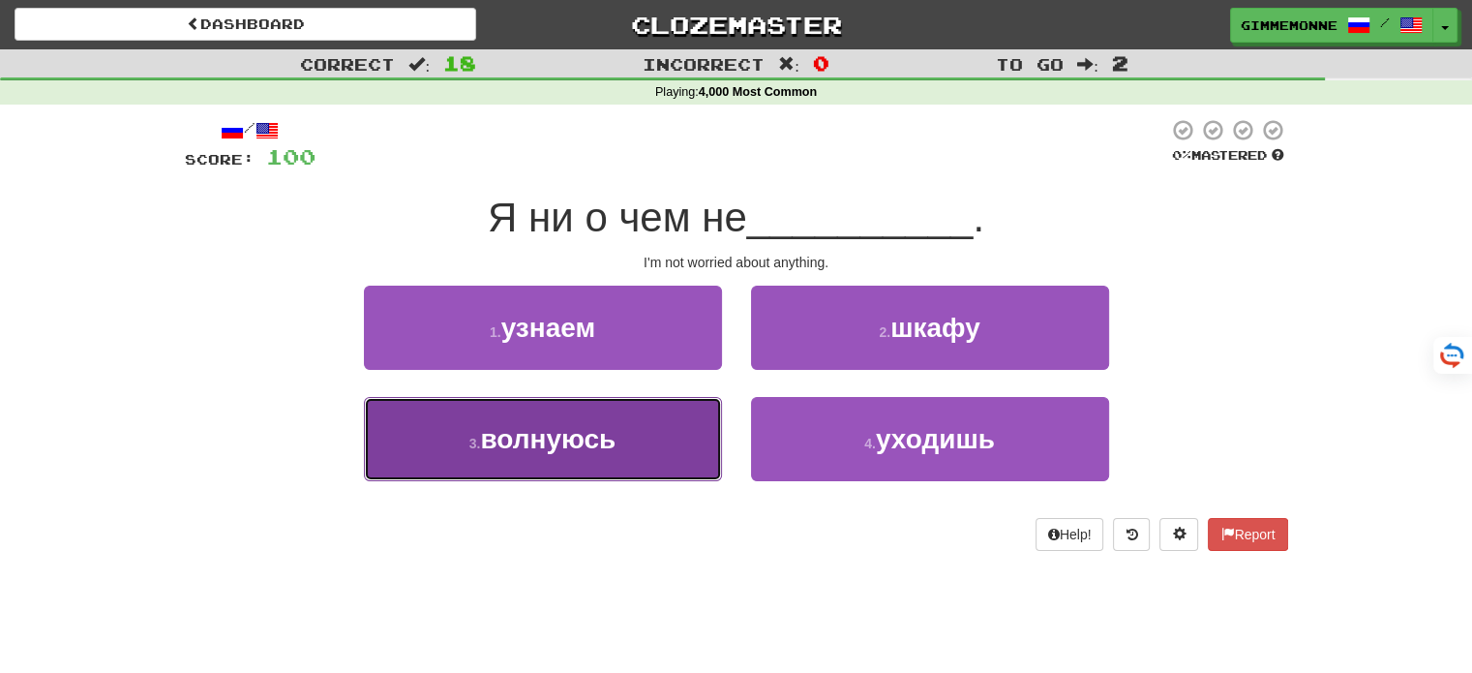
click at [608, 436] on span "волнуюсь" at bounding box center [547, 439] width 135 height 30
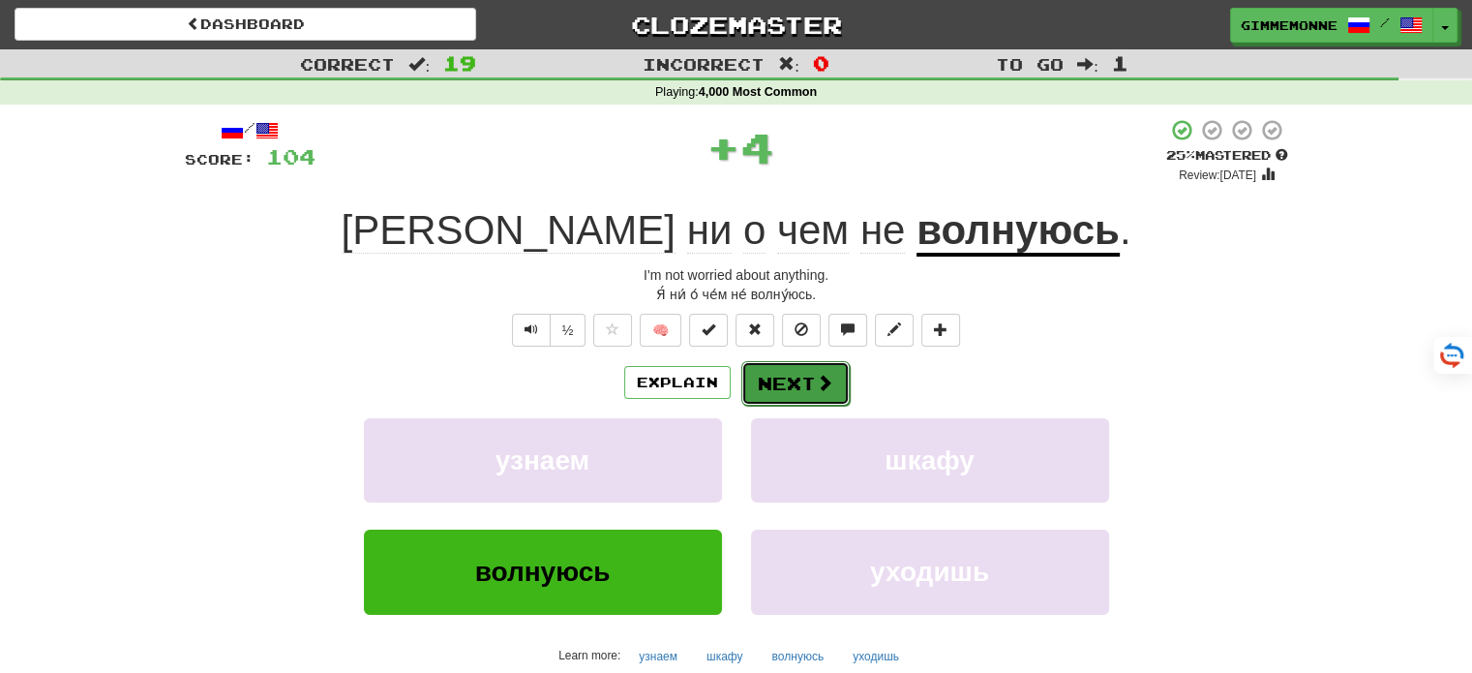
click at [796, 386] on button "Next" at bounding box center [795, 383] width 108 height 45
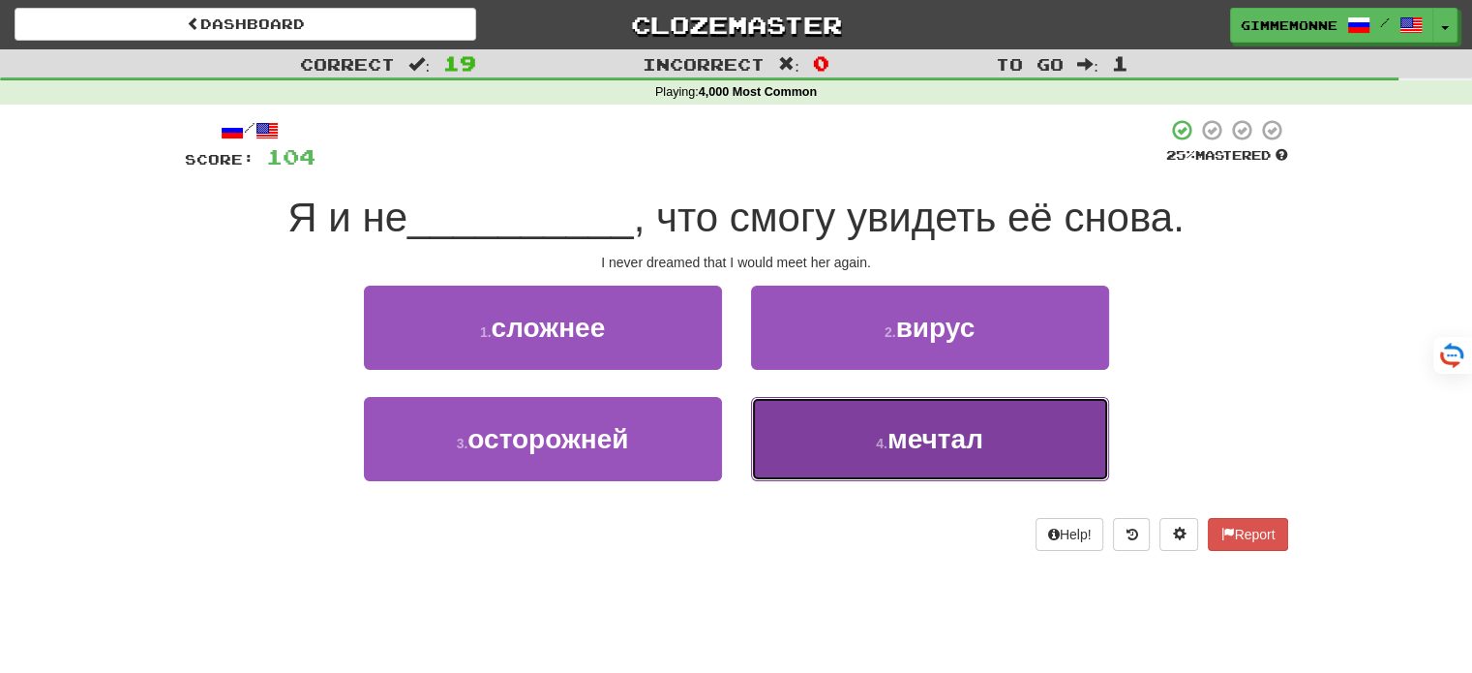
click at [877, 420] on button "4 . мечтал" at bounding box center [930, 439] width 358 height 84
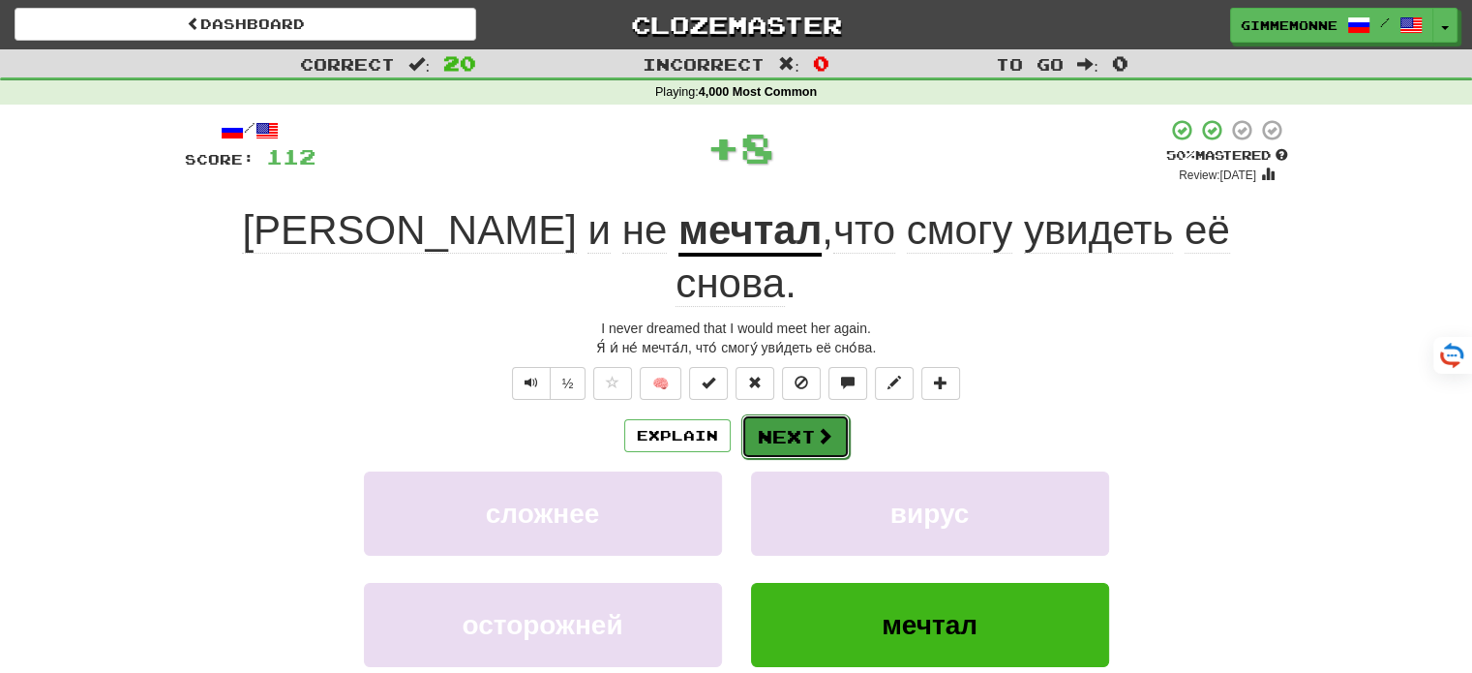
click at [816, 427] on span at bounding box center [824, 435] width 17 height 17
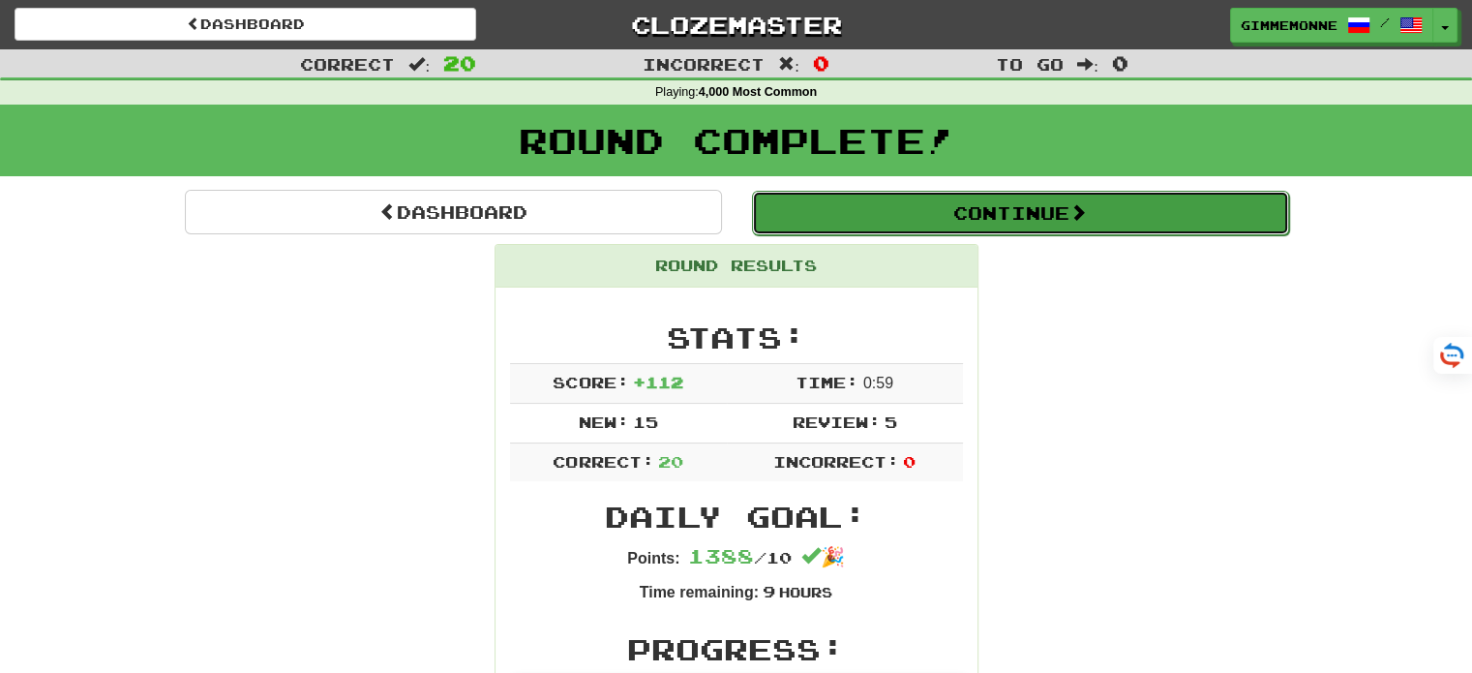
click at [982, 212] on button "Continue" at bounding box center [1020, 213] width 537 height 45
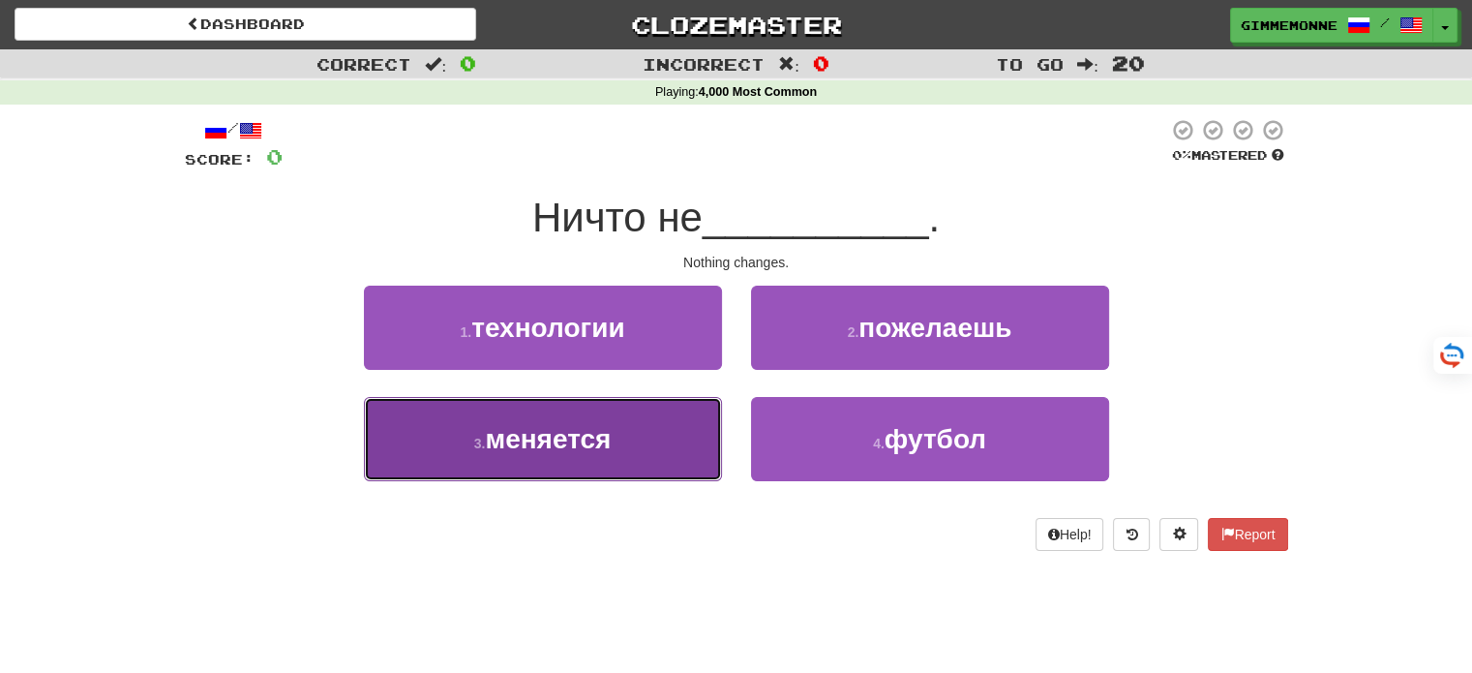
click at [616, 468] on button "3 . меняется" at bounding box center [543, 439] width 358 height 84
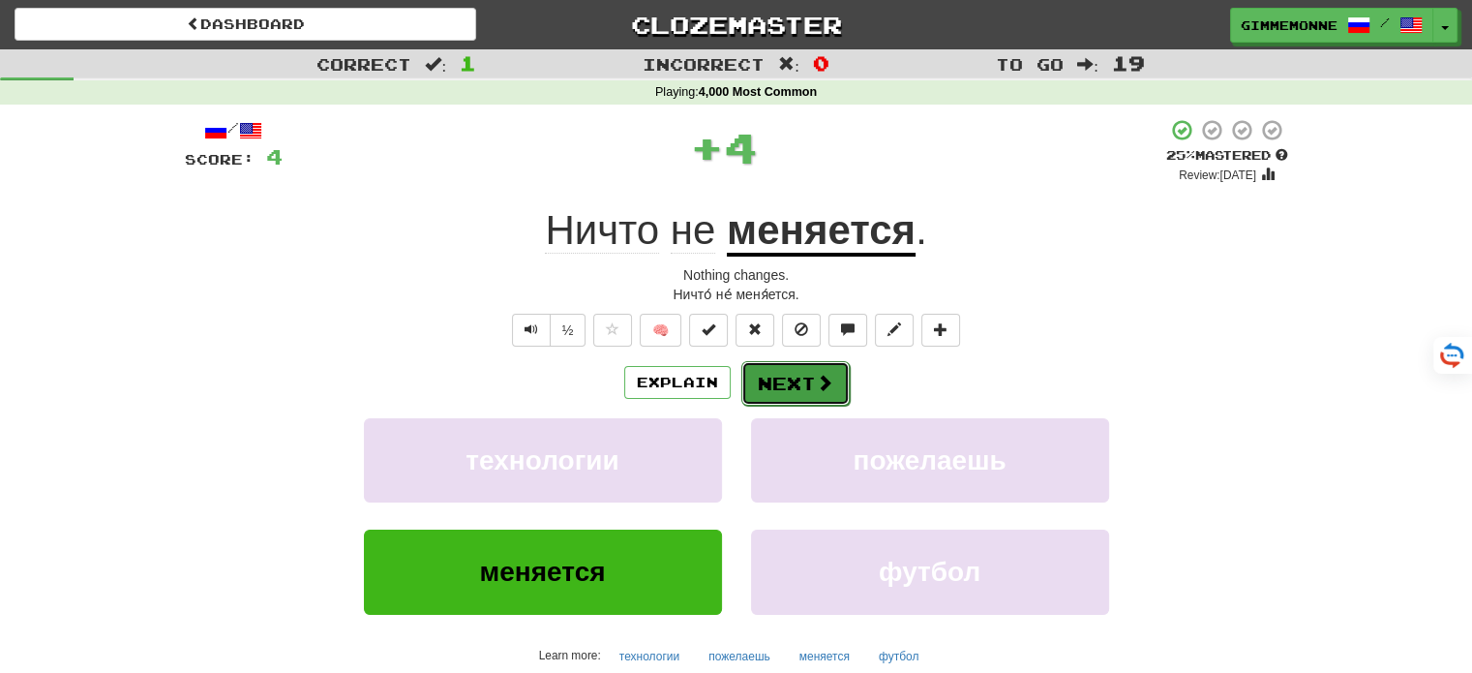
click at [806, 371] on button "Next" at bounding box center [795, 383] width 108 height 45
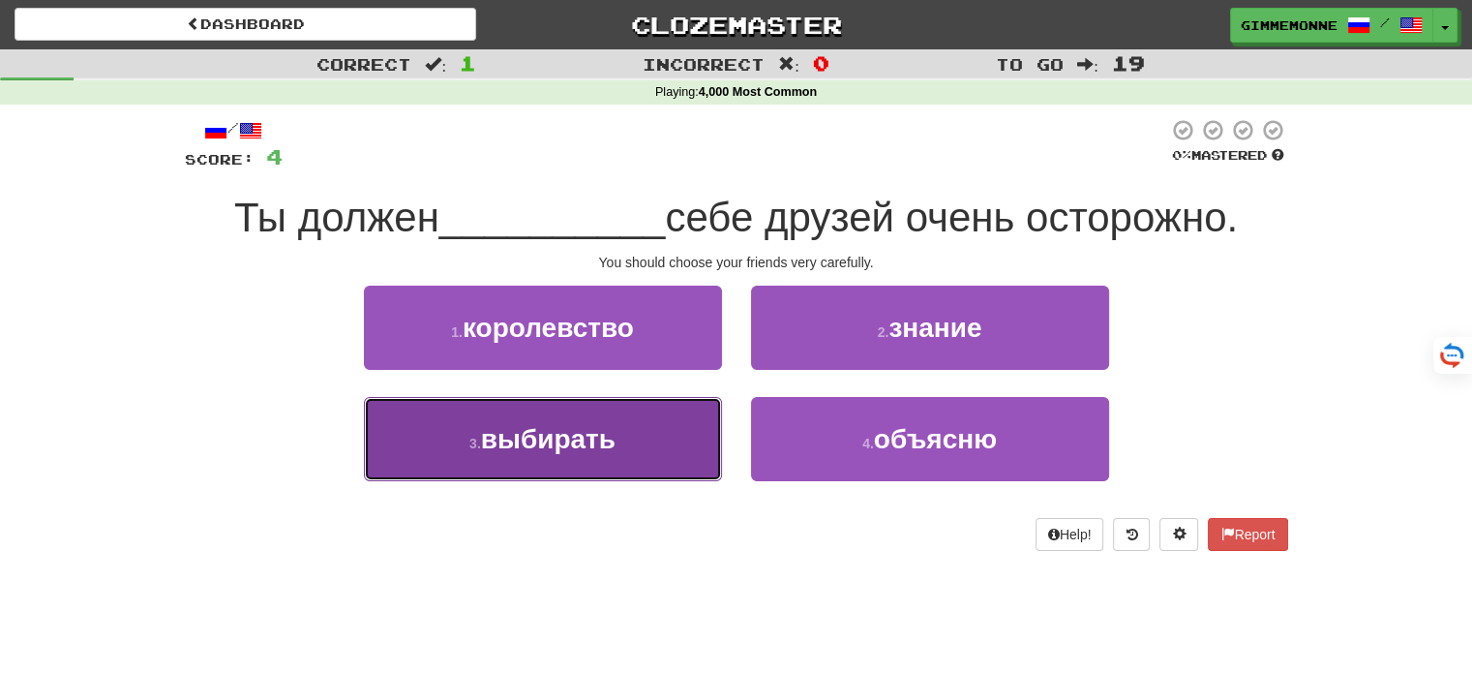
click at [646, 437] on button "3 . выбирать" at bounding box center [543, 439] width 358 height 84
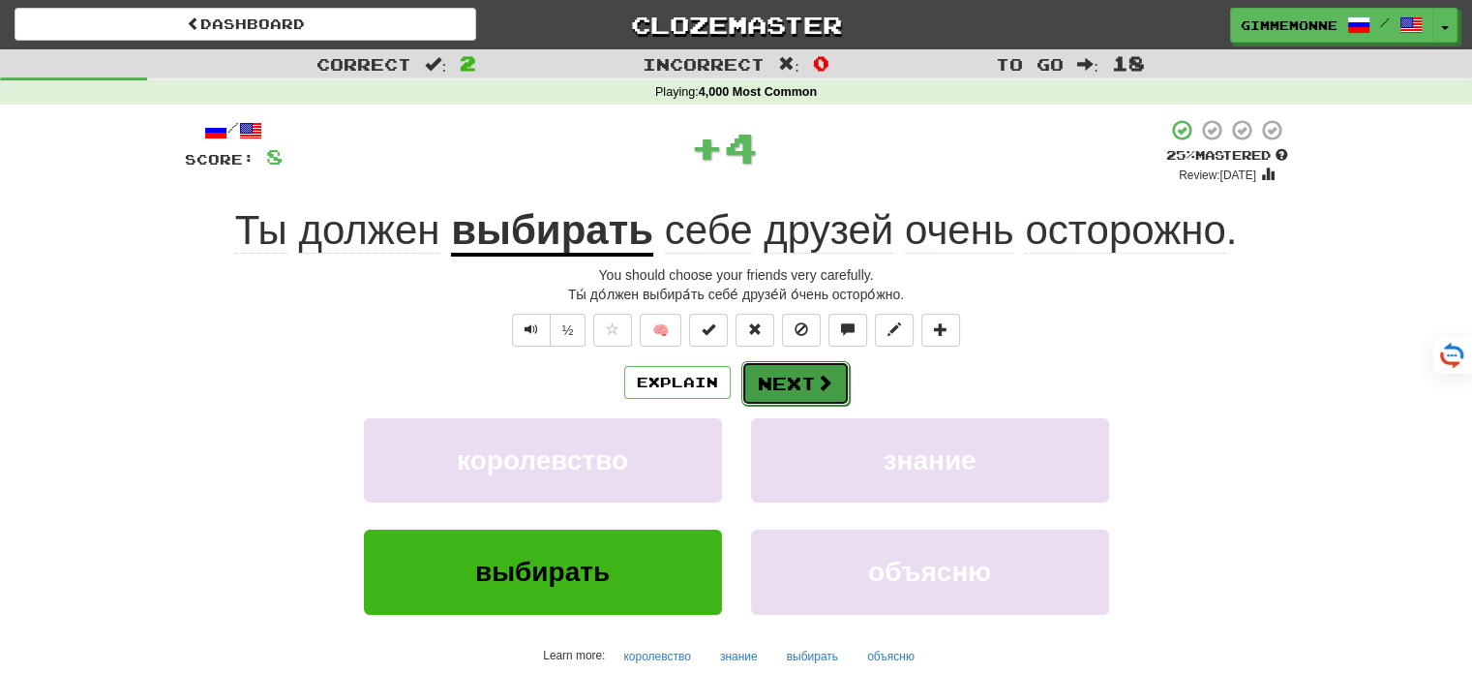
click at [780, 376] on button "Next" at bounding box center [795, 383] width 108 height 45
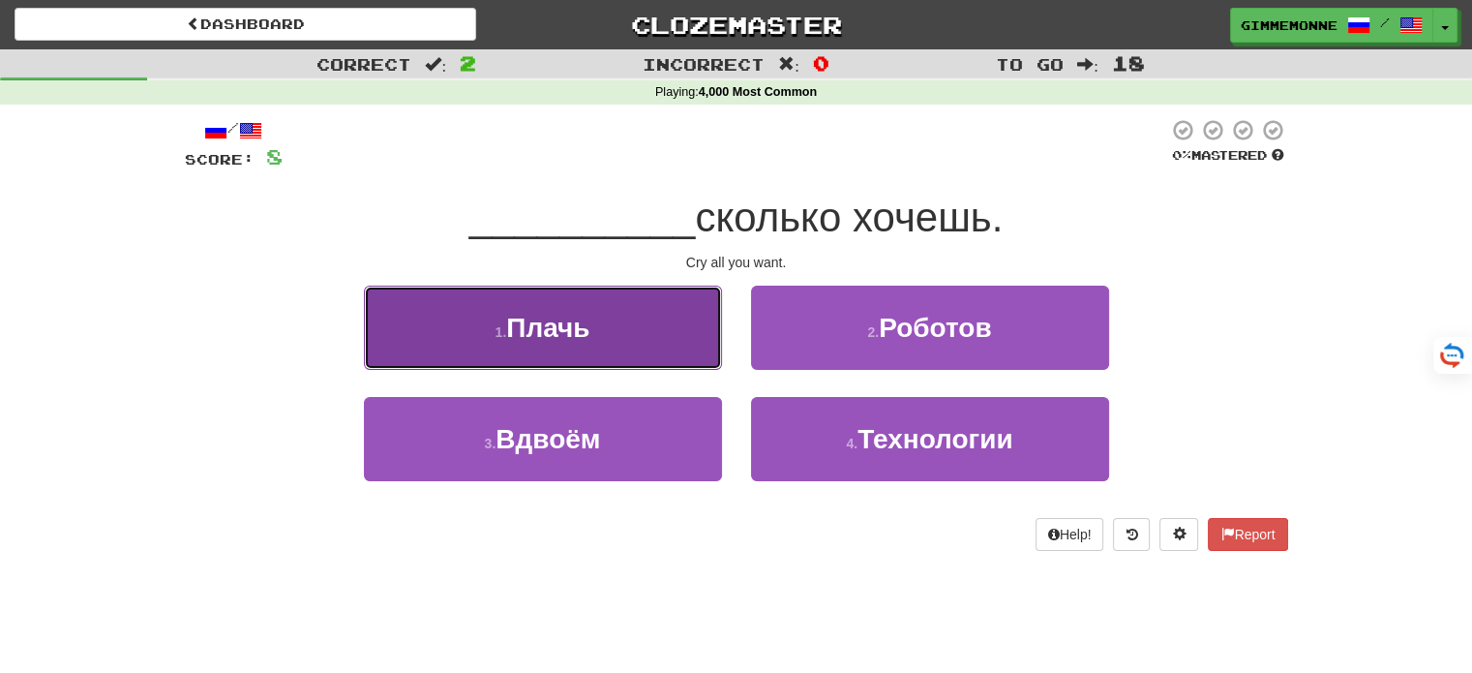
click at [675, 328] on button "1 . Плачь" at bounding box center [543, 327] width 358 height 84
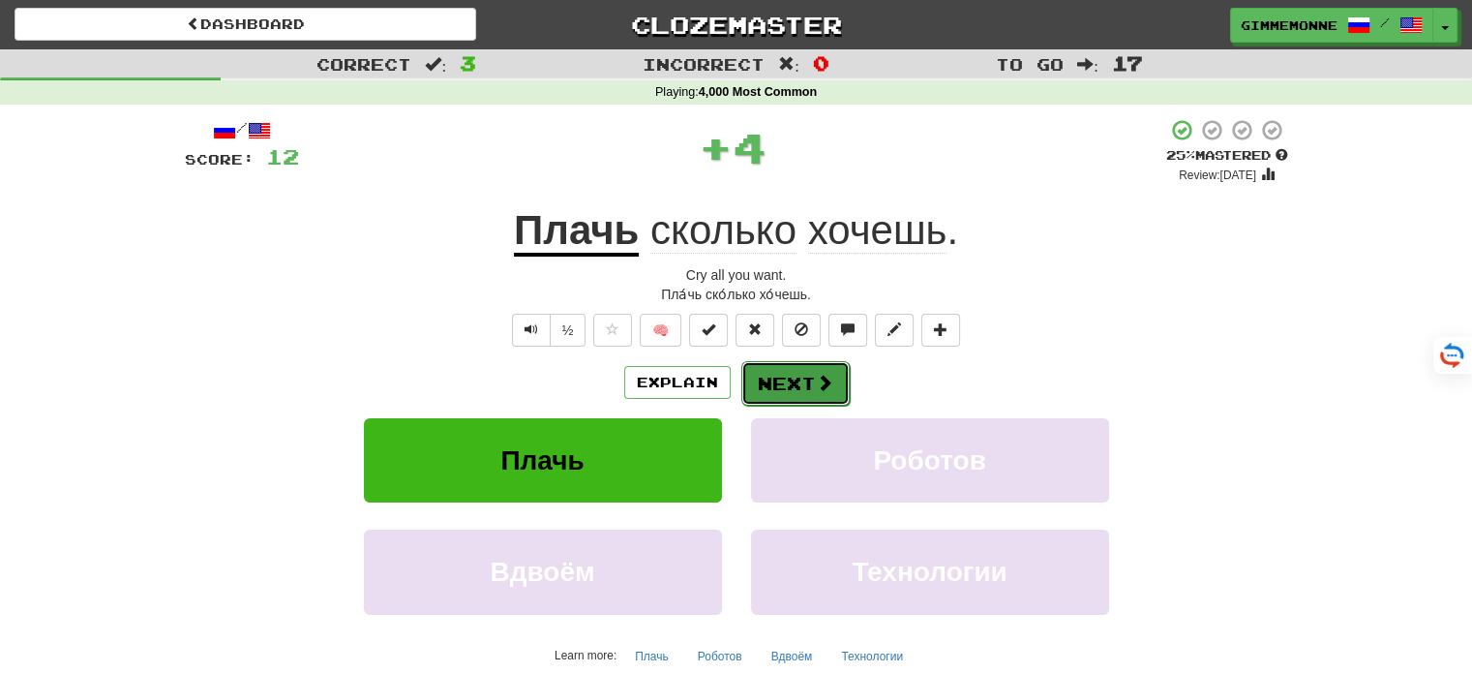
click at [816, 382] on span at bounding box center [824, 382] width 17 height 17
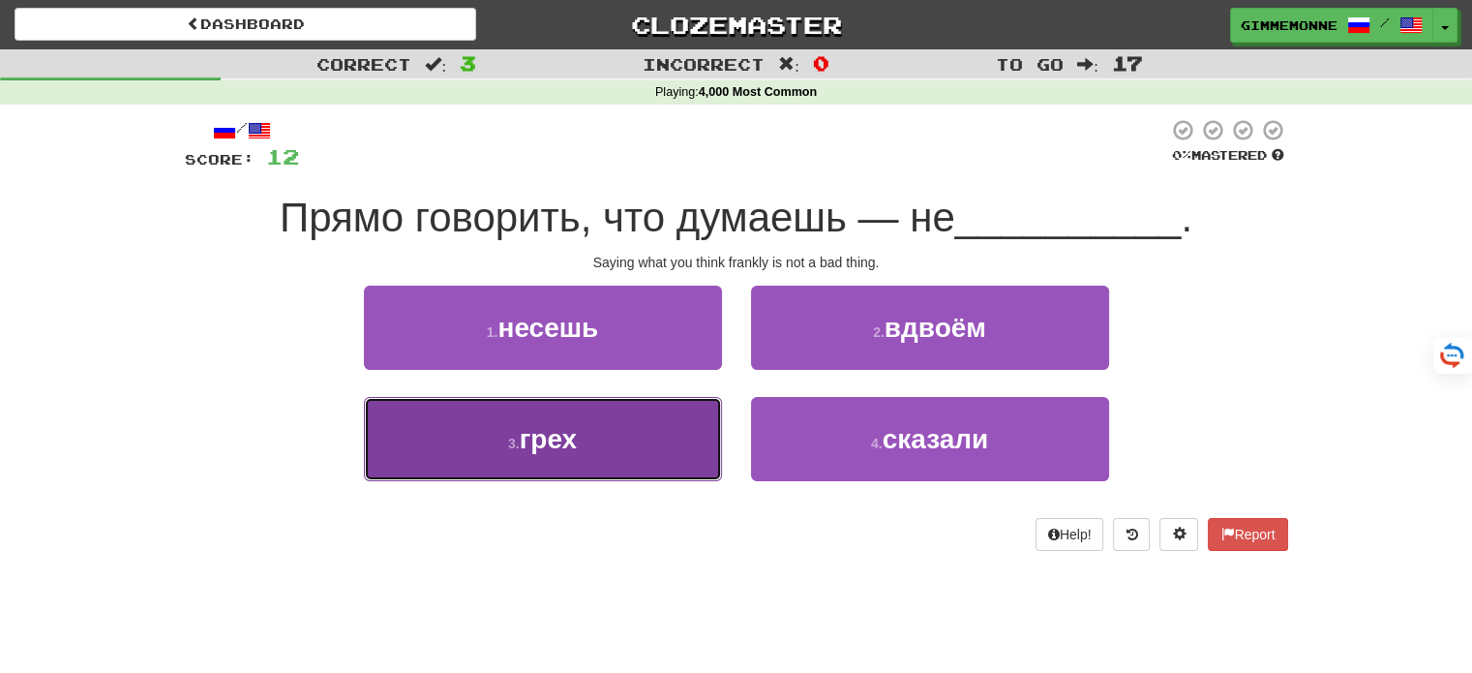
click at [617, 427] on button "3 . грех" at bounding box center [543, 439] width 358 height 84
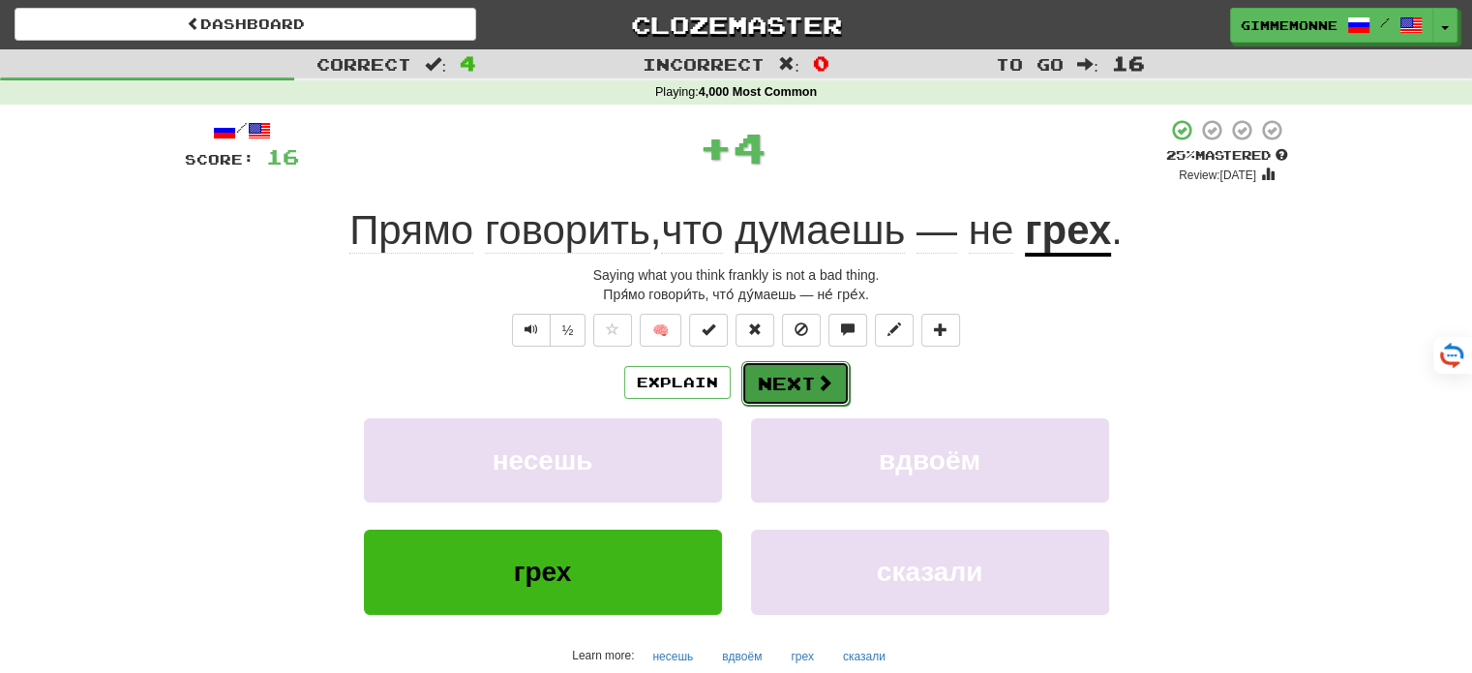
click at [780, 385] on button "Next" at bounding box center [795, 383] width 108 height 45
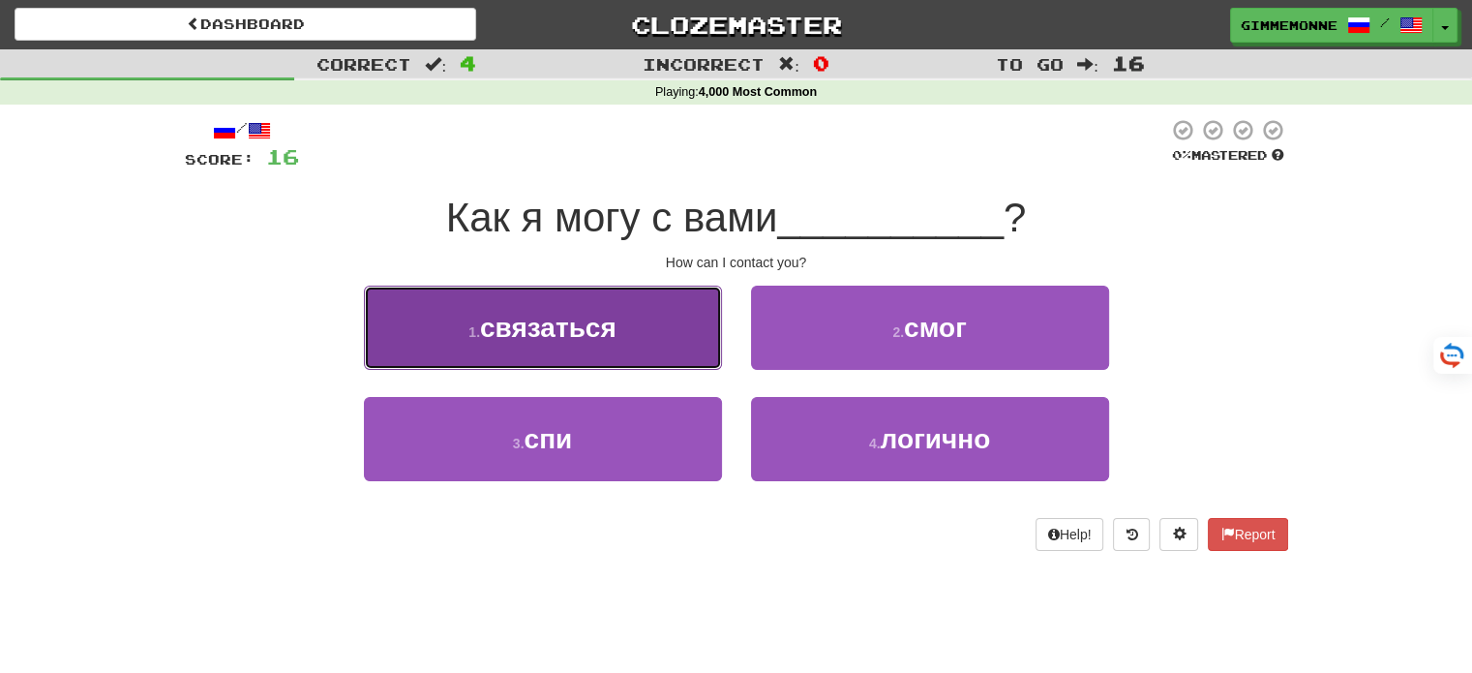
click at [672, 355] on button "1 . связаться" at bounding box center [543, 327] width 358 height 84
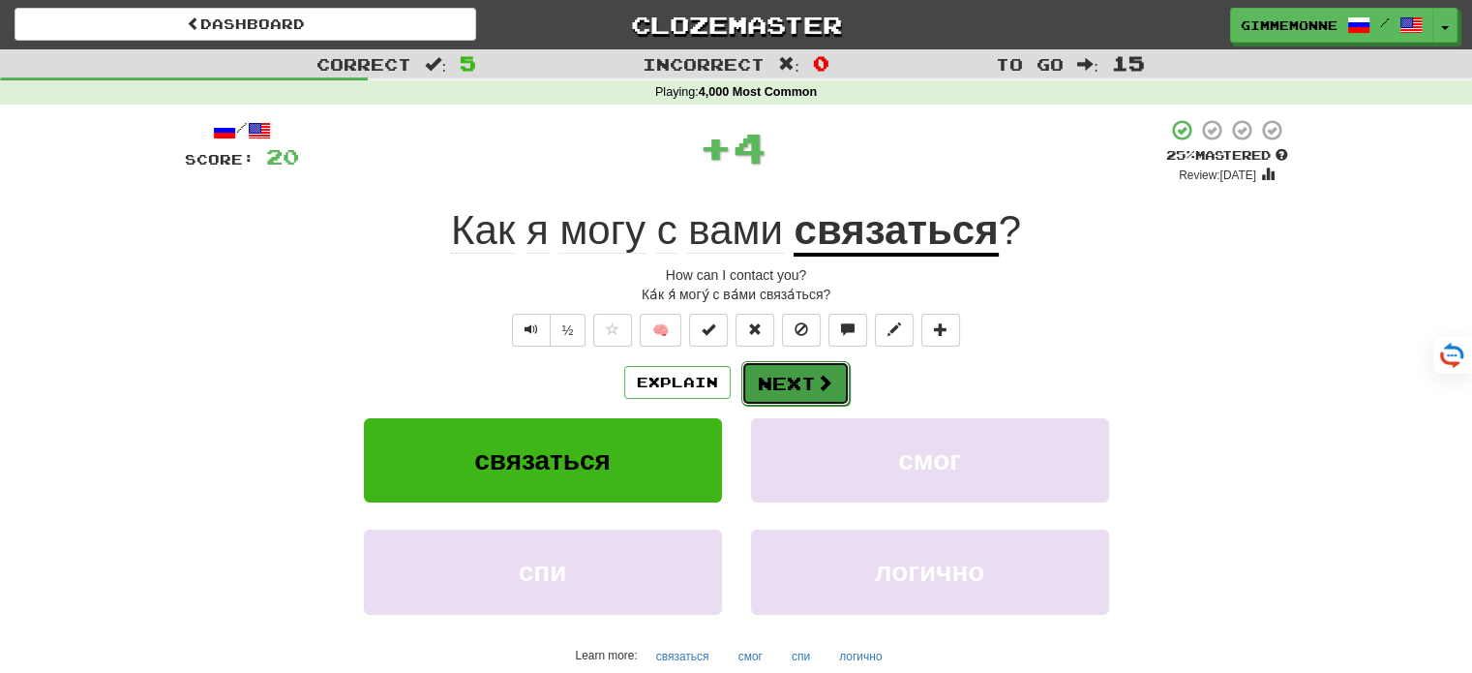
click at [780, 376] on button "Next" at bounding box center [795, 383] width 108 height 45
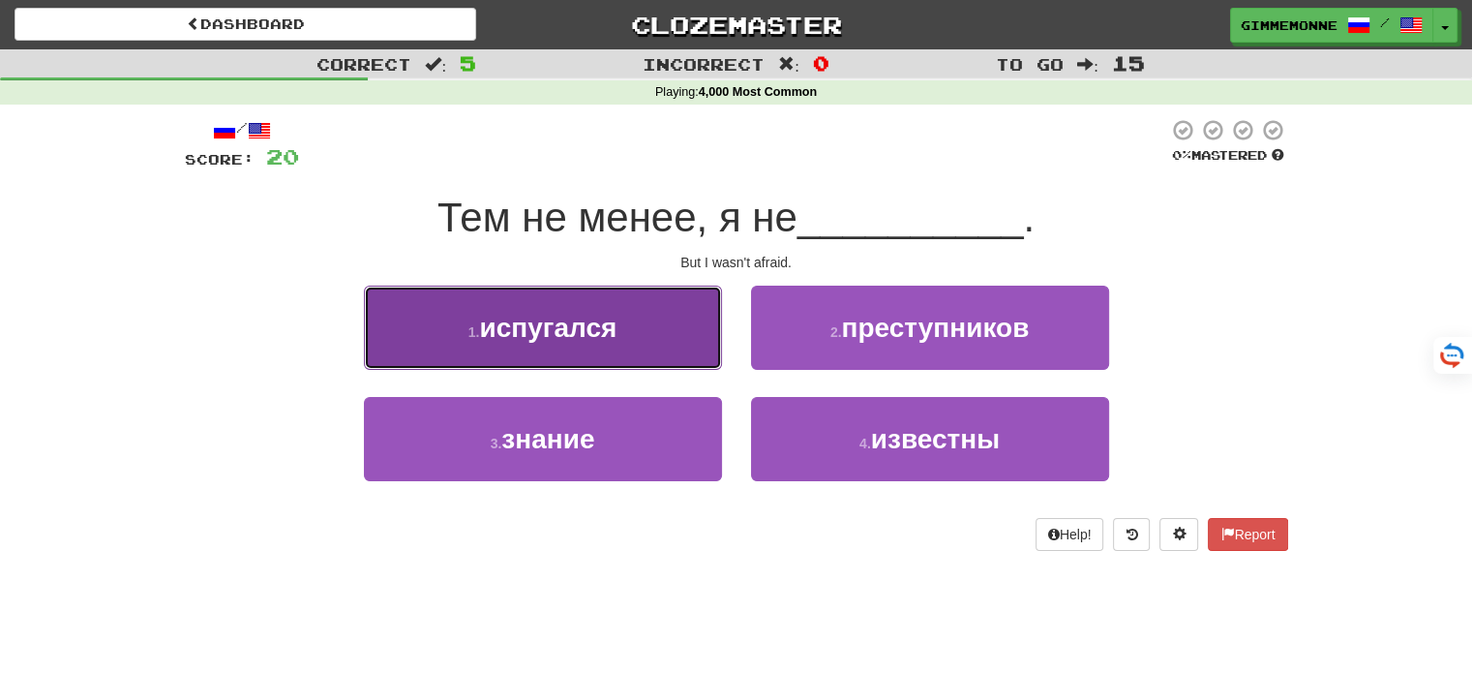
click at [674, 327] on button "1 . испугался" at bounding box center [543, 327] width 358 height 84
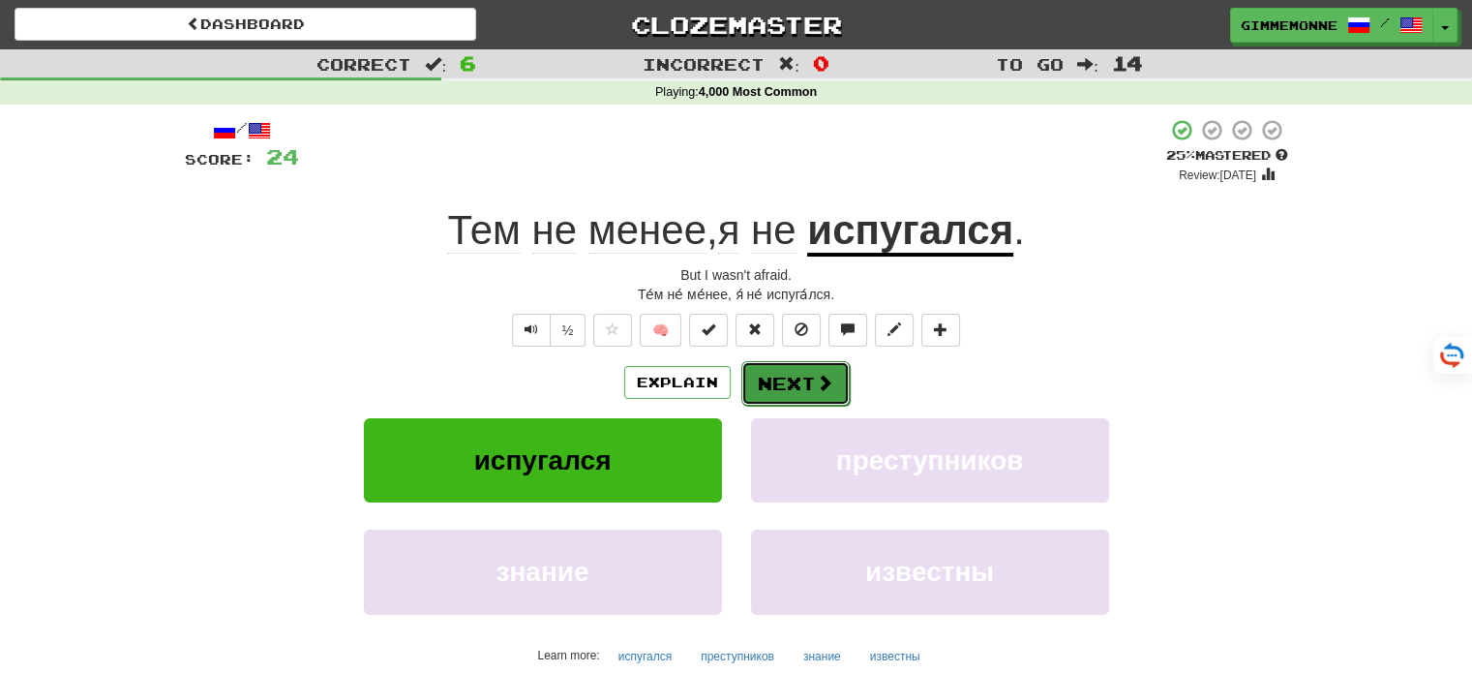
click at [769, 386] on button "Next" at bounding box center [795, 383] width 108 height 45
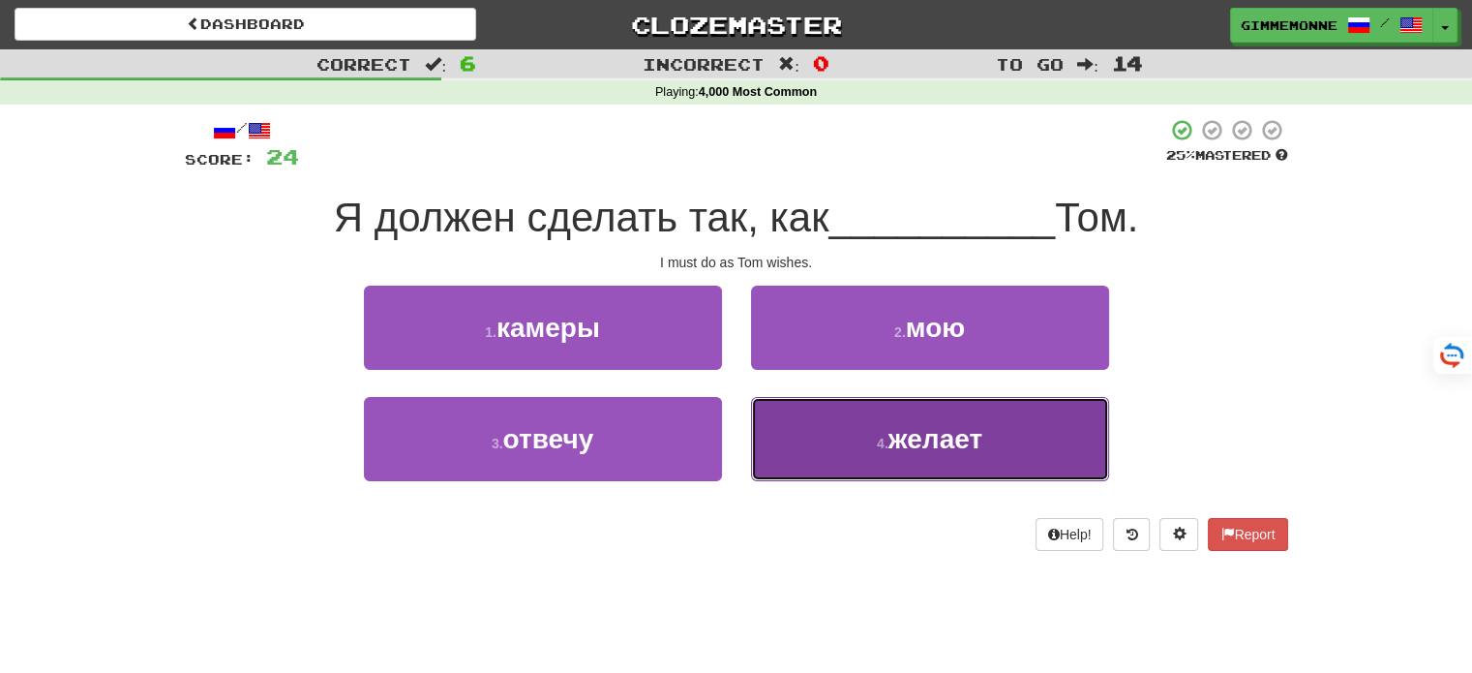
click at [849, 418] on button "4 . желает" at bounding box center [930, 439] width 358 height 84
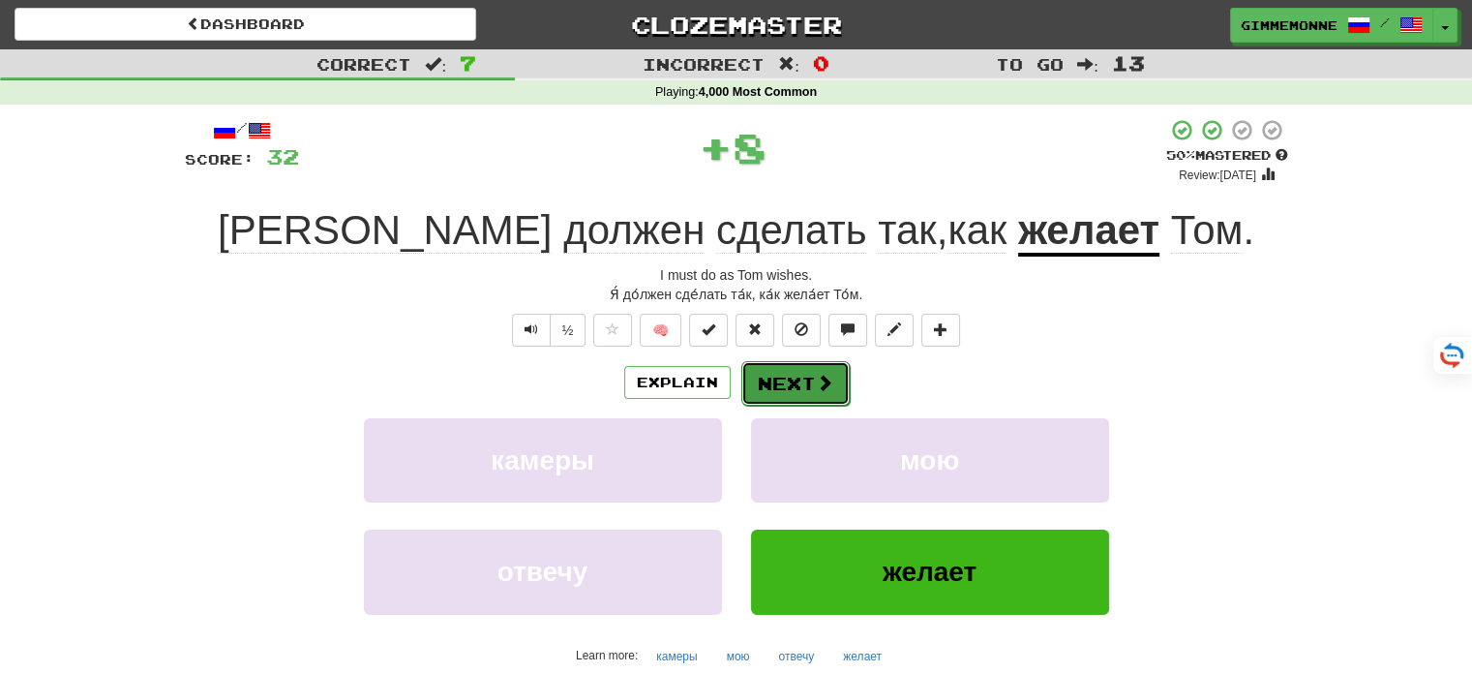
click at [805, 379] on button "Next" at bounding box center [795, 383] width 108 height 45
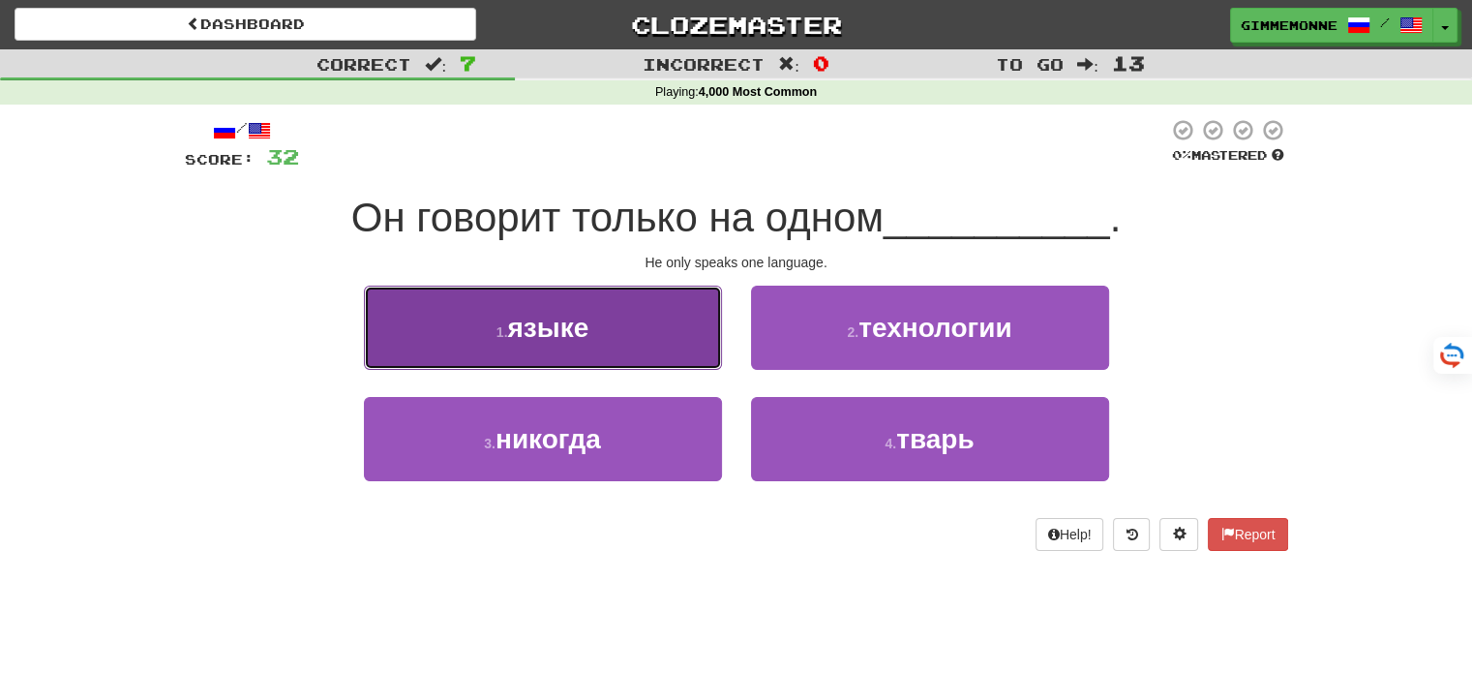
click at [623, 333] on button "1 . языке" at bounding box center [543, 327] width 358 height 84
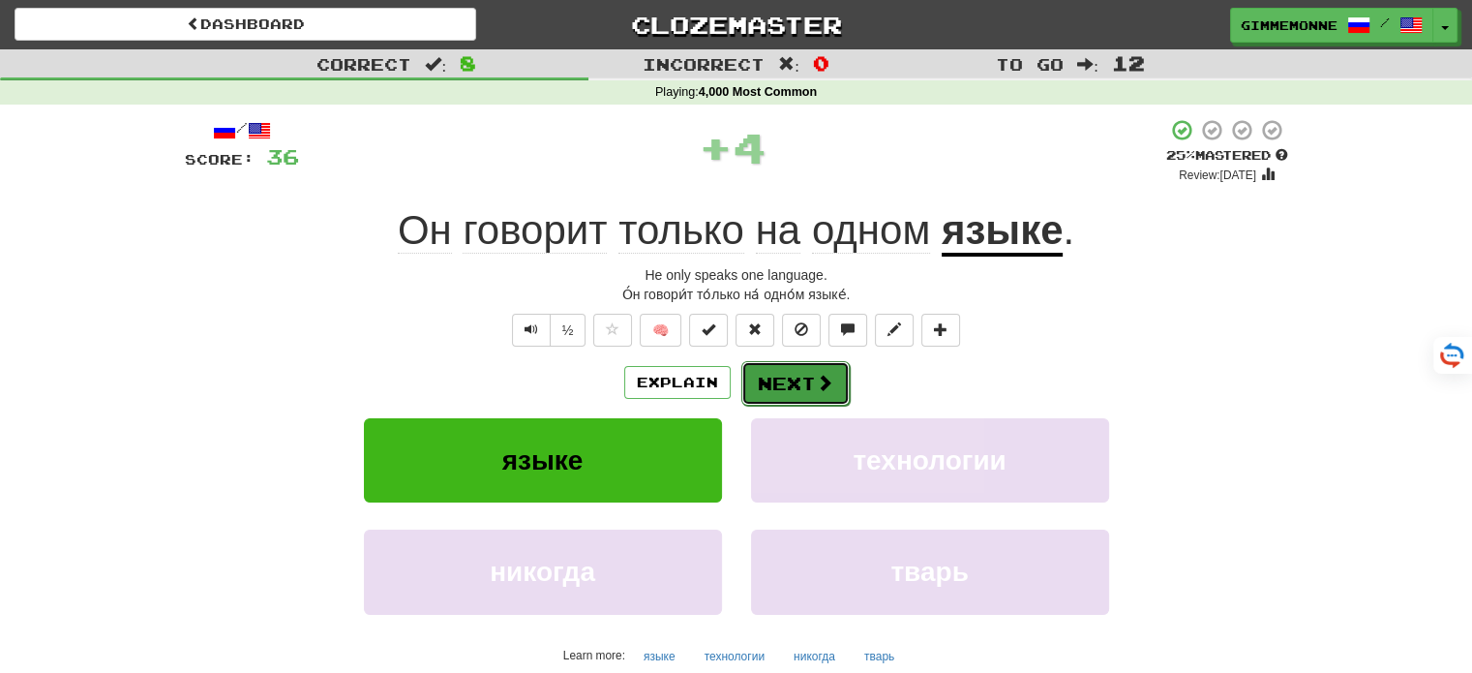
click at [787, 371] on button "Next" at bounding box center [795, 383] width 108 height 45
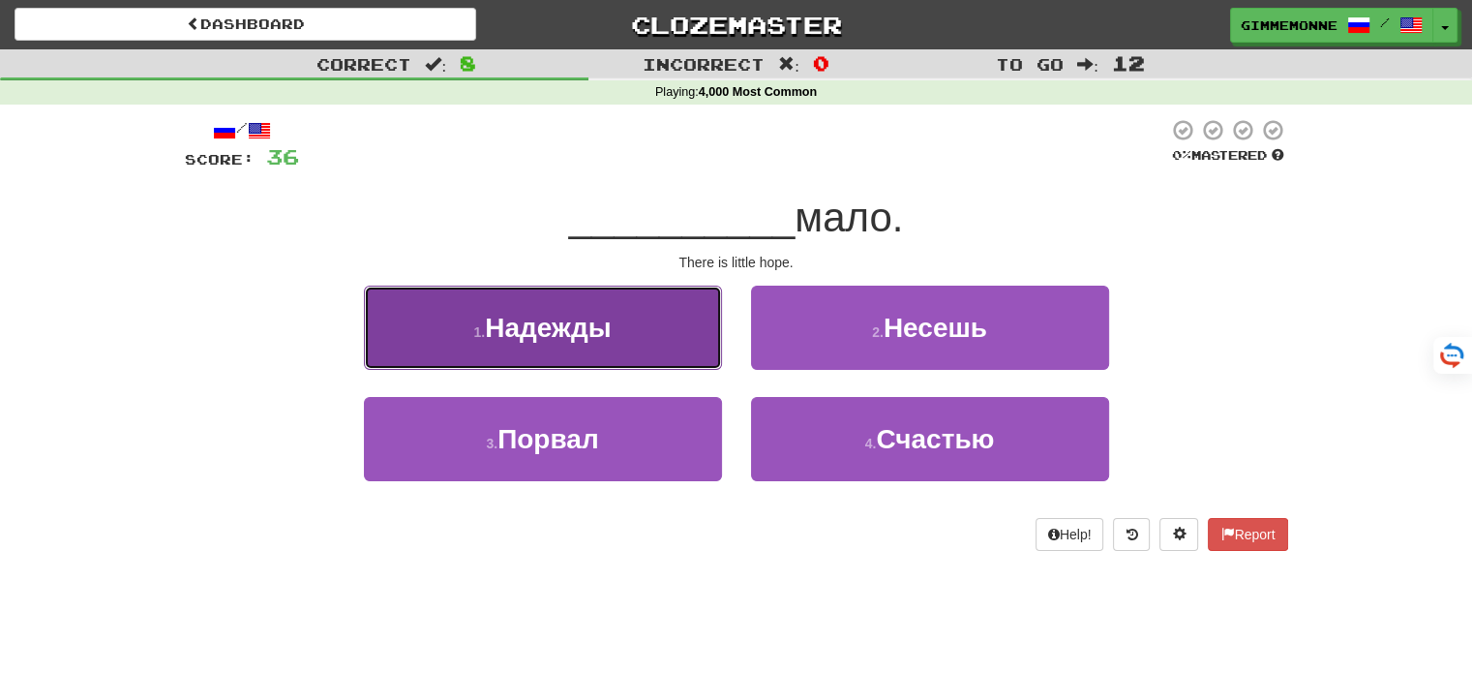
click at [712, 359] on button "1 . Надежды" at bounding box center [543, 327] width 358 height 84
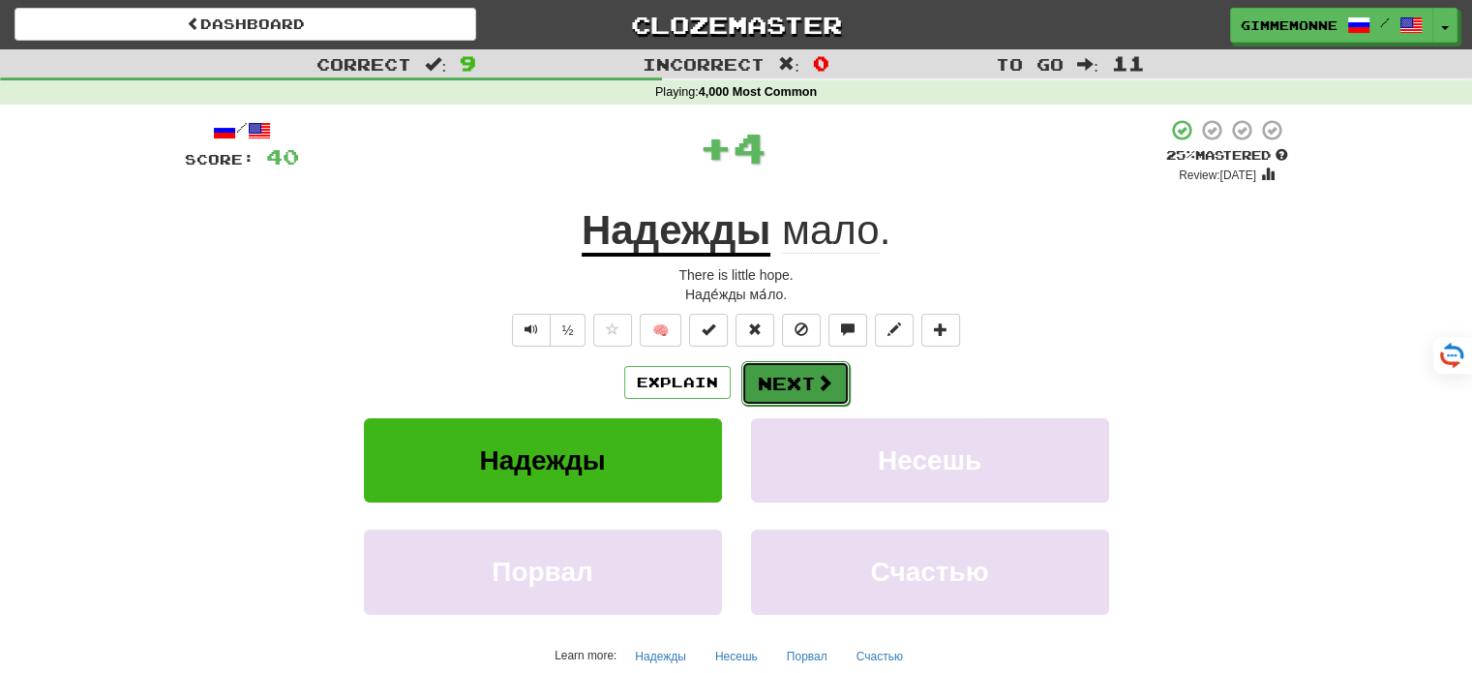
click at [748, 385] on button "Next" at bounding box center [795, 383] width 108 height 45
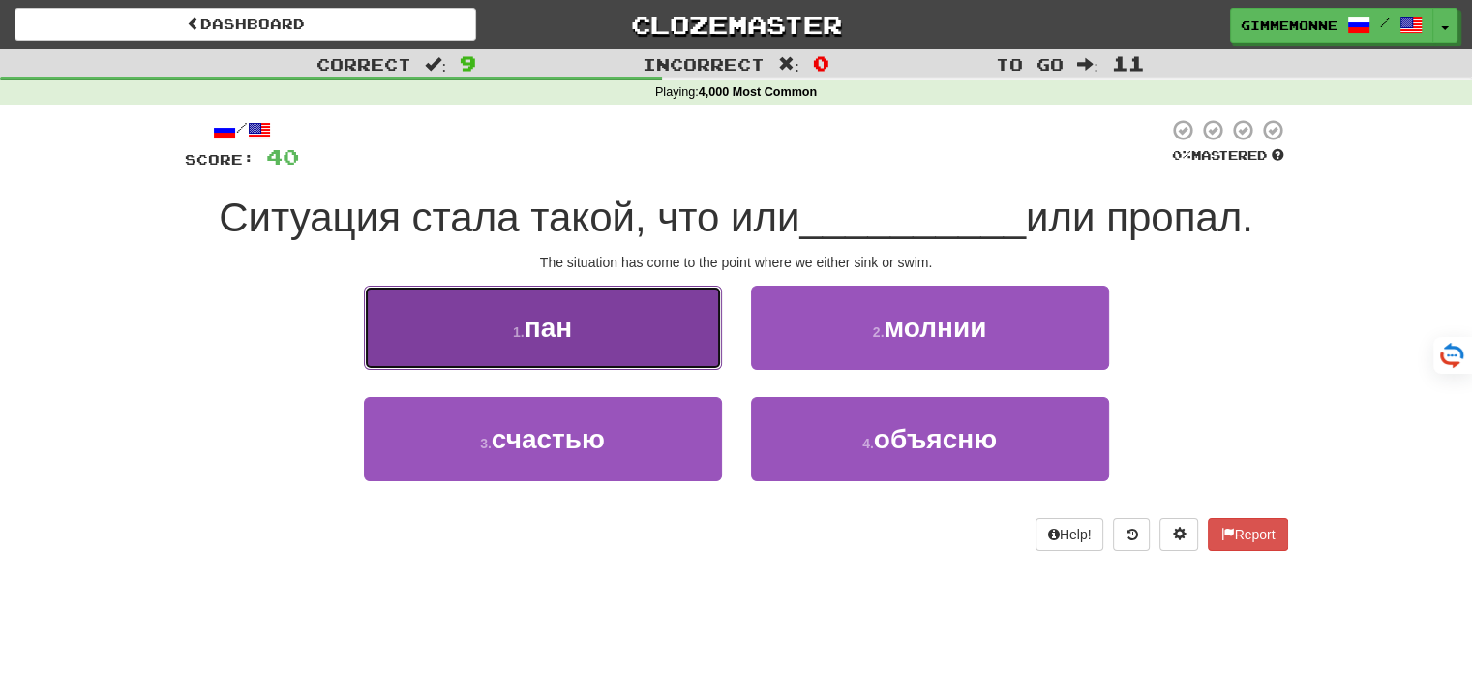
click at [675, 345] on button "1 . пан" at bounding box center [543, 327] width 358 height 84
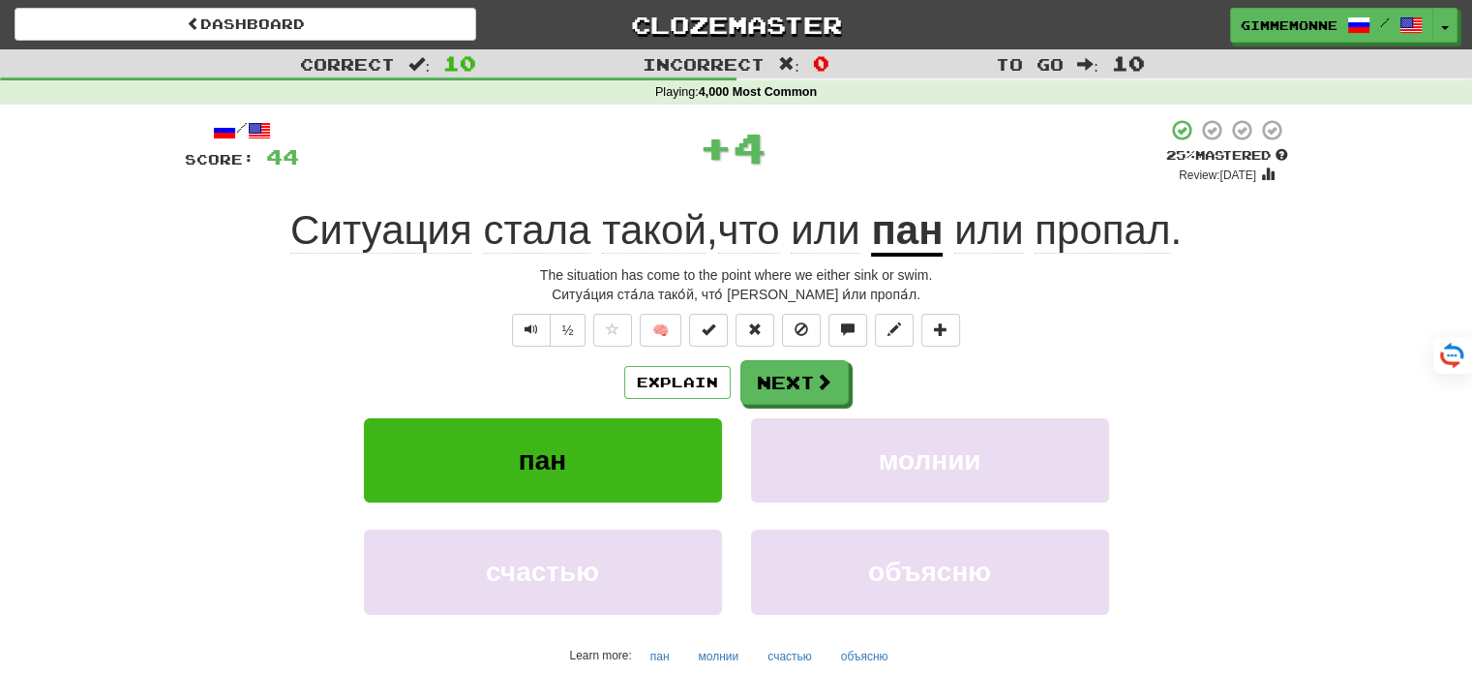
click at [911, 237] on u "пан" at bounding box center [907, 231] width 72 height 49
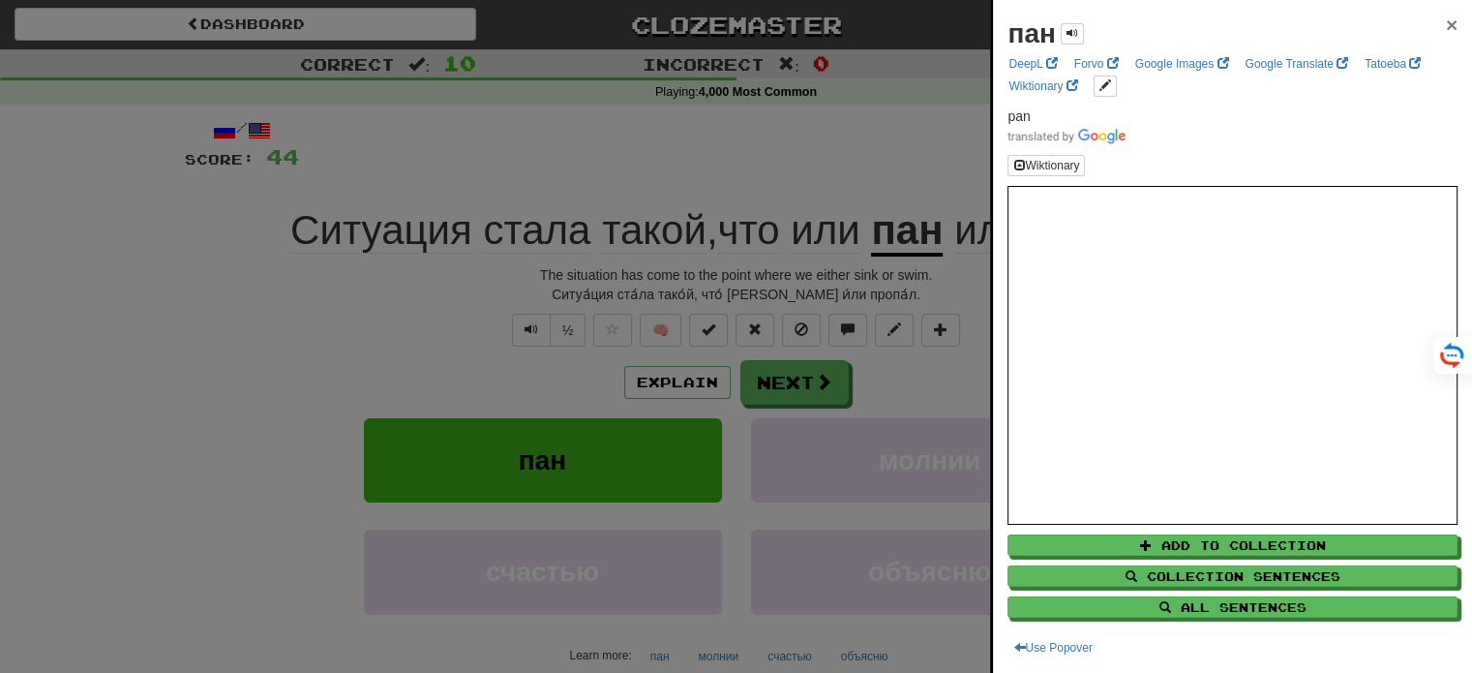
drag, startPoint x: 1432, startPoint y: 21, endPoint x: 1421, endPoint y: 30, distance: 14.5
click at [1446, 21] on span "×" at bounding box center [1452, 25] width 12 height 22
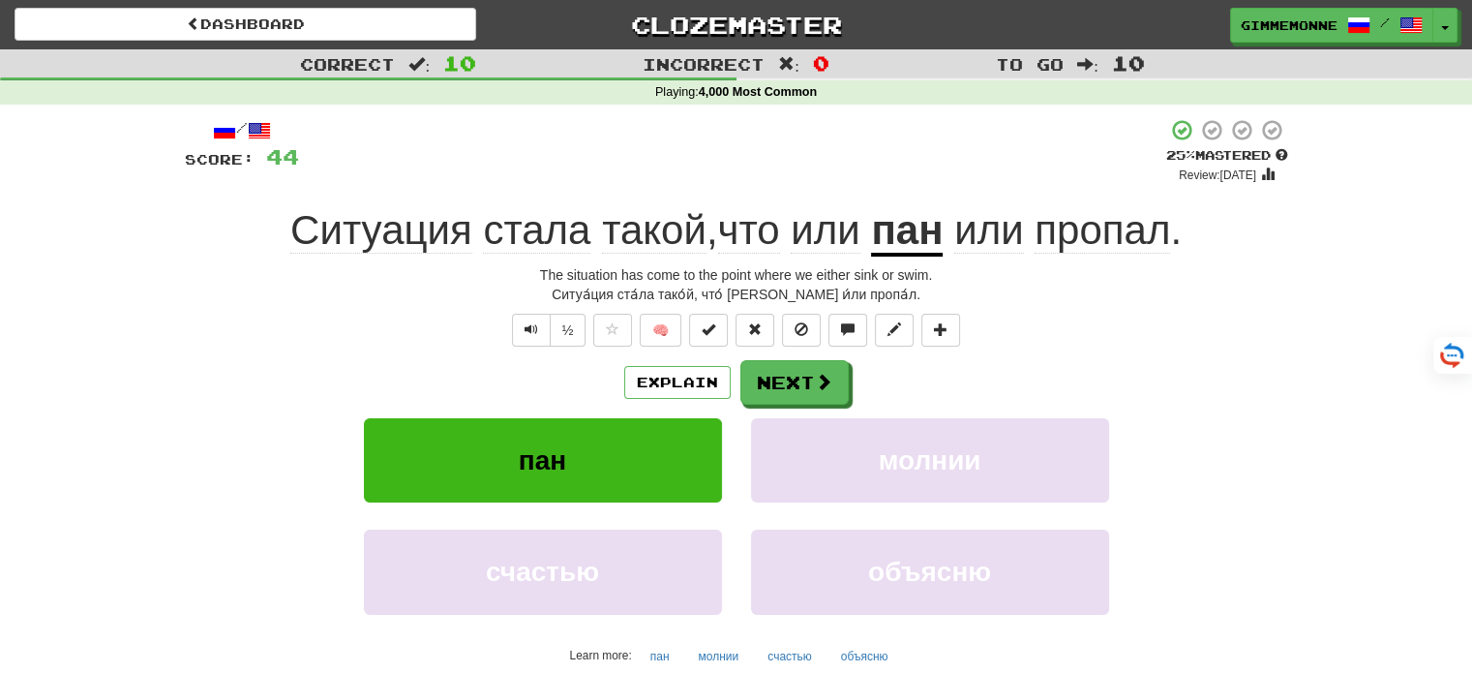
click at [1125, 227] on span "пропал" at bounding box center [1102, 230] width 135 height 46
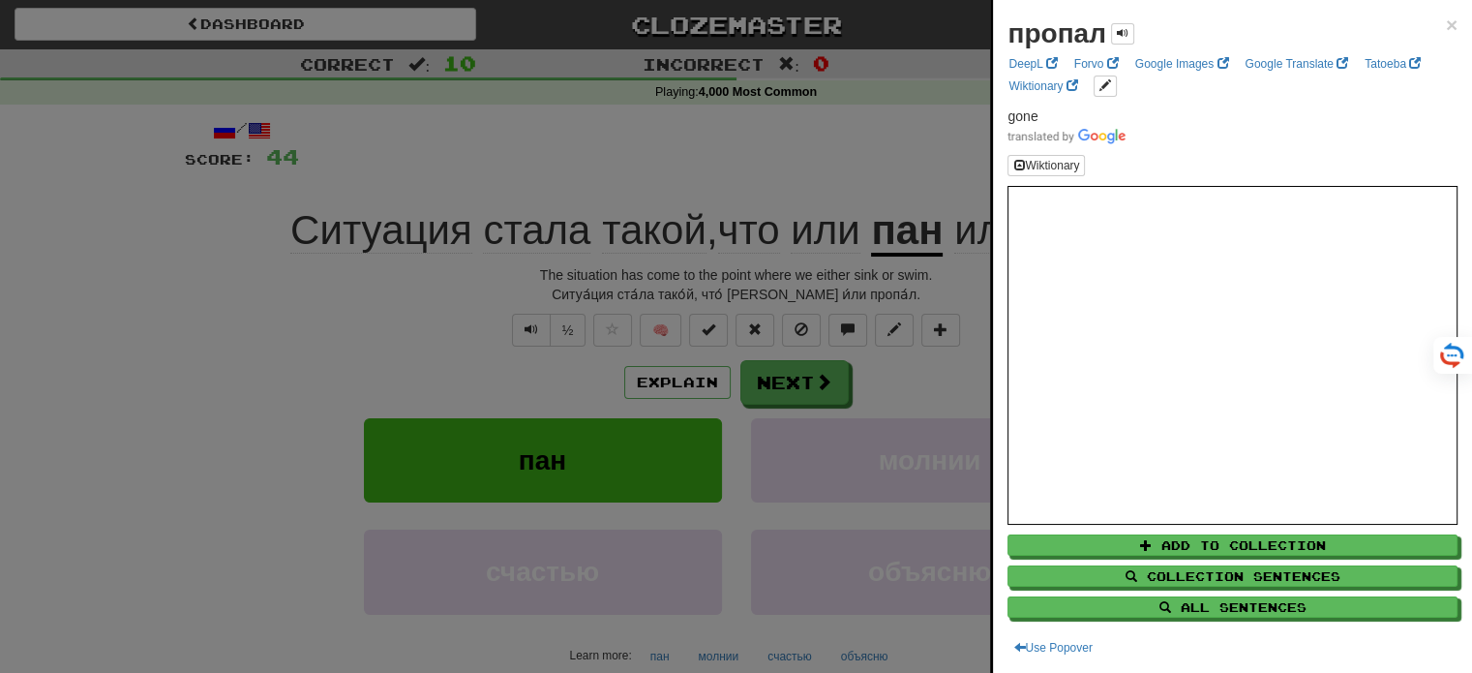
click at [1444, 18] on div "пропал × DeepL Forvo Google Images Google Translate Tatoeba Wiktionary gone Wik…" at bounding box center [1232, 336] width 479 height 673
click at [1446, 20] on span "×" at bounding box center [1452, 25] width 12 height 22
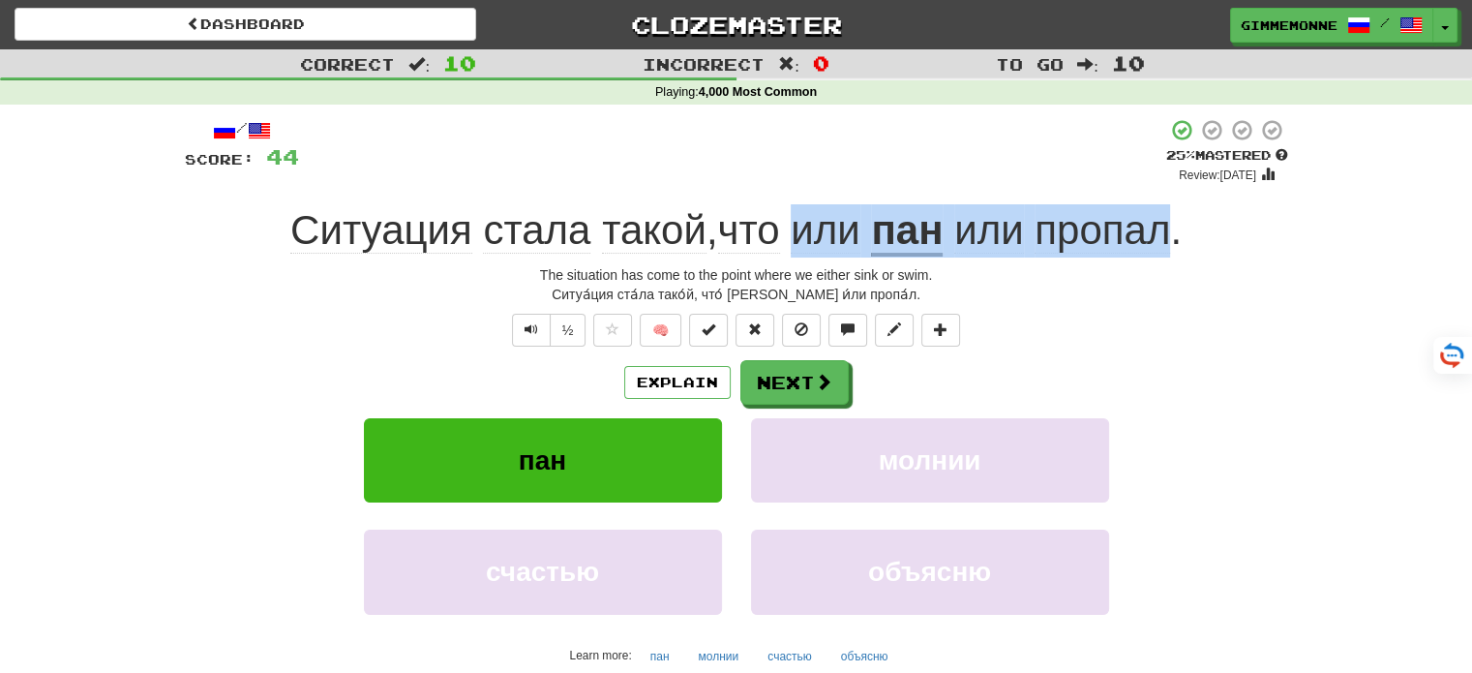
drag, startPoint x: 795, startPoint y: 240, endPoint x: 1177, endPoint y: 222, distance: 381.7
click at [1177, 222] on div "Ситуация стала такой , что или пан или пропал ." at bounding box center [736, 230] width 1103 height 53
copy div "или пан или пропал"
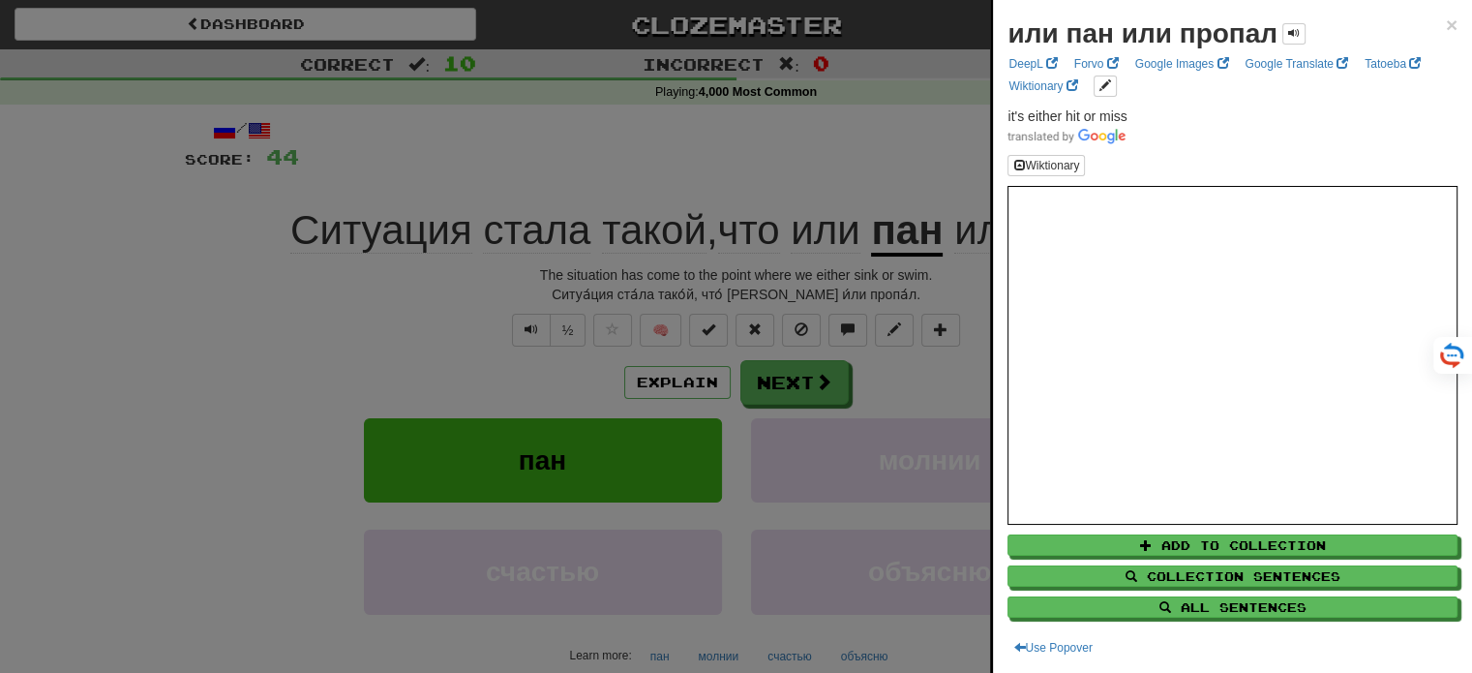
click at [931, 164] on div at bounding box center [736, 336] width 1472 height 673
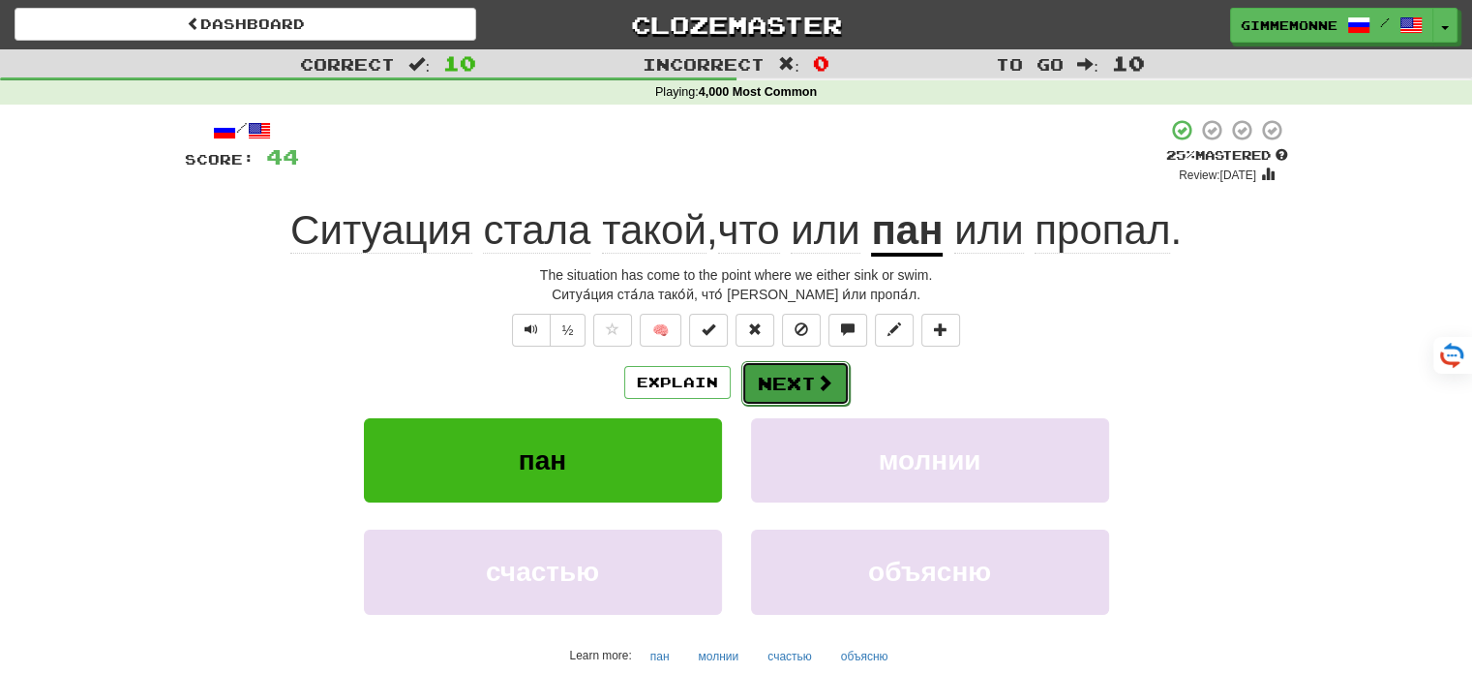
click at [799, 375] on button "Next" at bounding box center [795, 383] width 108 height 45
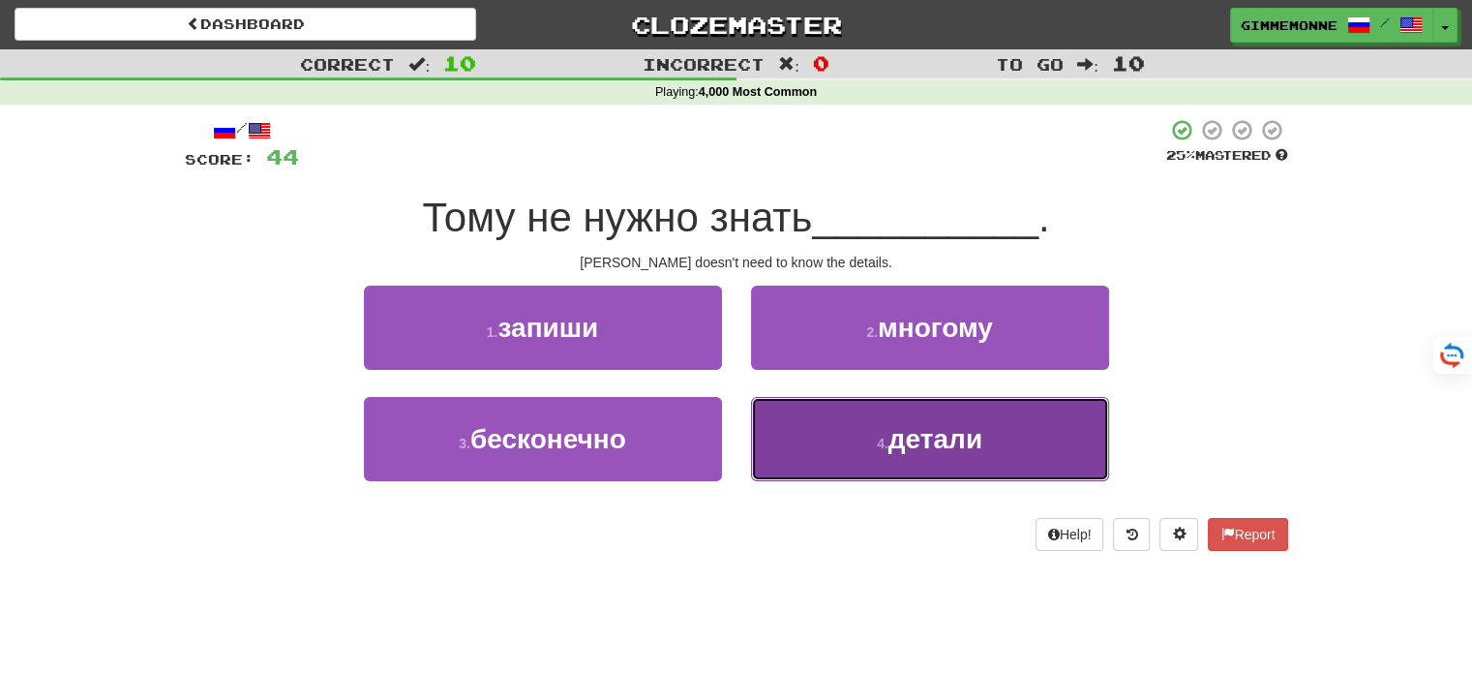
click at [883, 427] on button "4 . детали" at bounding box center [930, 439] width 358 height 84
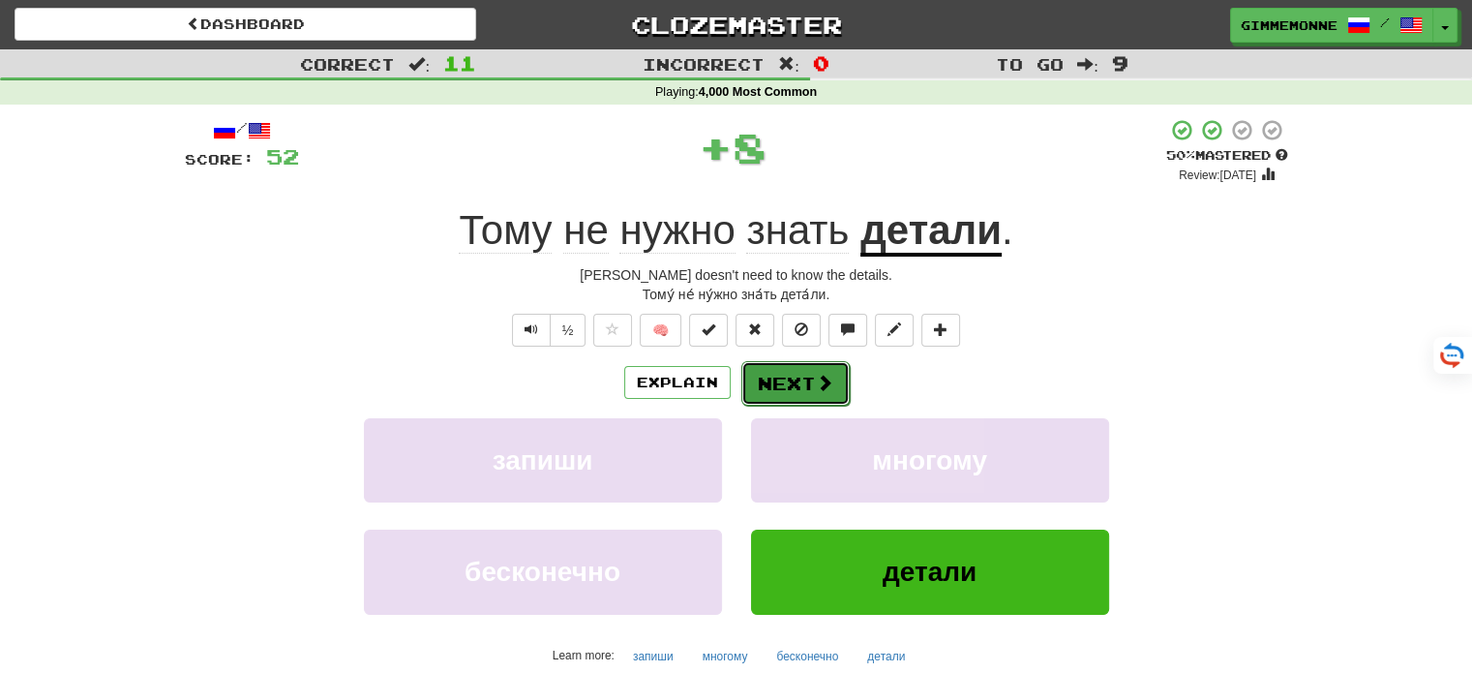
click at [828, 386] on span at bounding box center [824, 382] width 17 height 17
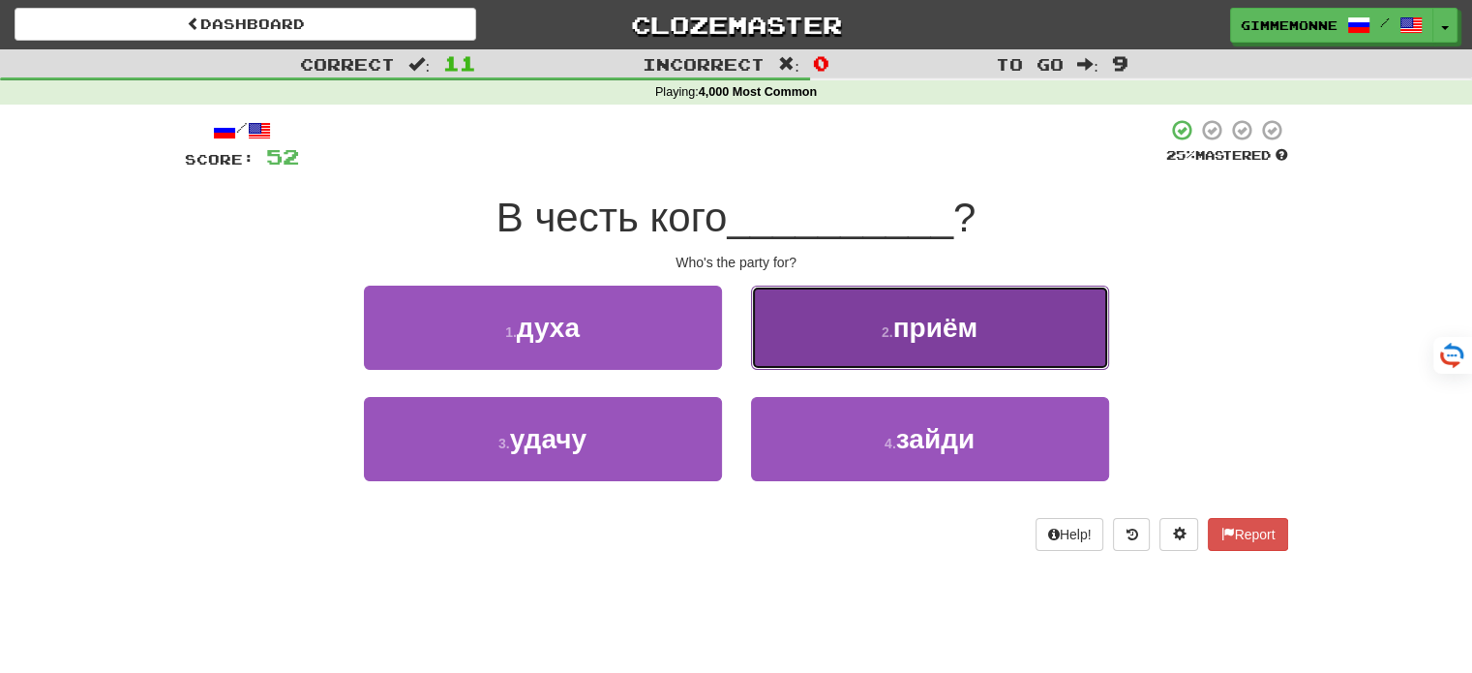
click at [812, 334] on button "2 . приём" at bounding box center [930, 327] width 358 height 84
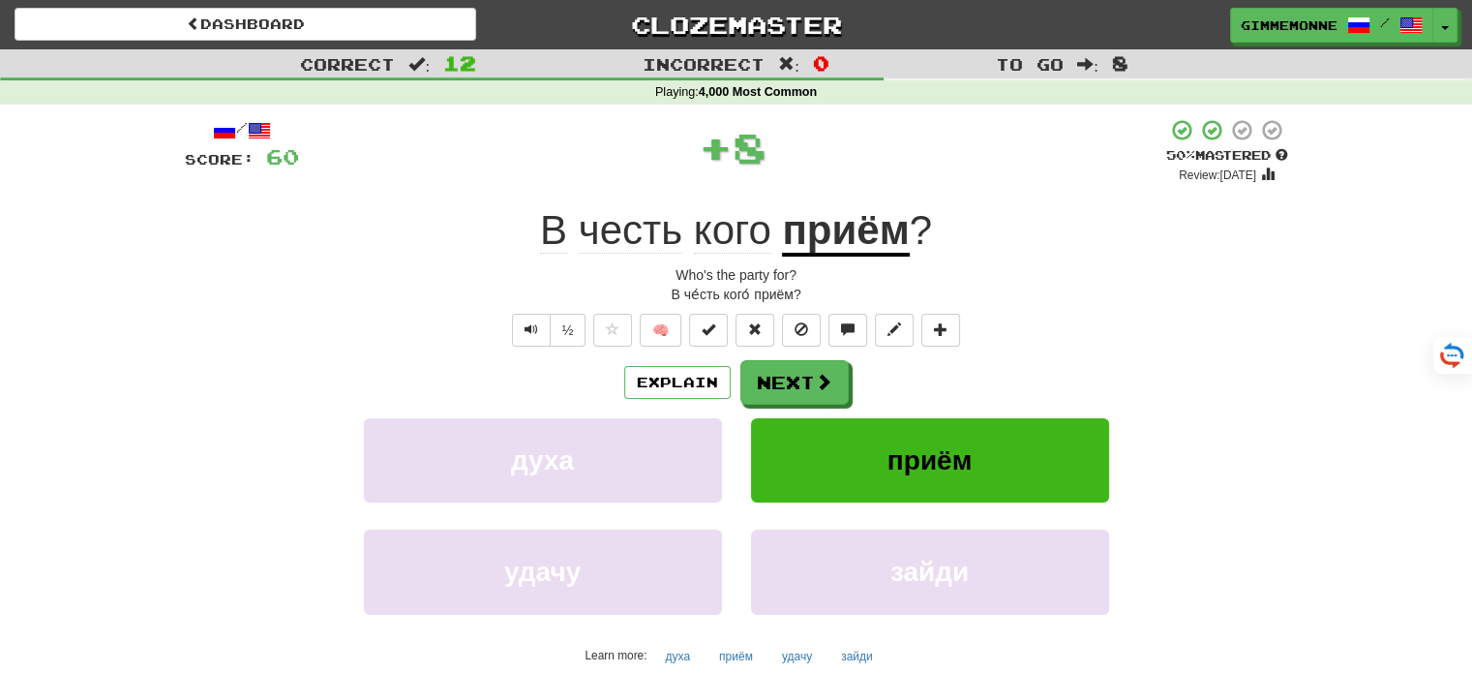
click at [859, 251] on u "приём" at bounding box center [845, 231] width 127 height 49
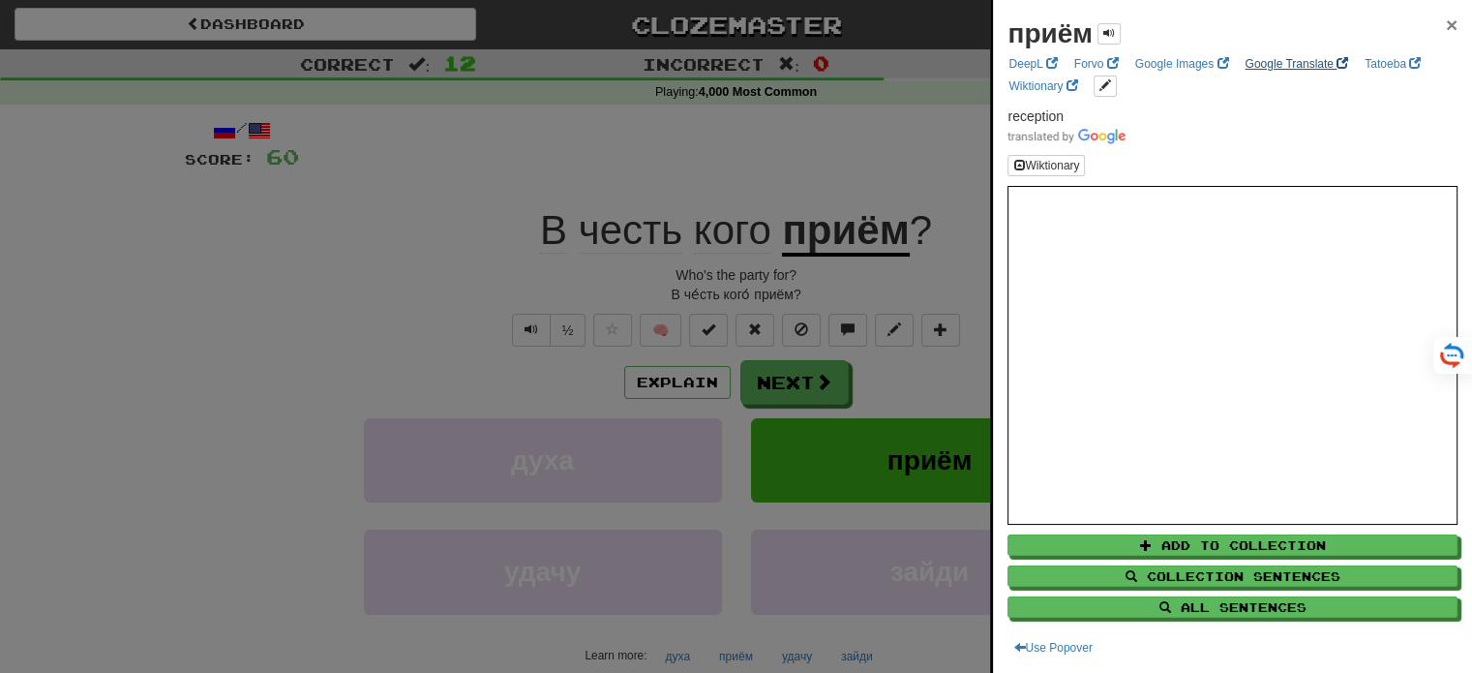
drag, startPoint x: 1436, startPoint y: 27, endPoint x: 1334, endPoint y: 73, distance: 112.2
click at [1446, 27] on span "×" at bounding box center [1452, 25] width 12 height 22
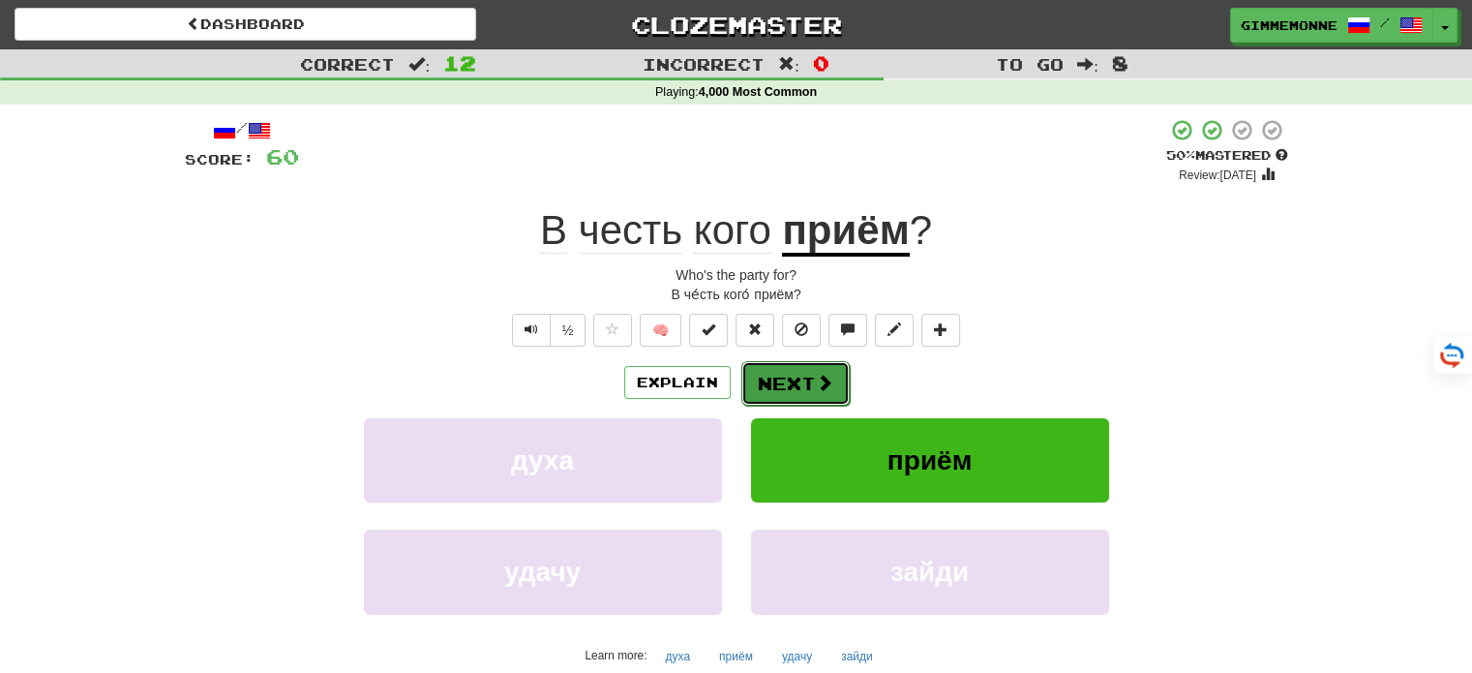
click at [771, 387] on button "Next" at bounding box center [795, 383] width 108 height 45
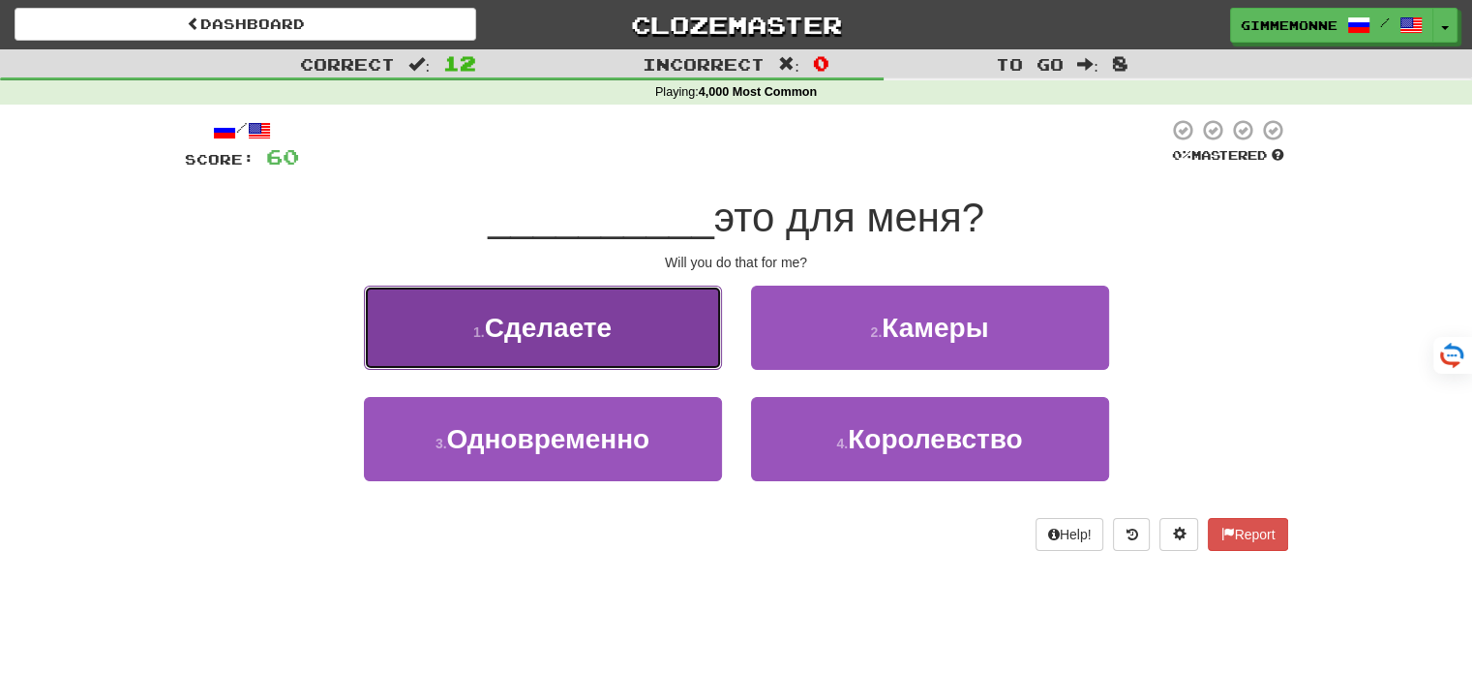
click at [679, 349] on button "1 . Сделаете" at bounding box center [543, 327] width 358 height 84
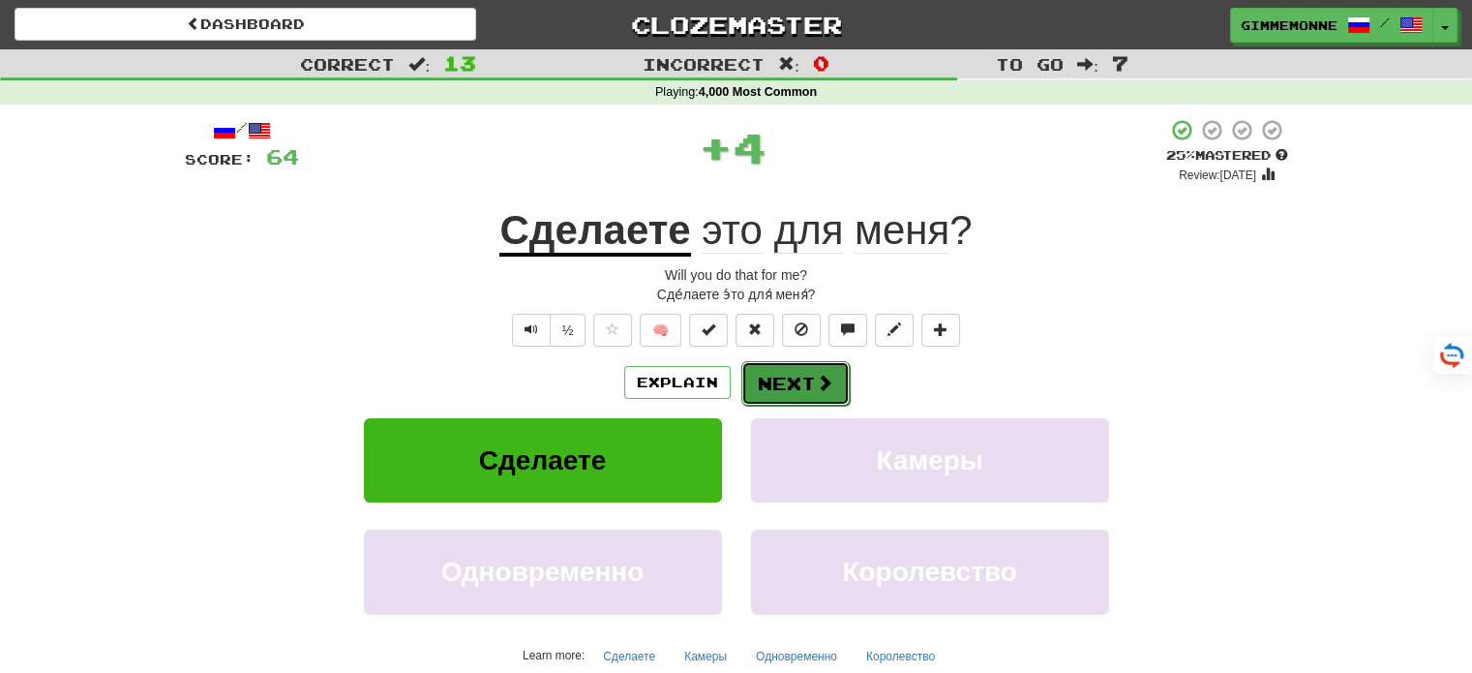
click at [842, 390] on button "Next" at bounding box center [795, 383] width 108 height 45
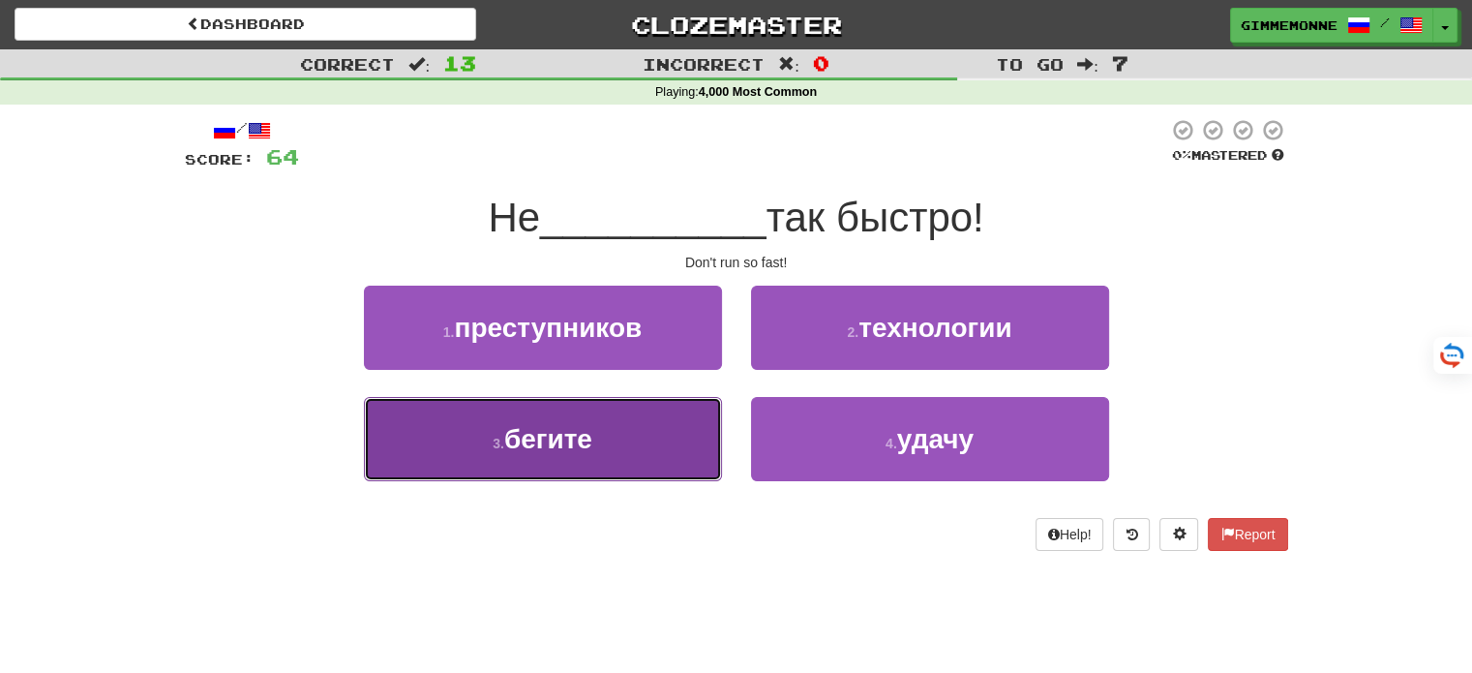
click at [666, 440] on button "3 . бегите" at bounding box center [543, 439] width 358 height 84
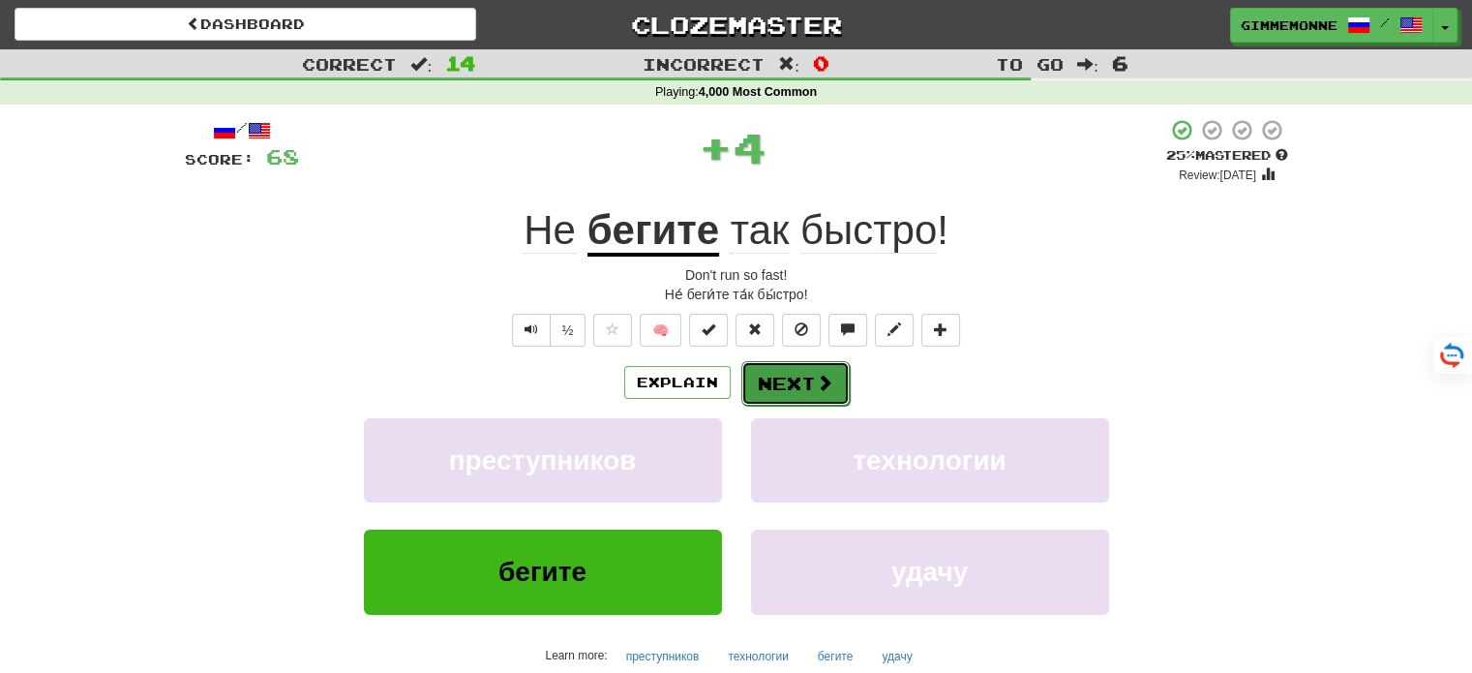
click at [794, 385] on button "Next" at bounding box center [795, 383] width 108 height 45
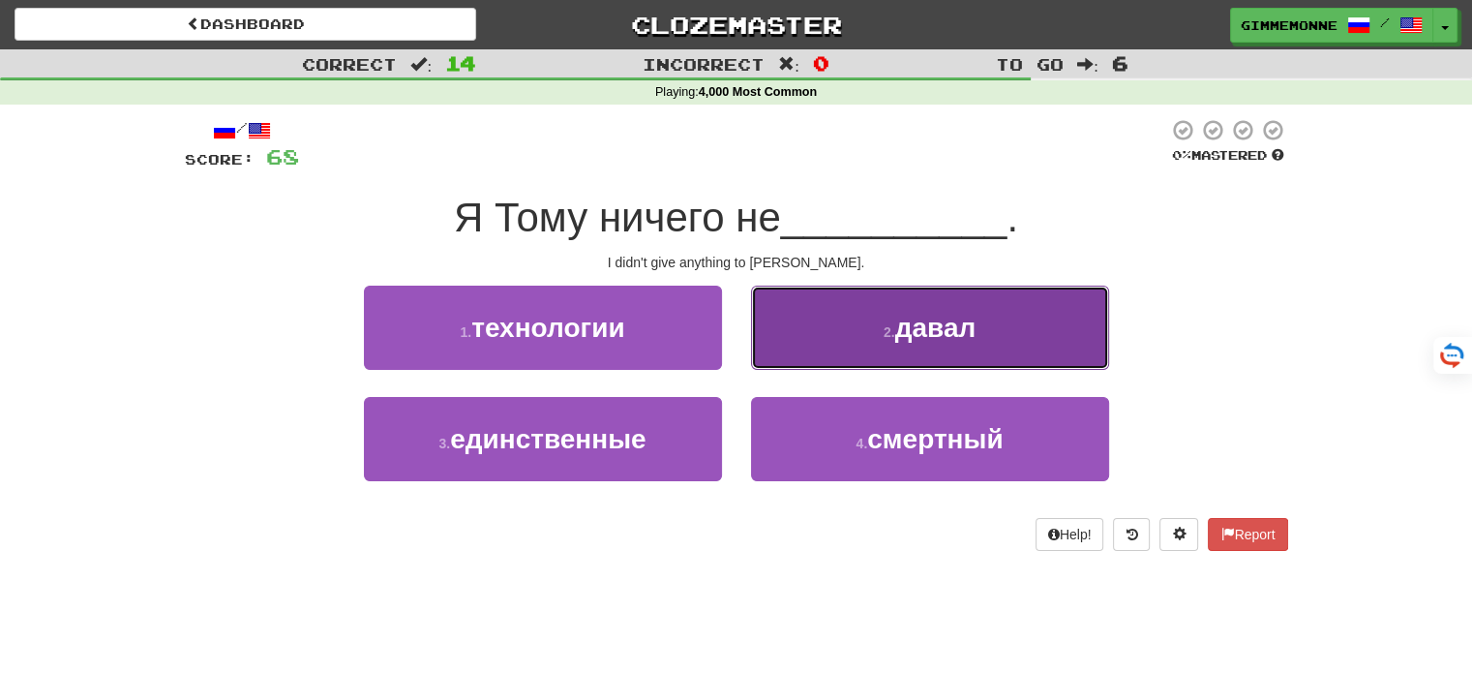
click at [868, 332] on button "2 . давал" at bounding box center [930, 327] width 358 height 84
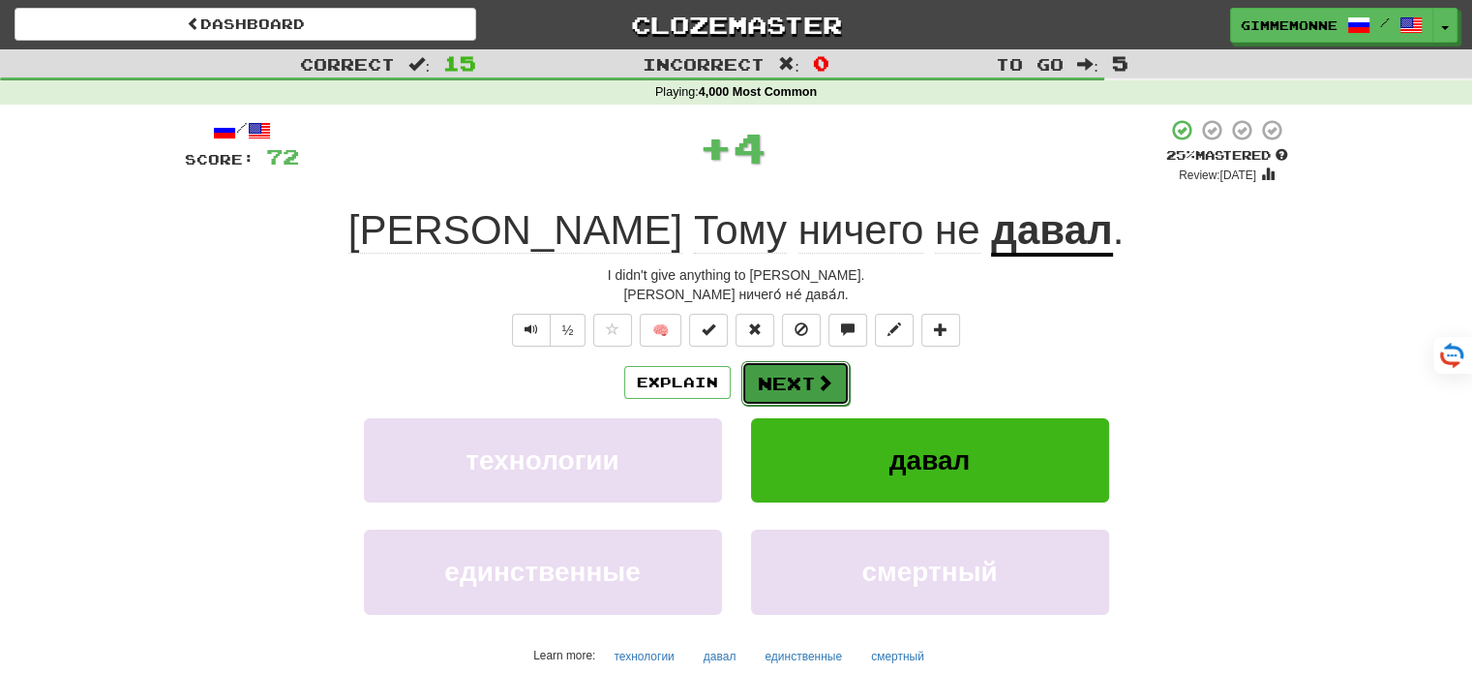
click at [797, 381] on button "Next" at bounding box center [795, 383] width 108 height 45
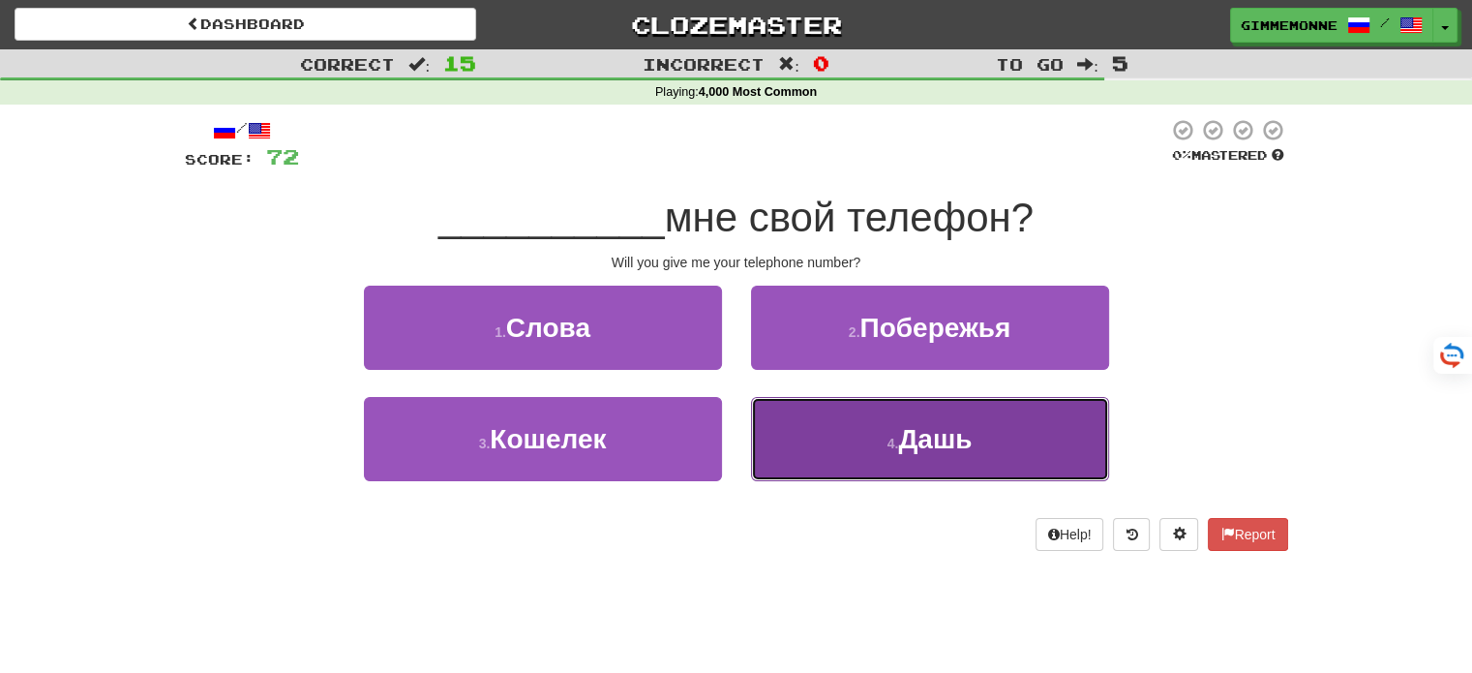
click at [853, 422] on button "4 . Дашь" at bounding box center [930, 439] width 358 height 84
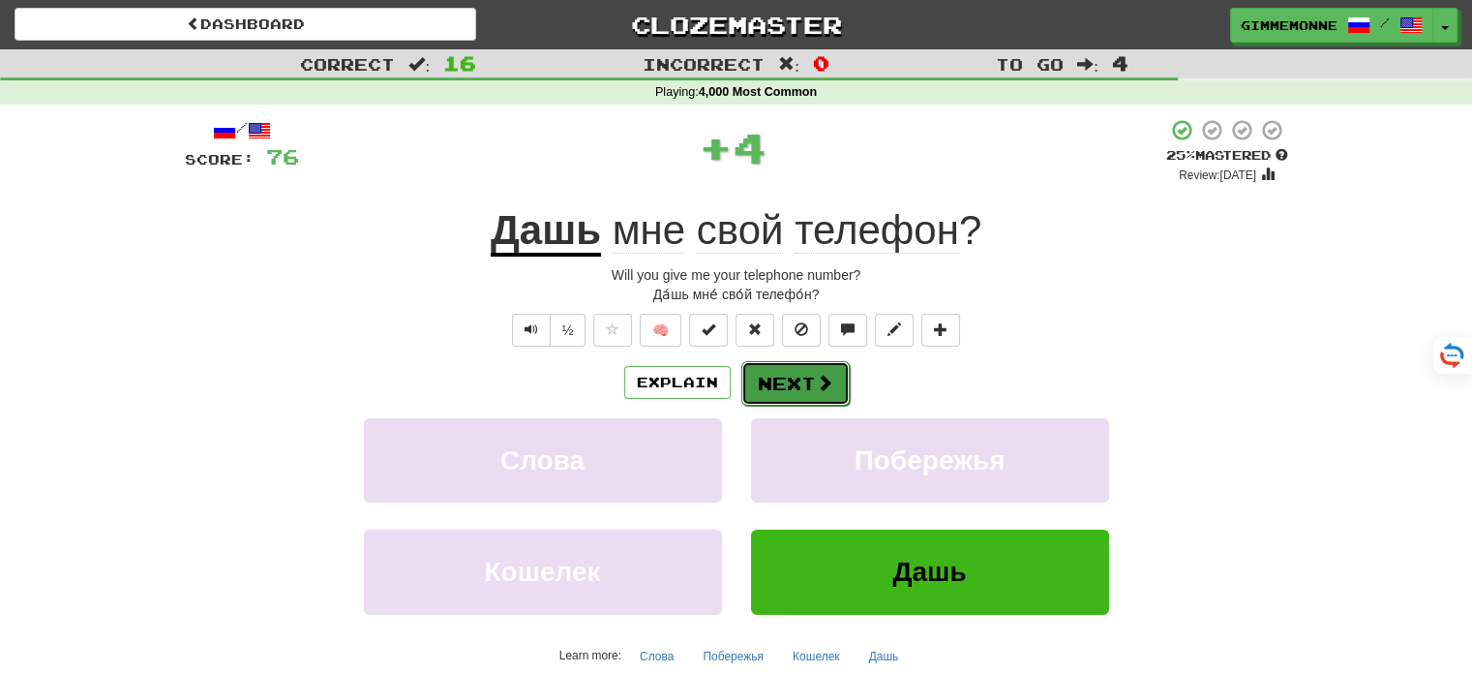
click at [805, 384] on button "Next" at bounding box center [795, 383] width 108 height 45
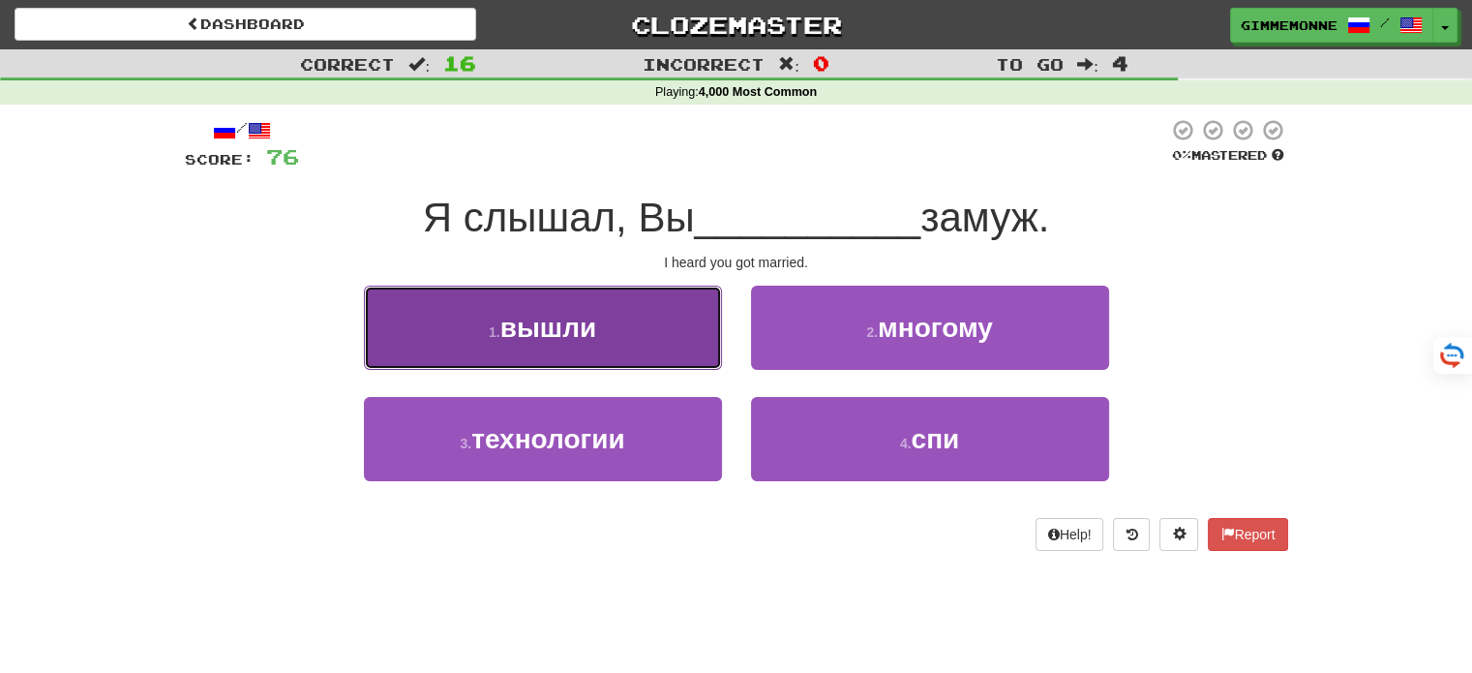
click at [673, 358] on button "1 . вышли" at bounding box center [543, 327] width 358 height 84
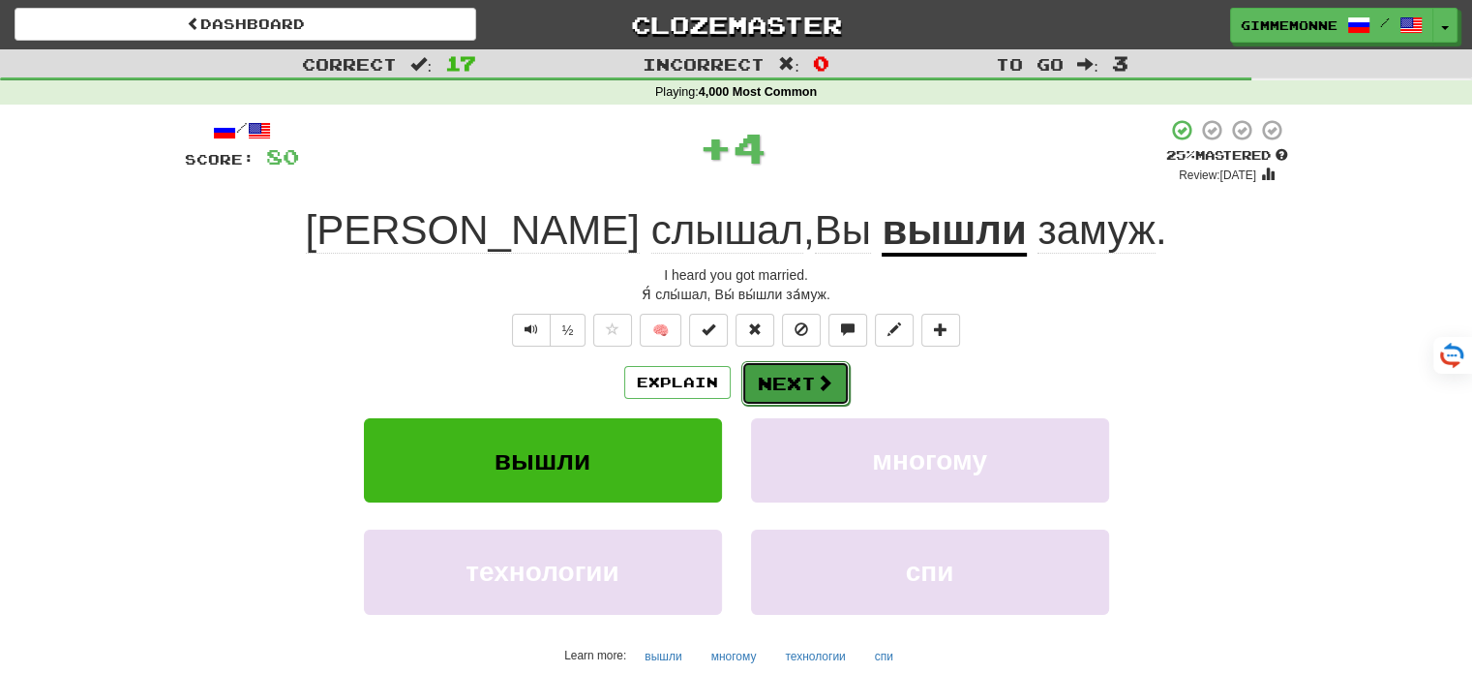
click at [785, 366] on button "Next" at bounding box center [795, 383] width 108 height 45
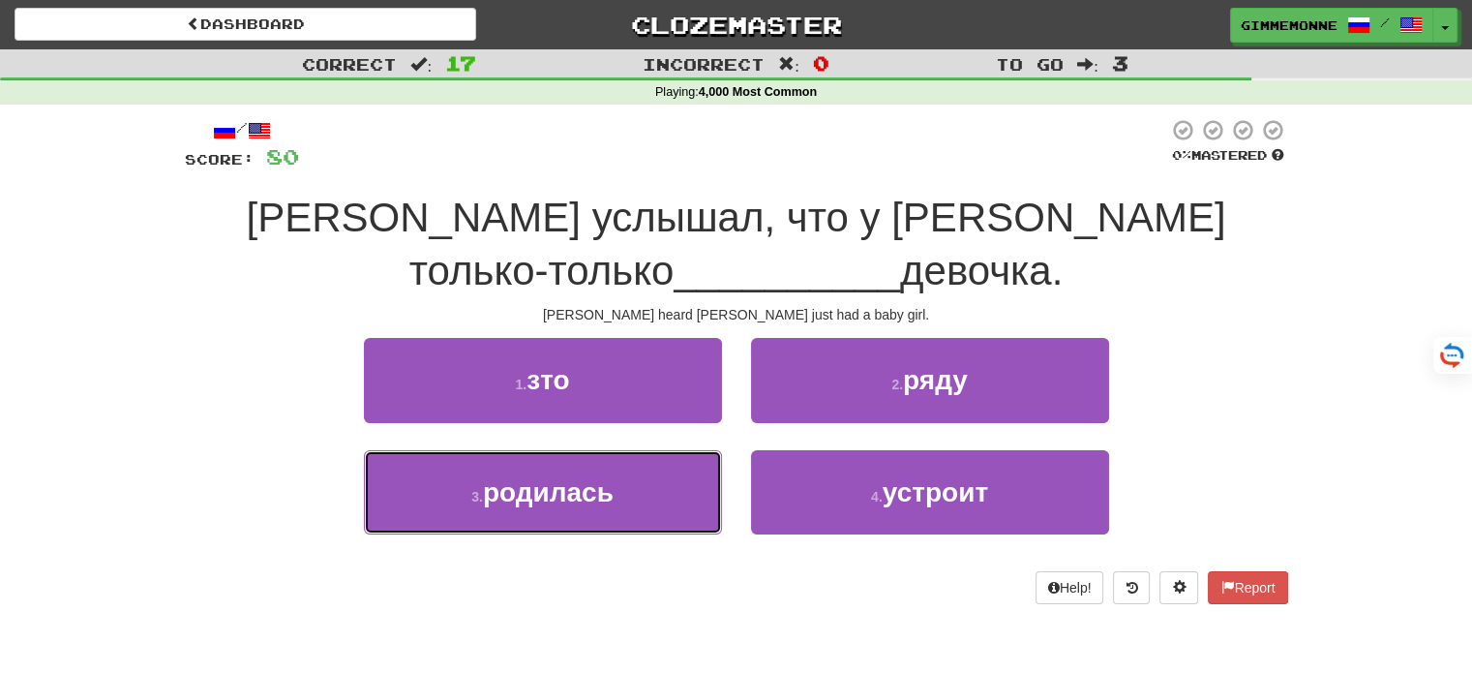
drag, startPoint x: 689, startPoint y: 470, endPoint x: 728, endPoint y: 465, distance: 39.0
click at [689, 470] on button "3 . родилась" at bounding box center [543, 492] width 358 height 84
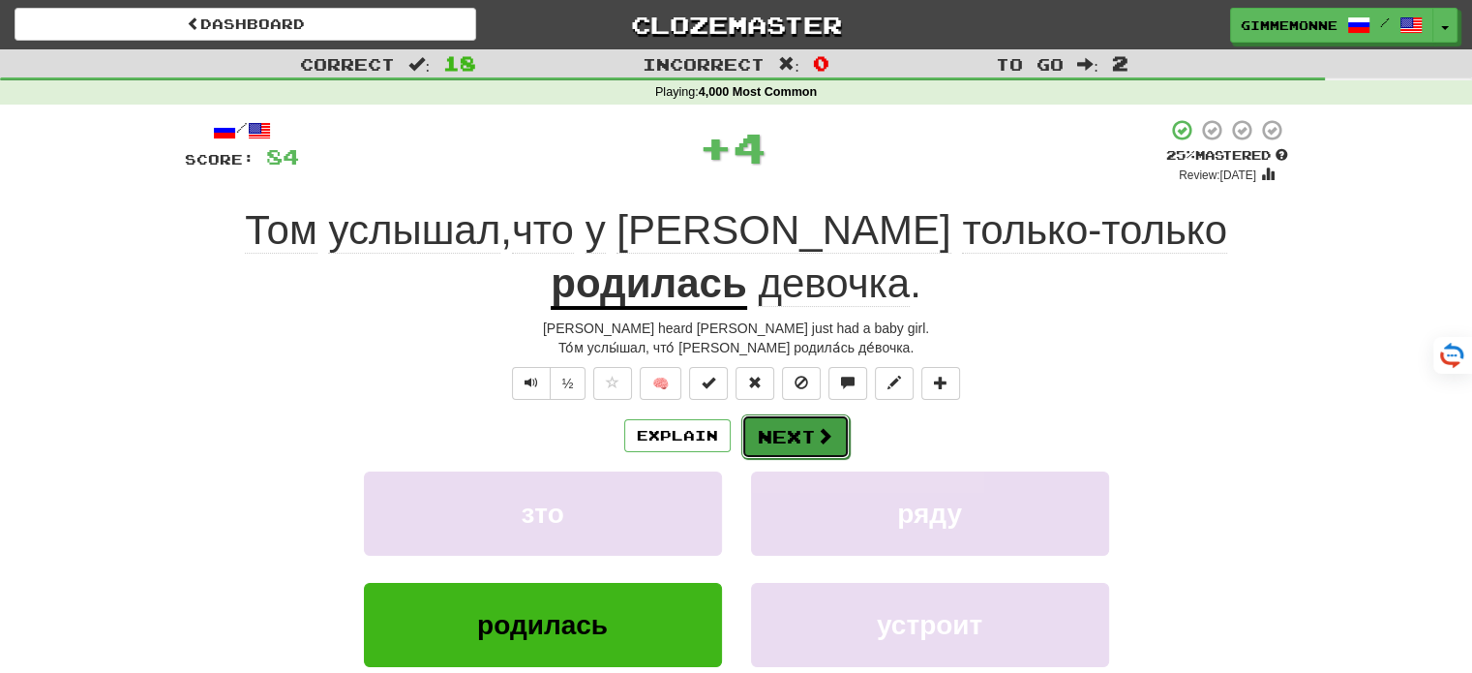
click at [809, 435] on button "Next" at bounding box center [795, 436] width 108 height 45
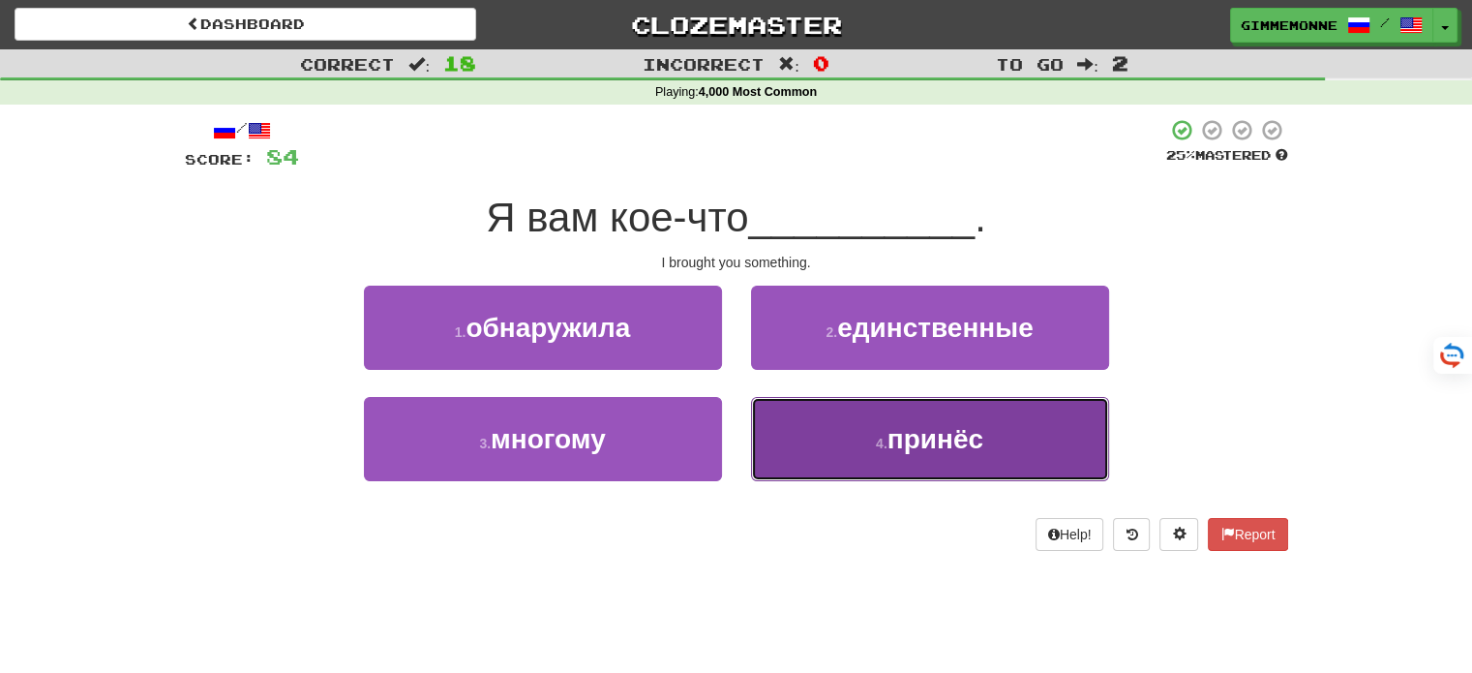
click at [842, 458] on button "4 . принёс" at bounding box center [930, 439] width 358 height 84
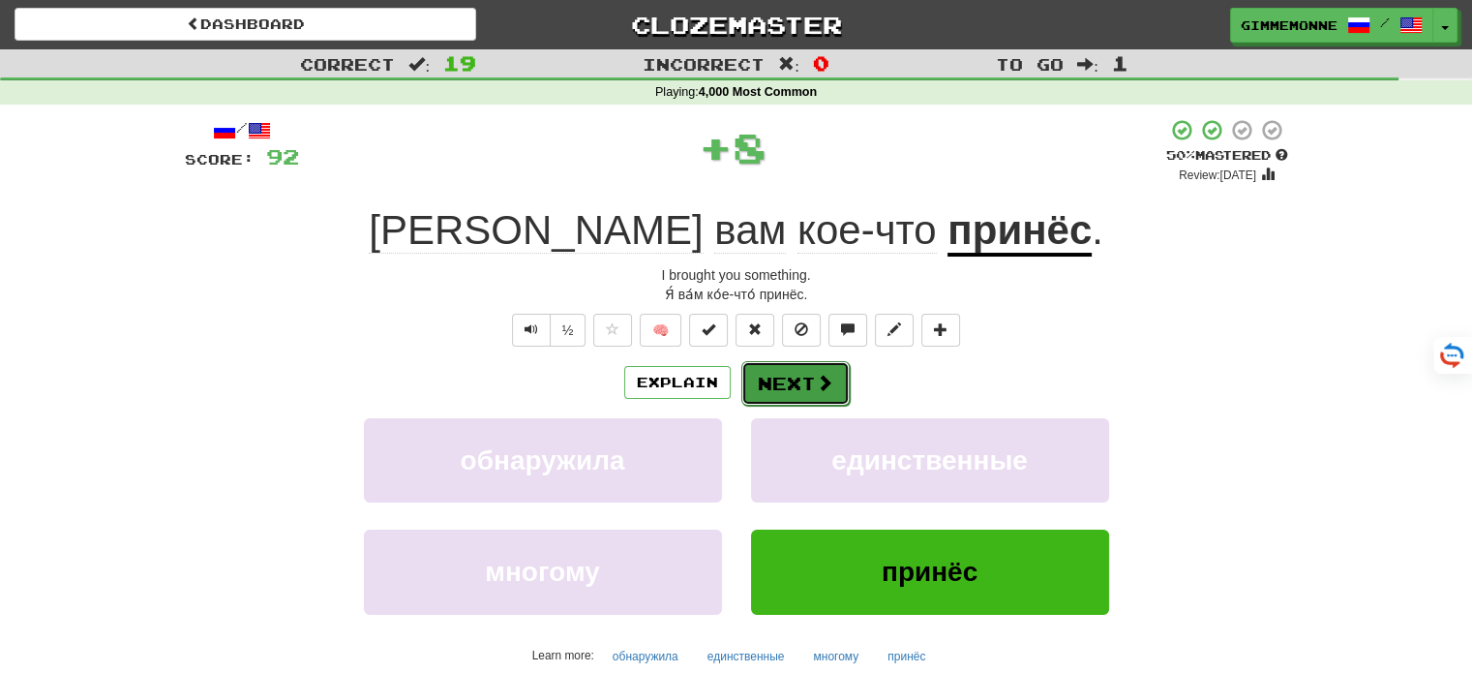
click at [808, 378] on button "Next" at bounding box center [795, 383] width 108 height 45
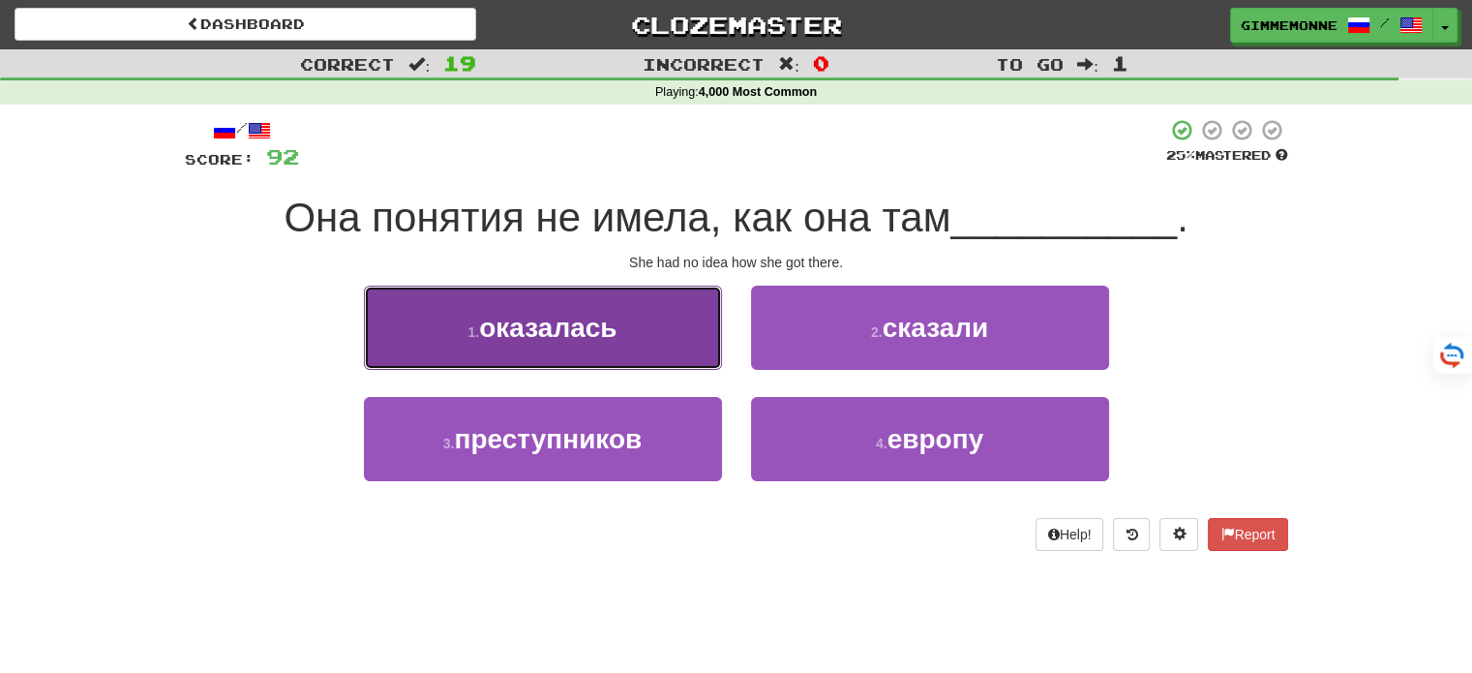
click at [670, 331] on button "1 . оказалась" at bounding box center [543, 327] width 358 height 84
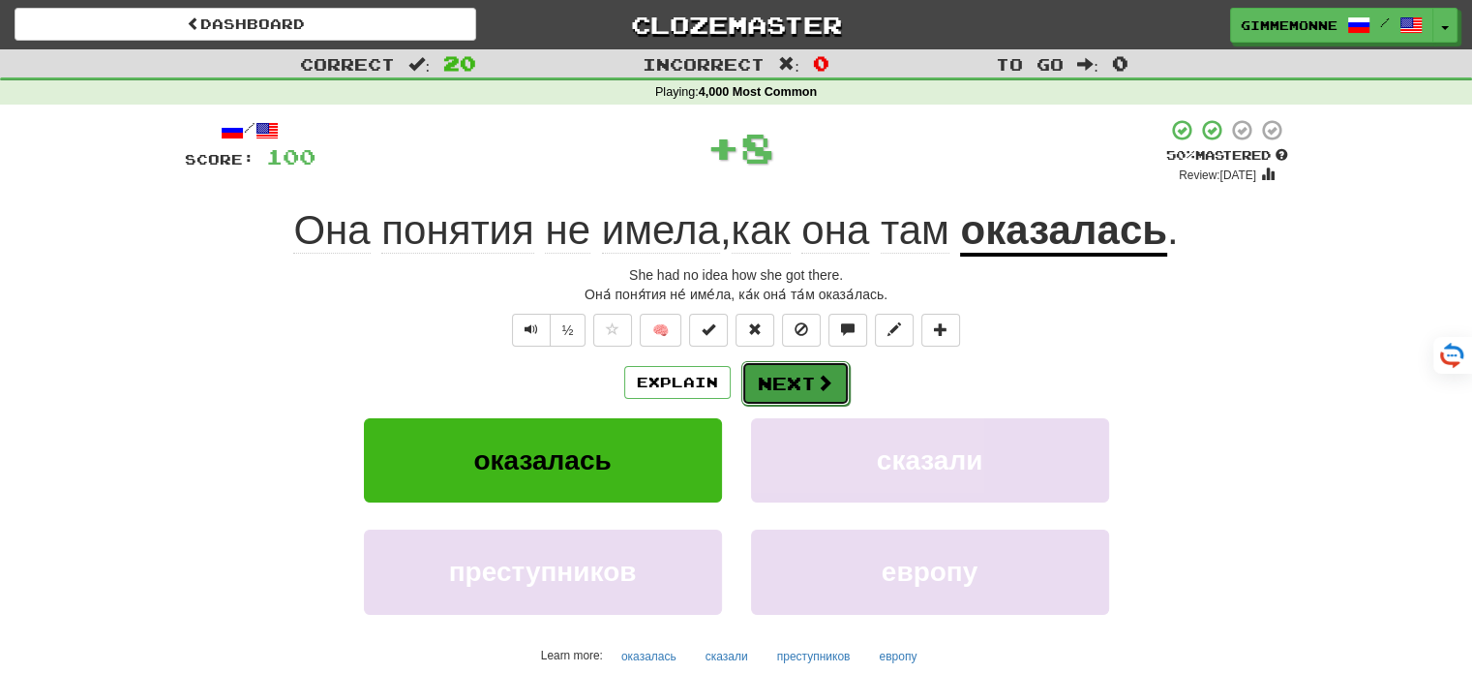
click at [778, 390] on button "Next" at bounding box center [795, 383] width 108 height 45
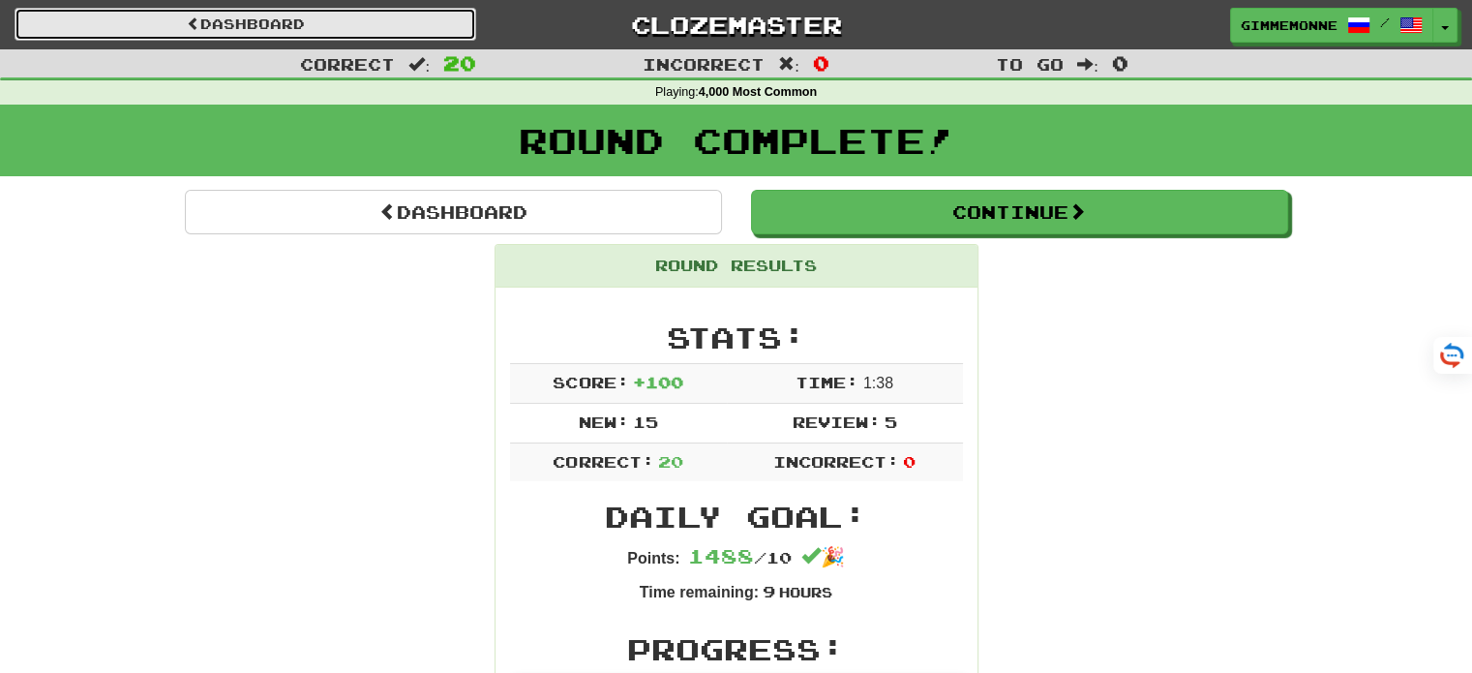
click at [319, 16] on link "Dashboard" at bounding box center [246, 24] width 462 height 33
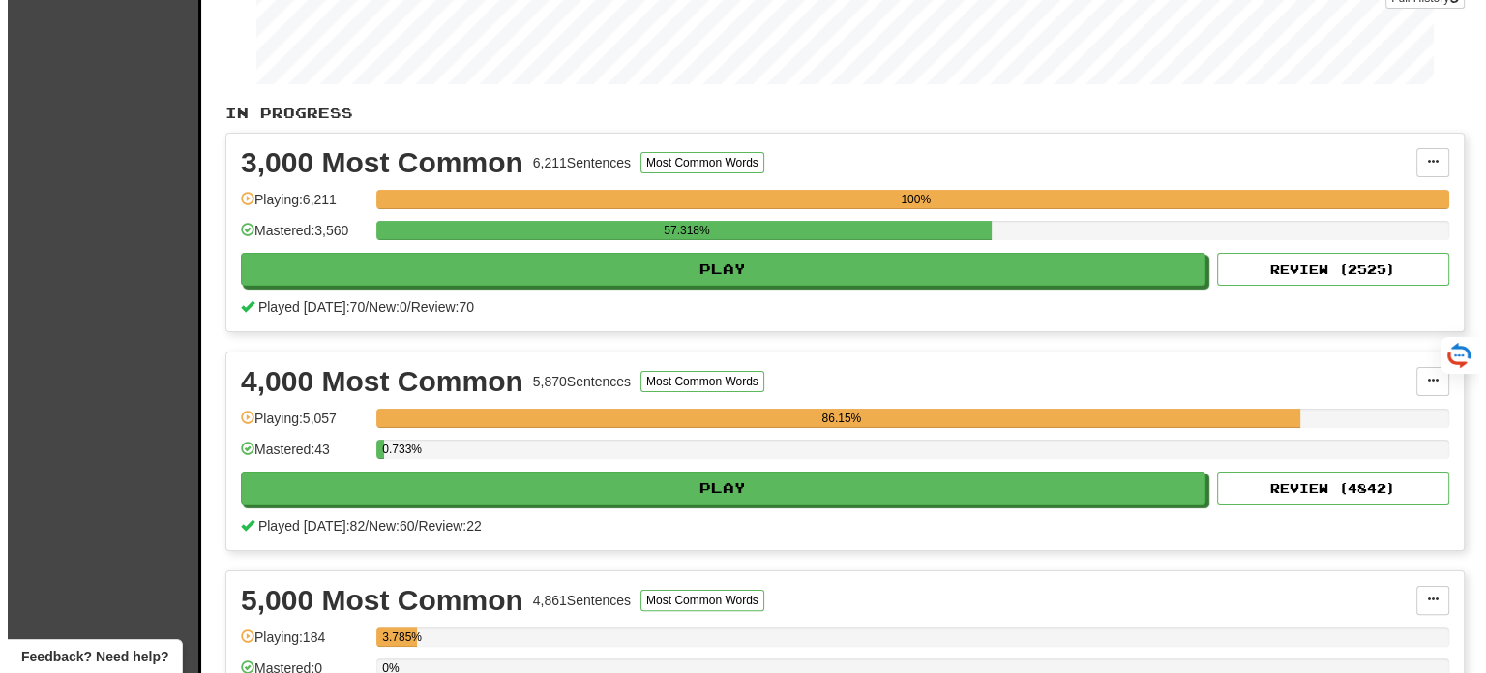
scroll to position [290, 0]
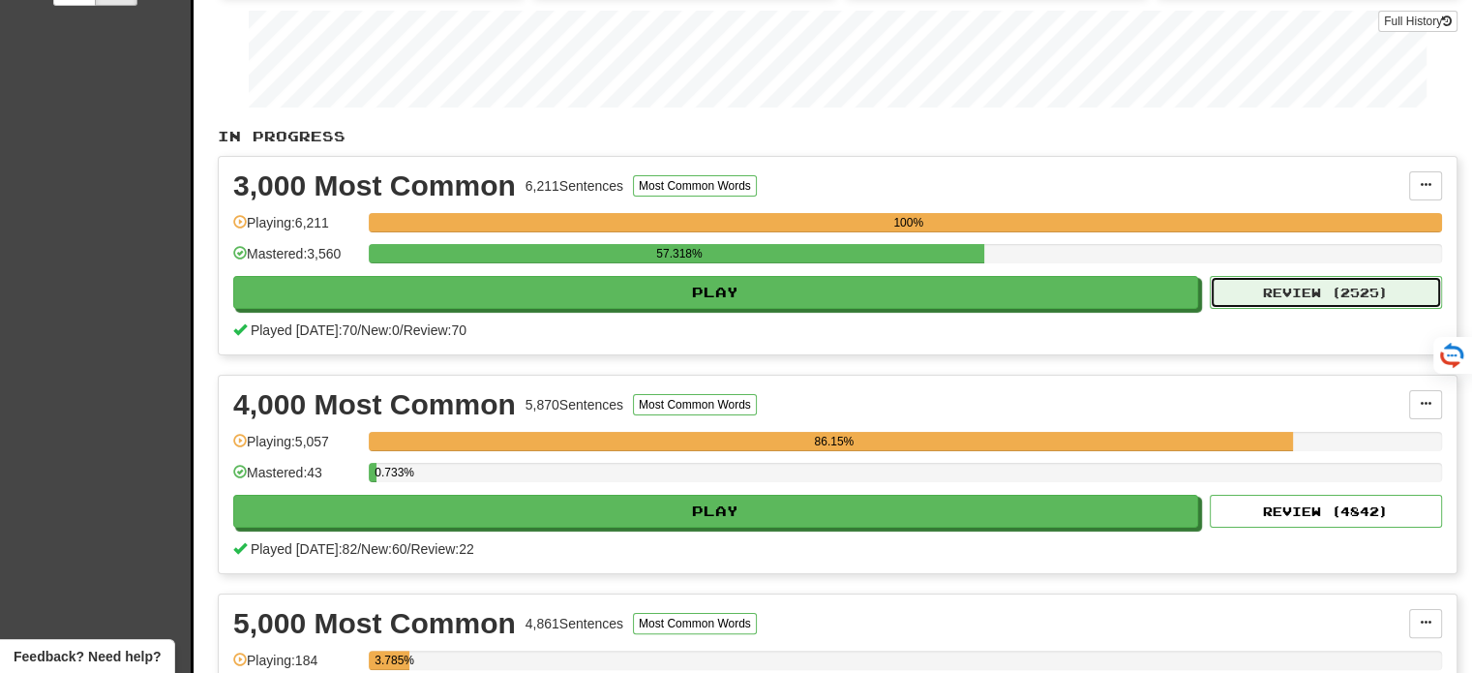
click at [1267, 296] on button "Review ( 2525 )" at bounding box center [1326, 292] width 232 height 33
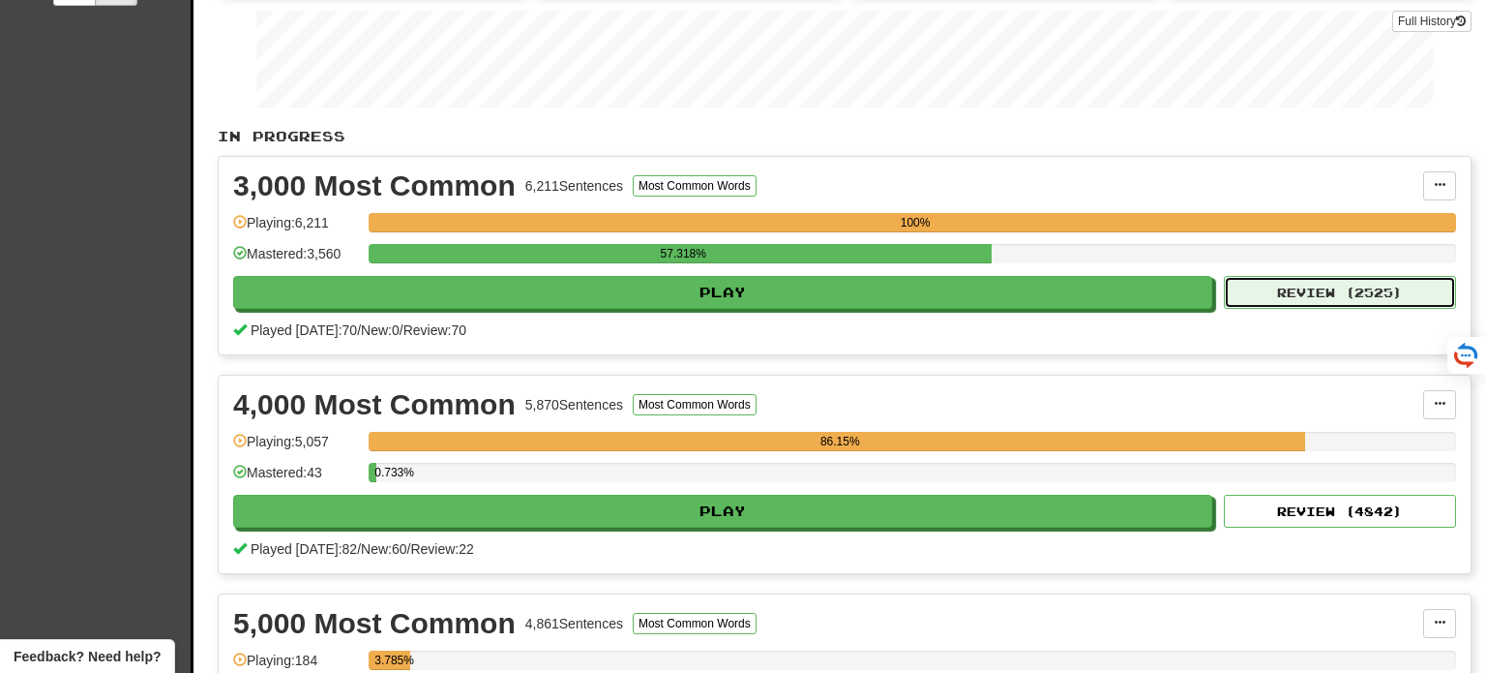
select select "**"
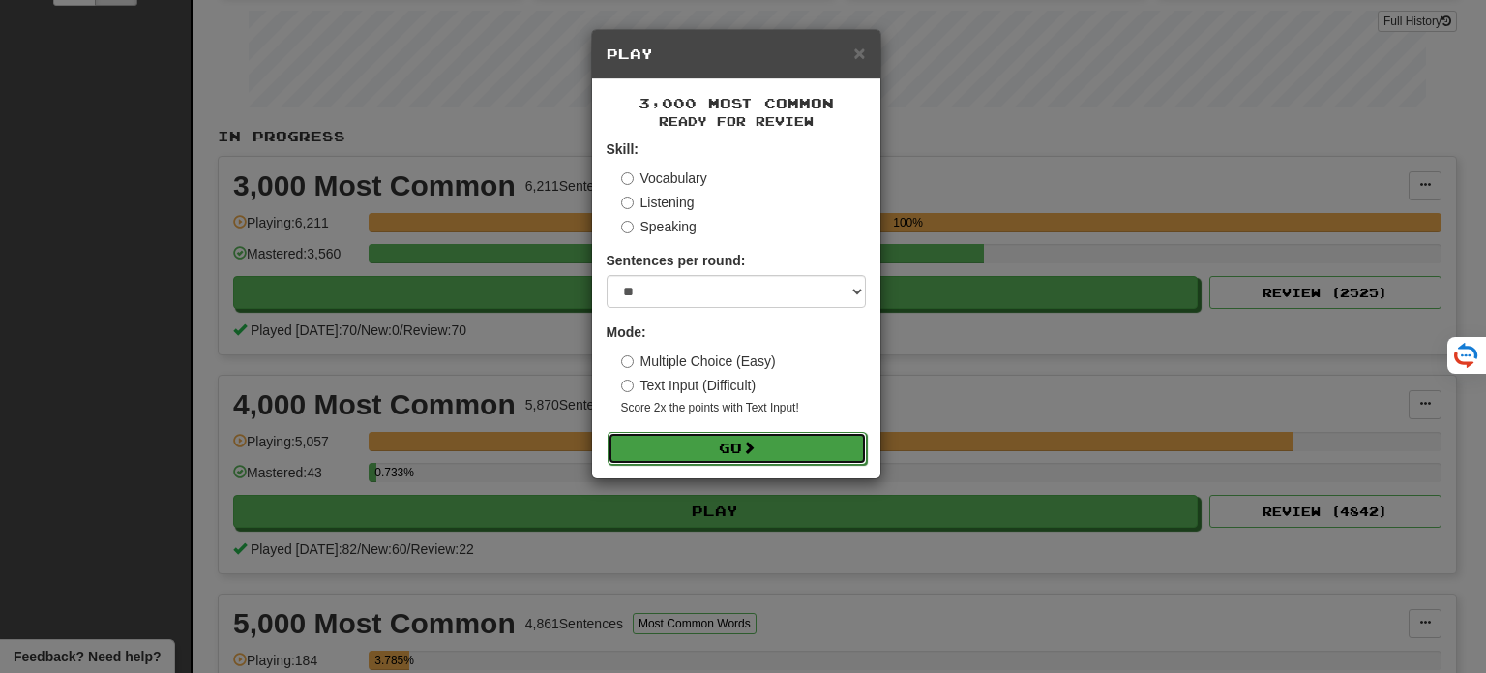
click at [756, 453] on span at bounding box center [749, 447] width 14 height 14
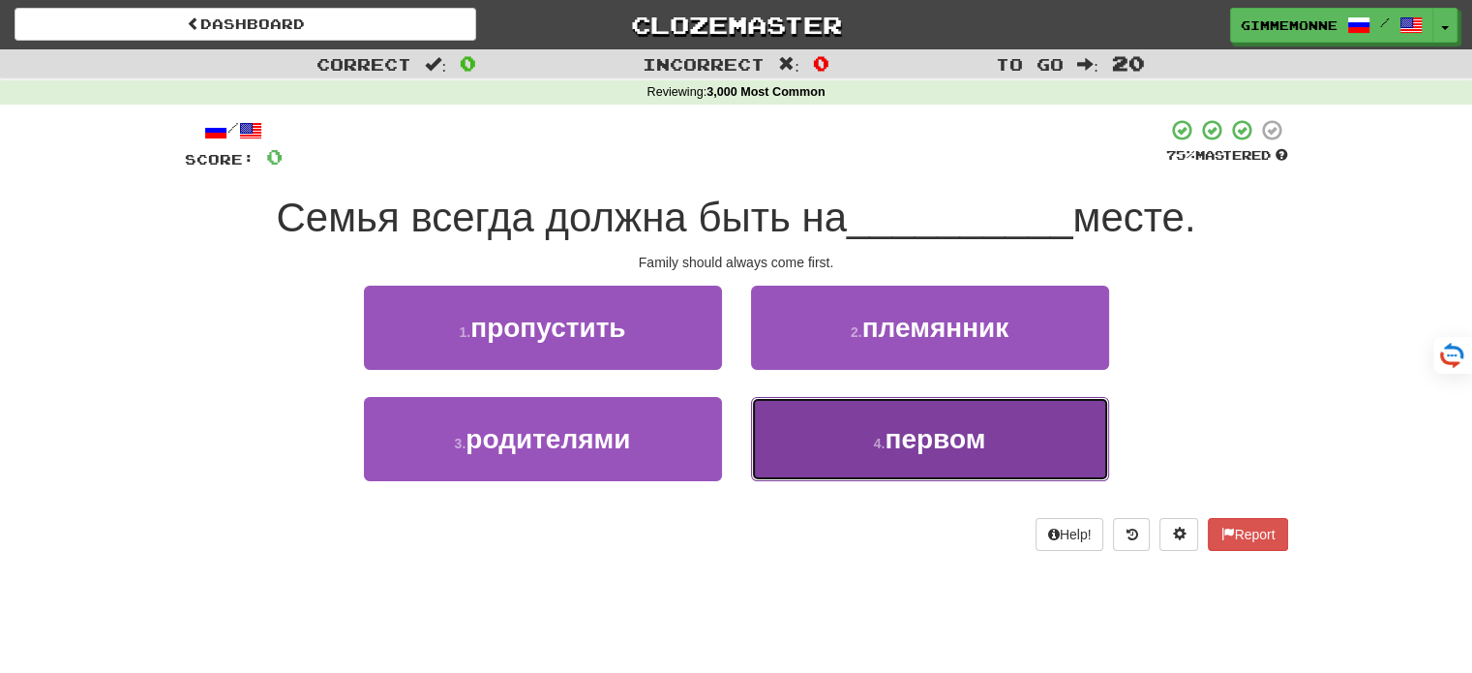
click at [823, 425] on button "4 . первом" at bounding box center [930, 439] width 358 height 84
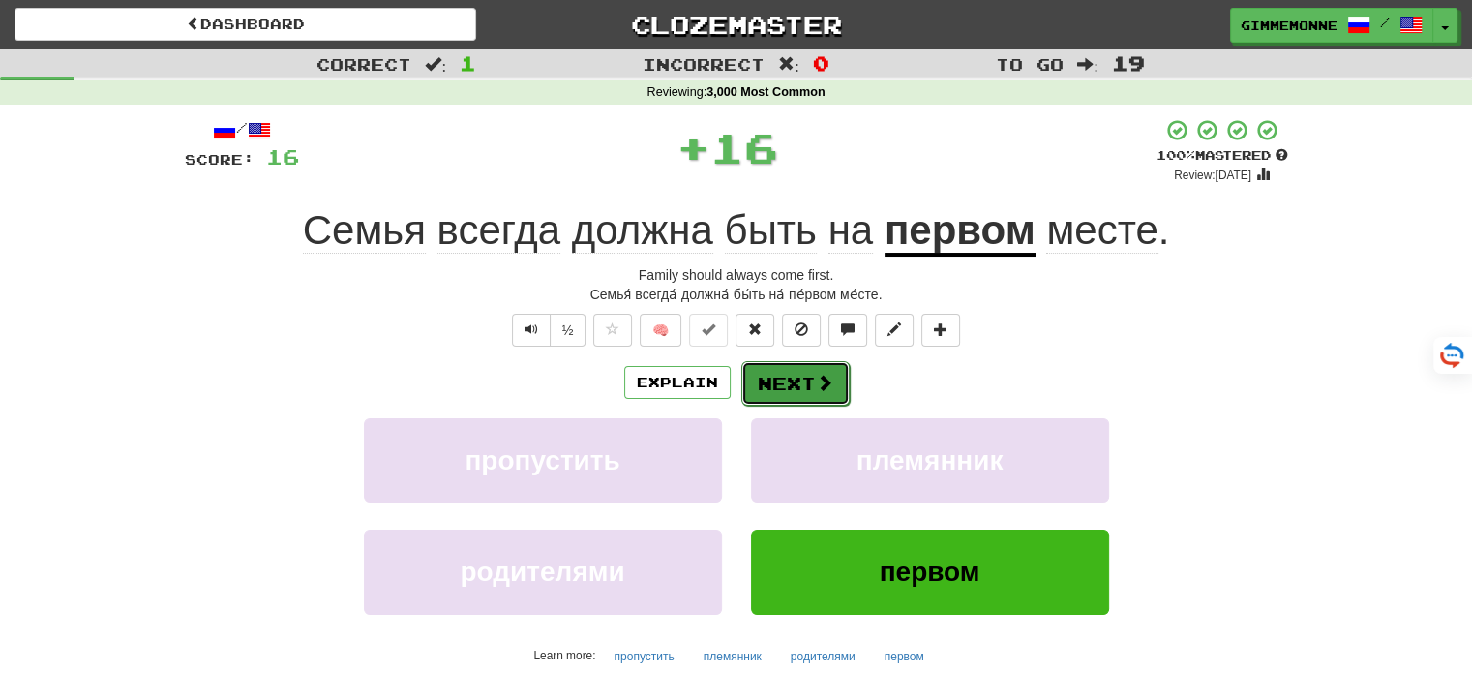
click at [820, 371] on button "Next" at bounding box center [795, 383] width 108 height 45
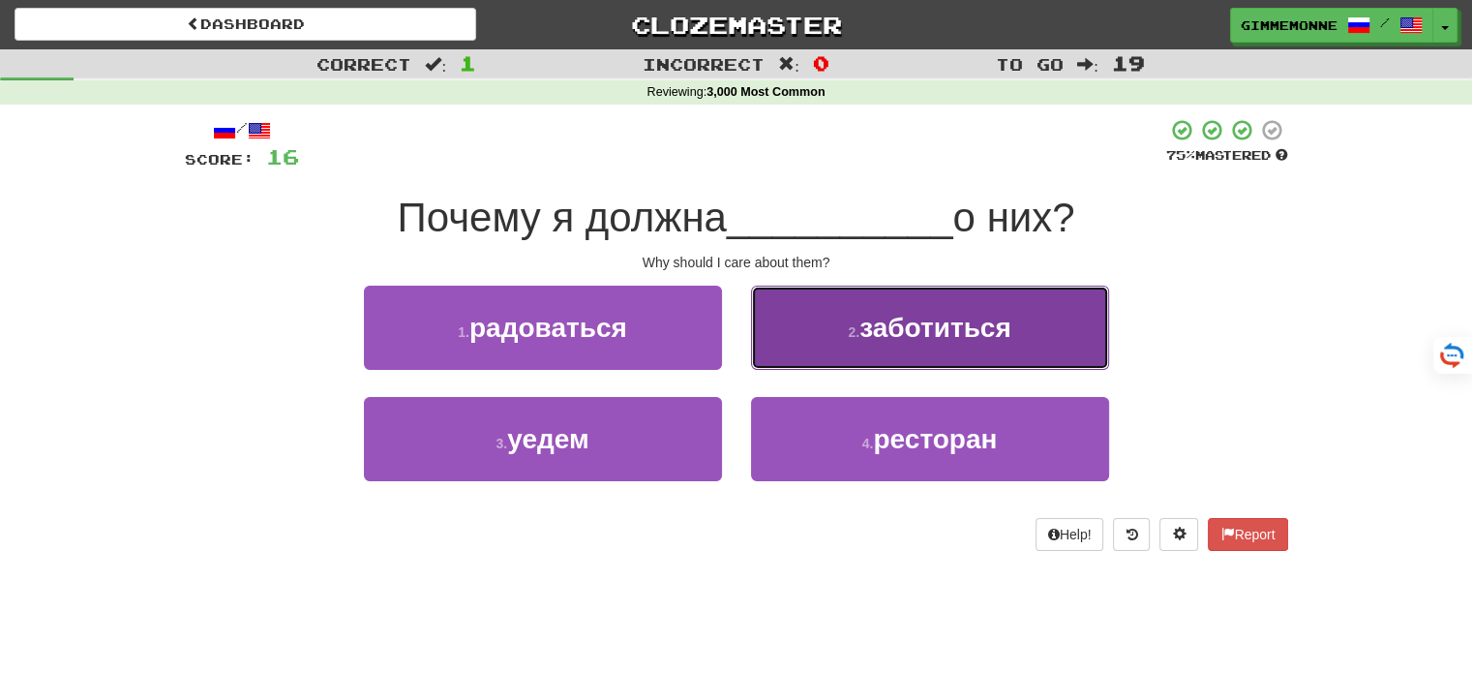
click at [811, 344] on button "2 . заботиться" at bounding box center [930, 327] width 358 height 84
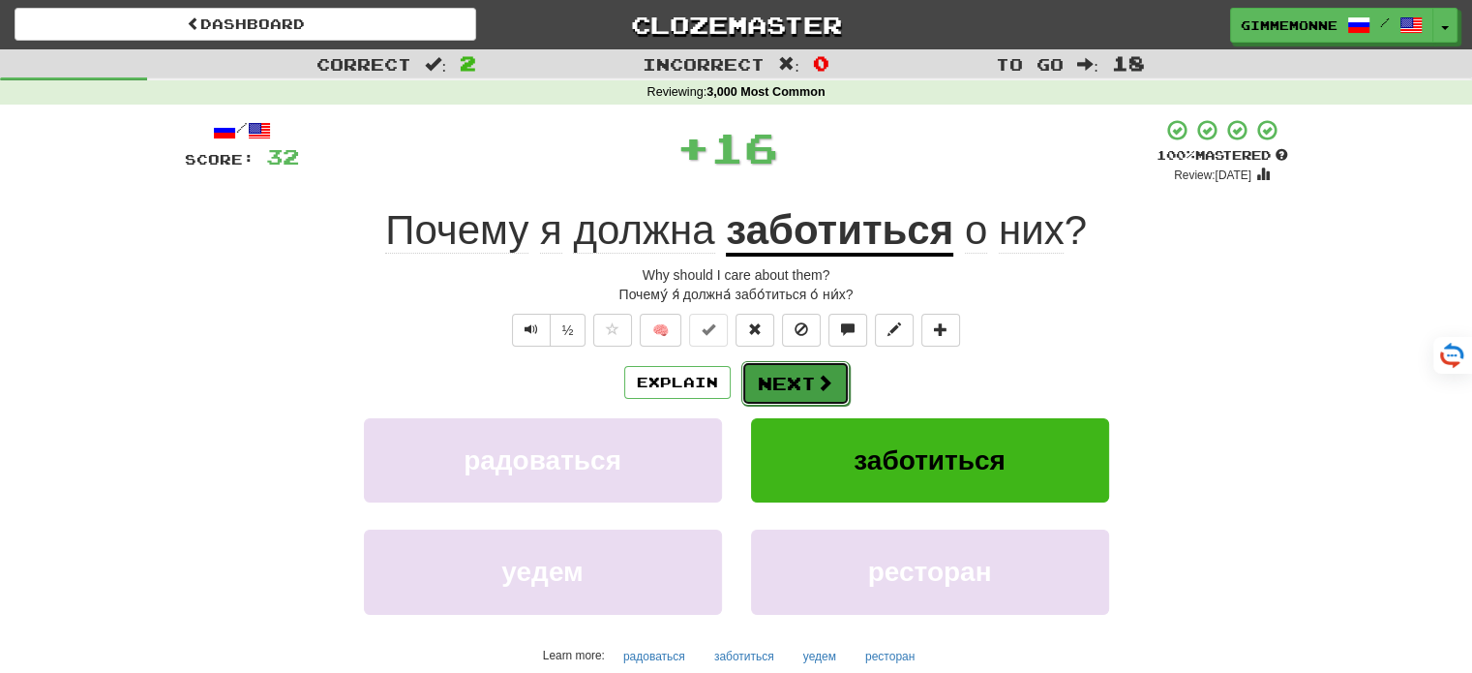
click at [787, 375] on button "Next" at bounding box center [795, 383] width 108 height 45
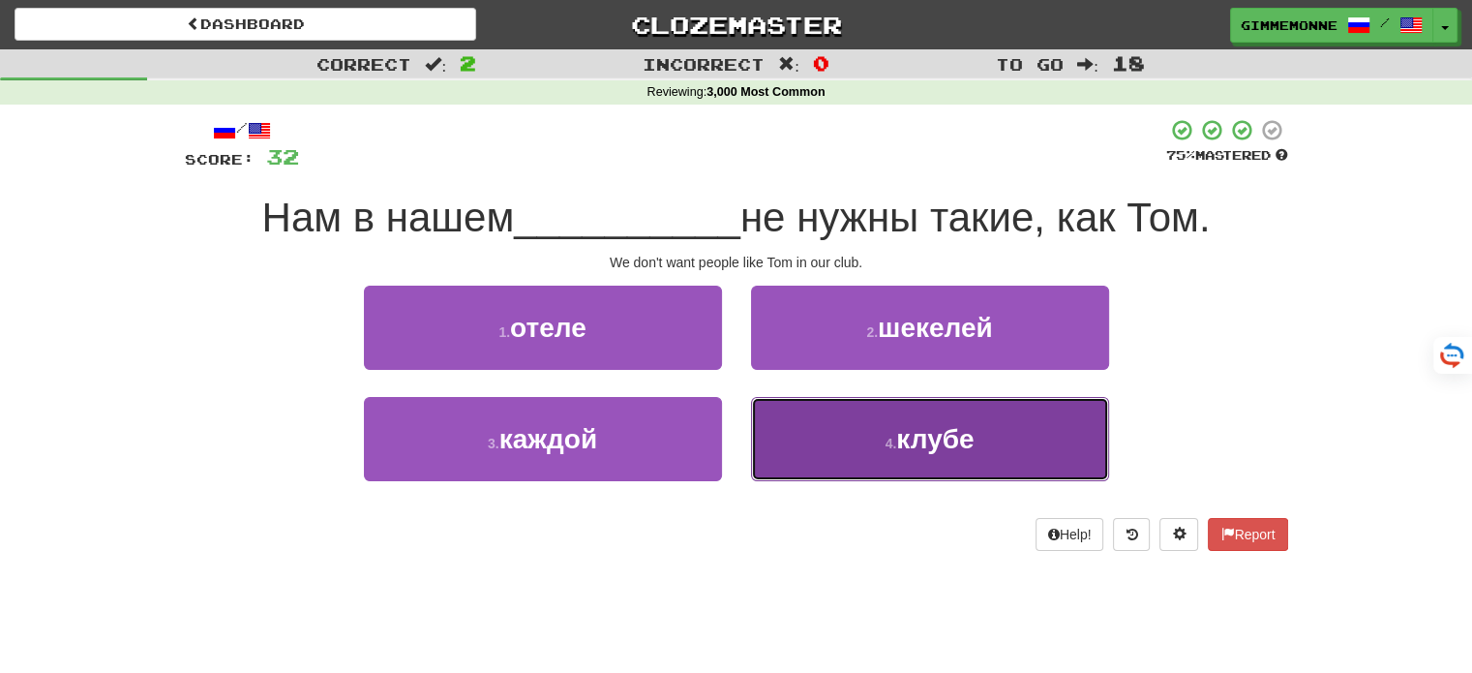
click at [829, 447] on button "4 . клубе" at bounding box center [930, 439] width 358 height 84
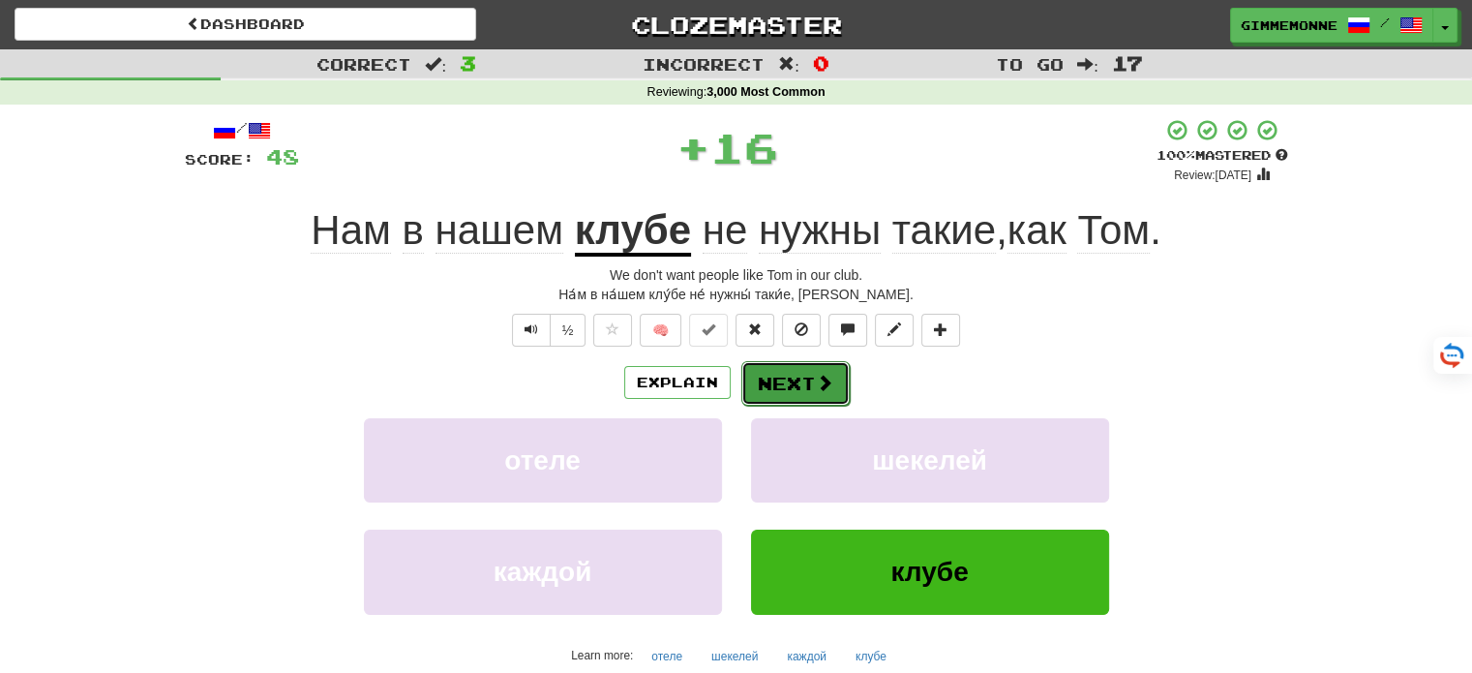
click at [812, 399] on button "Next" at bounding box center [795, 383] width 108 height 45
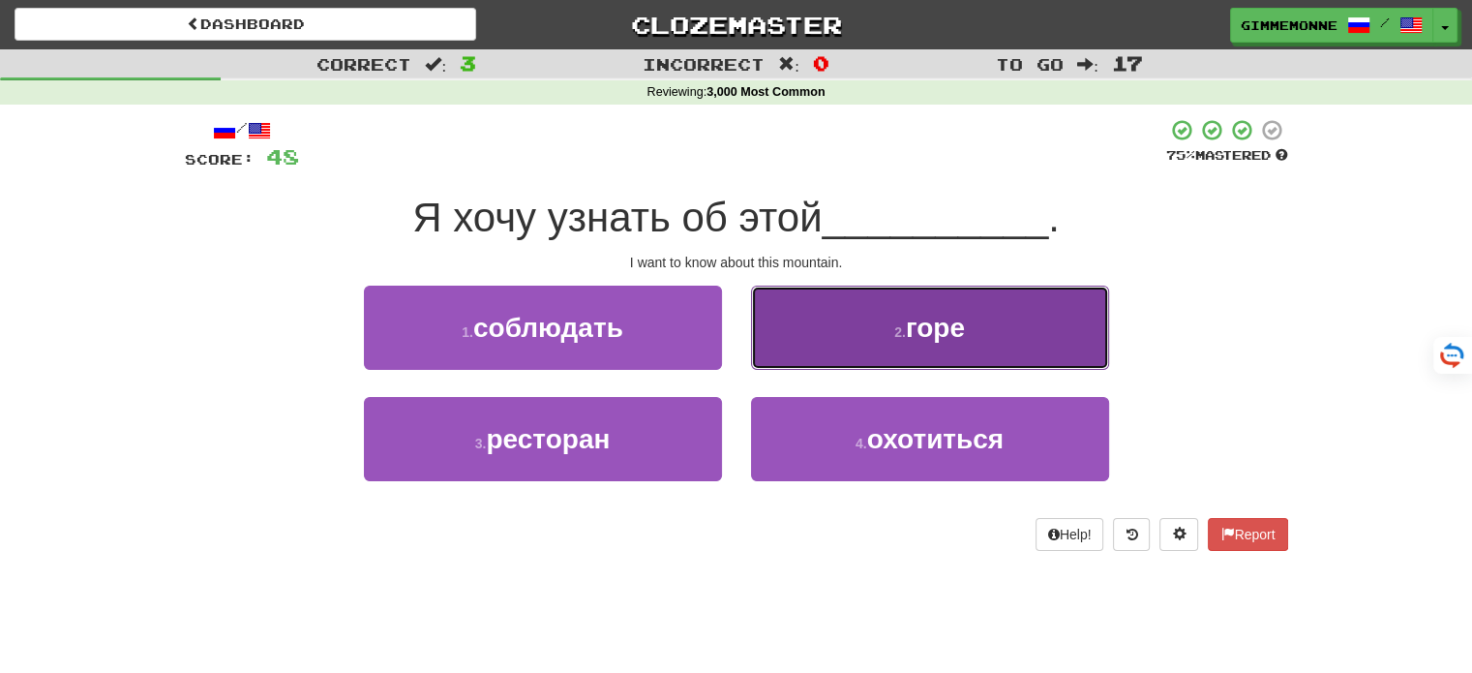
click at [764, 336] on button "2 . горе" at bounding box center [930, 327] width 358 height 84
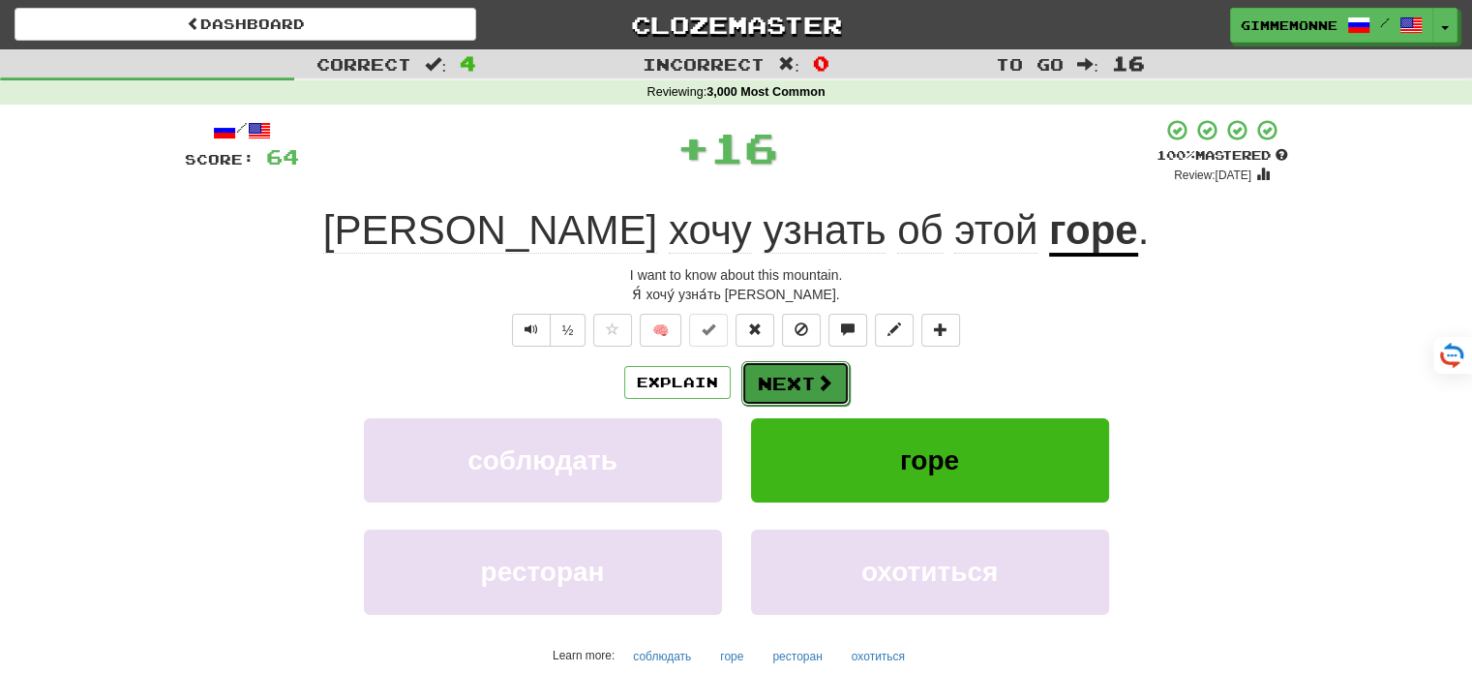
click at [763, 367] on button "Next" at bounding box center [795, 383] width 108 height 45
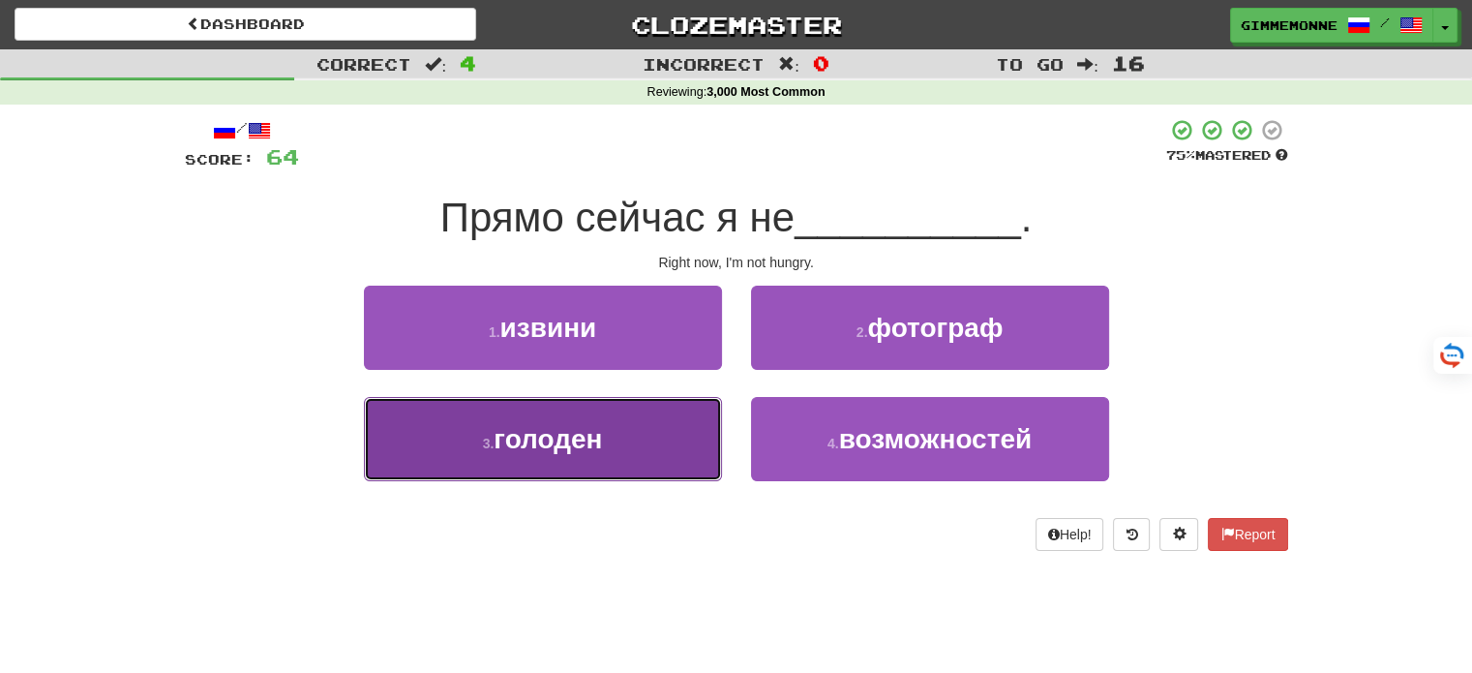
click at [670, 436] on button "3 . голоден" at bounding box center [543, 439] width 358 height 84
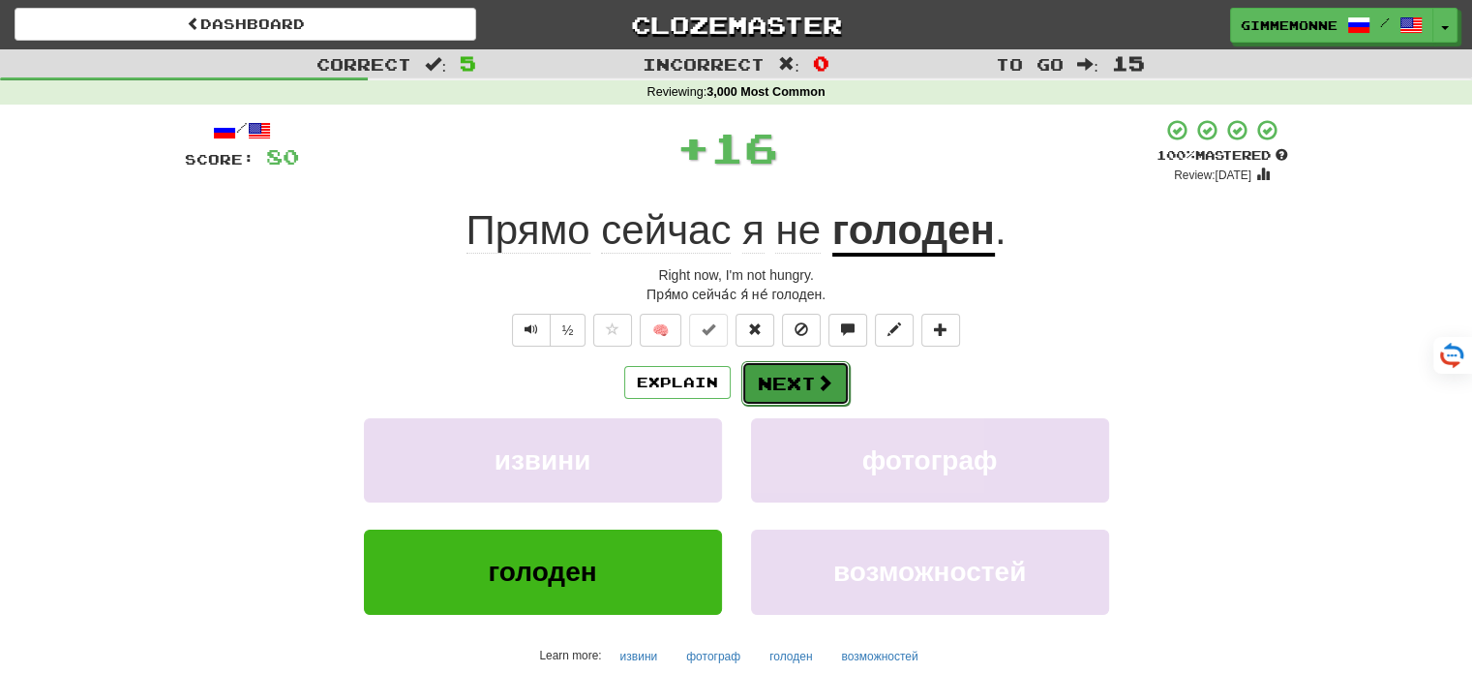
click at [783, 386] on button "Next" at bounding box center [795, 383] width 108 height 45
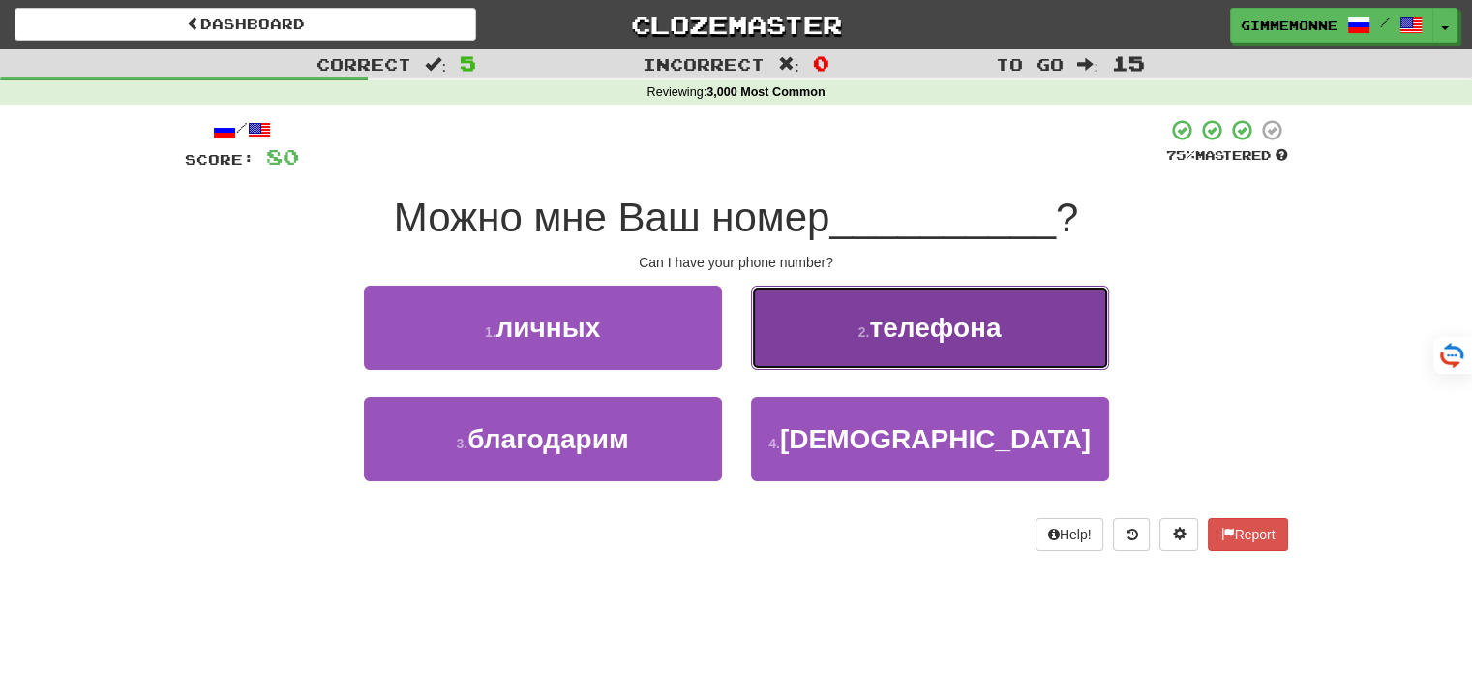
click at [846, 344] on button "2 . телефона" at bounding box center [930, 327] width 358 height 84
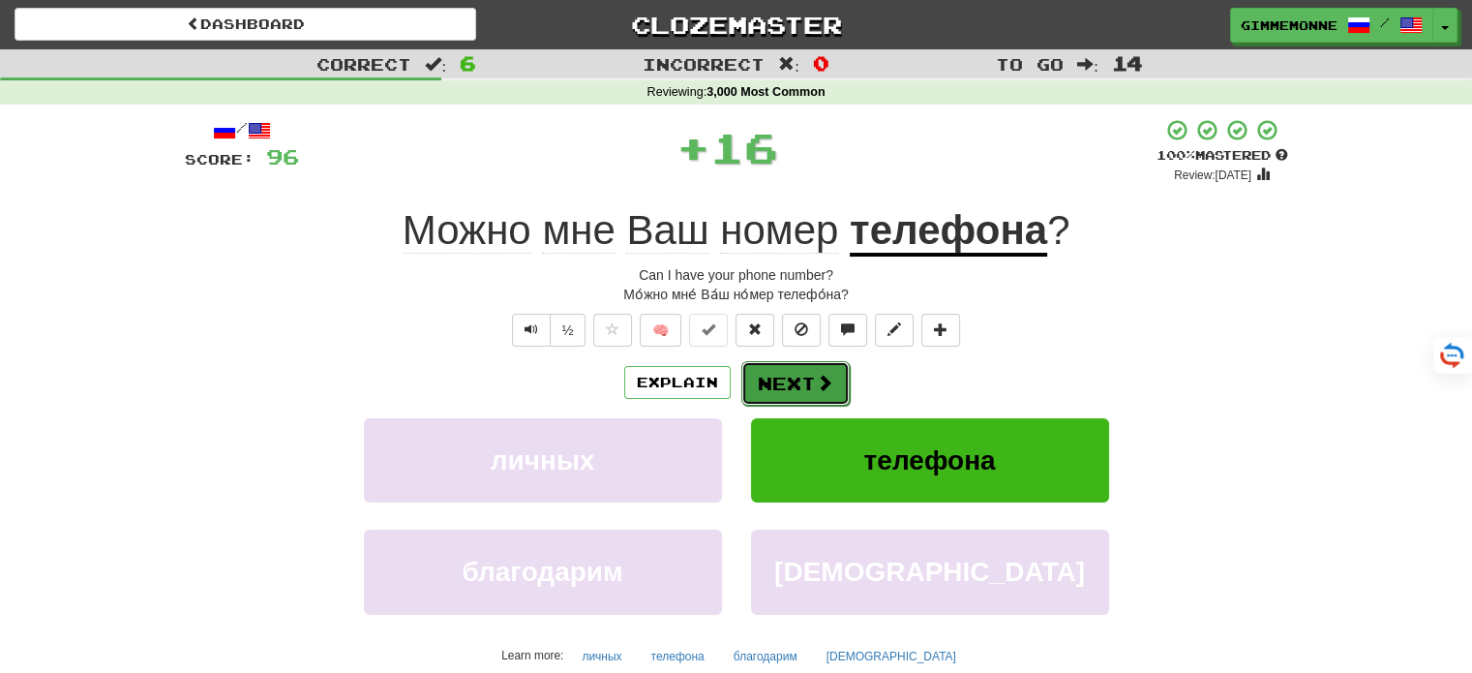
click at [807, 384] on button "Next" at bounding box center [795, 383] width 108 height 45
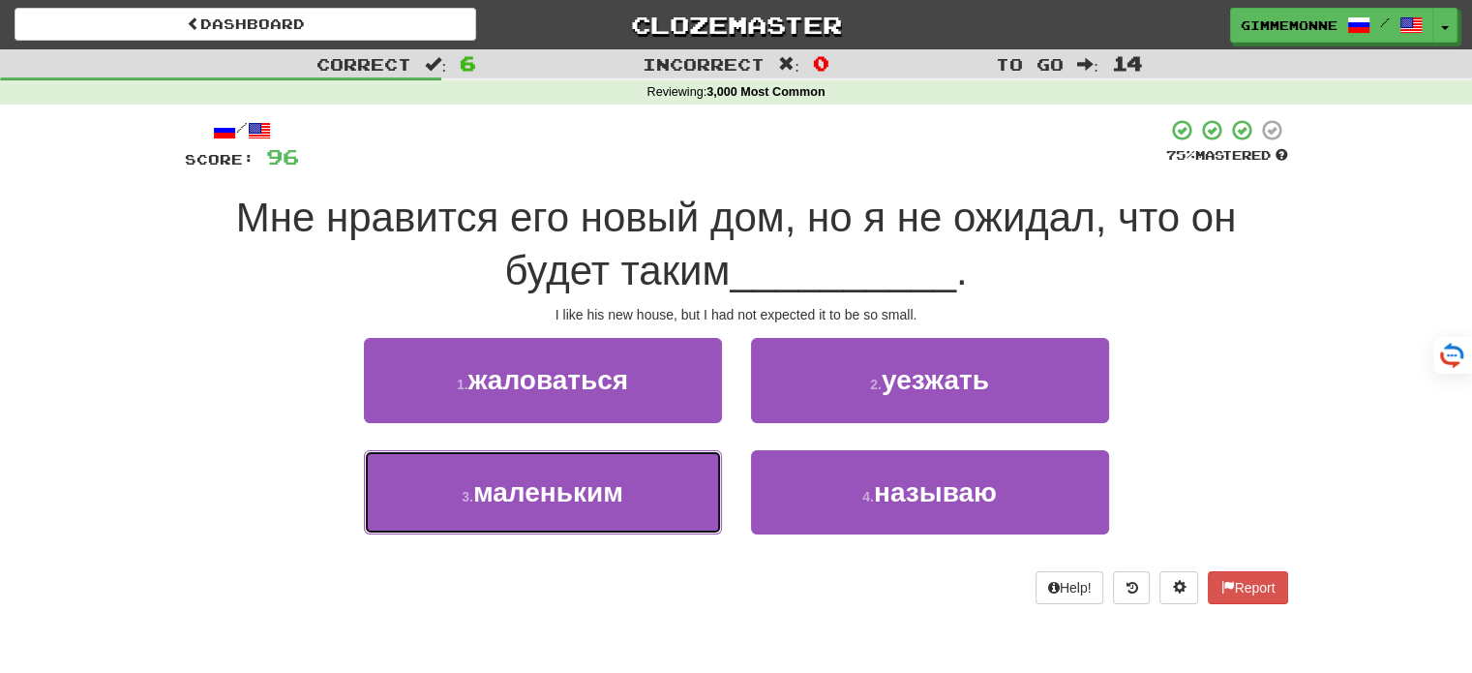
drag, startPoint x: 694, startPoint y: 482, endPoint x: 750, endPoint y: 460, distance: 60.4
click at [694, 483] on button "3 . маленьким" at bounding box center [543, 492] width 358 height 84
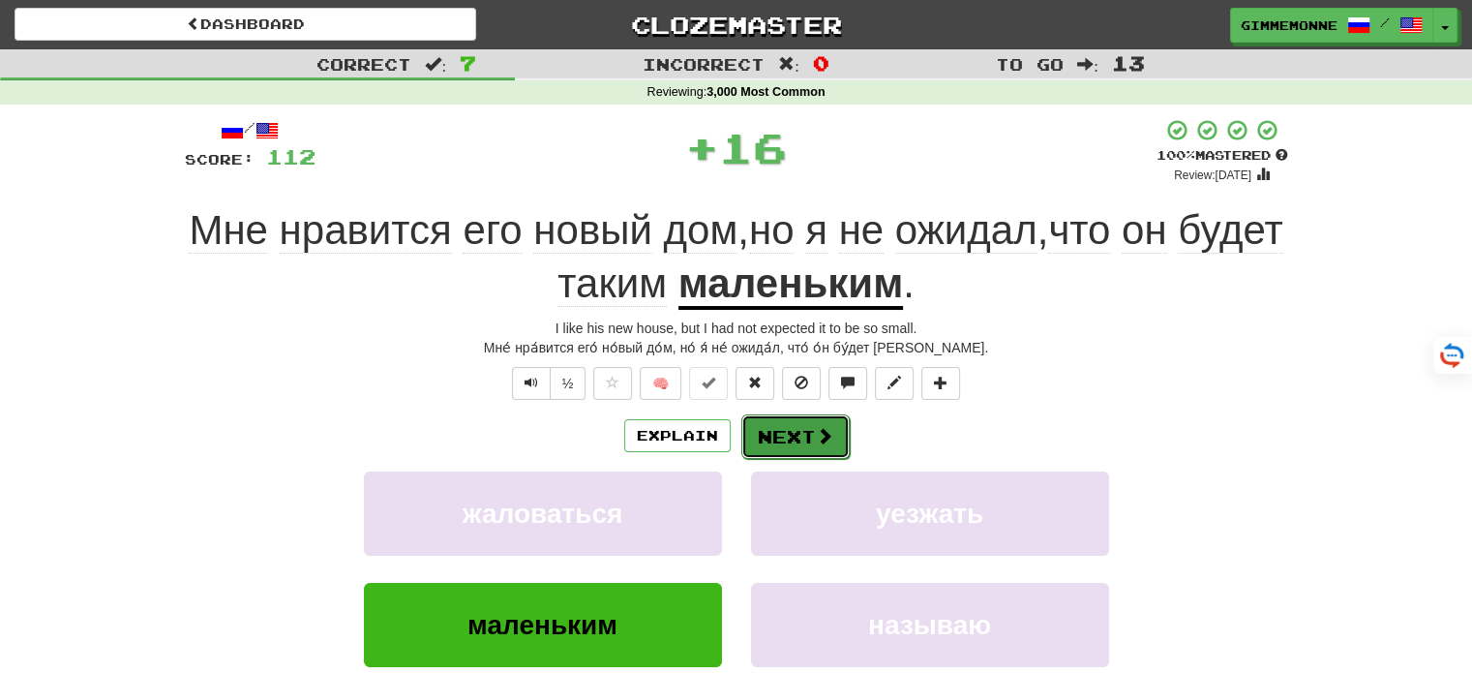
click at [805, 434] on button "Next" at bounding box center [795, 436] width 108 height 45
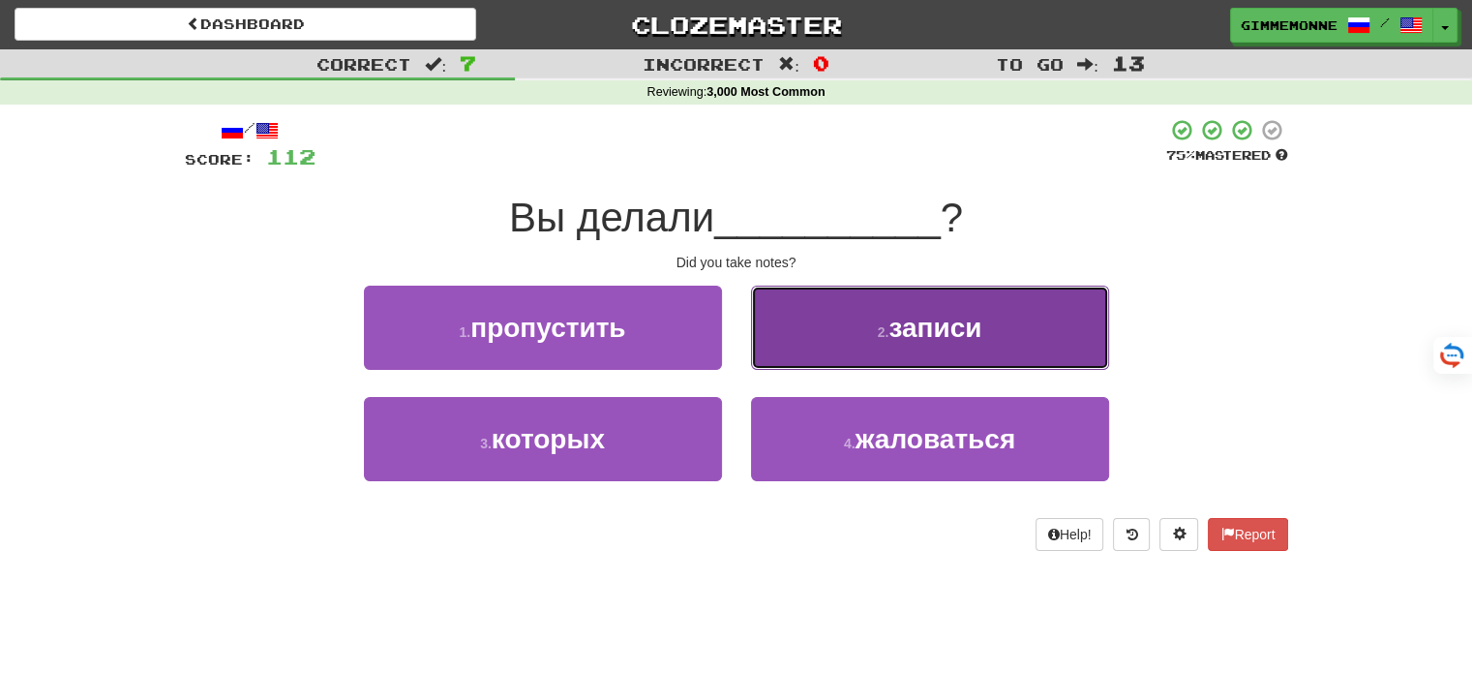
click at [802, 358] on button "2 . записи" at bounding box center [930, 327] width 358 height 84
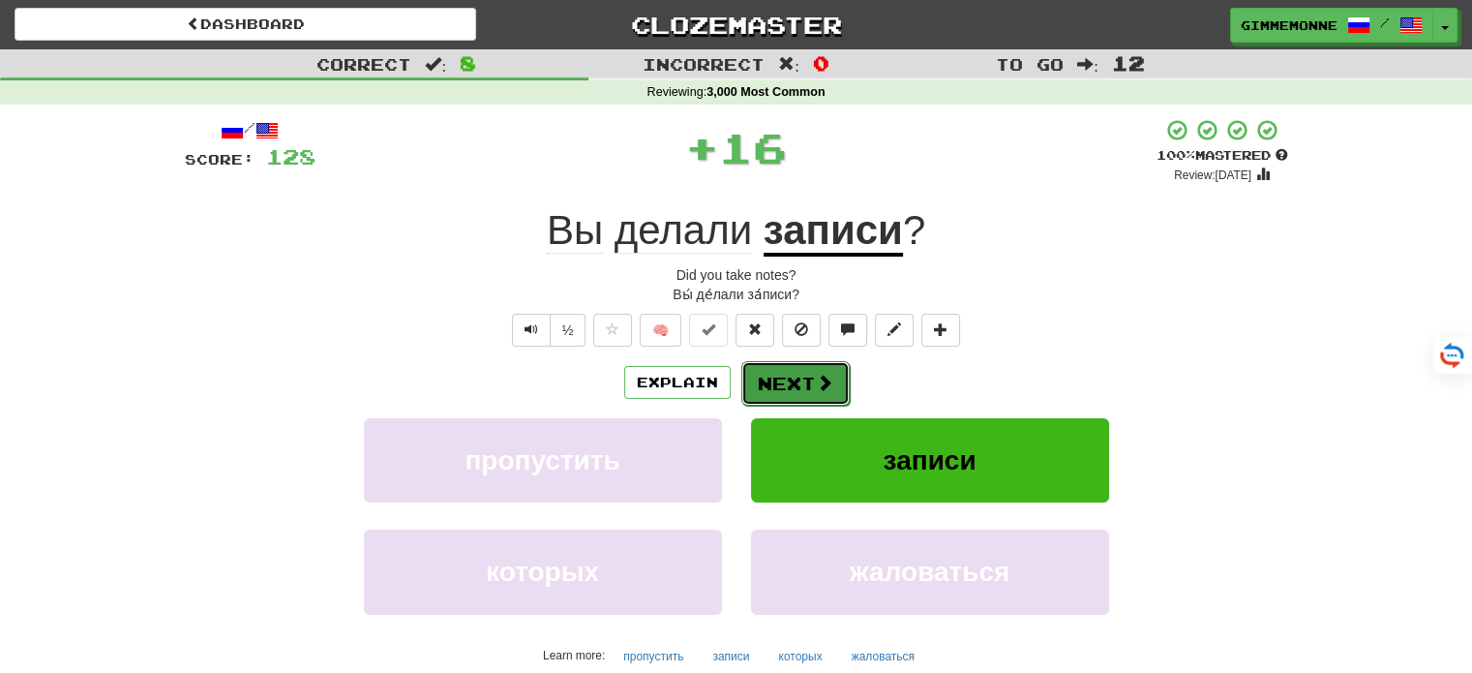
drag, startPoint x: 802, startPoint y: 357, endPoint x: 793, endPoint y: 387, distance: 31.5
click at [793, 387] on button "Next" at bounding box center [795, 383] width 108 height 45
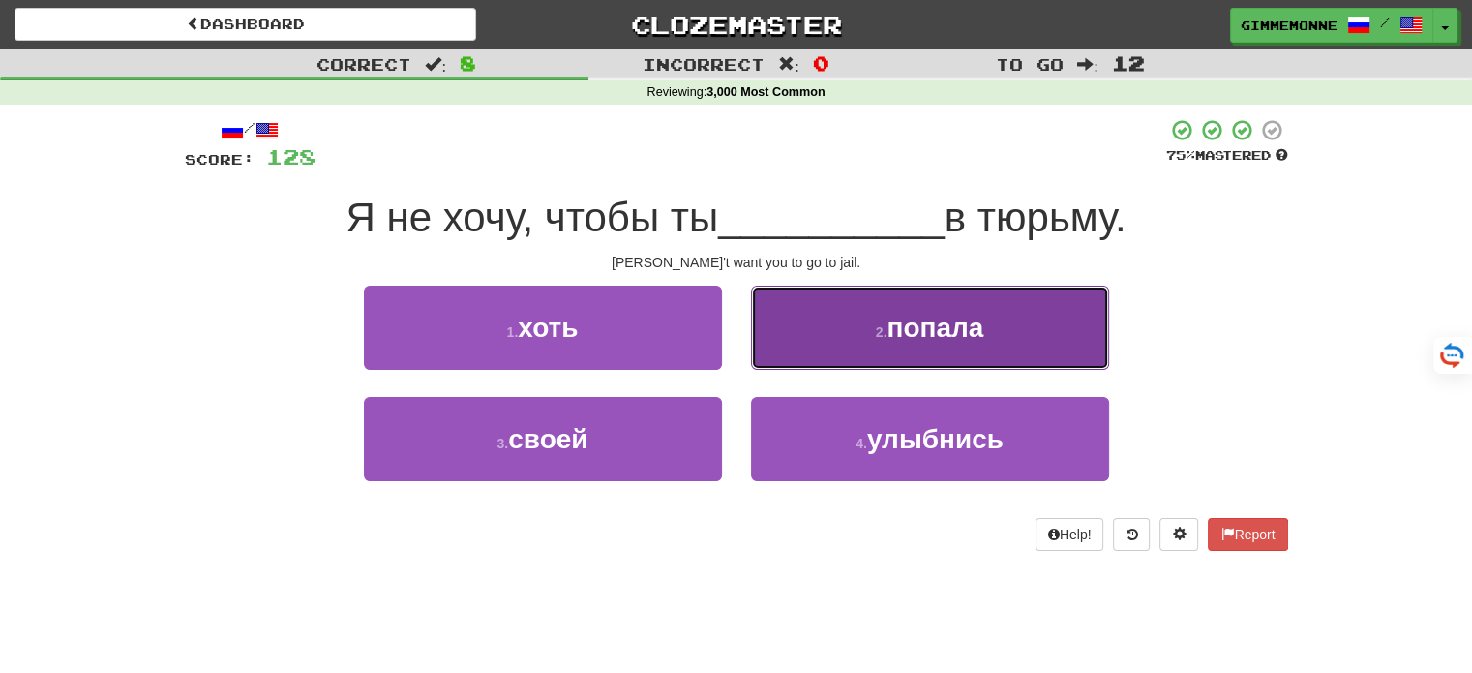
click at [841, 340] on button "2 . попала" at bounding box center [930, 327] width 358 height 84
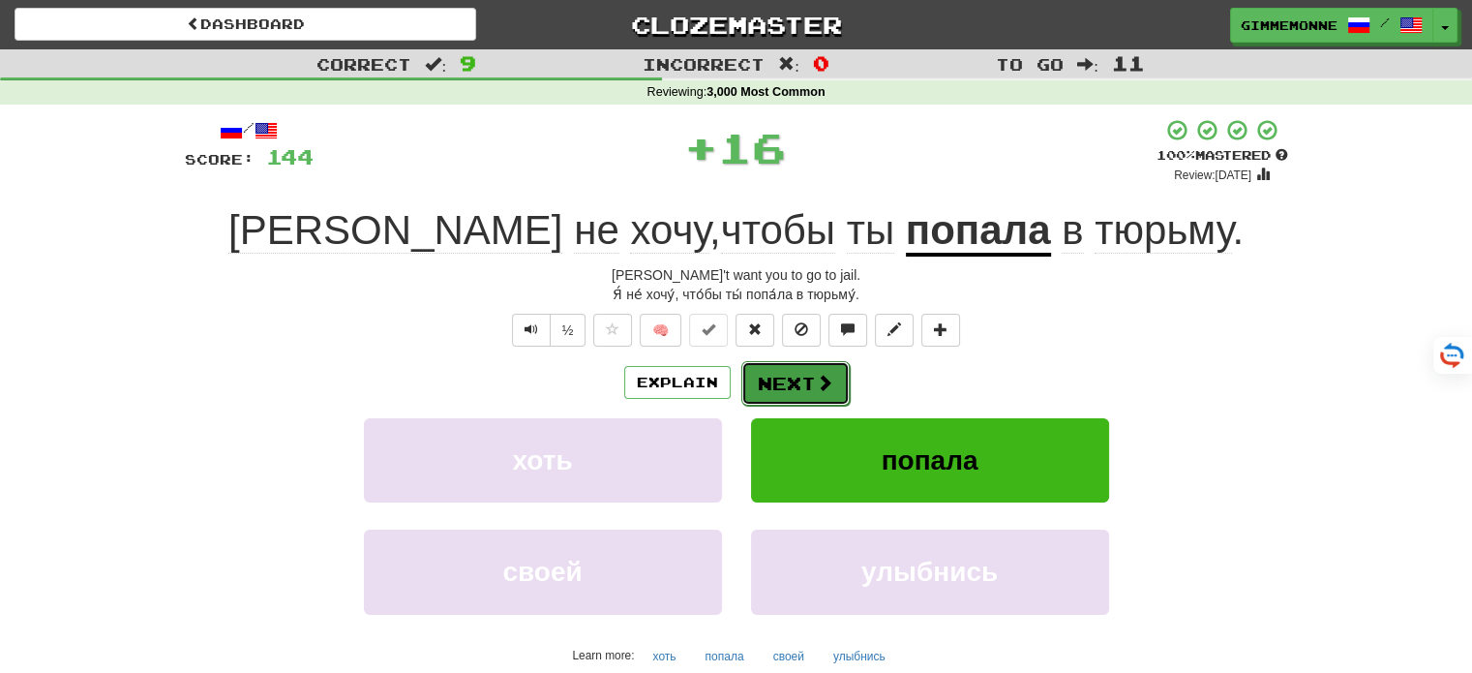
click at [800, 372] on button "Next" at bounding box center [795, 383] width 108 height 45
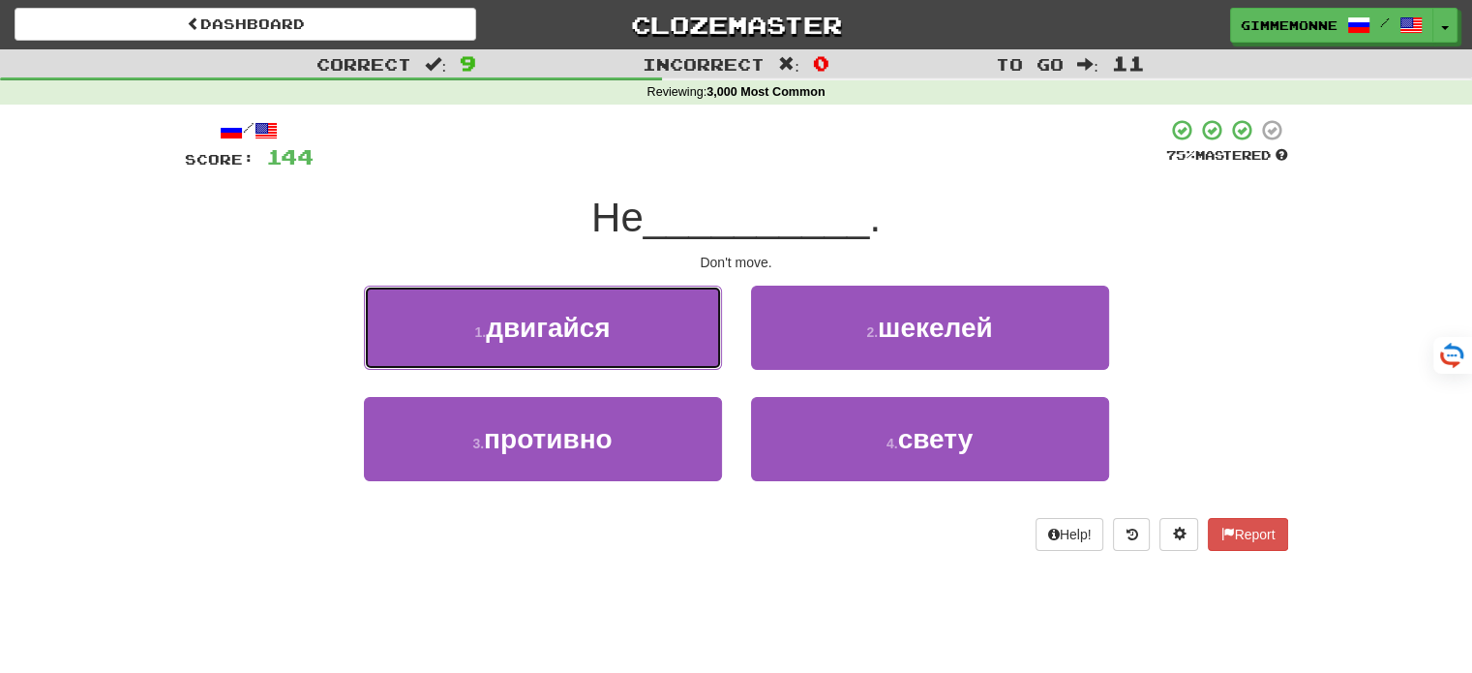
drag, startPoint x: 654, startPoint y: 347, endPoint x: 716, endPoint y: 349, distance: 62.0
click at [654, 346] on button "1 . двигайся" at bounding box center [543, 327] width 358 height 84
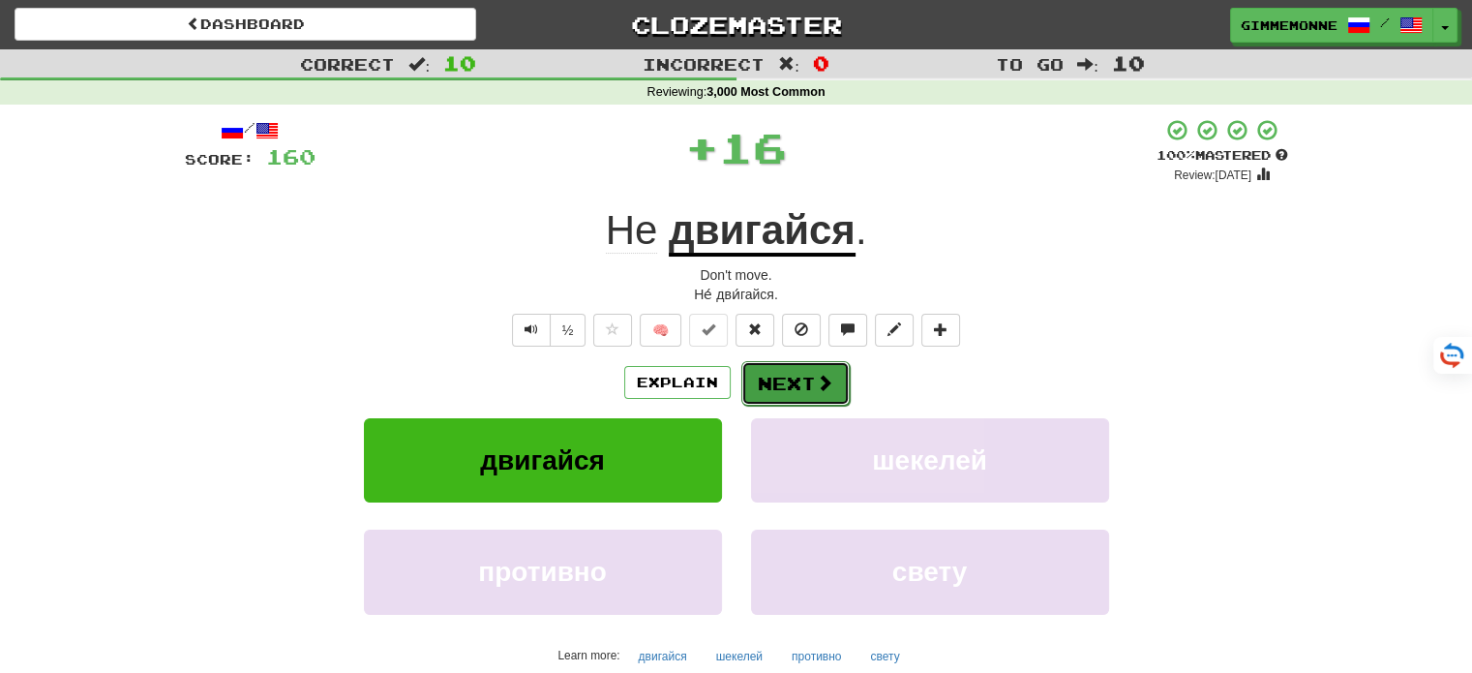
click at [757, 370] on button "Next" at bounding box center [795, 383] width 108 height 45
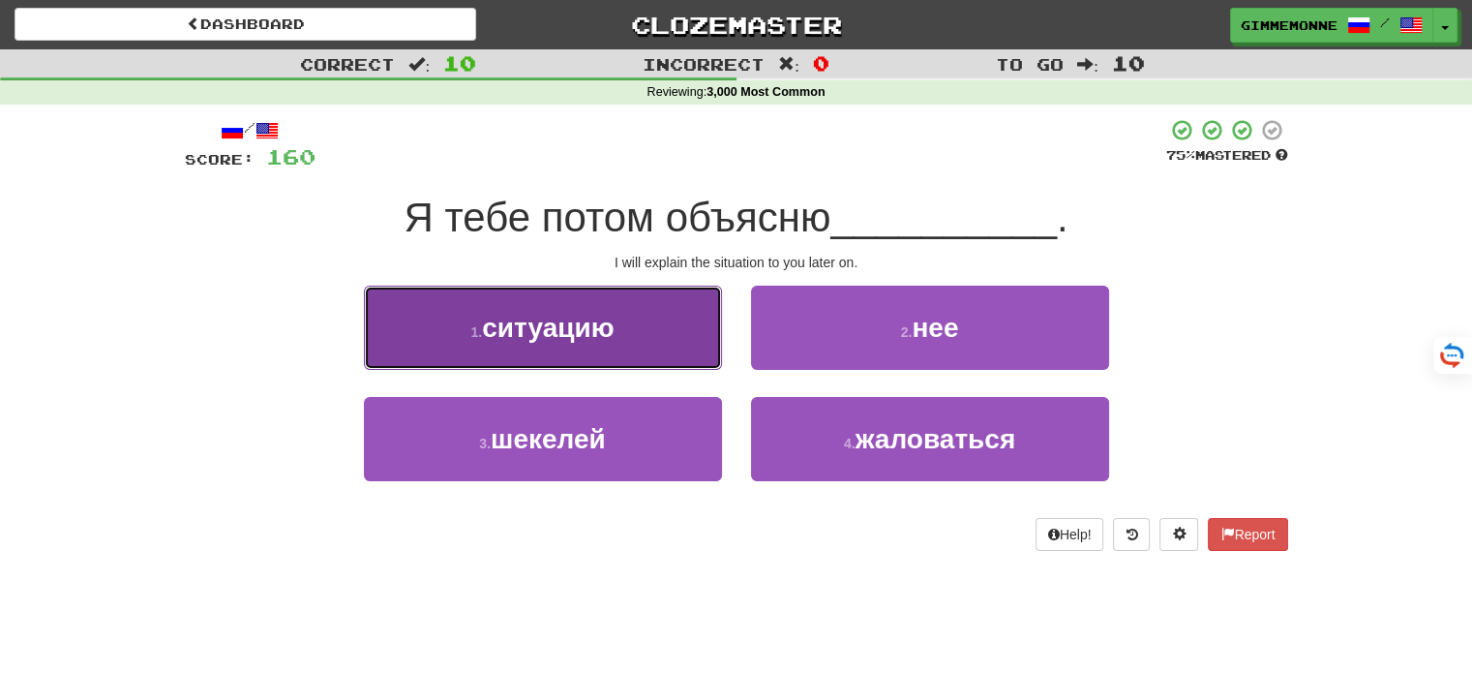
click at [661, 358] on button "1 . ситуацию" at bounding box center [543, 327] width 358 height 84
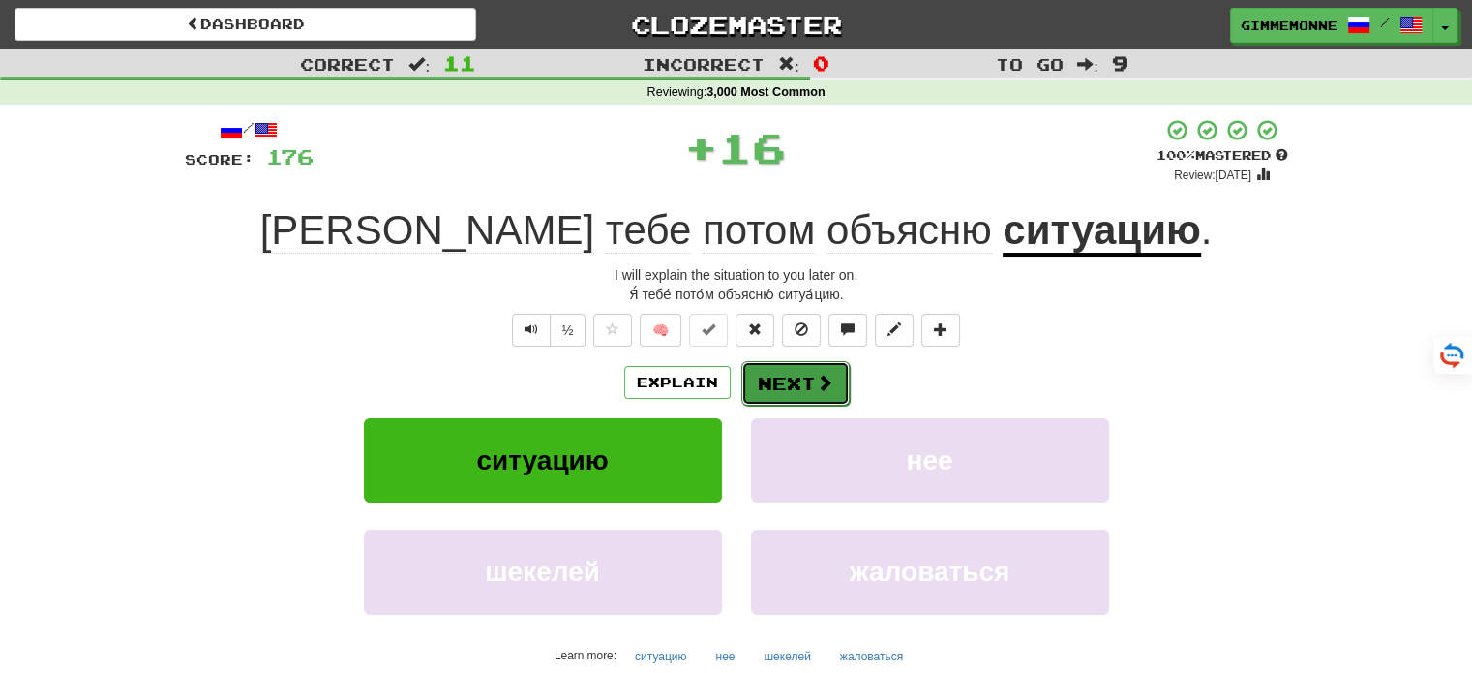
click at [765, 368] on button "Next" at bounding box center [795, 383] width 108 height 45
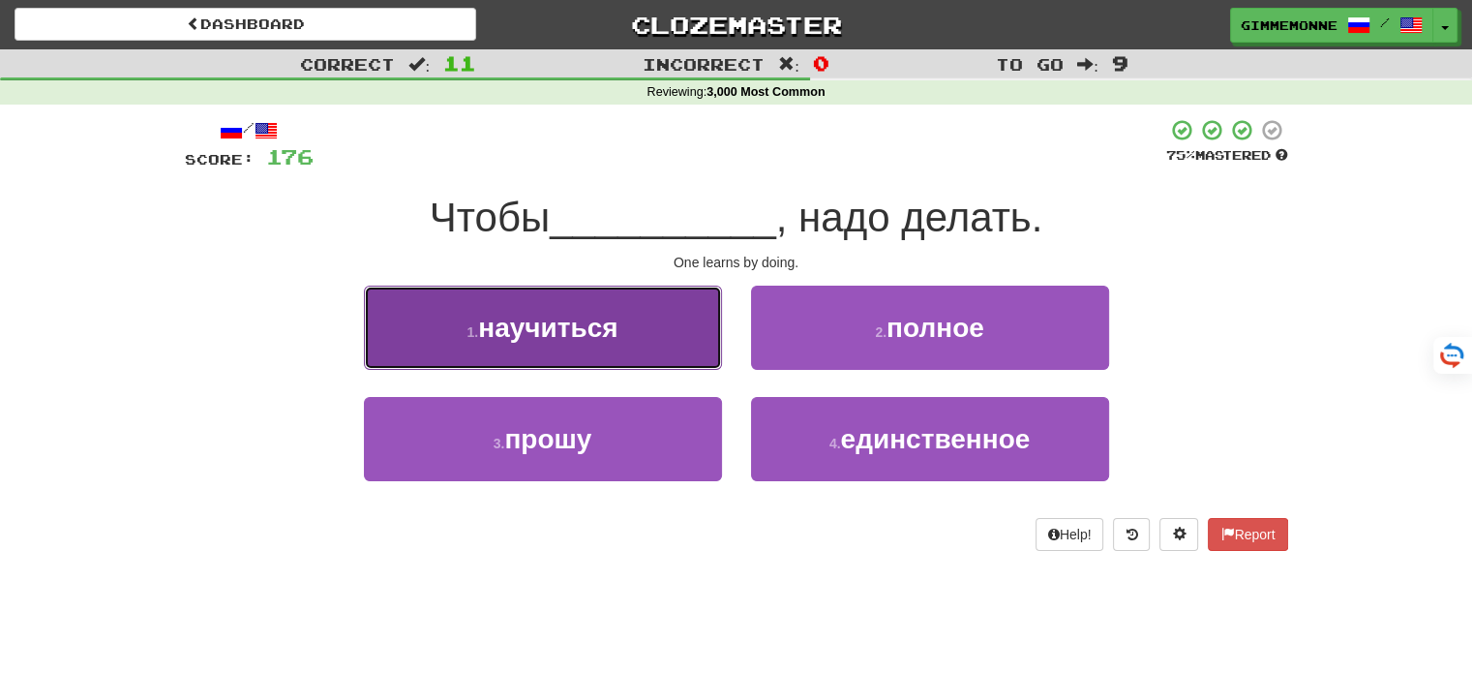
click at [689, 351] on button "1 . научиться" at bounding box center [543, 327] width 358 height 84
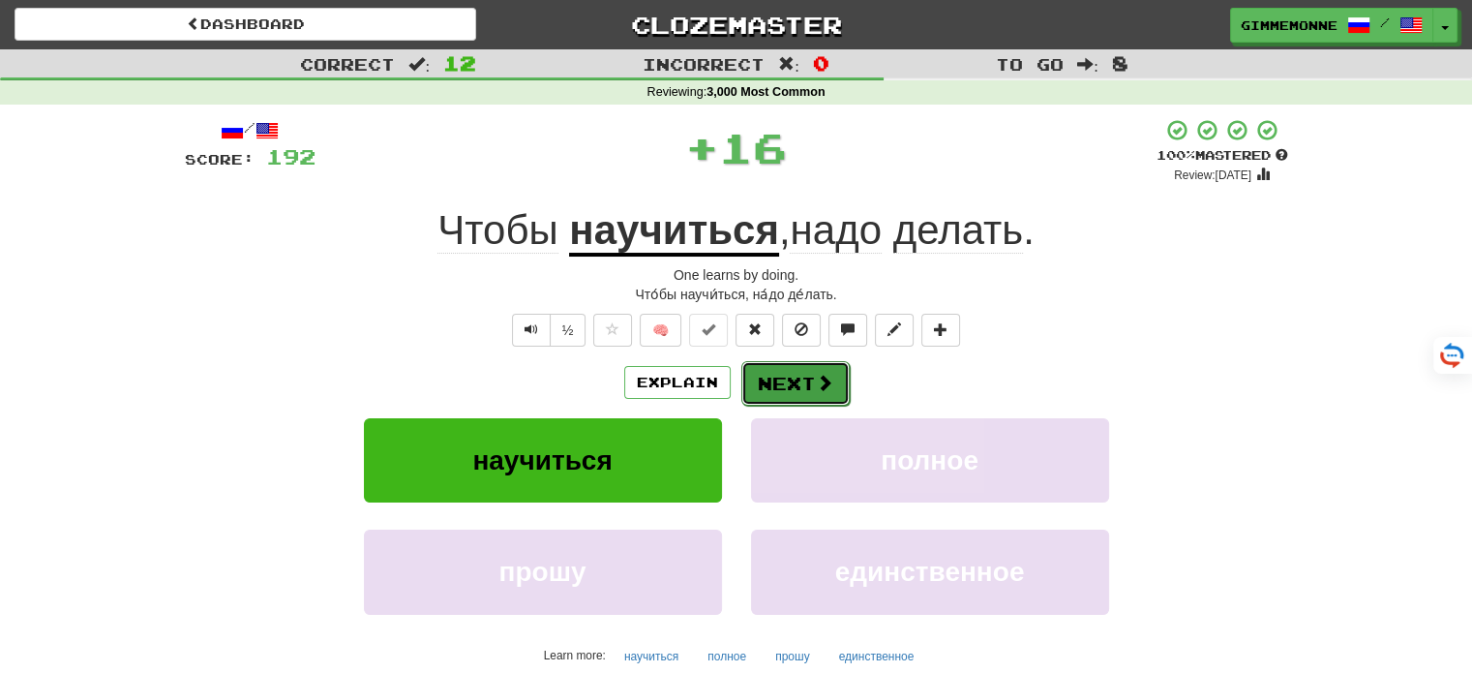
click at [815, 398] on button "Next" at bounding box center [795, 383] width 108 height 45
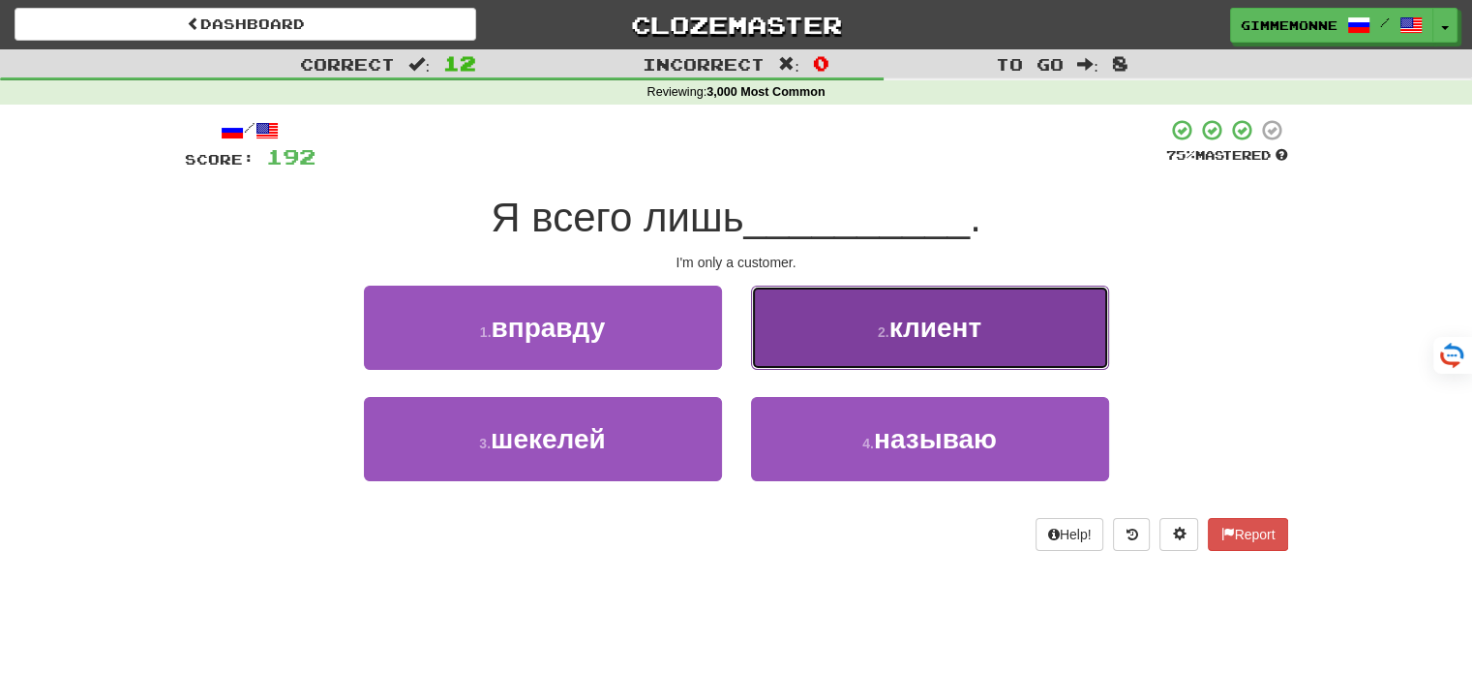
click at [795, 346] on button "2 . клиент" at bounding box center [930, 327] width 358 height 84
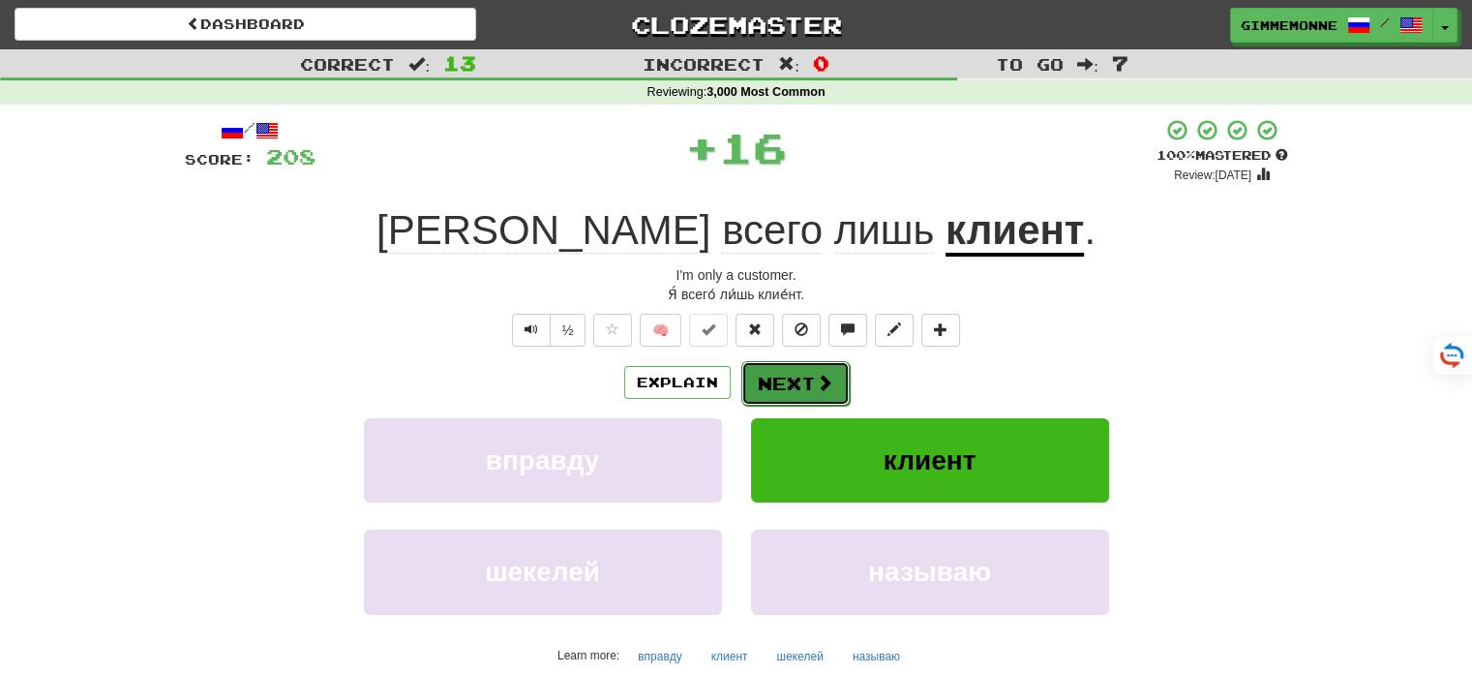
click at [783, 375] on button "Next" at bounding box center [795, 383] width 108 height 45
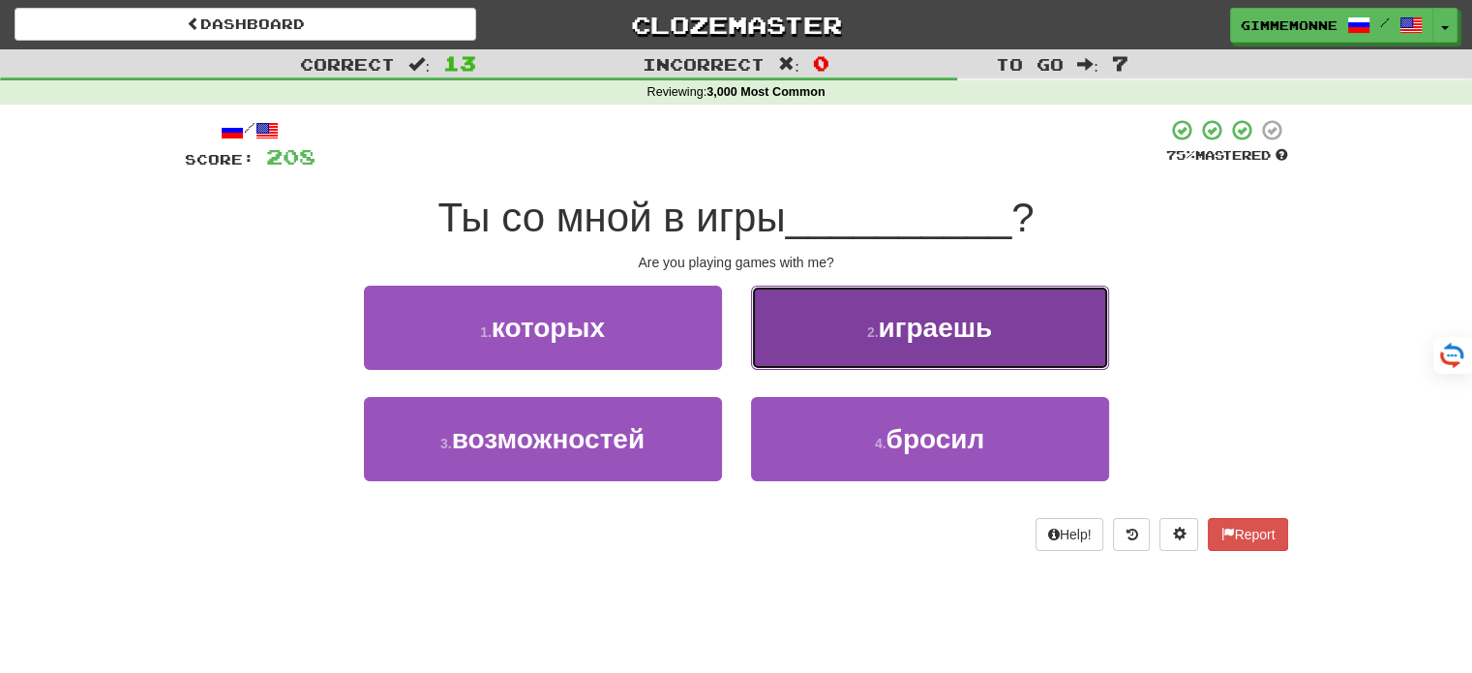
click at [812, 363] on button "2 . играешь" at bounding box center [930, 327] width 358 height 84
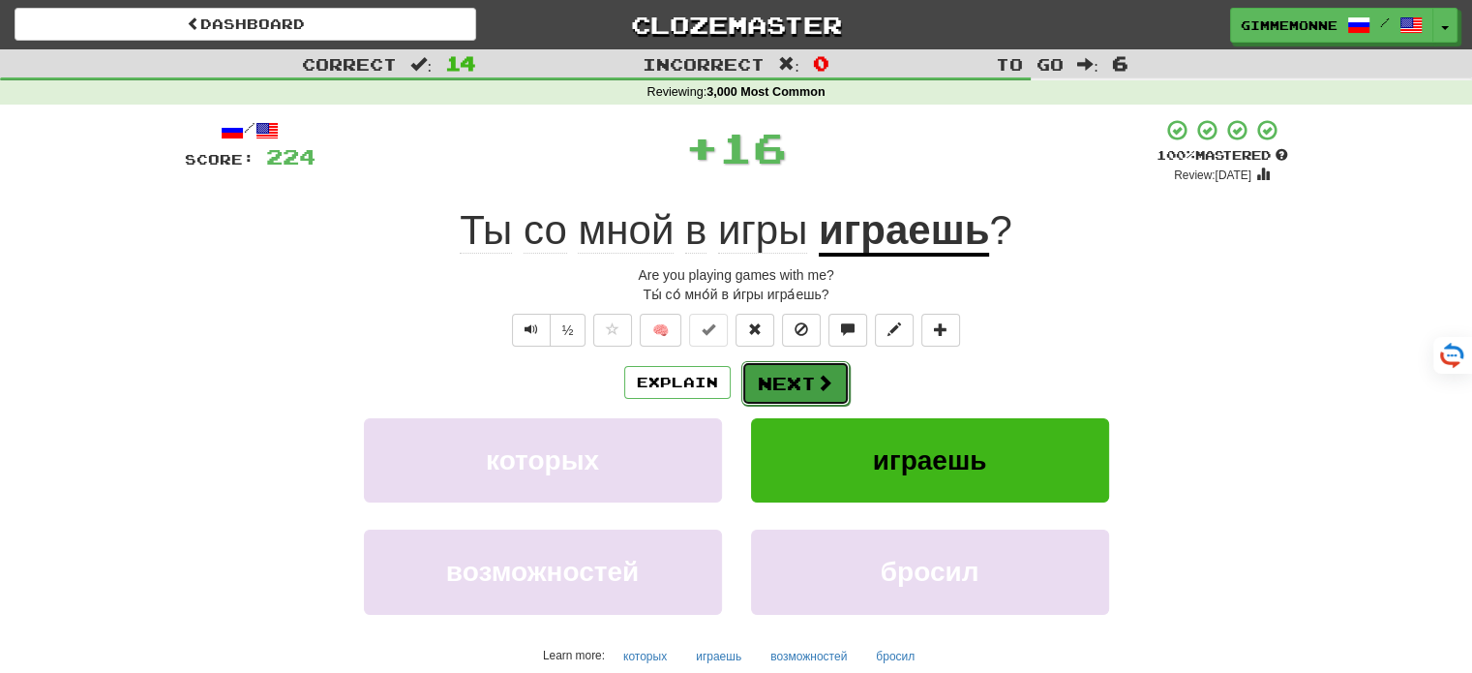
click at [795, 389] on button "Next" at bounding box center [795, 383] width 108 height 45
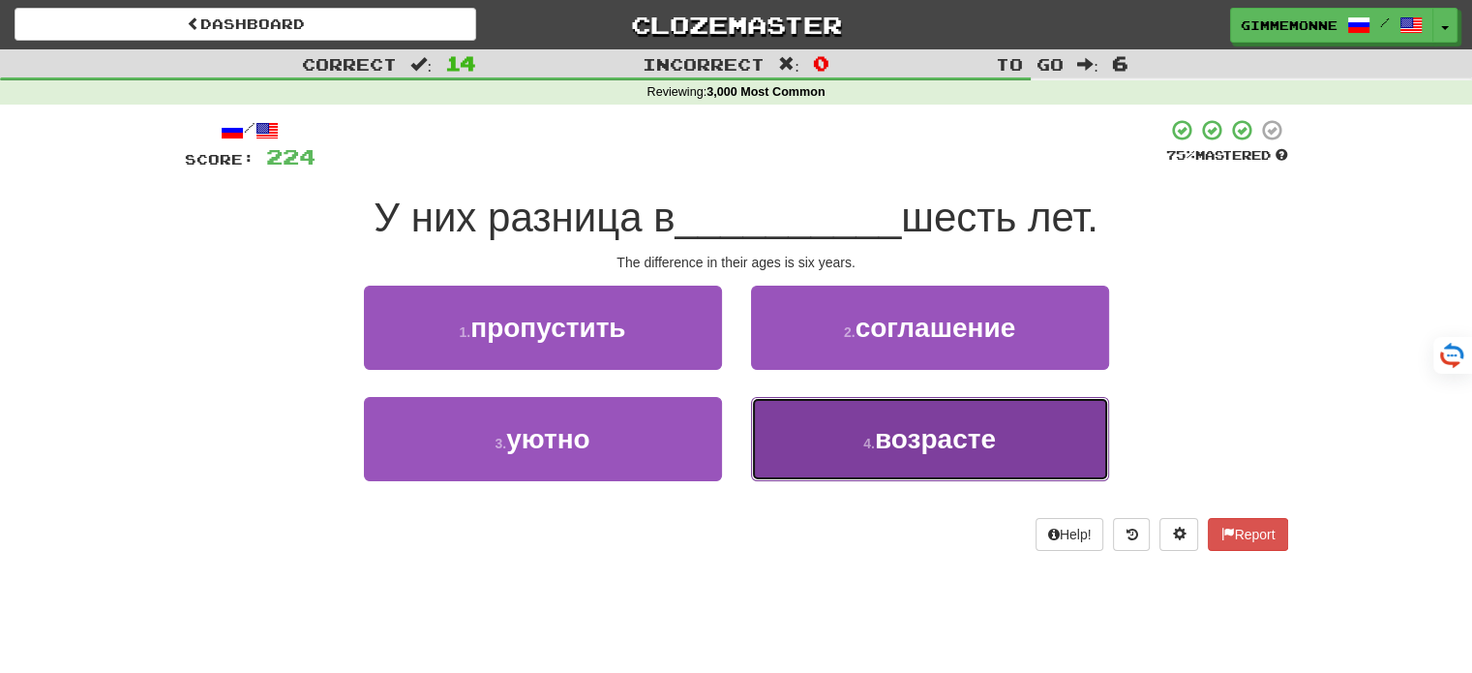
click at [762, 425] on button "4 . возрасте" at bounding box center [930, 439] width 358 height 84
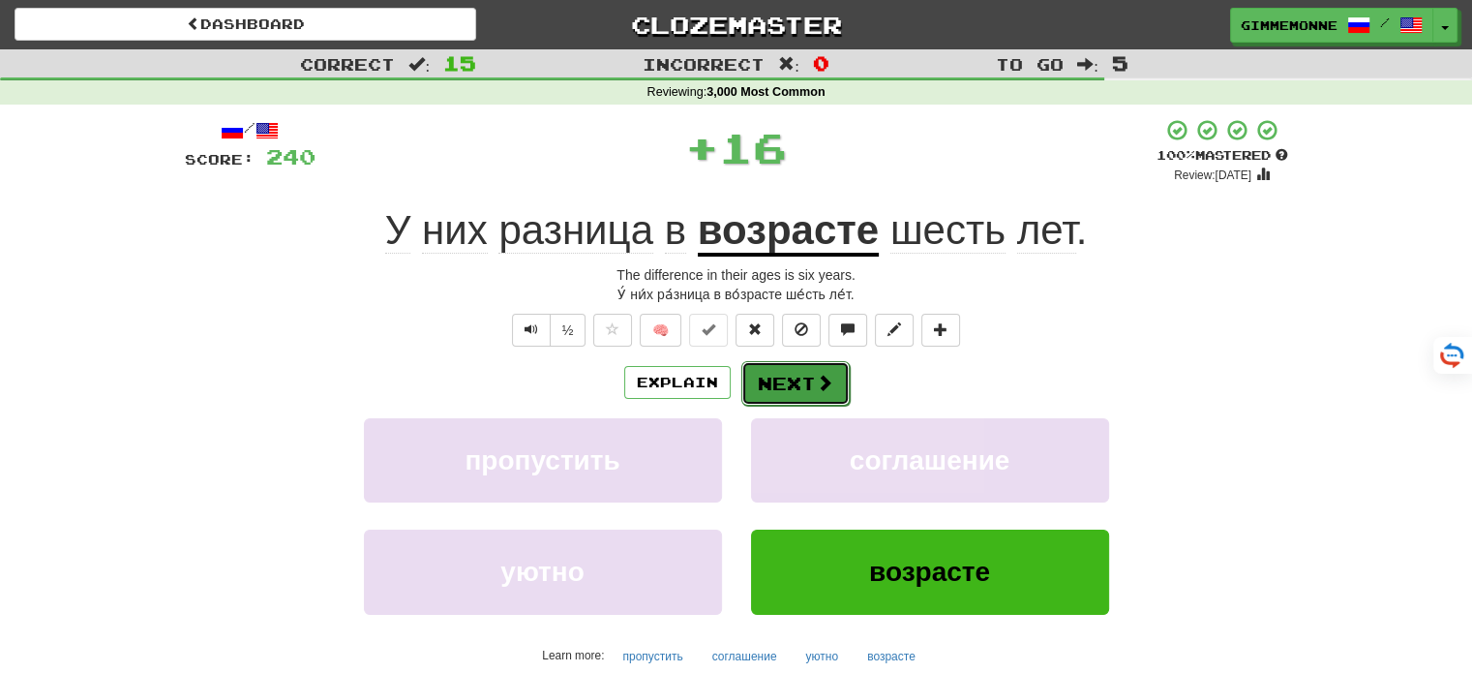
click at [759, 390] on button "Next" at bounding box center [795, 383] width 108 height 45
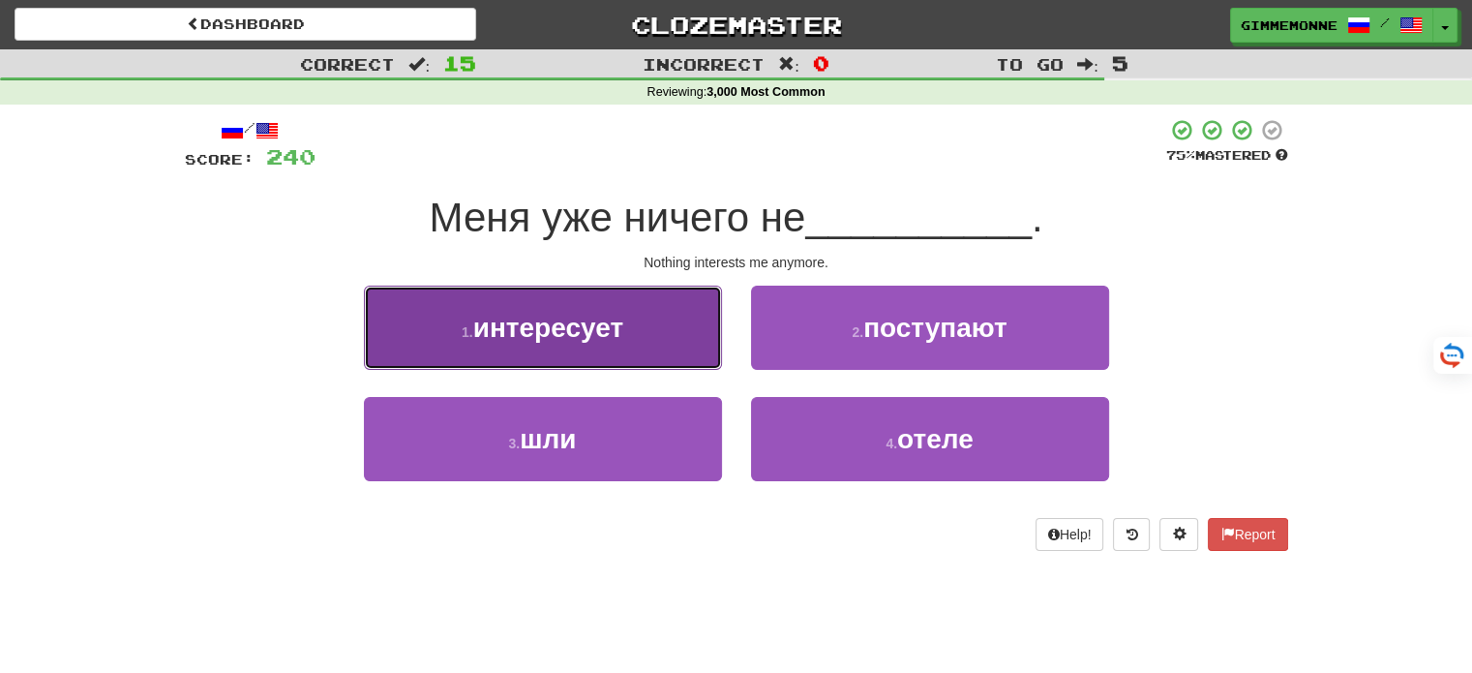
click at [698, 357] on button "1 . интересует" at bounding box center [543, 327] width 358 height 84
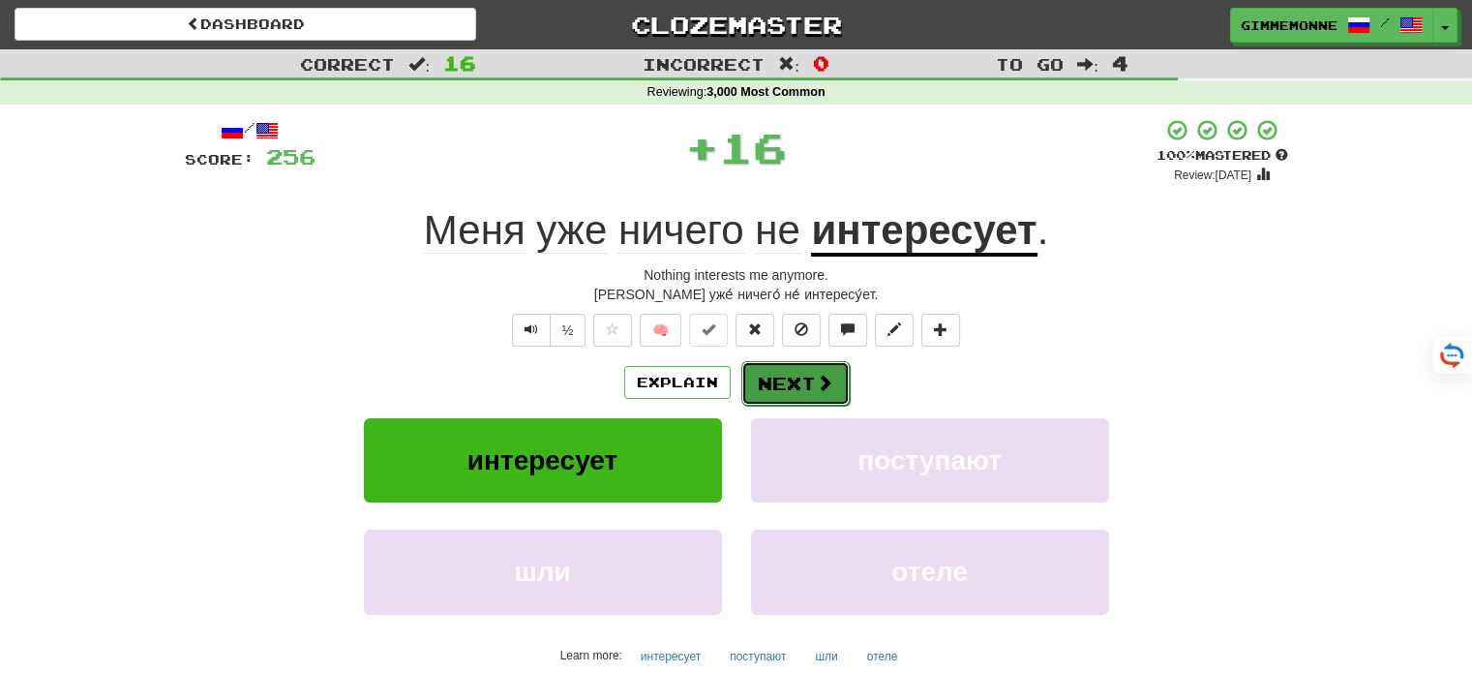
click at [759, 378] on button "Next" at bounding box center [795, 383] width 108 height 45
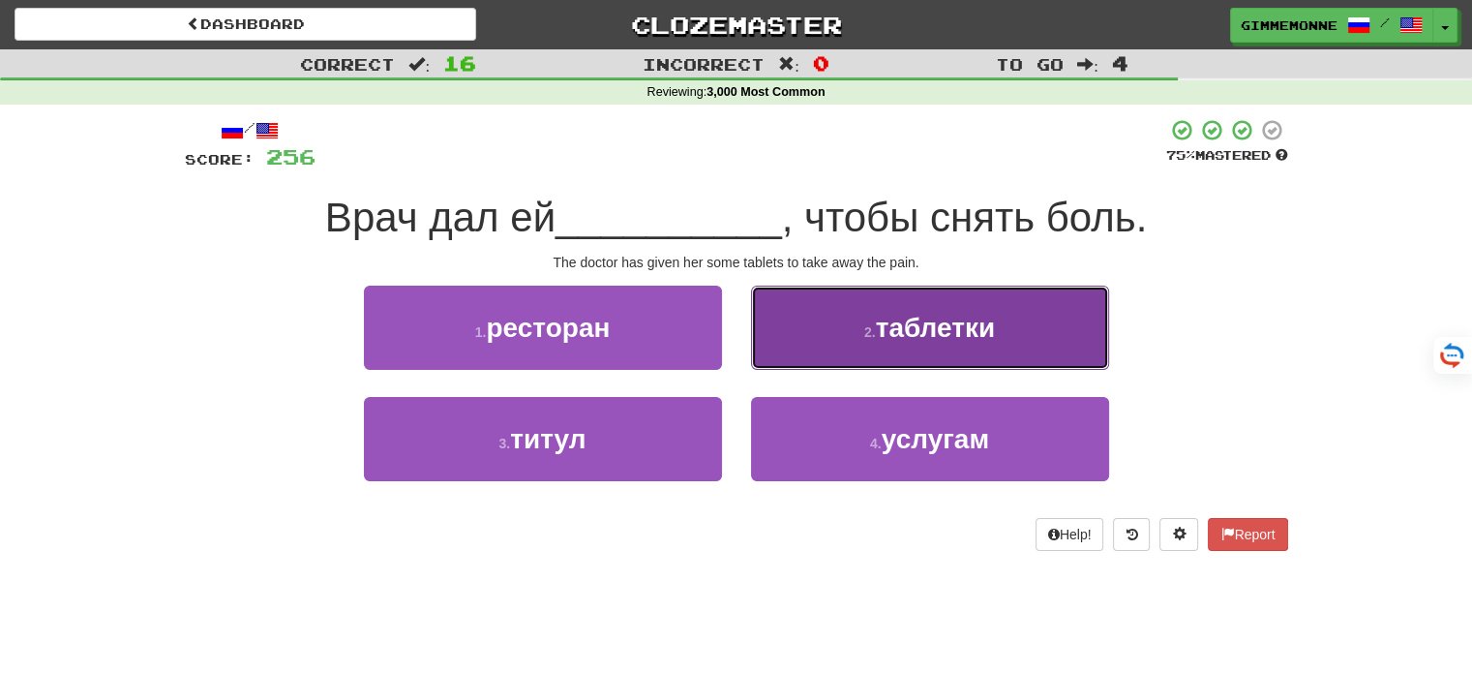
click at [790, 351] on button "2 . таблетки" at bounding box center [930, 327] width 358 height 84
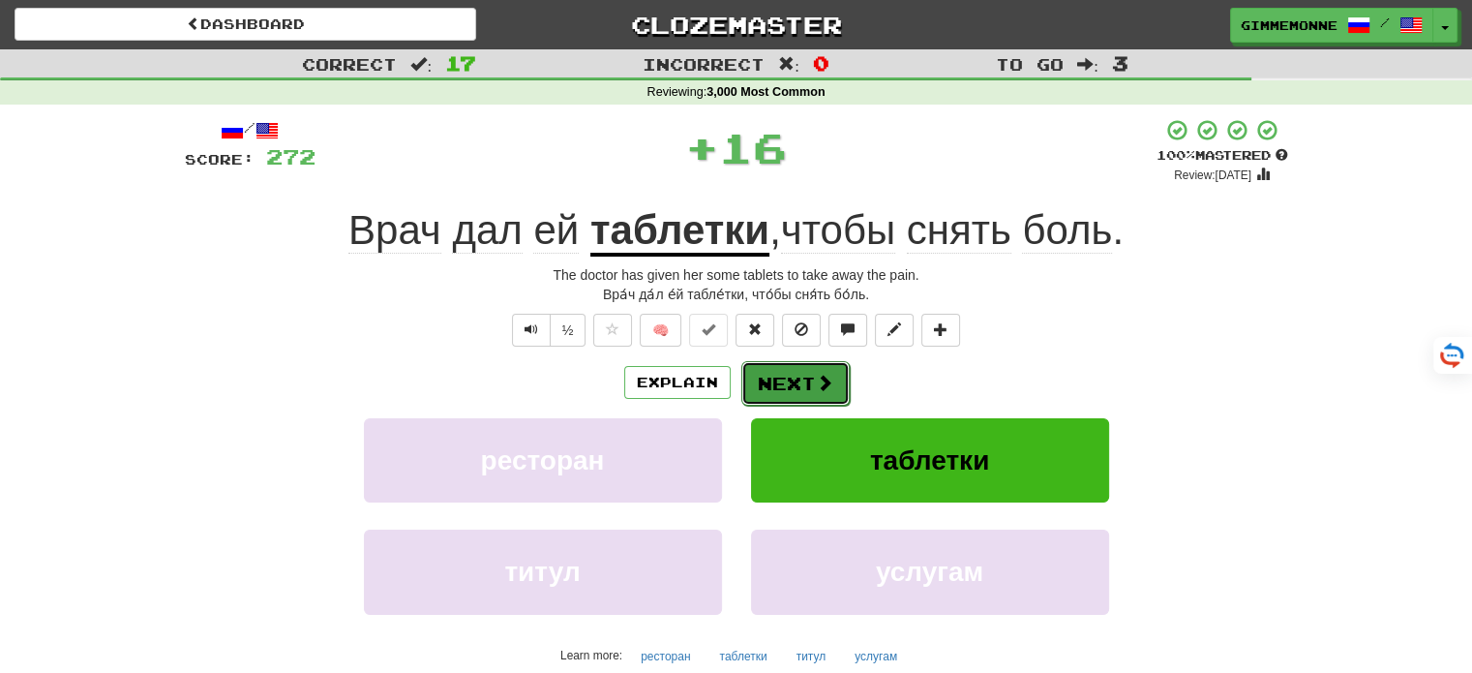
click at [775, 378] on button "Next" at bounding box center [795, 383] width 108 height 45
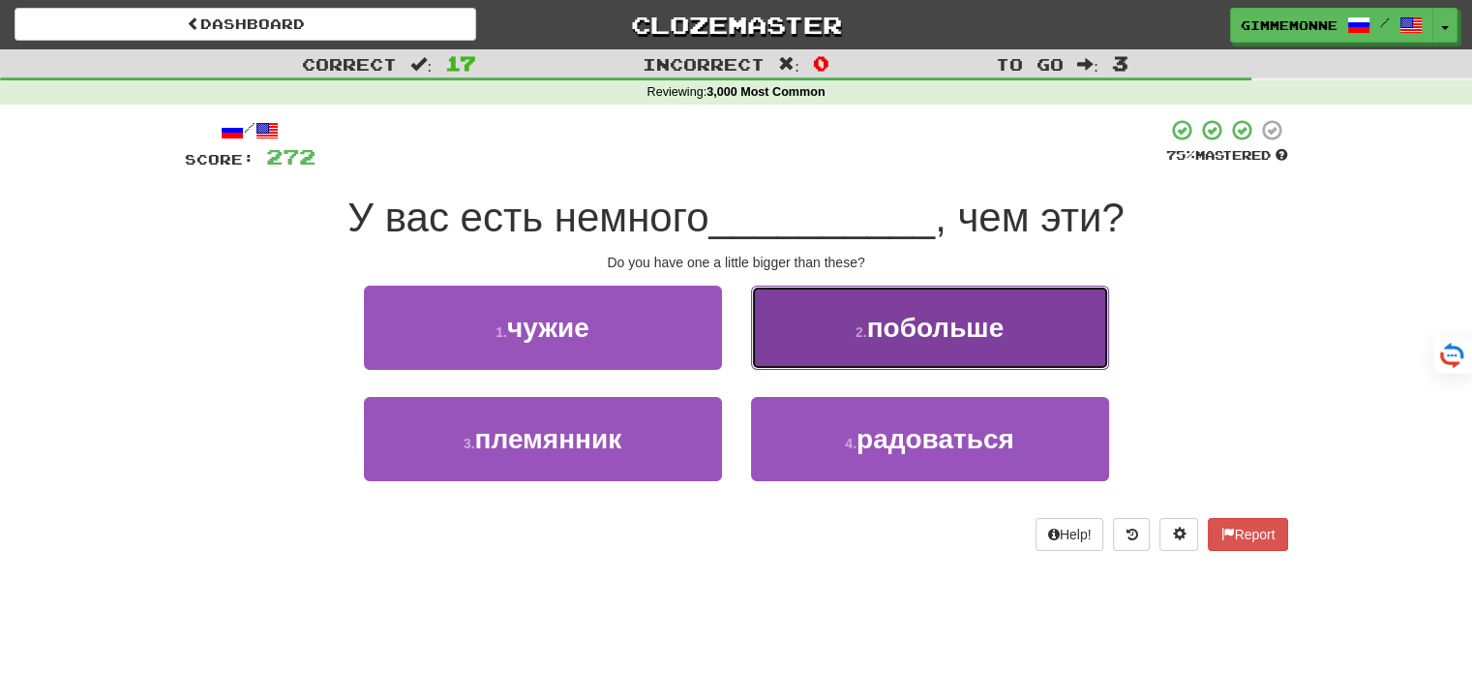
click at [797, 332] on button "2 . побольше" at bounding box center [930, 327] width 358 height 84
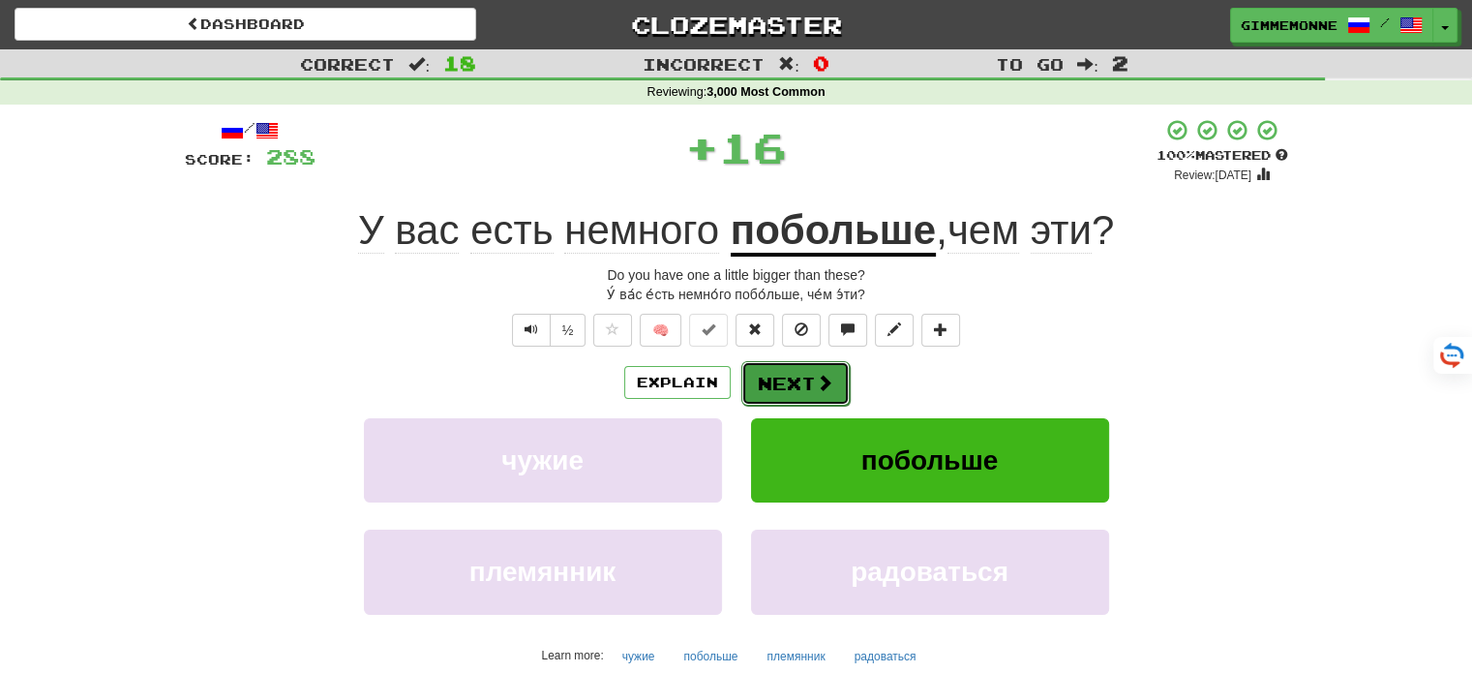
click at [771, 385] on button "Next" at bounding box center [795, 383] width 108 height 45
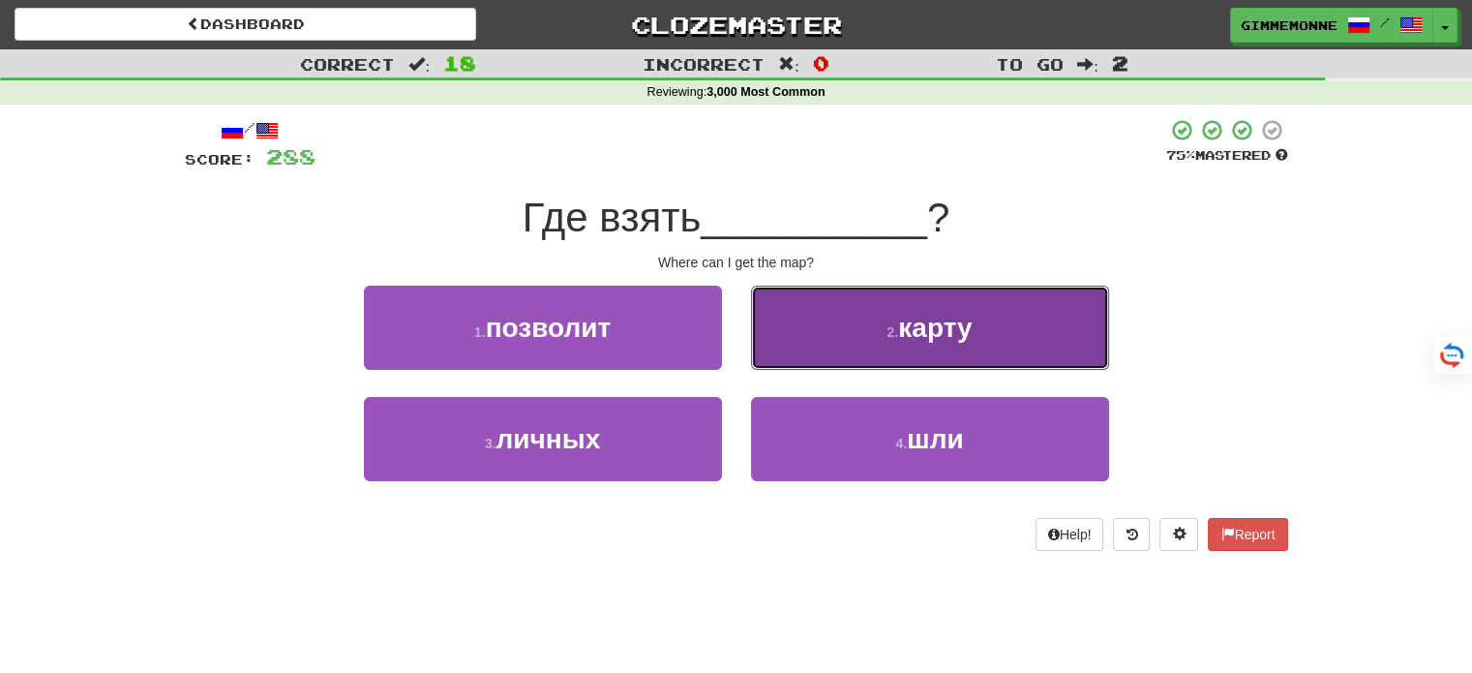
click at [753, 358] on button "2 . карту" at bounding box center [930, 327] width 358 height 84
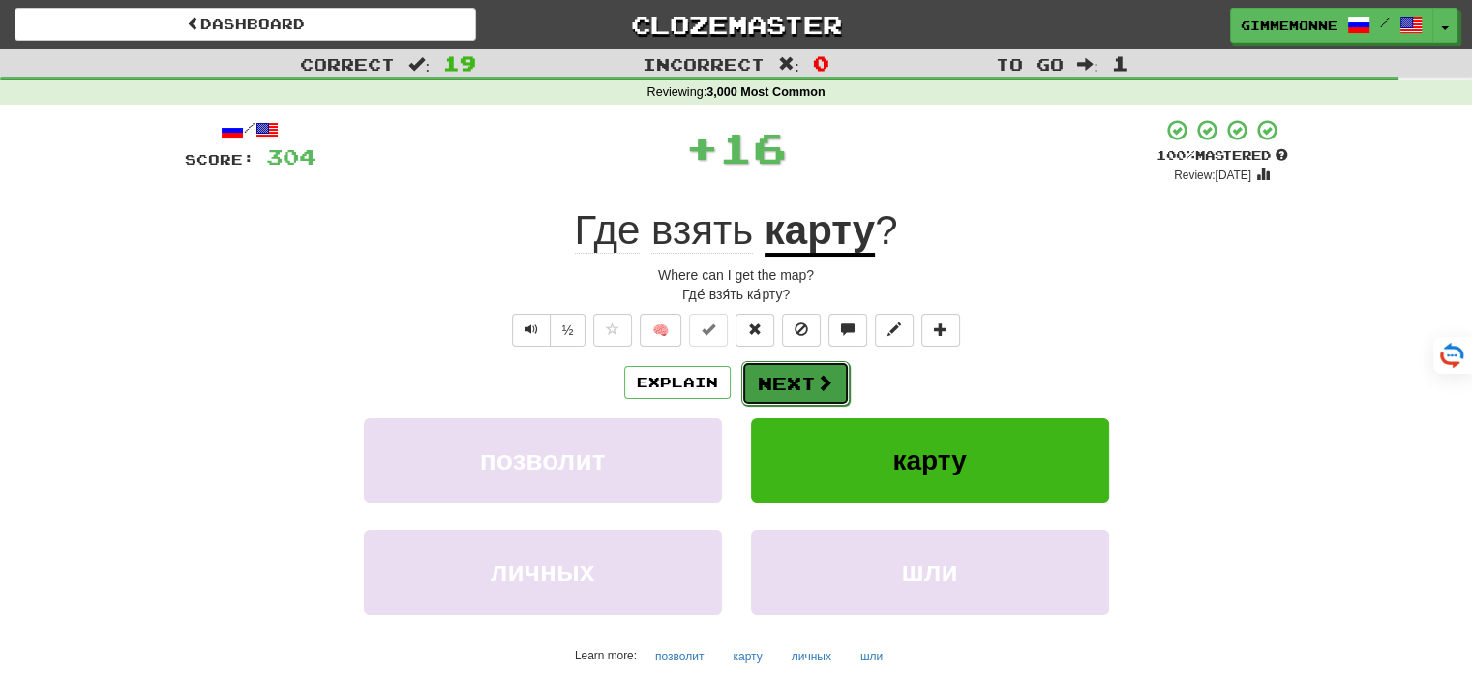
click at [786, 394] on button "Next" at bounding box center [795, 383] width 108 height 45
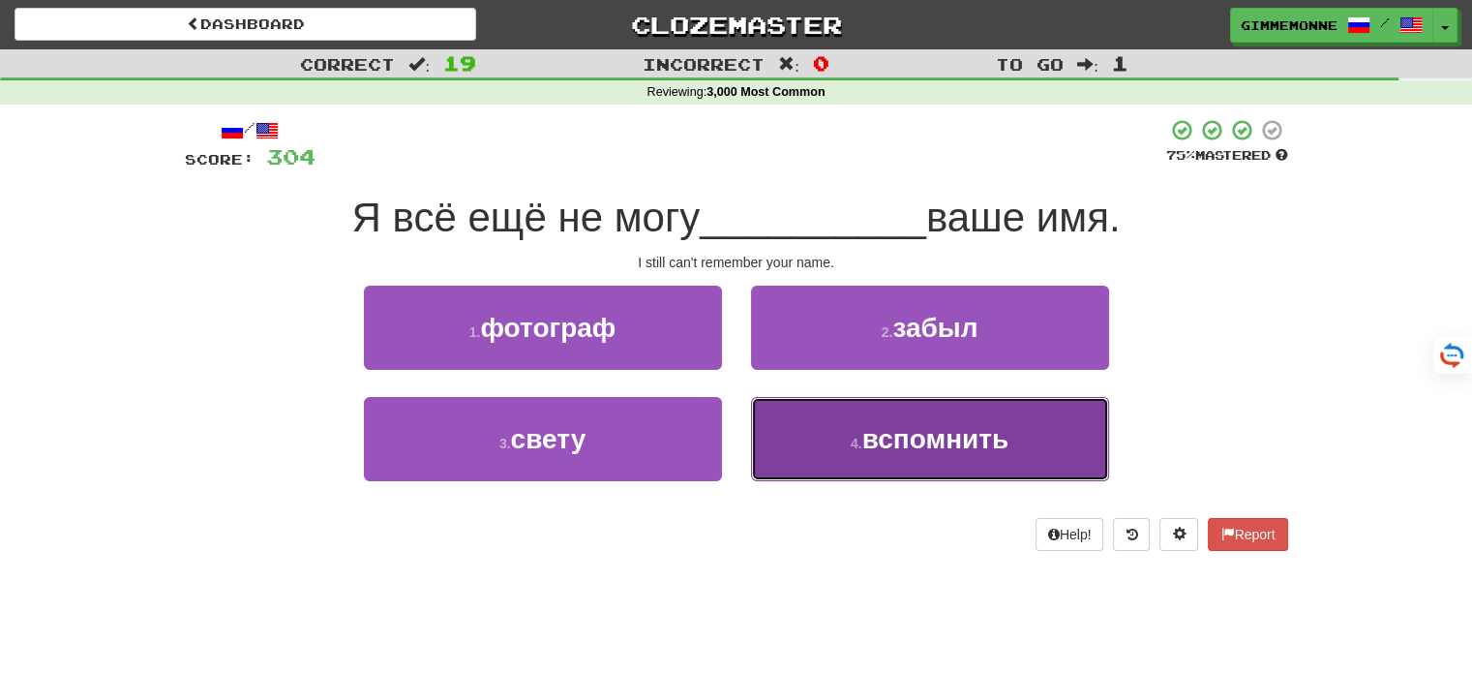
click at [813, 428] on button "4 . вспомнить" at bounding box center [930, 439] width 358 height 84
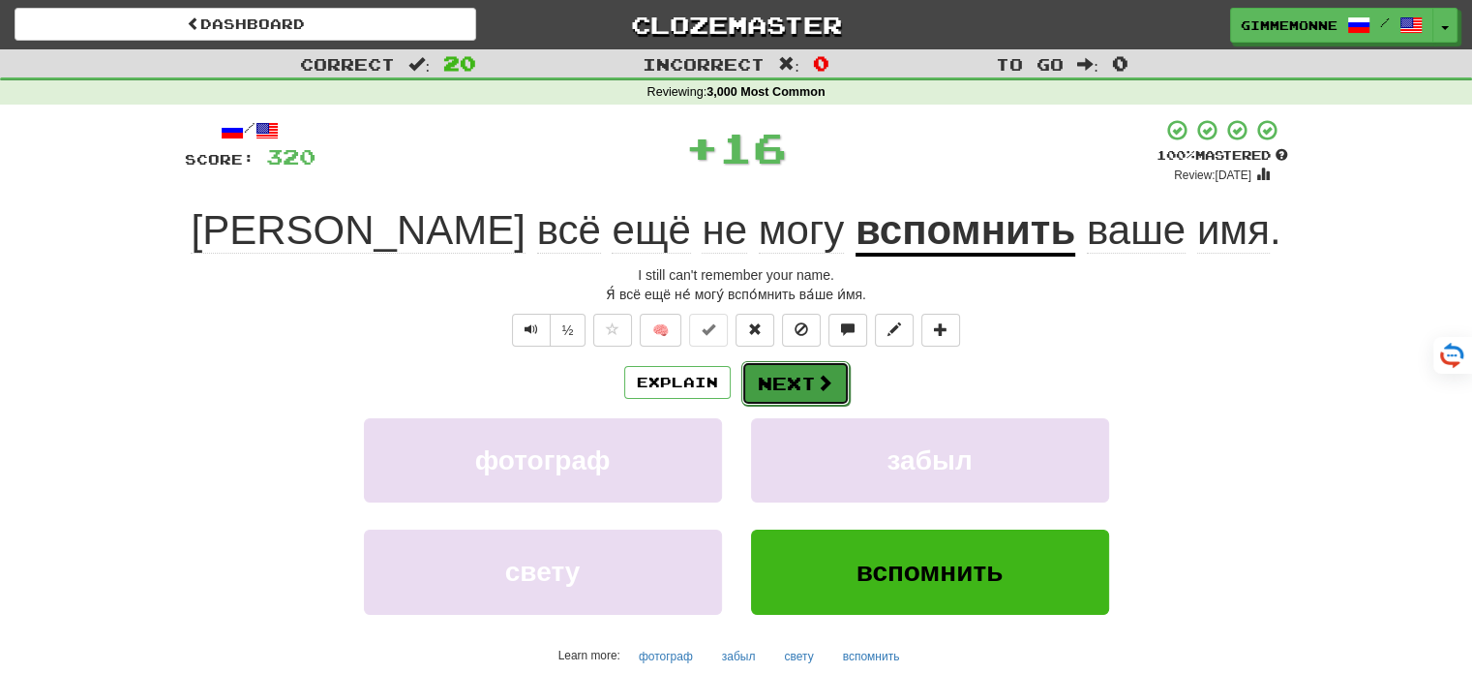
click at [817, 382] on span at bounding box center [824, 382] width 17 height 17
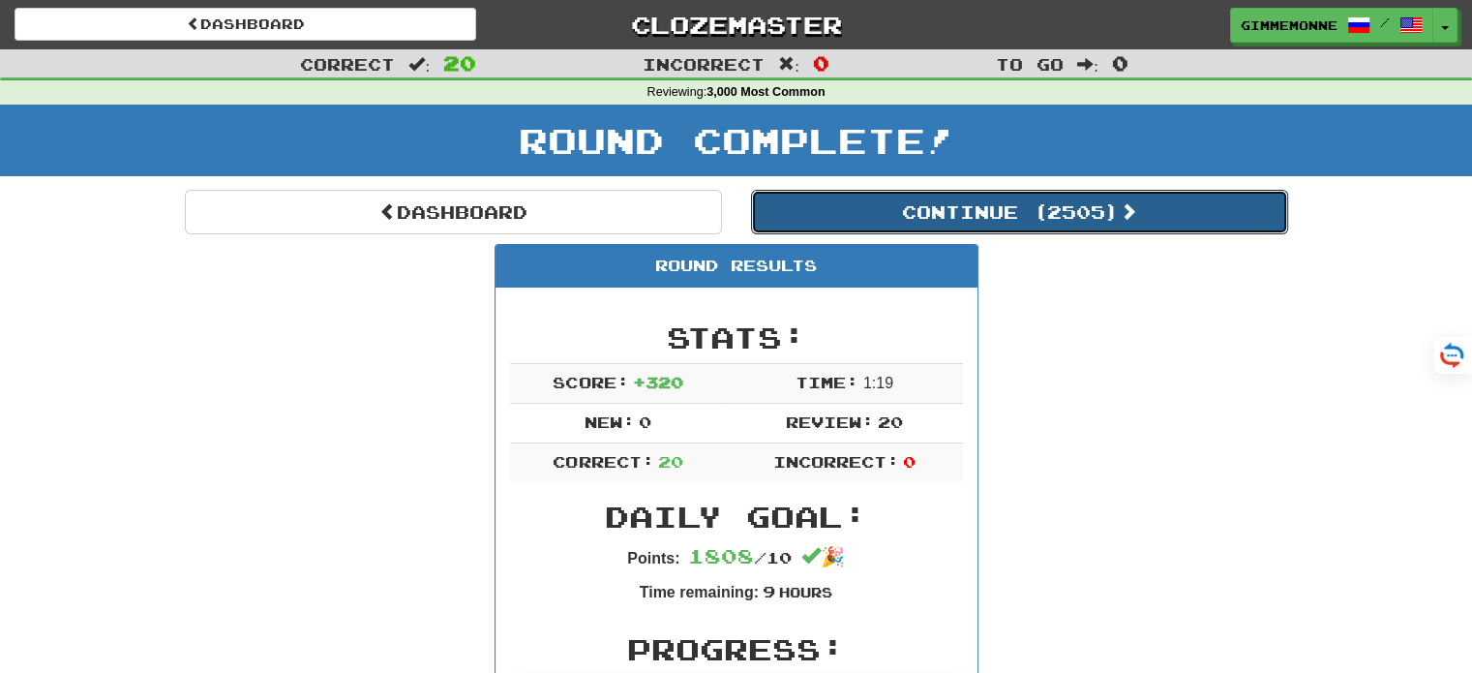
click at [1029, 218] on button "Continue ( 2505 )" at bounding box center [1019, 212] width 537 height 45
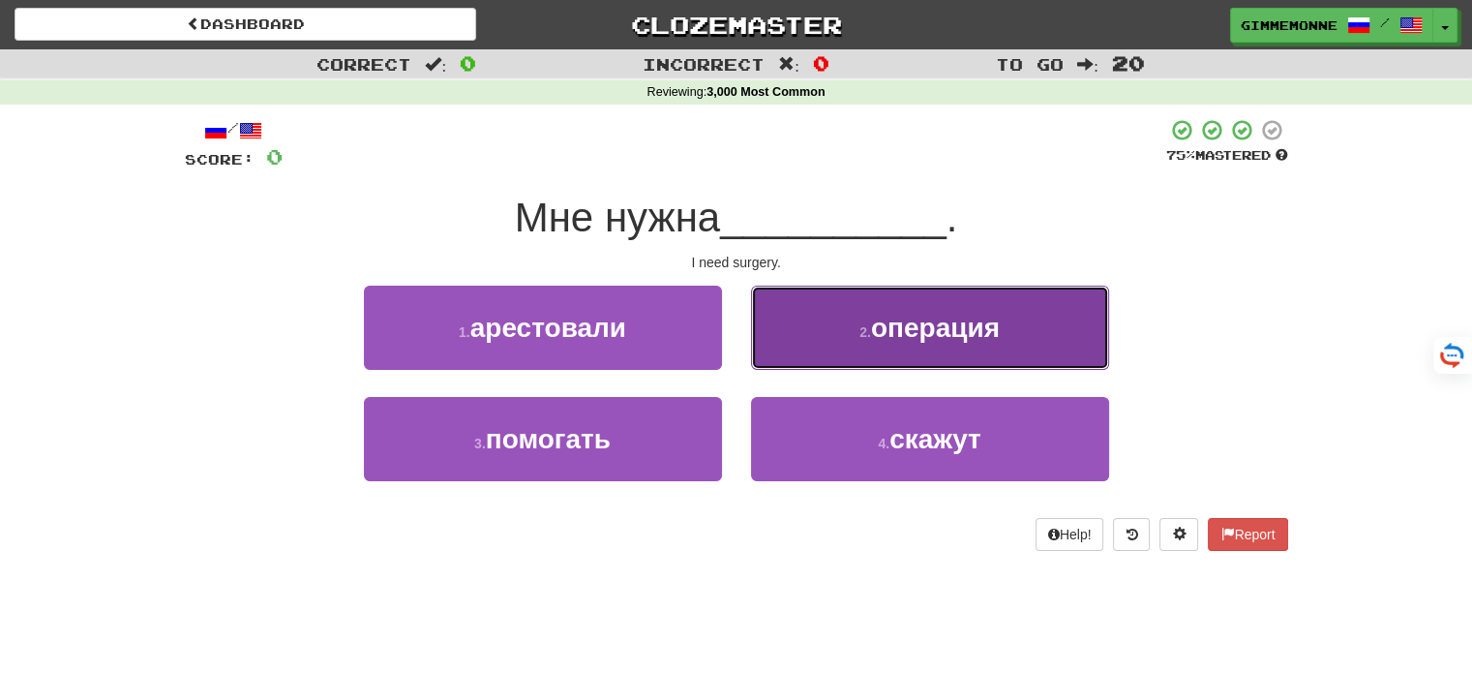
click at [828, 343] on button "2 . операция" at bounding box center [930, 327] width 358 height 84
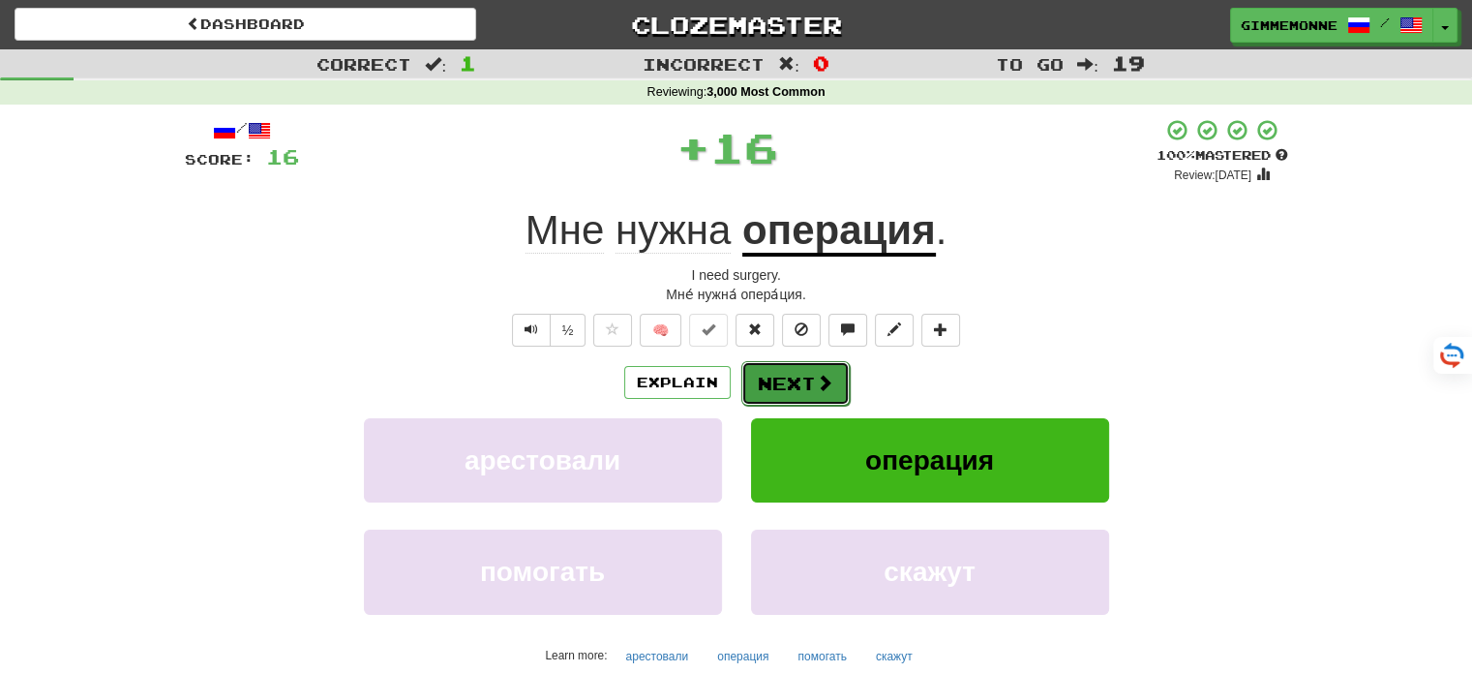
click at [787, 401] on button "Next" at bounding box center [795, 383] width 108 height 45
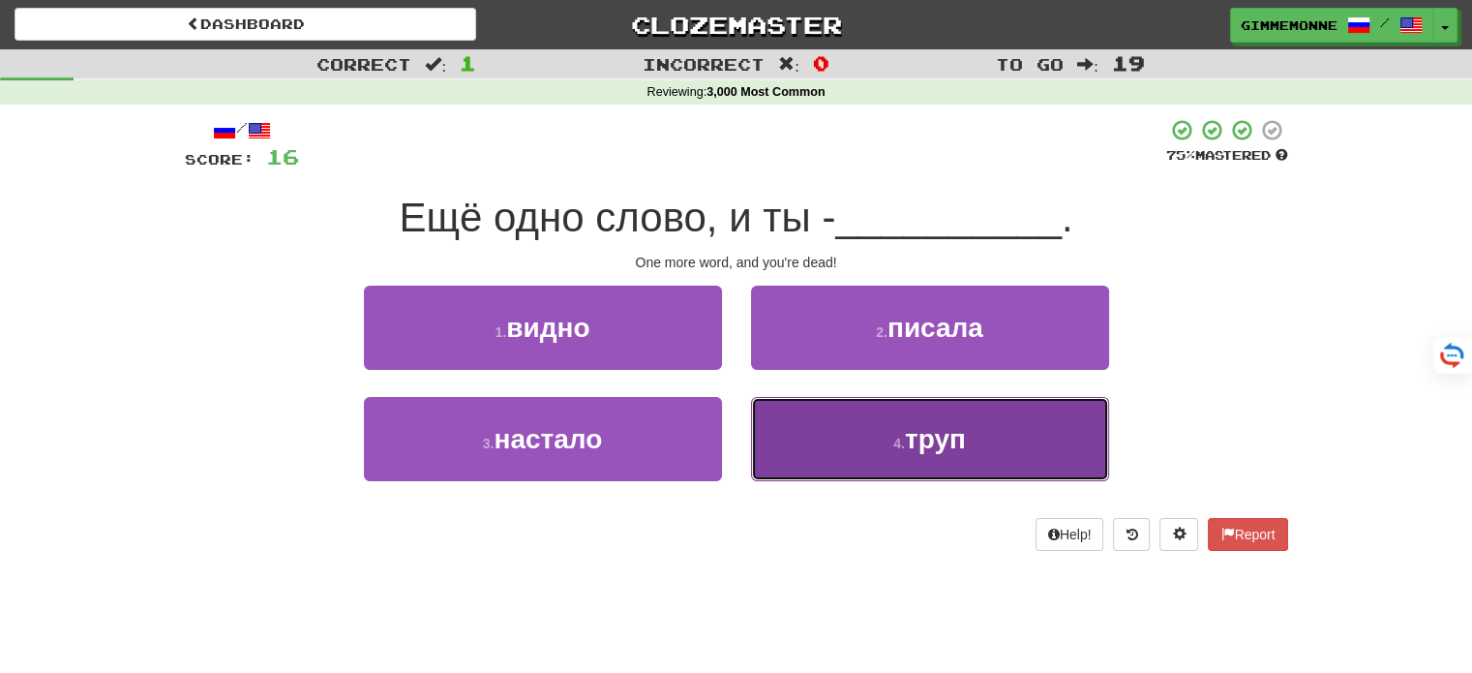
click at [875, 430] on button "4 . труп" at bounding box center [930, 439] width 358 height 84
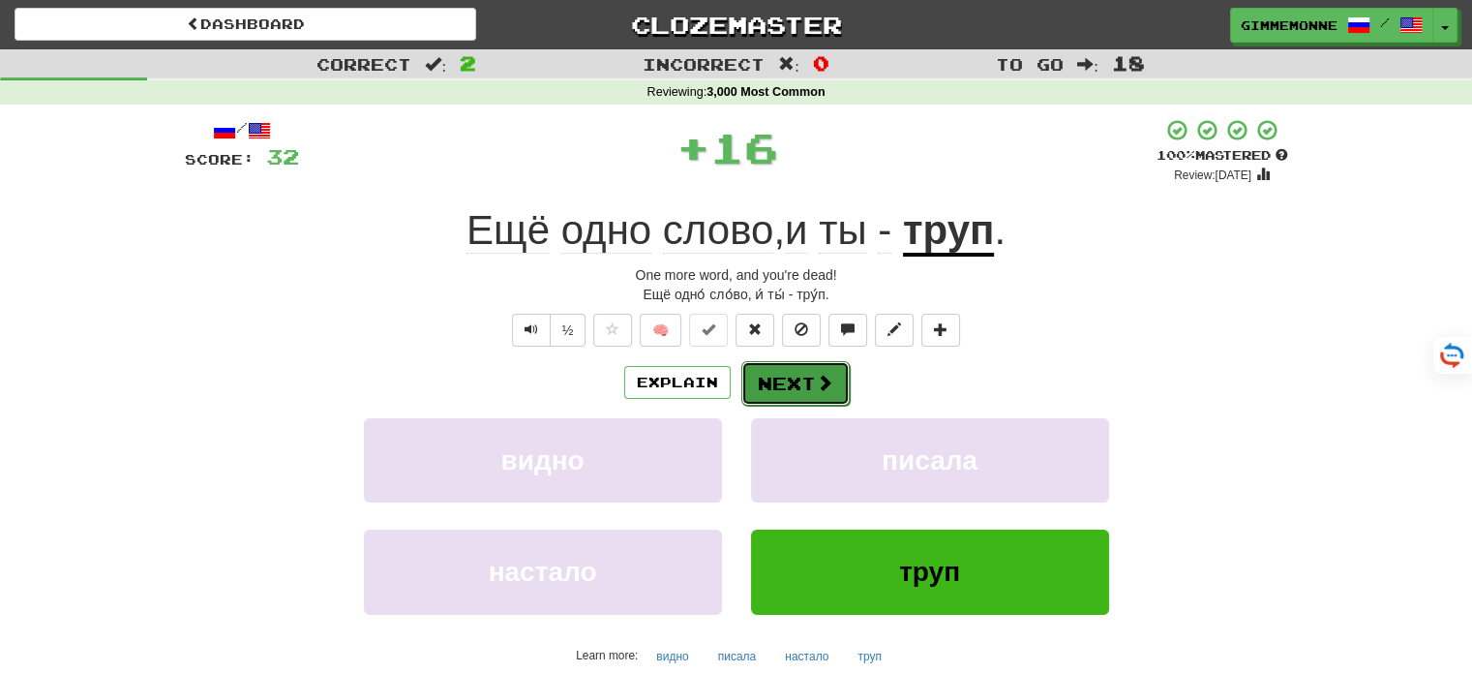
click at [818, 394] on button "Next" at bounding box center [795, 383] width 108 height 45
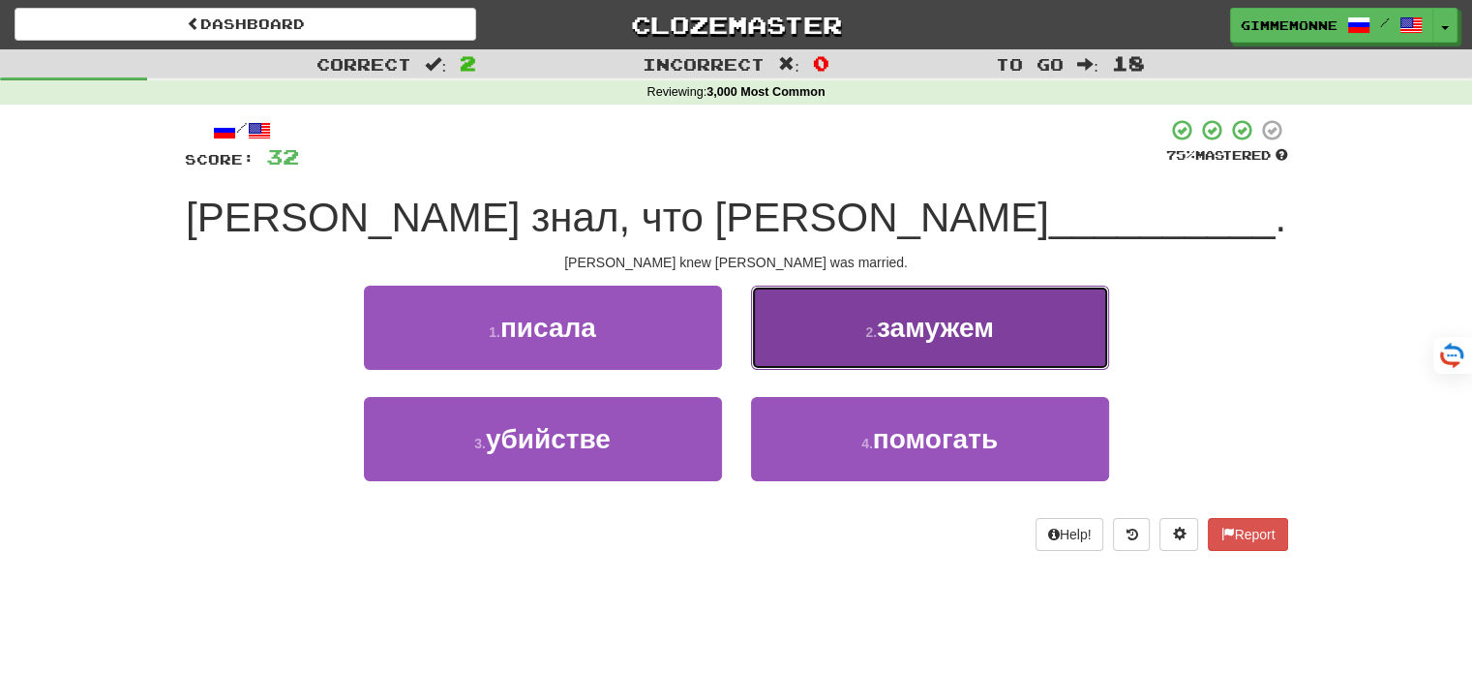
click at [851, 325] on button "2 . замужем" at bounding box center [930, 327] width 358 height 84
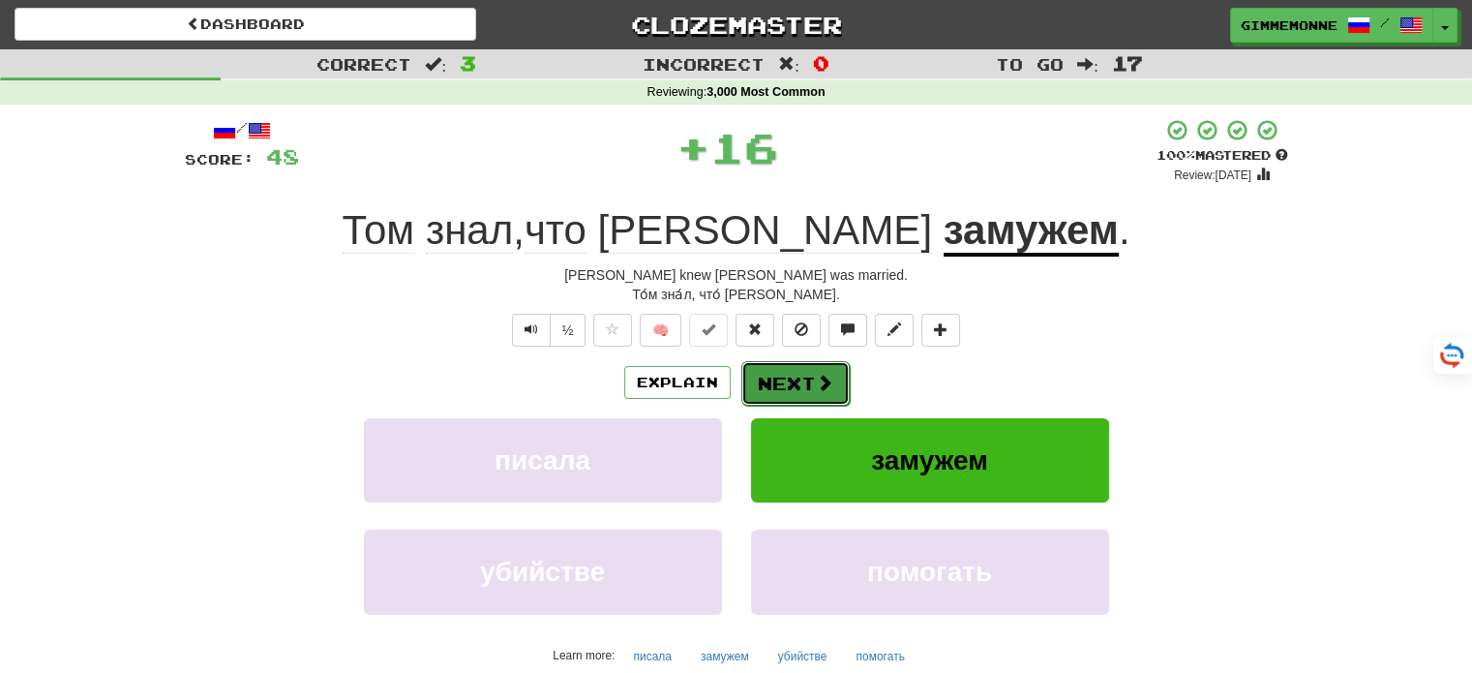
click at [801, 382] on button "Next" at bounding box center [795, 383] width 108 height 45
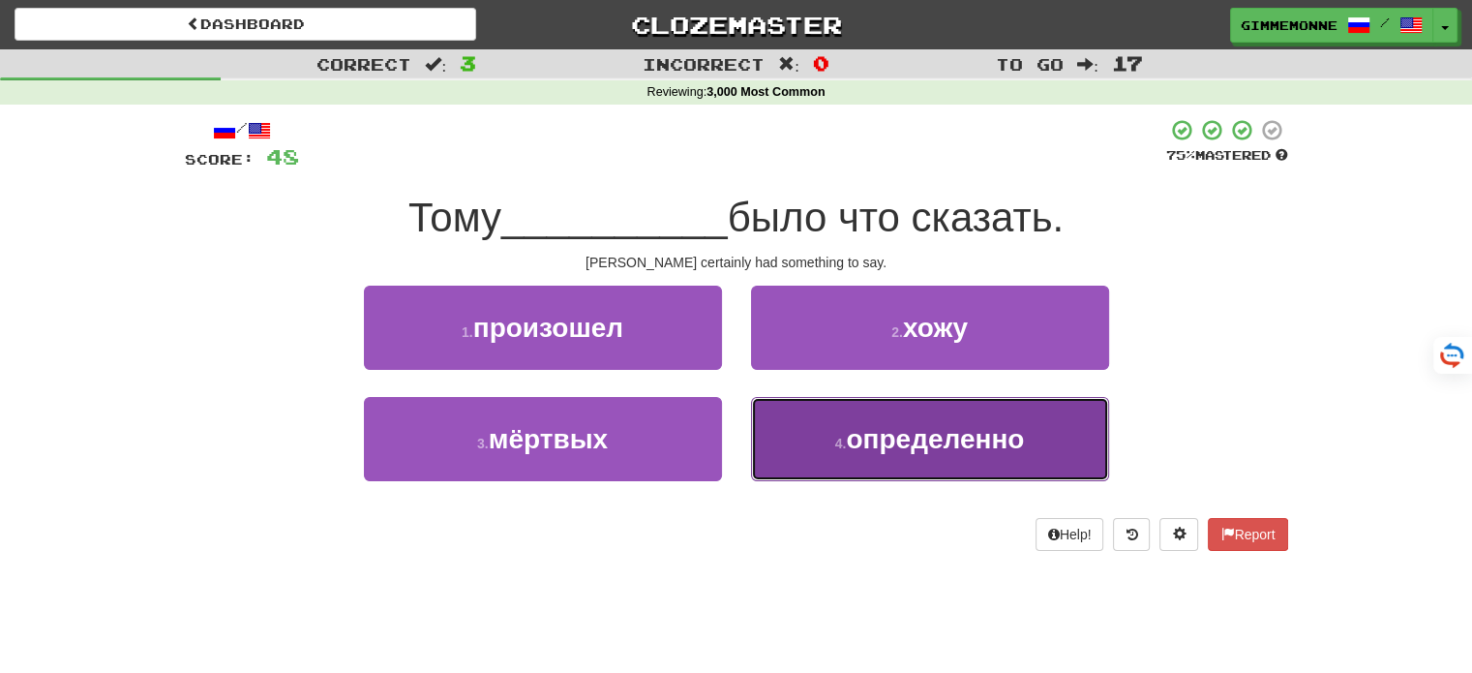
click at [778, 436] on button "4 . определенно" at bounding box center [930, 439] width 358 height 84
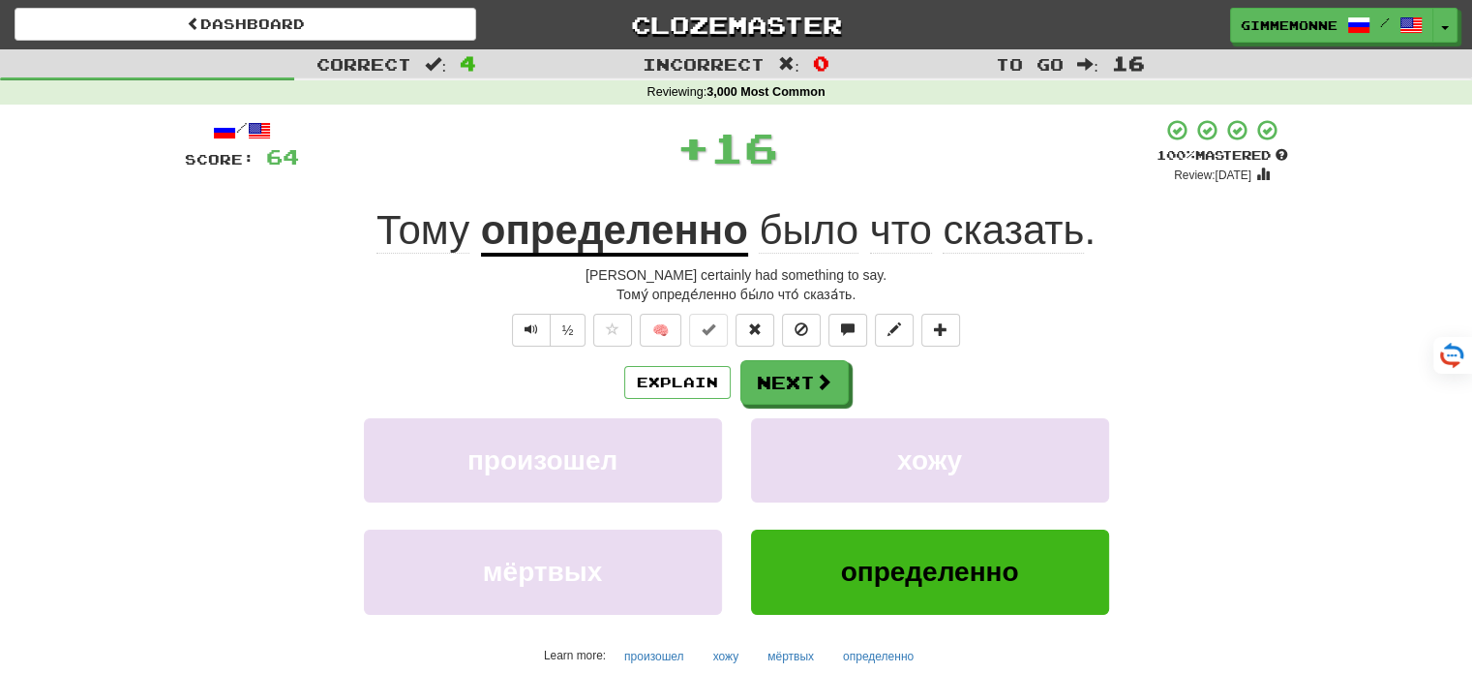
click at [630, 243] on u "определенно" at bounding box center [614, 231] width 267 height 49
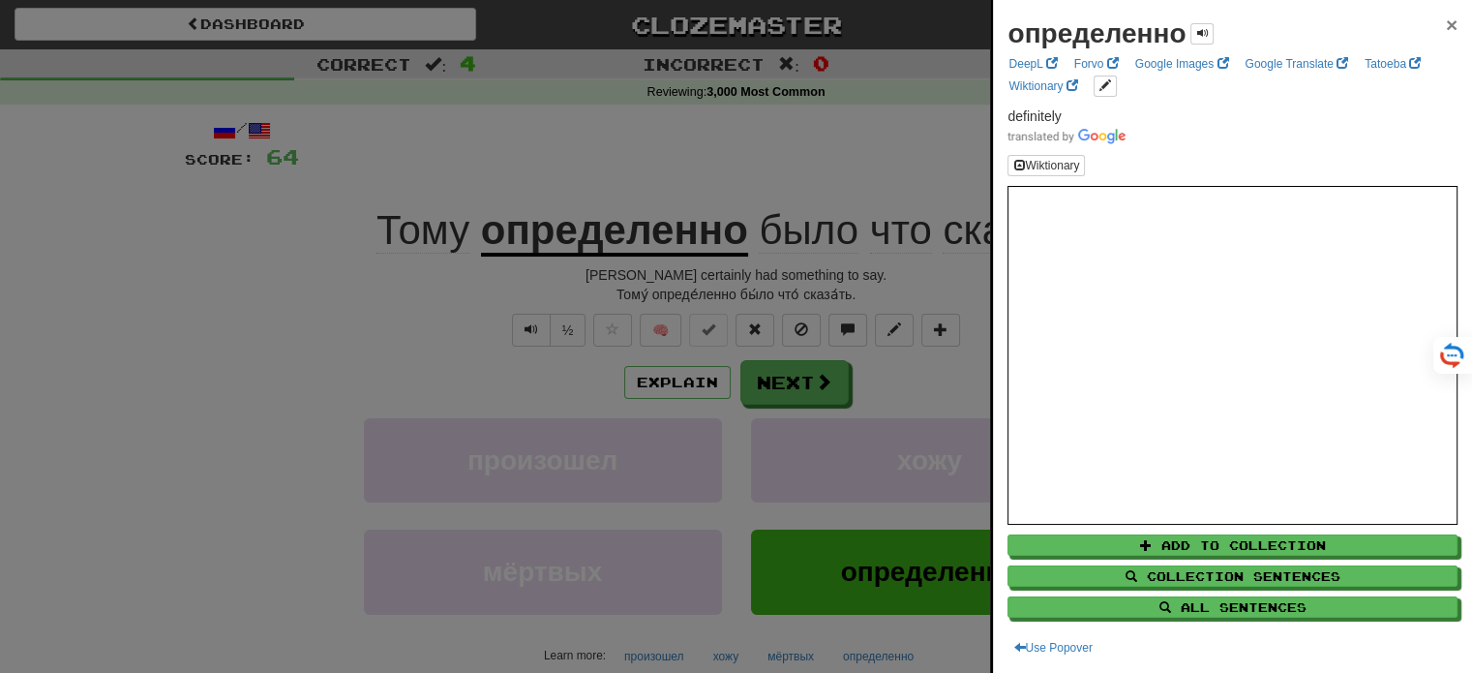
click at [1446, 17] on span "×" at bounding box center [1452, 25] width 12 height 22
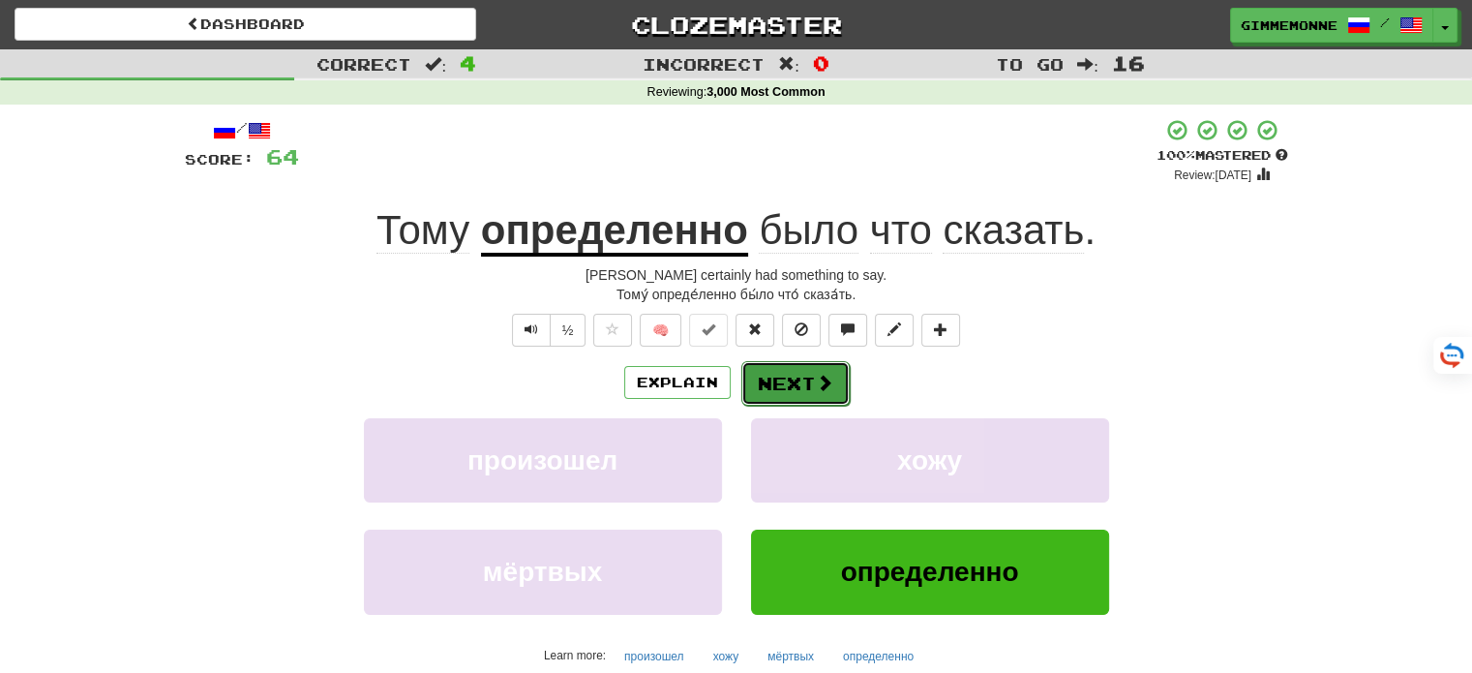
click at [809, 391] on button "Next" at bounding box center [795, 383] width 108 height 45
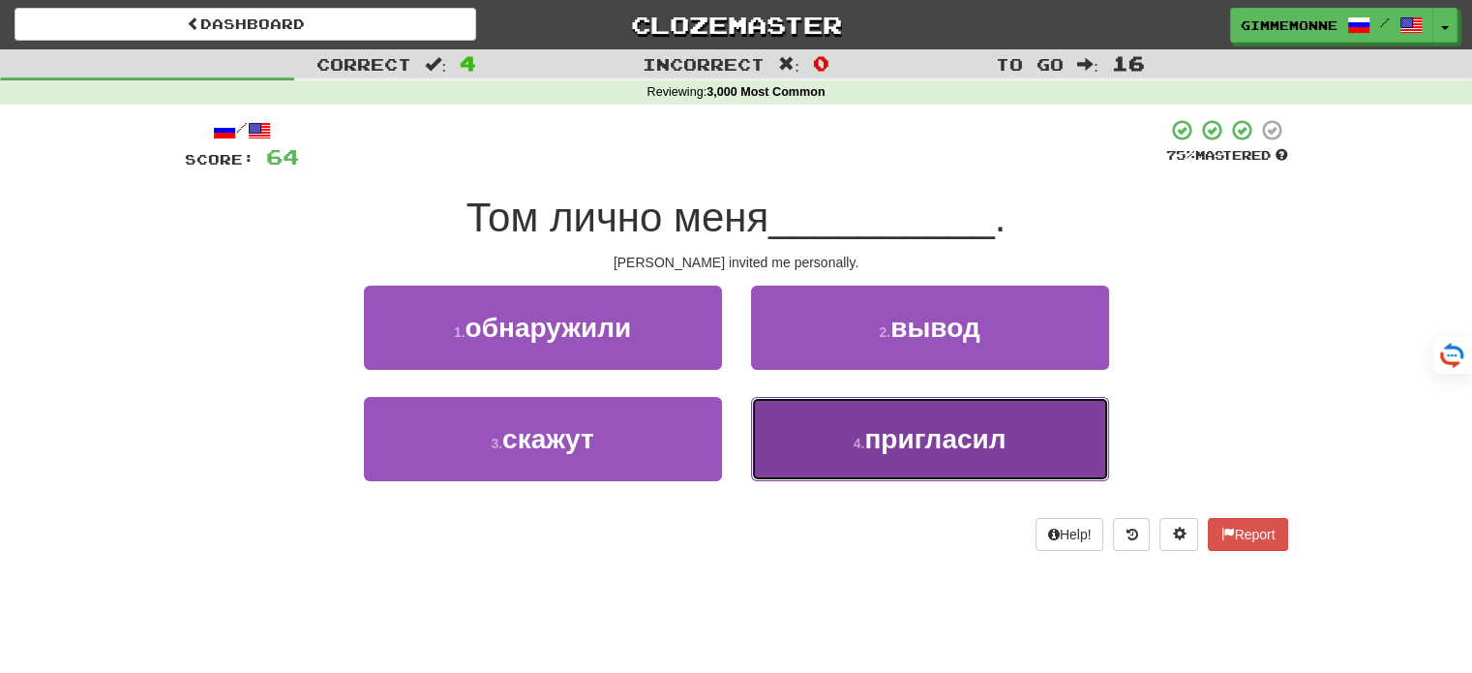
click at [804, 454] on button "4 . пригласил" at bounding box center [930, 439] width 358 height 84
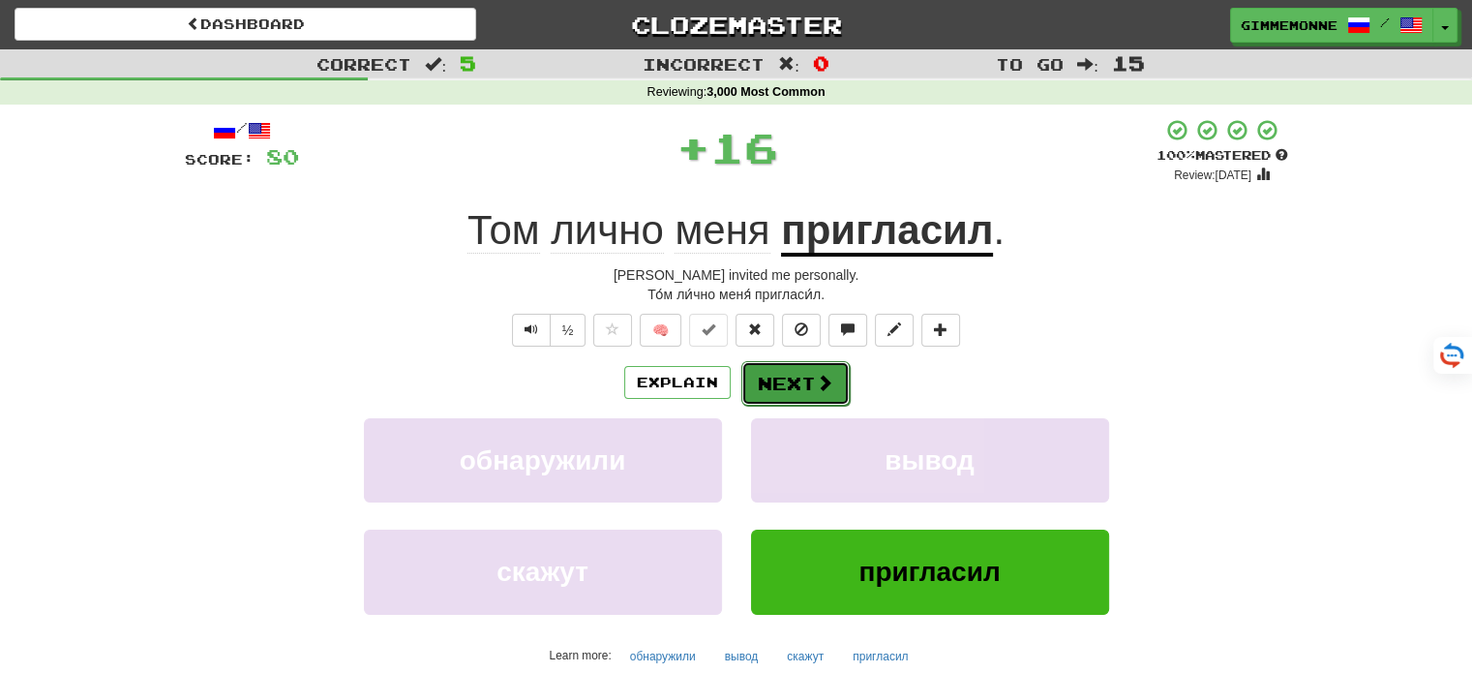
click at [797, 380] on button "Next" at bounding box center [795, 383] width 108 height 45
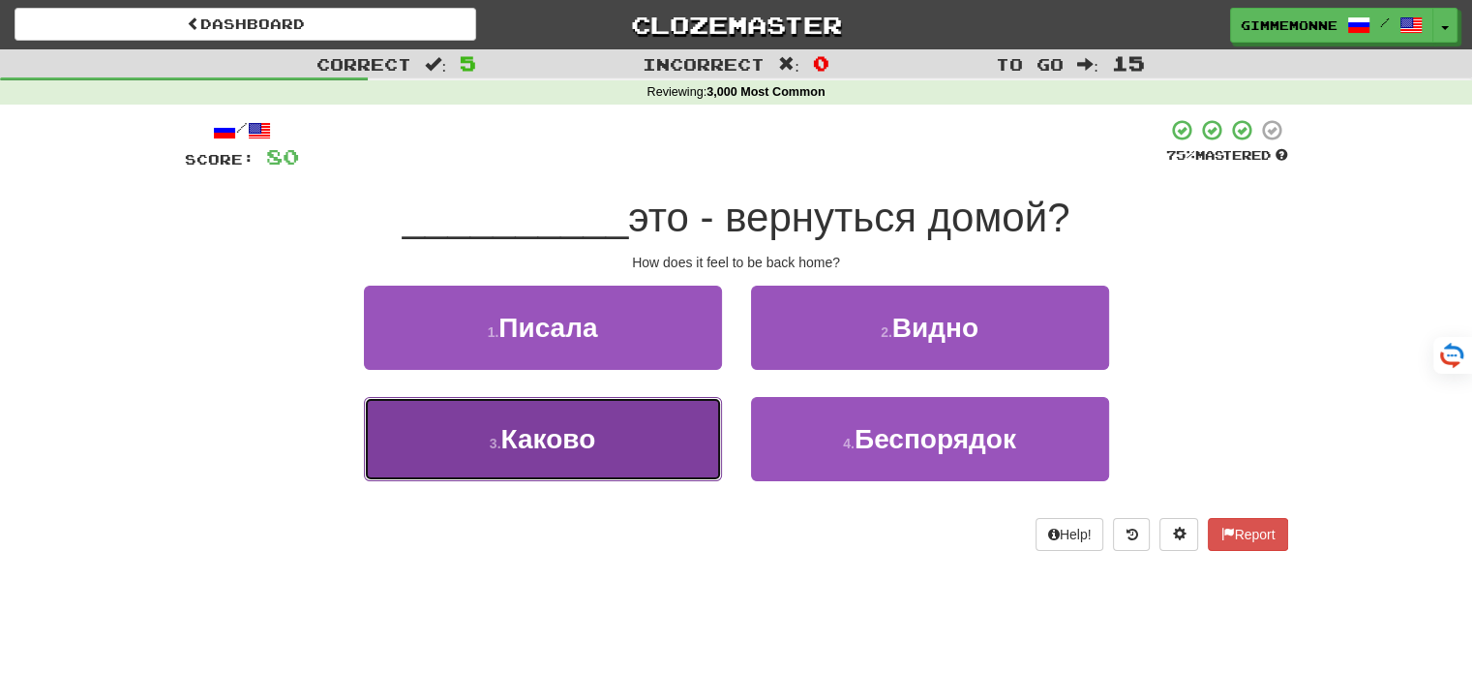
click at [666, 439] on button "3 . Каково" at bounding box center [543, 439] width 358 height 84
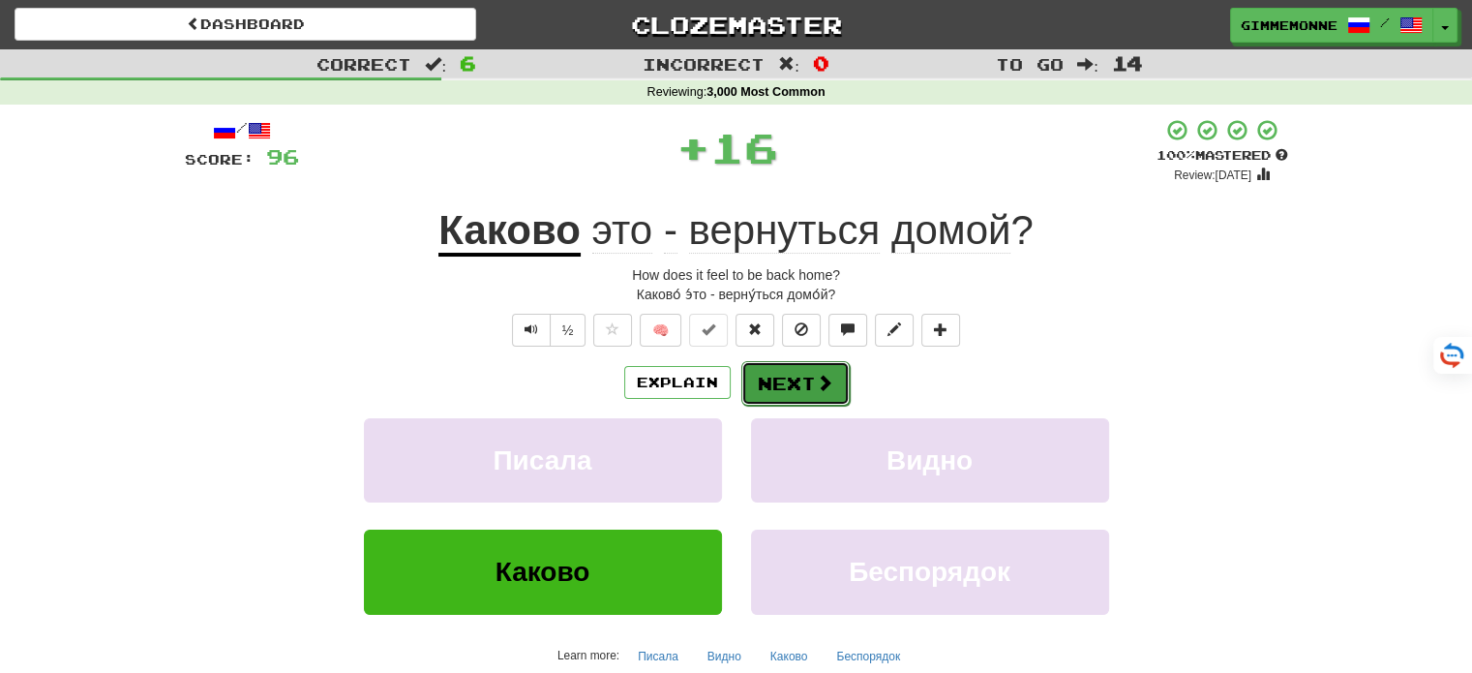
click at [765, 399] on button "Next" at bounding box center [795, 383] width 108 height 45
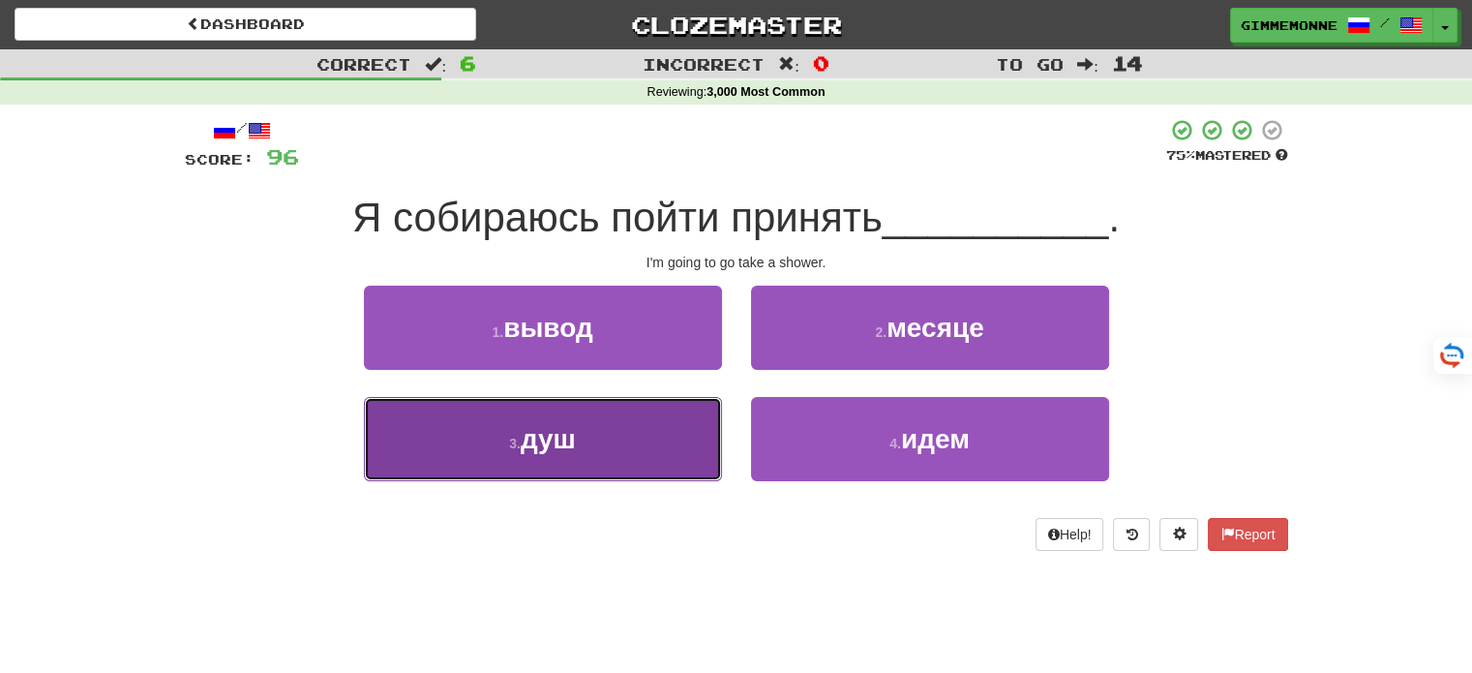
click at [676, 429] on button "3 . душ" at bounding box center [543, 439] width 358 height 84
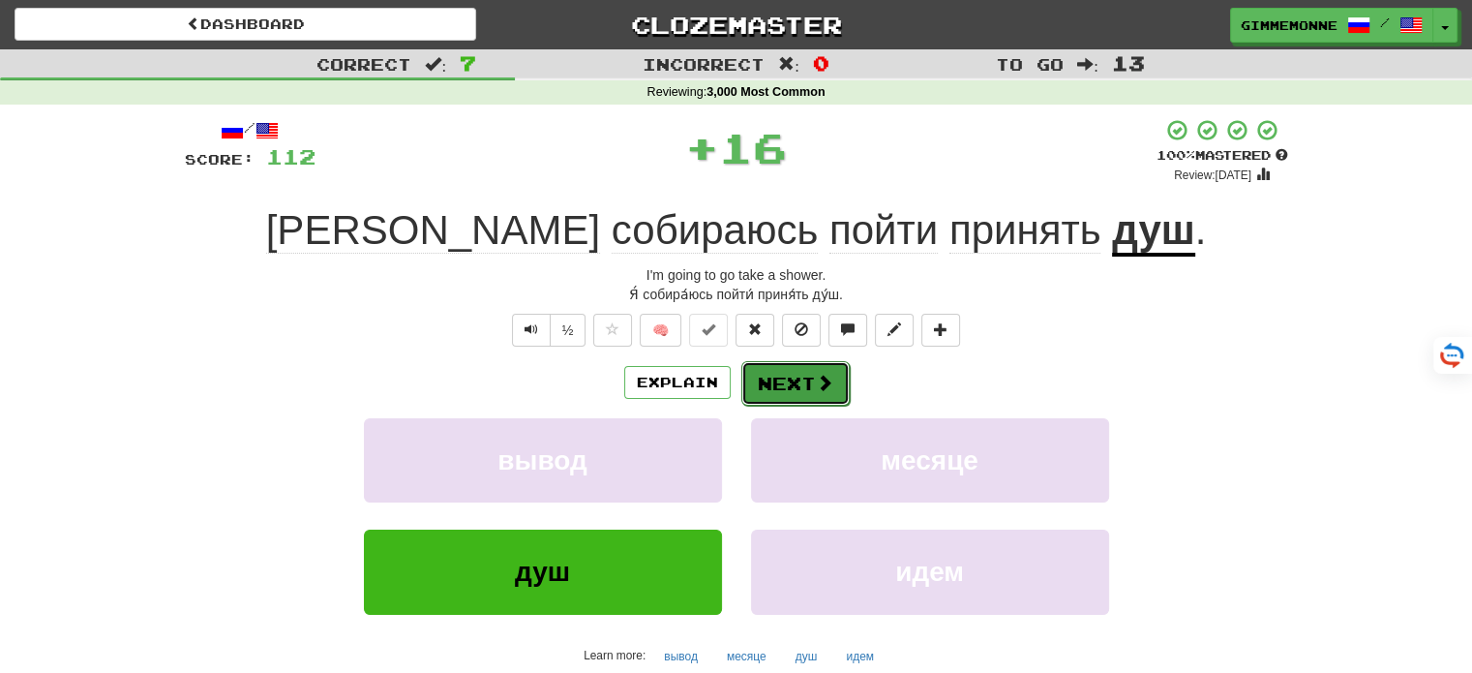
click at [743, 398] on button "Next" at bounding box center [795, 383] width 108 height 45
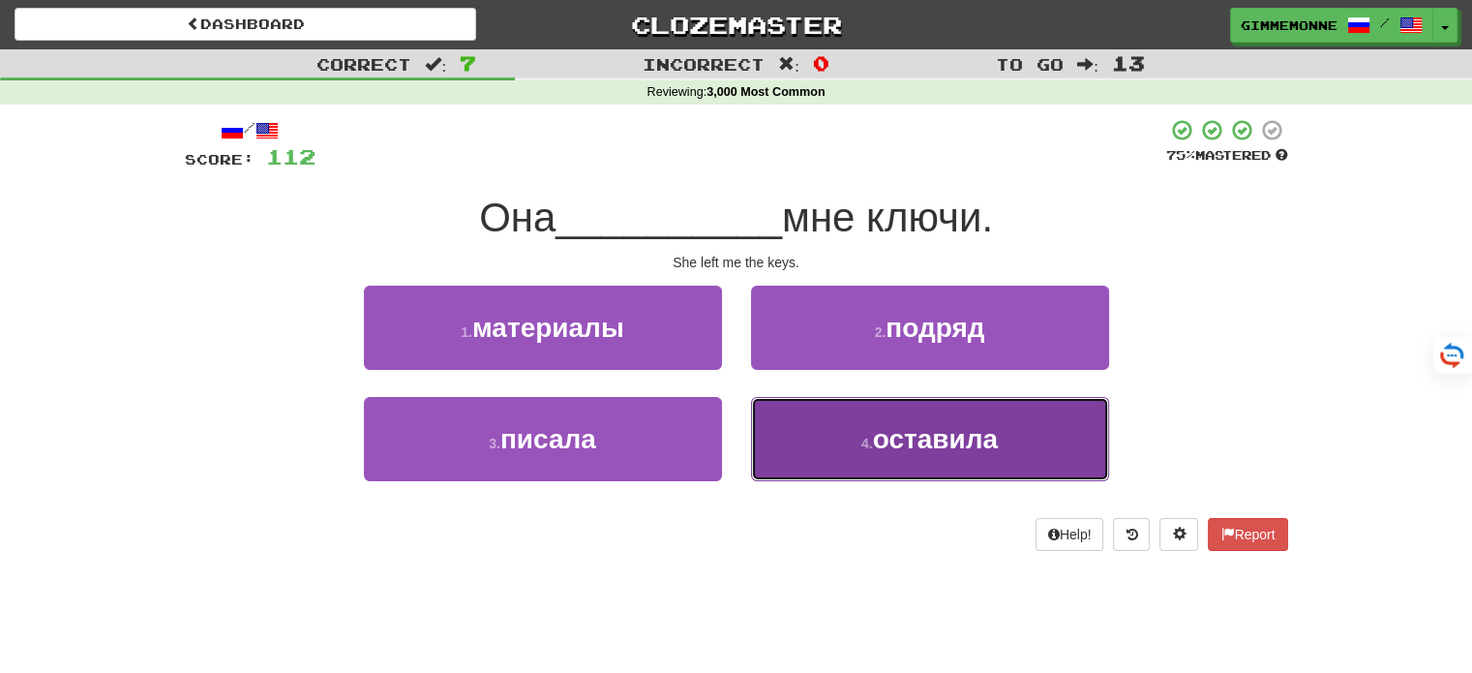
click at [805, 442] on button "4 . оставила" at bounding box center [930, 439] width 358 height 84
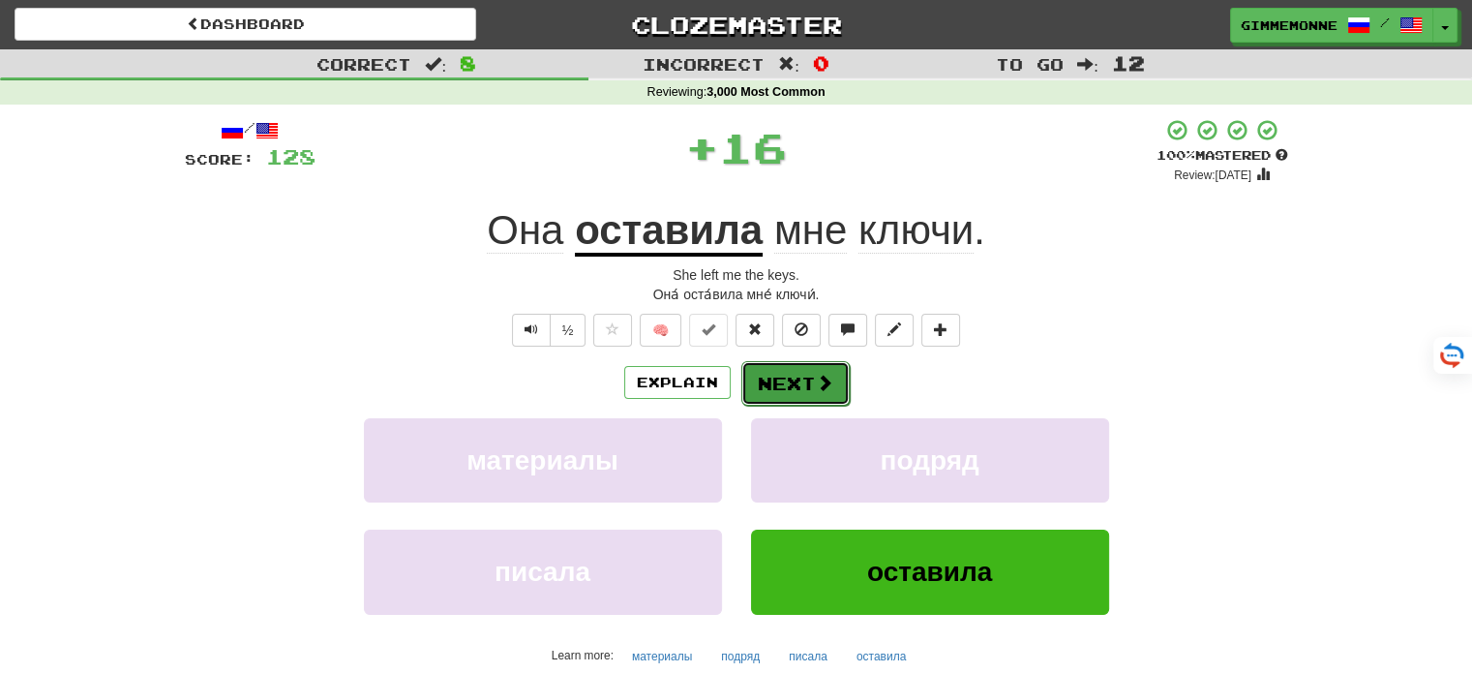
click at [782, 398] on button "Next" at bounding box center [795, 383] width 108 height 45
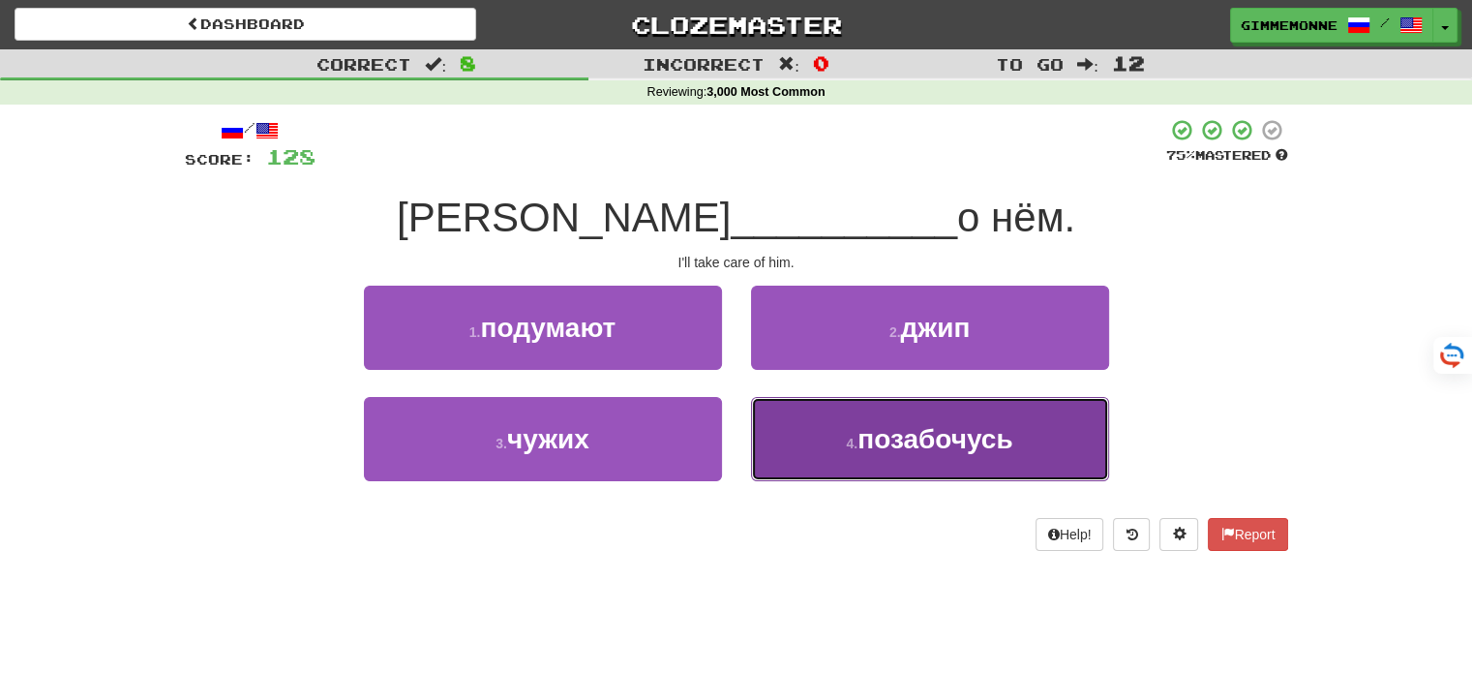
click at [766, 421] on button "4 . позабочусь" at bounding box center [930, 439] width 358 height 84
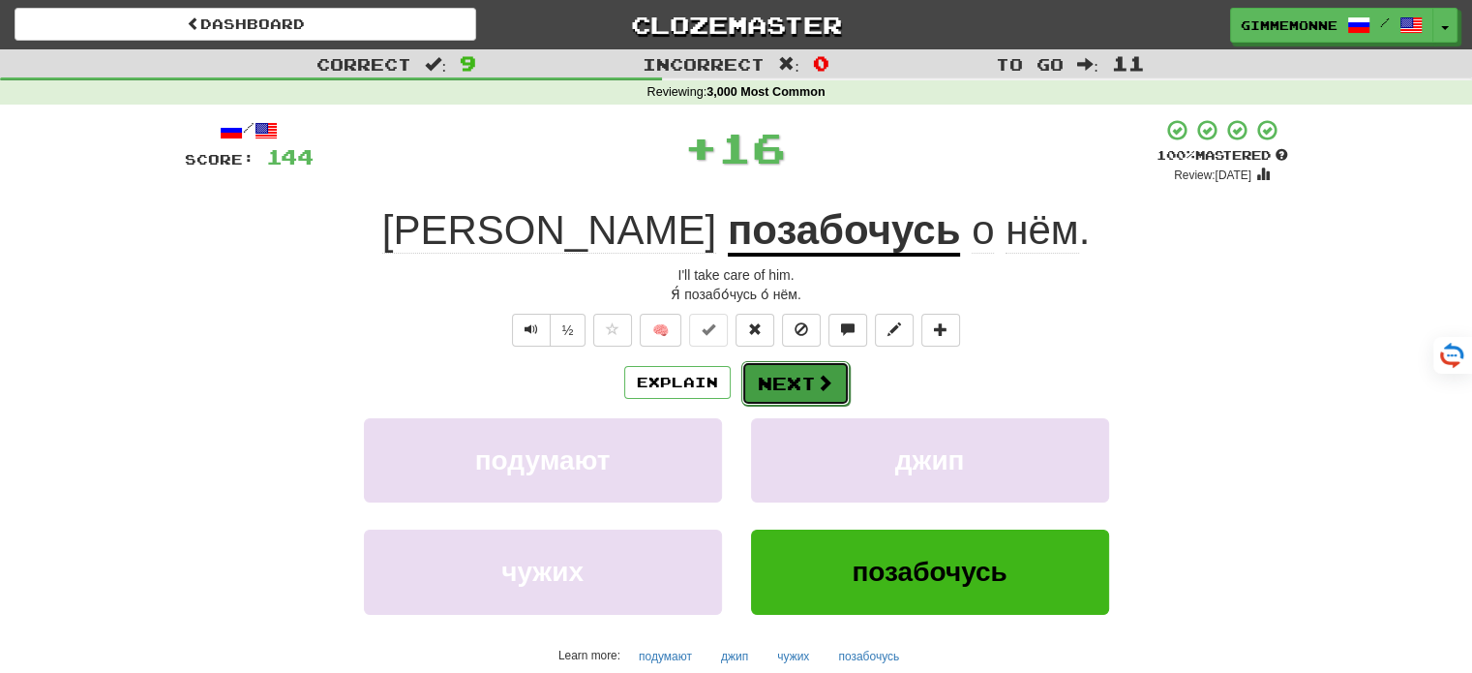
click at [765, 389] on button "Next" at bounding box center [795, 383] width 108 height 45
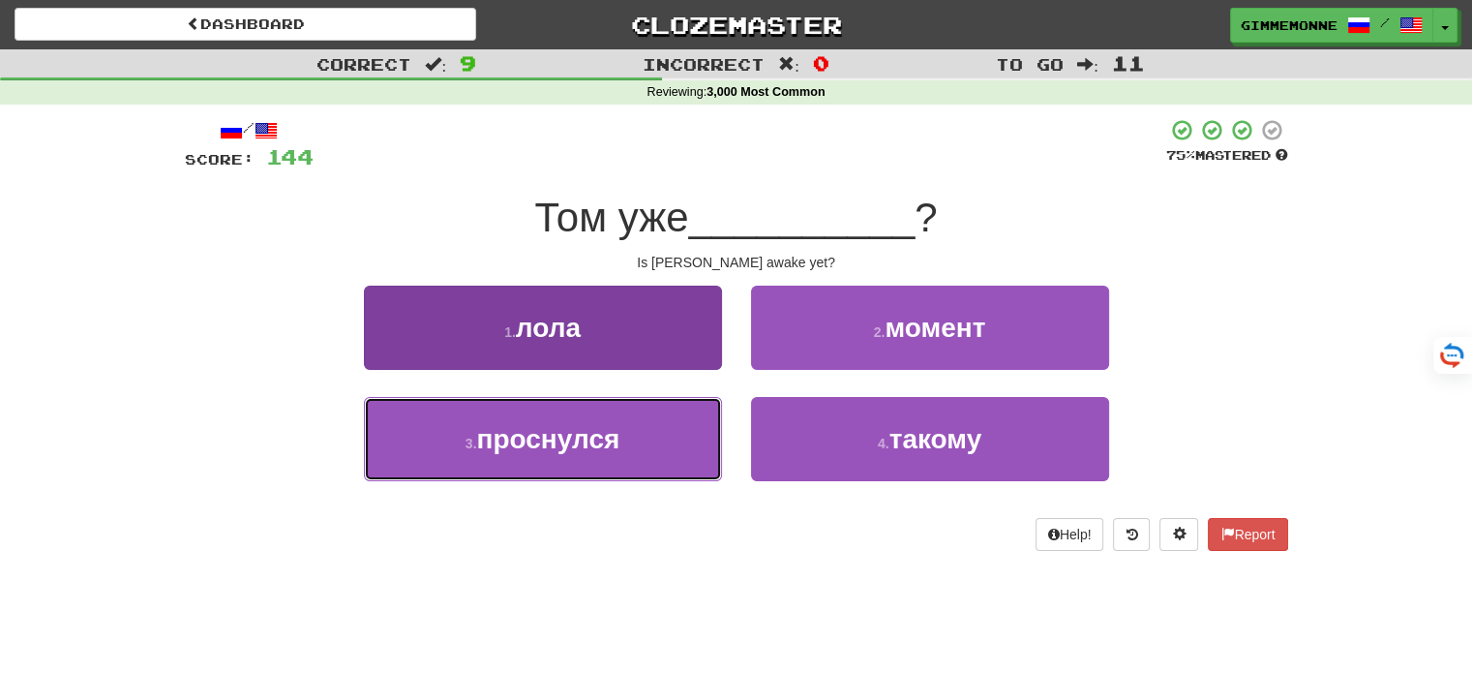
click at [681, 431] on button "3 . проснулся" at bounding box center [543, 439] width 358 height 84
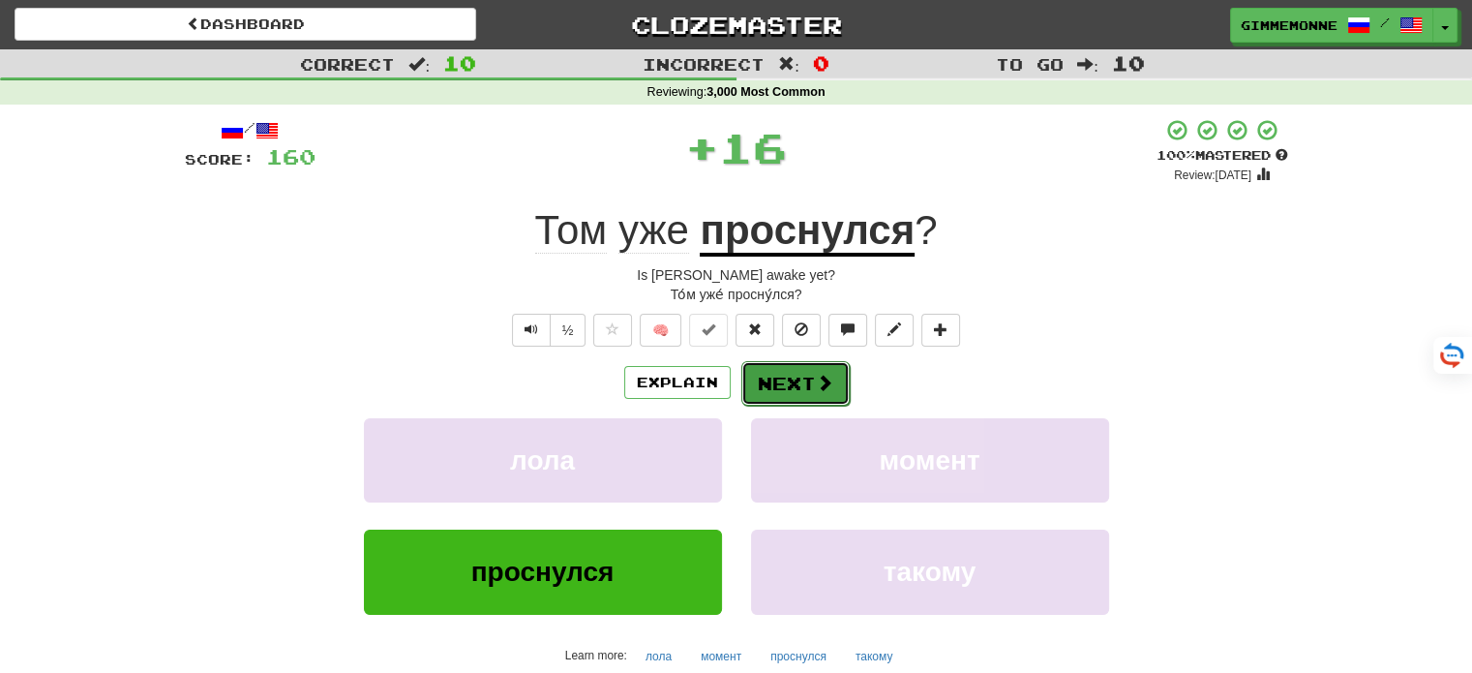
click at [778, 390] on button "Next" at bounding box center [795, 383] width 108 height 45
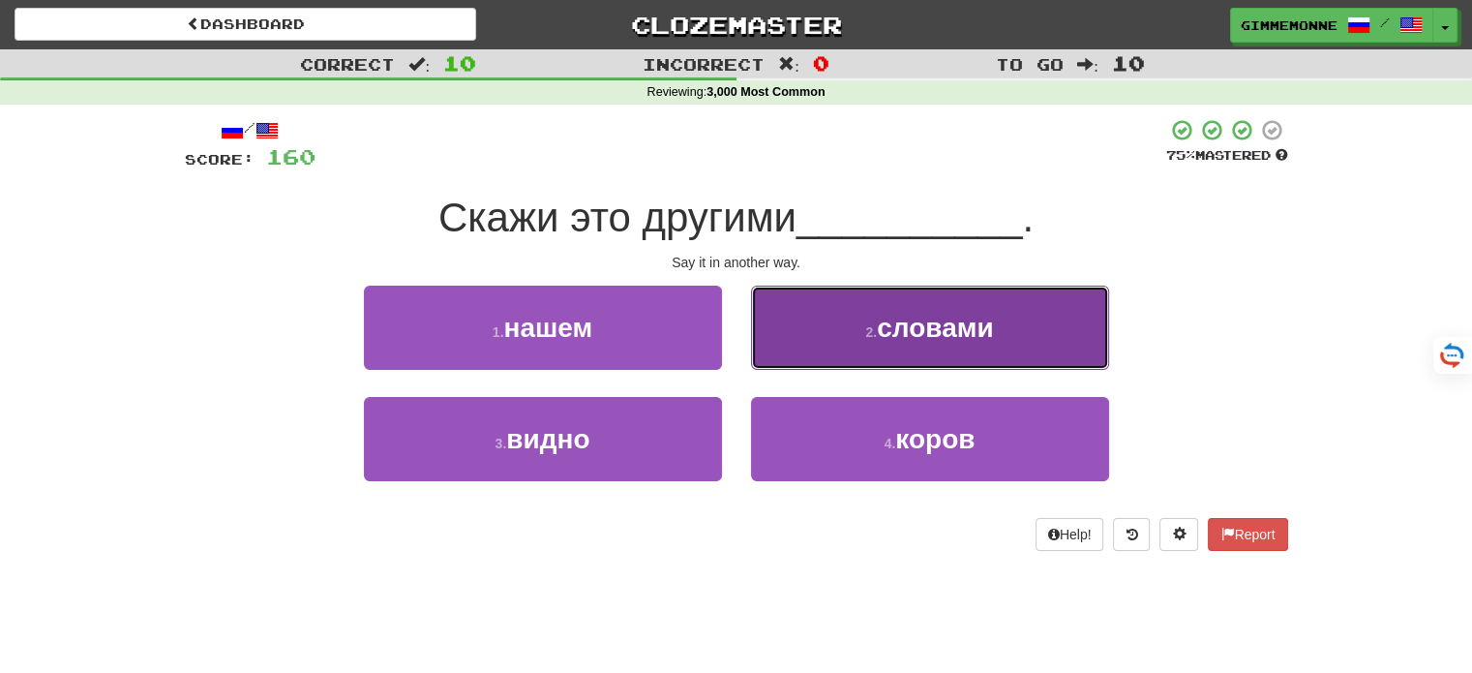
click at [827, 342] on button "2 . словами" at bounding box center [930, 327] width 358 height 84
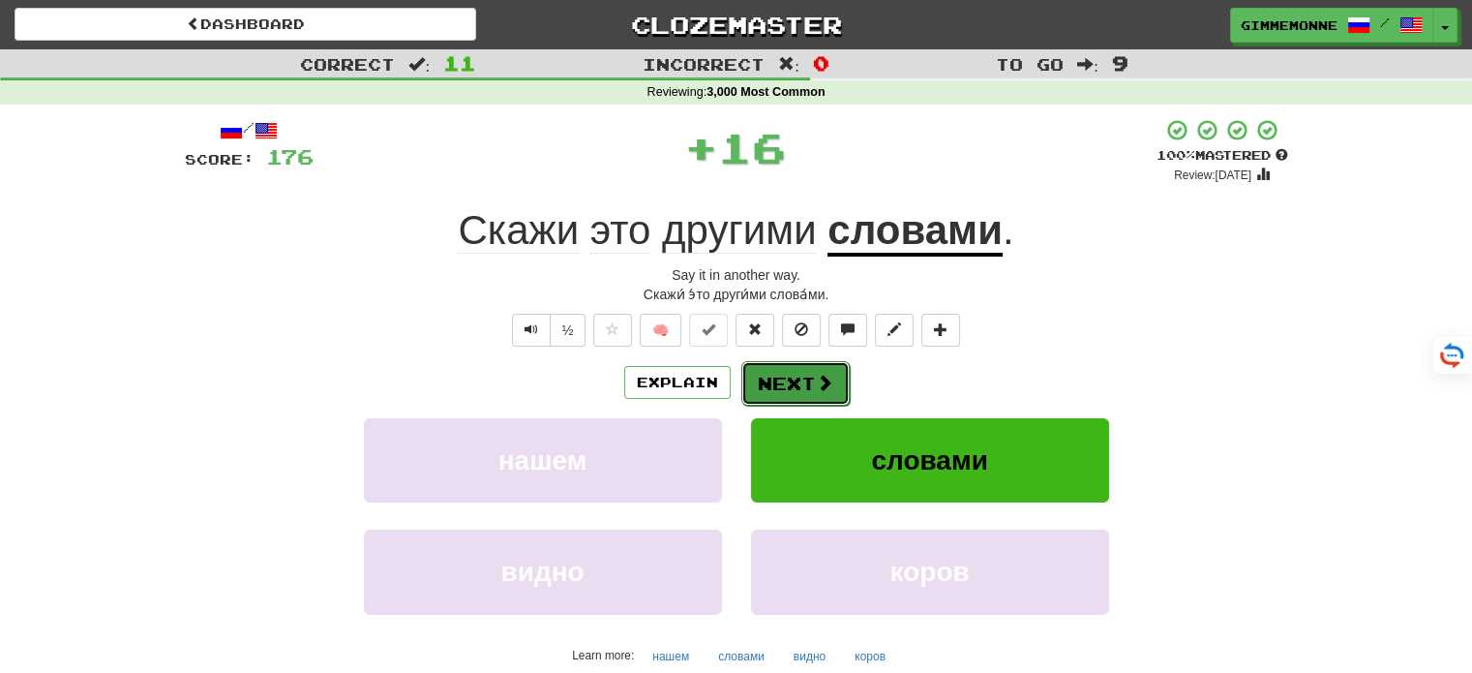
click at [755, 380] on button "Next" at bounding box center [795, 383] width 108 height 45
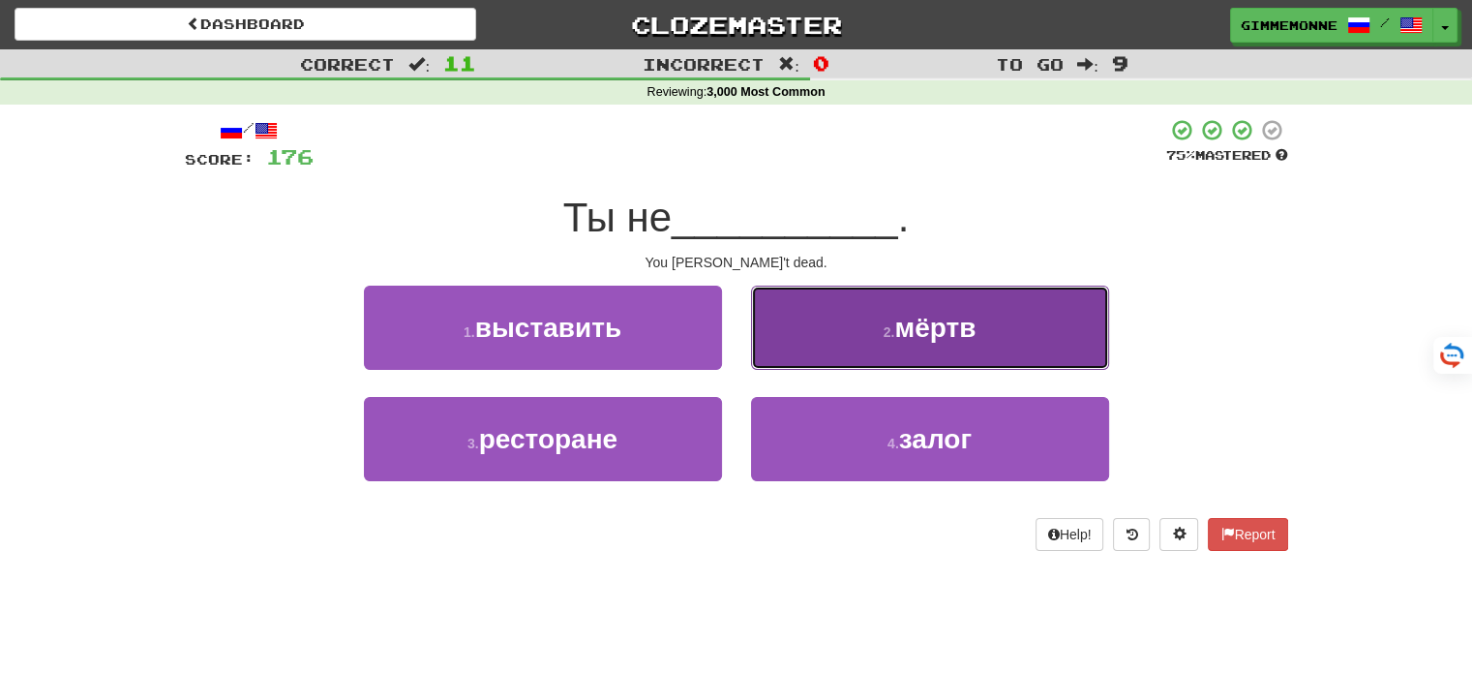
click at [817, 352] on button "2 . мёртв" at bounding box center [930, 327] width 358 height 84
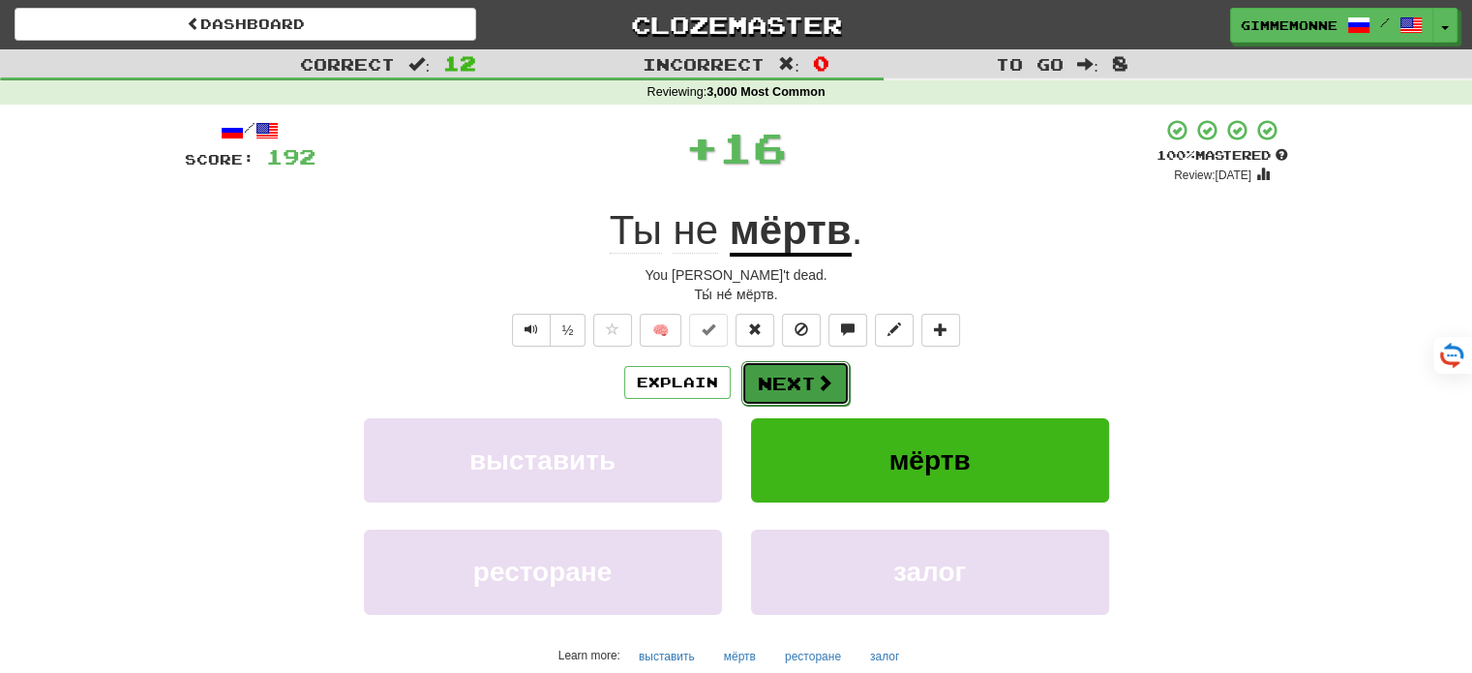
click at [787, 382] on button "Next" at bounding box center [795, 383] width 108 height 45
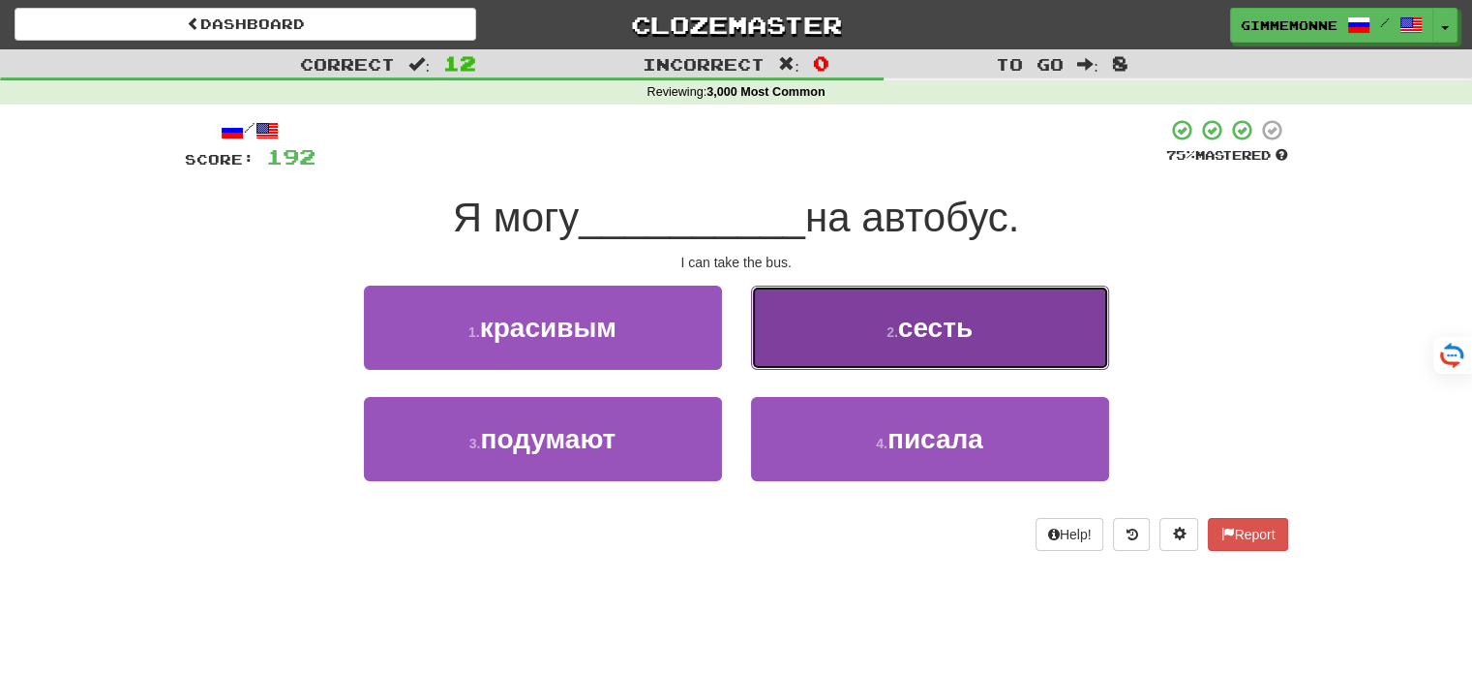
click at [815, 355] on button "2 . сесть" at bounding box center [930, 327] width 358 height 84
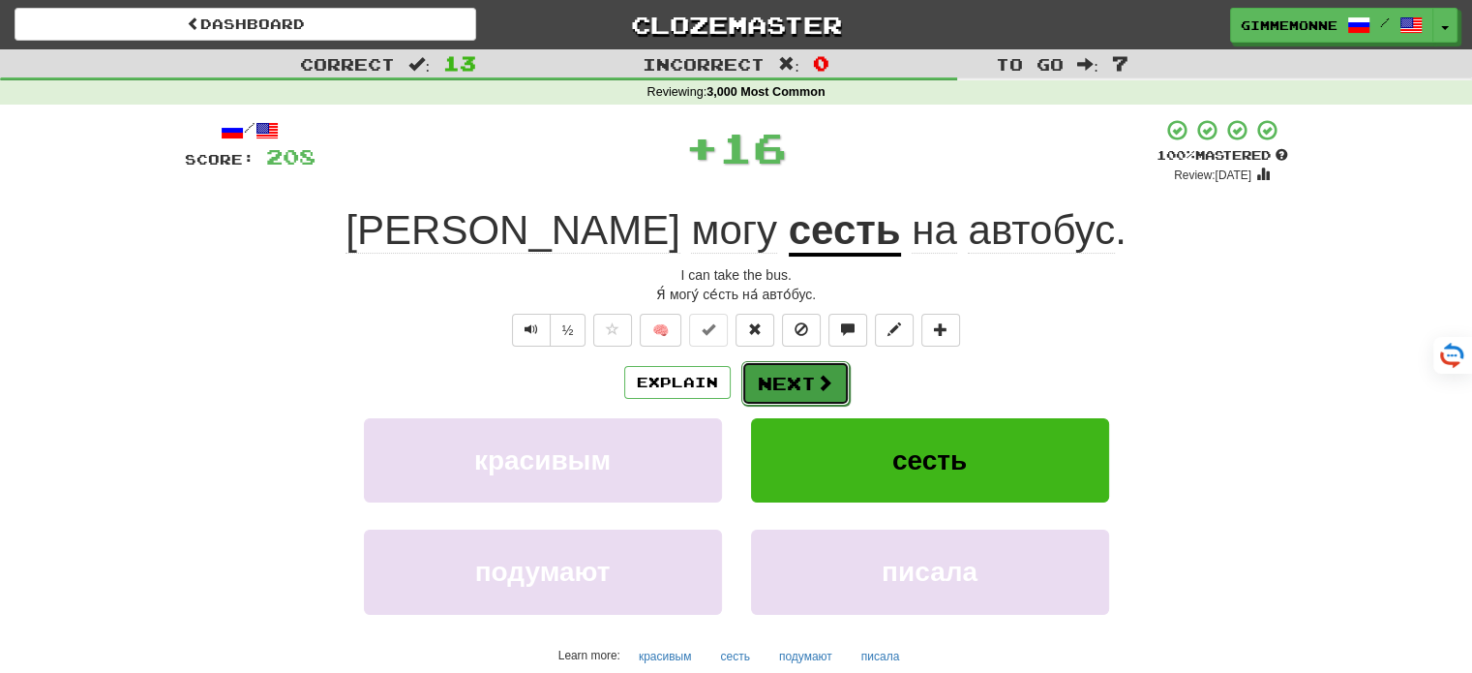
click at [803, 373] on button "Next" at bounding box center [795, 383] width 108 height 45
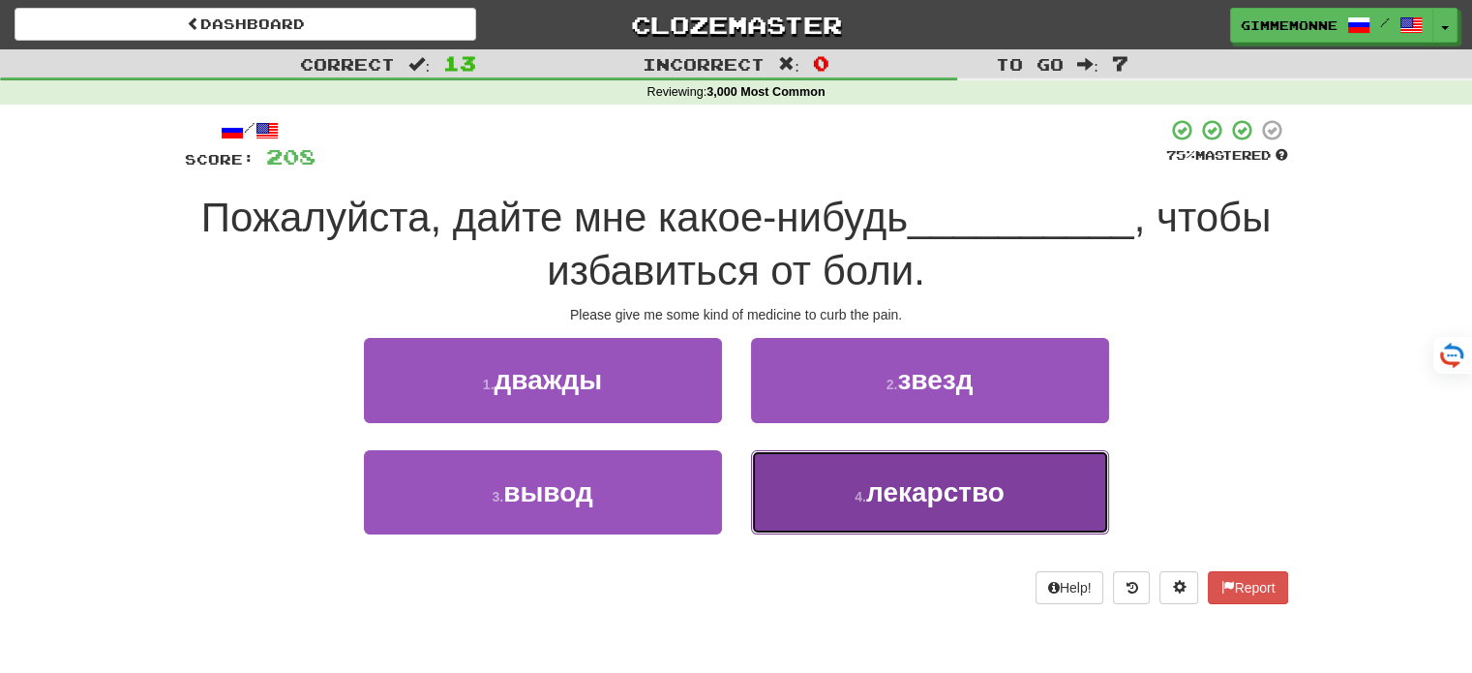
click at [786, 482] on button "4 . лекарство" at bounding box center [930, 492] width 358 height 84
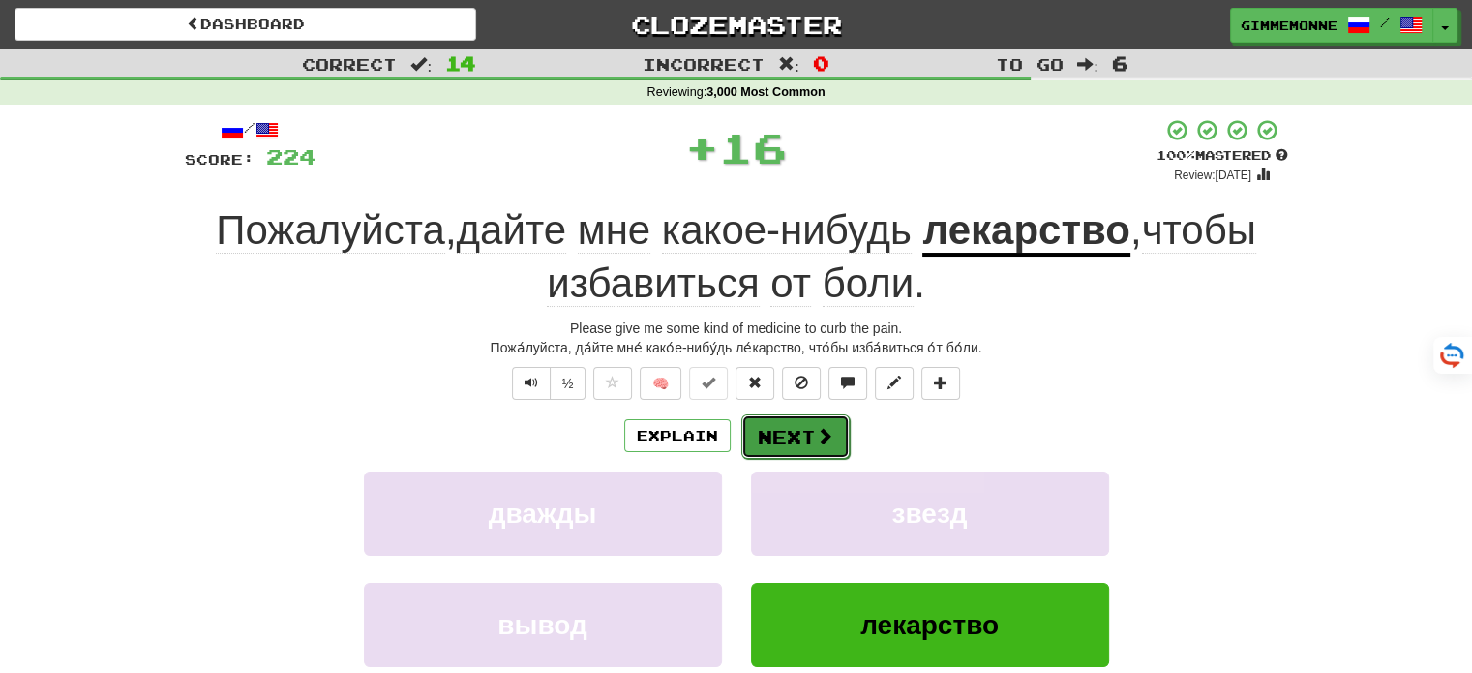
click at [782, 439] on button "Next" at bounding box center [795, 436] width 108 height 45
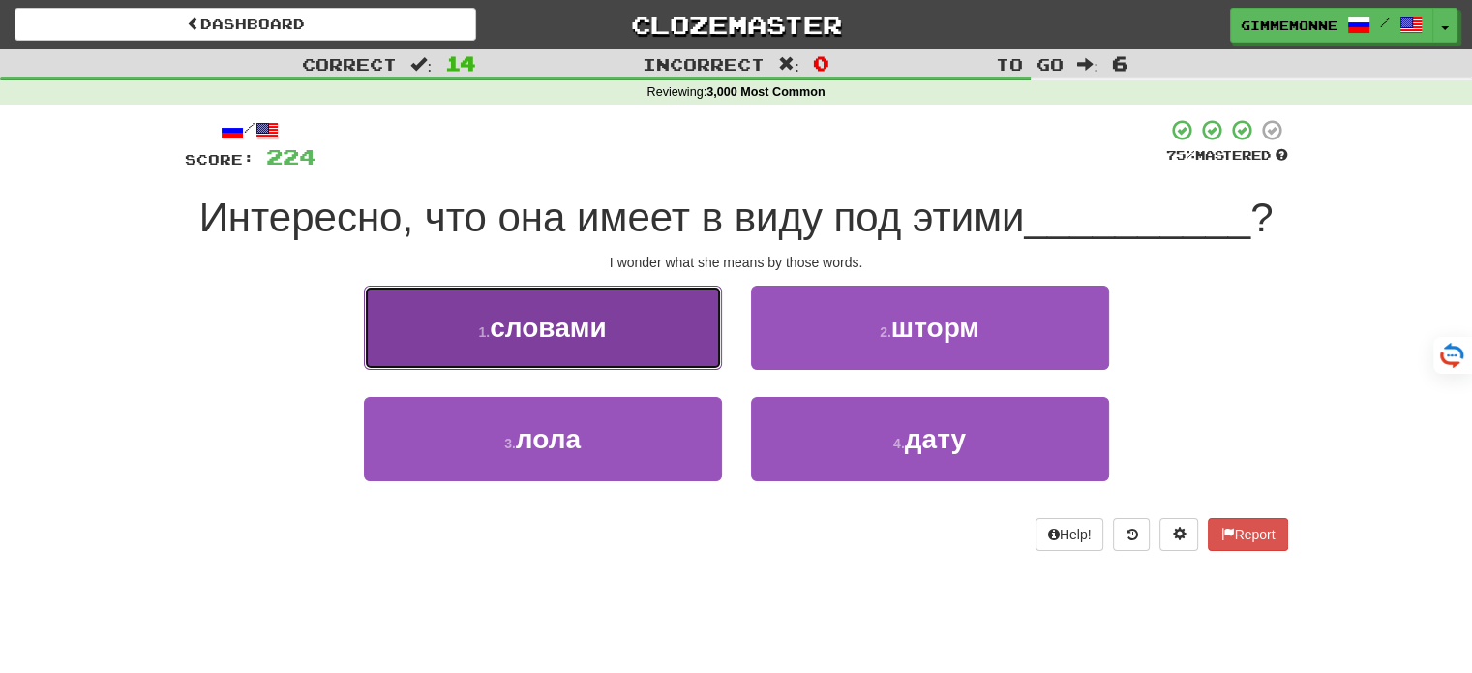
click at [666, 357] on button "1 . словами" at bounding box center [543, 327] width 358 height 84
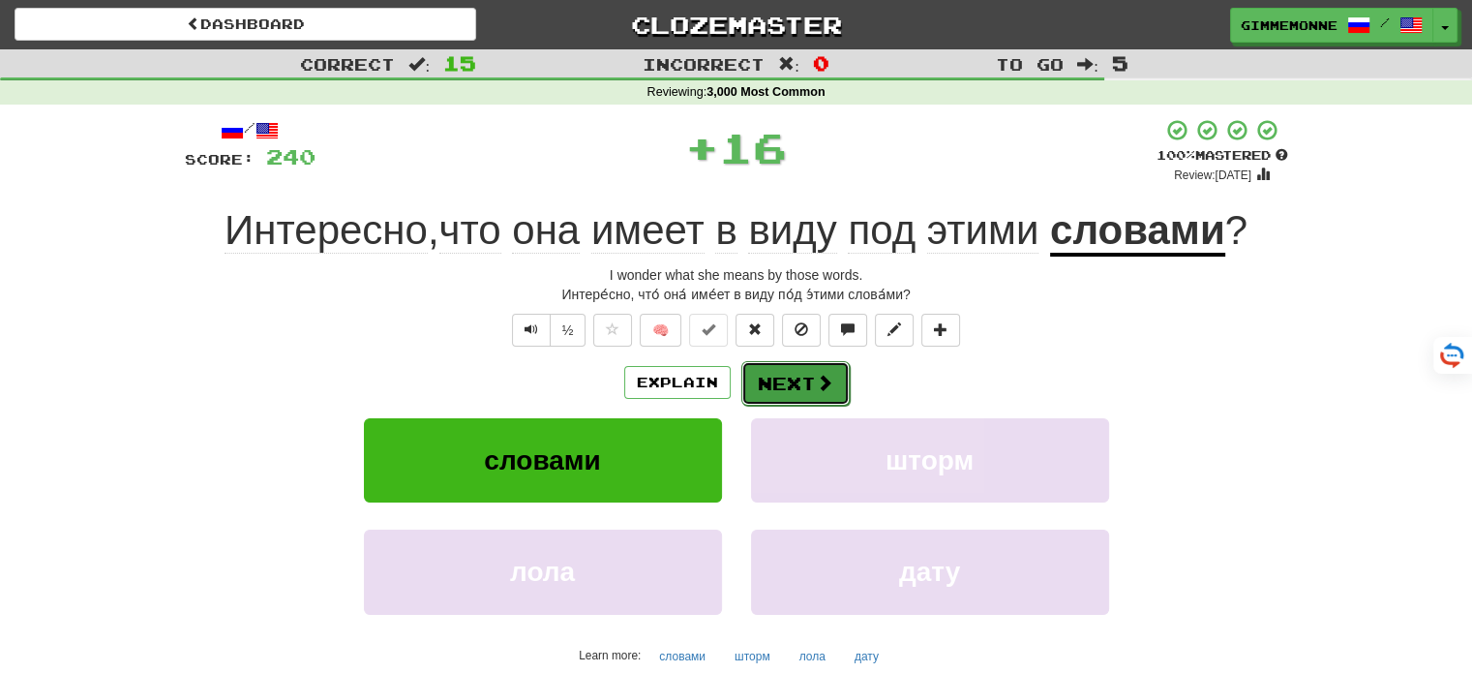
click at [762, 381] on button "Next" at bounding box center [795, 383] width 108 height 45
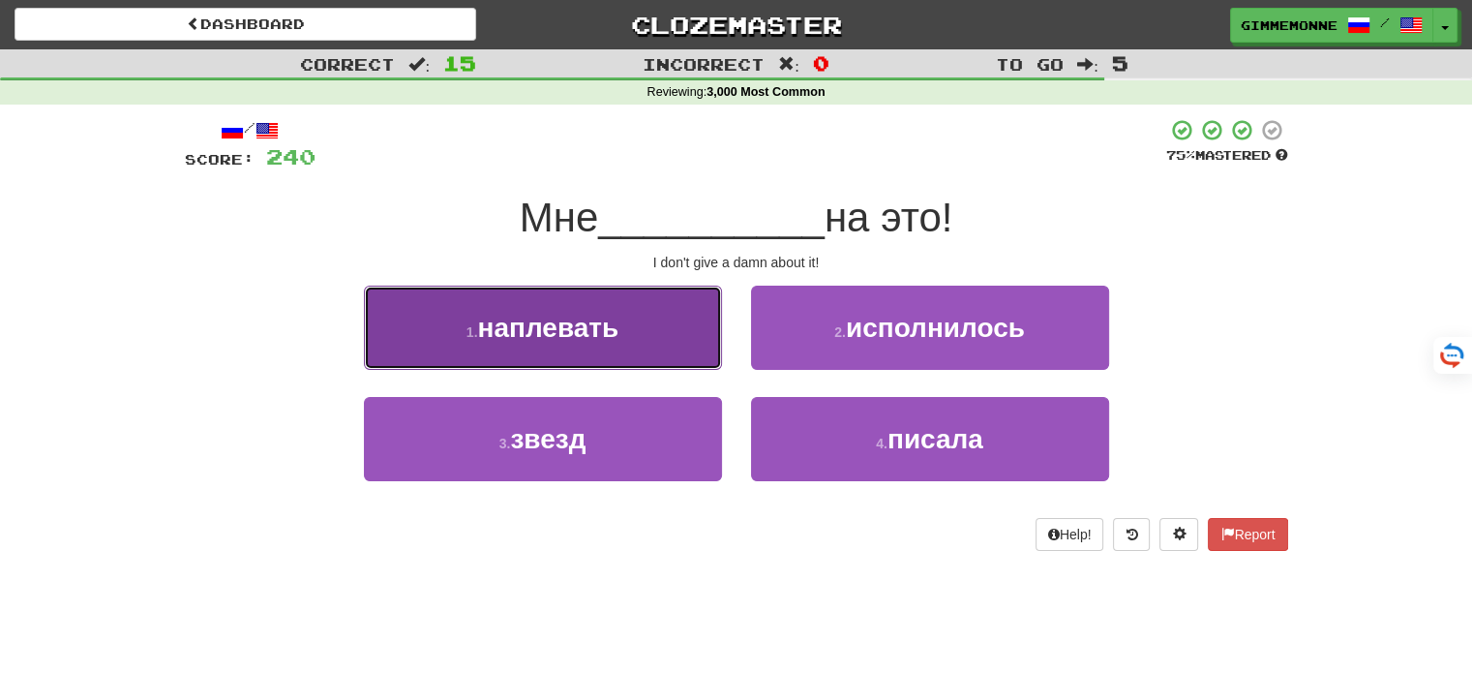
click at [666, 348] on button "1 . наплевать" at bounding box center [543, 327] width 358 height 84
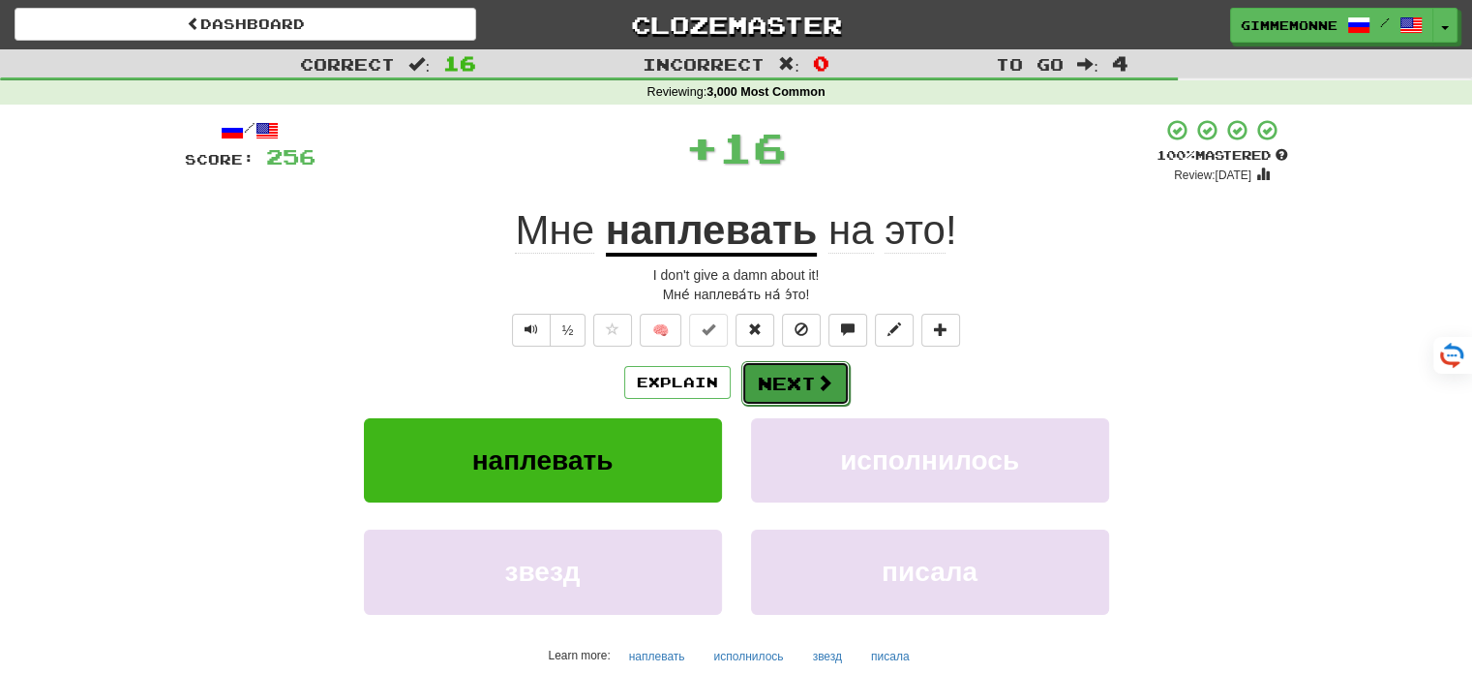
click at [803, 380] on button "Next" at bounding box center [795, 383] width 108 height 45
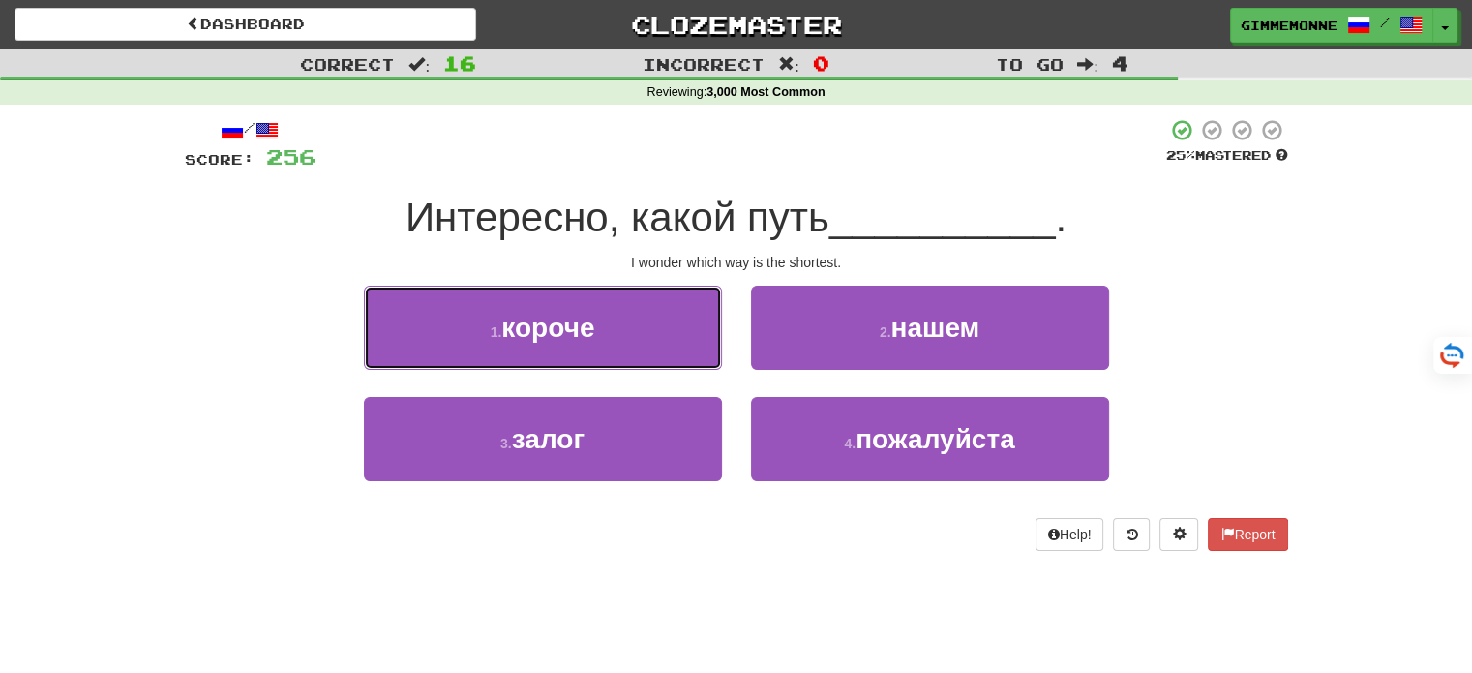
drag, startPoint x: 662, startPoint y: 345, endPoint x: 695, endPoint y: 357, distance: 34.9
click at [664, 346] on button "1 . короче" at bounding box center [543, 327] width 358 height 84
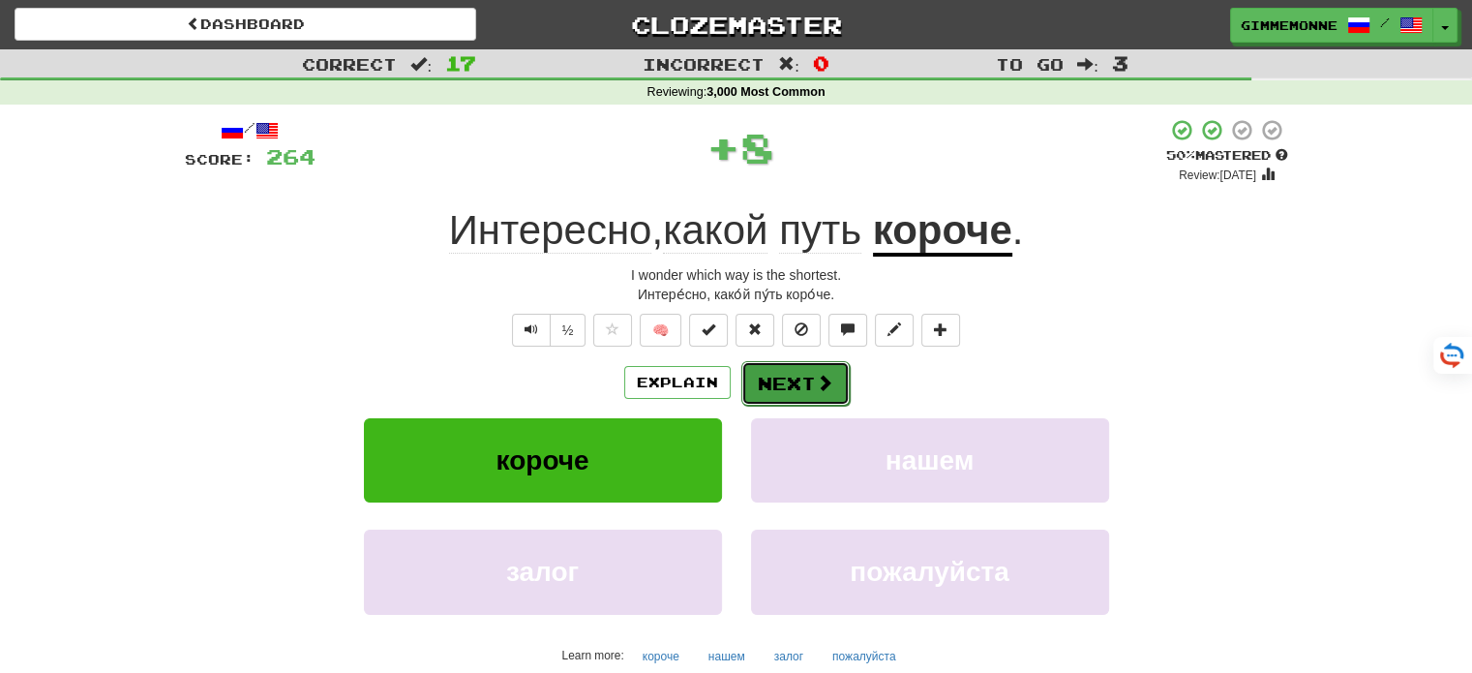
click at [816, 381] on span at bounding box center [824, 382] width 17 height 17
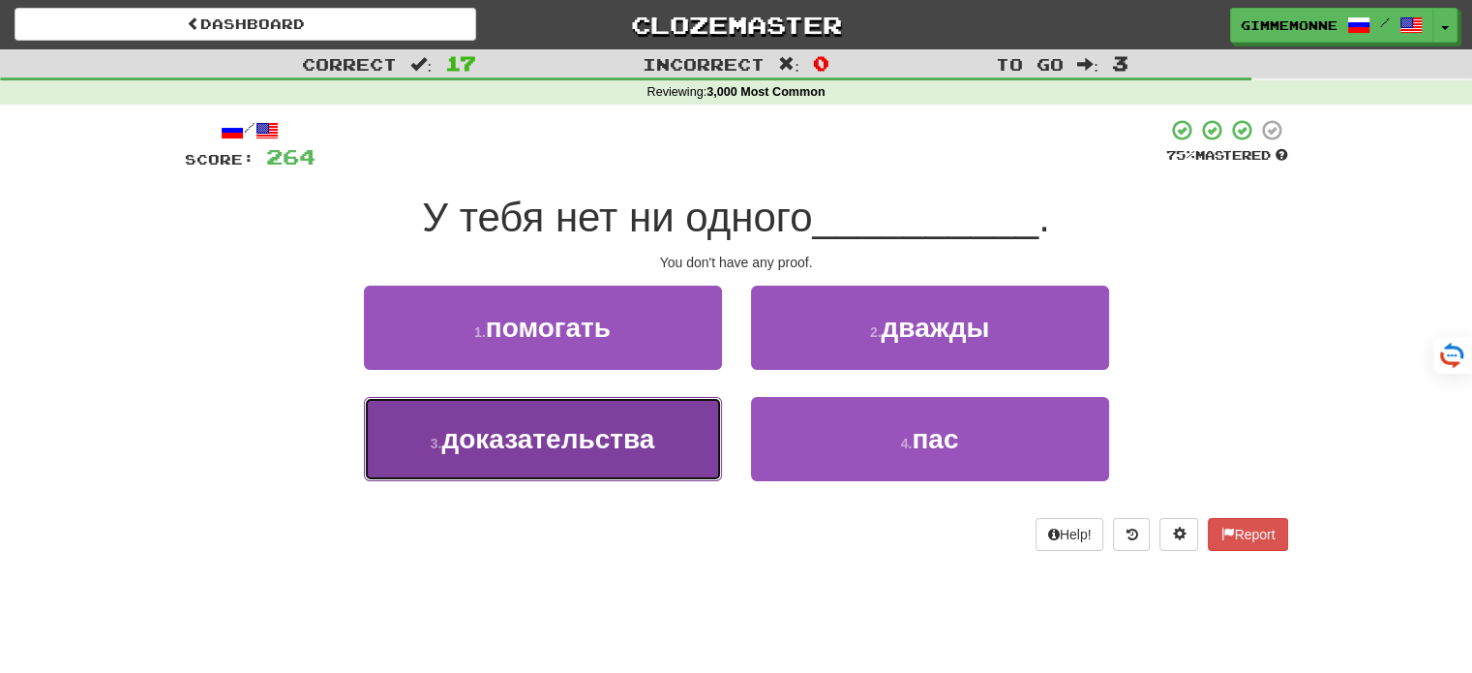
click at [662, 444] on button "3 . доказательства" at bounding box center [543, 439] width 358 height 84
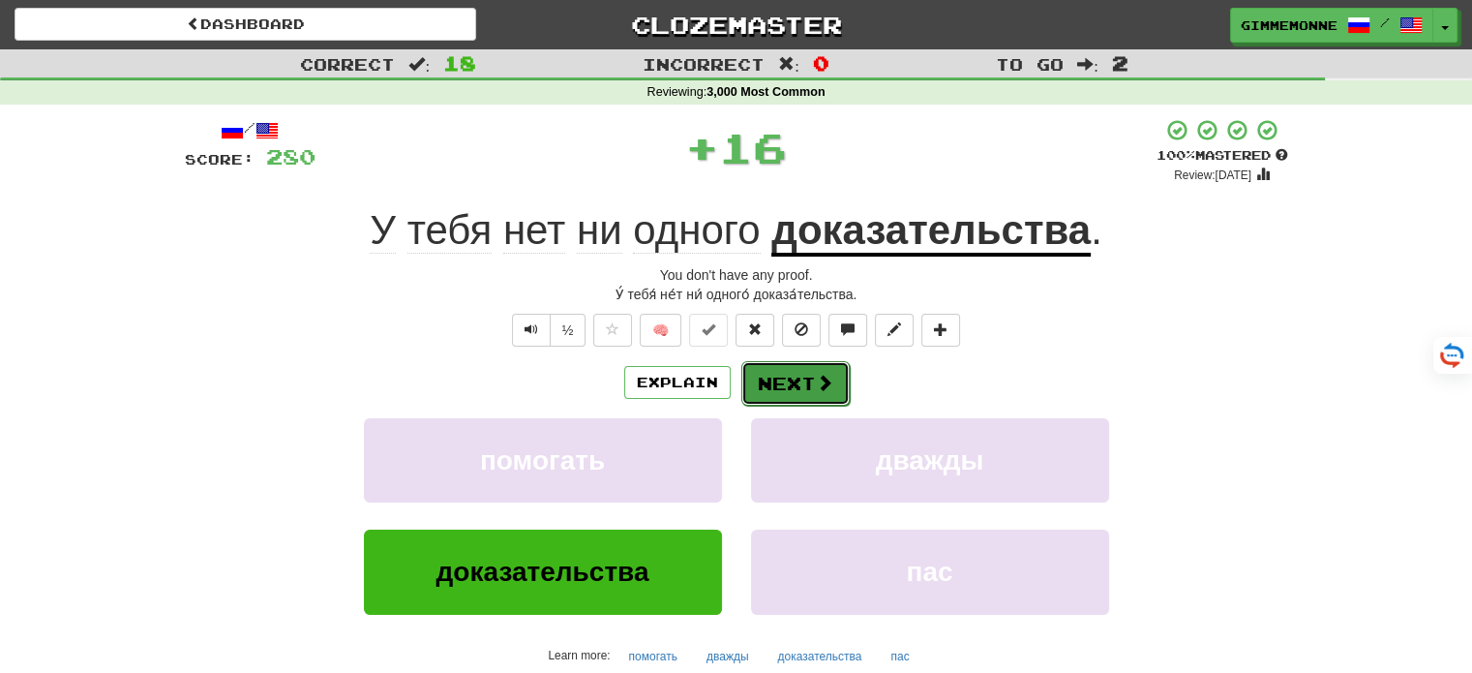
click at [760, 391] on button "Next" at bounding box center [795, 383] width 108 height 45
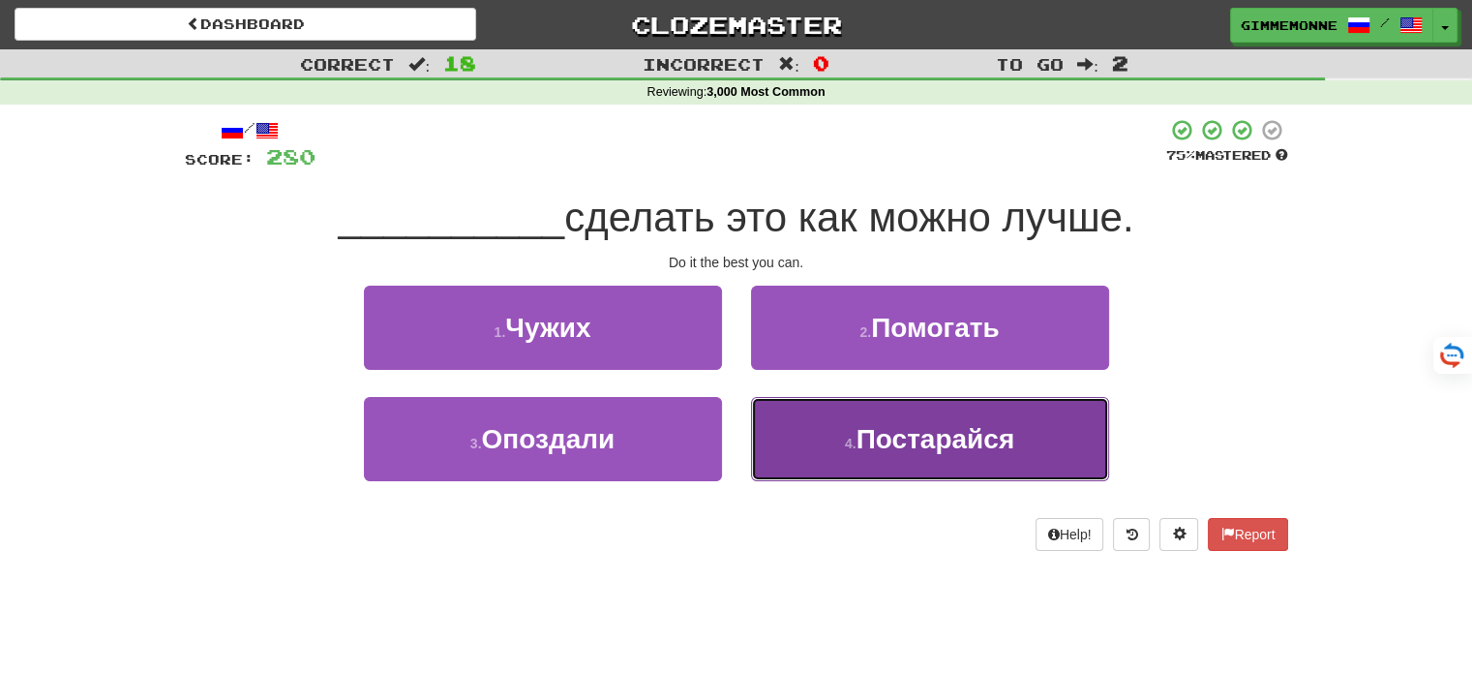
click at [825, 426] on button "4 . Постарайся" at bounding box center [930, 439] width 358 height 84
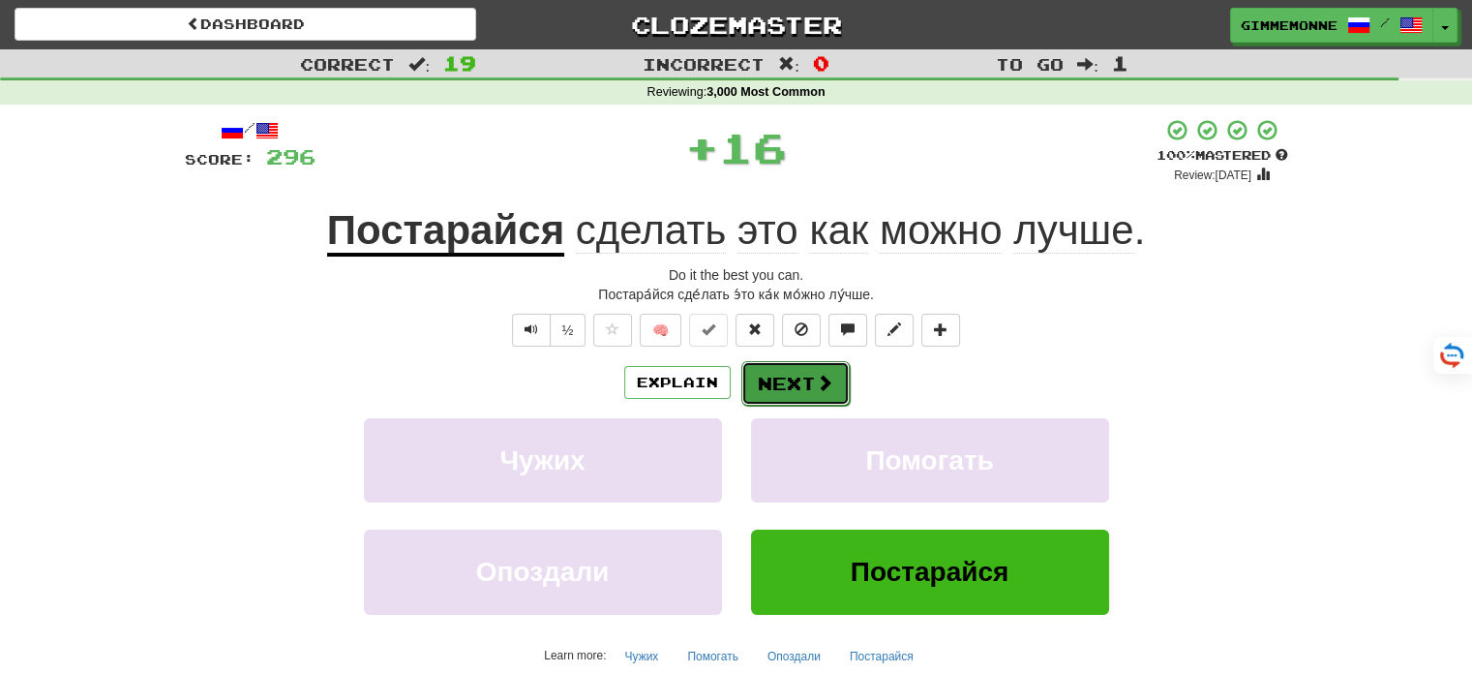
click at [806, 391] on button "Next" at bounding box center [795, 383] width 108 height 45
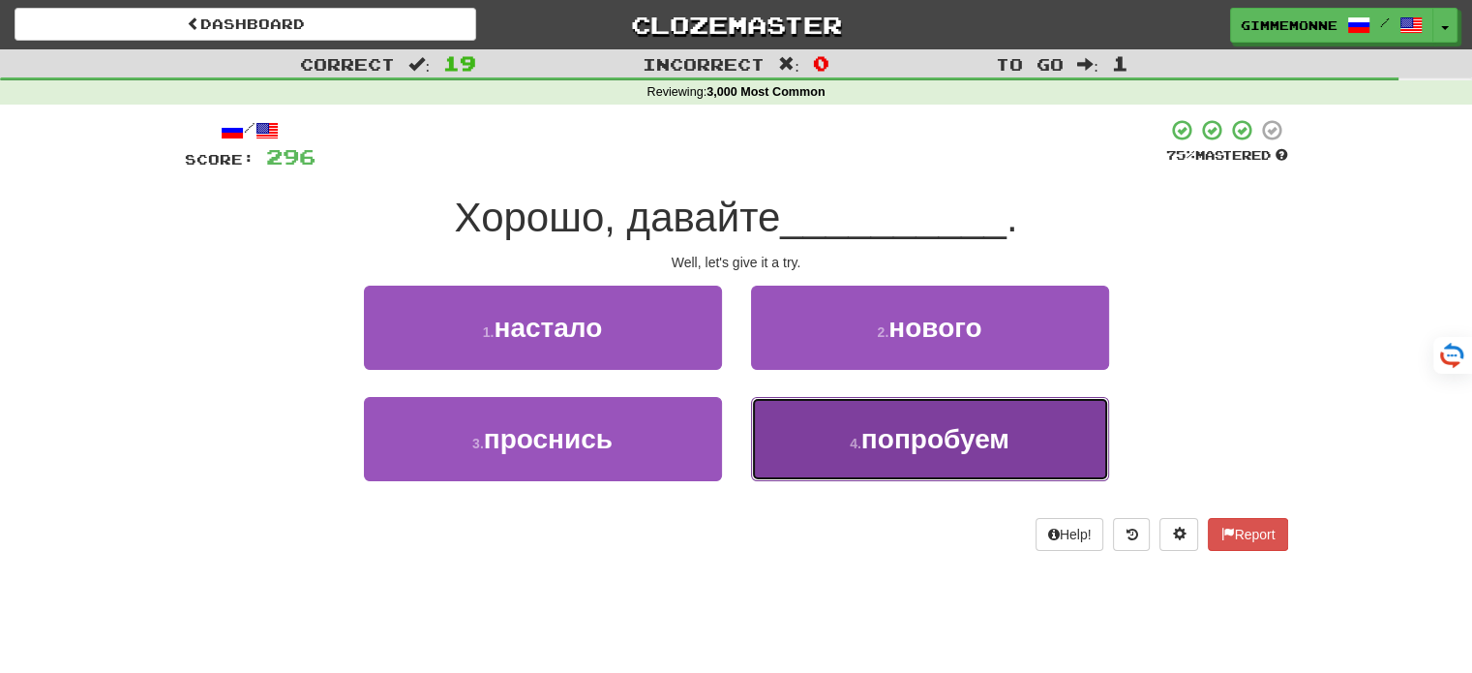
click at [799, 427] on button "4 . попробуем" at bounding box center [930, 439] width 358 height 84
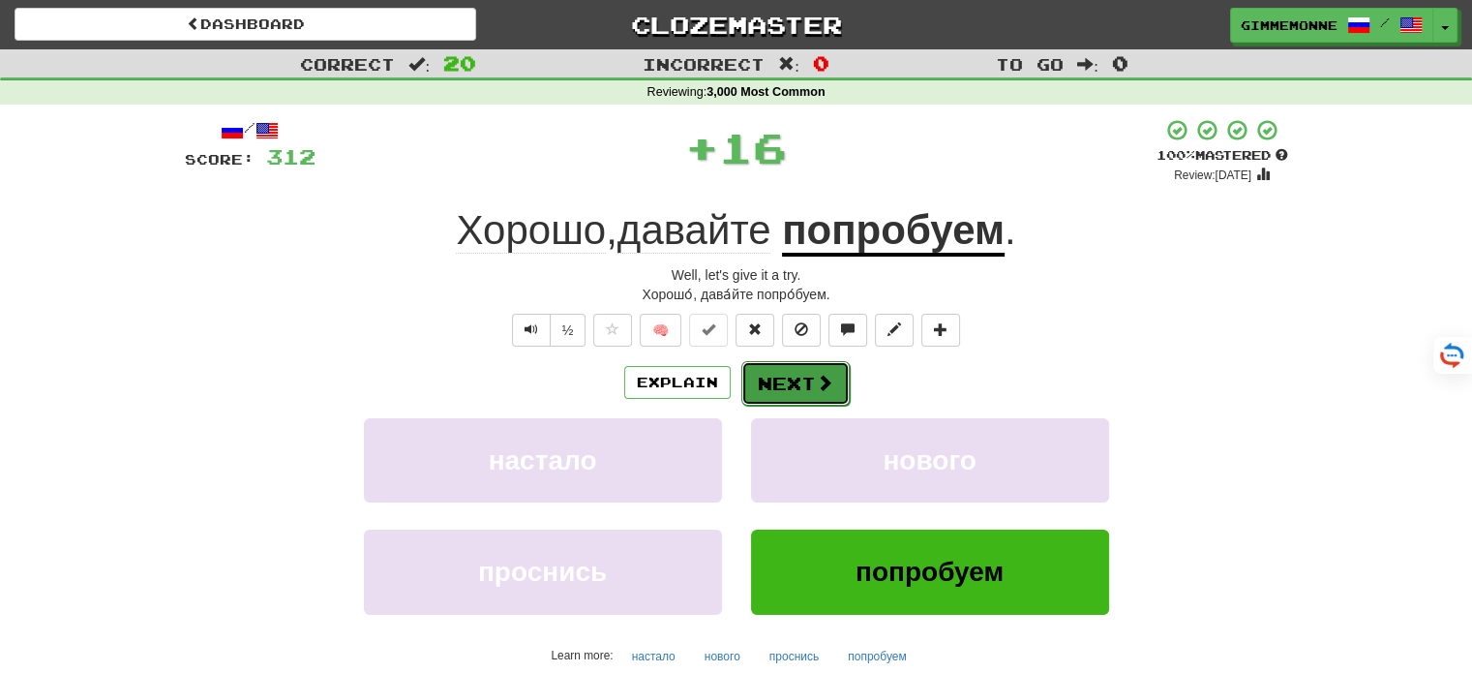
click at [795, 383] on button "Next" at bounding box center [795, 383] width 108 height 45
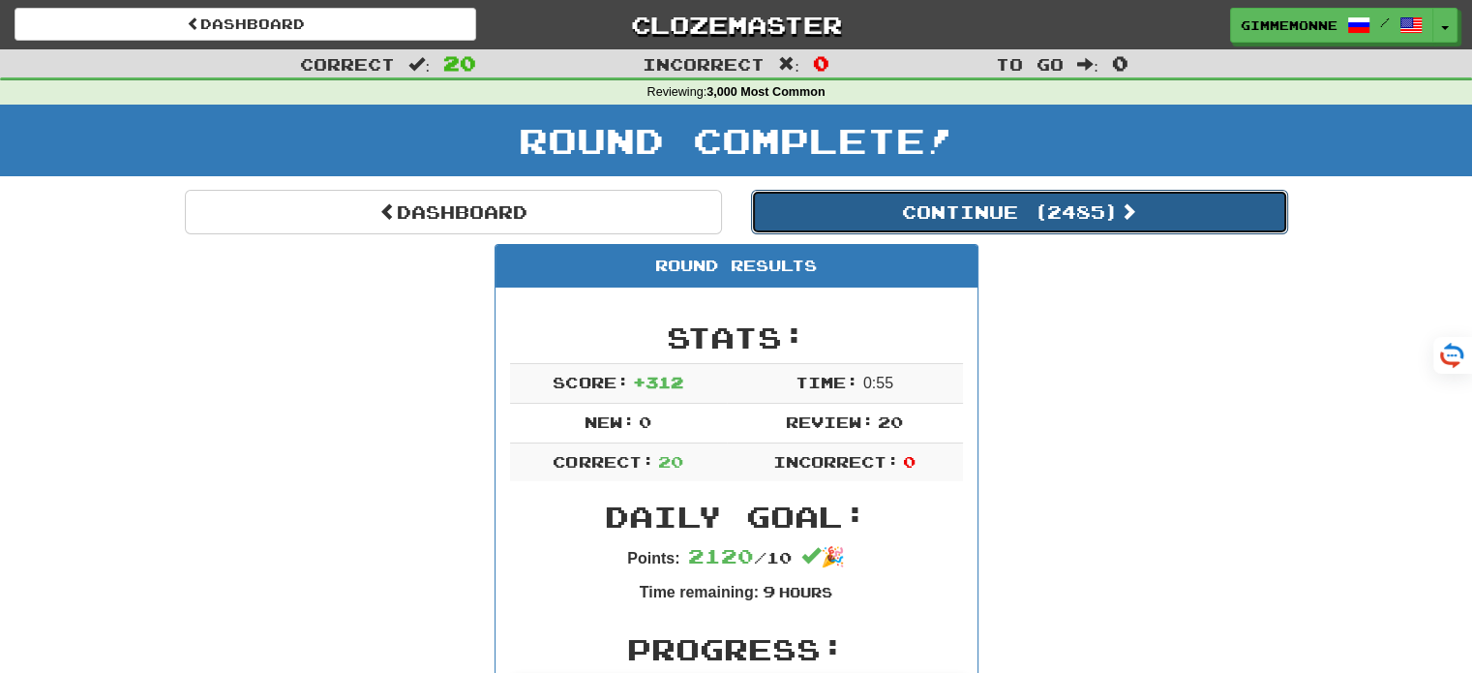
click at [899, 232] on button "Continue ( 2485 )" at bounding box center [1019, 212] width 537 height 45
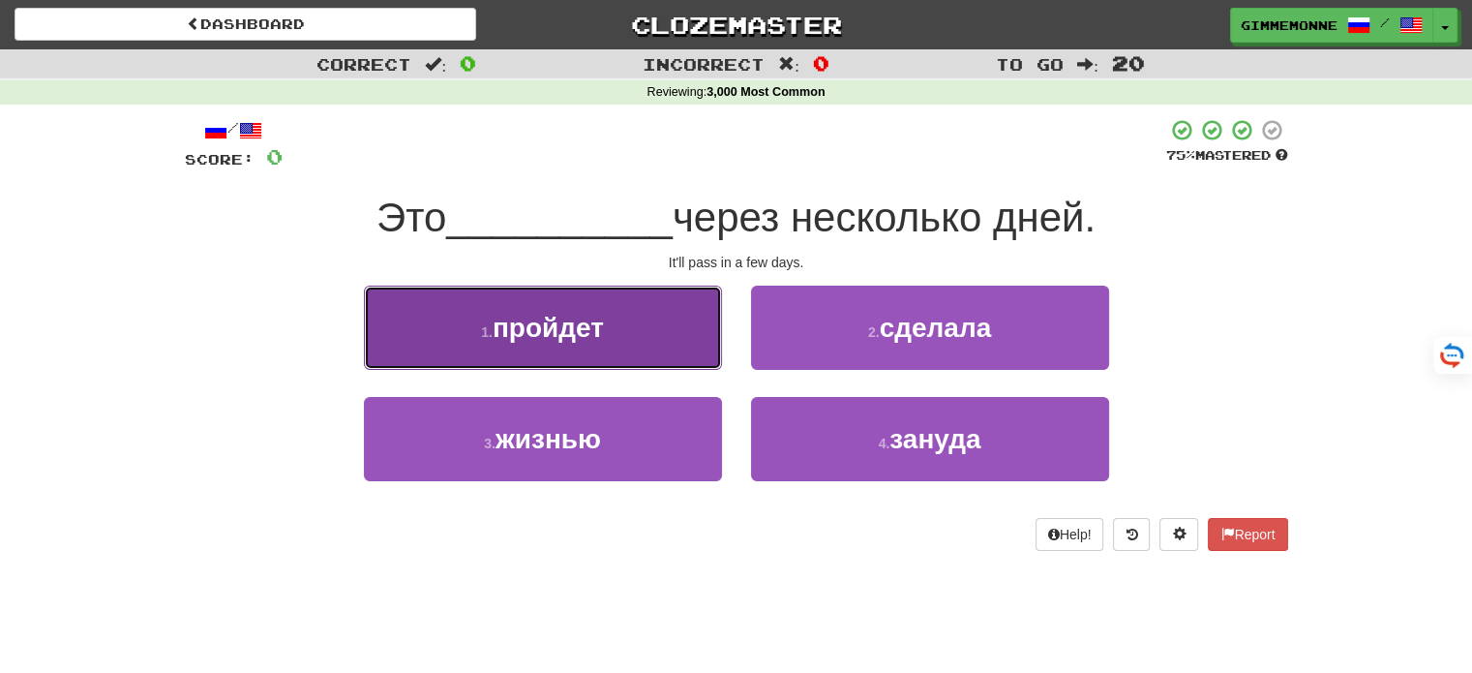
click at [695, 353] on button "1 . пройдет" at bounding box center [543, 327] width 358 height 84
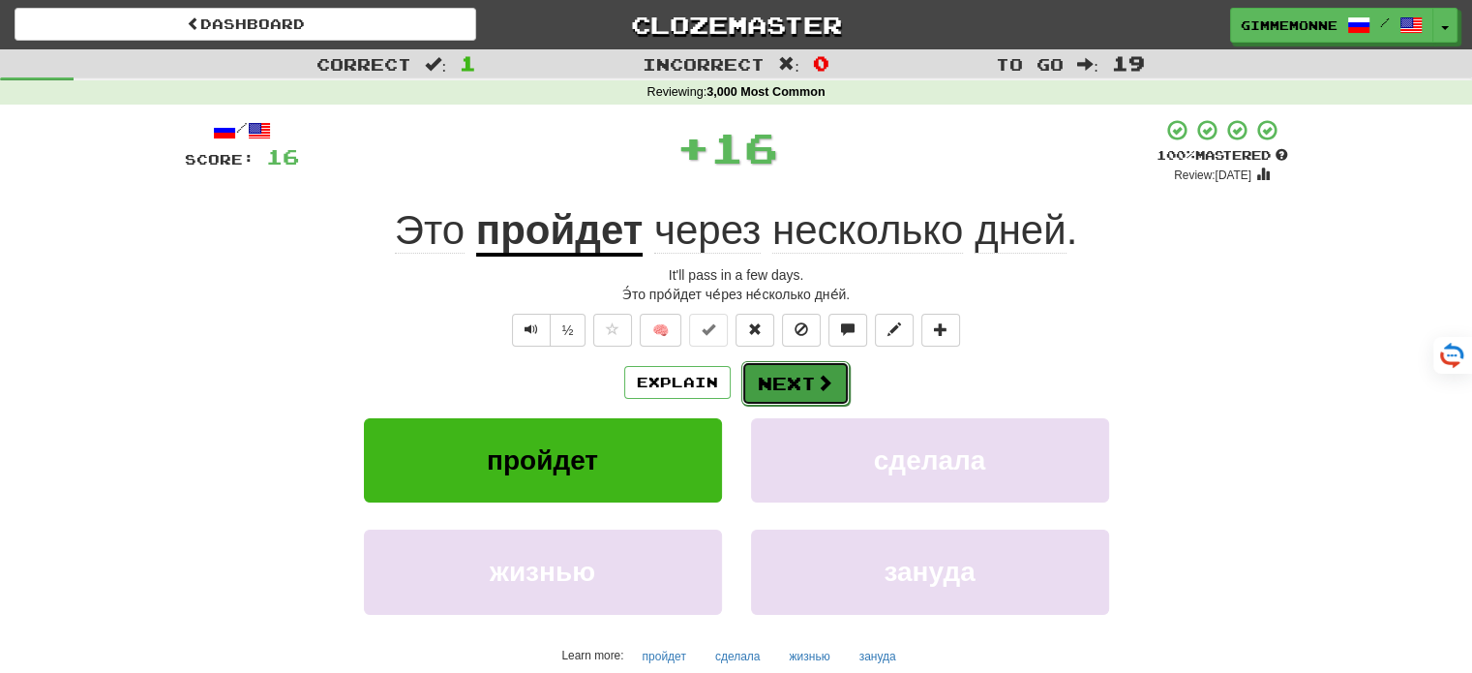
click at [793, 391] on button "Next" at bounding box center [795, 383] width 108 height 45
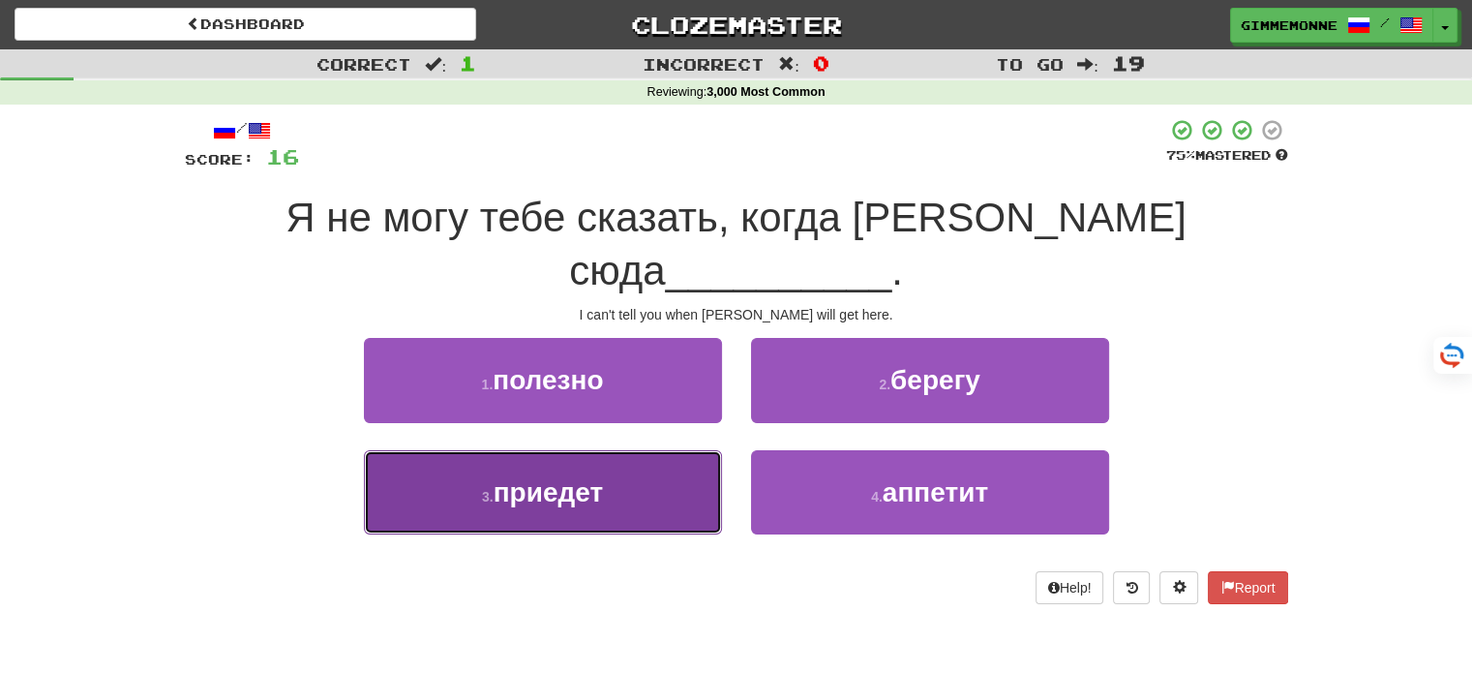
click at [681, 450] on button "3 . приедет" at bounding box center [543, 492] width 358 height 84
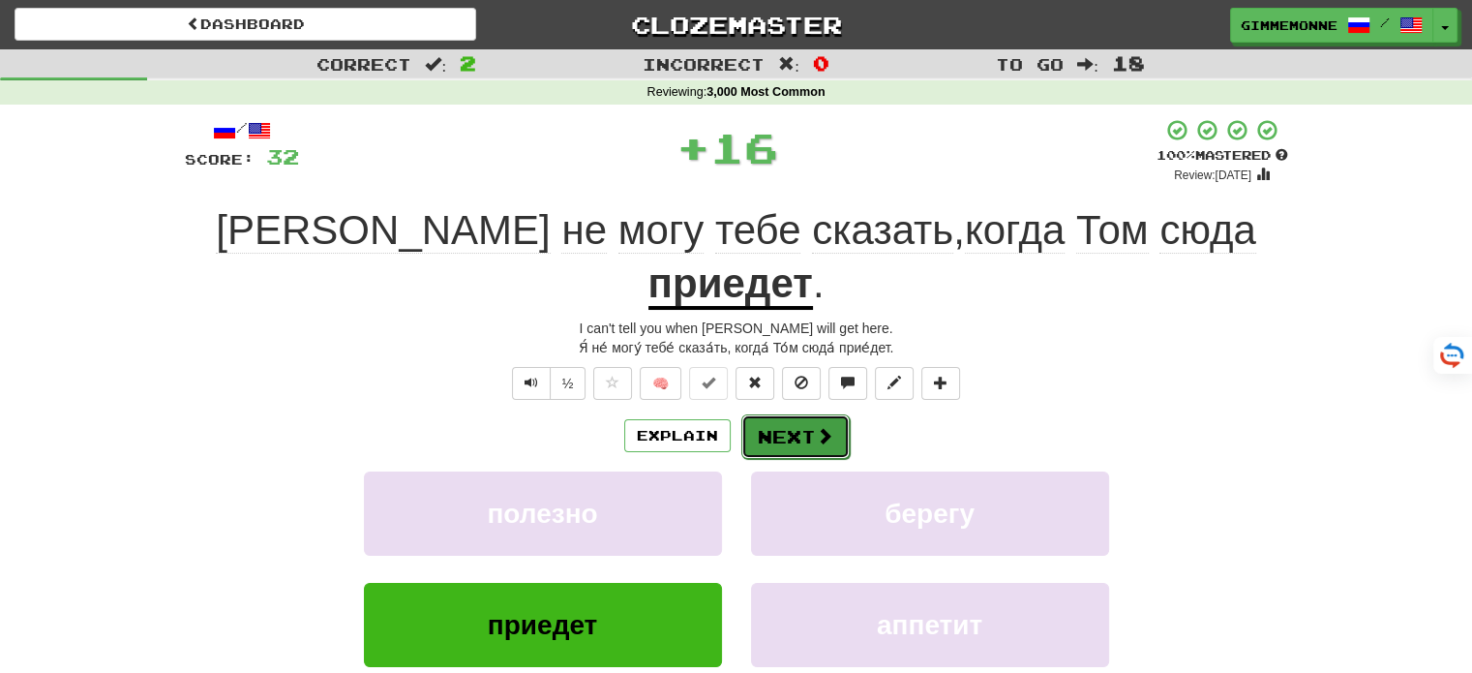
click at [806, 414] on button "Next" at bounding box center [795, 436] width 108 height 45
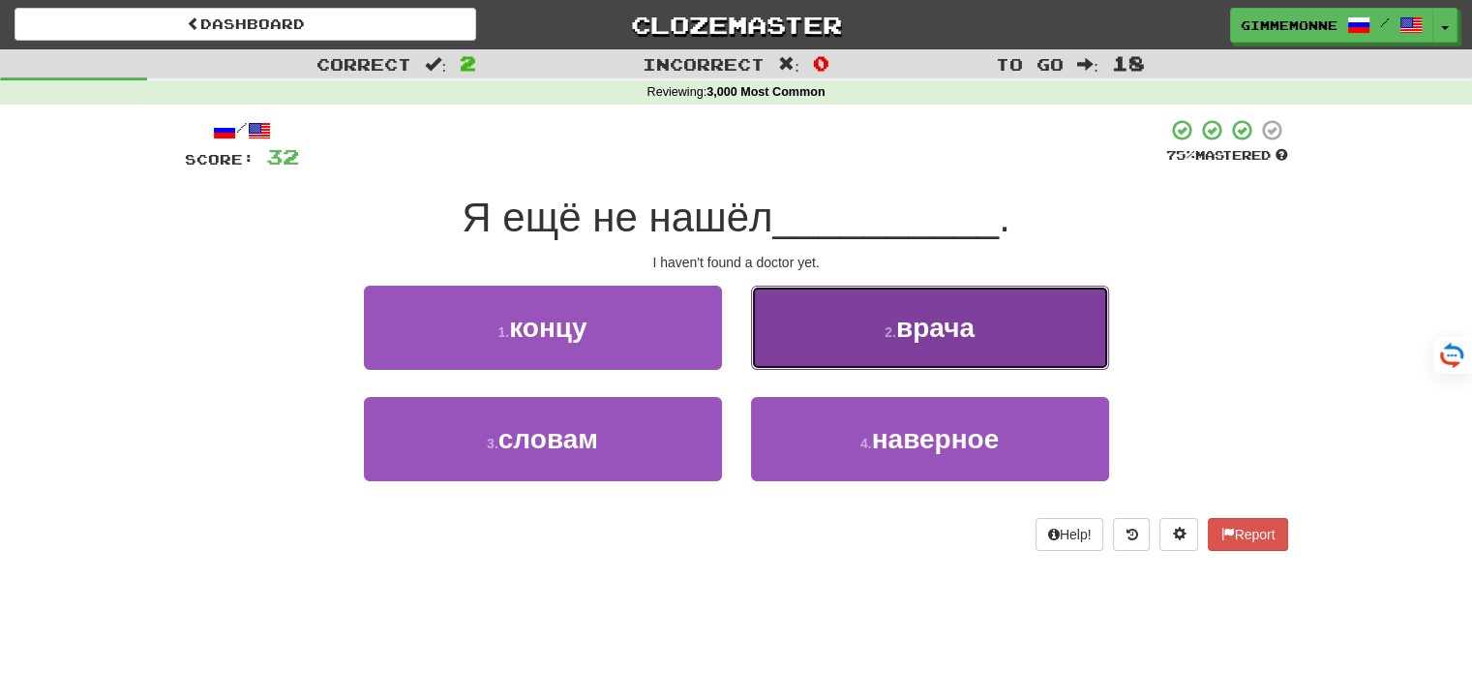
click at [775, 343] on button "2 . врача" at bounding box center [930, 327] width 358 height 84
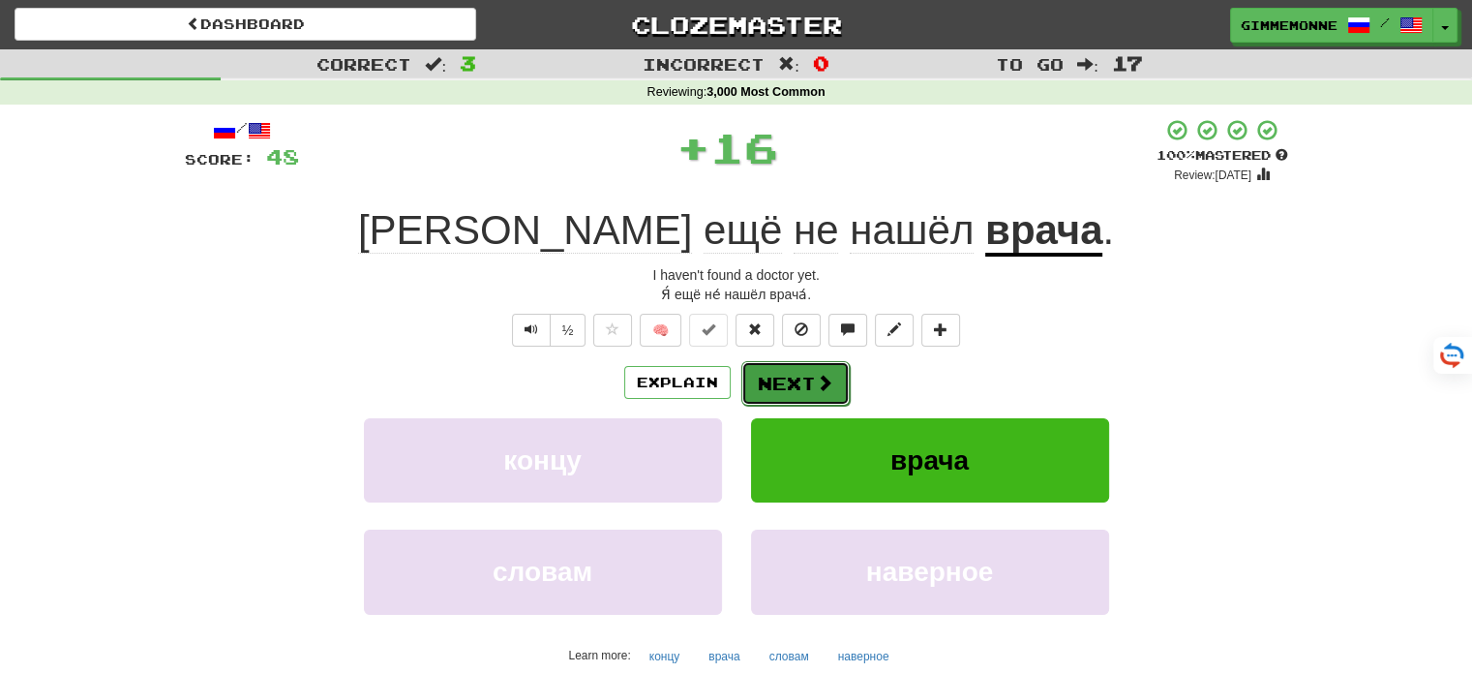
click at [766, 384] on button "Next" at bounding box center [795, 383] width 108 height 45
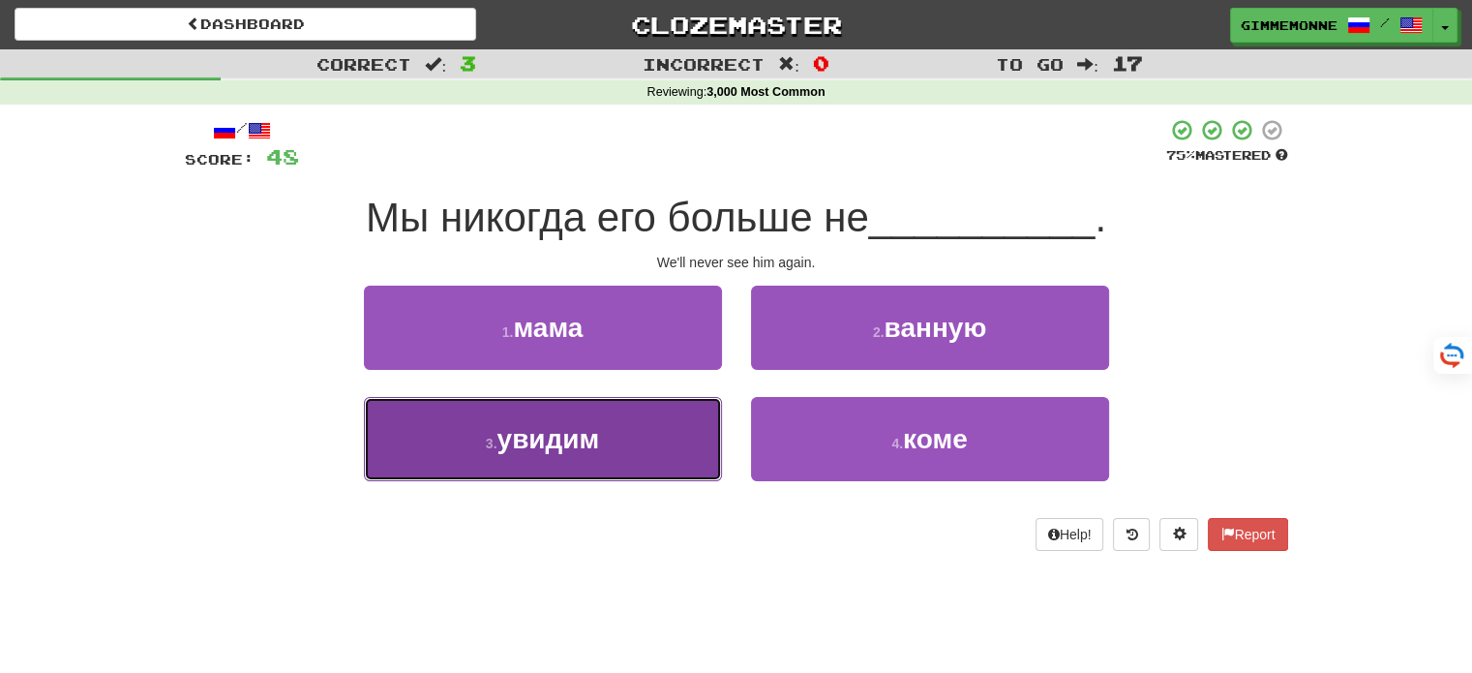
click at [675, 413] on button "3 . увидим" at bounding box center [543, 439] width 358 height 84
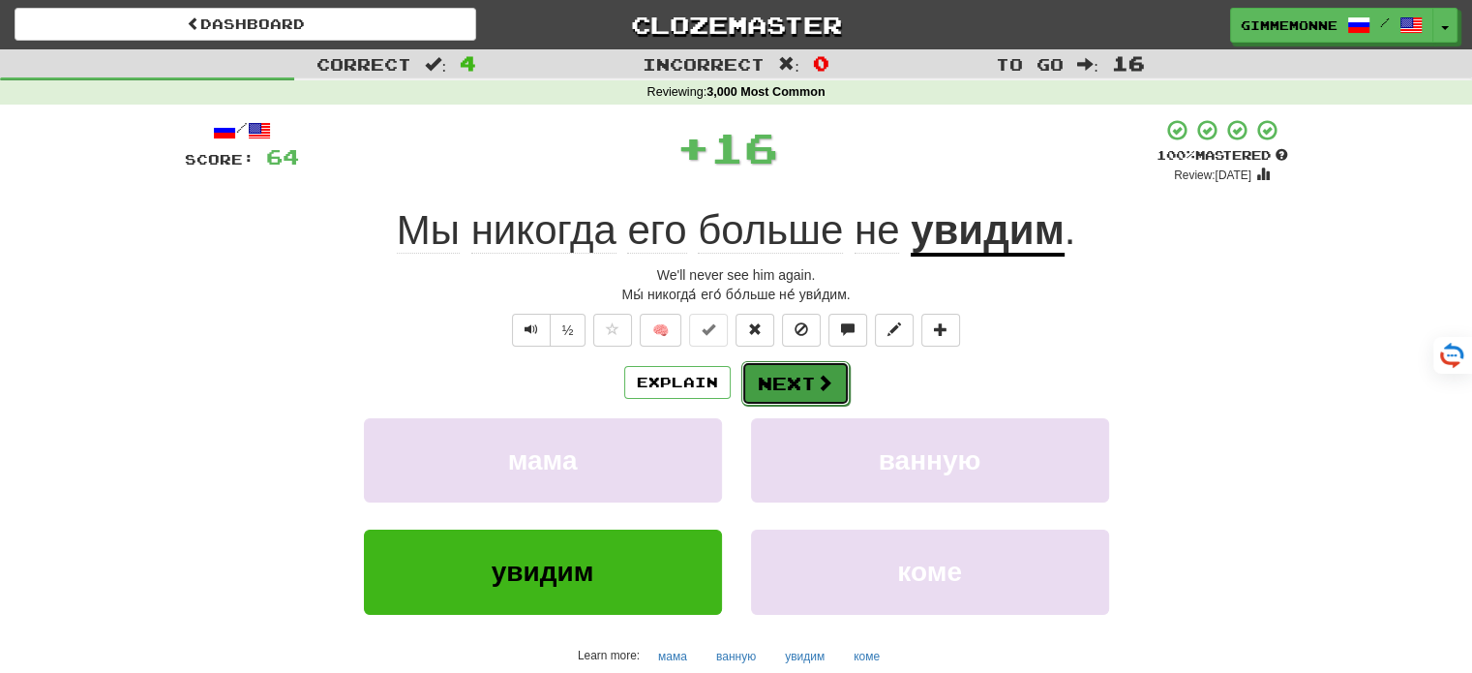
click at [770, 378] on button "Next" at bounding box center [795, 383] width 108 height 45
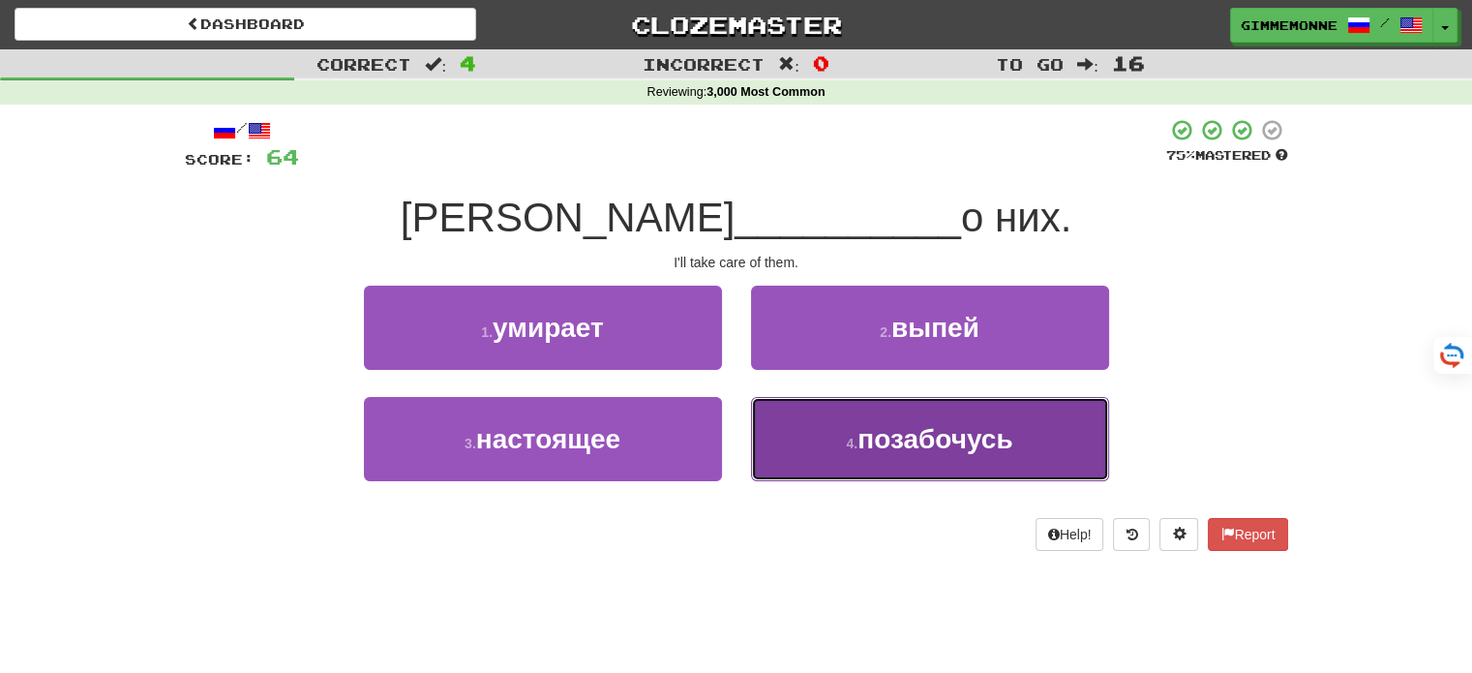
click at [828, 444] on button "4 . позабочусь" at bounding box center [930, 439] width 358 height 84
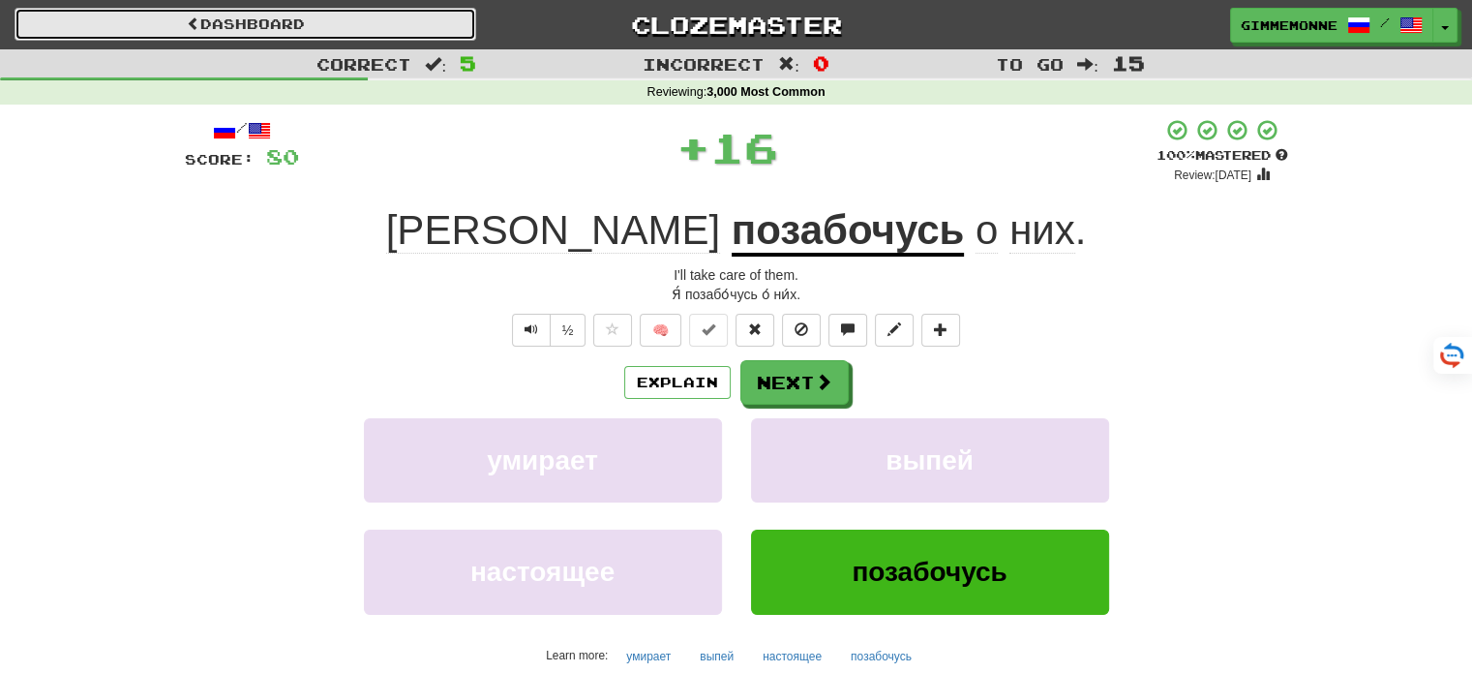
click at [453, 27] on link "Dashboard" at bounding box center [246, 24] width 462 height 33
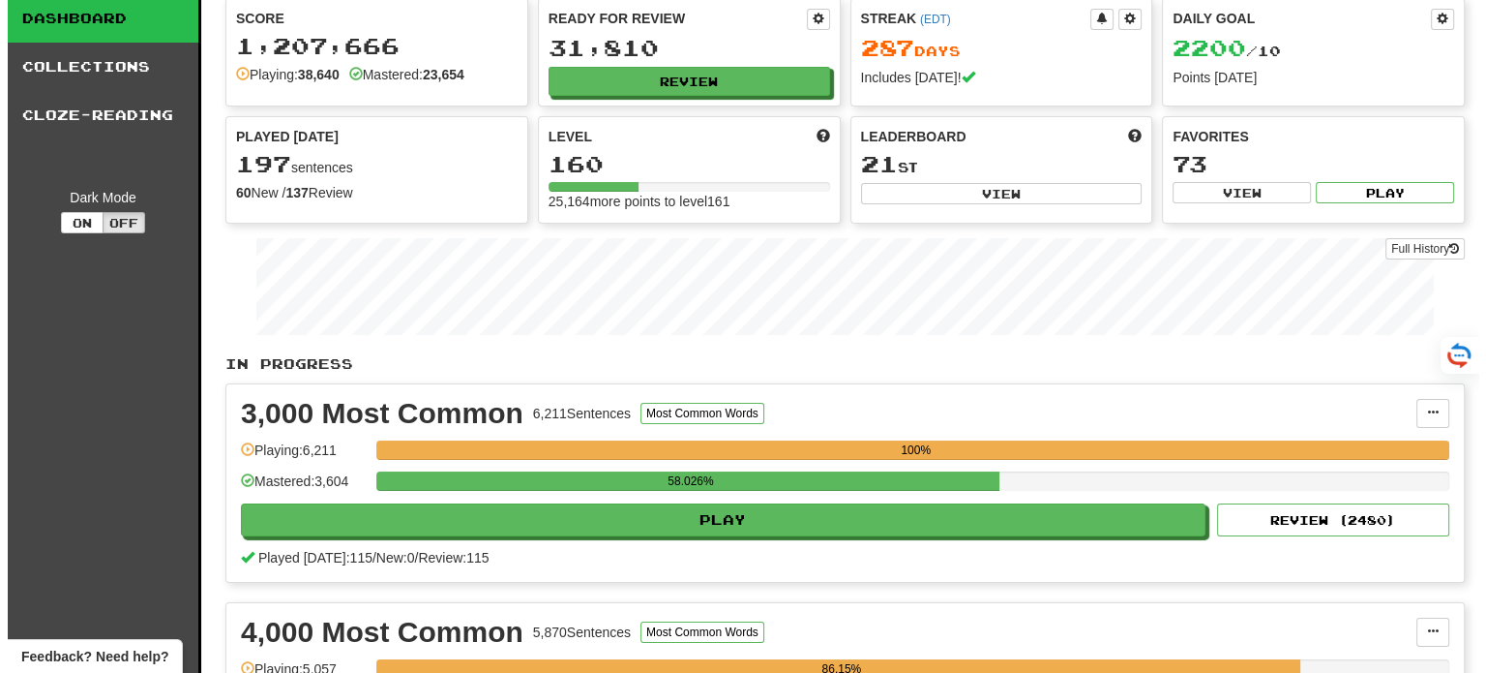
scroll to position [97, 0]
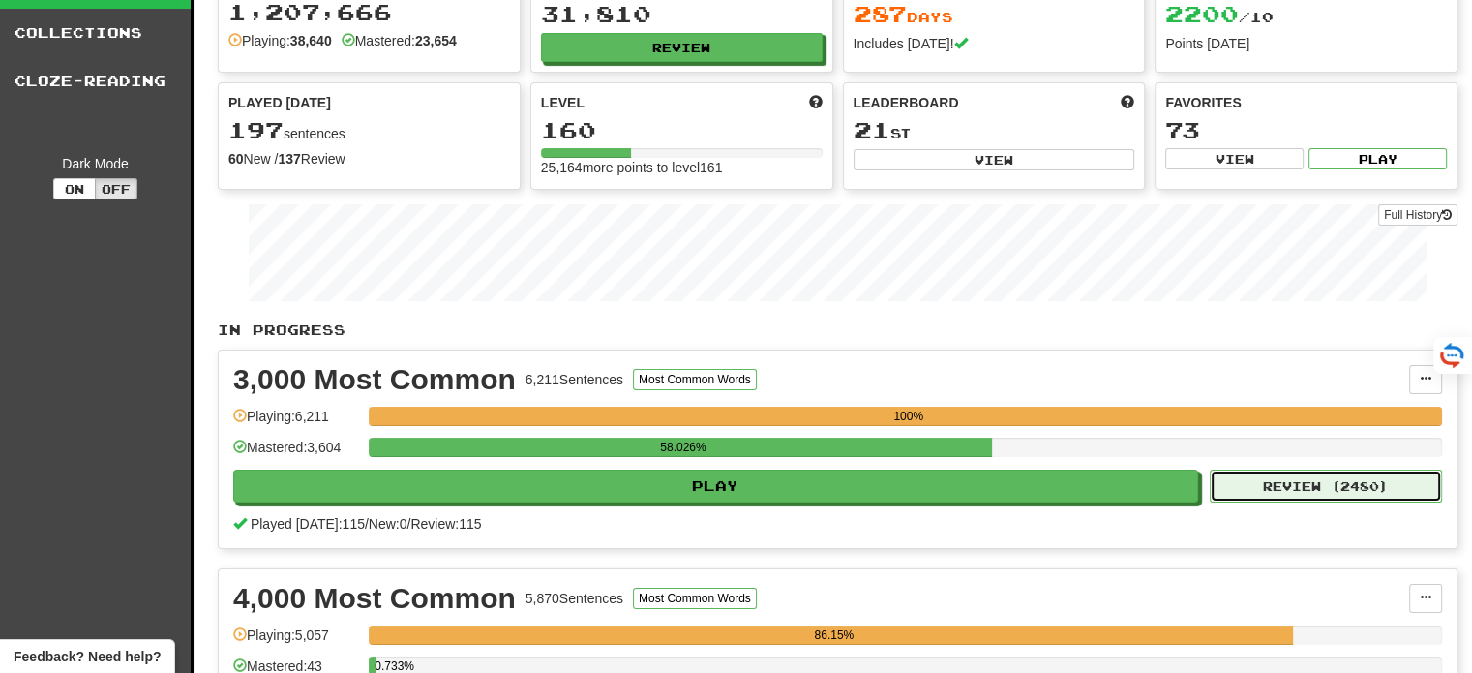
click at [1309, 483] on button "Review ( 2480 )" at bounding box center [1326, 485] width 232 height 33
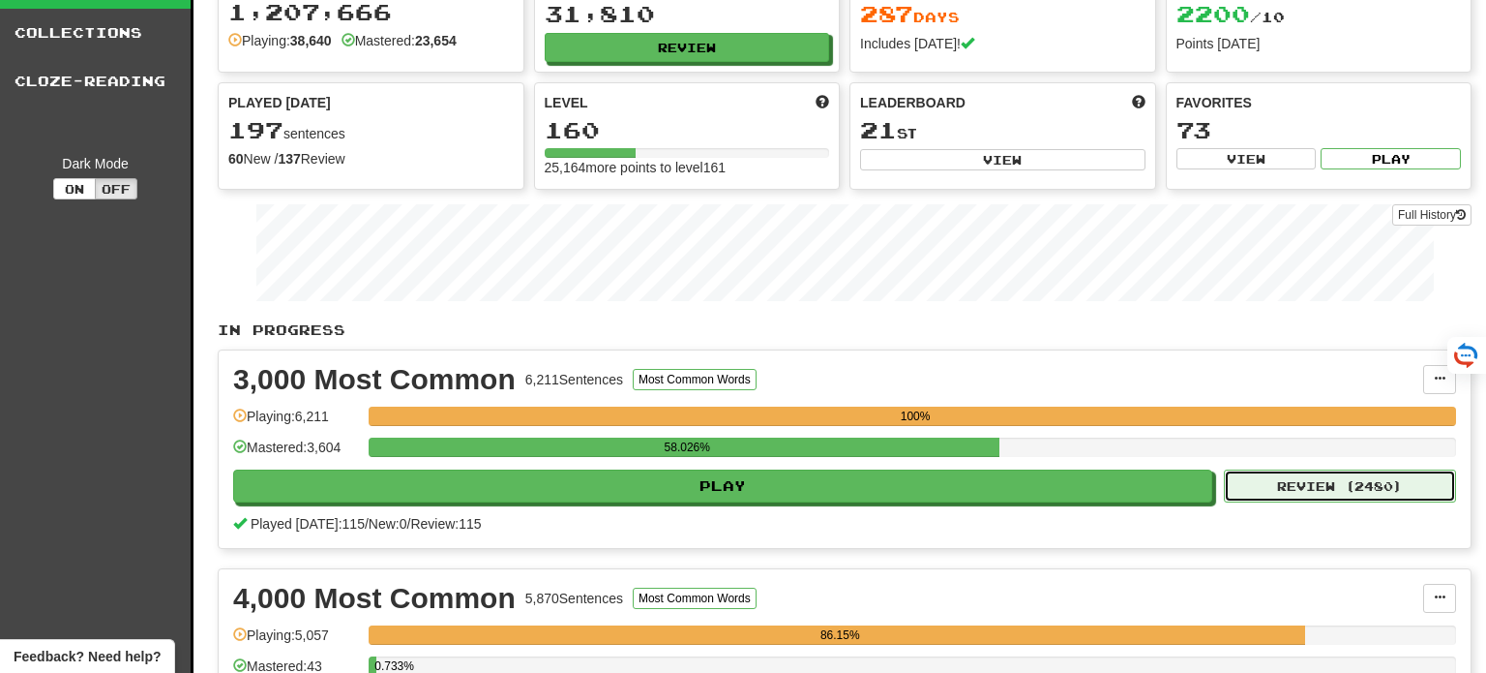
select select "**"
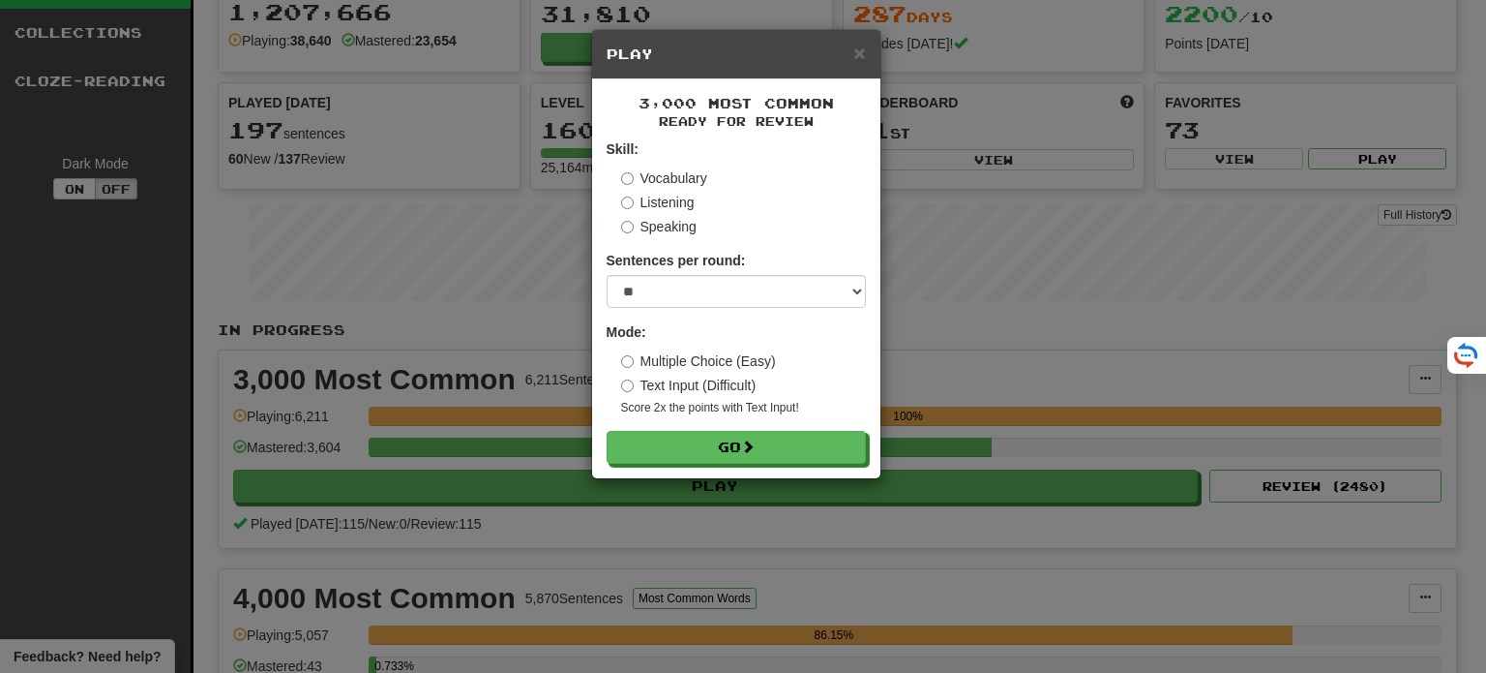
click at [842, 424] on form "Skill: Vocabulary Listening Speaking Sentences per round: * ** ** ** ** ** *** …" at bounding box center [736, 301] width 259 height 324
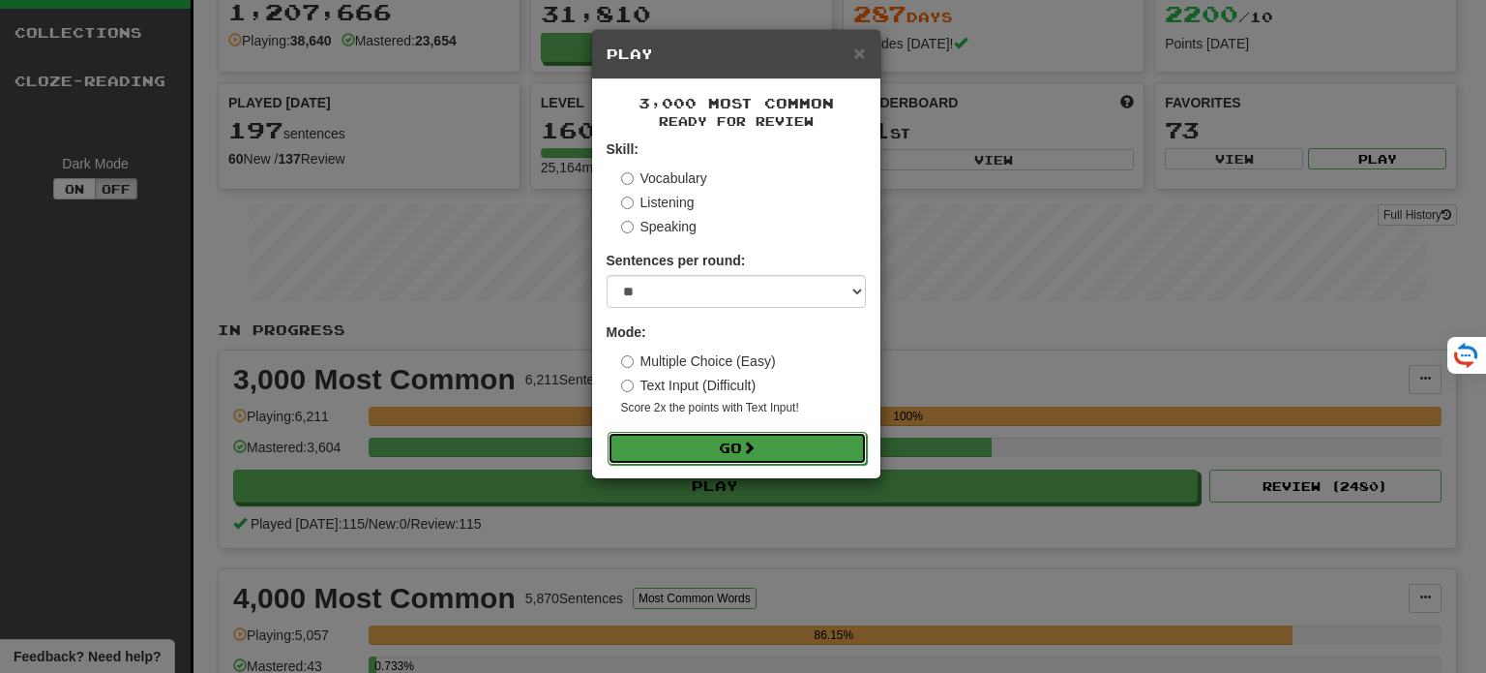
click at [825, 447] on button "Go" at bounding box center [737, 448] width 259 height 33
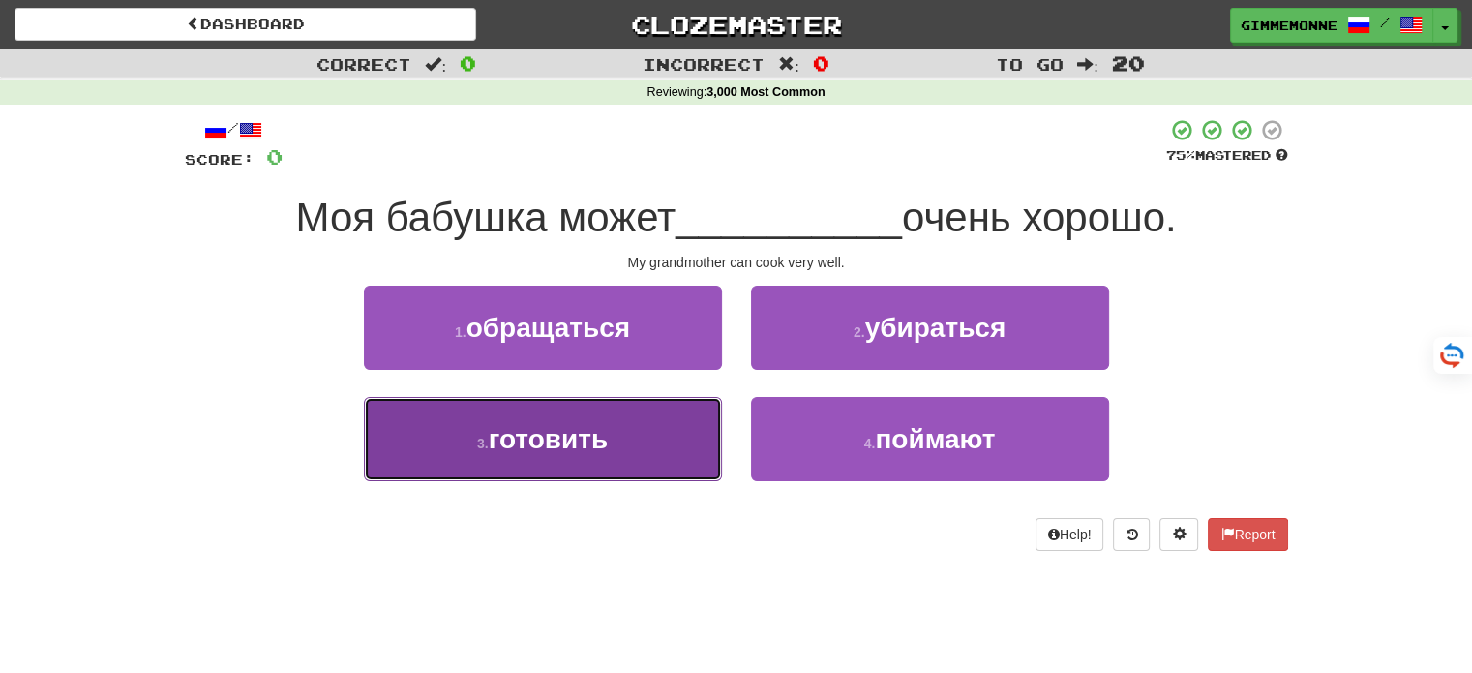
click at [674, 440] on button "3 . готовить" at bounding box center [543, 439] width 358 height 84
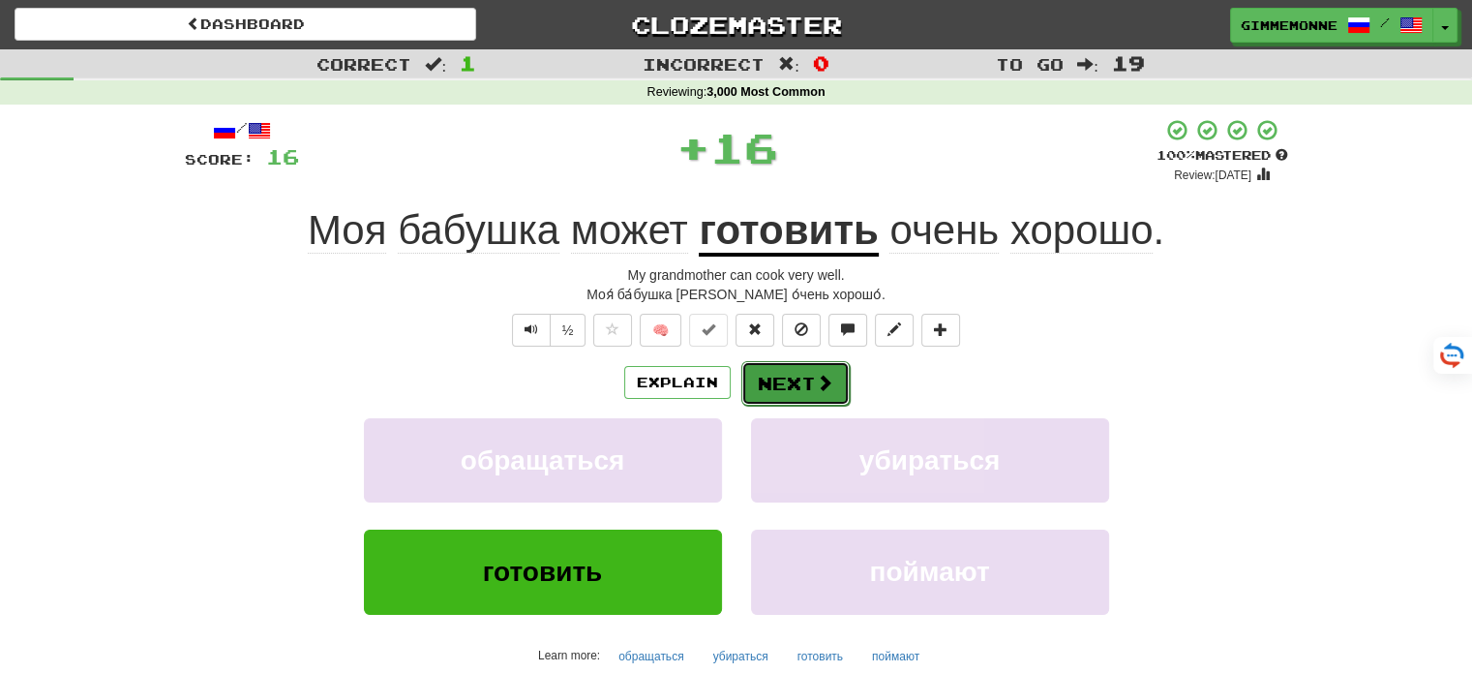
click at [816, 384] on span at bounding box center [824, 382] width 17 height 17
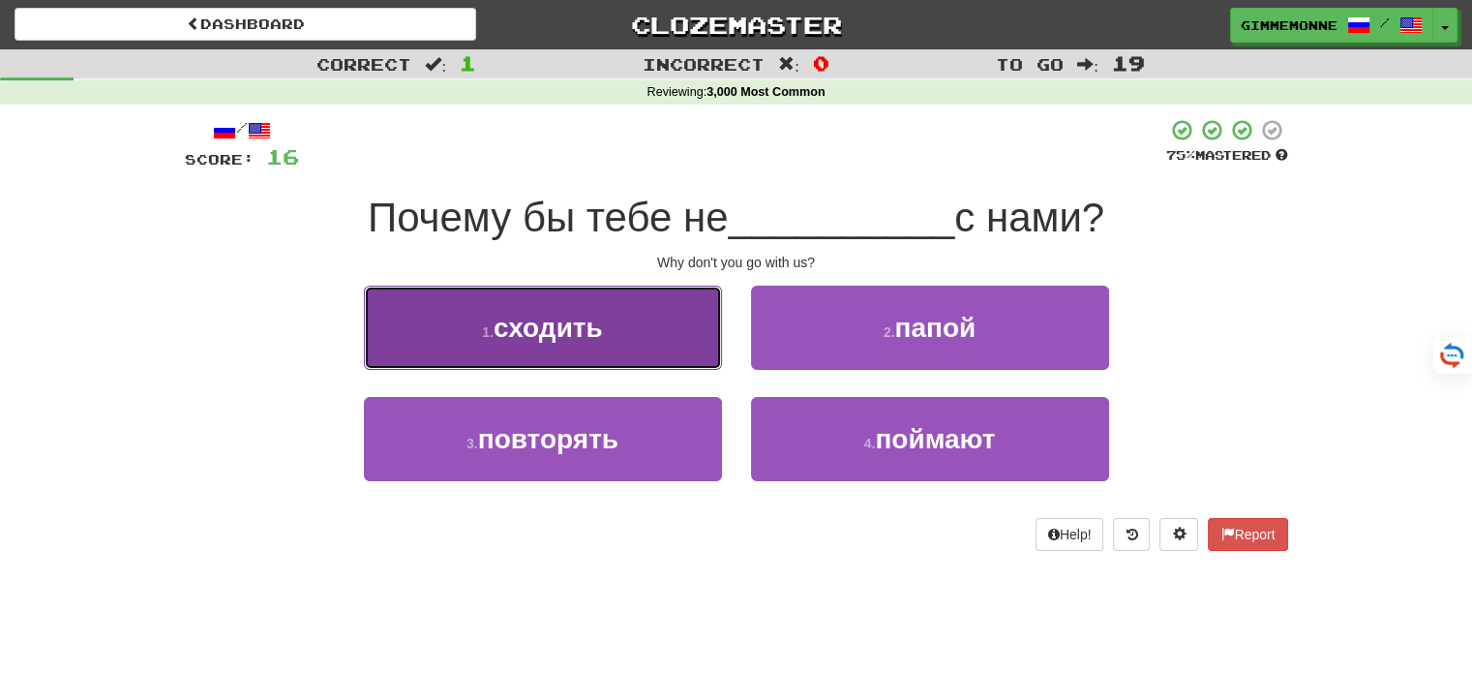
click at [635, 361] on button "1 . сходить" at bounding box center [543, 327] width 358 height 84
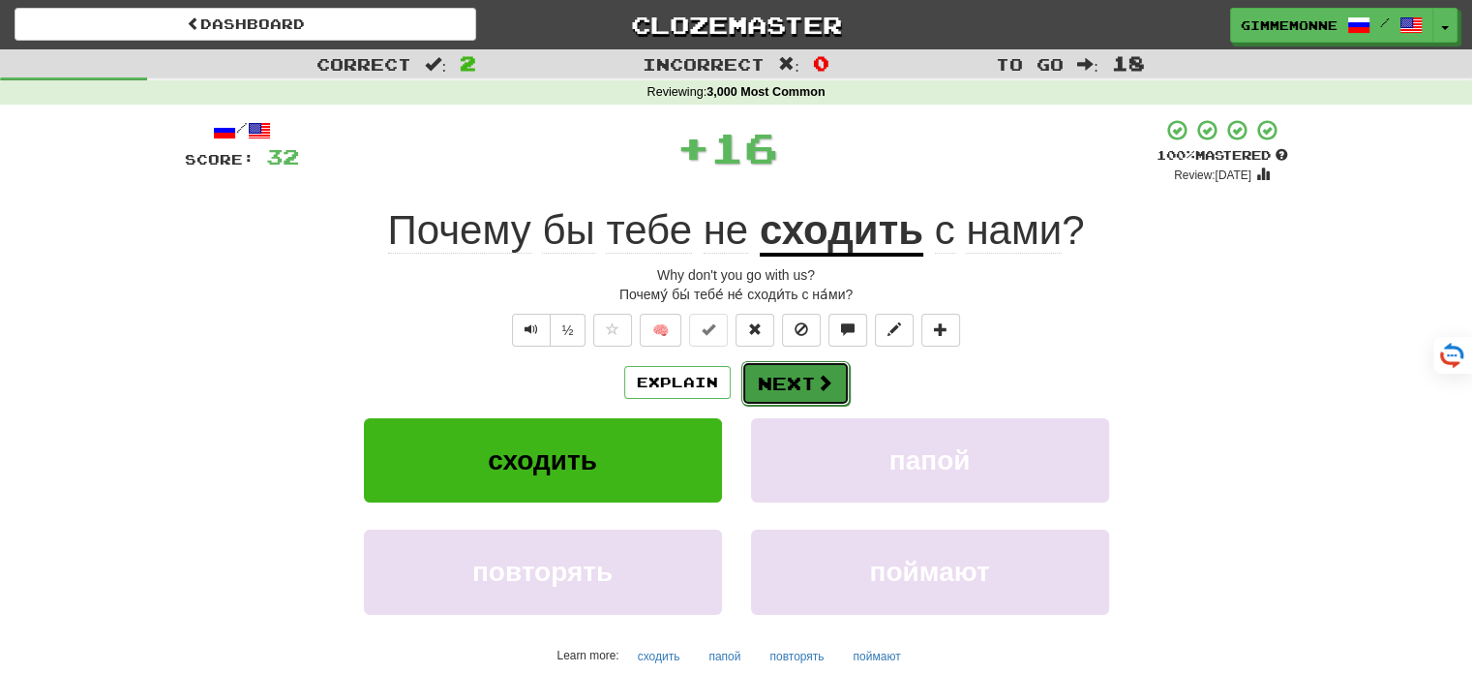
click at [789, 383] on button "Next" at bounding box center [795, 383] width 108 height 45
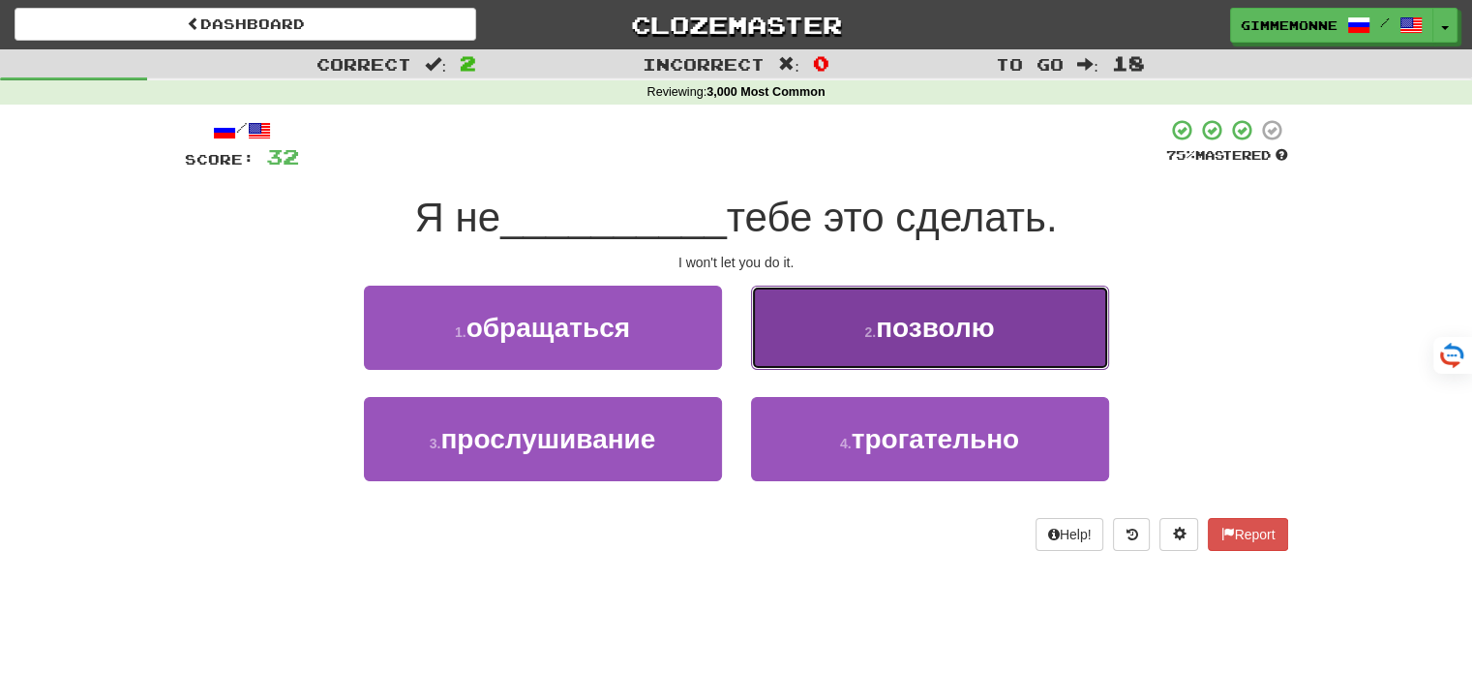
click at [832, 332] on button "2 . позволю" at bounding box center [930, 327] width 358 height 84
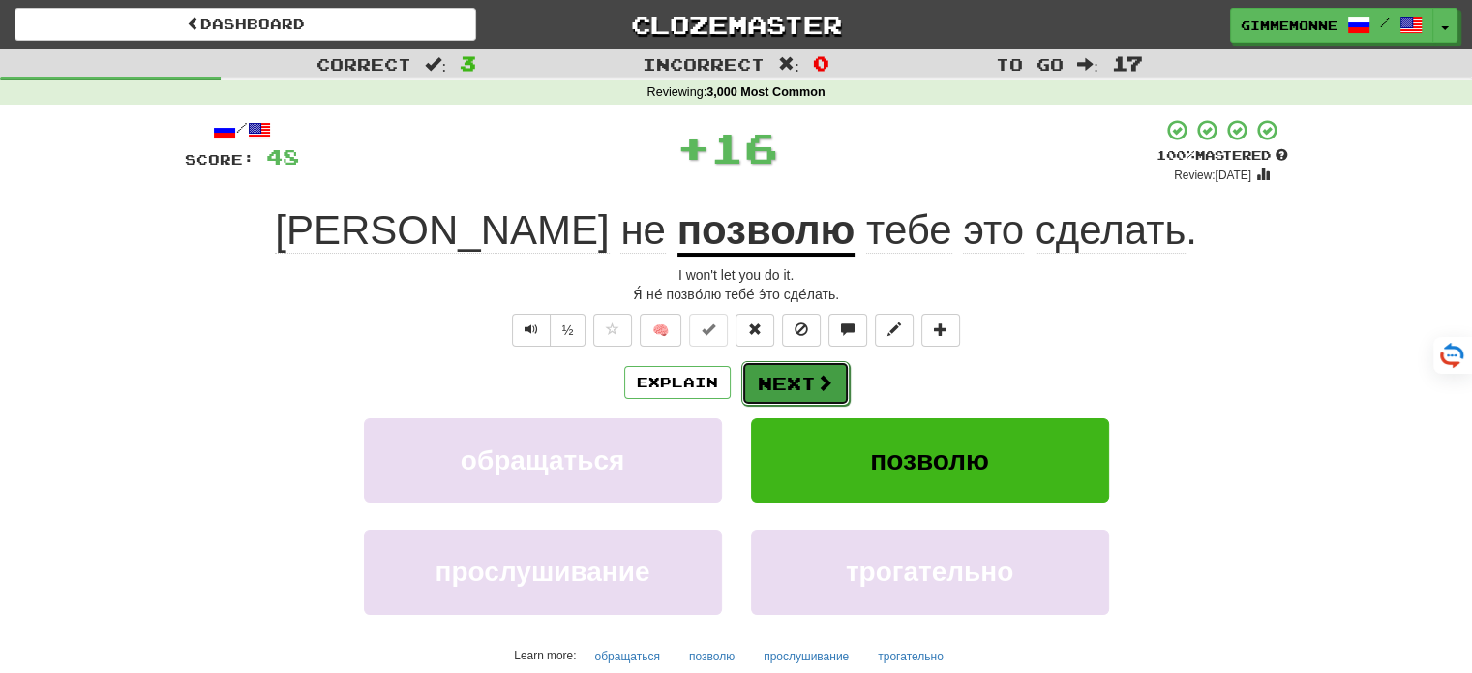
click at [769, 379] on button "Next" at bounding box center [795, 383] width 108 height 45
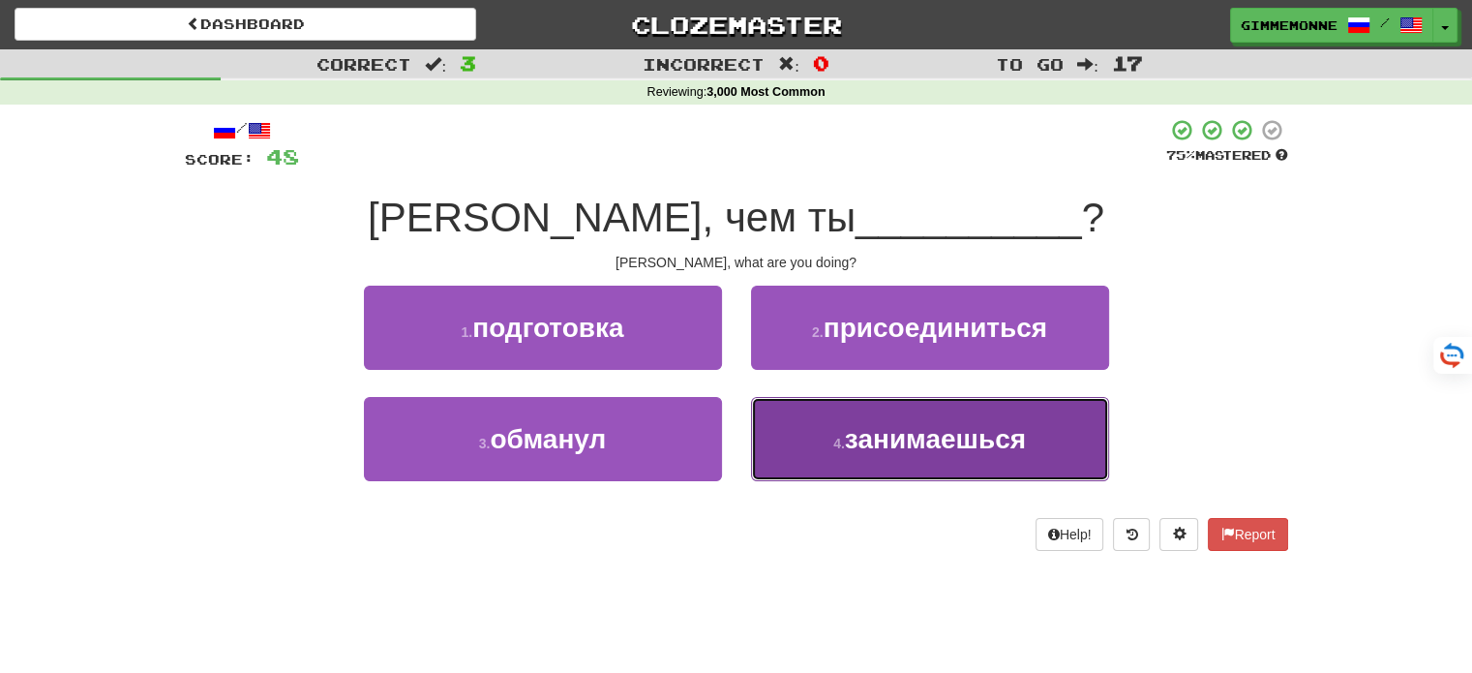
click at [835, 422] on button "4 . занимаешься" at bounding box center [930, 439] width 358 height 84
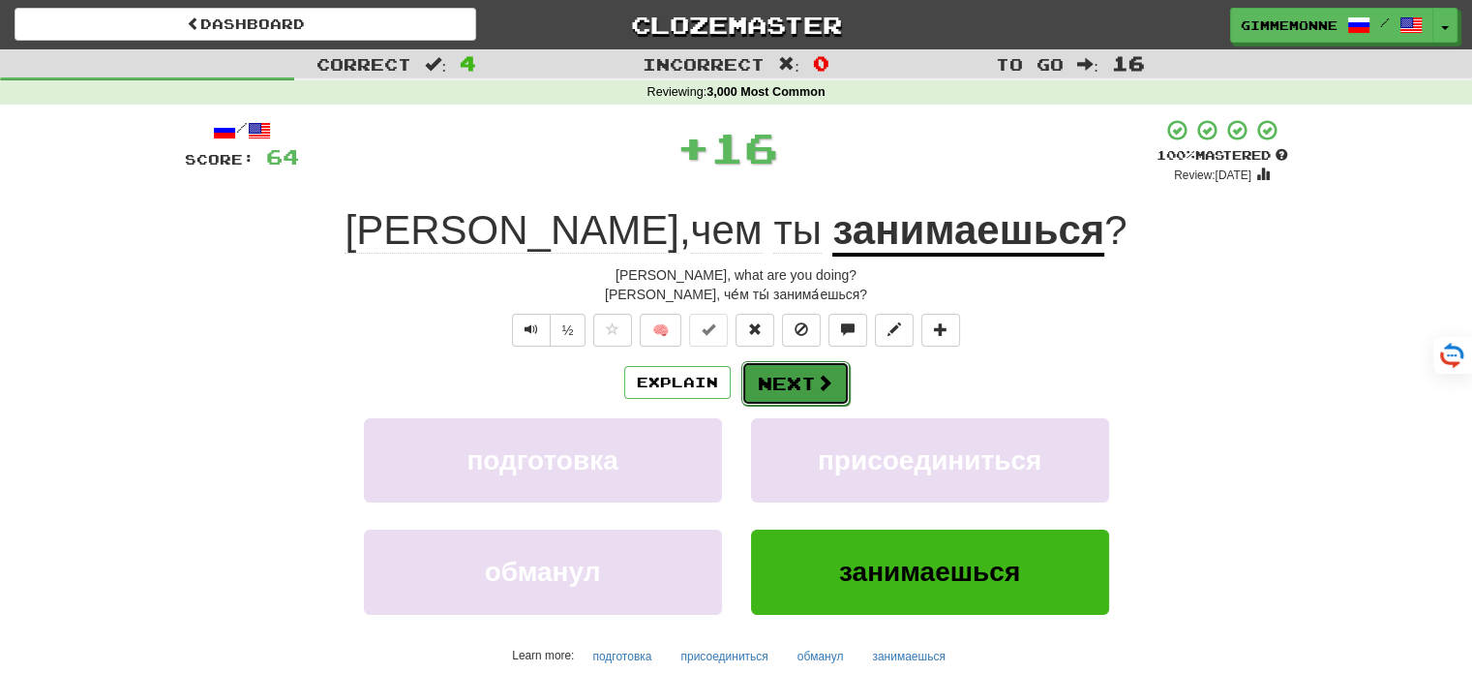
click at [803, 390] on button "Next" at bounding box center [795, 383] width 108 height 45
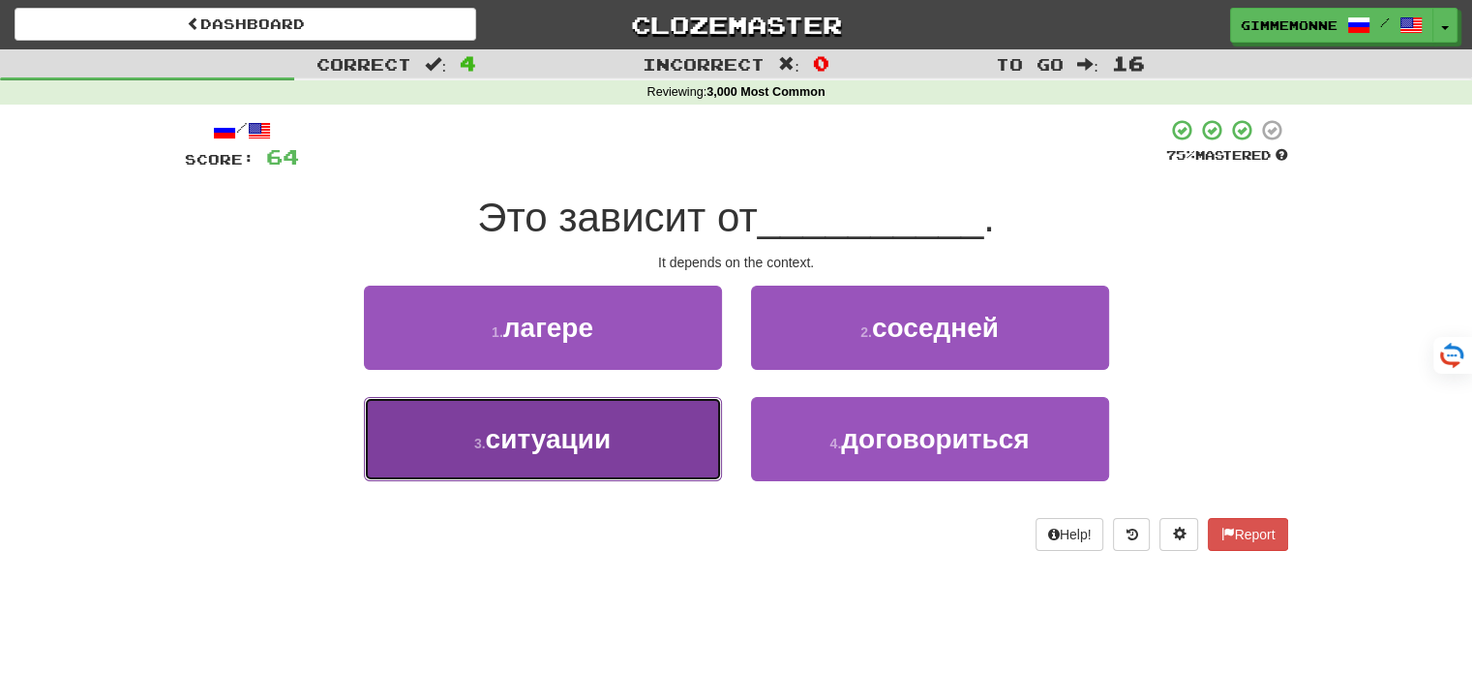
click at [677, 424] on button "3 . ситуации" at bounding box center [543, 439] width 358 height 84
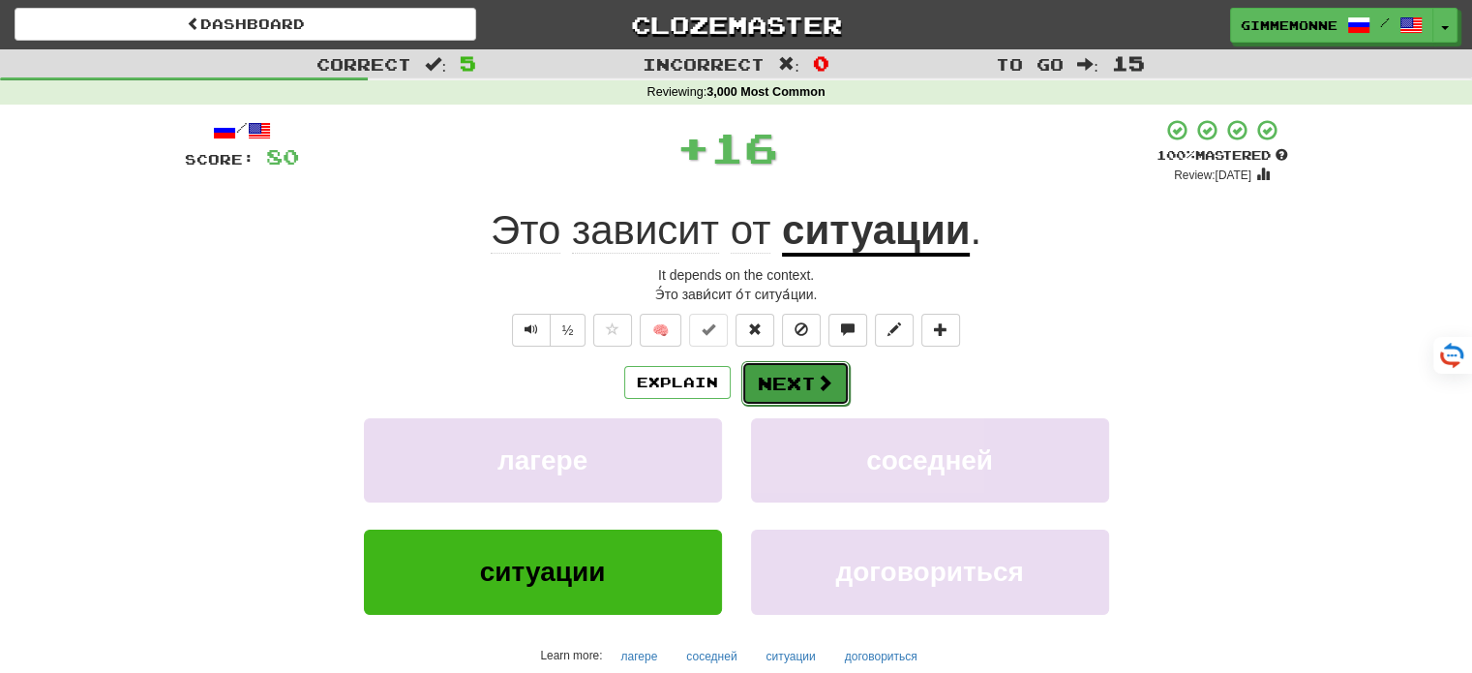
click at [792, 386] on button "Next" at bounding box center [795, 383] width 108 height 45
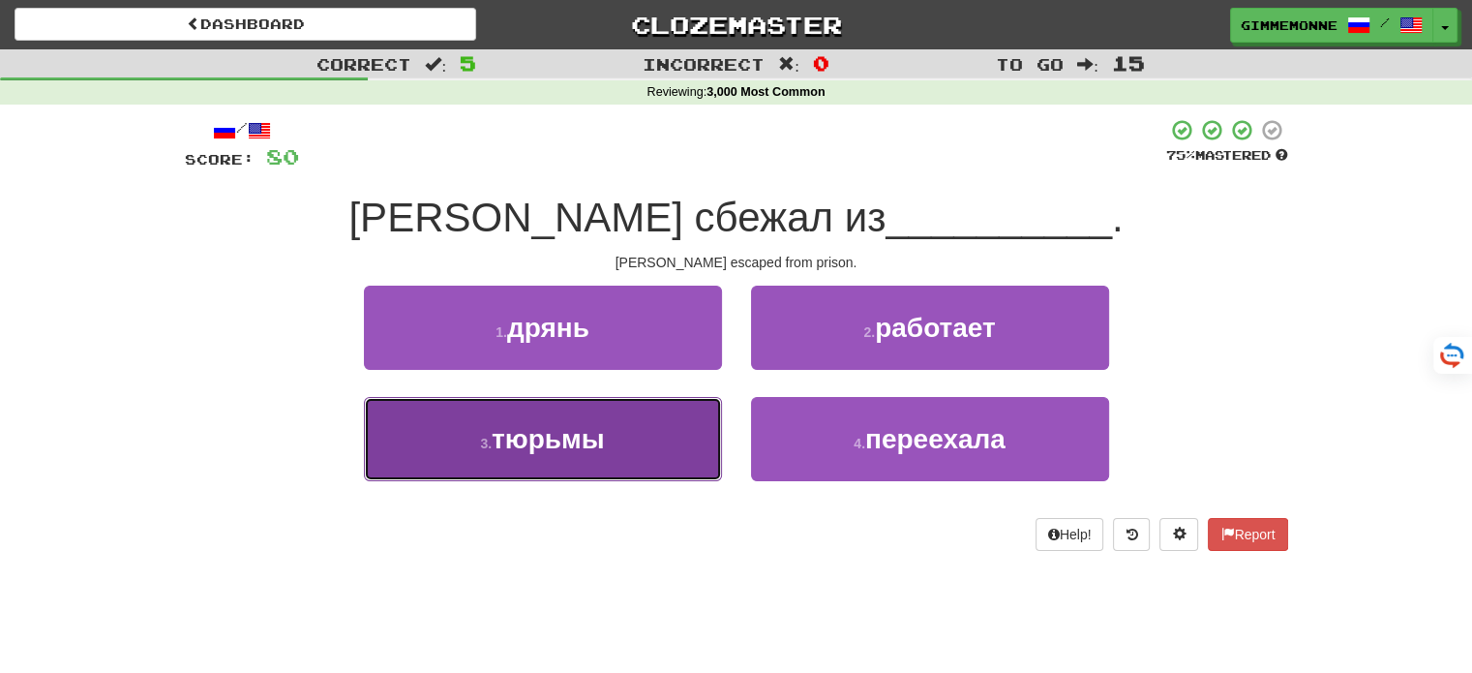
click at [705, 433] on button "3 . тюрьмы" at bounding box center [543, 439] width 358 height 84
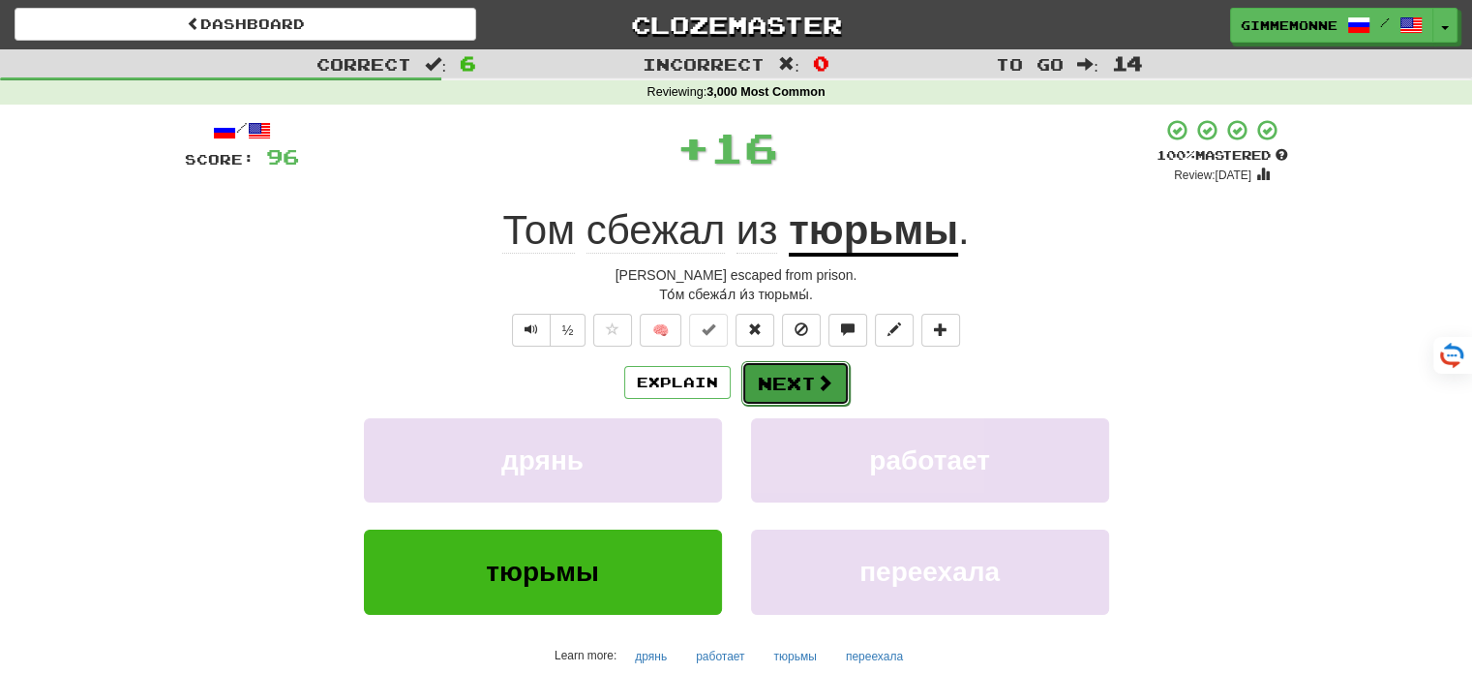
click at [790, 383] on button "Next" at bounding box center [795, 383] width 108 height 45
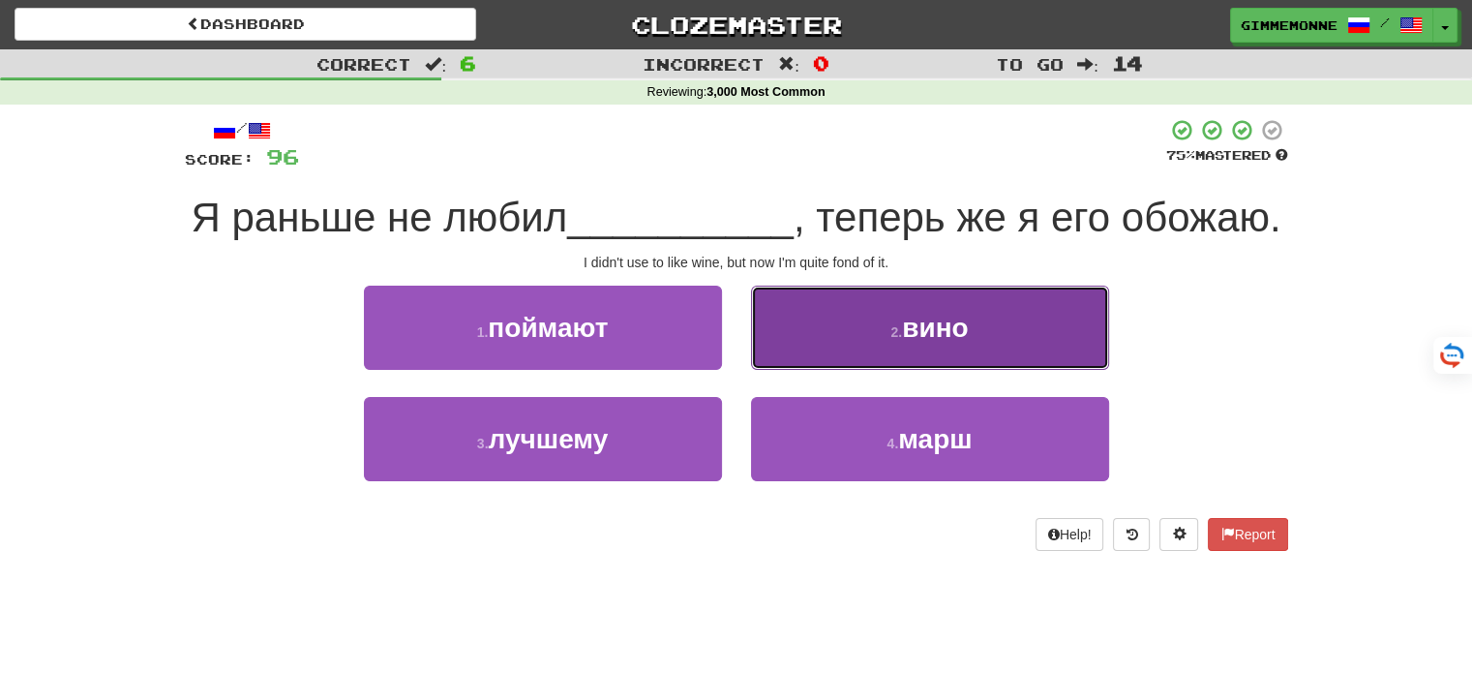
click at [855, 322] on button "2 . вино" at bounding box center [930, 327] width 358 height 84
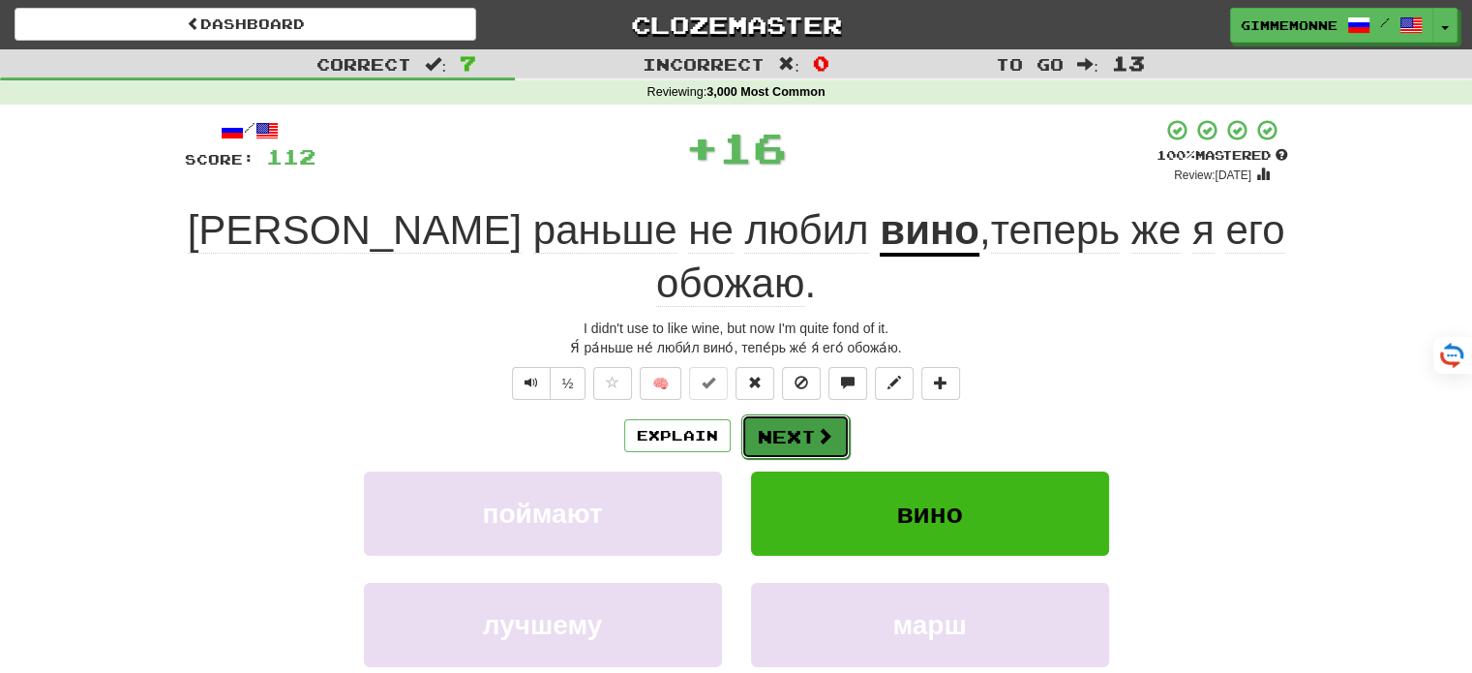
click at [807, 414] on button "Next" at bounding box center [795, 436] width 108 height 45
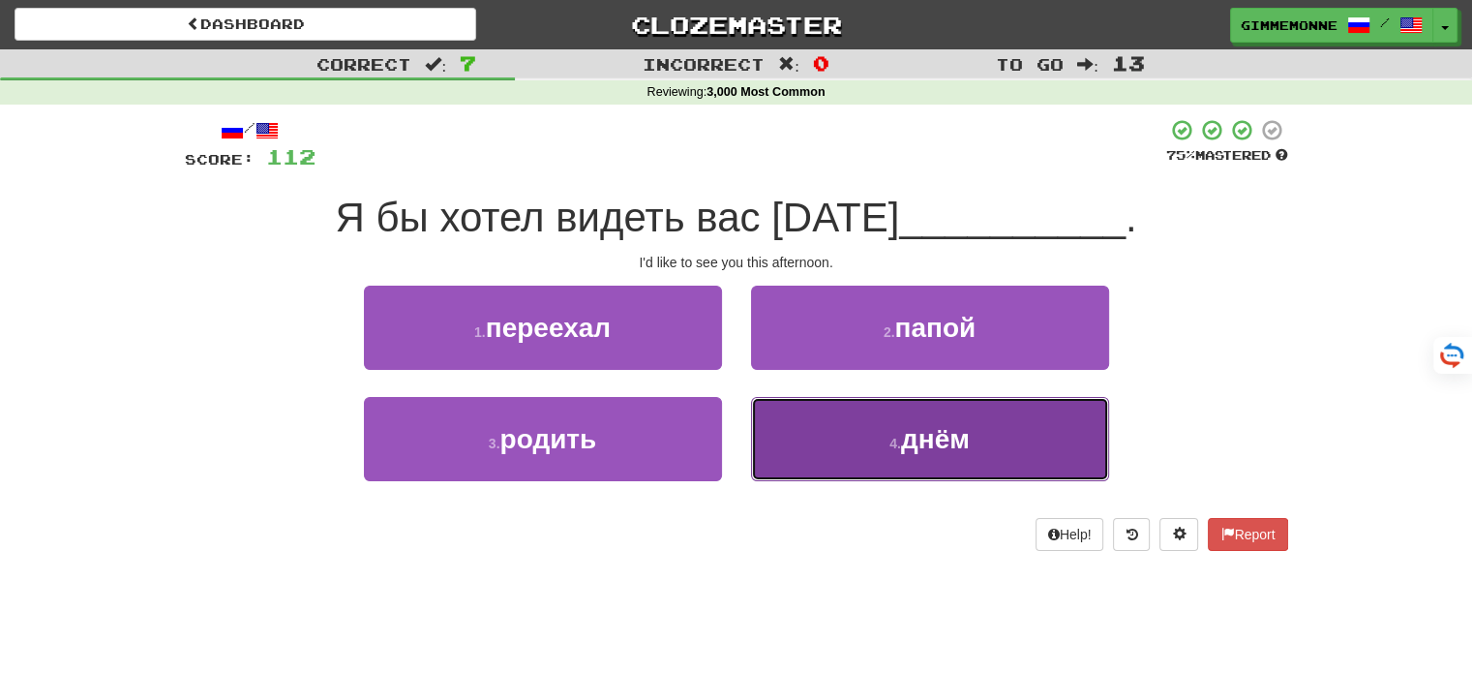
click at [791, 421] on button "4 . днём" at bounding box center [930, 439] width 358 height 84
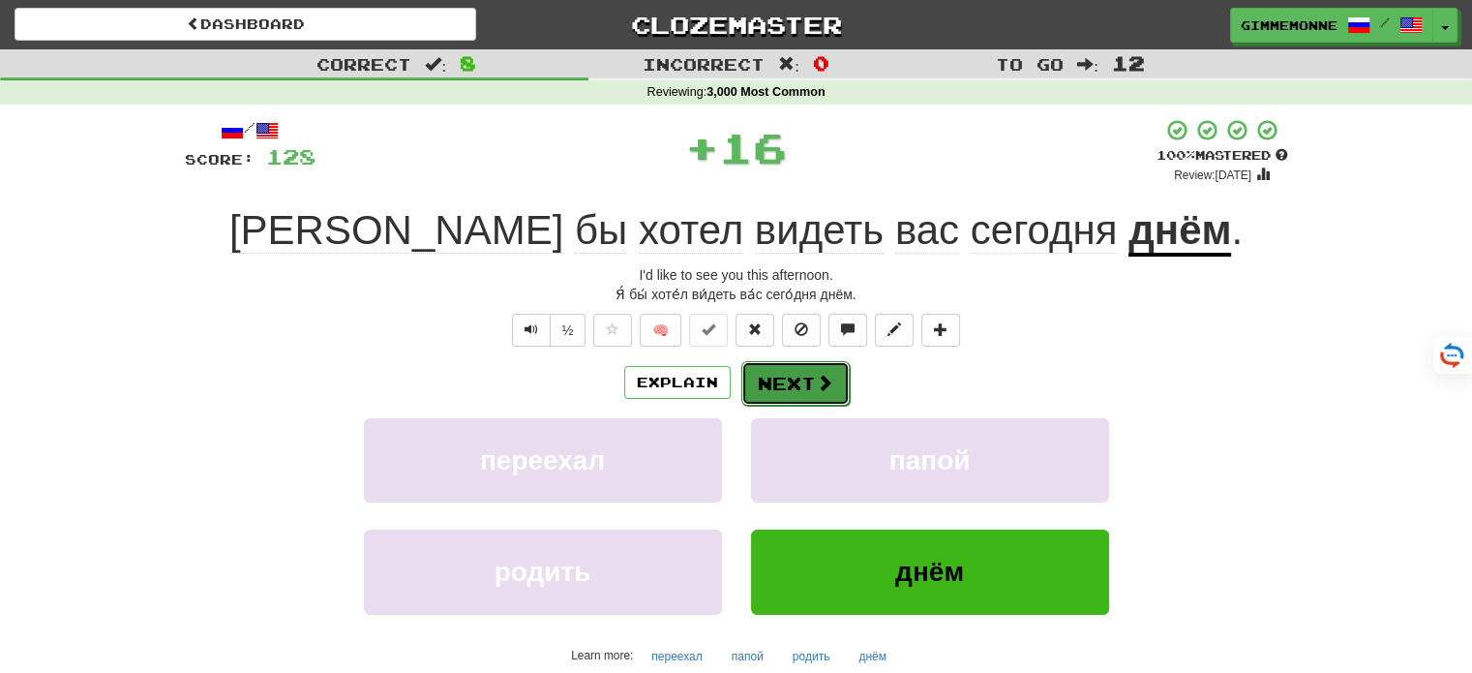
click at [781, 386] on button "Next" at bounding box center [795, 383] width 108 height 45
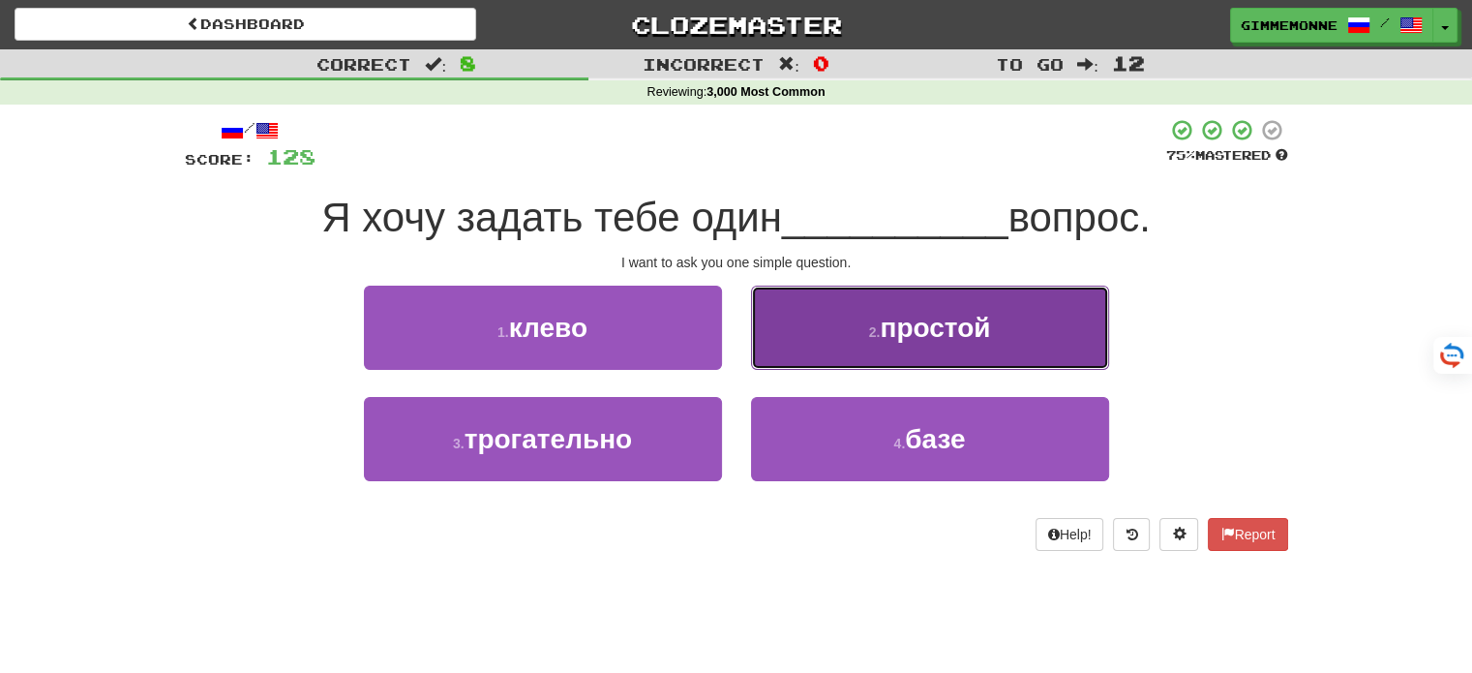
click at [765, 364] on button "2 . простой" at bounding box center [930, 327] width 358 height 84
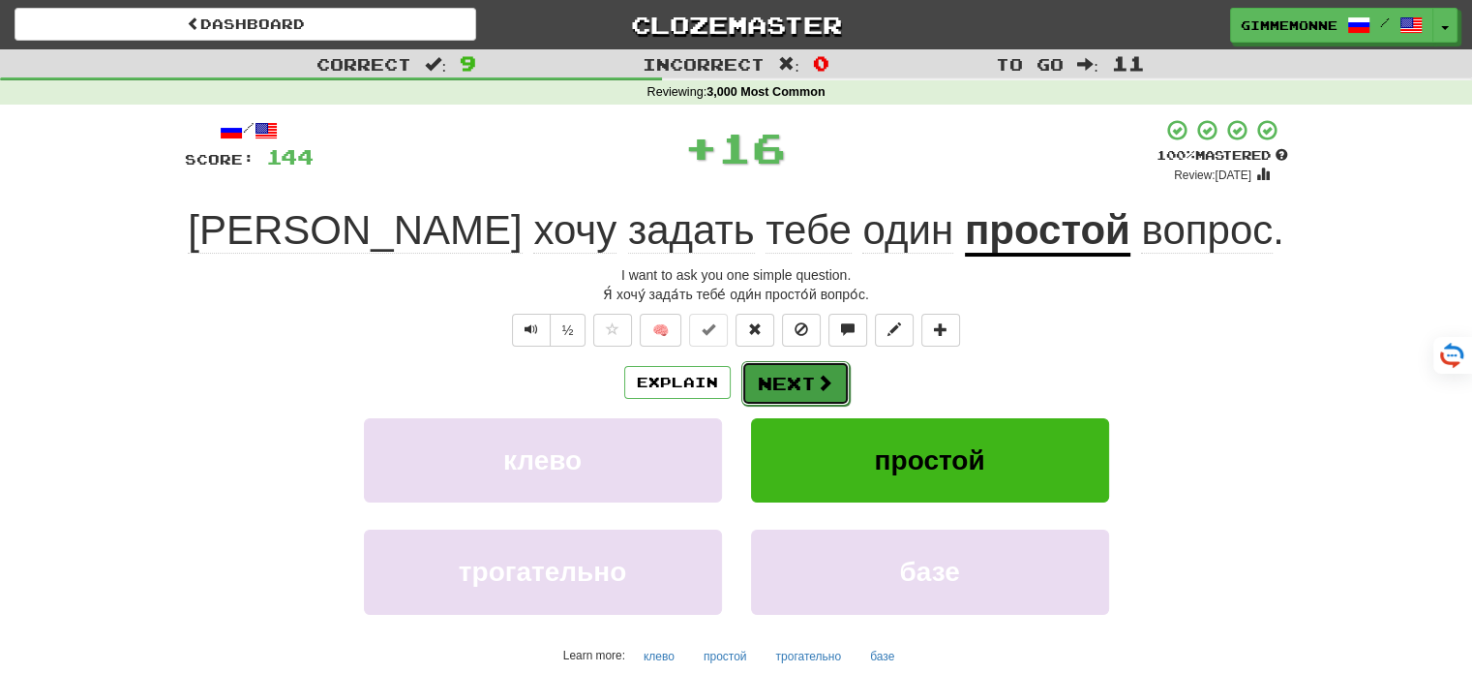
click at [756, 378] on button "Next" at bounding box center [795, 383] width 108 height 45
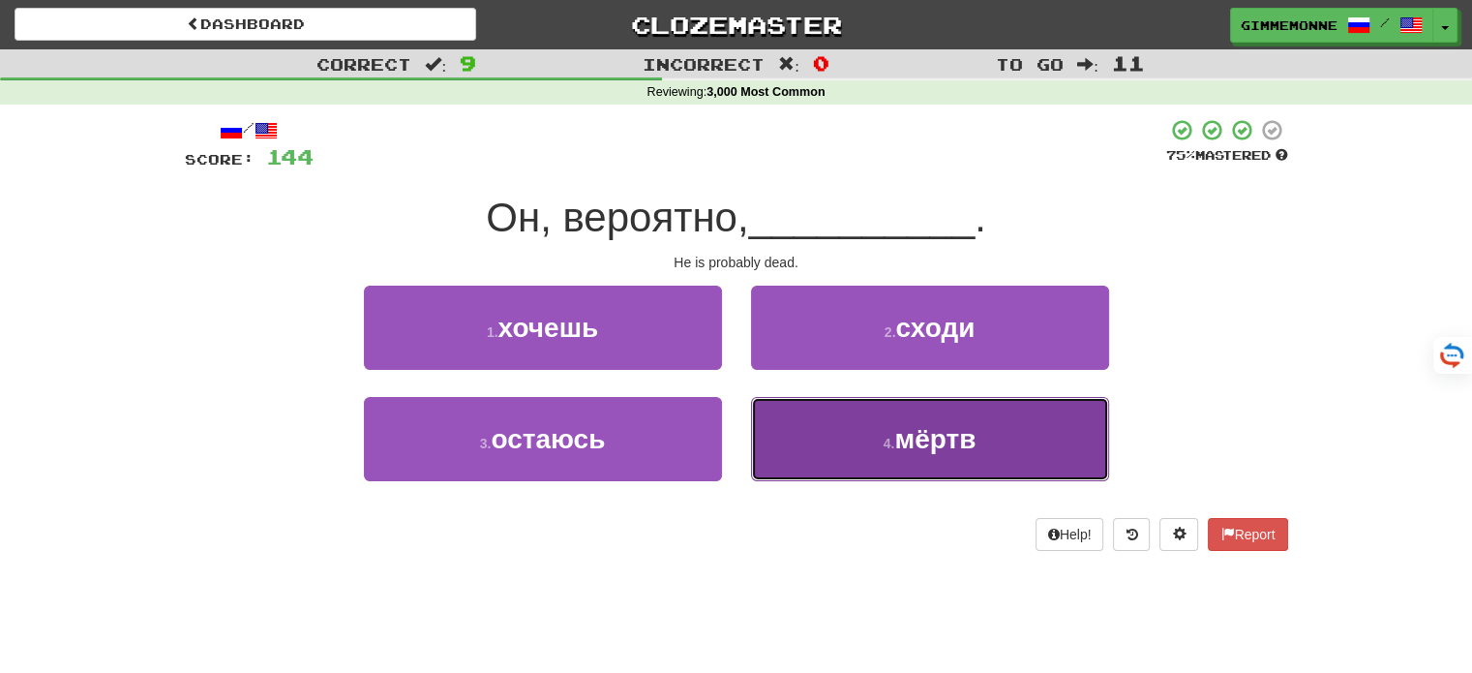
click at [765, 404] on button "4 . мёртв" at bounding box center [930, 439] width 358 height 84
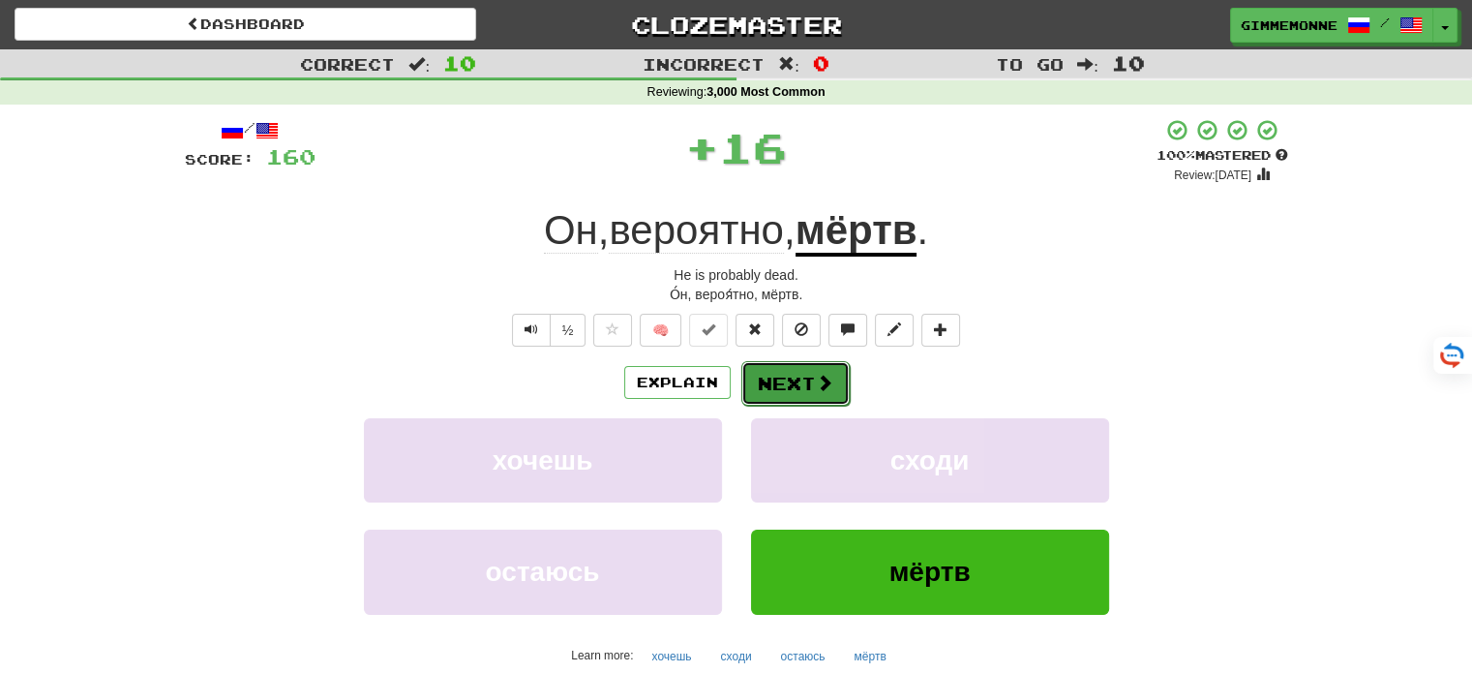
click at [741, 384] on button "Next" at bounding box center [795, 383] width 108 height 45
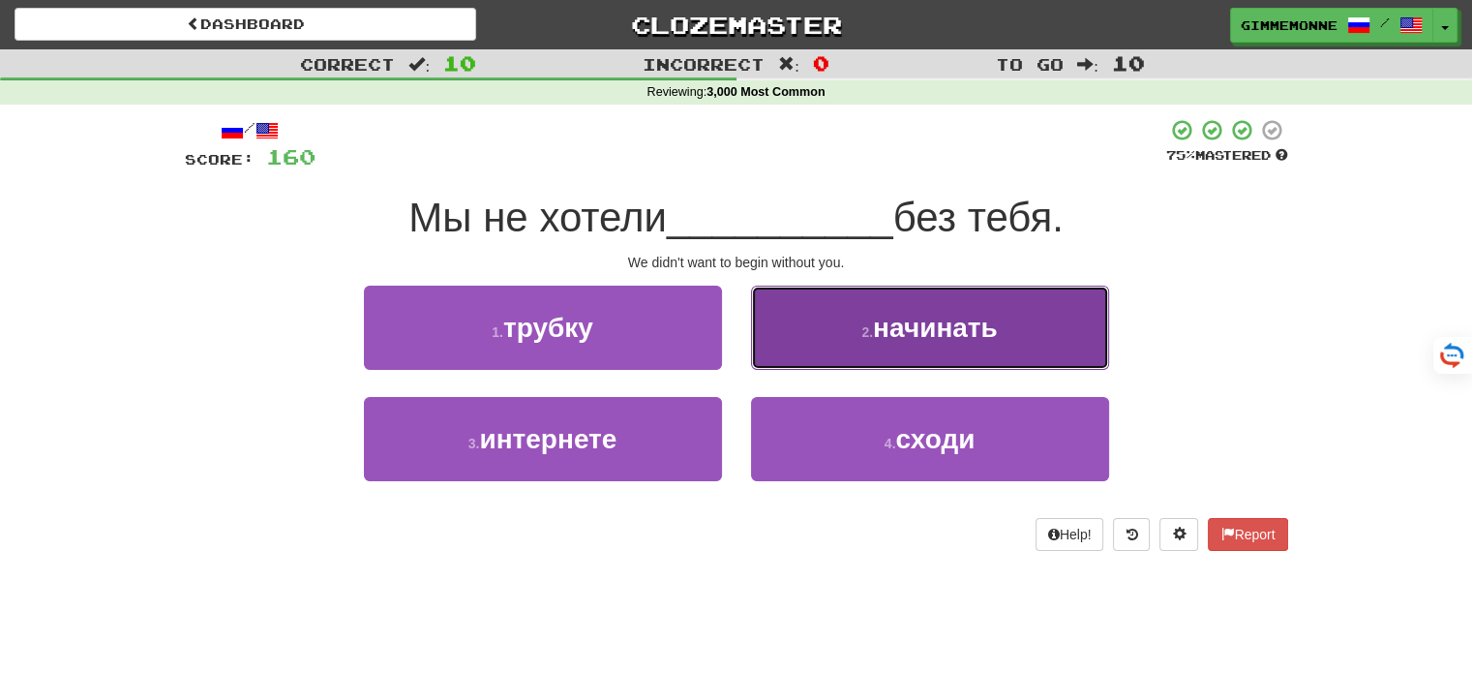
click at [785, 353] on button "2 . начинать" at bounding box center [930, 327] width 358 height 84
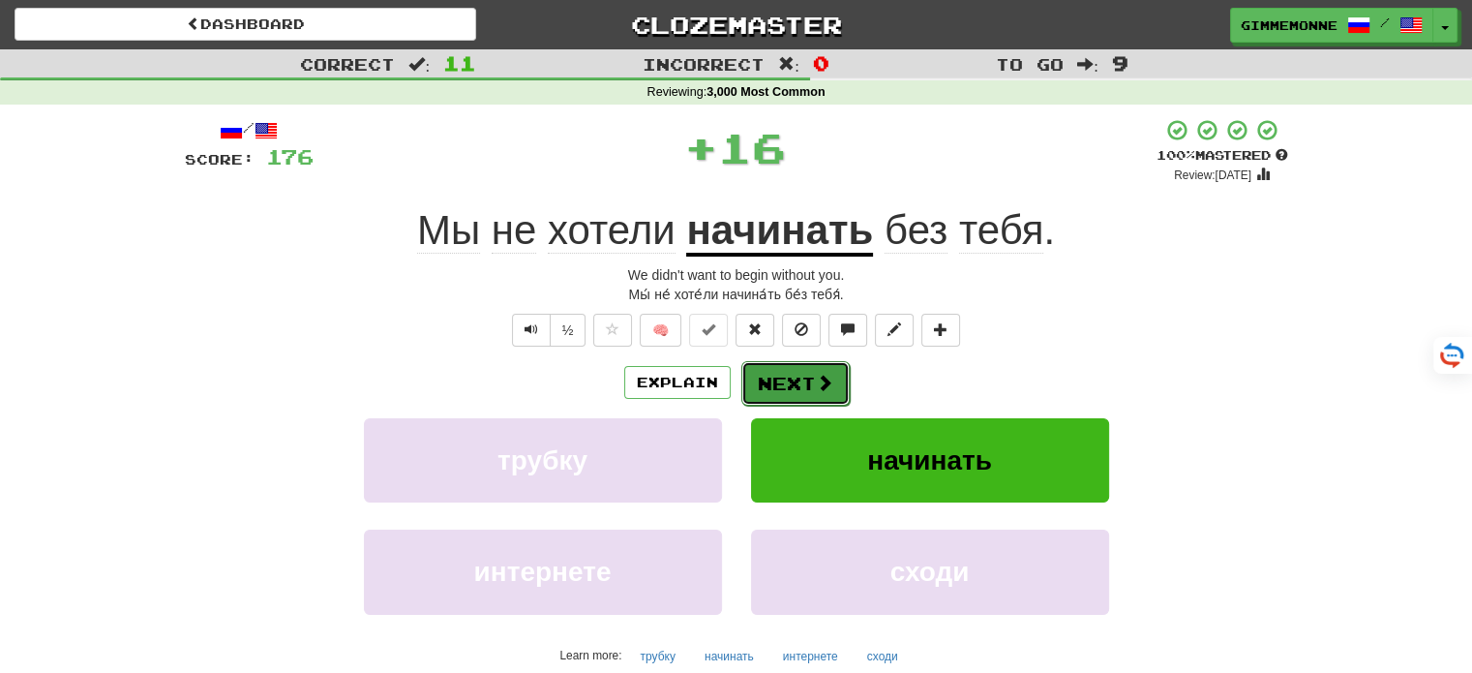
click at [772, 388] on button "Next" at bounding box center [795, 383] width 108 height 45
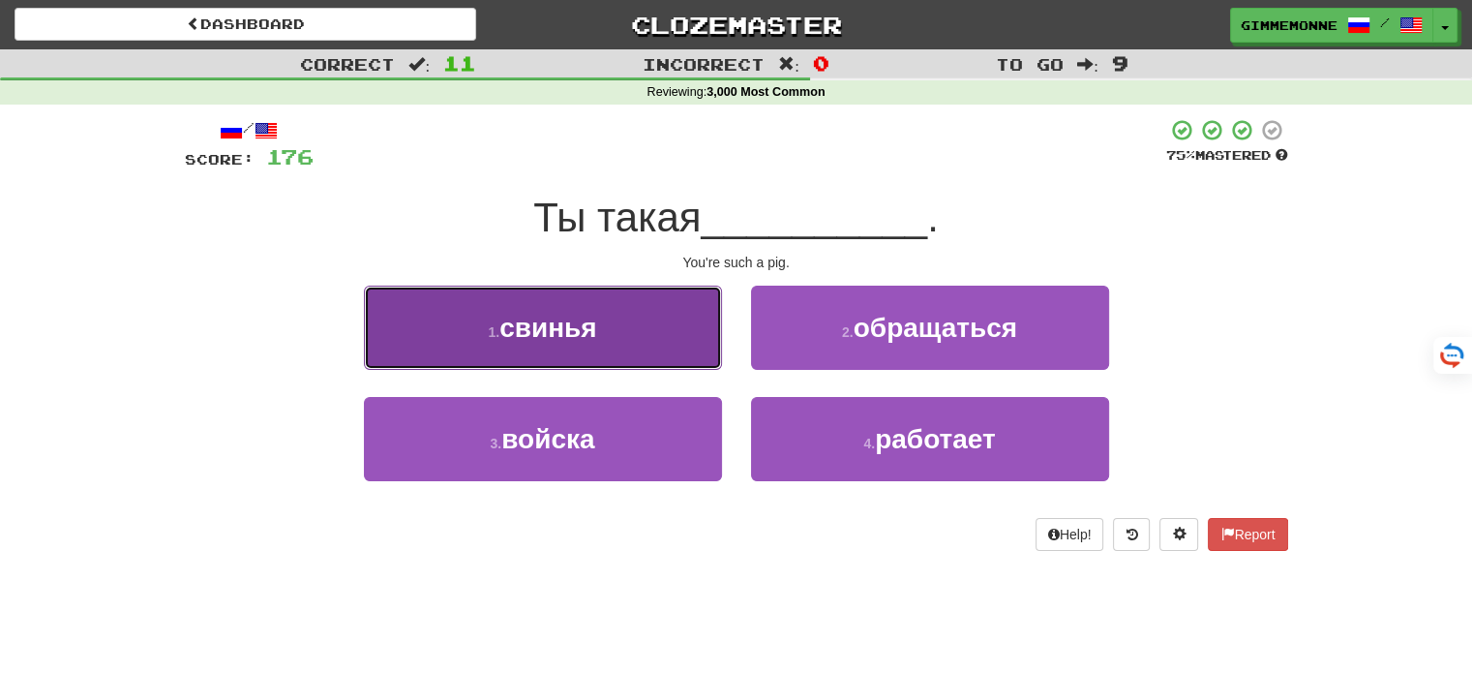
click at [703, 357] on button "1 . свинья" at bounding box center [543, 327] width 358 height 84
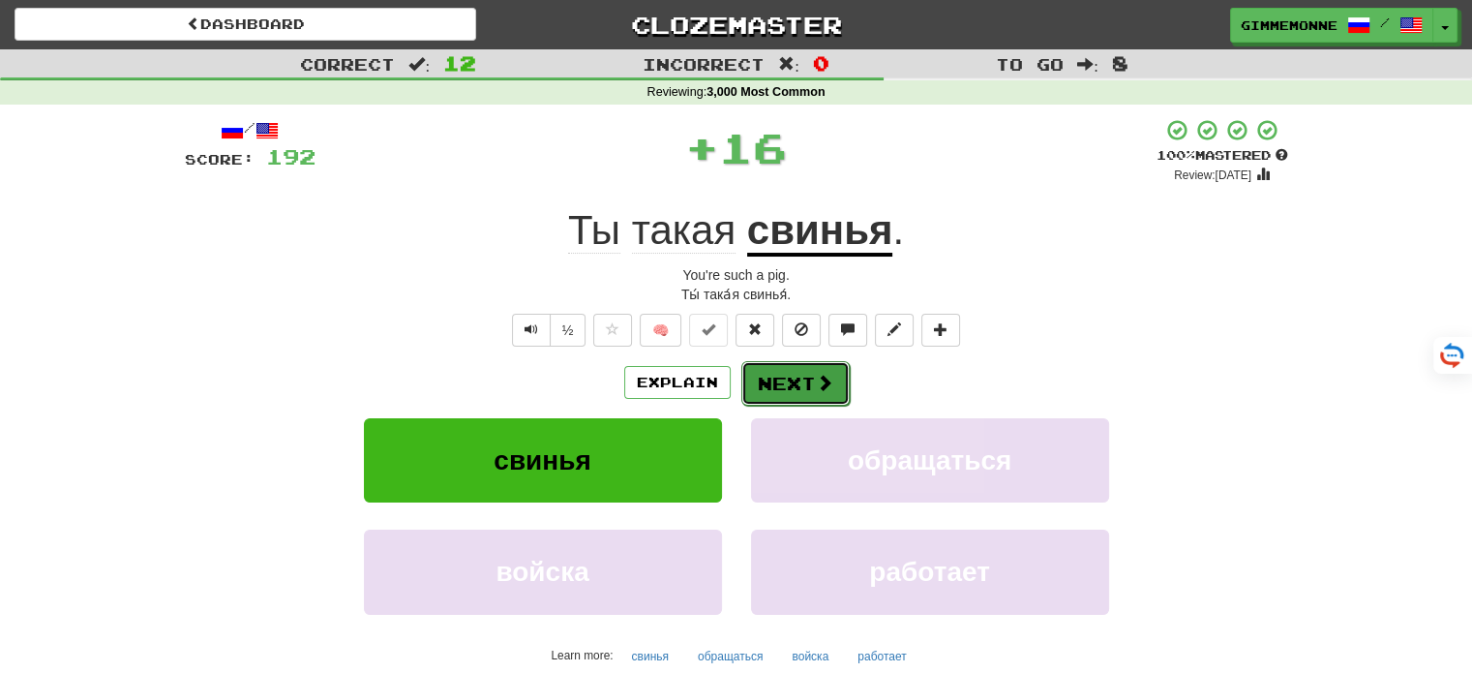
click at [751, 381] on button "Next" at bounding box center [795, 383] width 108 height 45
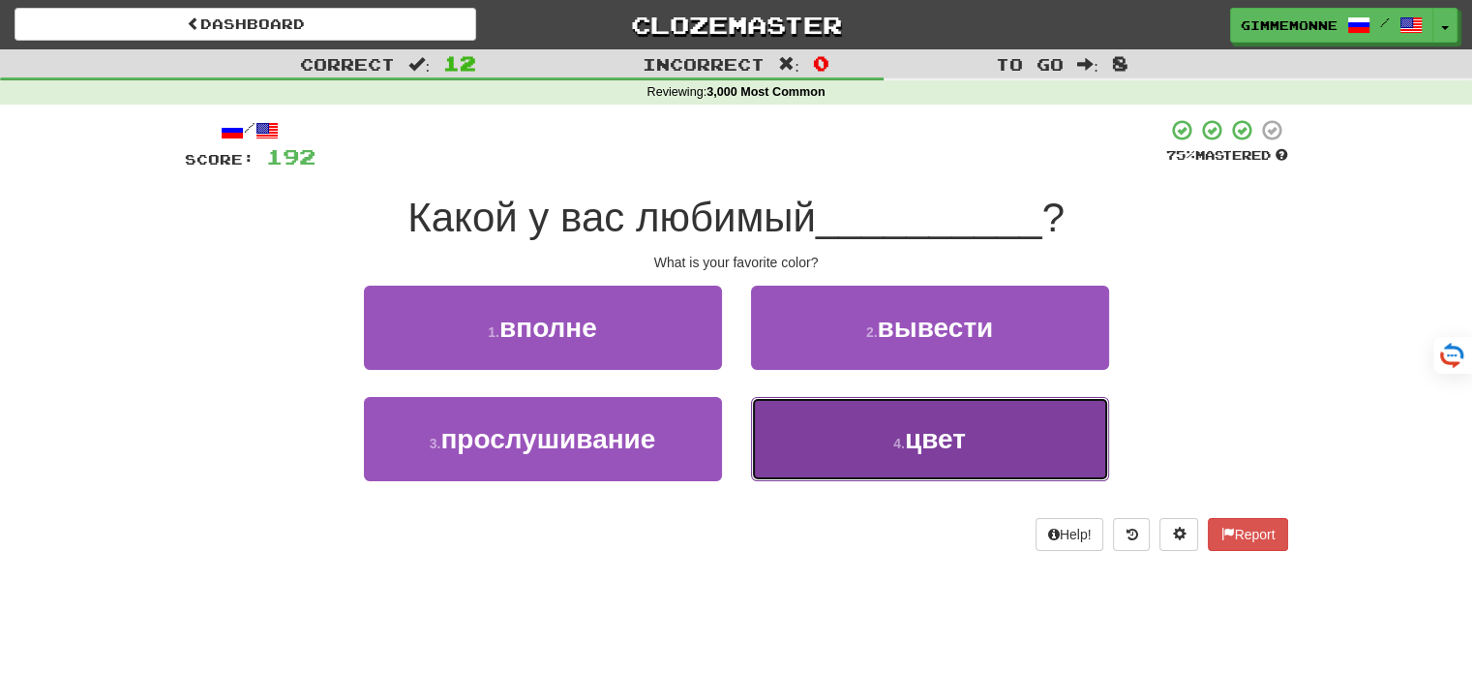
click at [780, 440] on button "4 . цвет" at bounding box center [930, 439] width 358 height 84
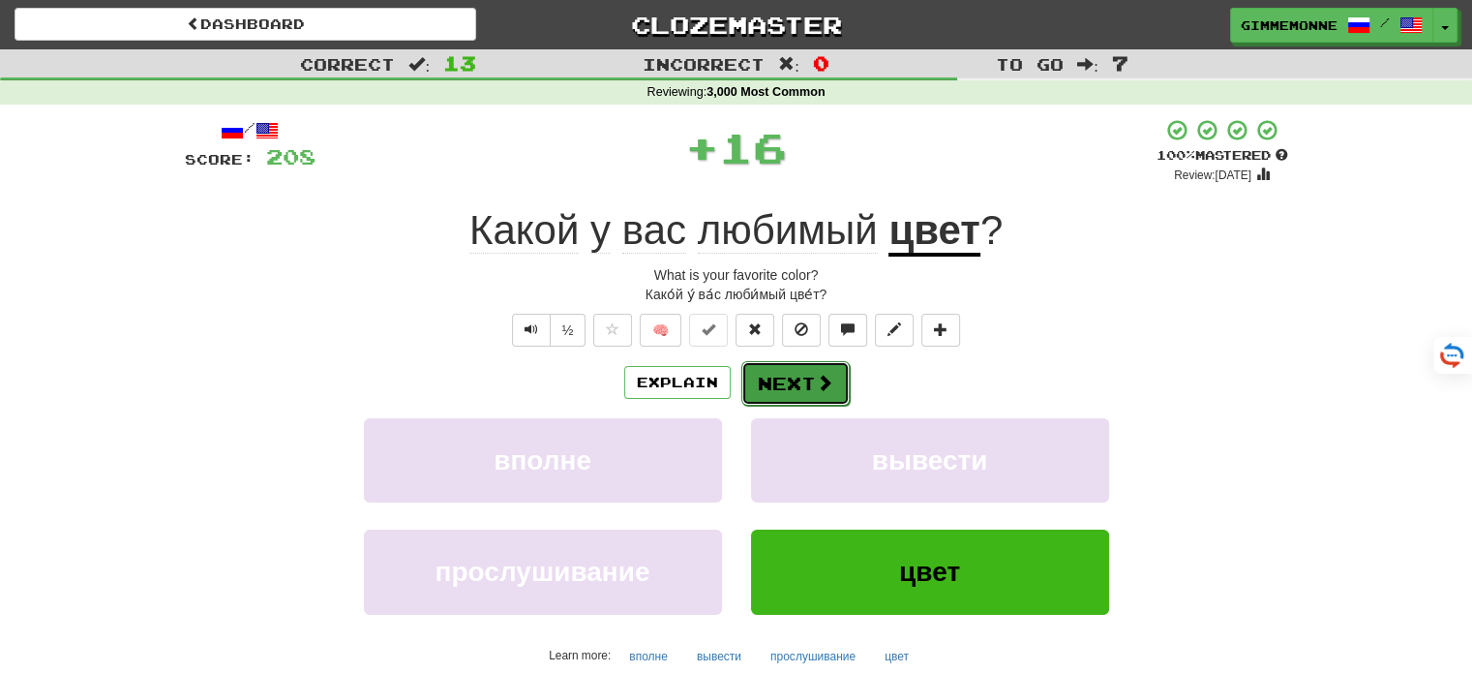
click at [776, 389] on button "Next" at bounding box center [795, 383] width 108 height 45
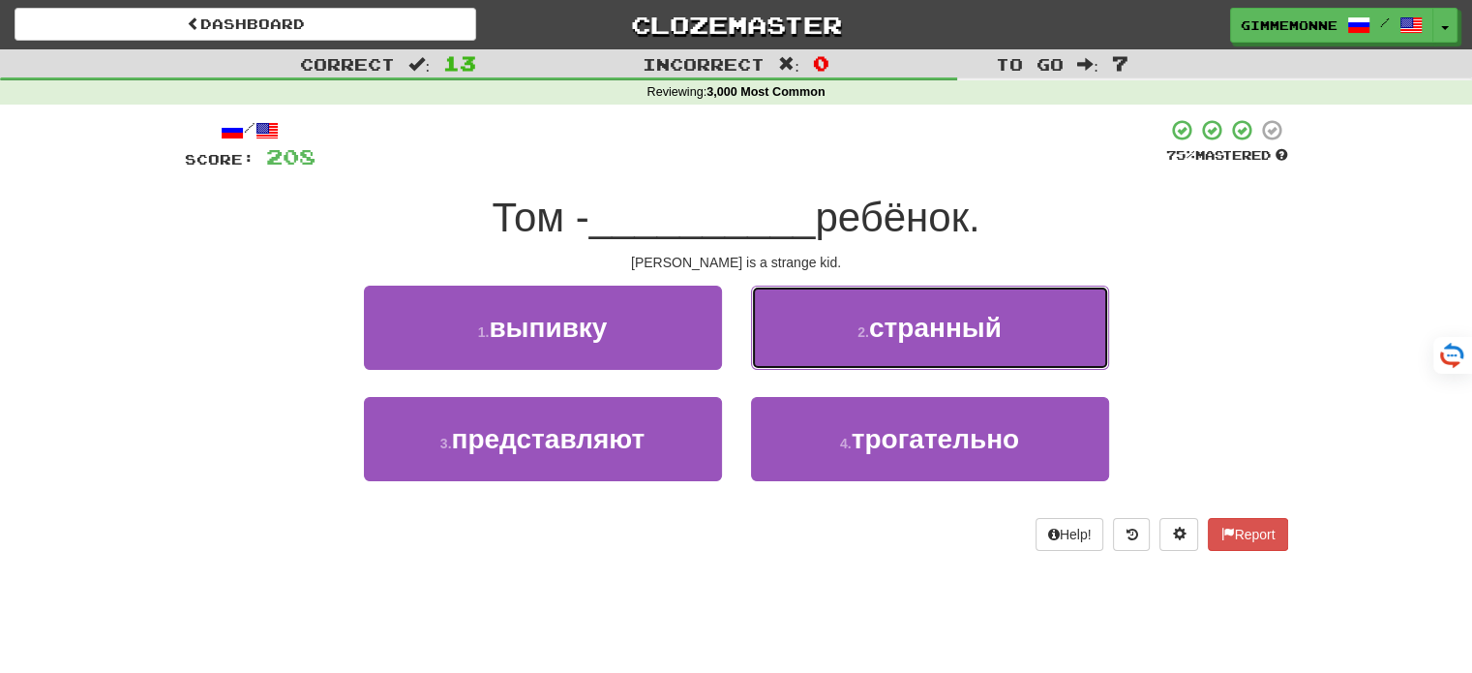
drag, startPoint x: 809, startPoint y: 348, endPoint x: 800, endPoint y: 358, distance: 13.0
click at [806, 348] on button "2 . странный" at bounding box center [930, 327] width 358 height 84
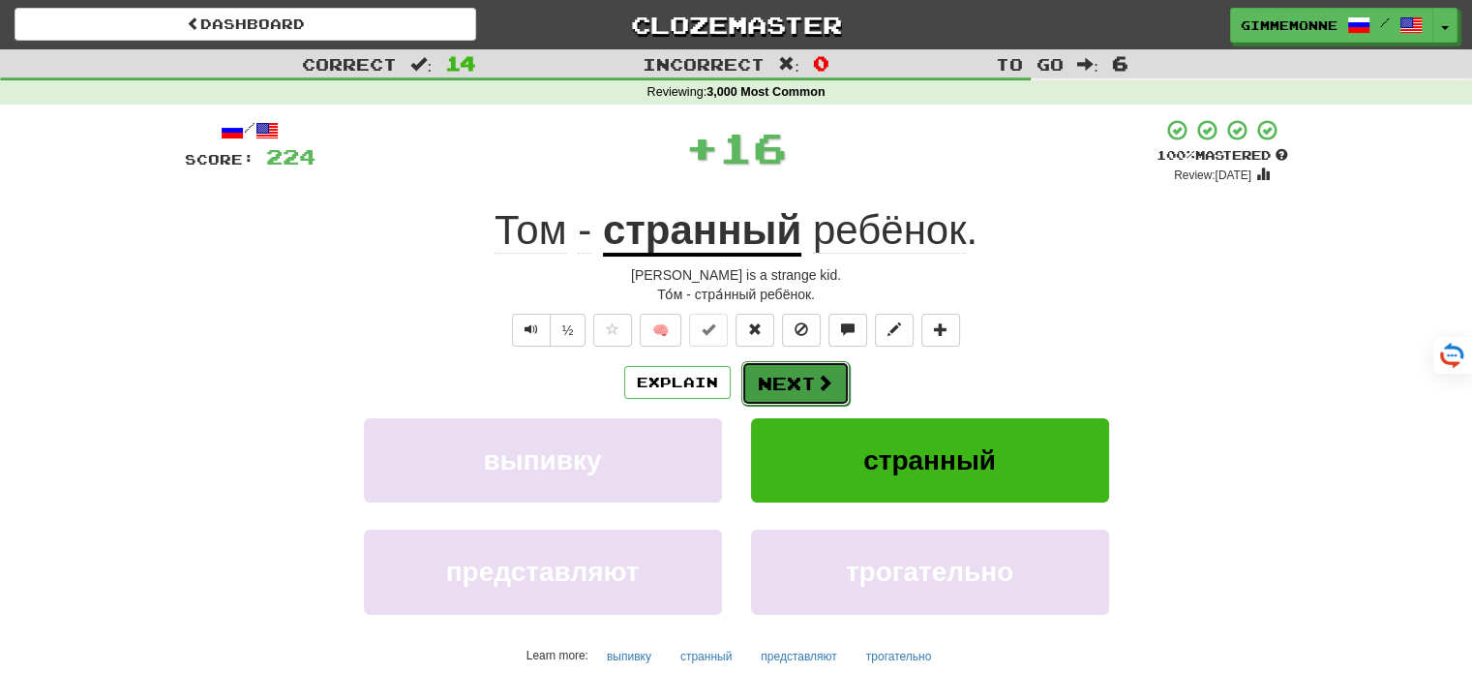
click at [756, 375] on button "Next" at bounding box center [795, 383] width 108 height 45
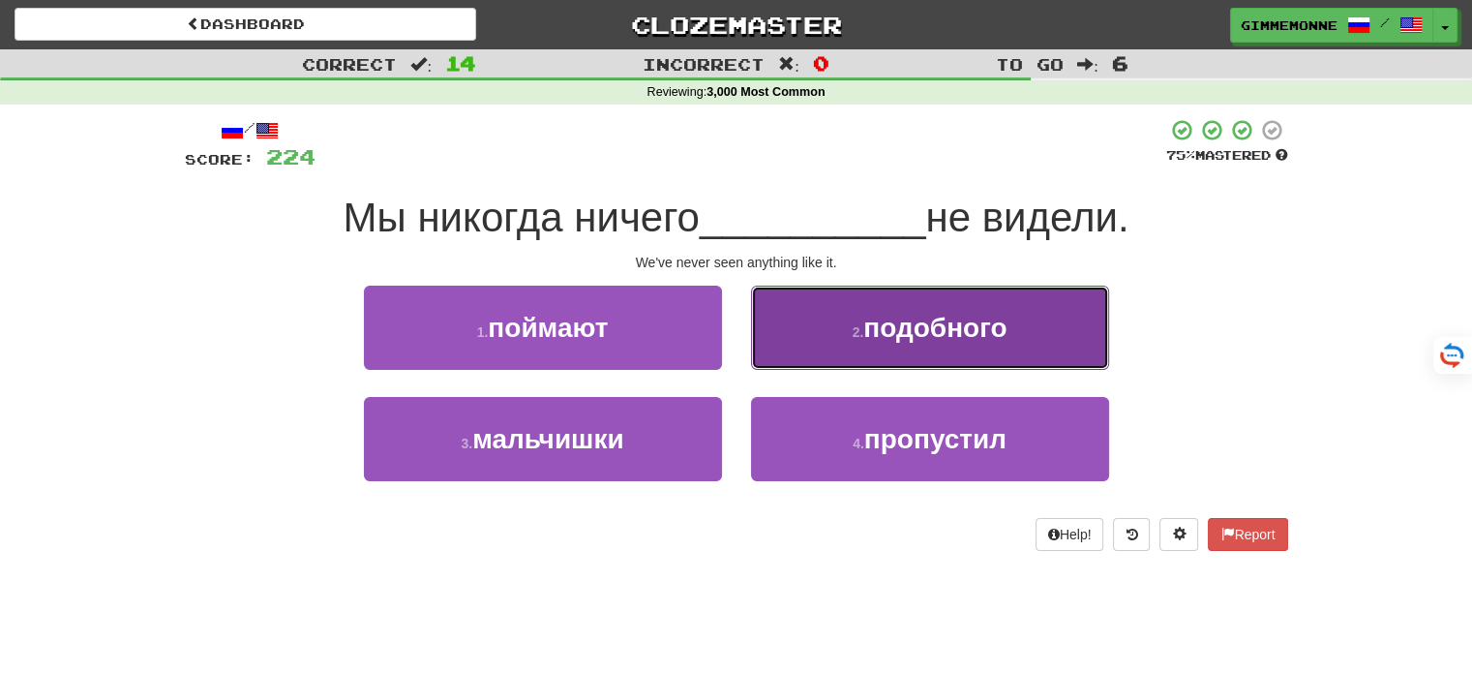
click at [788, 345] on button "2 . подобного" at bounding box center [930, 327] width 358 height 84
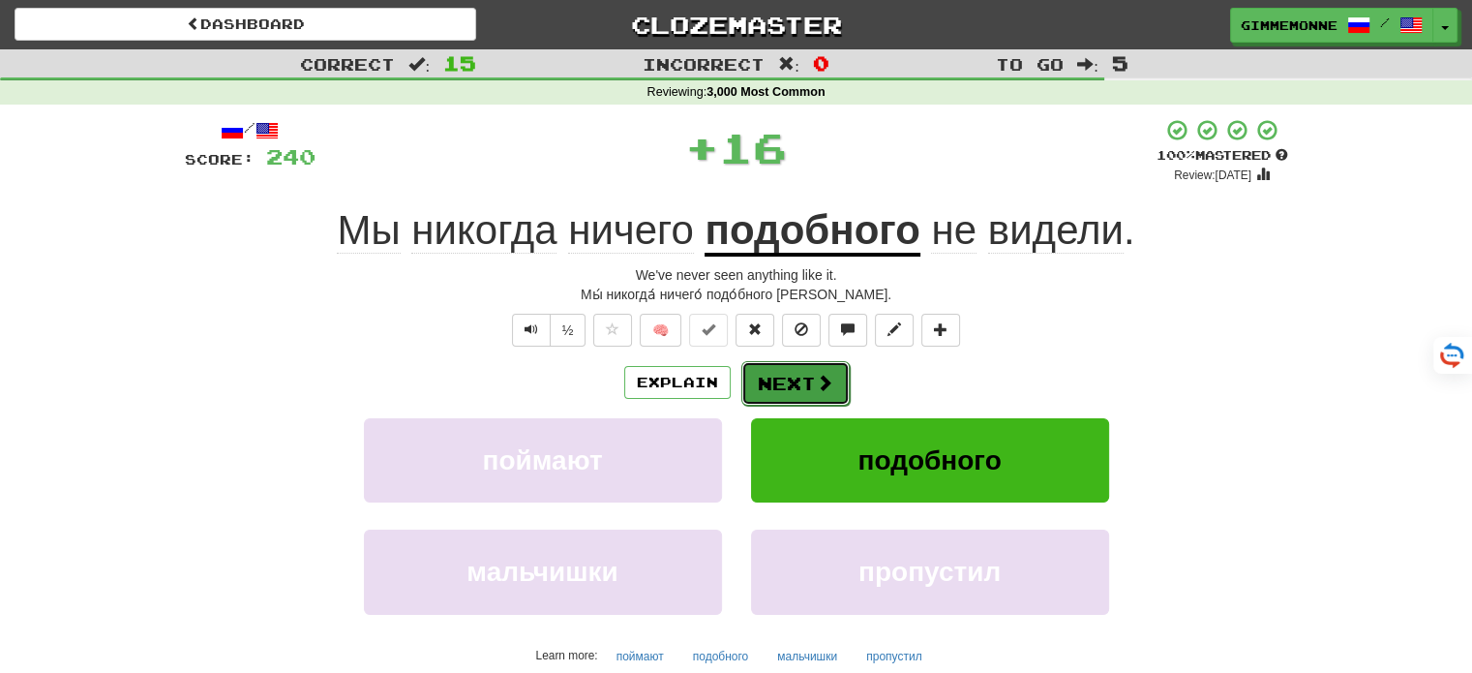
click at [769, 378] on button "Next" at bounding box center [795, 383] width 108 height 45
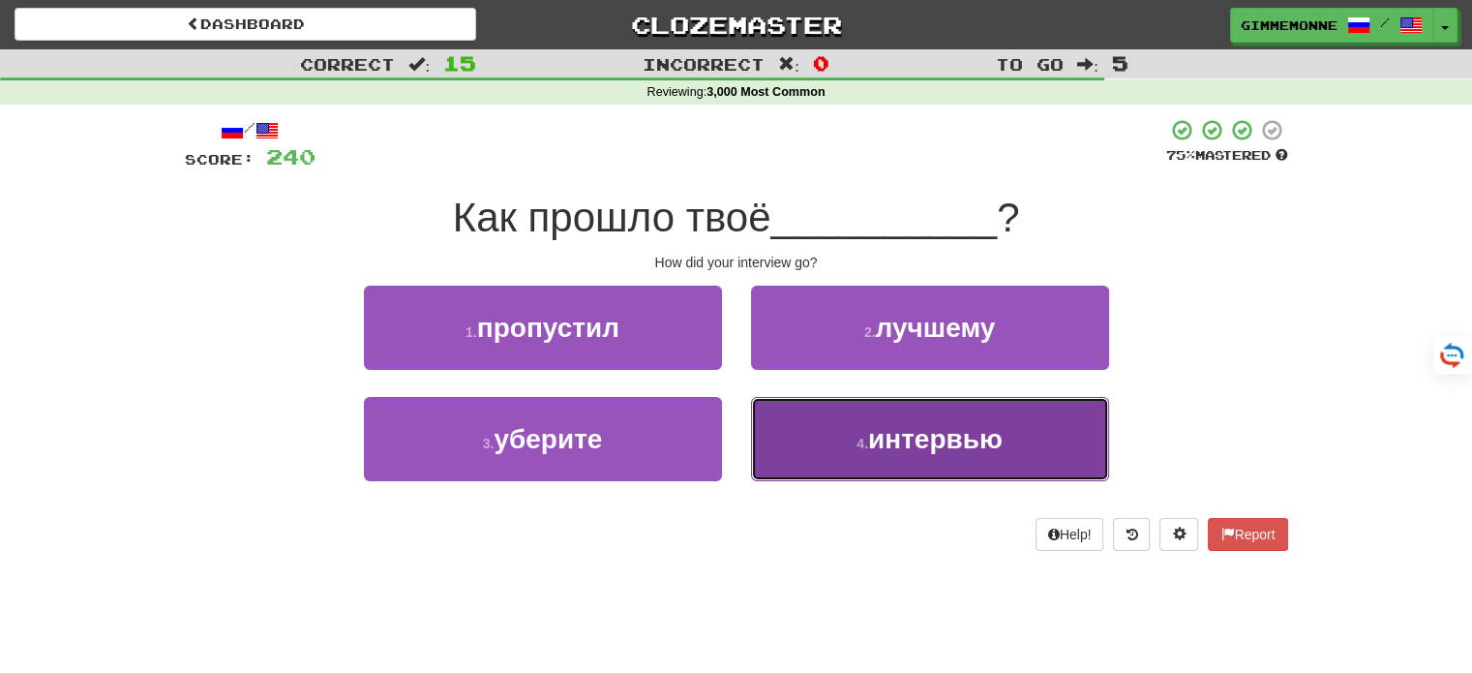
click at [782, 425] on button "4 . интервью" at bounding box center [930, 439] width 358 height 84
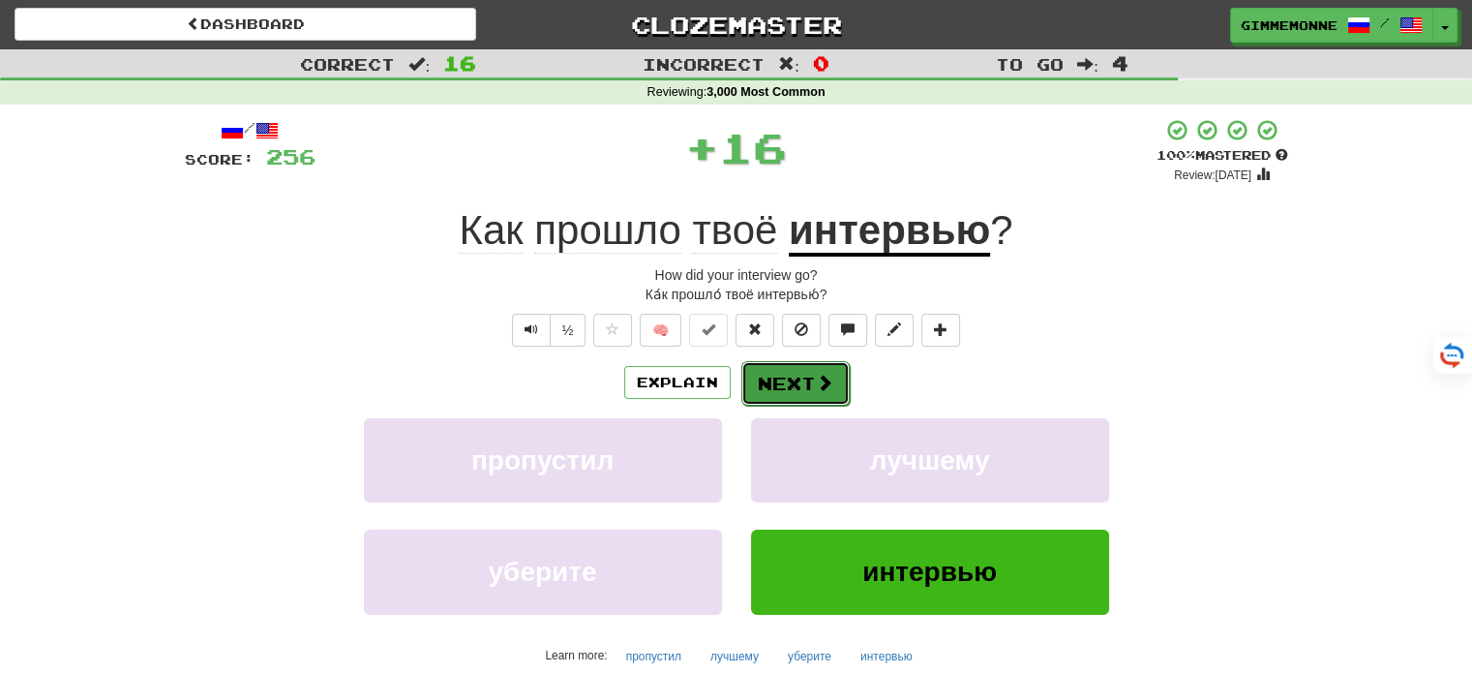
click at [742, 383] on button "Next" at bounding box center [795, 383] width 108 height 45
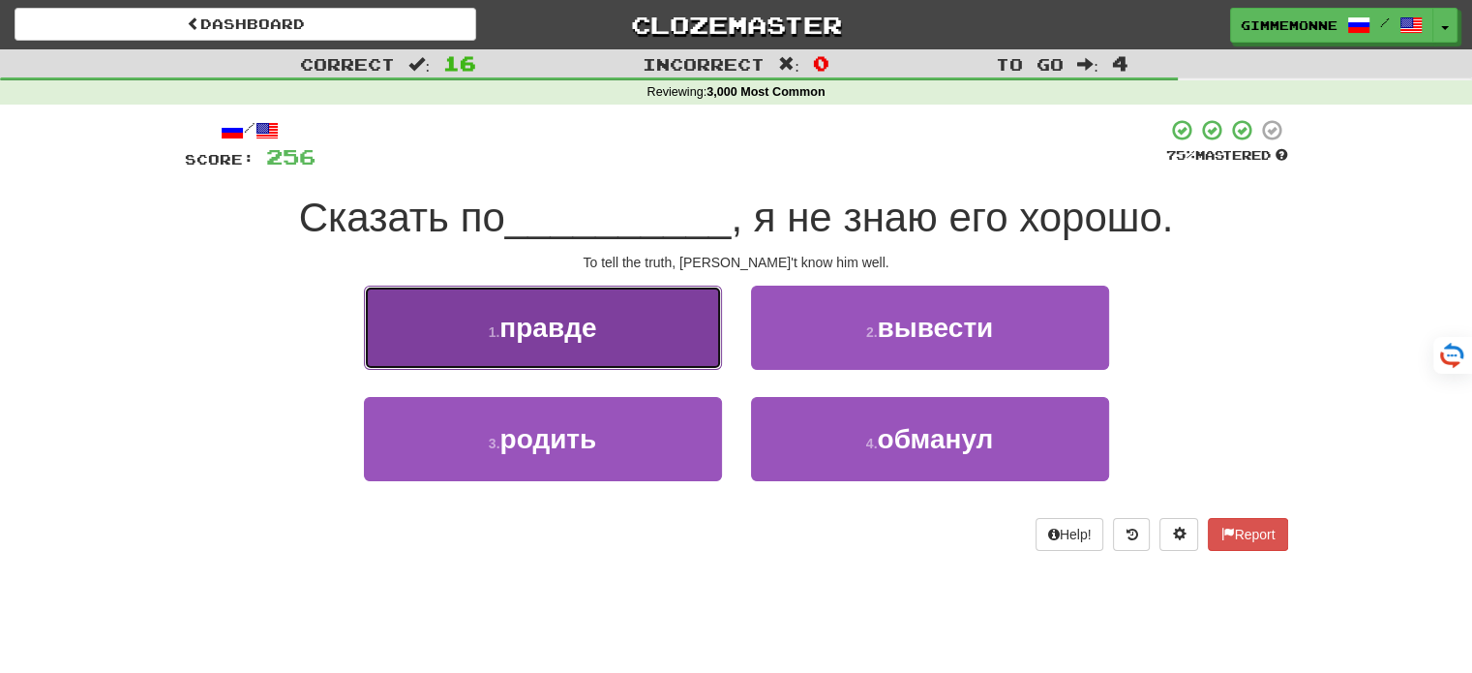
click at [678, 350] on button "1 . правде" at bounding box center [543, 327] width 358 height 84
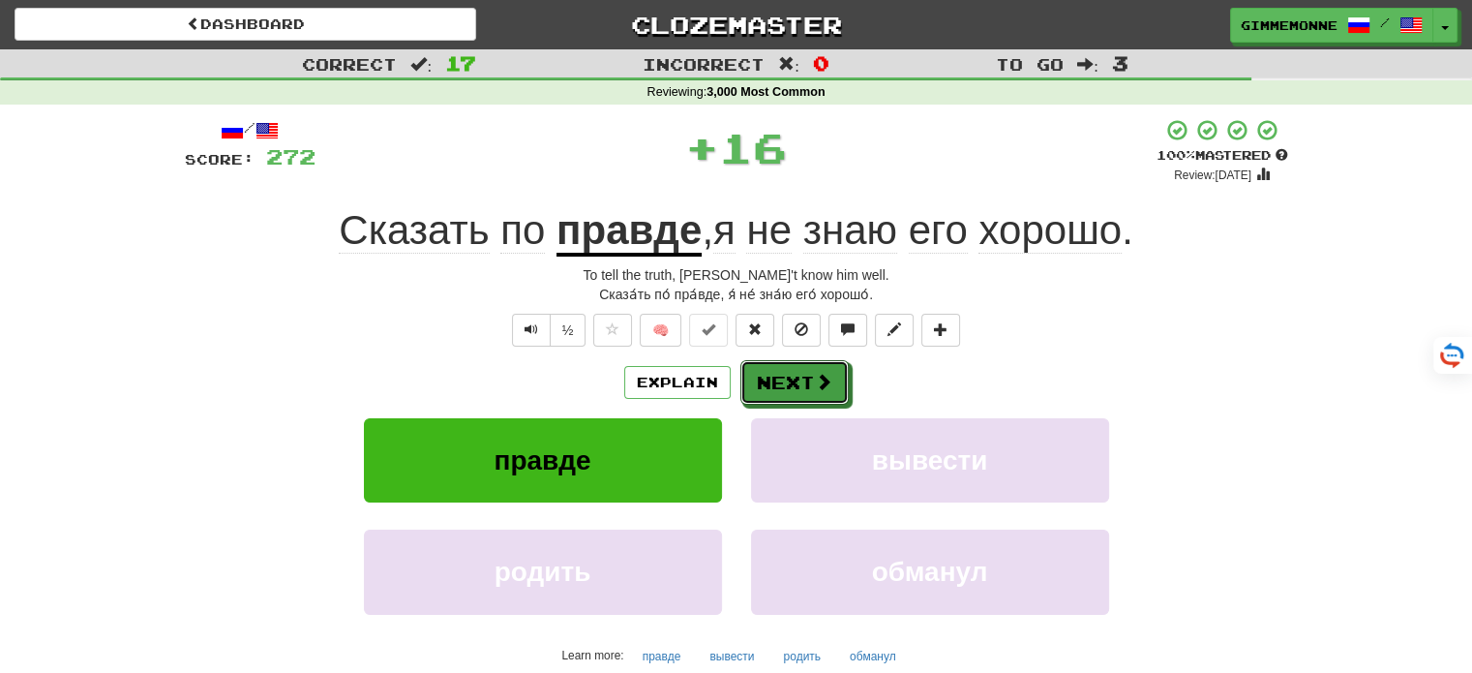
click at [735, 381] on div "Explain Next" at bounding box center [736, 382] width 1103 height 45
click at [742, 371] on button "Next" at bounding box center [795, 383] width 108 height 45
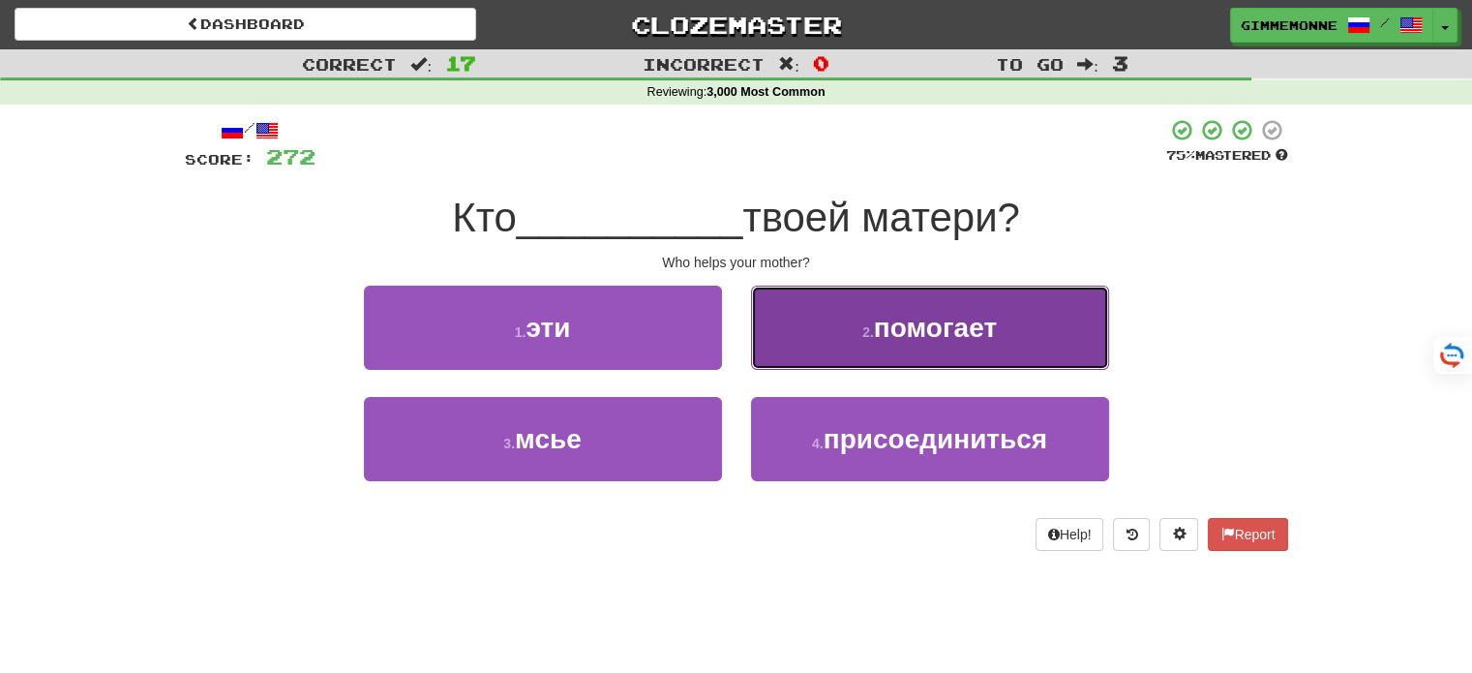
click at [789, 346] on button "2 . помогает" at bounding box center [930, 327] width 358 height 84
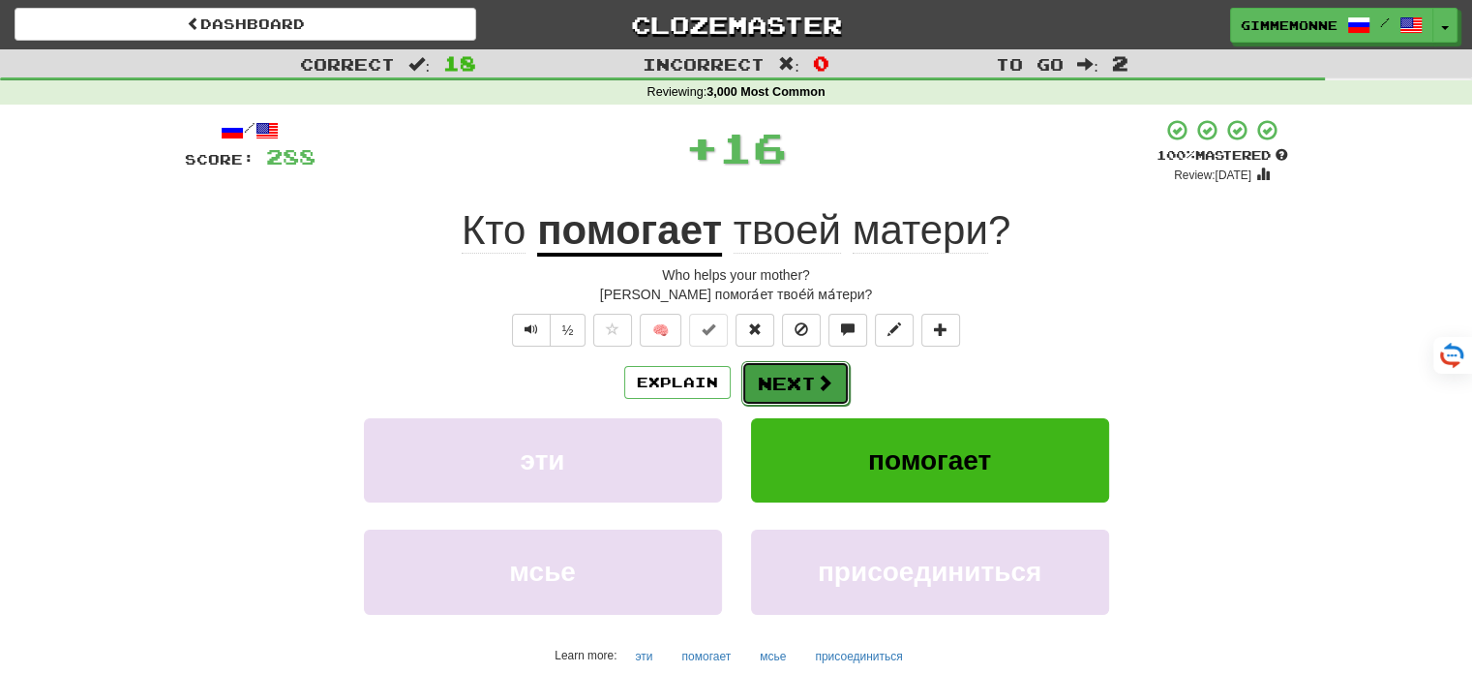
click at [761, 375] on button "Next" at bounding box center [795, 383] width 108 height 45
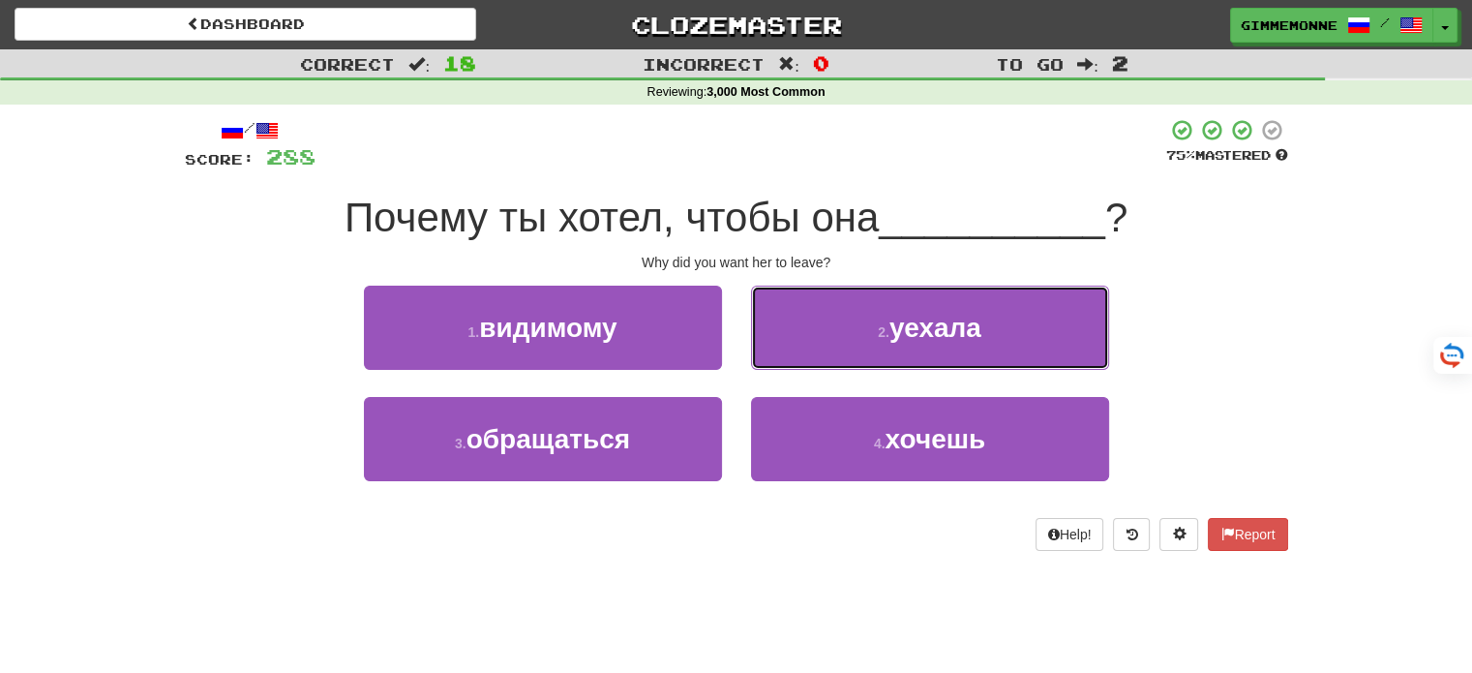
click at [770, 344] on button "2 . уехала" at bounding box center [930, 327] width 358 height 84
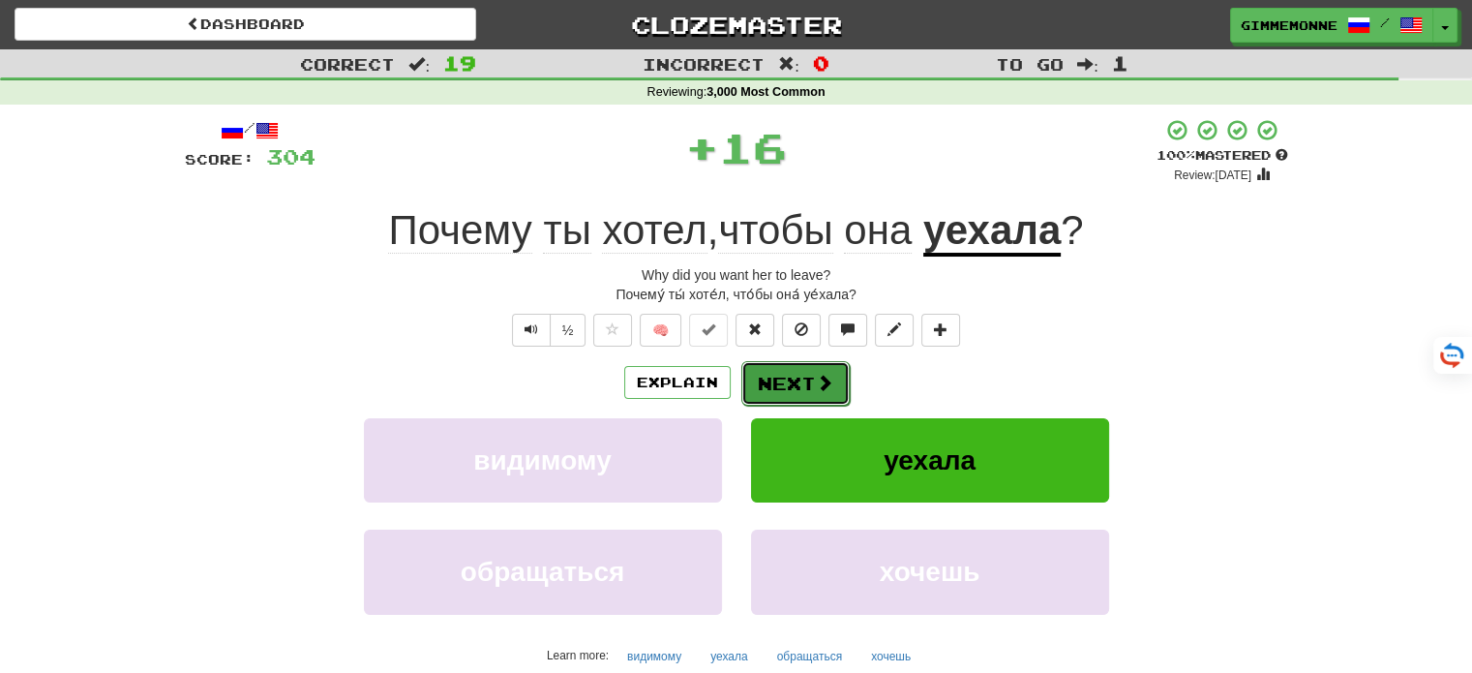
click at [763, 393] on button "Next" at bounding box center [795, 383] width 108 height 45
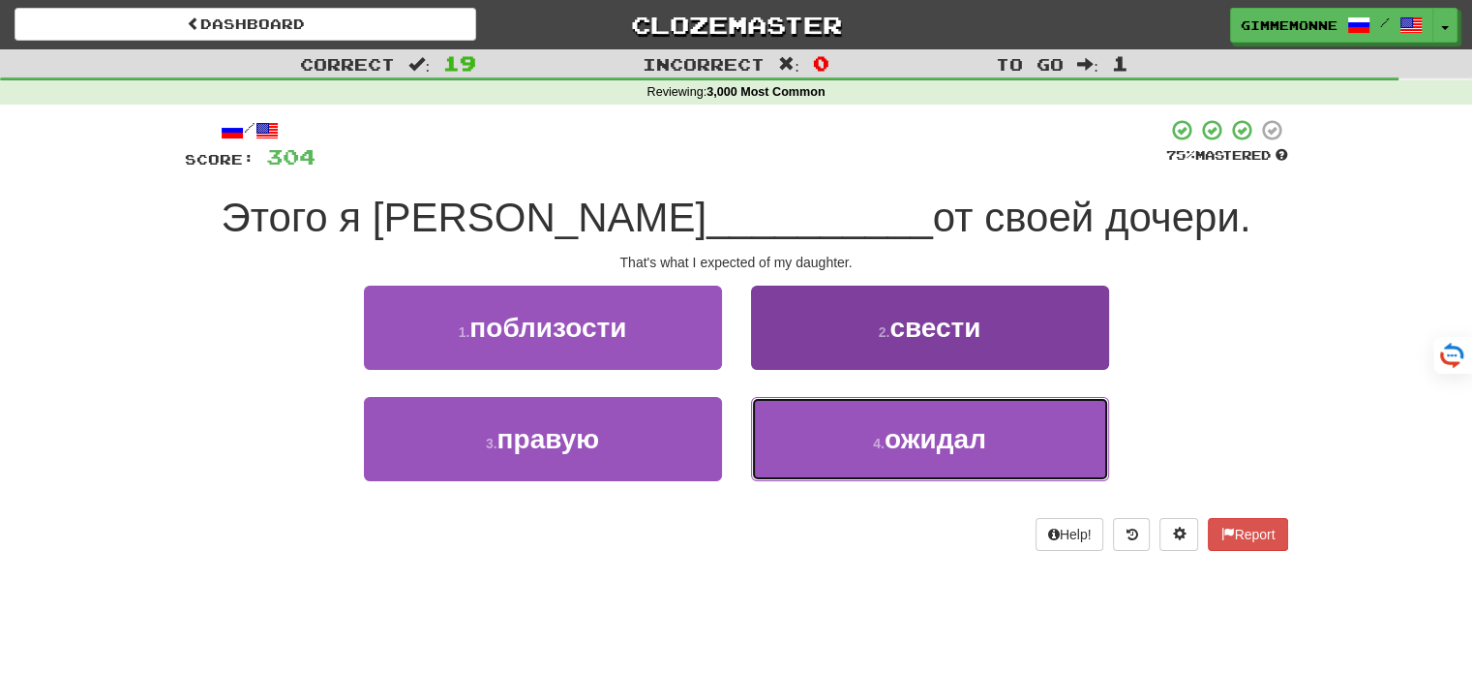
click at [789, 449] on button "4 . ожидал" at bounding box center [930, 439] width 358 height 84
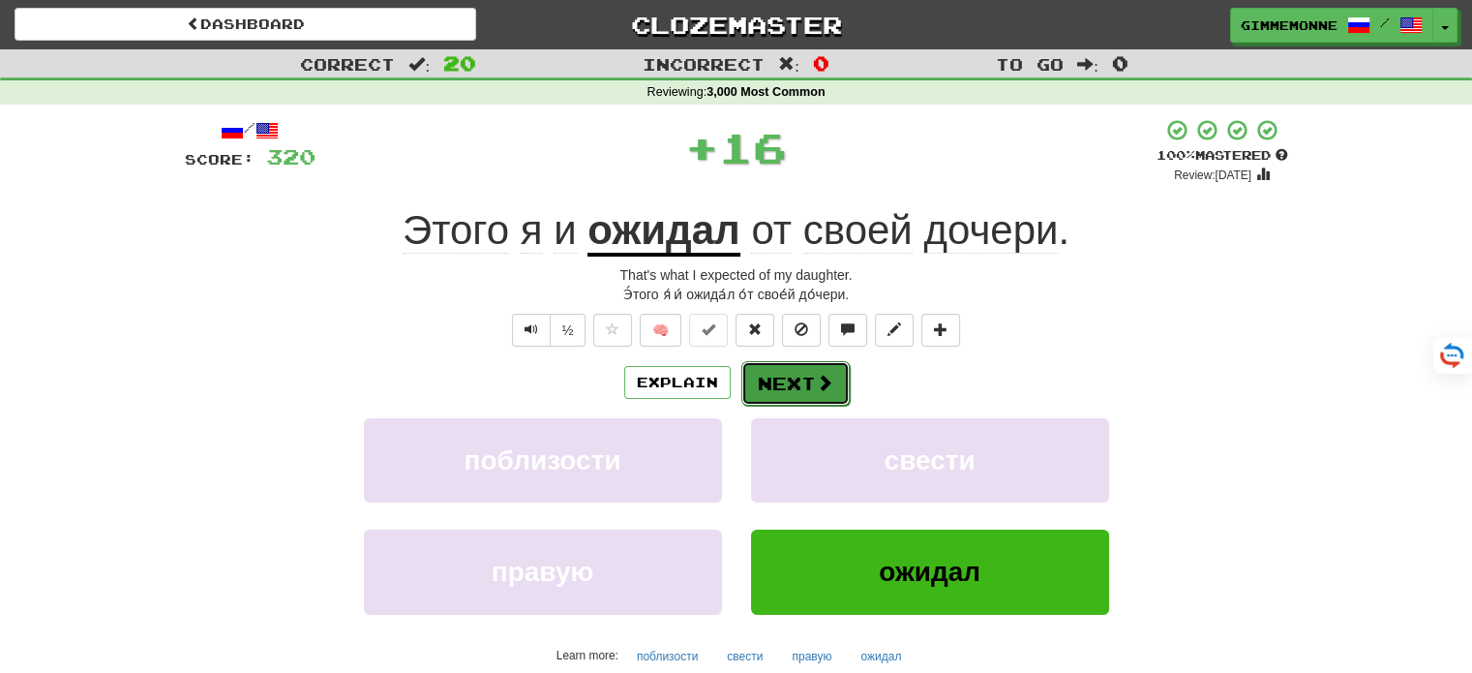
click at [792, 372] on button "Next" at bounding box center [795, 383] width 108 height 45
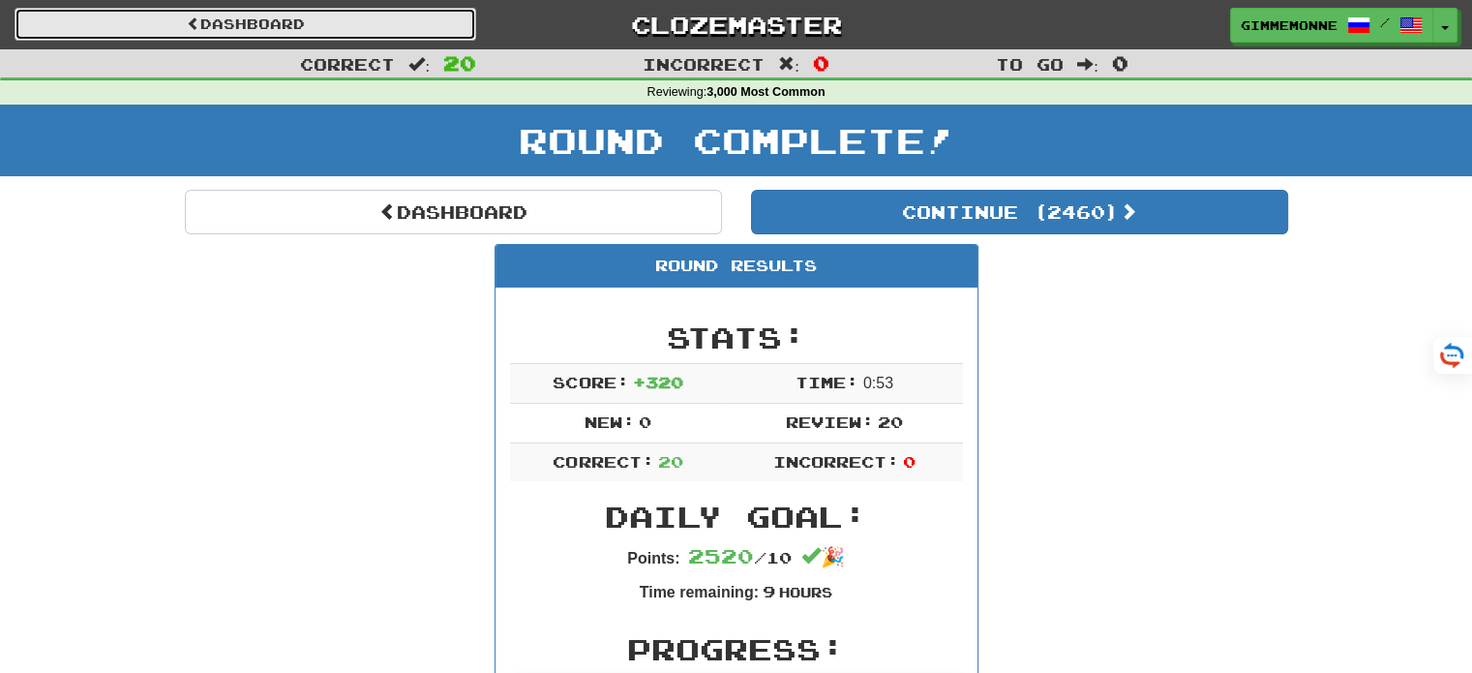
click at [423, 26] on link "Dashboard" at bounding box center [246, 24] width 462 height 33
